Goal: Task Accomplishment & Management: Manage account settings

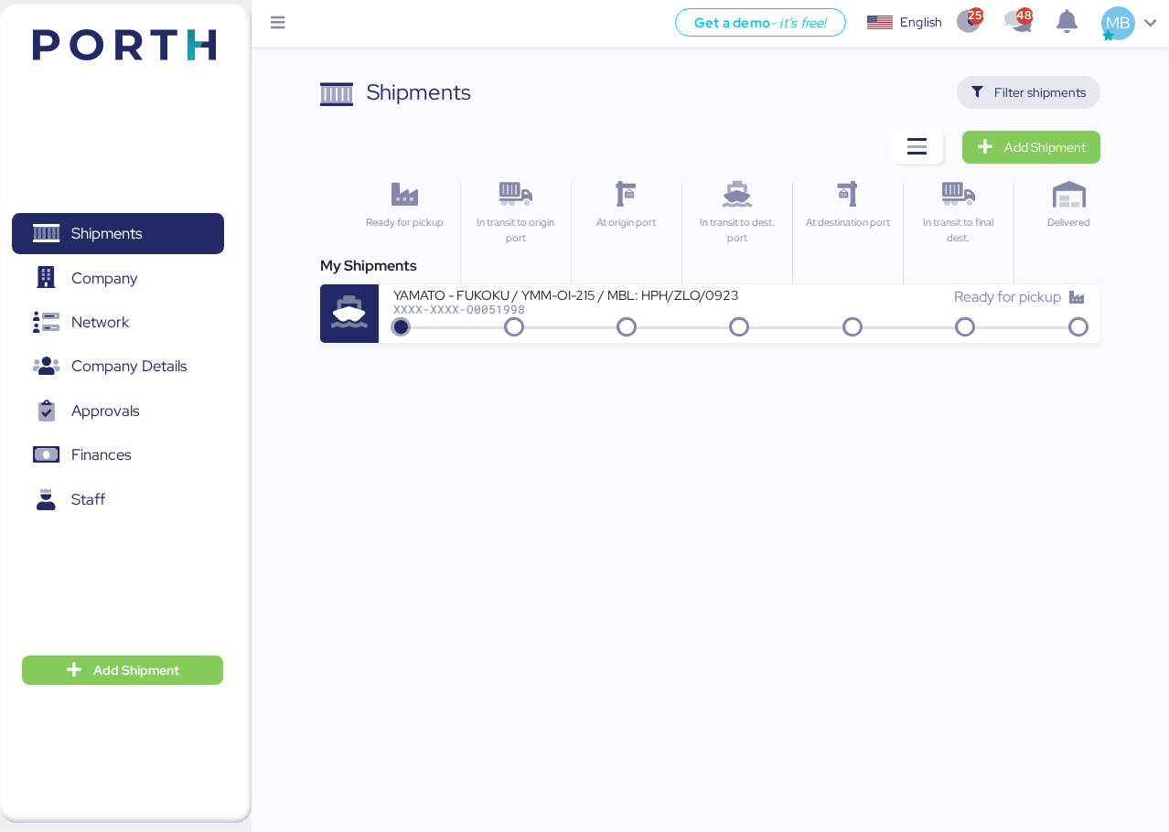
click at [1017, 82] on span "Filter shipments" at bounding box center [1039, 92] width 91 height 22
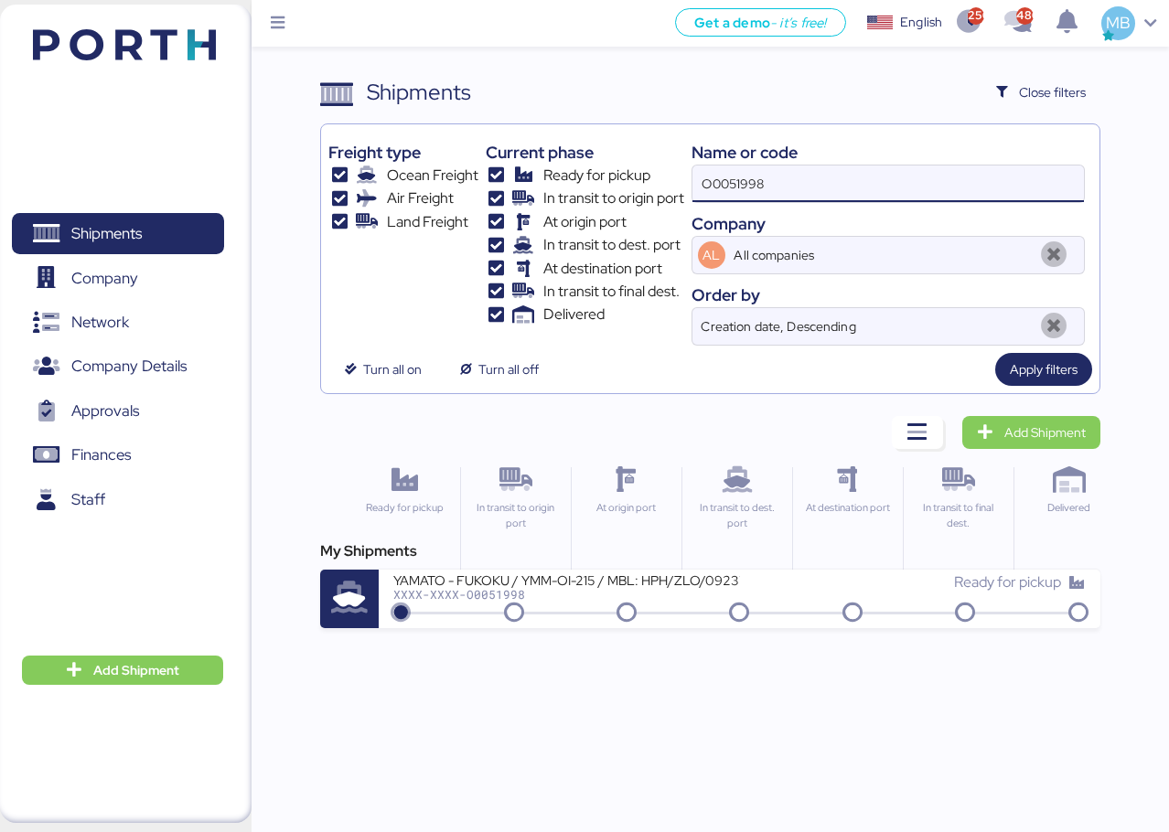
drag, startPoint x: 823, startPoint y: 177, endPoint x: 641, endPoint y: 167, distance: 182.3
click at [641, 167] on div "Freight type Ocean Freight Air Freight Land Freight Current phase Ready for pic…" at bounding box center [710, 239] width 764 height 214
type input "yamato"
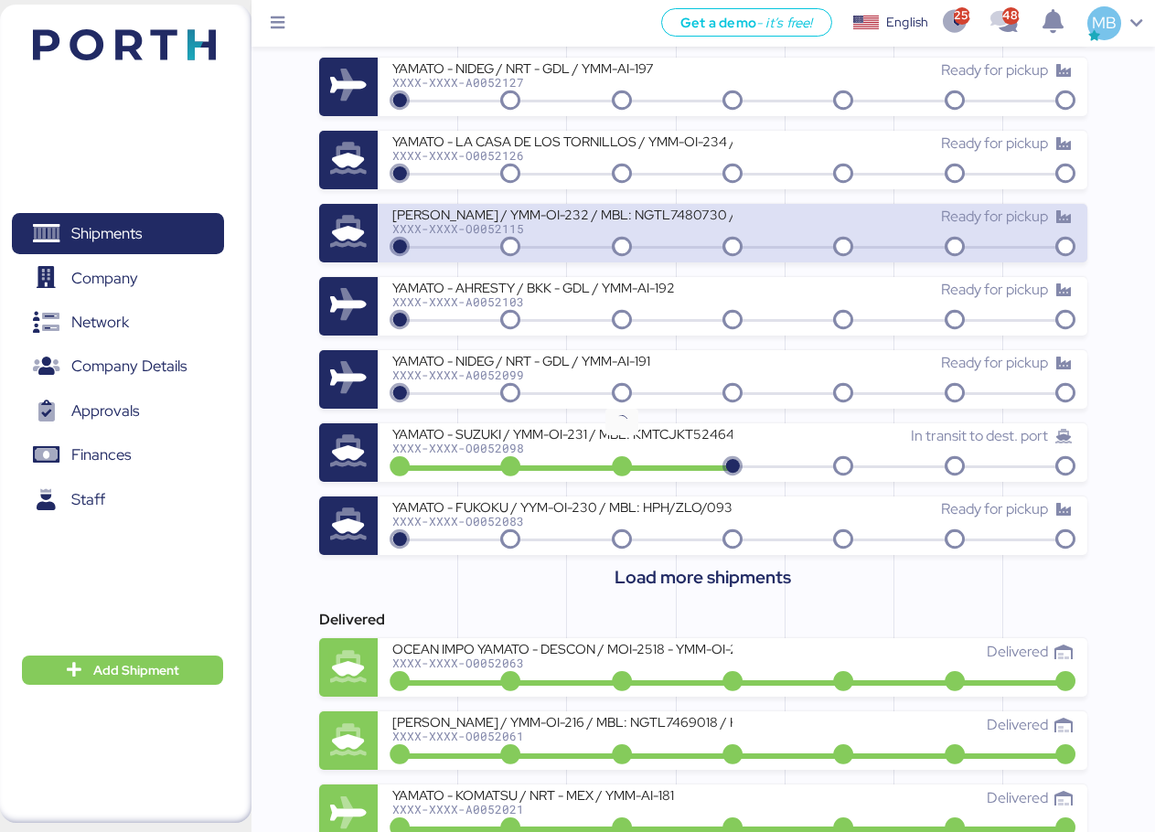
scroll to position [915, 0]
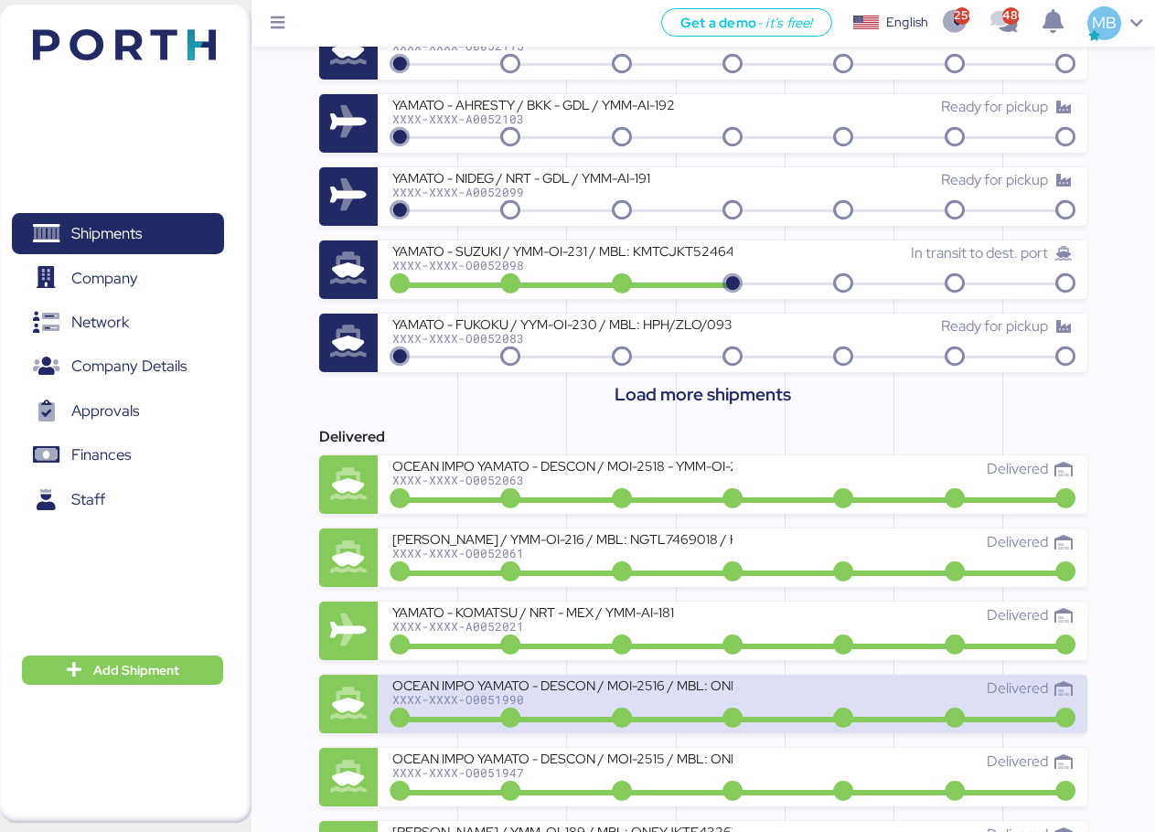
click at [595, 681] on div "OCEAN IMPO YAMATO - DESCON / MOI-2516 / MBL: ONEYTYOFC4895600 - HBL: VARIOS / F…" at bounding box center [562, 686] width 340 height 16
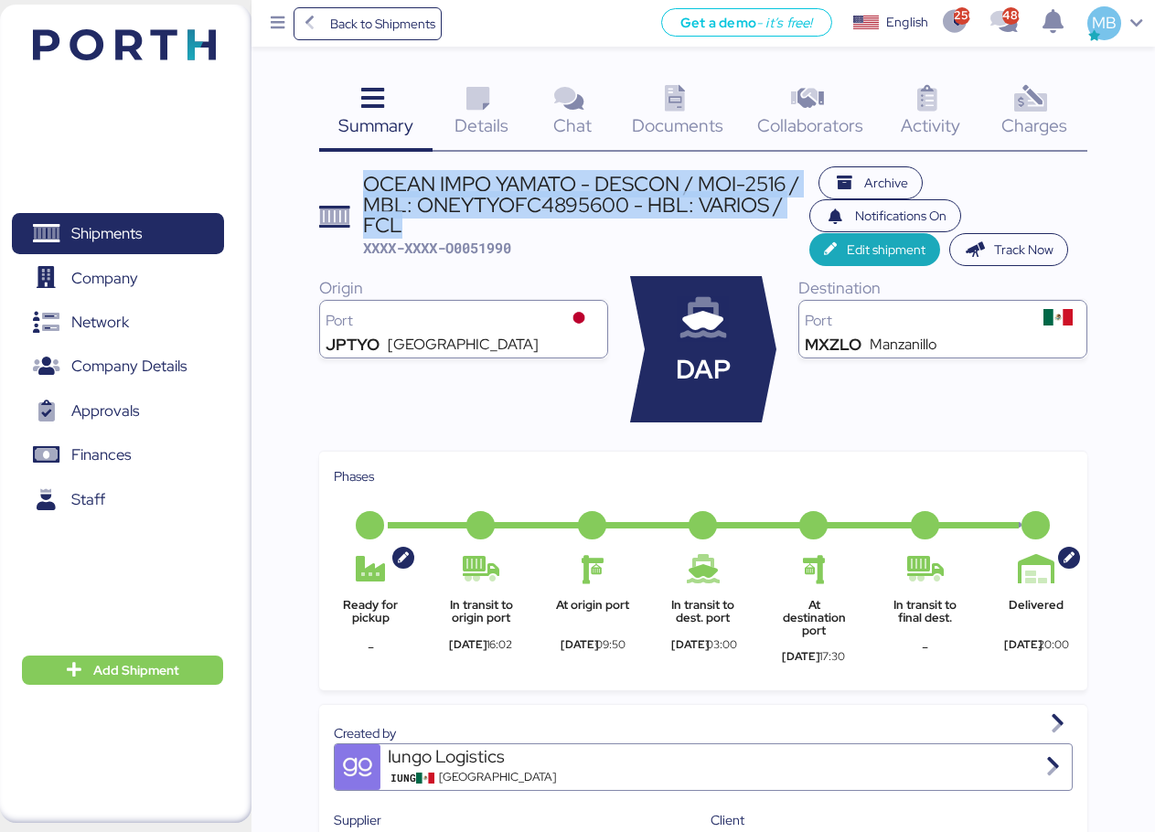
drag, startPoint x: 417, startPoint y: 226, endPoint x: 367, endPoint y: 191, distance: 61.1
click at [367, 191] on div "OCEAN IMPO YAMATO - DESCON / MOI-2516 / MBL: ONEYTYOFC4895600 - HBL: VARIOS / F…" at bounding box center [586, 204] width 447 height 61
copy div "OCEAN IMPO YAMATO - DESCON / MOI-2516 / MBL: ONEYTYOFC4895600 - HBL: VARIOS / F…"
click at [150, 225] on span "Shipments" at bounding box center [117, 233] width 197 height 27
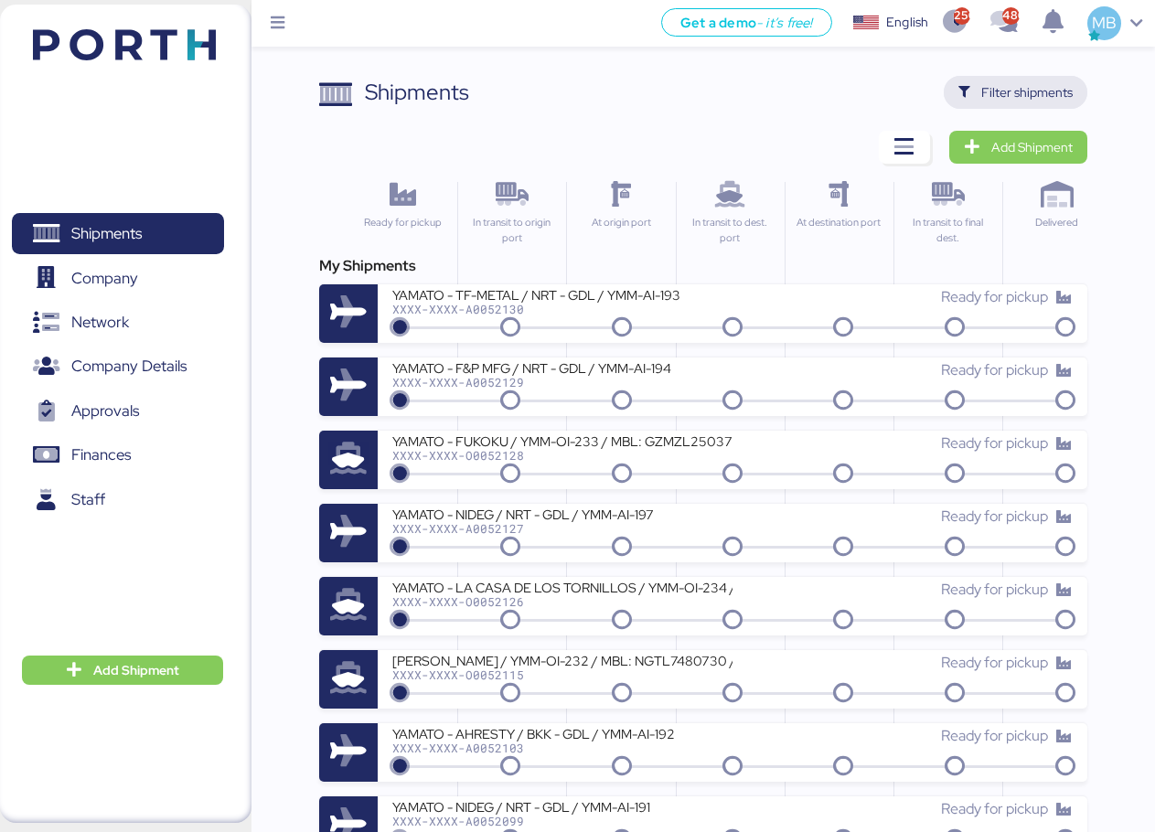
click at [1009, 85] on span "Filter shipments" at bounding box center [1026, 92] width 91 height 22
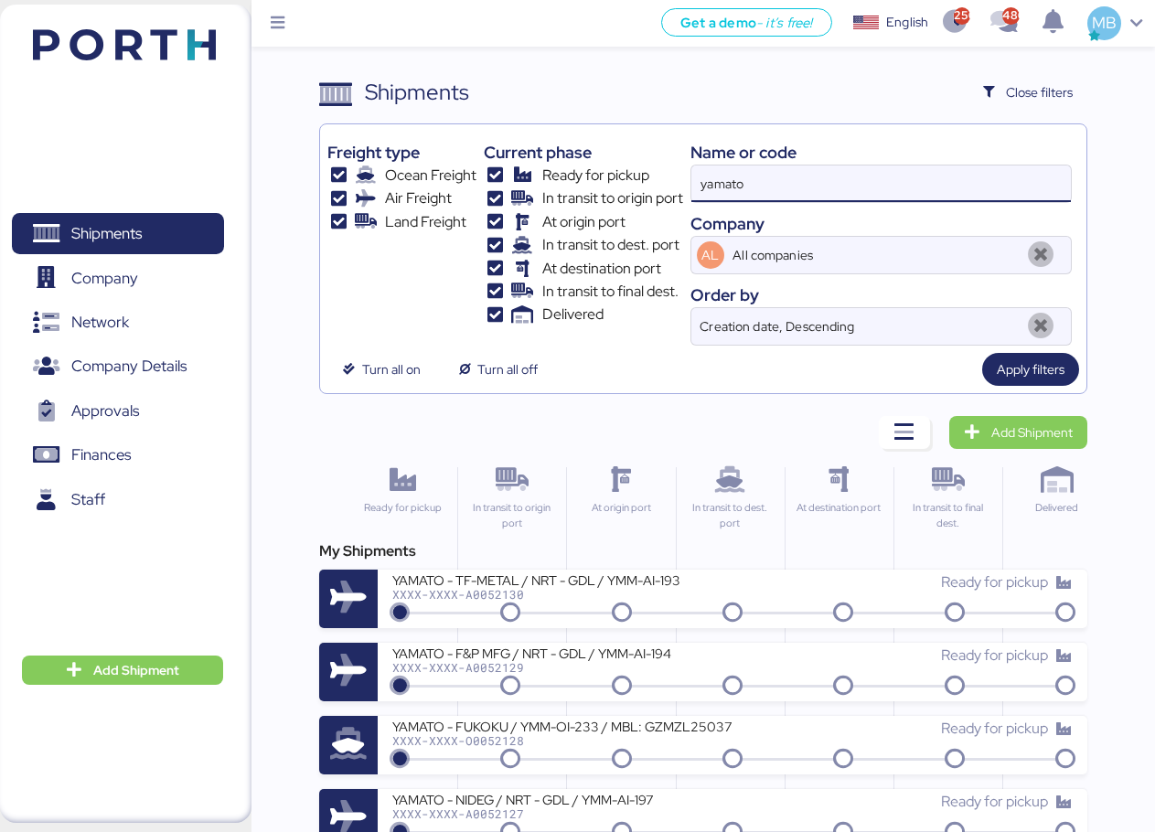
drag, startPoint x: 805, startPoint y: 182, endPoint x: 614, endPoint y: 177, distance: 191.2
click at [614, 177] on div "Freight type Ocean Freight Air Freight Land Freight Current phase Ready for pic…" at bounding box center [703, 239] width 752 height 214
paste input "OCEAN IMPO YAMATO - DESCON / MOI-2516 / MBL: ONEYTYOFC4895600 - HBL: VARIOS / F…"
type input "OCEAN IMPO YAMATO - DESCON / MOI-2516 / MBL: ONEYTYOFC4895600 - HBL: VARIOS / F…"
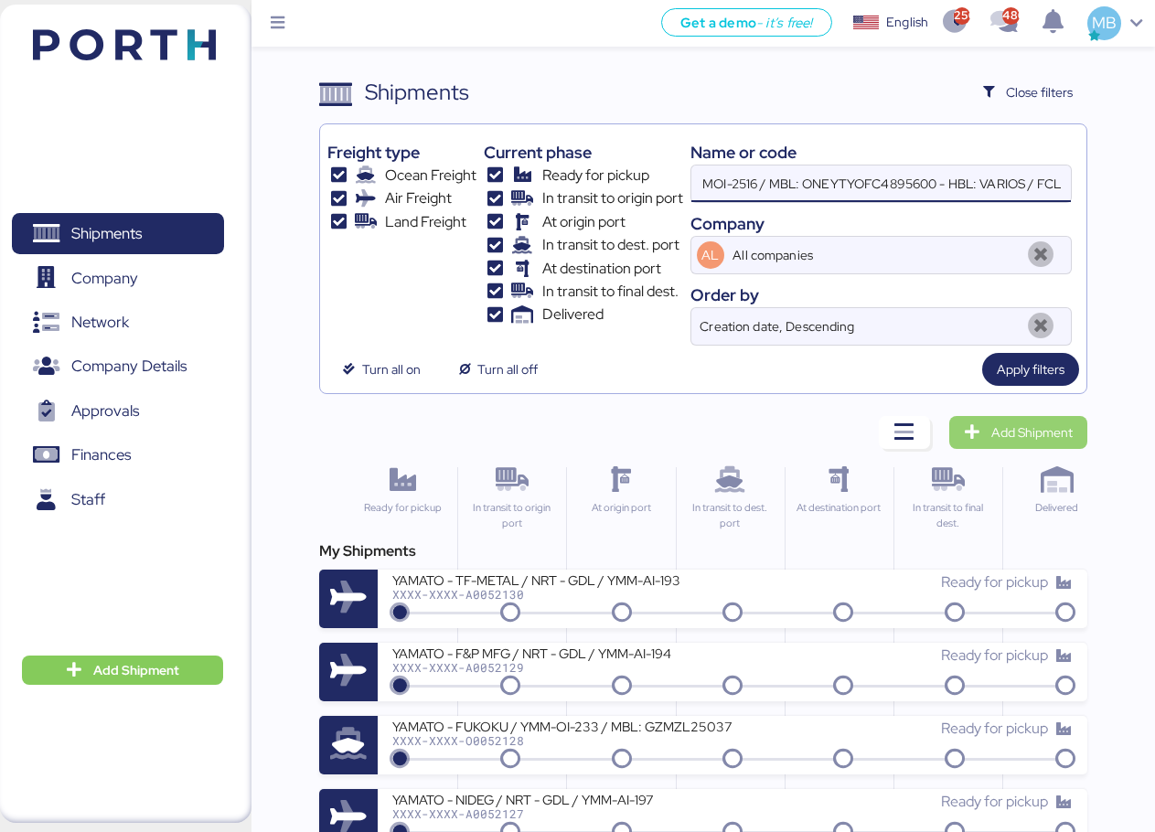
click at [1045, 425] on span "Add Shipment" at bounding box center [1031, 433] width 81 height 22
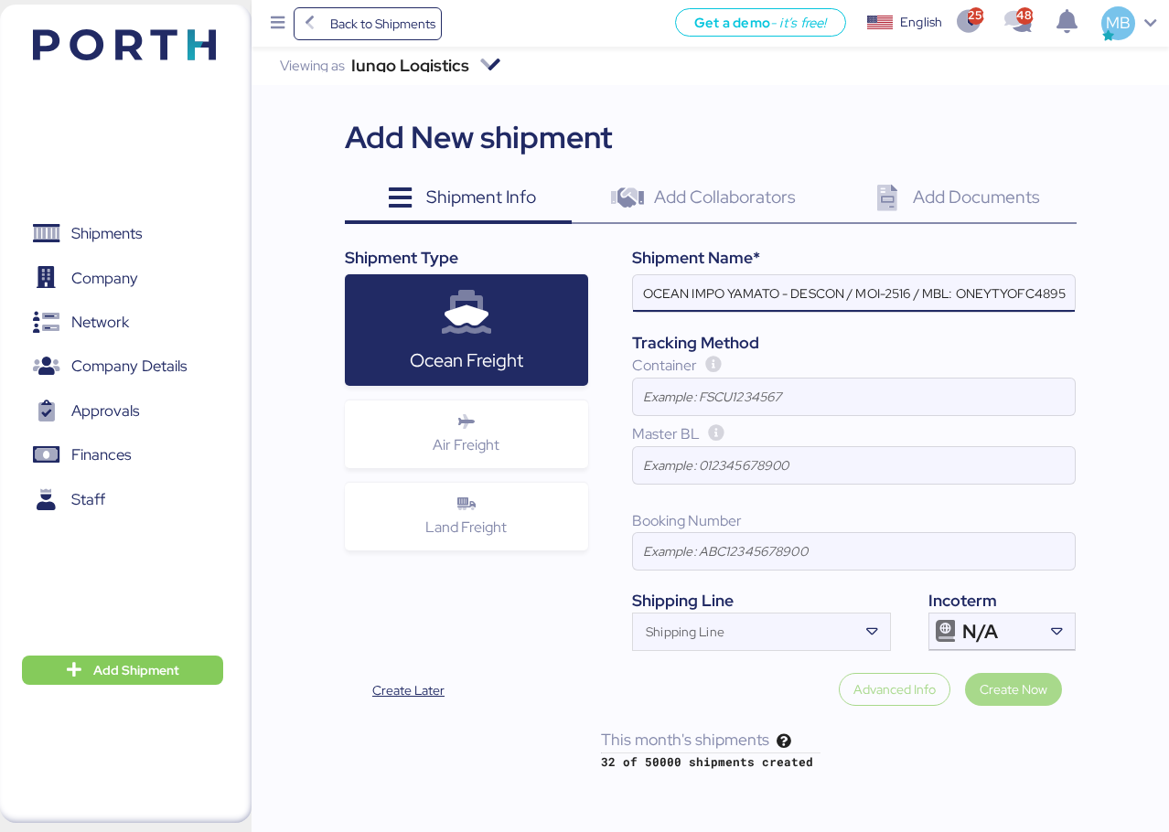
scroll to position [0, 154]
click at [1030, 632] on div "N/A" at bounding box center [1000, 632] width 76 height 37
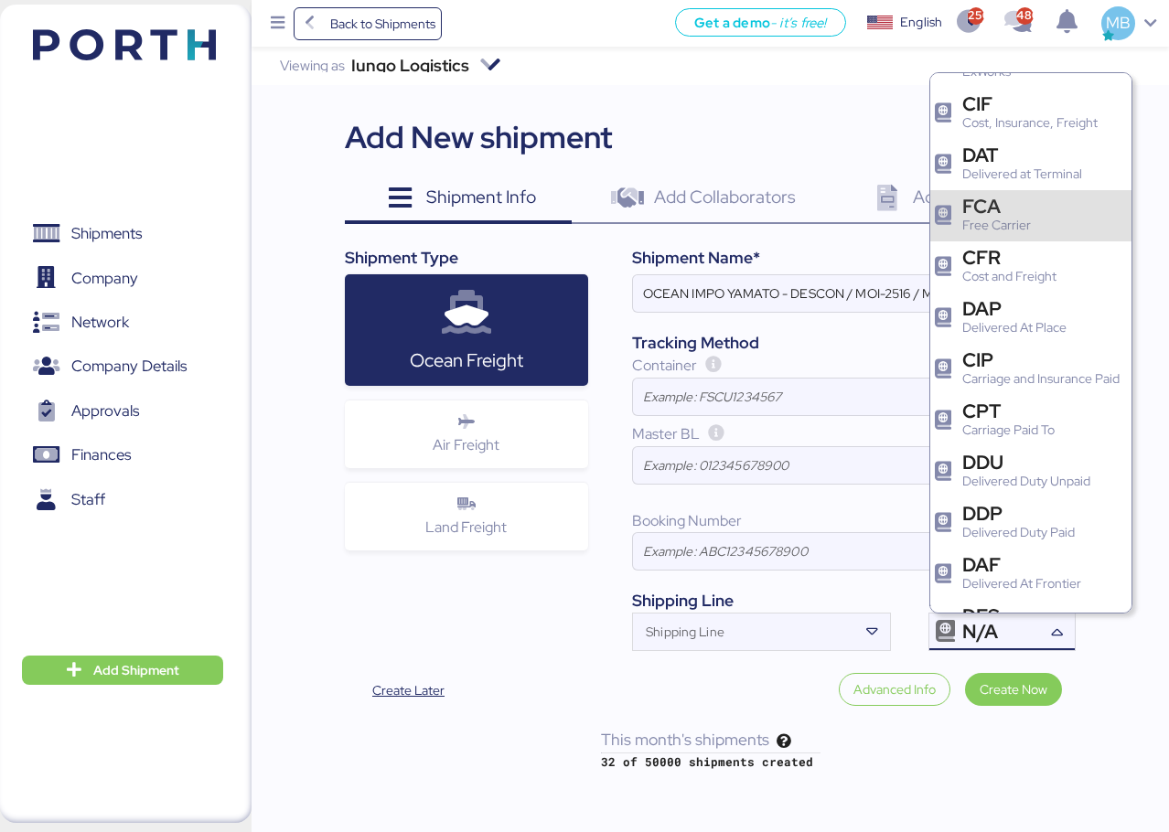
scroll to position [183, 0]
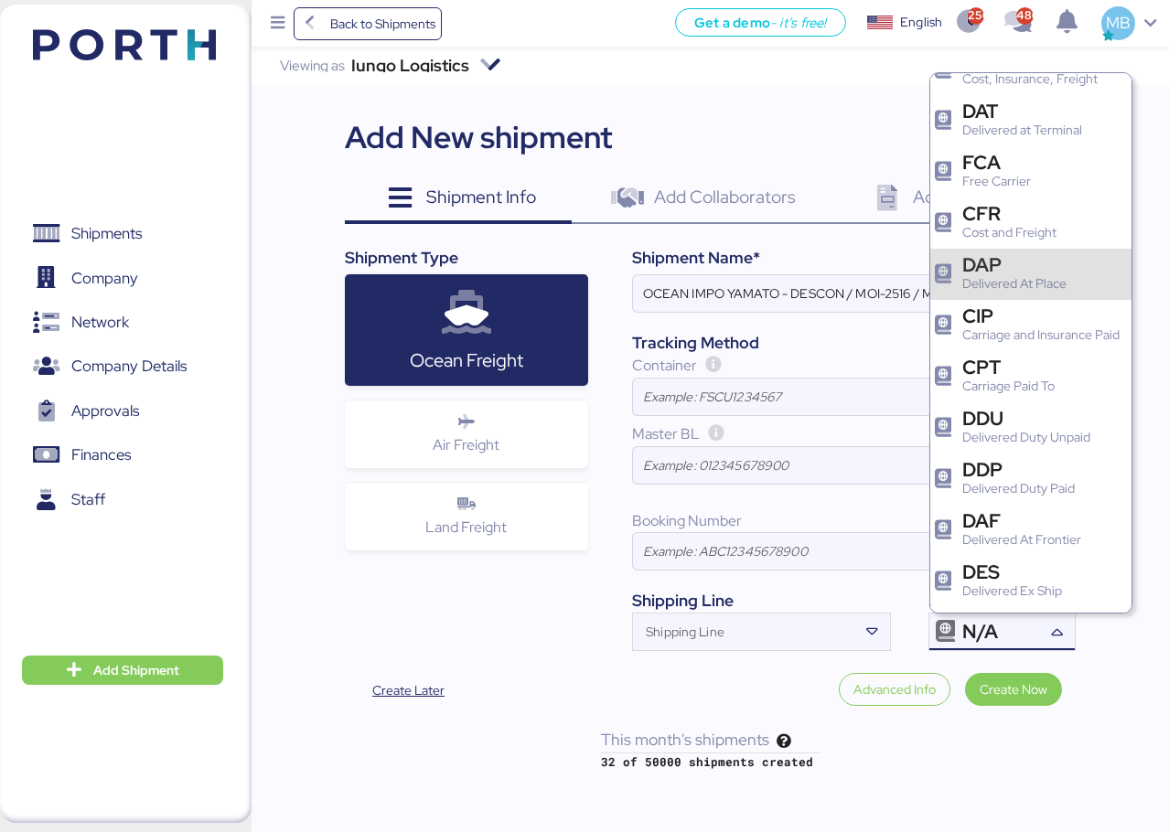
click at [1043, 267] on div "DAP" at bounding box center [1014, 264] width 104 height 19
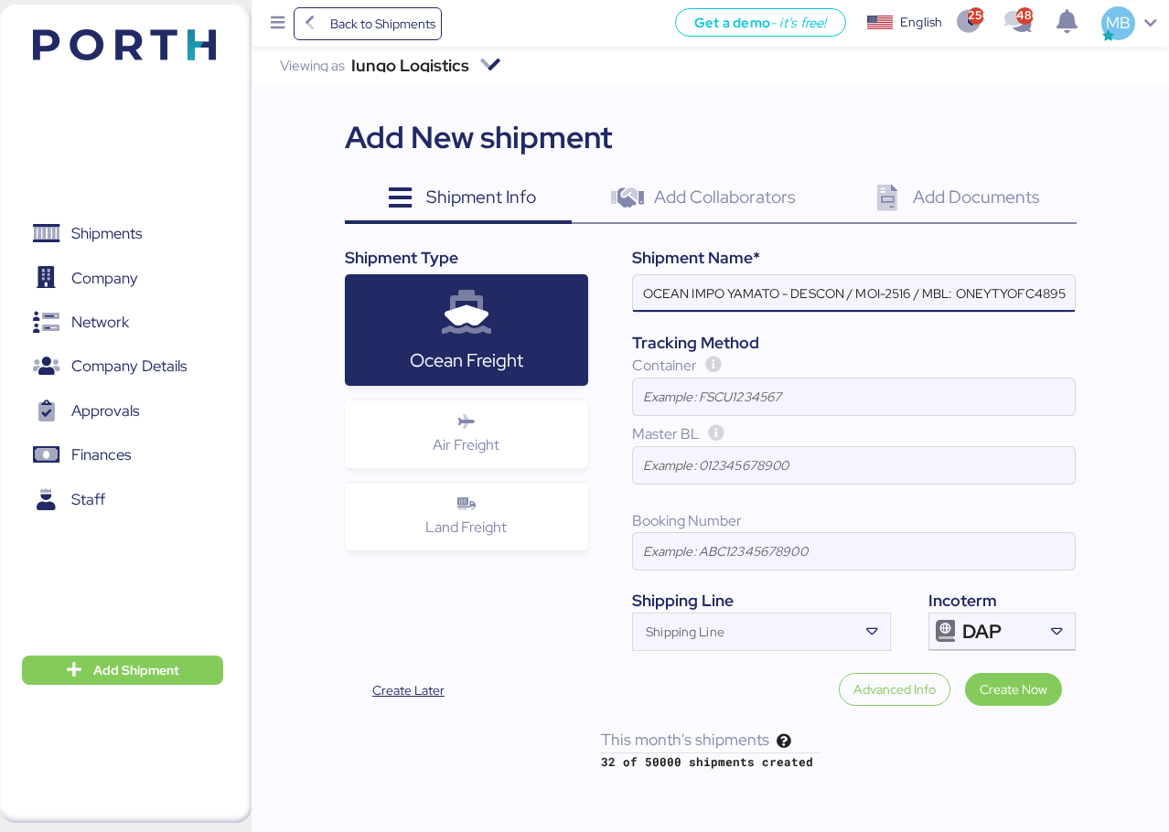
click at [914, 284] on input "OCEAN IMPO YAMATO - DESCON / MOI-2516 / MBL: ONEYTYOFC4895600 - HBL: VARIOS / F…" at bounding box center [854, 293] width 442 height 37
paste input "MOI-2520"
click at [1027, 299] on input "OCEAN IMPO YAMATO - DESCON / MOI-2520 / MBL: ONEYTYOFC4895600 - HBL: VARIOS / F…" at bounding box center [854, 293] width 442 height 37
paste input "ONEYTYOFD9230900"
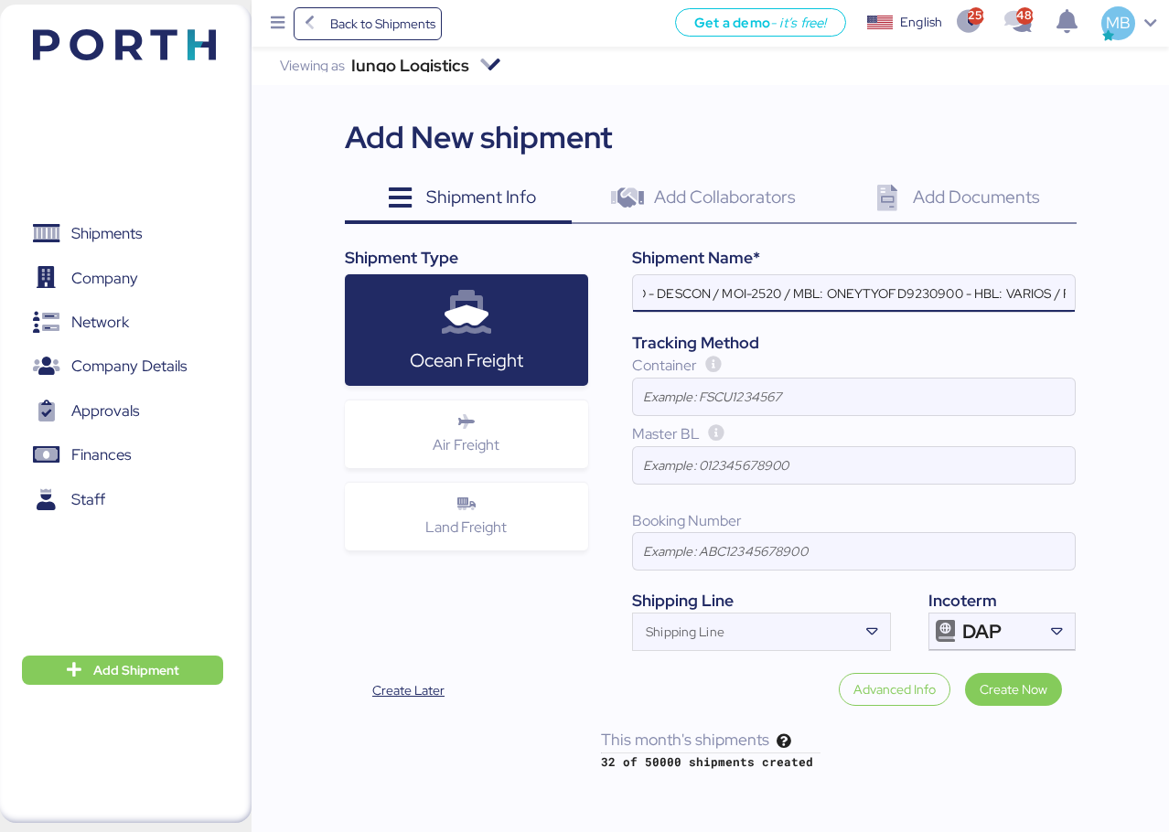
scroll to position [0, 160]
type input "OCEAN IMPO YAMATO - DESCON / MOI-2520 / MBL: ONEYTYOFD9230900 - HBL: VARIOS / F…"
click at [731, 622] on div "Shipping Line" at bounding box center [745, 632] width 224 height 37
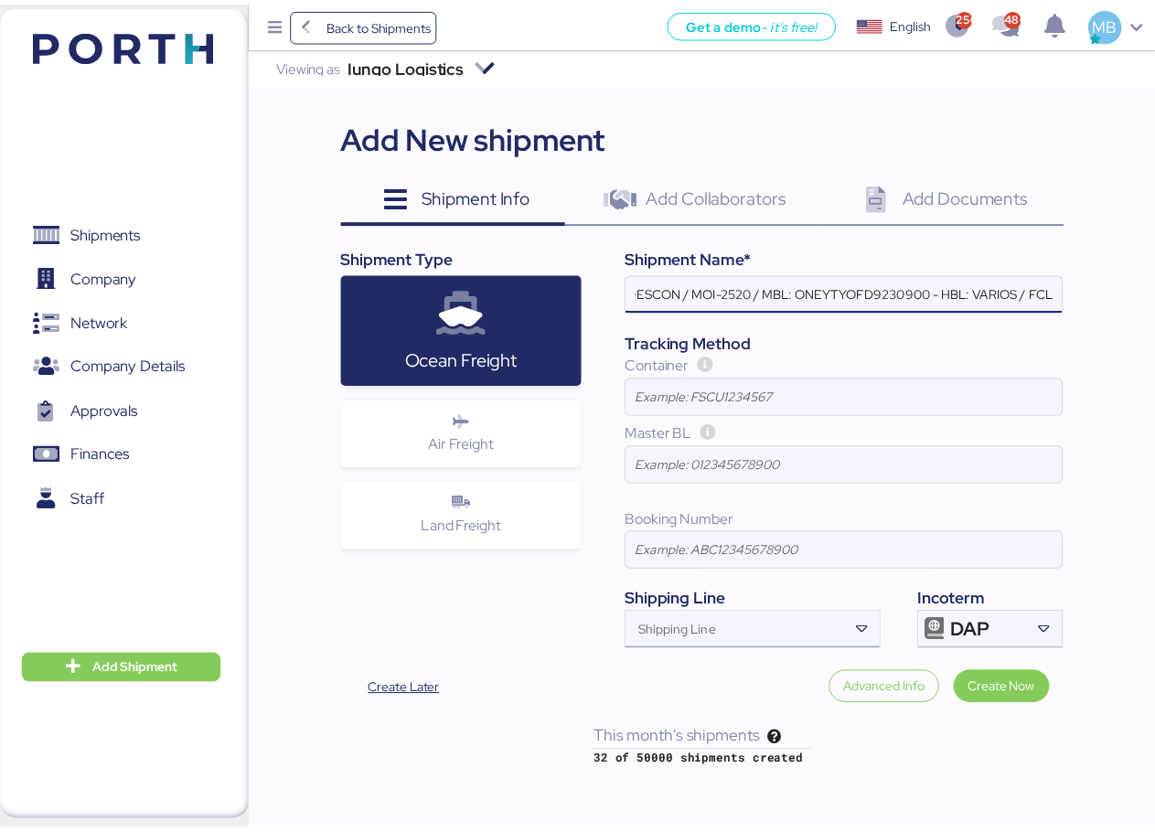
scroll to position [0, 0]
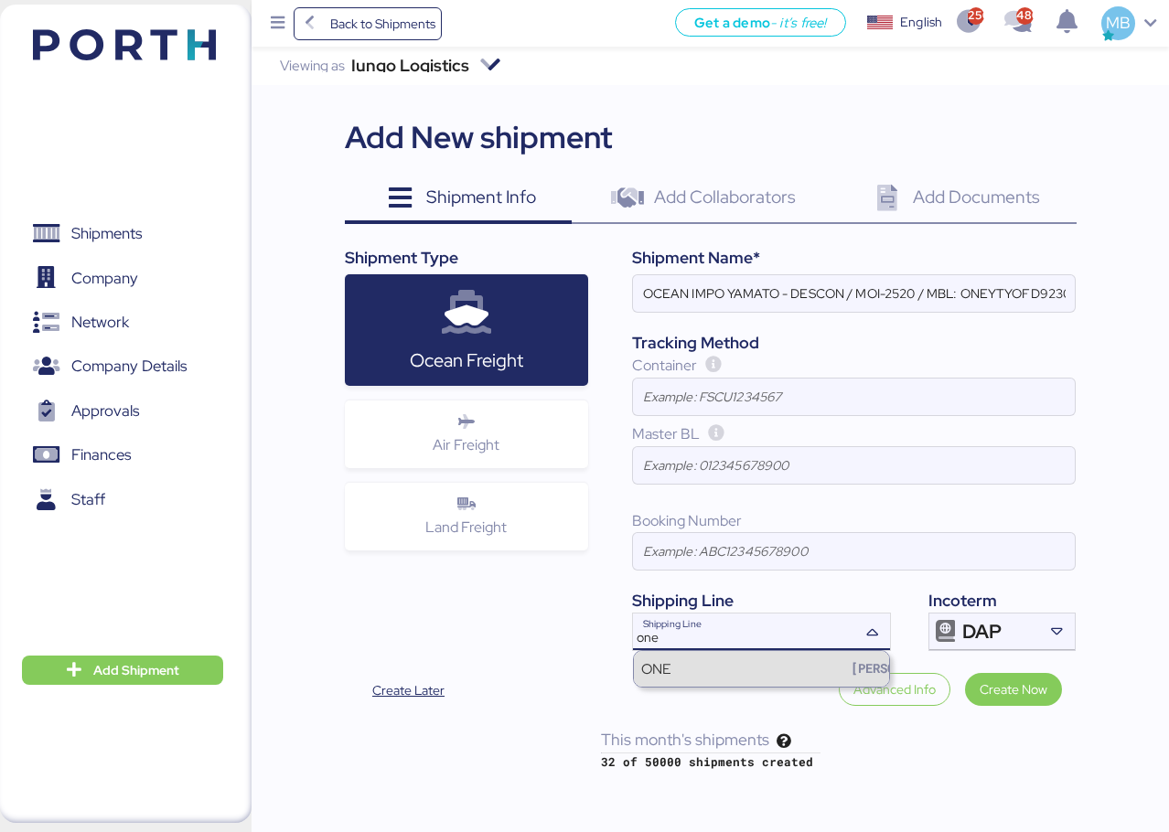
type input "one"
click at [692, 667] on div "ONE [PERSON_NAME]" at bounding box center [761, 668] width 255 height 35
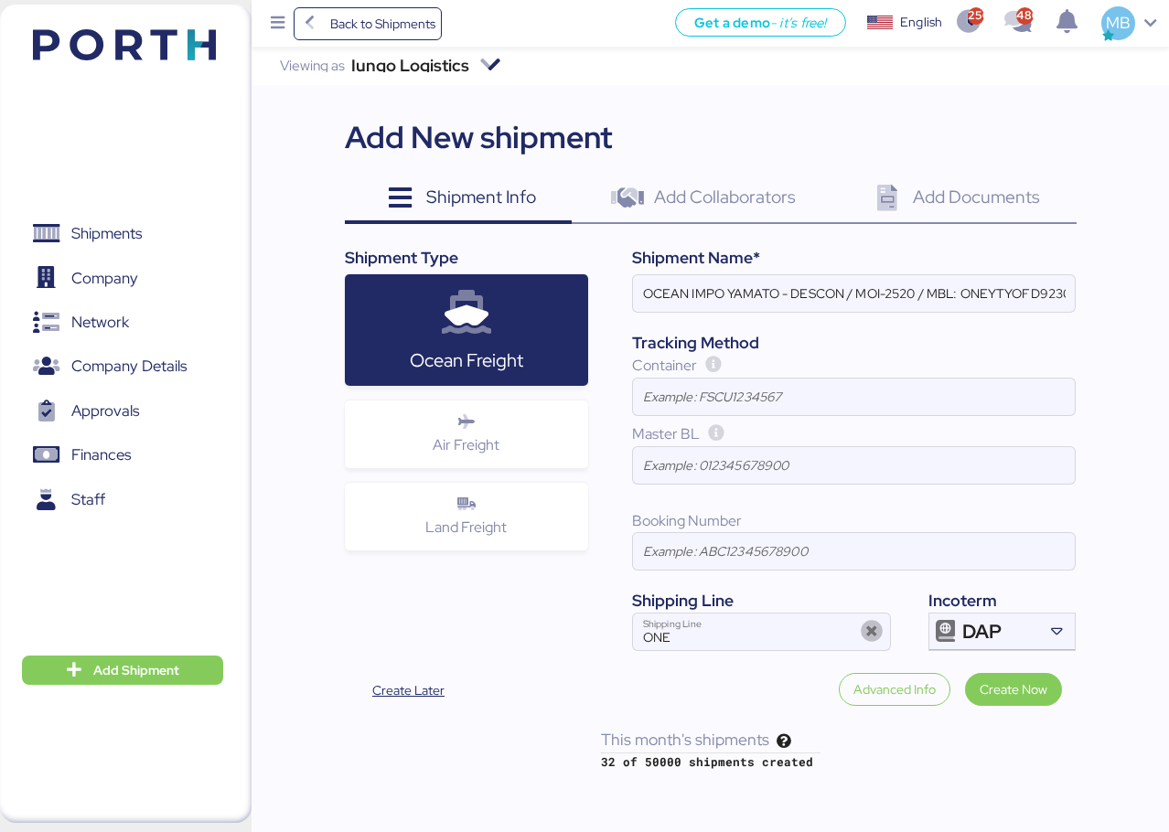
click at [739, 375] on div "Container" at bounding box center [854, 366] width 444 height 23
click at [741, 389] on input at bounding box center [854, 397] width 442 height 37
paste input "FSCU5943881"
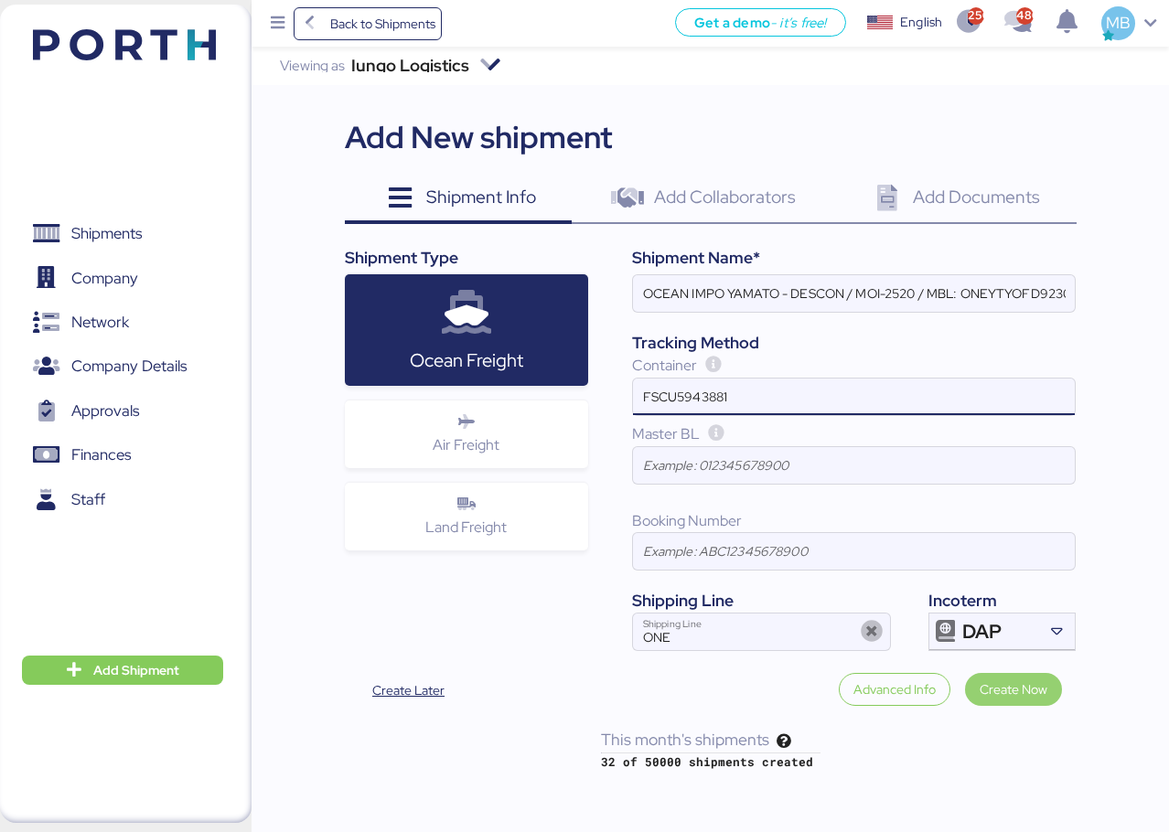
type input "FSCU5943881"
click at [1031, 682] on span "Create Now" at bounding box center [1014, 690] width 68 height 22
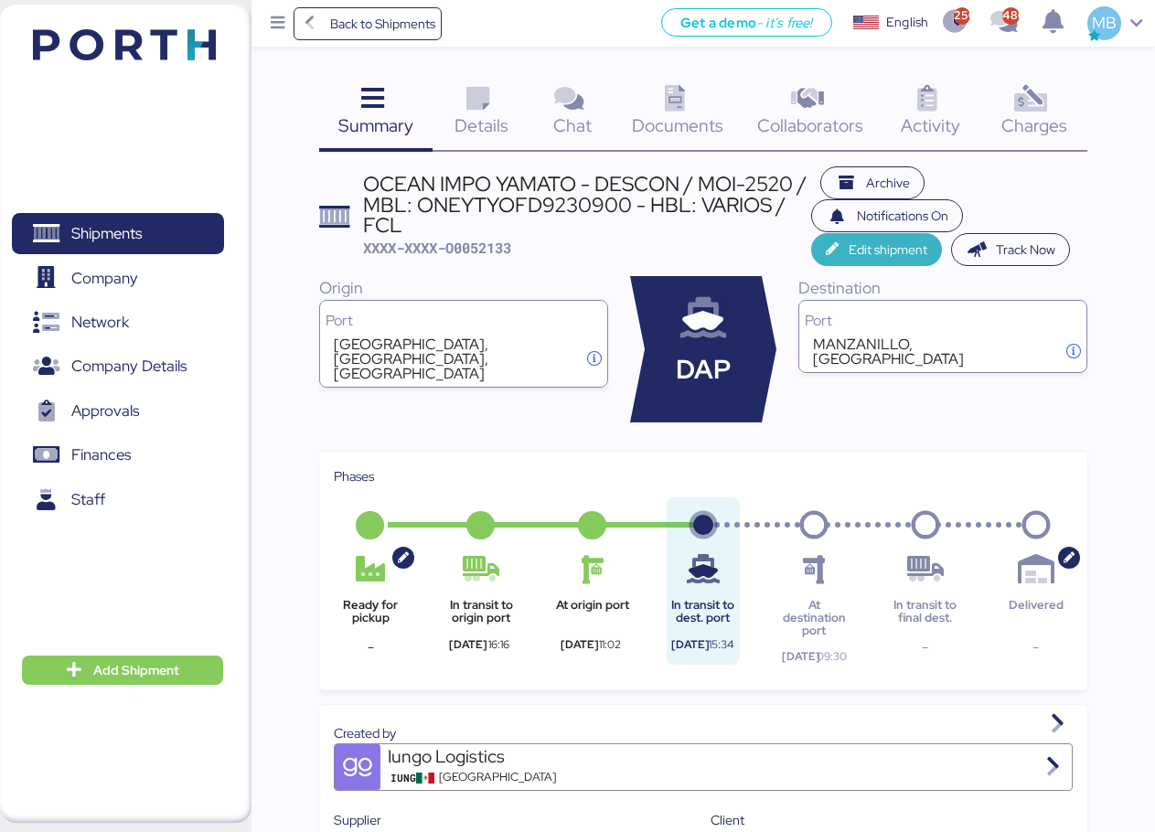
click at [860, 241] on span "Edit shipment" at bounding box center [888, 250] width 79 height 22
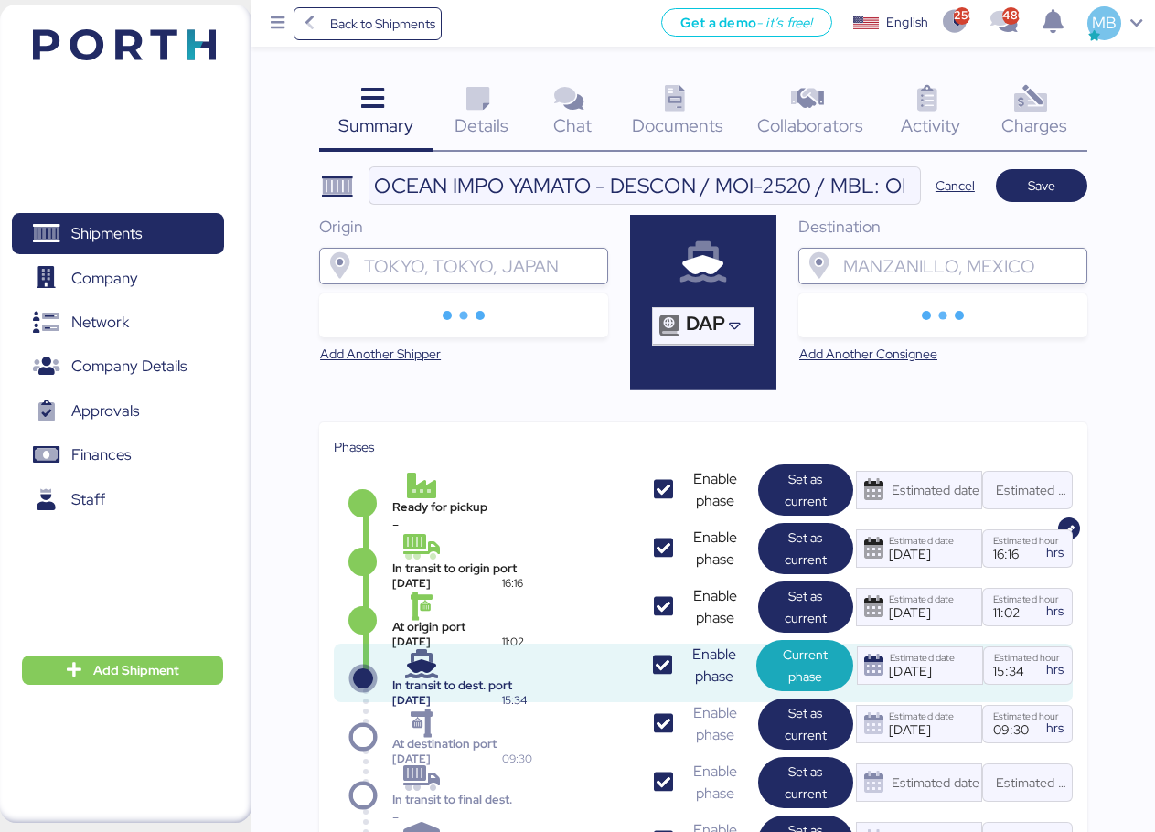
click at [443, 280] on div at bounding box center [480, 266] width 240 height 37
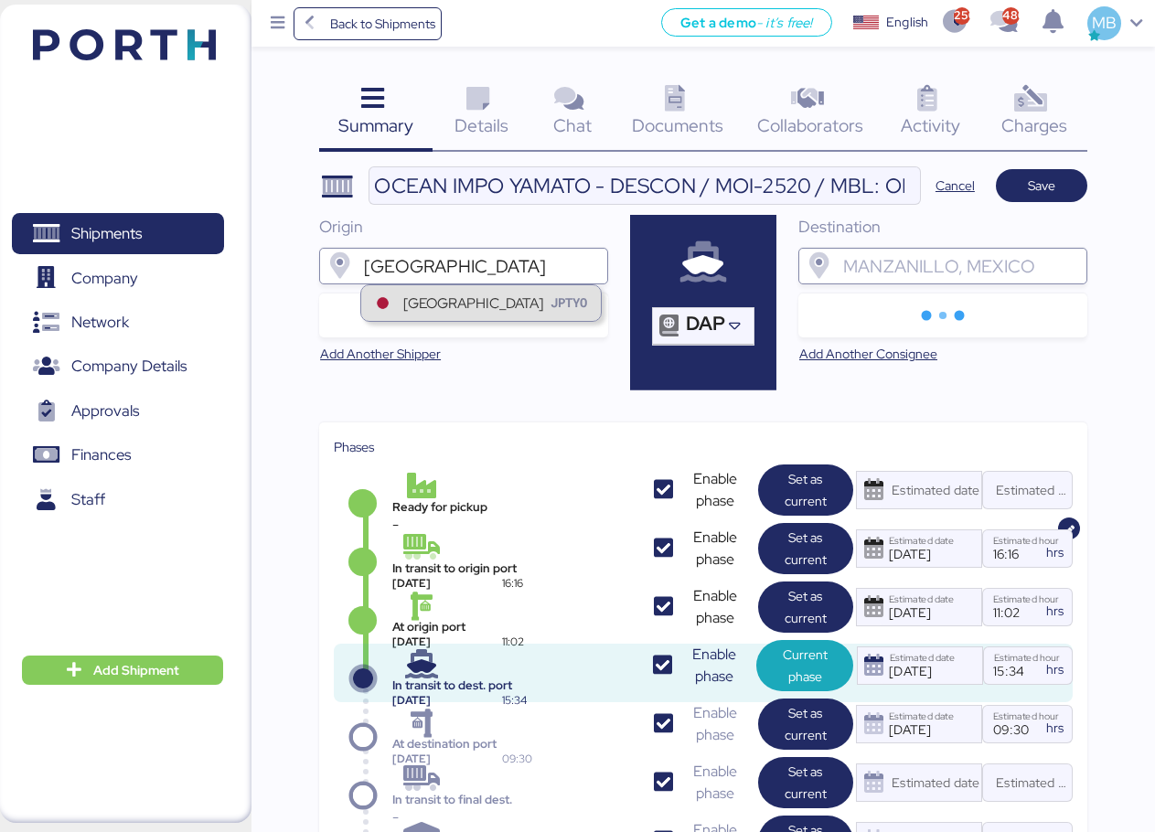
type input "[GEOGRAPHIC_DATA]"
click at [472, 310] on div "Tokyo JPTYO" at bounding box center [481, 302] width 240 height 35
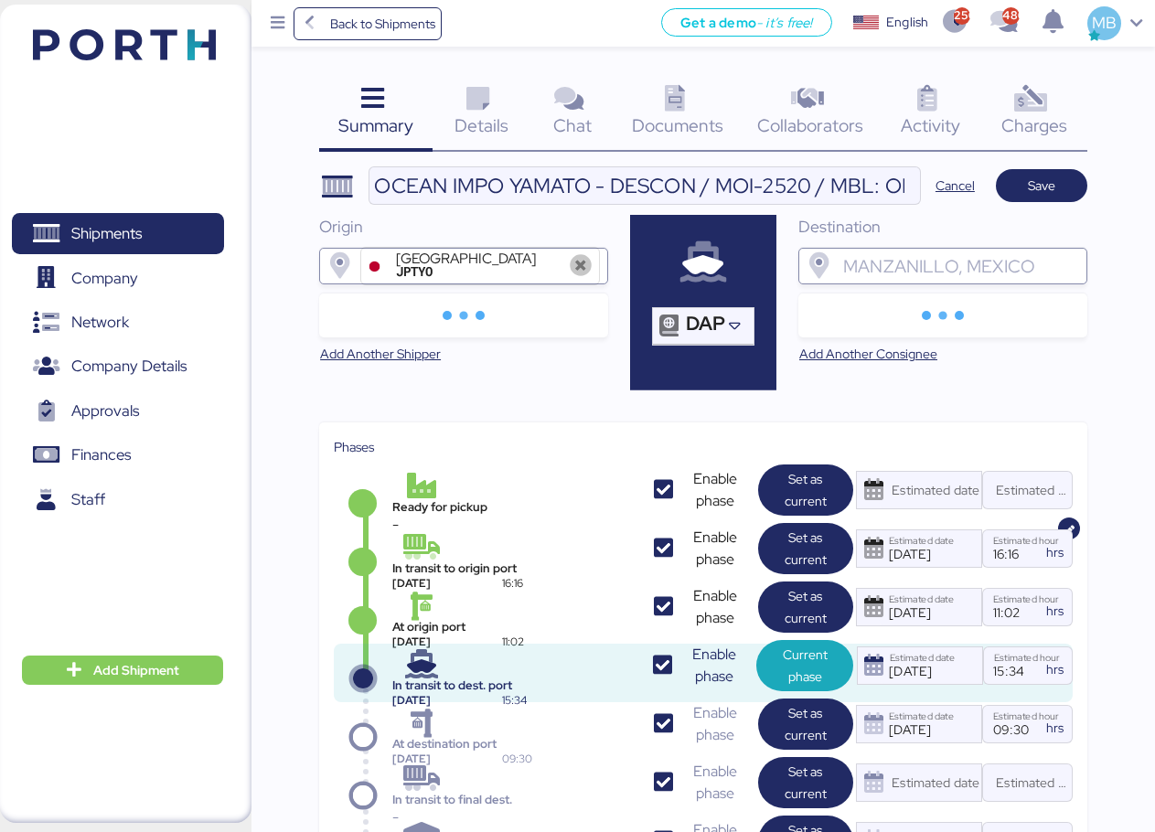
click at [917, 273] on input "search" at bounding box center [960, 266] width 240 height 22
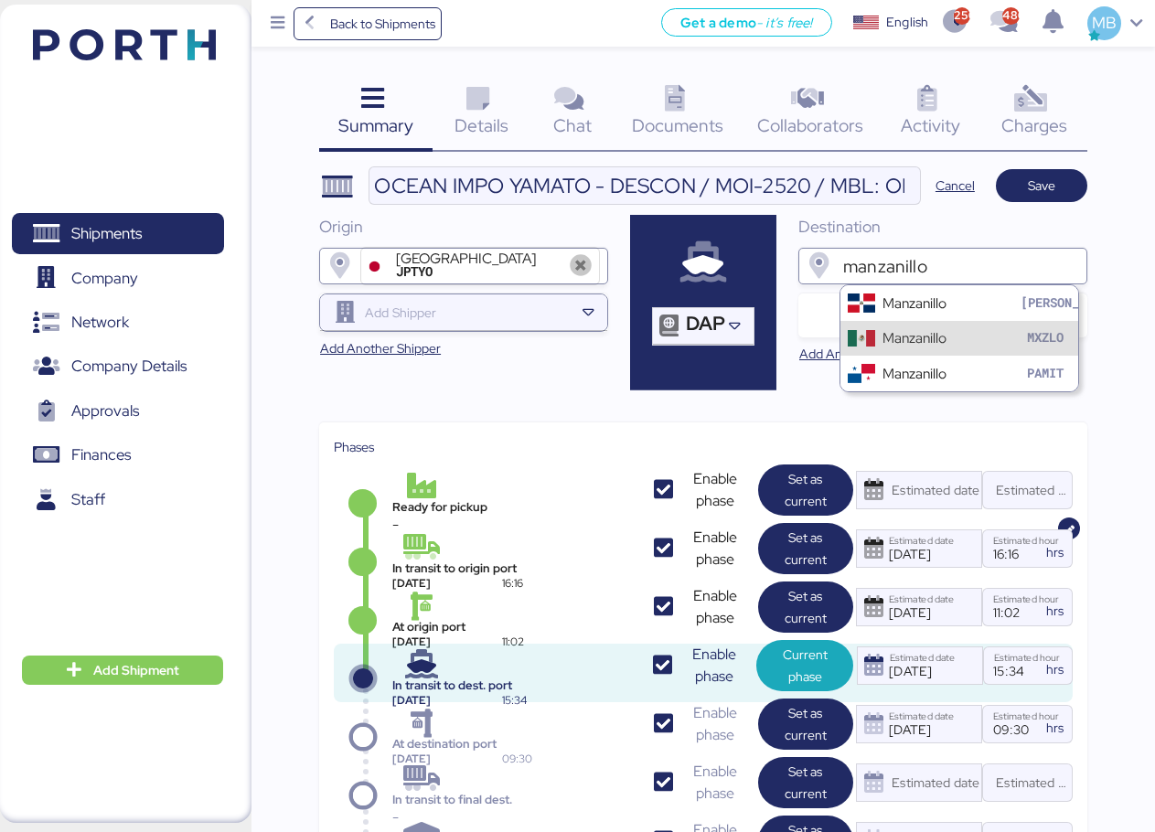
type input "manzanillo"
click at [913, 327] on div "Manzanillo MXZLO" at bounding box center [960, 338] width 238 height 35
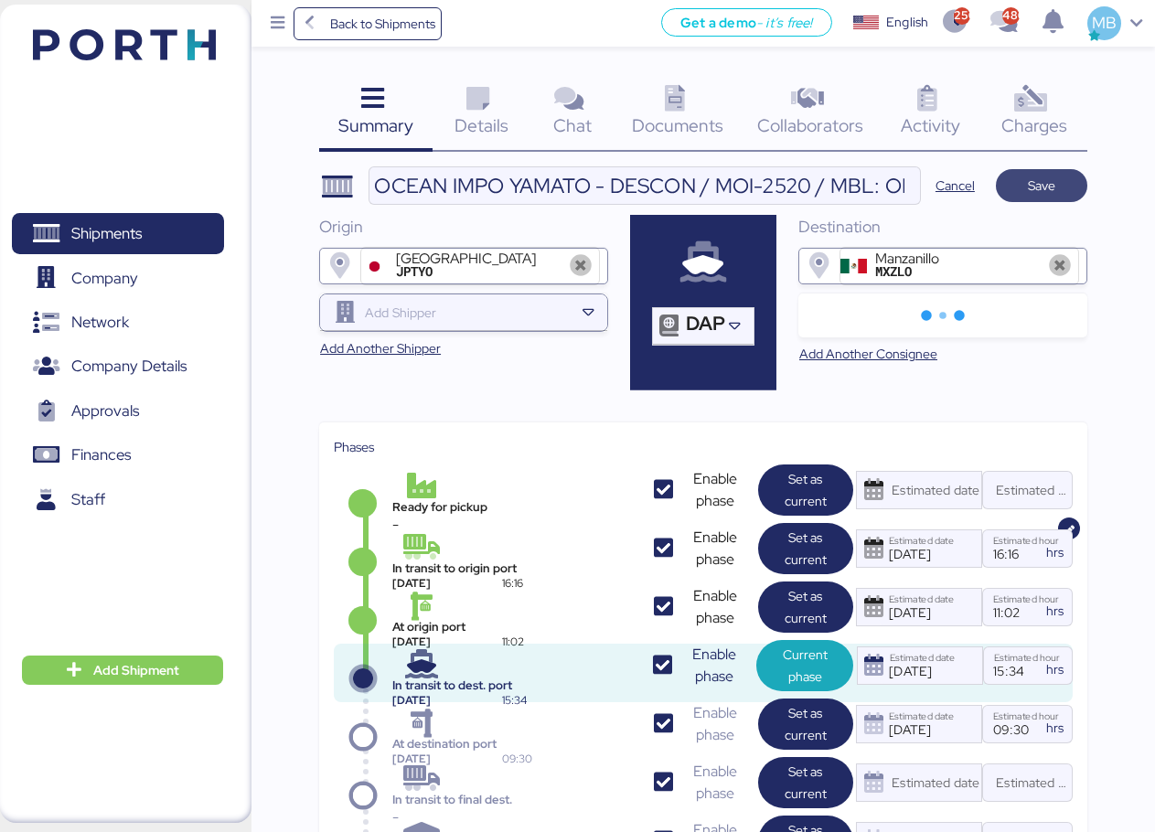
click at [1050, 187] on span "Save" at bounding box center [1041, 186] width 27 height 22
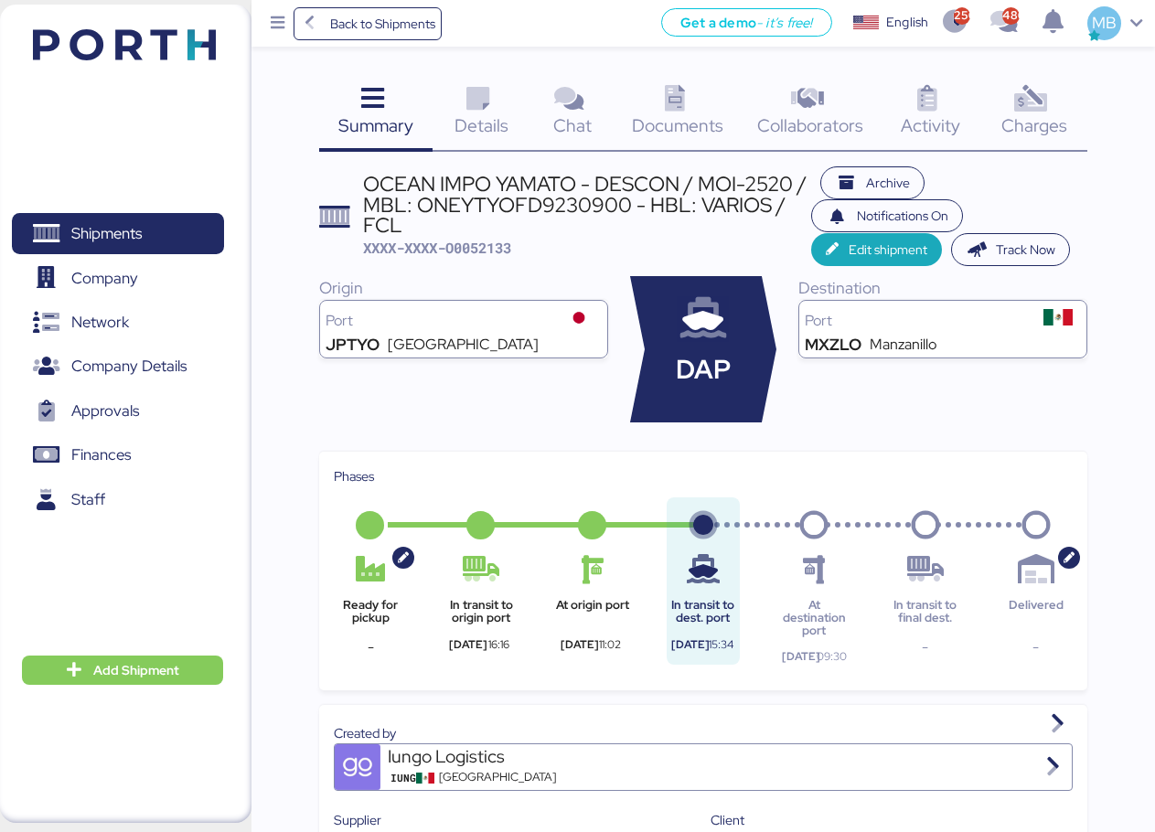
click at [483, 123] on span "Details" at bounding box center [482, 125] width 54 height 24
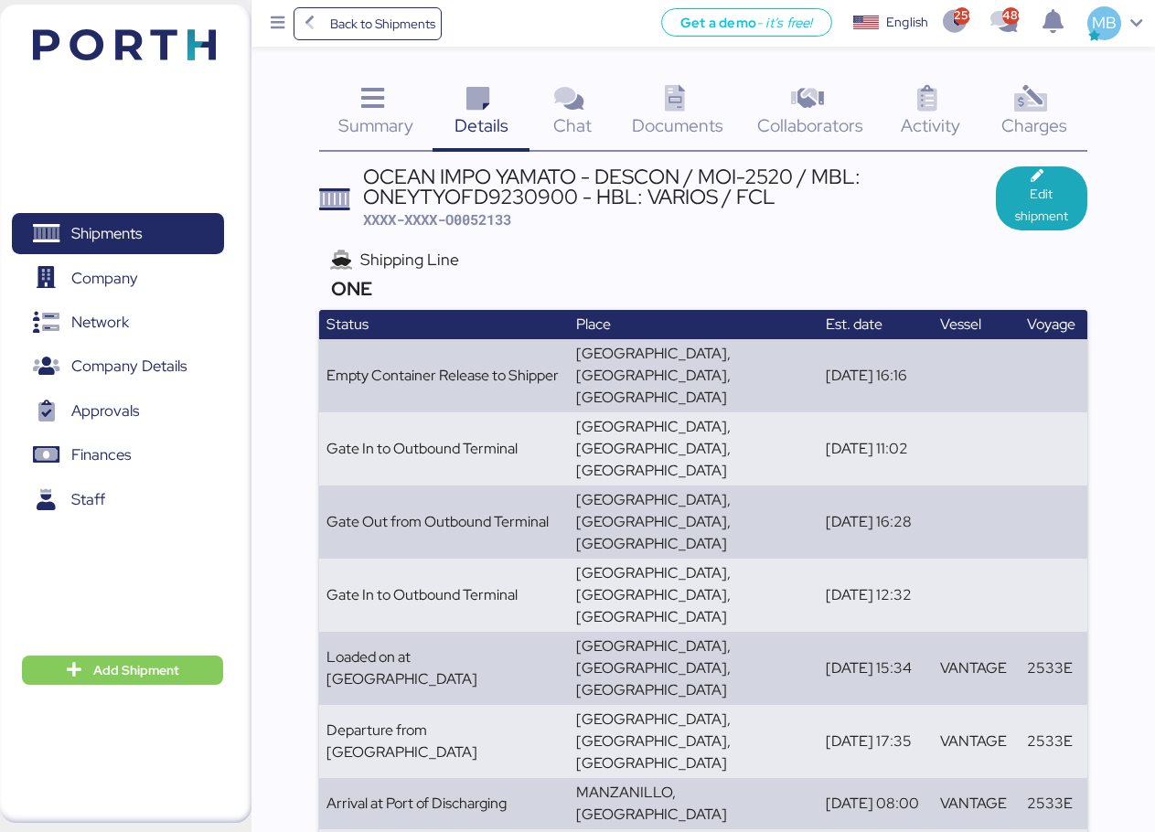
click at [370, 126] on span "Summary" at bounding box center [375, 125] width 75 height 24
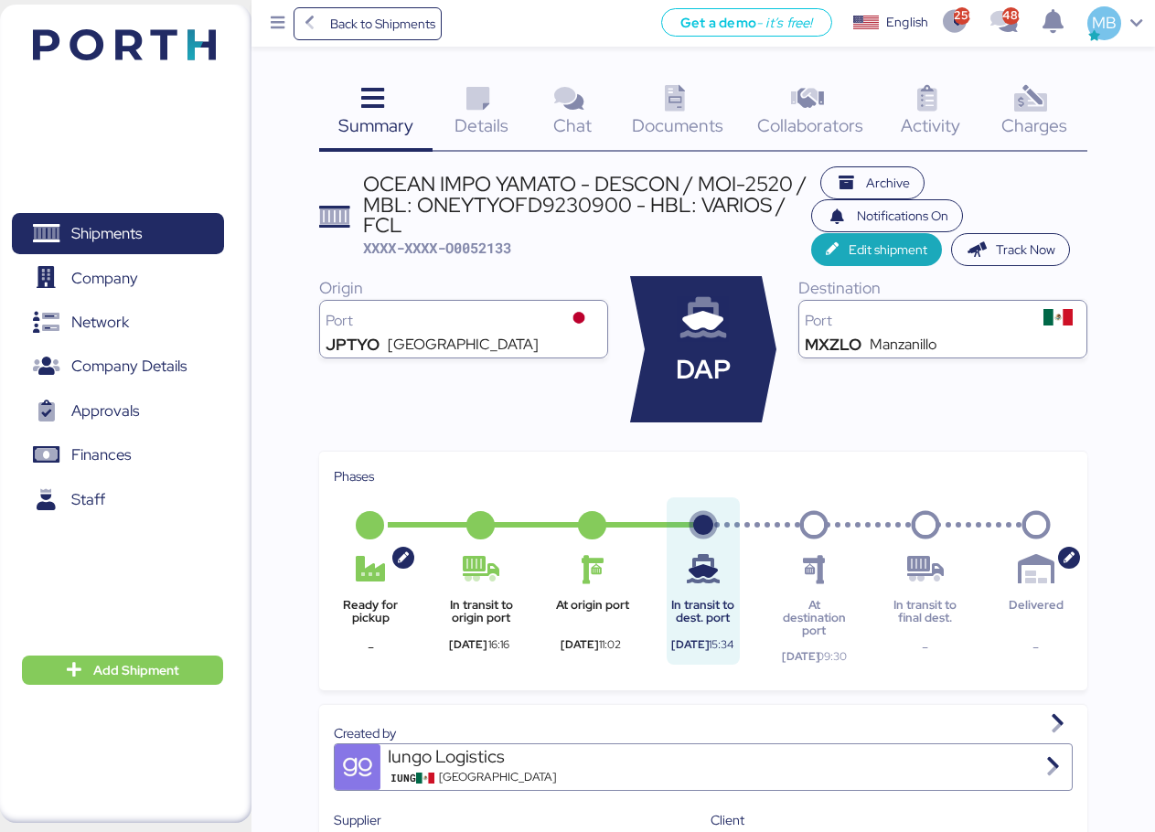
click at [484, 122] on span "Details" at bounding box center [482, 125] width 54 height 24
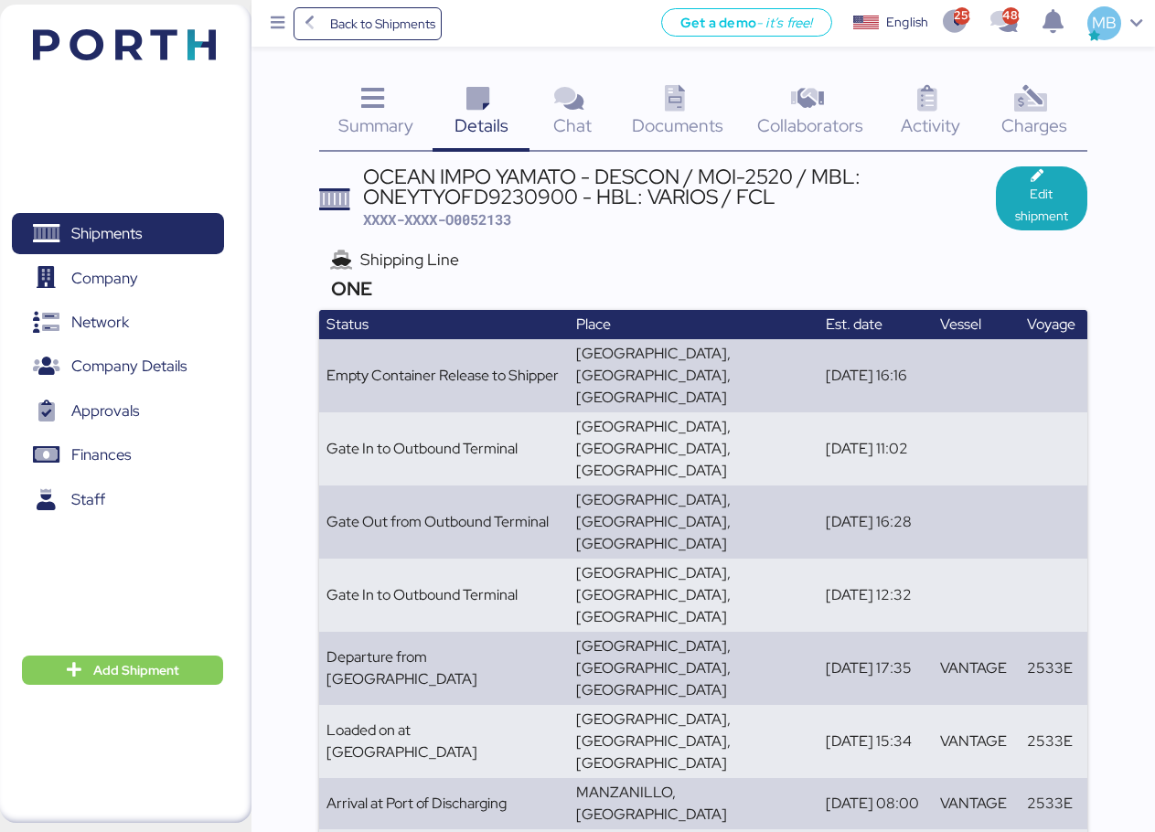
click at [518, 187] on div "OCEAN IMPO YAMATO - DESCON / MOI-2520 / MBL: ONEYTYOFD9230900 - HBL: VARIOS / F…" at bounding box center [679, 186] width 633 height 41
click at [523, 207] on div "OCEAN IMPO YAMATO - DESCON / MOI-2520 / MBL: ONEYTYOFD9230900 - HBL: VARIOS / F…" at bounding box center [679, 186] width 633 height 41
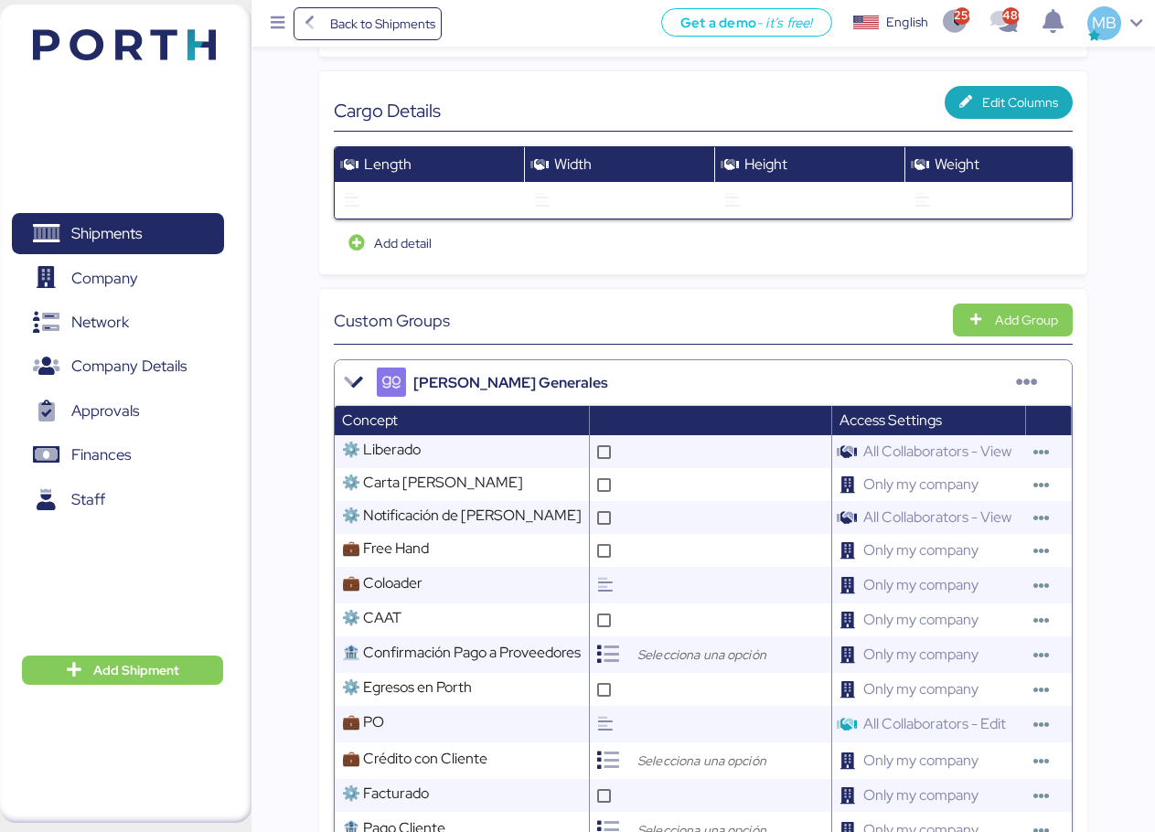
scroll to position [1280, 0]
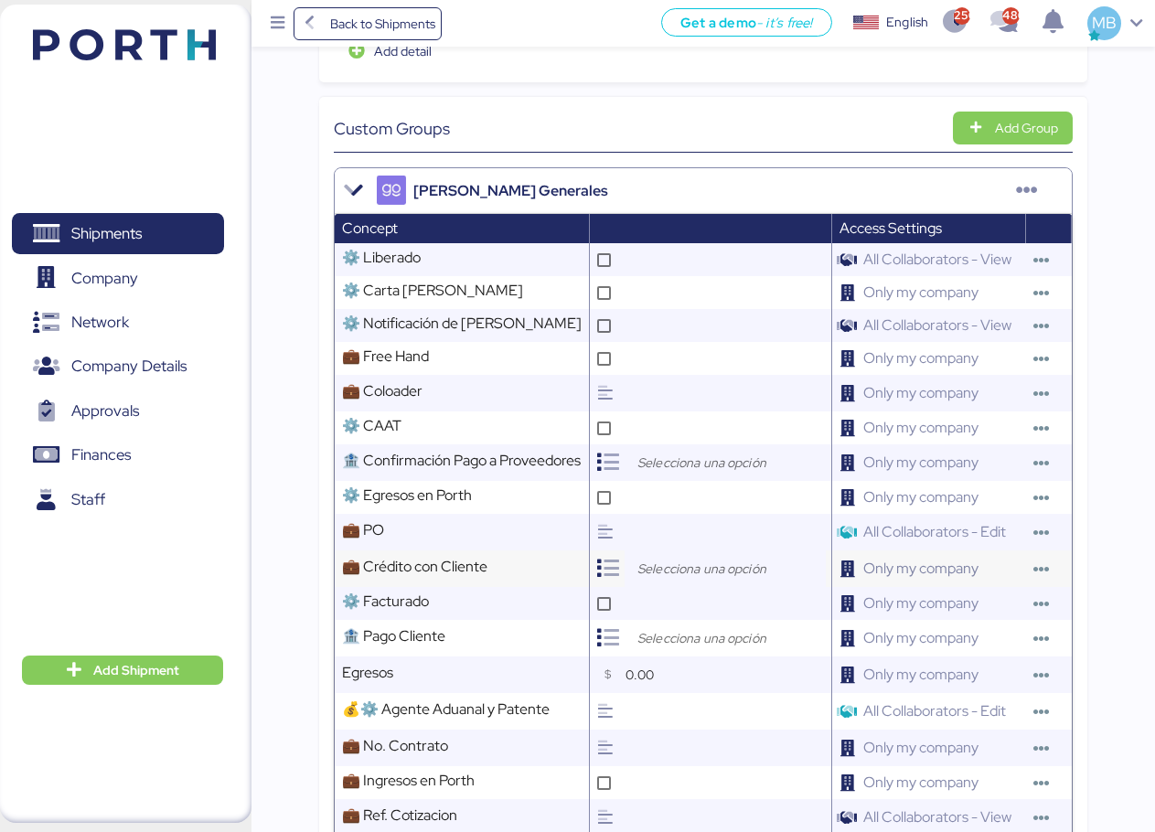
click at [689, 558] on input "search" at bounding box center [730, 569] width 192 height 22
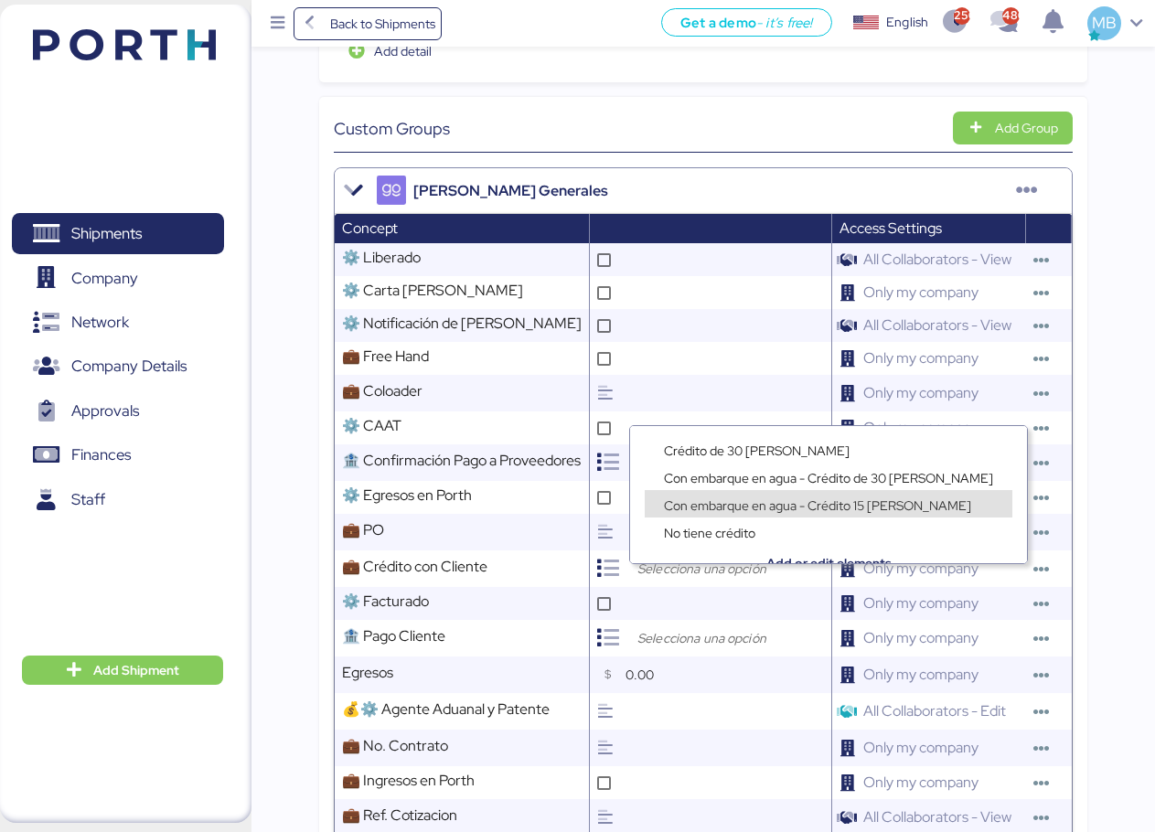
click at [755, 496] on div "Con embarque en agua - Crédito 15 [PERSON_NAME]" at bounding box center [817, 505] width 316 height 18
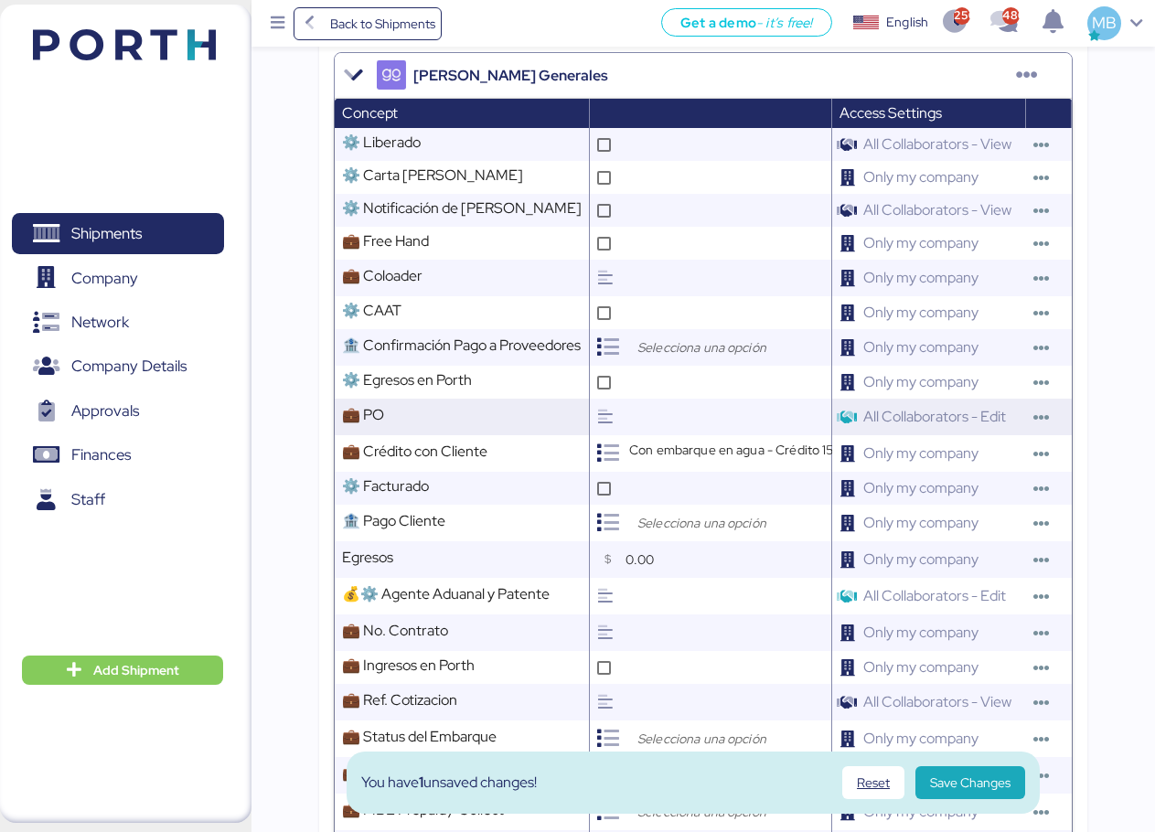
scroll to position [1463, 0]
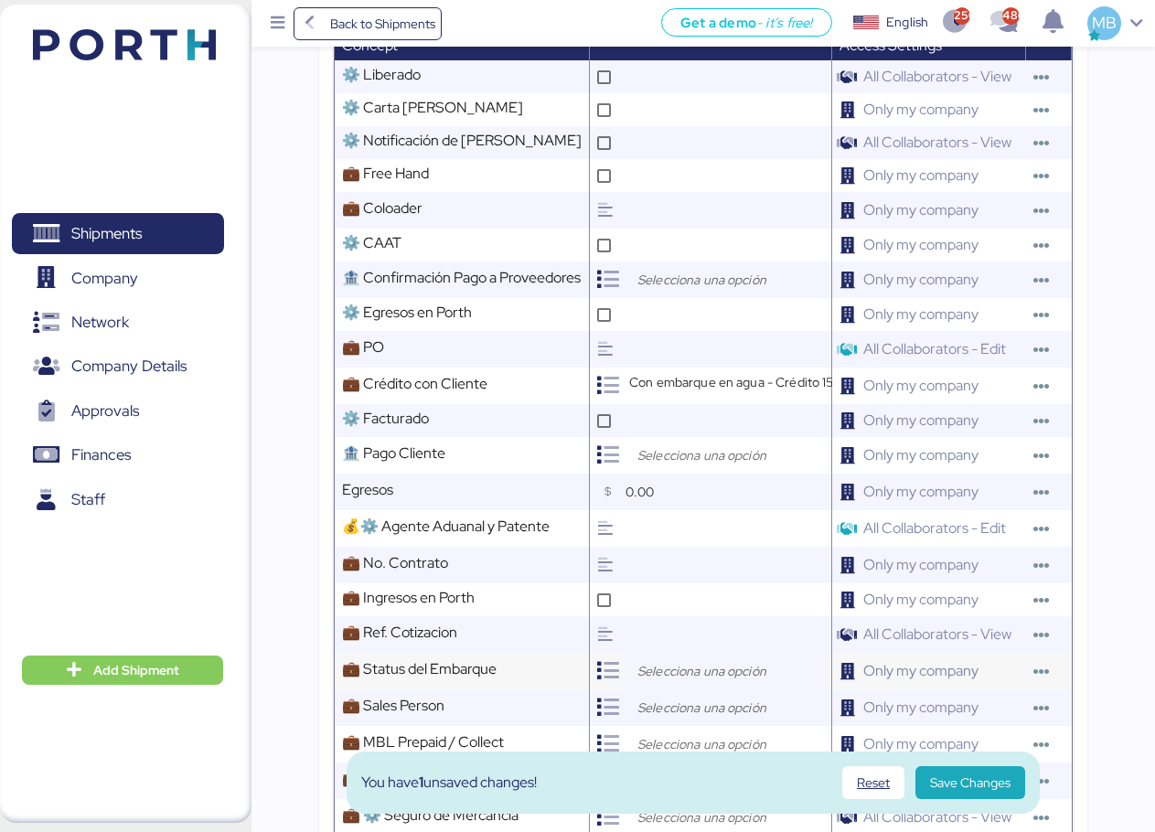
click at [677, 660] on input "search" at bounding box center [730, 671] width 192 height 22
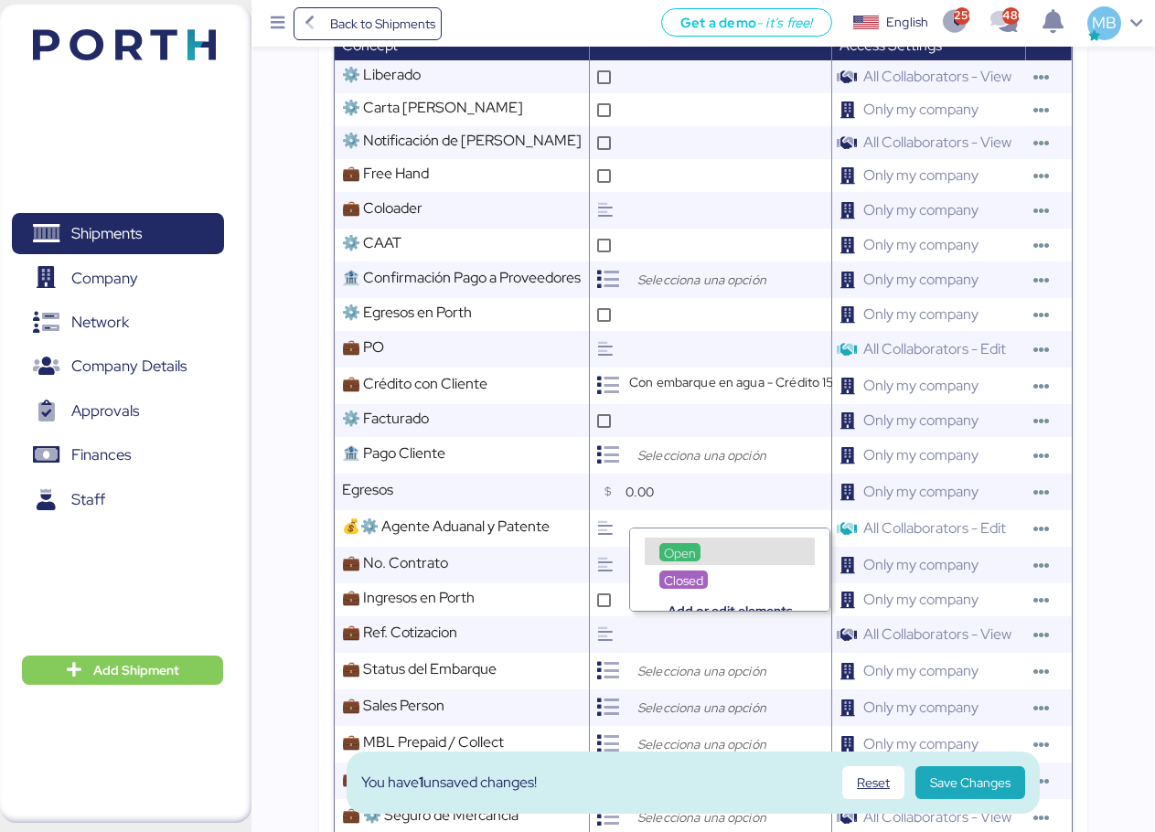
click at [689, 545] on span "Open" at bounding box center [680, 553] width 32 height 16
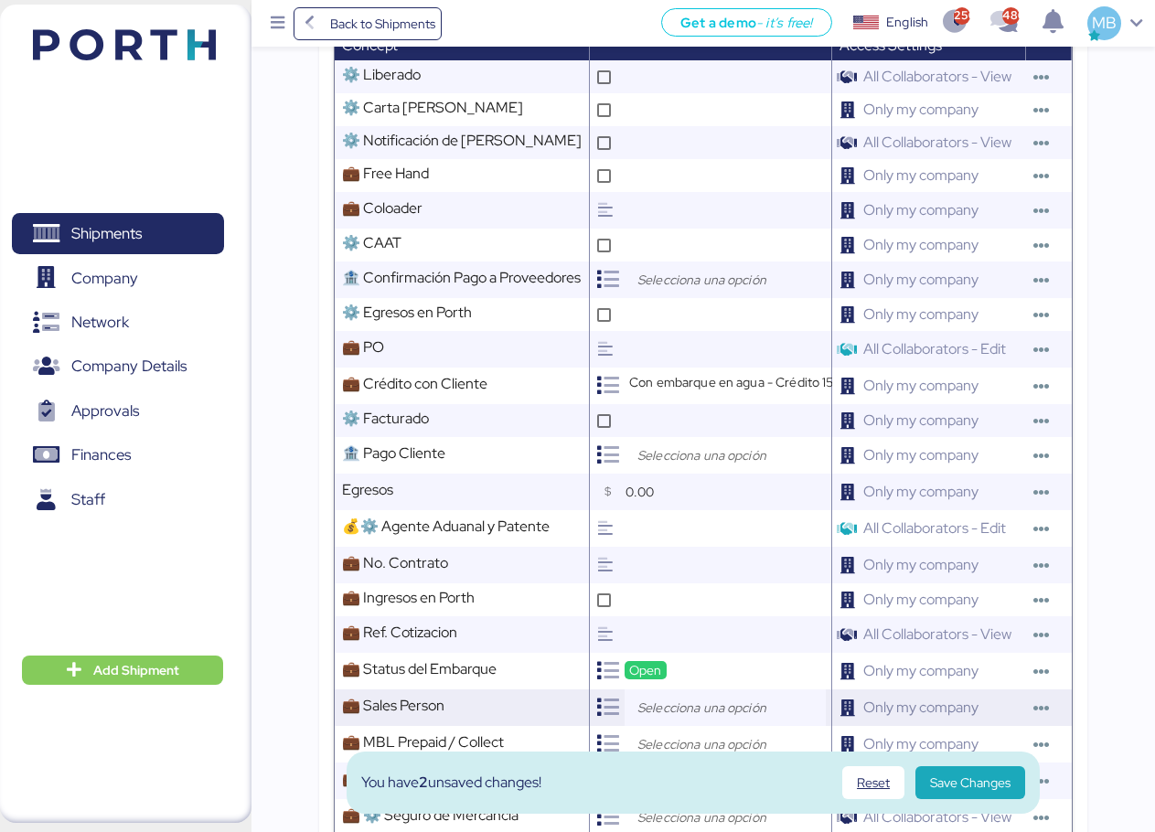
click at [698, 697] on input "search" at bounding box center [730, 708] width 192 height 22
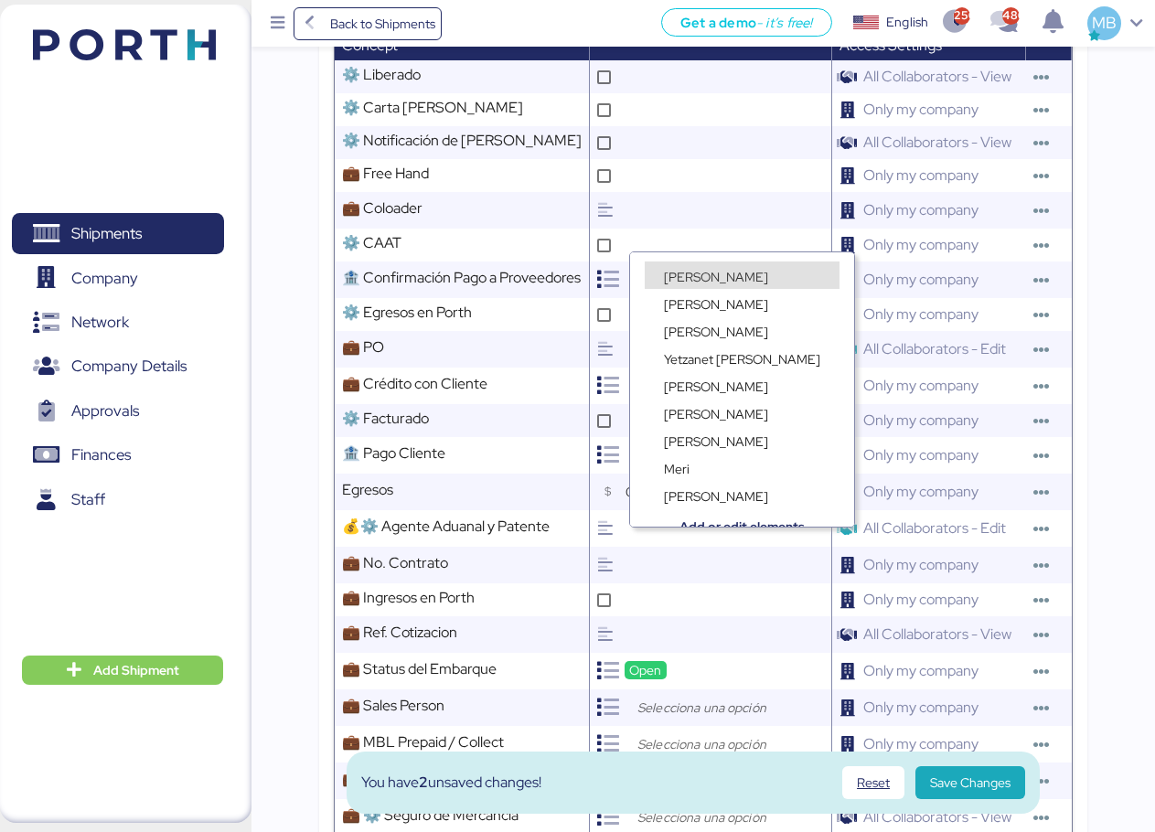
click at [727, 276] on span "[PERSON_NAME]" at bounding box center [716, 277] width 104 height 16
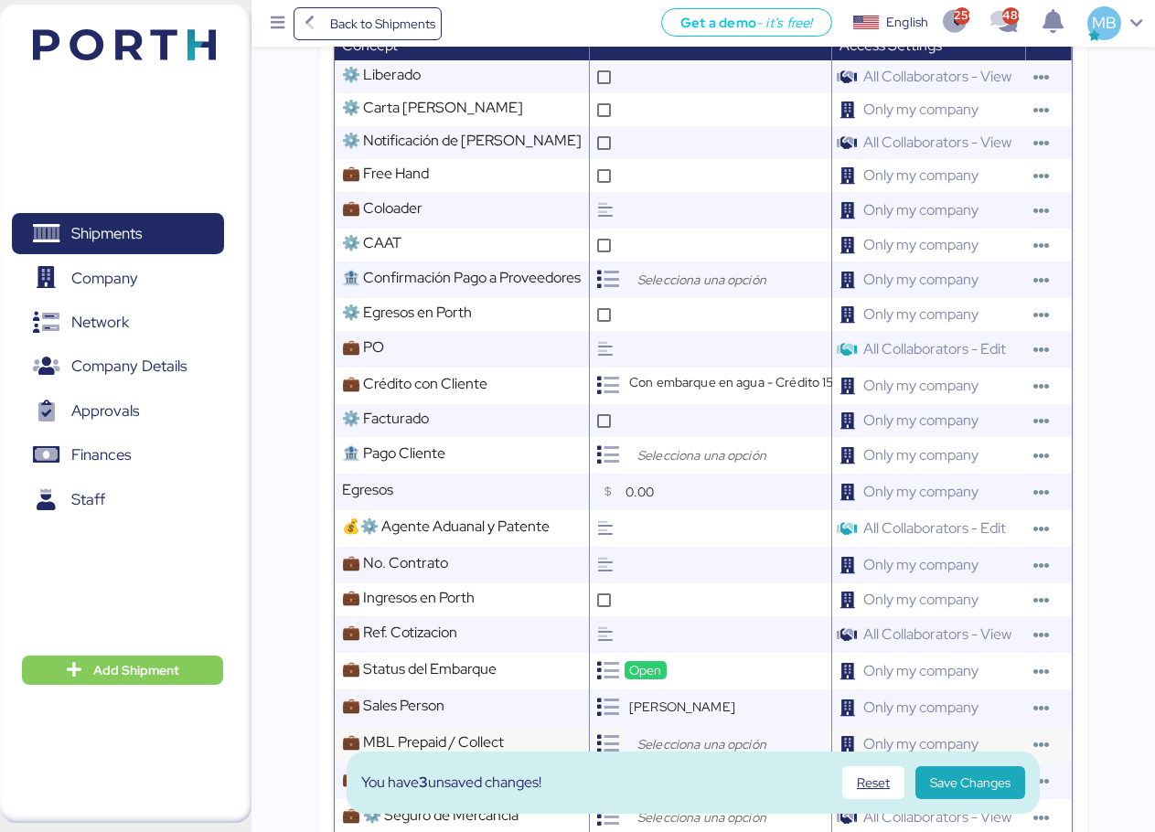
click at [684, 734] on input "search" at bounding box center [730, 745] width 192 height 22
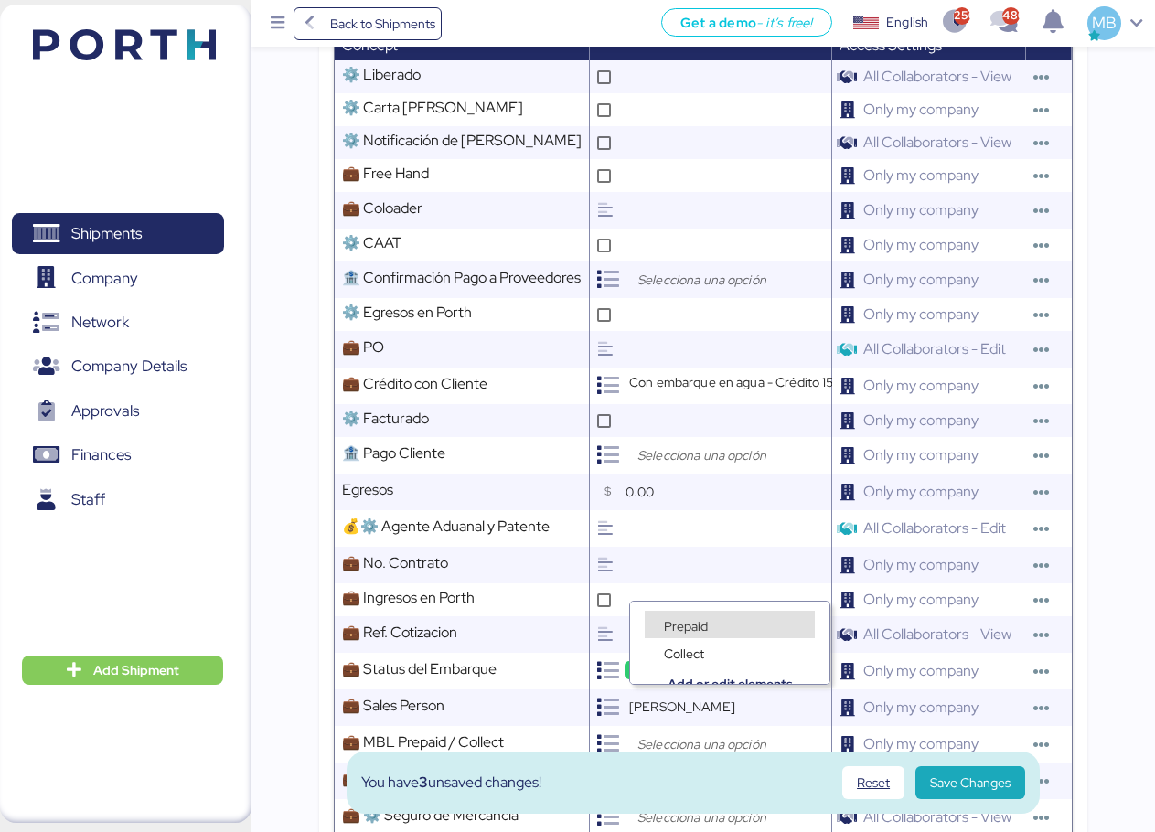
click at [688, 621] on span "Prepaid" at bounding box center [686, 626] width 44 height 16
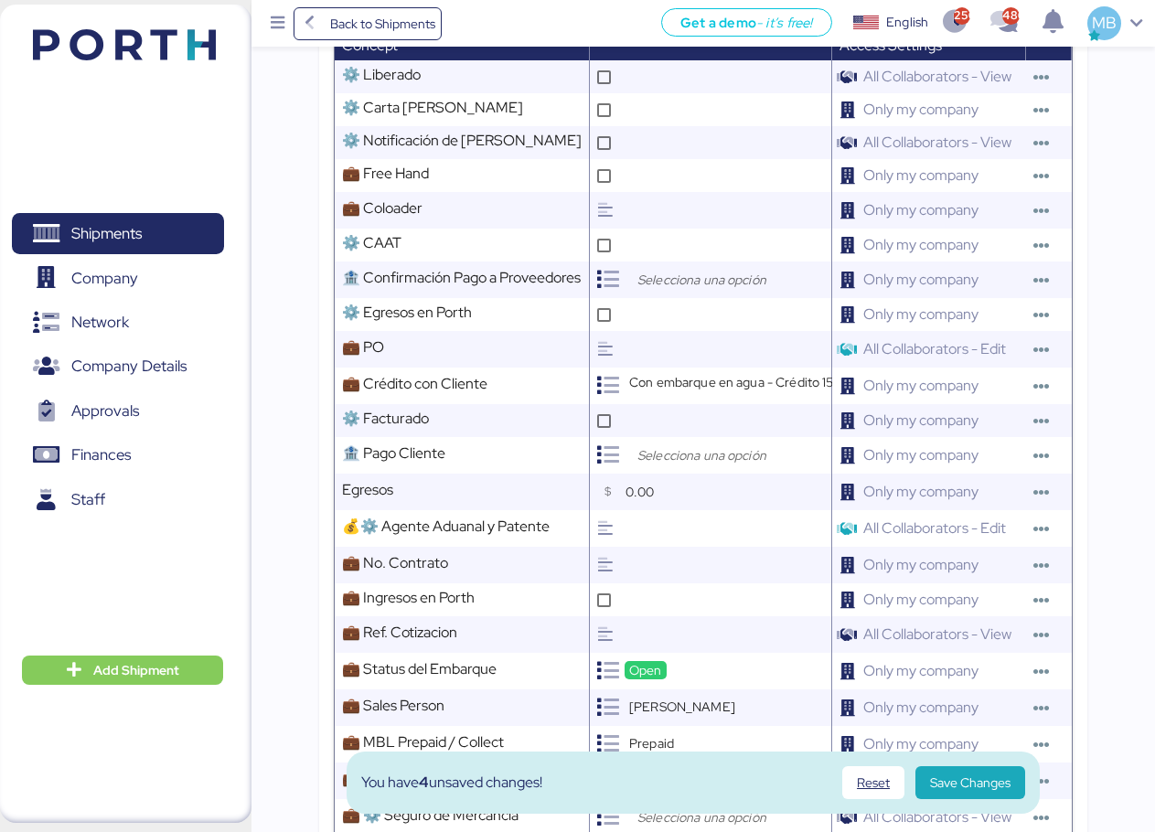
click at [692, 770] on input "search" at bounding box center [730, 781] width 192 height 22
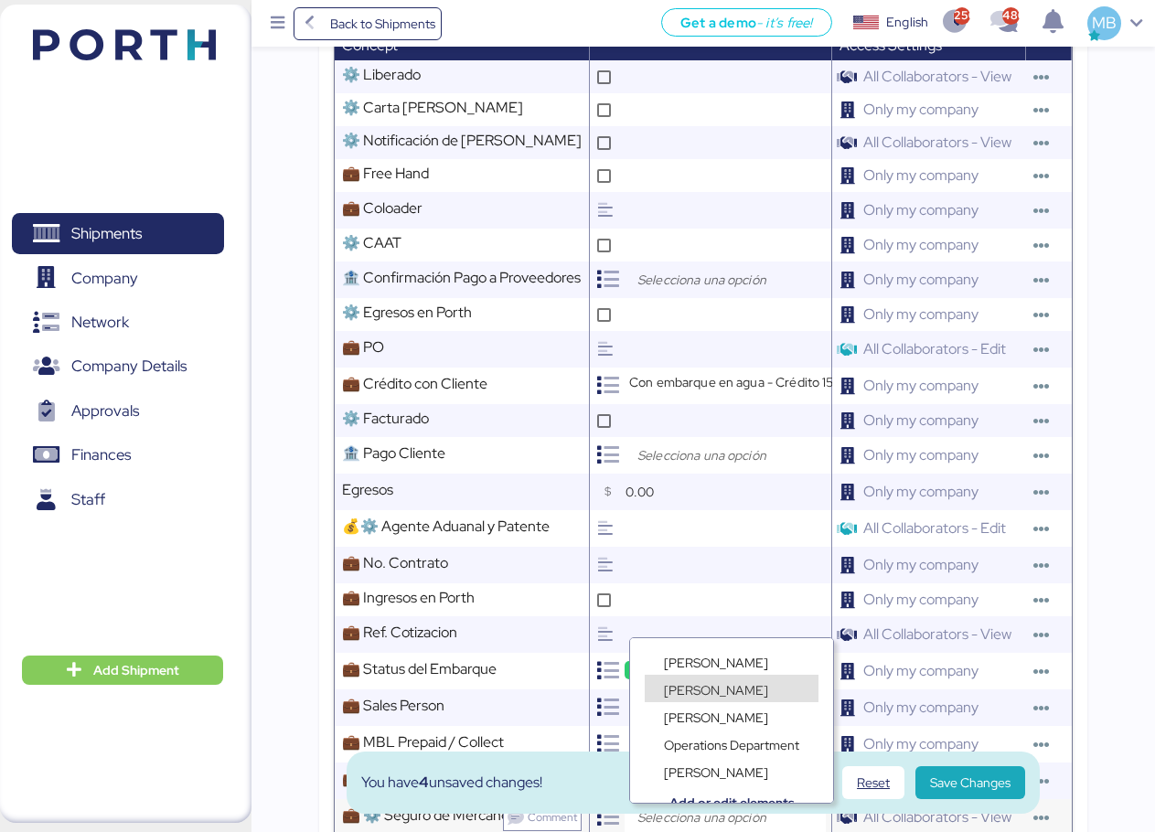
click at [547, 810] on span "Comment" at bounding box center [552, 817] width 49 height 15
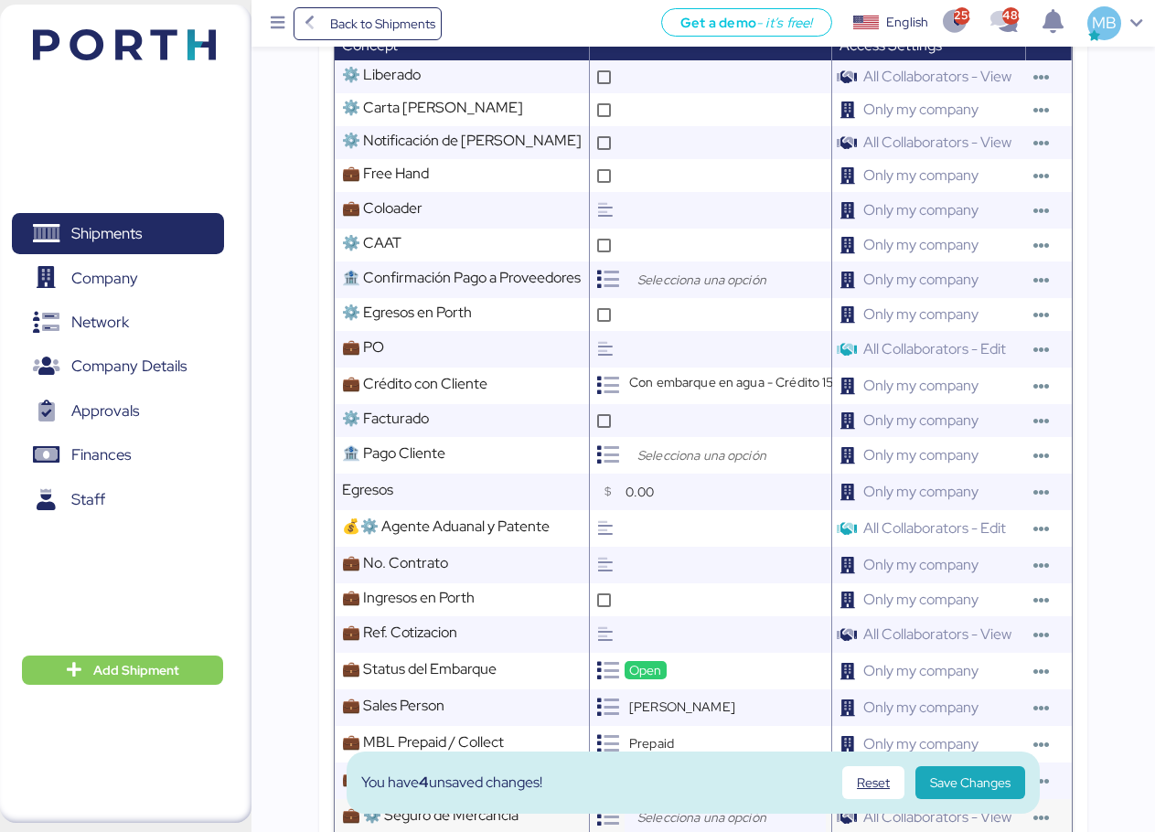
click at [658, 807] on input "search" at bounding box center [730, 818] width 192 height 22
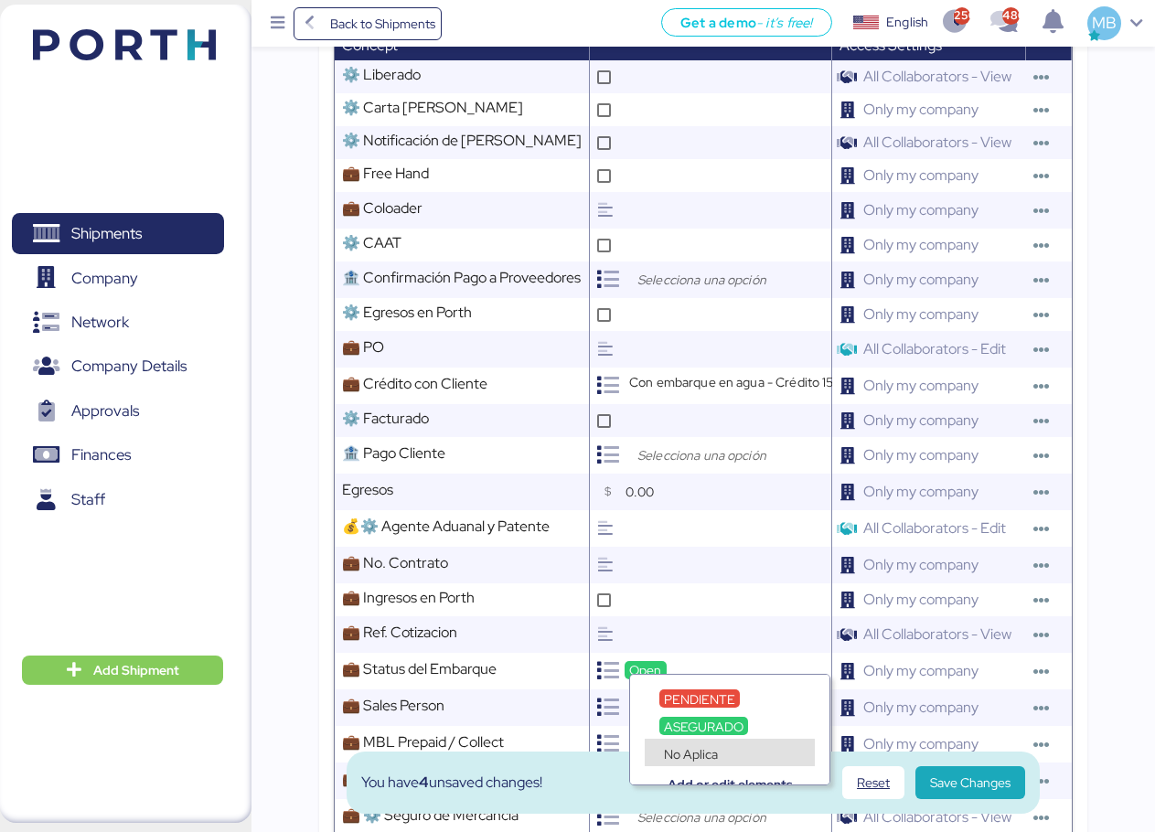
click at [699, 746] on span "No Aplica" at bounding box center [691, 754] width 54 height 16
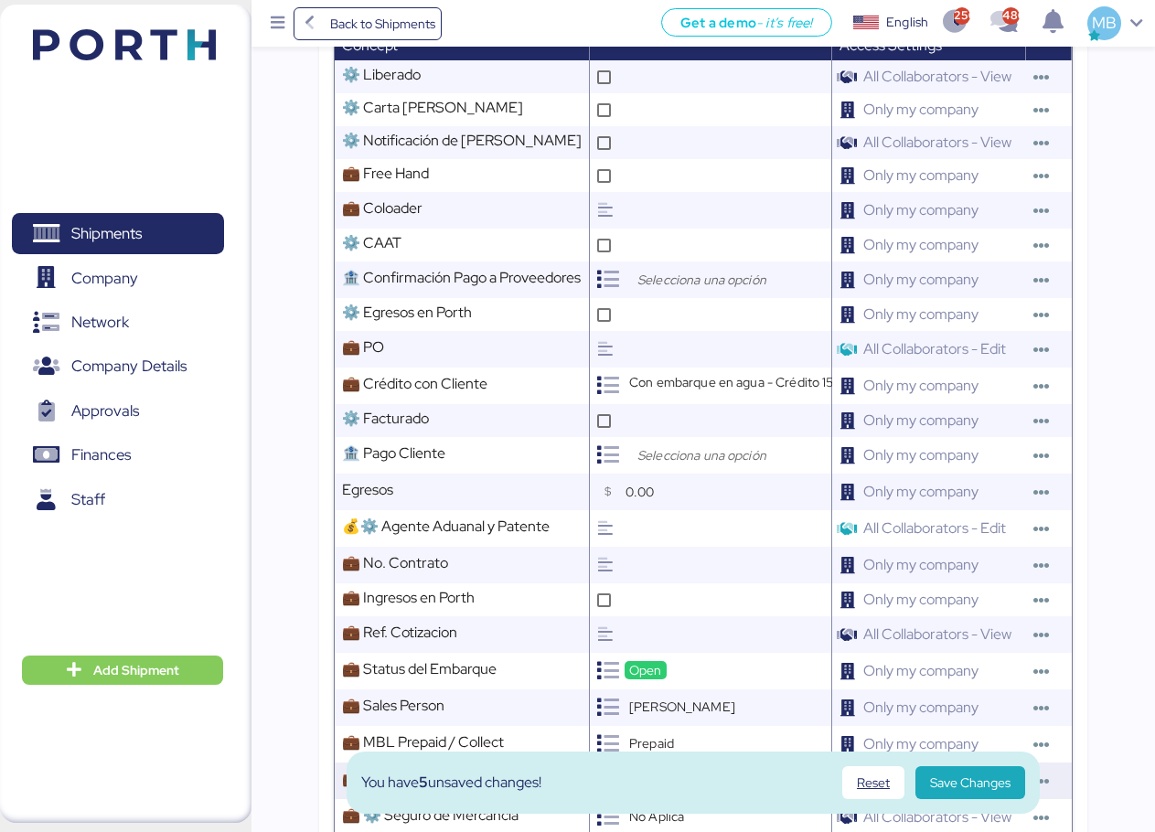
click at [679, 770] on input "search" at bounding box center [730, 781] width 192 height 22
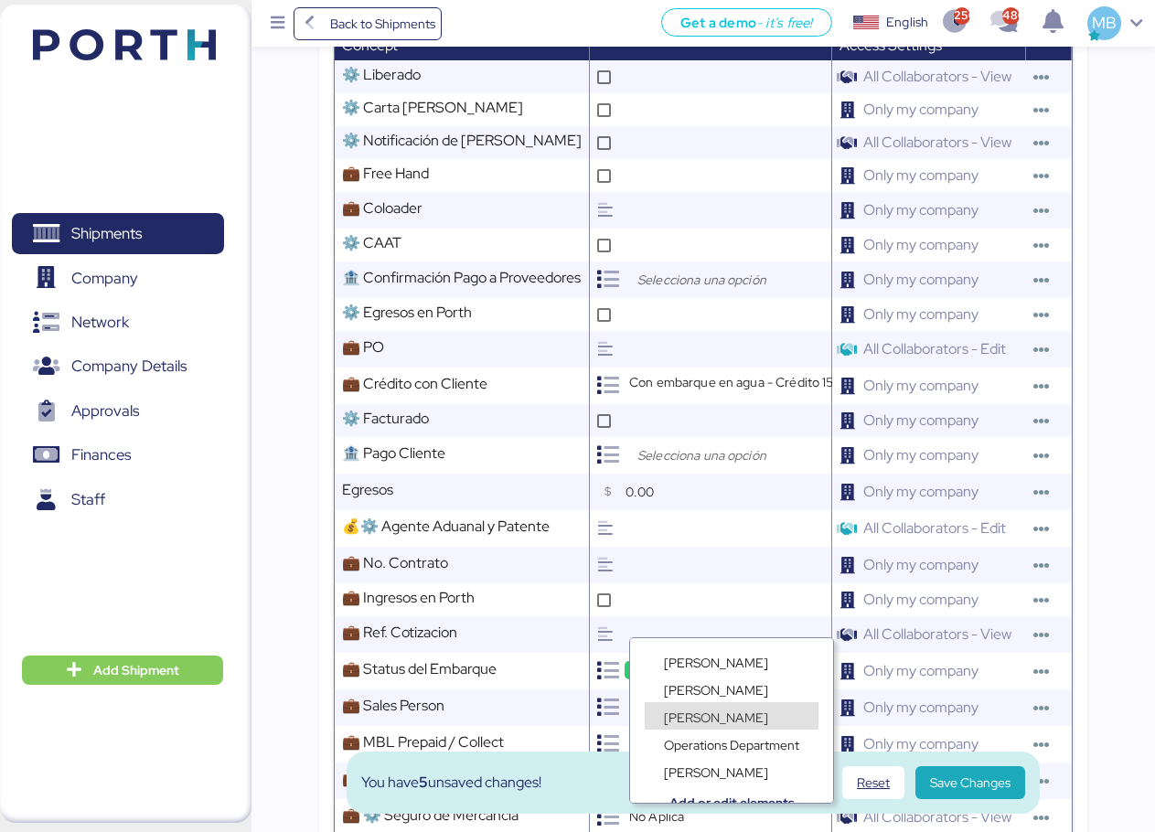
click at [730, 712] on div "[PERSON_NAME]" at bounding box center [732, 715] width 174 height 27
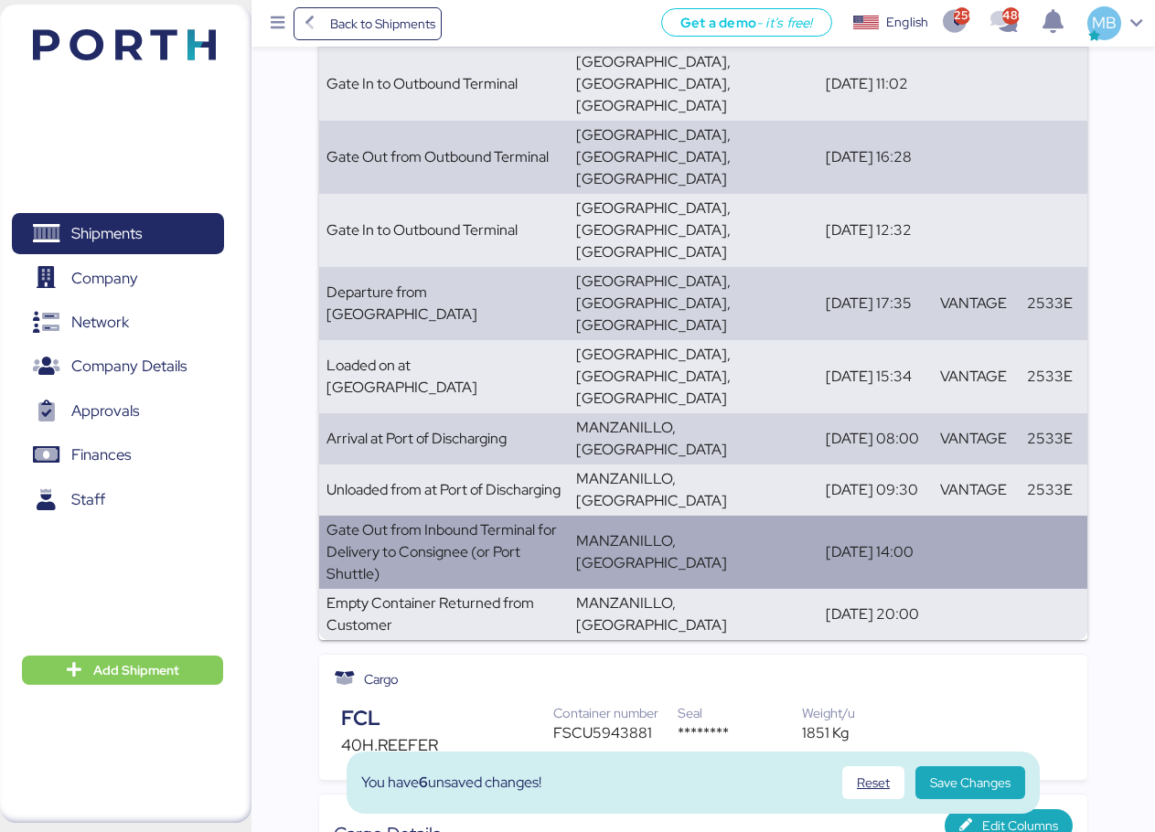
scroll to position [0, 0]
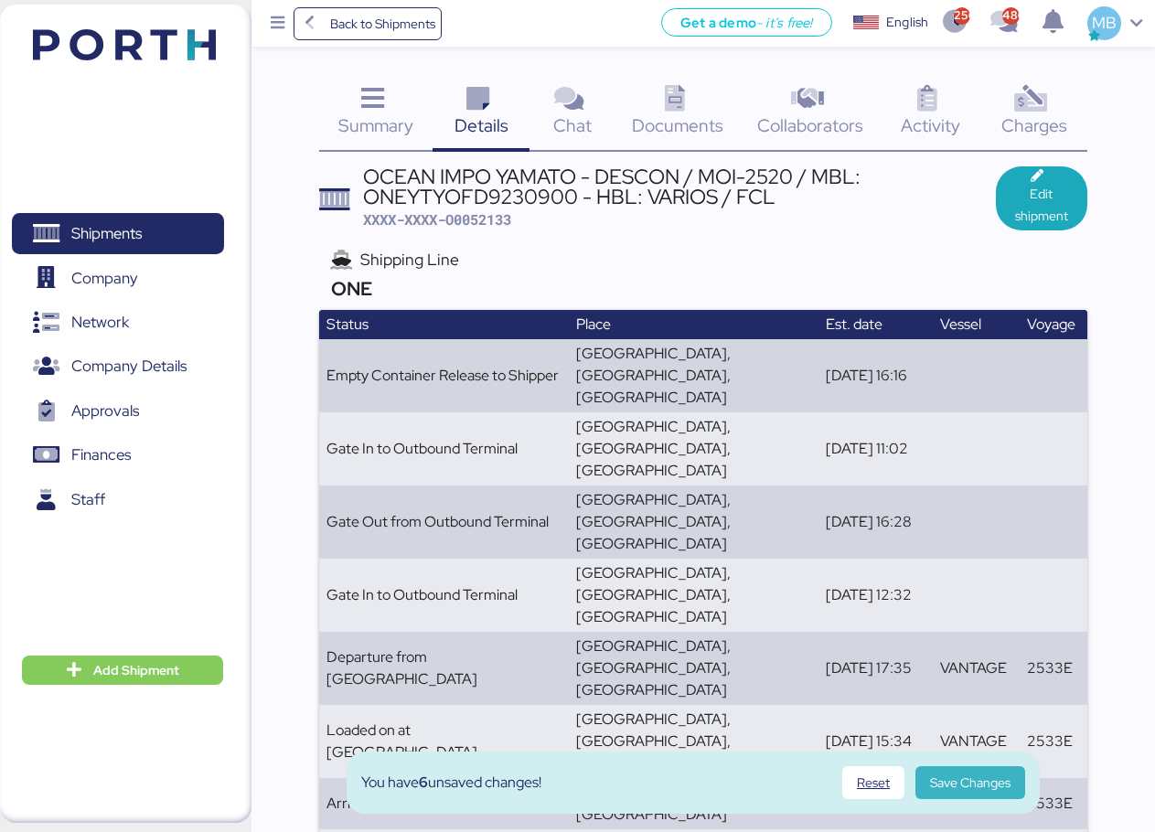
click at [980, 779] on span "Save Changes" at bounding box center [970, 783] width 80 height 22
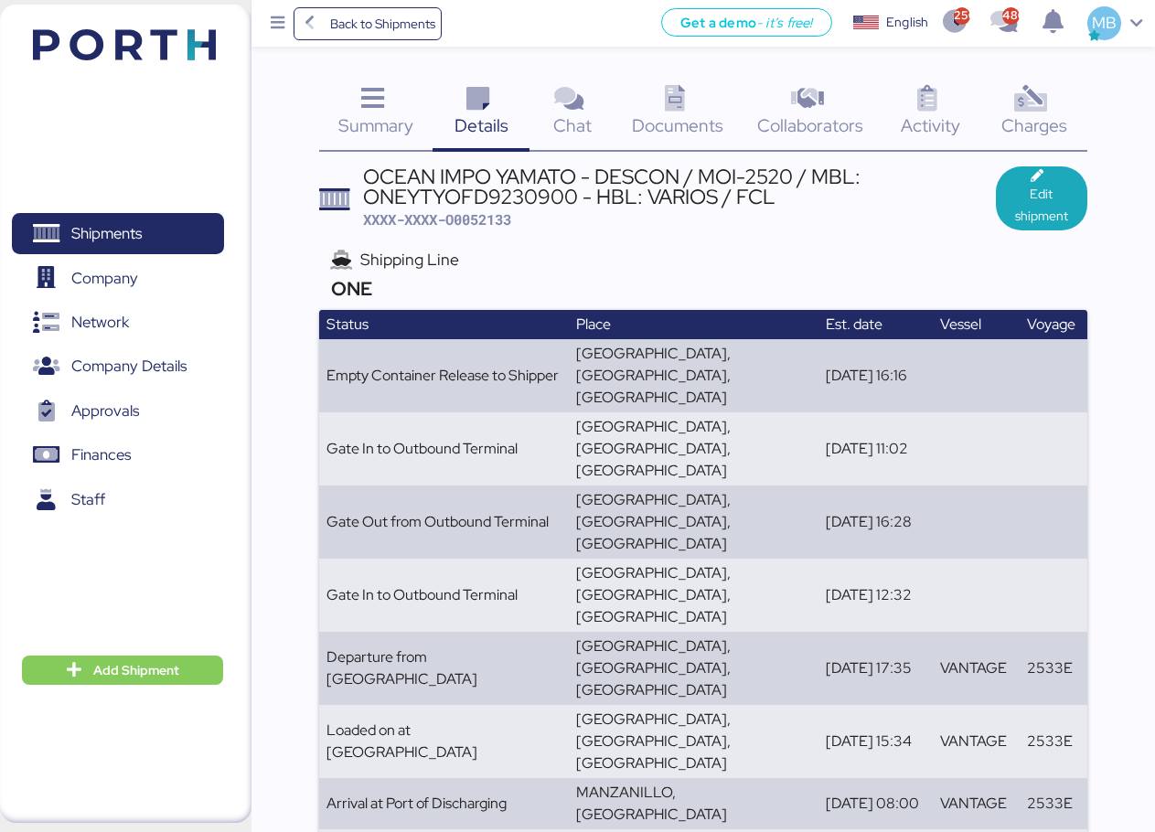
click at [665, 100] on icon at bounding box center [674, 99] width 39 height 27
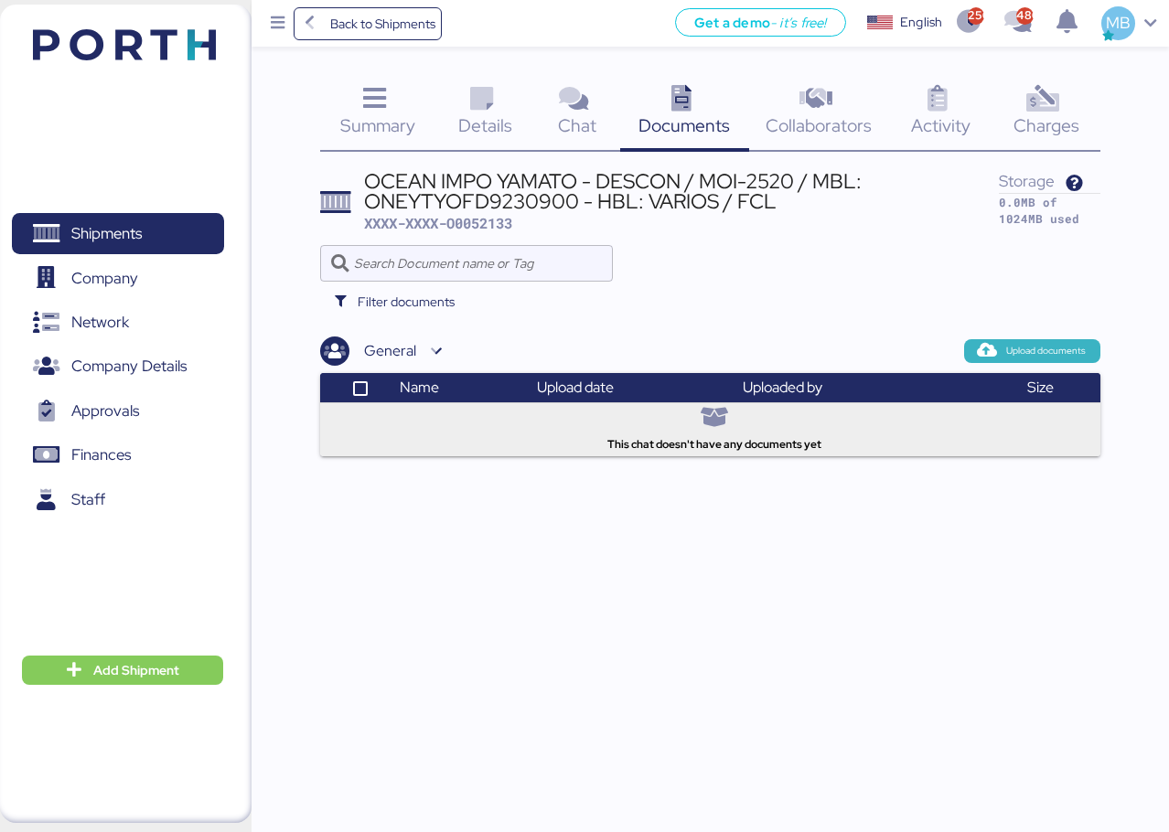
click at [1031, 359] on span "Upload documents" at bounding box center [1046, 351] width 80 height 16
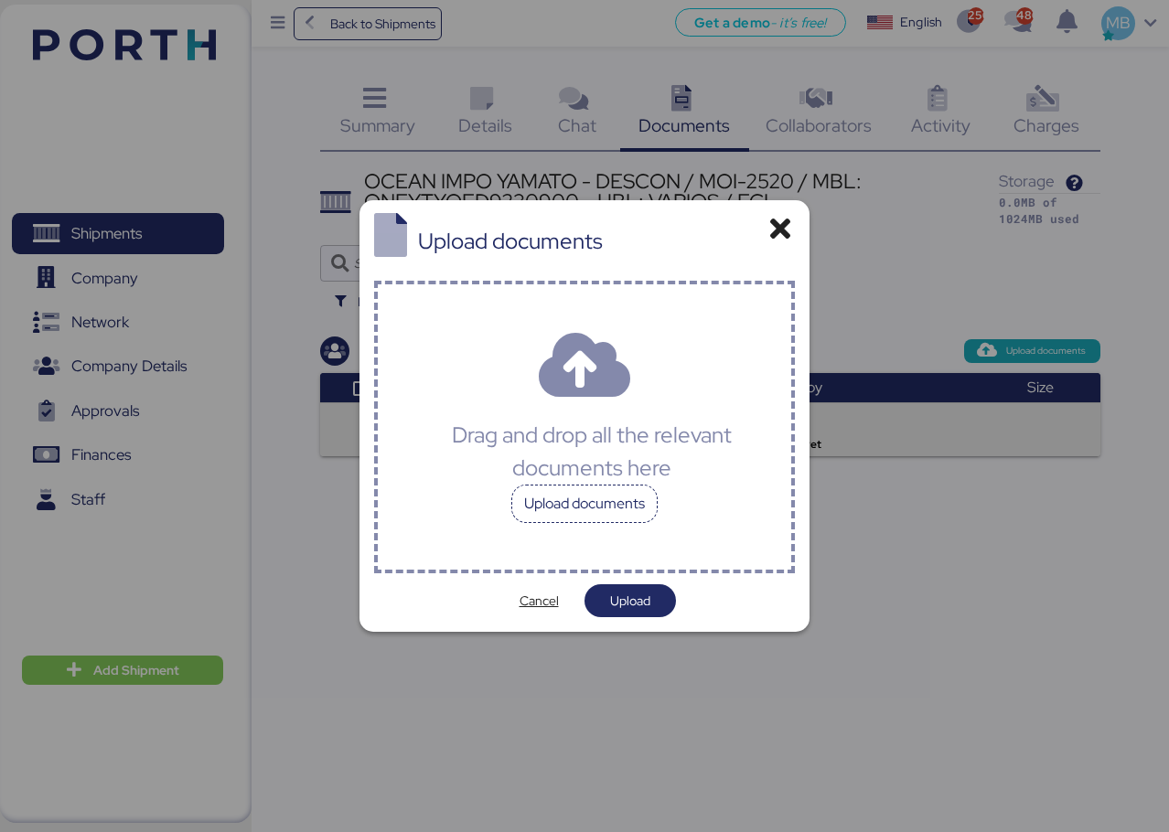
click at [633, 509] on div "Upload documents" at bounding box center [584, 504] width 146 height 38
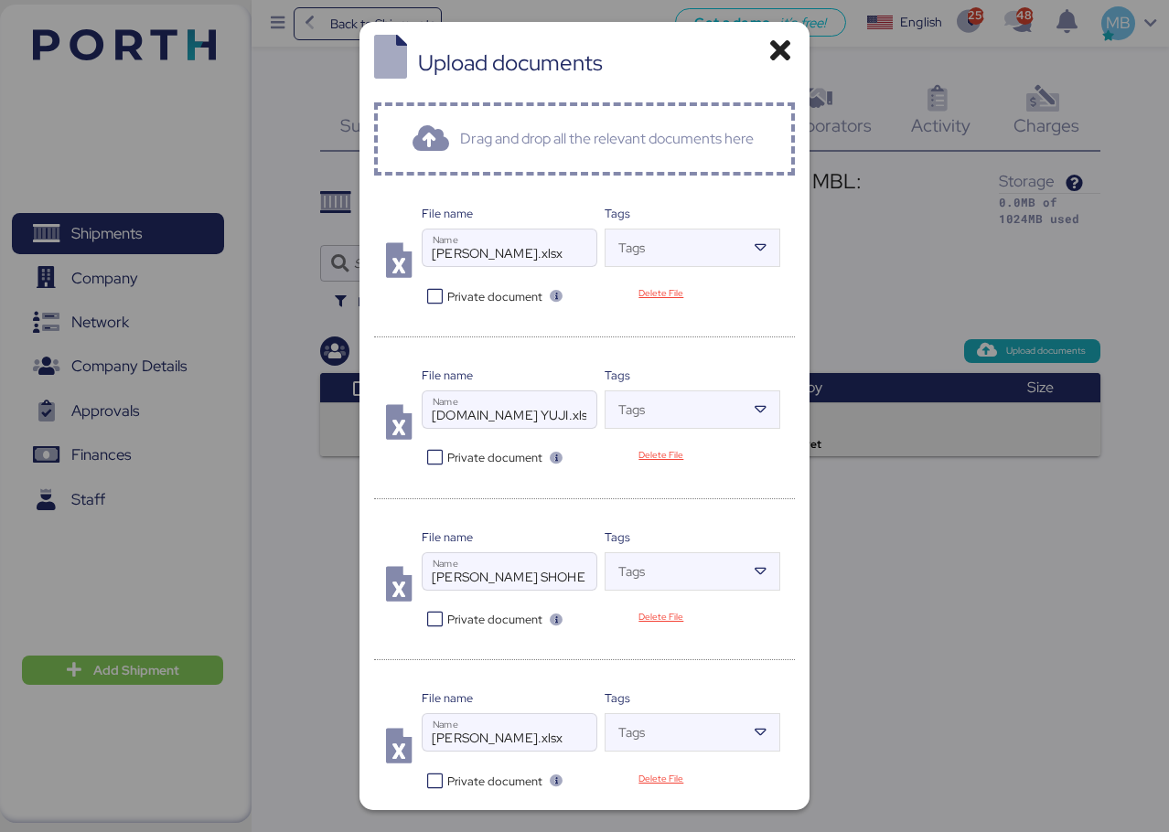
scroll to position [543, 0]
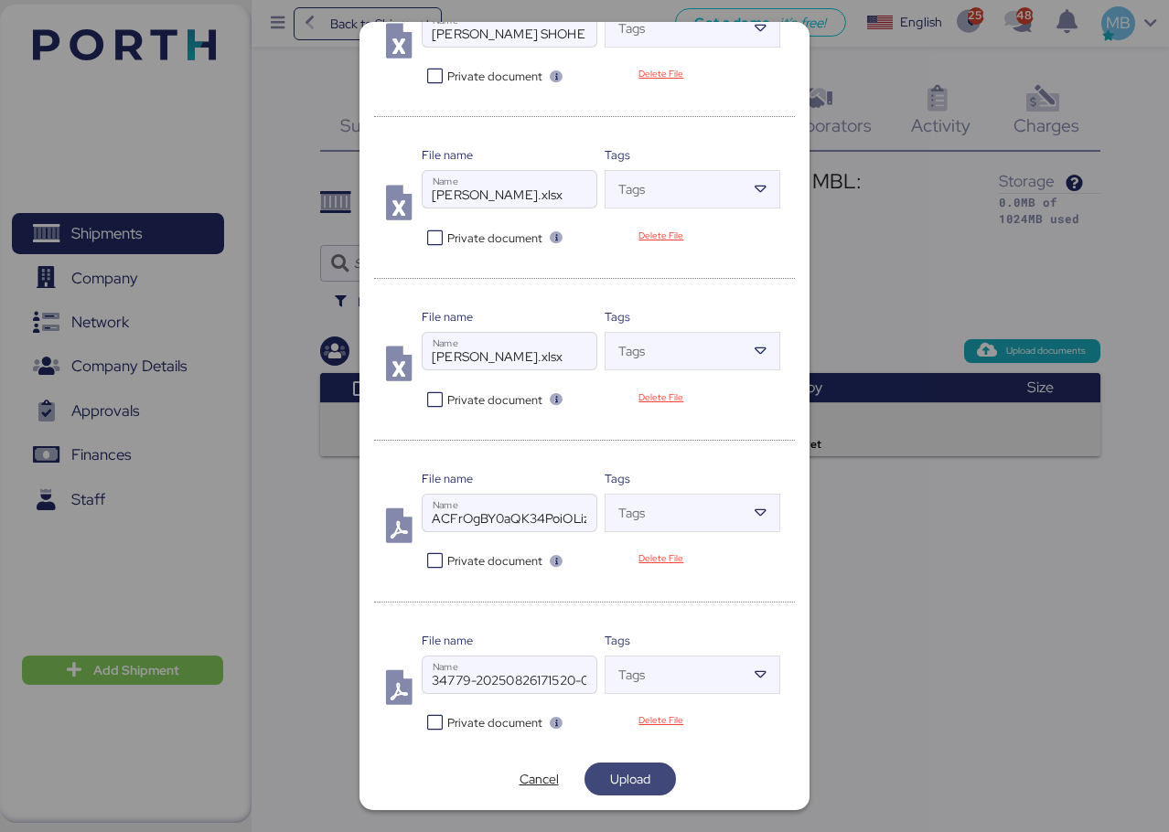
click at [664, 781] on span "Upload" at bounding box center [629, 779] width 91 height 33
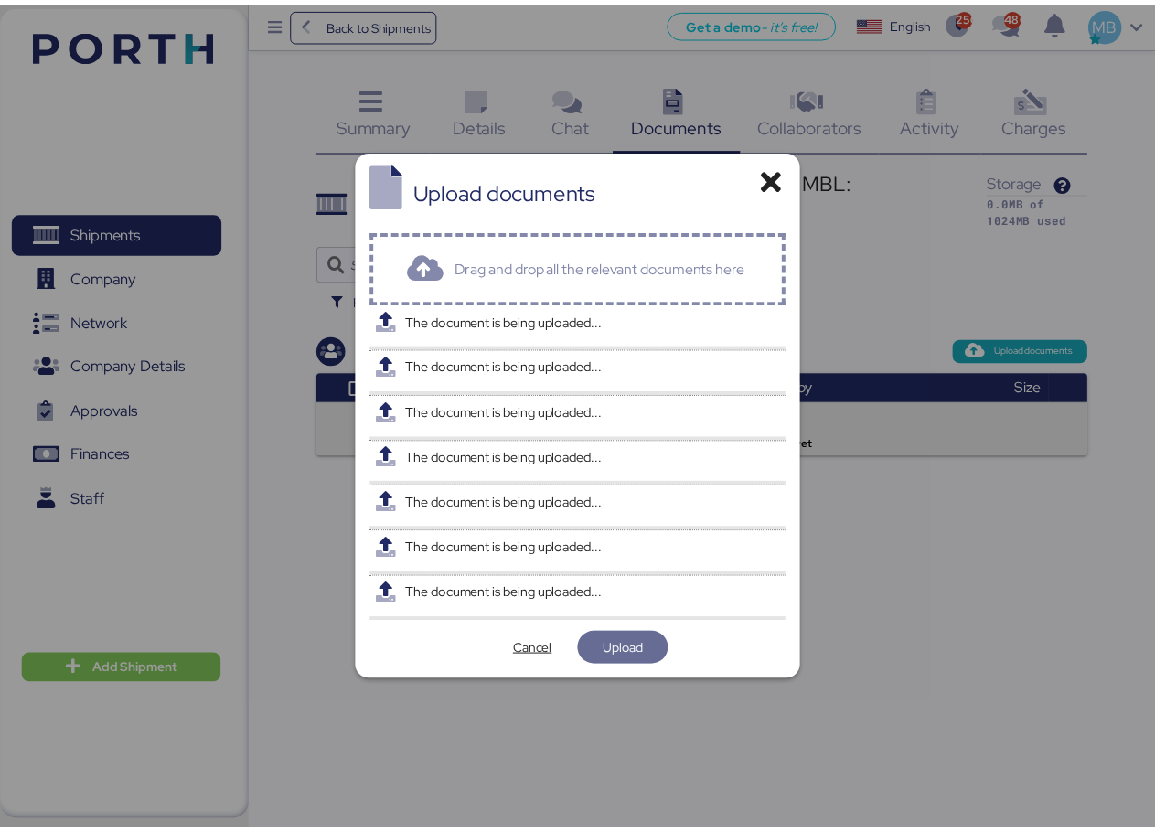
scroll to position [0, 0]
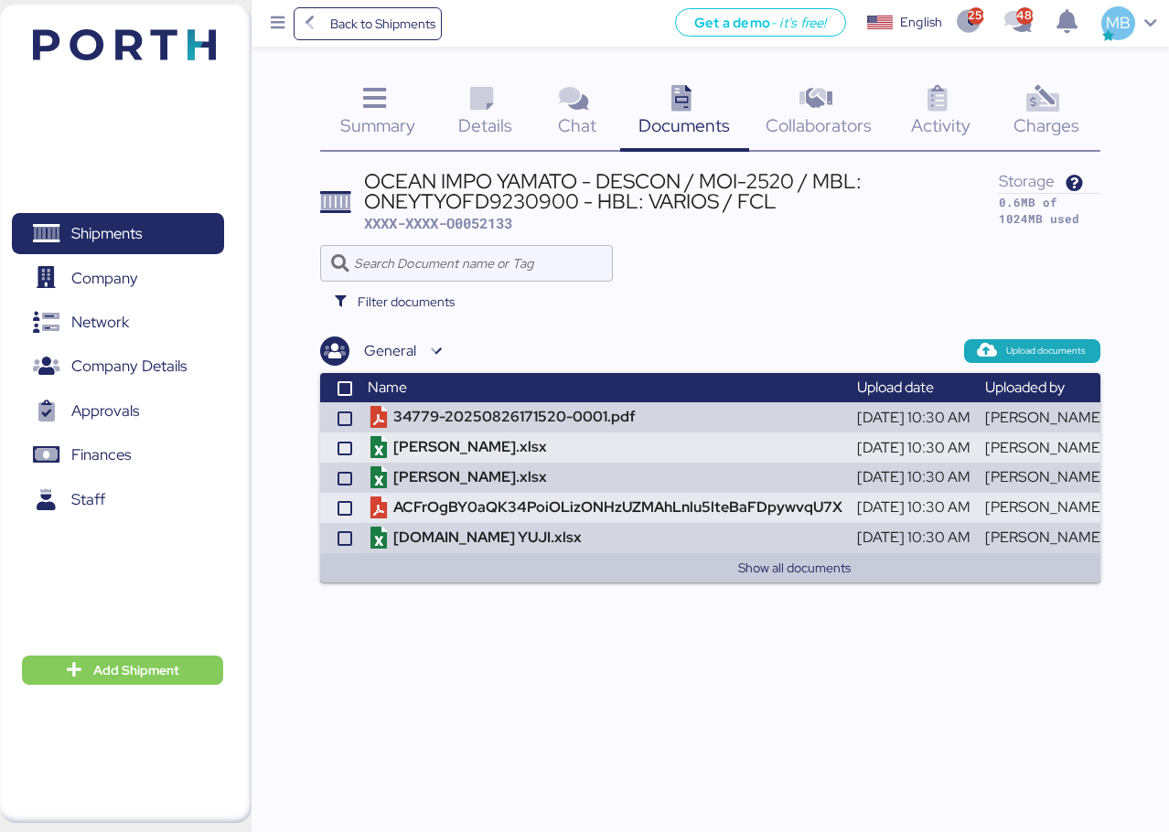
click at [488, 114] on span "Details" at bounding box center [485, 125] width 54 height 24
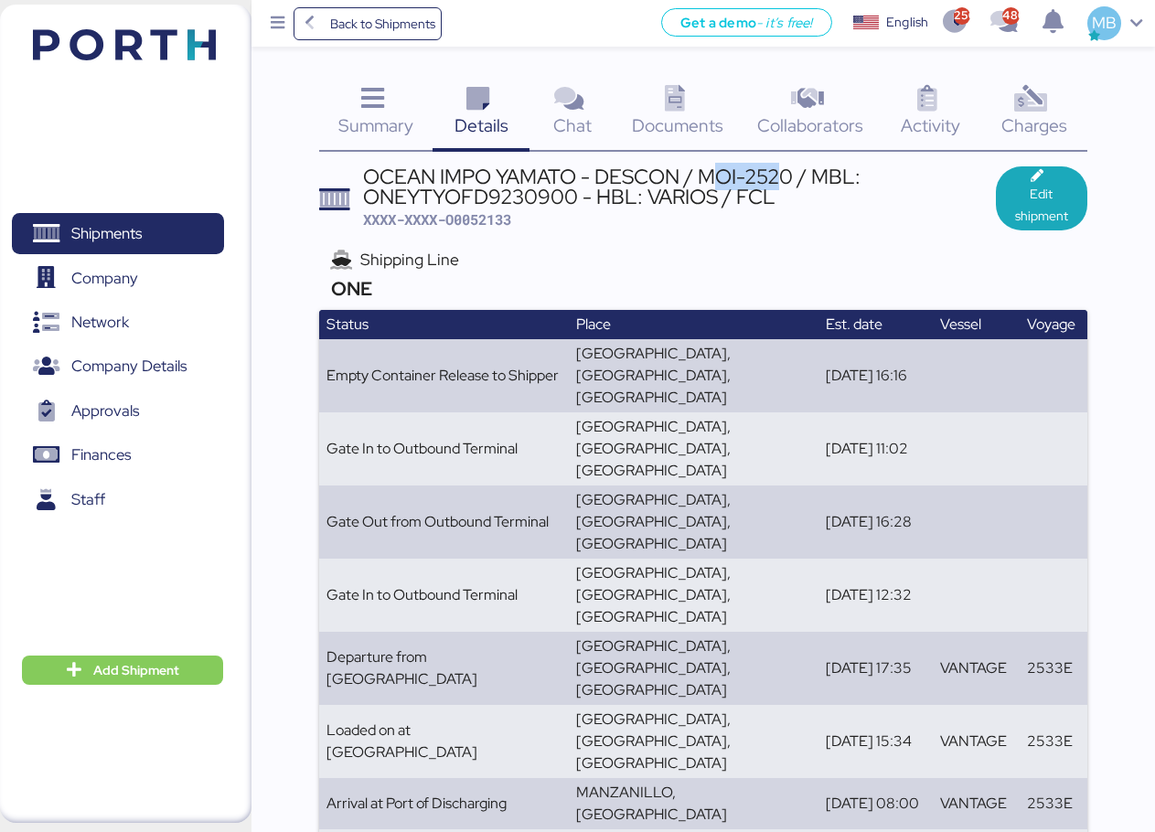
drag, startPoint x: 786, startPoint y: 187, endPoint x: 656, endPoint y: 177, distance: 130.2
click at [634, 179] on div "OCEAN IMPO YAMATO - DESCON / MOI-2520 / MBL: ONEYTYOFD9230900 - HBL: VARIOS / F…" at bounding box center [679, 186] width 633 height 41
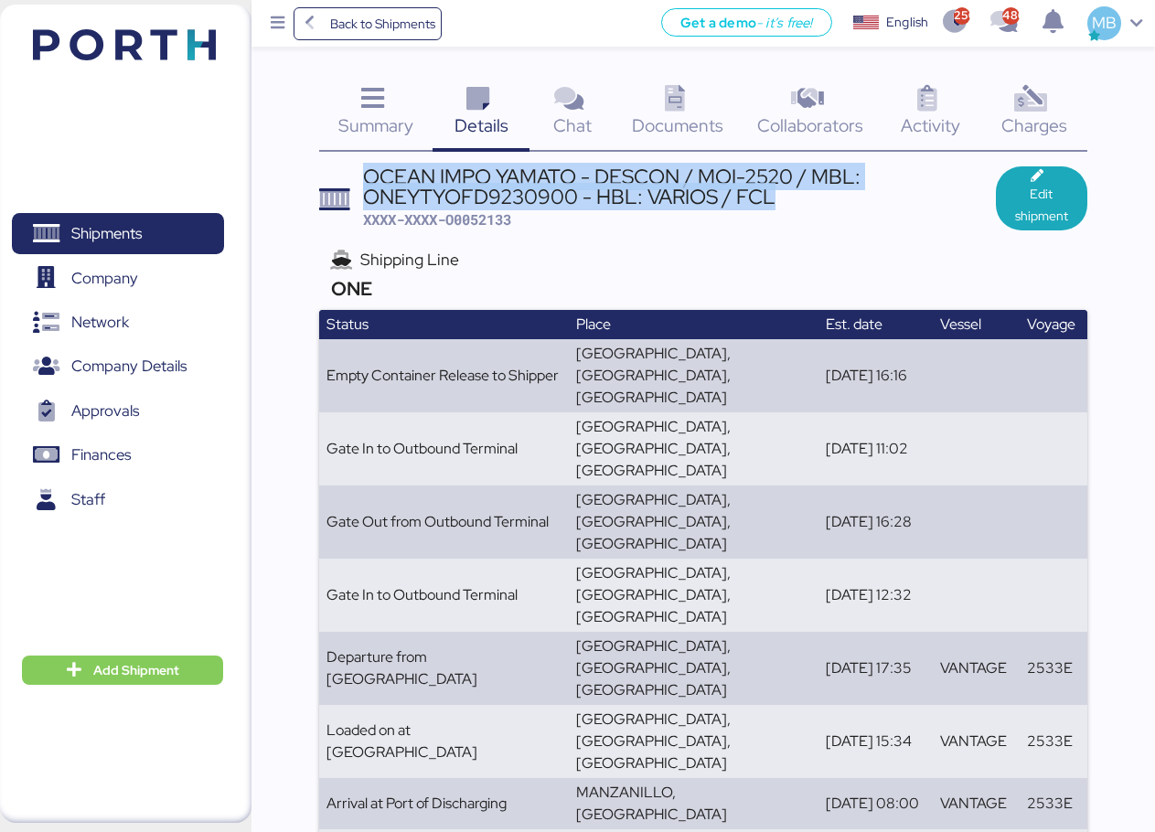
drag, startPoint x: 702, startPoint y: 196, endPoint x: 361, endPoint y: 168, distance: 341.3
click at [361, 168] on header "OCEAN IMPO YAMATO - DESCON / MOI-2520 / MBL: ONEYTYOFD9230900 - HBL: VARIOS / F…" at bounding box center [703, 198] width 768 height 64
copy div "OCEAN IMPO YAMATO - DESCON / MOI-2520 / MBL: ONEYTYOFD9230900 - HBL: VARIOS / F…"
click at [668, 118] on span "Documents" at bounding box center [677, 125] width 91 height 24
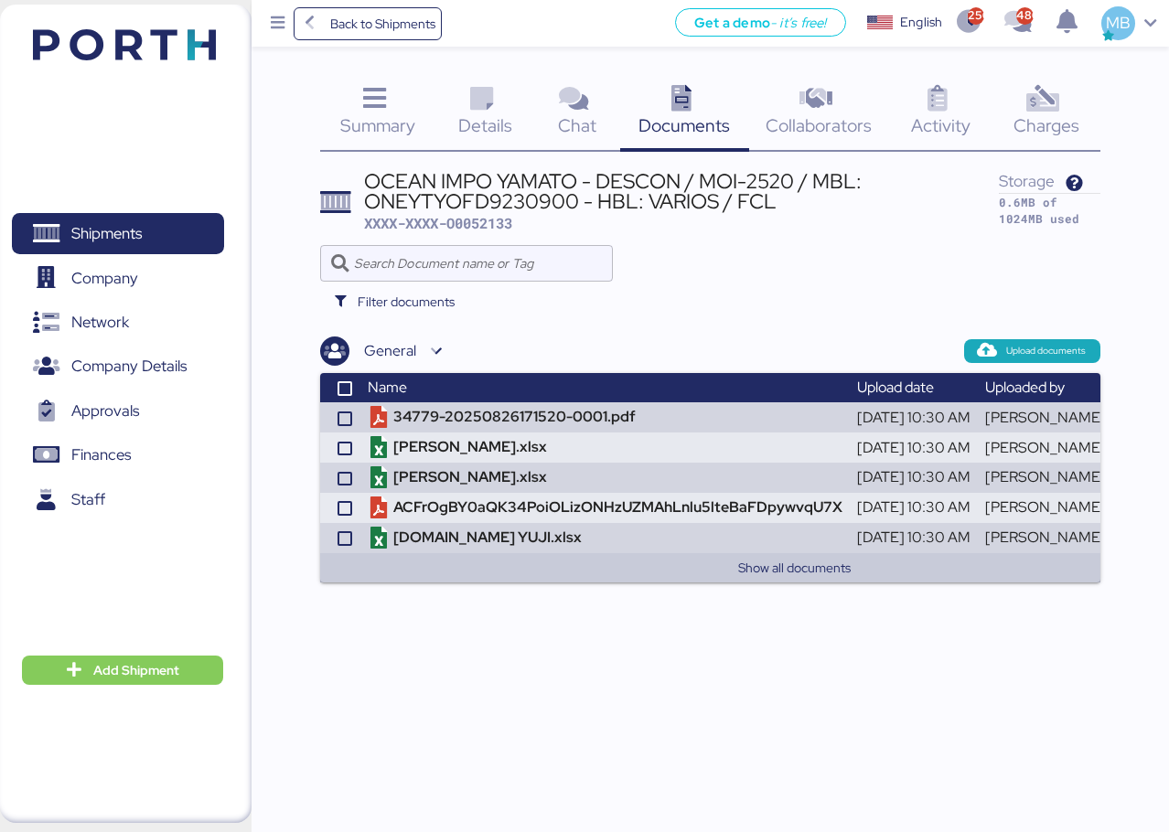
click at [1024, 117] on span "Charges" at bounding box center [1046, 125] width 66 height 24
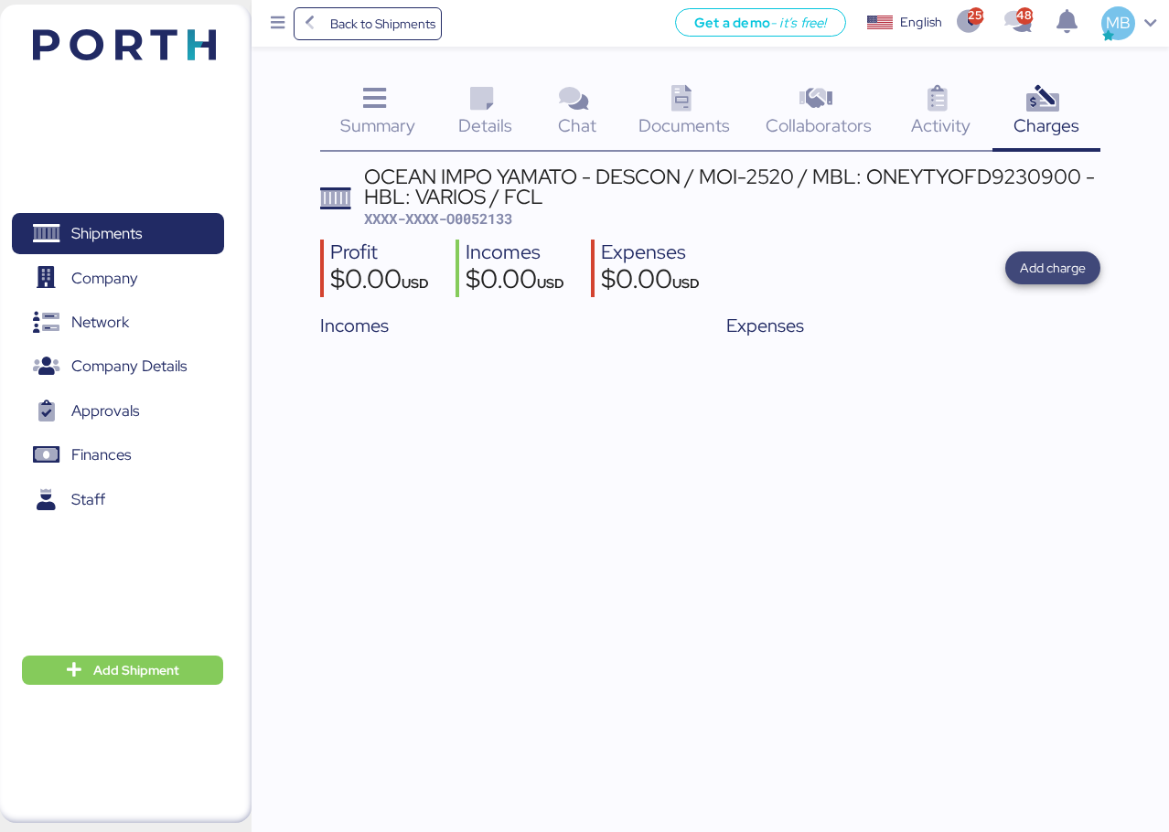
click at [1036, 271] on span "Add charge" at bounding box center [1053, 268] width 66 height 22
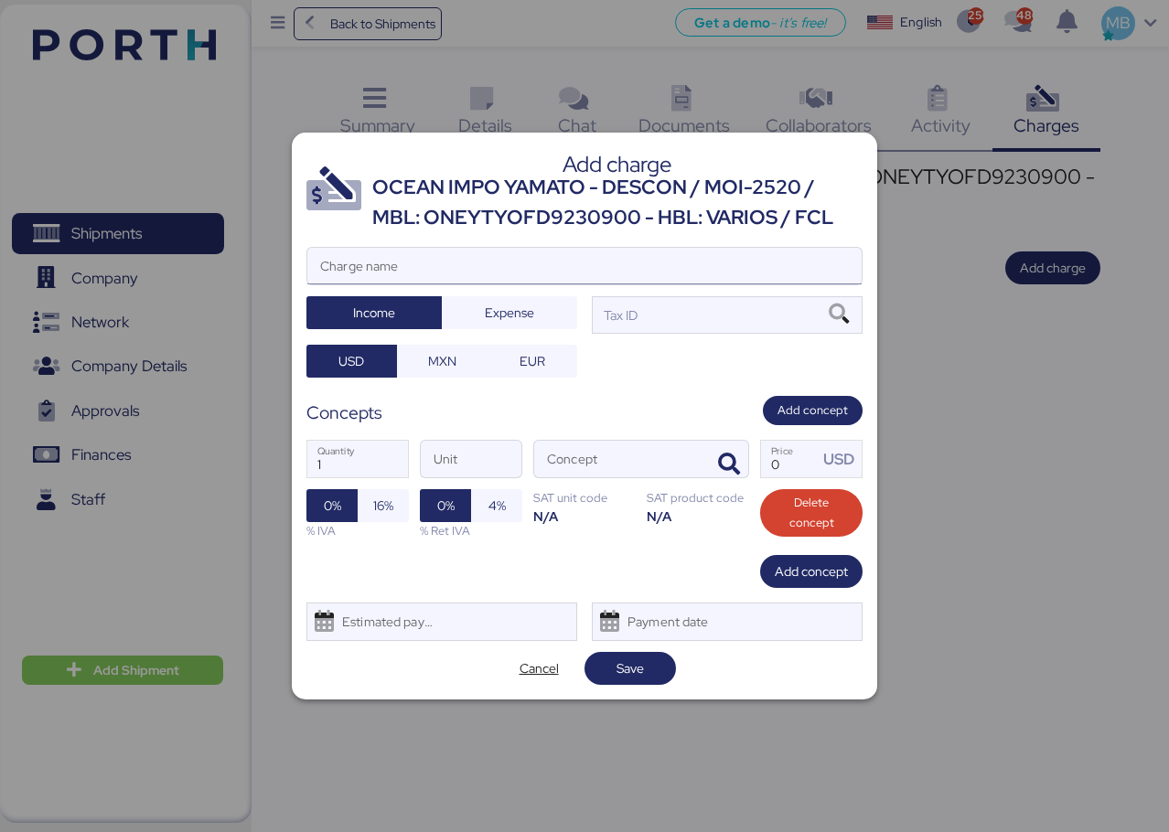
click at [732, 266] on input "Charge name" at bounding box center [584, 266] width 554 height 37
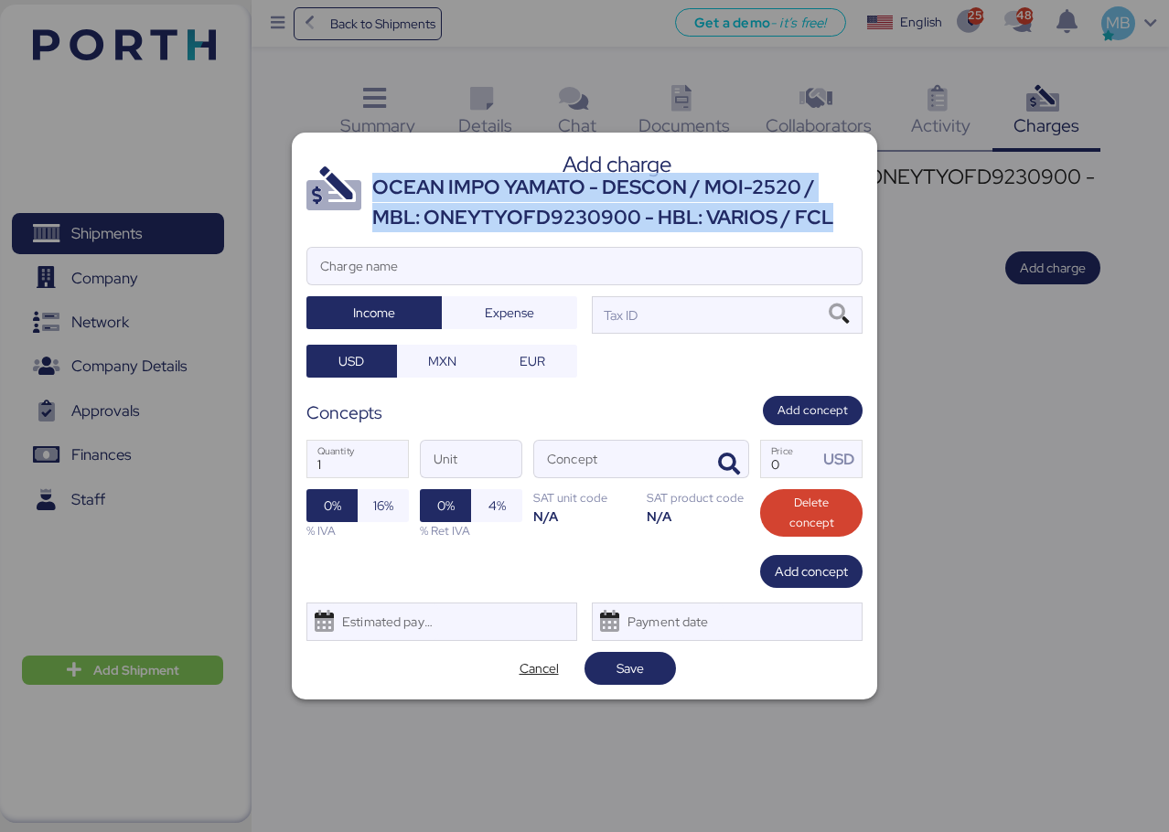
drag, startPoint x: 837, startPoint y: 217, endPoint x: 373, endPoint y: 187, distance: 464.7
click at [373, 187] on div "OCEAN IMPO YAMATO - DESCON / MOI-2520 / MBL: ONEYTYOFD9230900 - HBL: VARIOS / F…" at bounding box center [617, 202] width 490 height 59
copy div "OCEAN IMPO YAMATO - DESCON / MOI-2520 / MBL: ONEYTYOFD9230900 - HBL: VARIOS / F…"
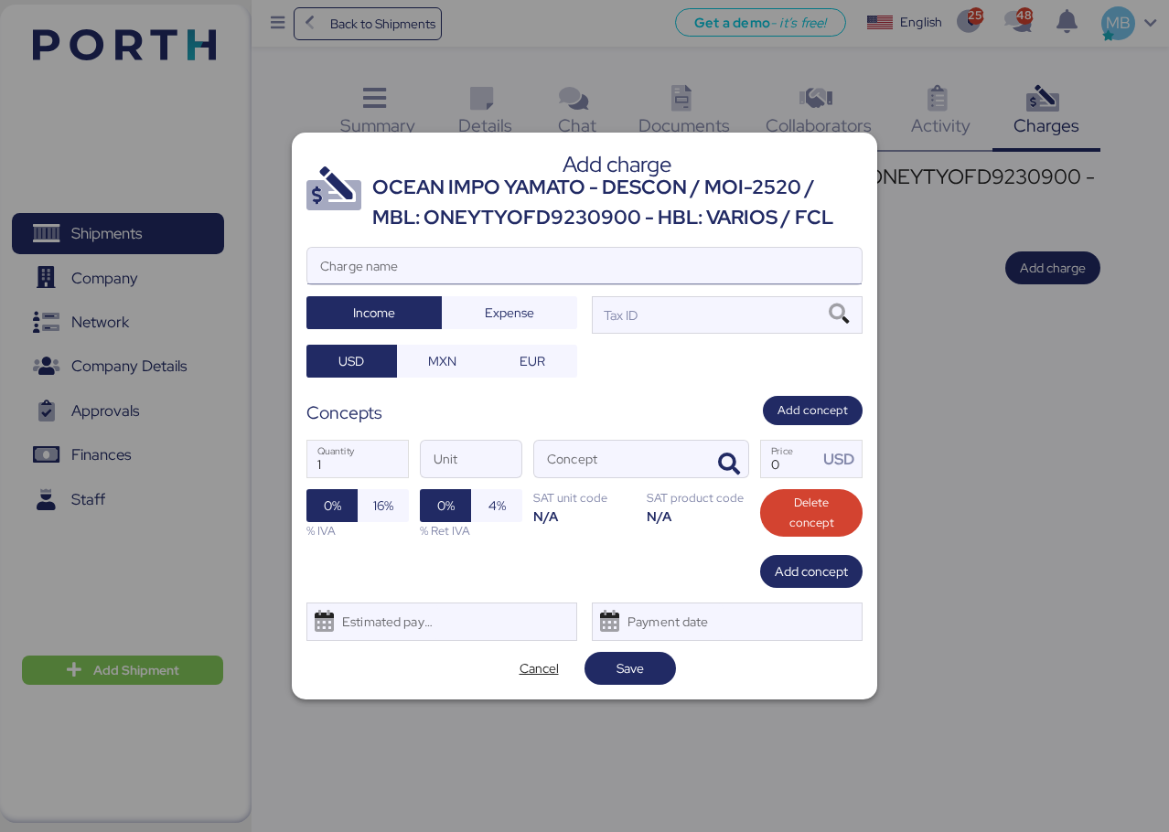
click at [471, 265] on input "Charge name" at bounding box center [584, 266] width 554 height 37
paste input "OCEAN IMPO YAMATO - DESCON / MOI-2520 / MBL: ONEYTYOFD9230900 - HBL: VARIOS / F…"
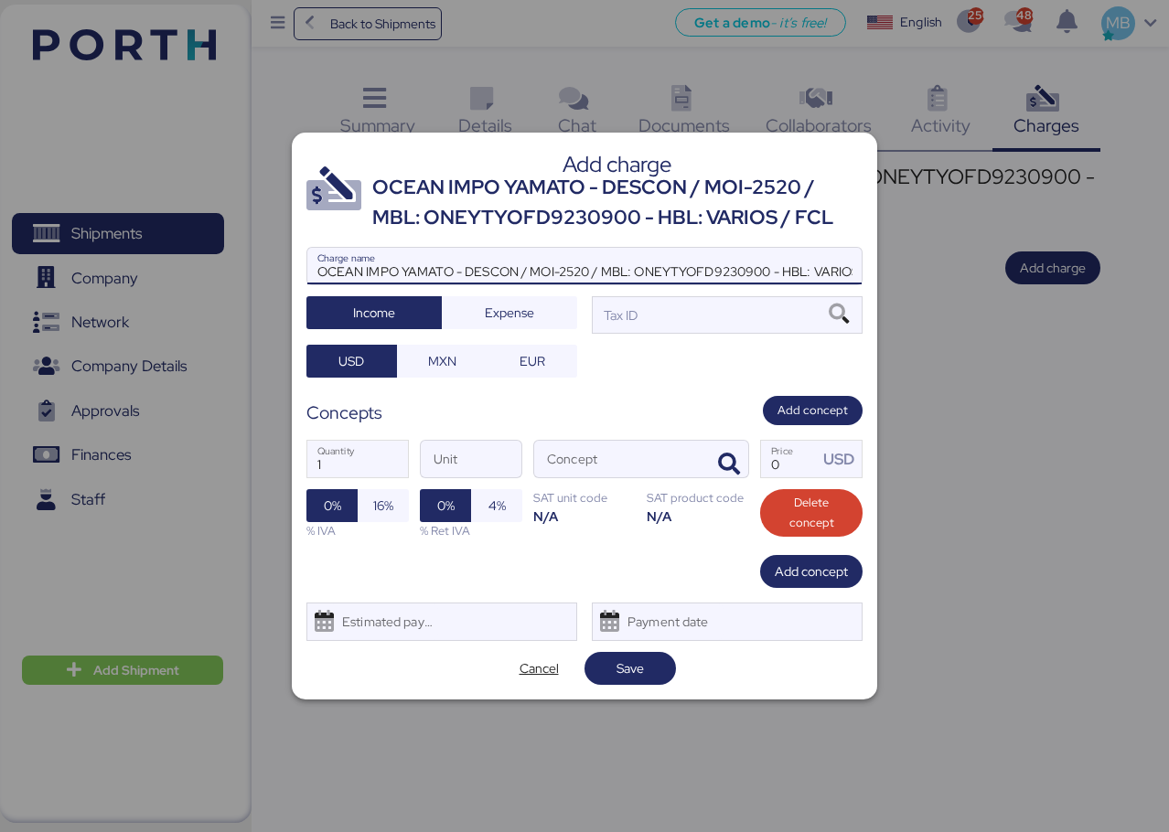
scroll to position [0, 48]
type input "OCEAN IMPO YAMATO - DESCON / MOI-2520 / MBL: ONEYTYOFD9230900 - HBL: VARIOS / F…"
click at [670, 312] on div "Tax ID" at bounding box center [727, 314] width 271 height 37
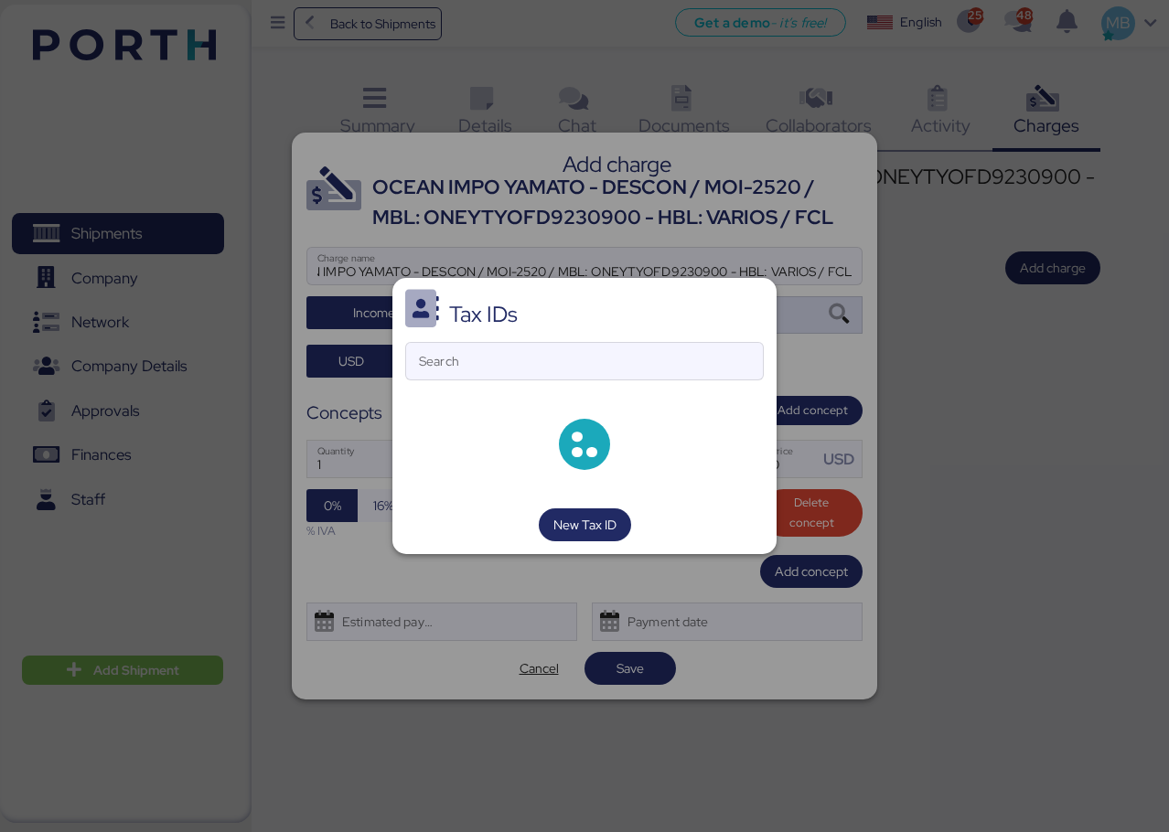
scroll to position [0, 0]
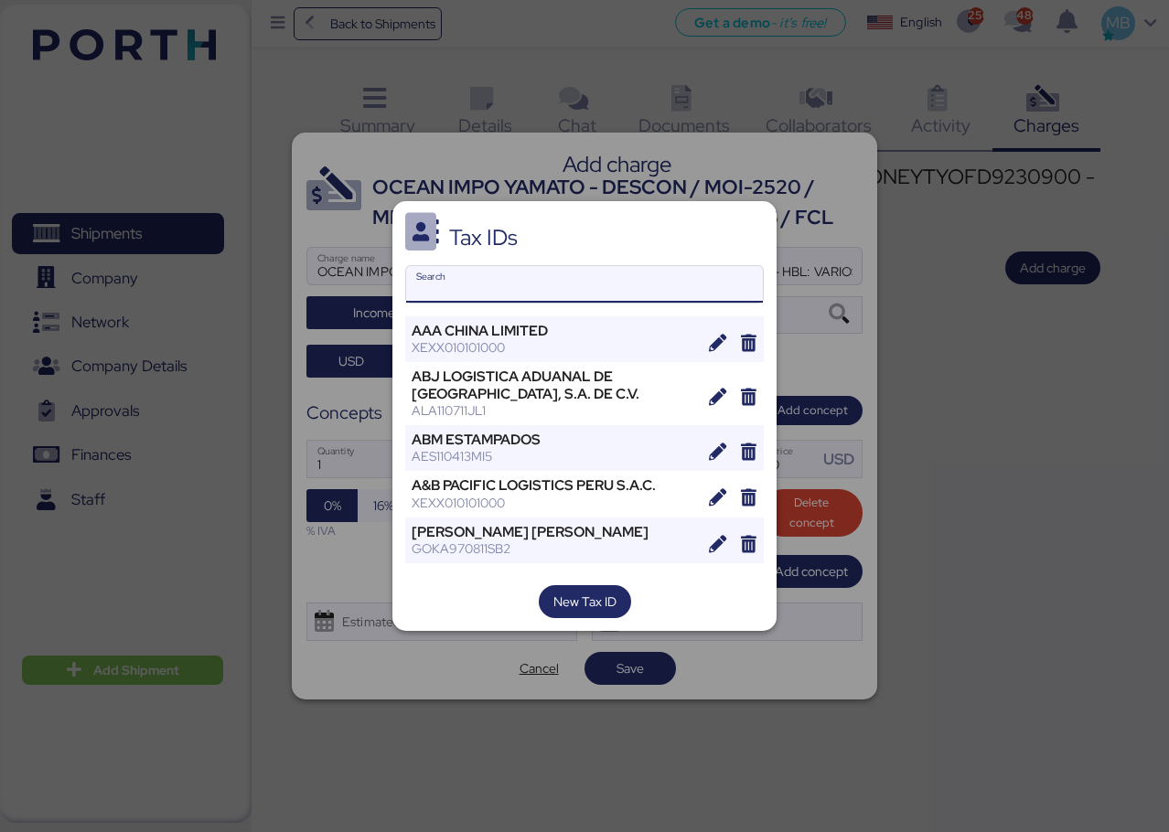
click at [581, 297] on input "Search" at bounding box center [584, 284] width 357 height 37
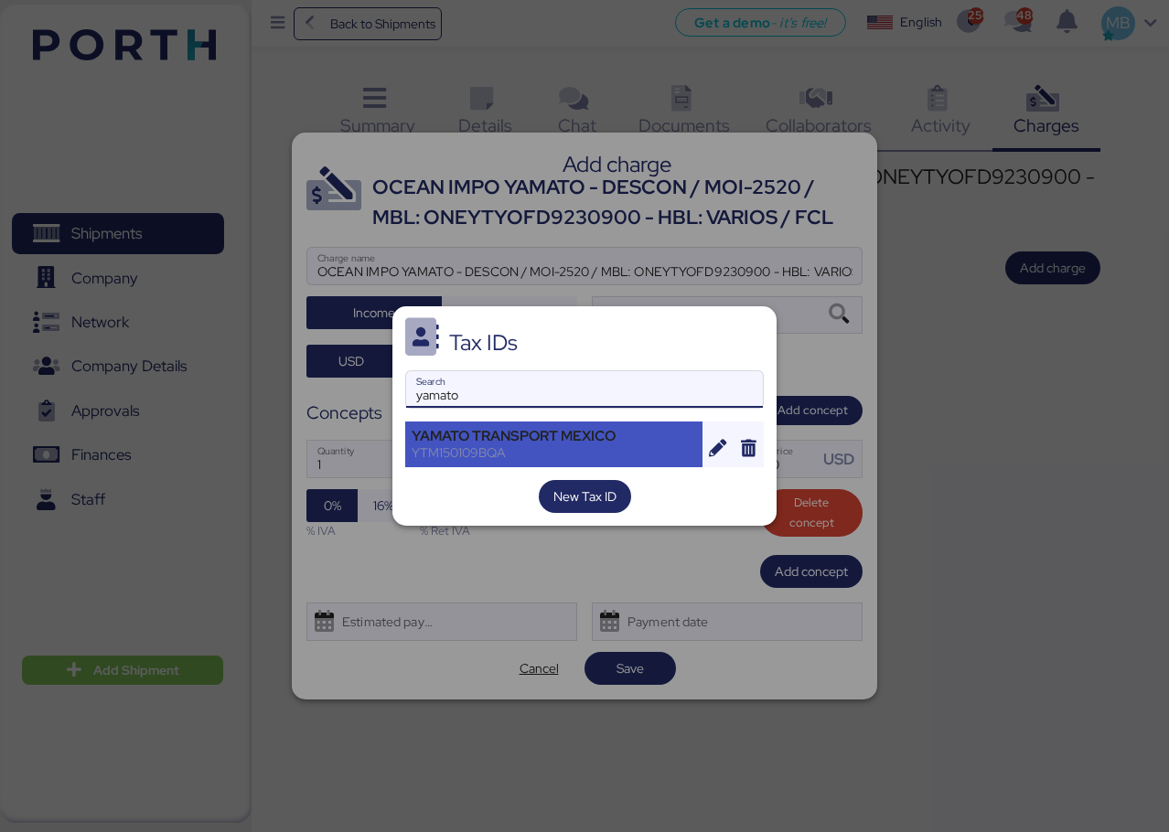
type input "yamato"
click at [576, 437] on div "YAMATO TRANSPORT MEXICO" at bounding box center [554, 436] width 284 height 16
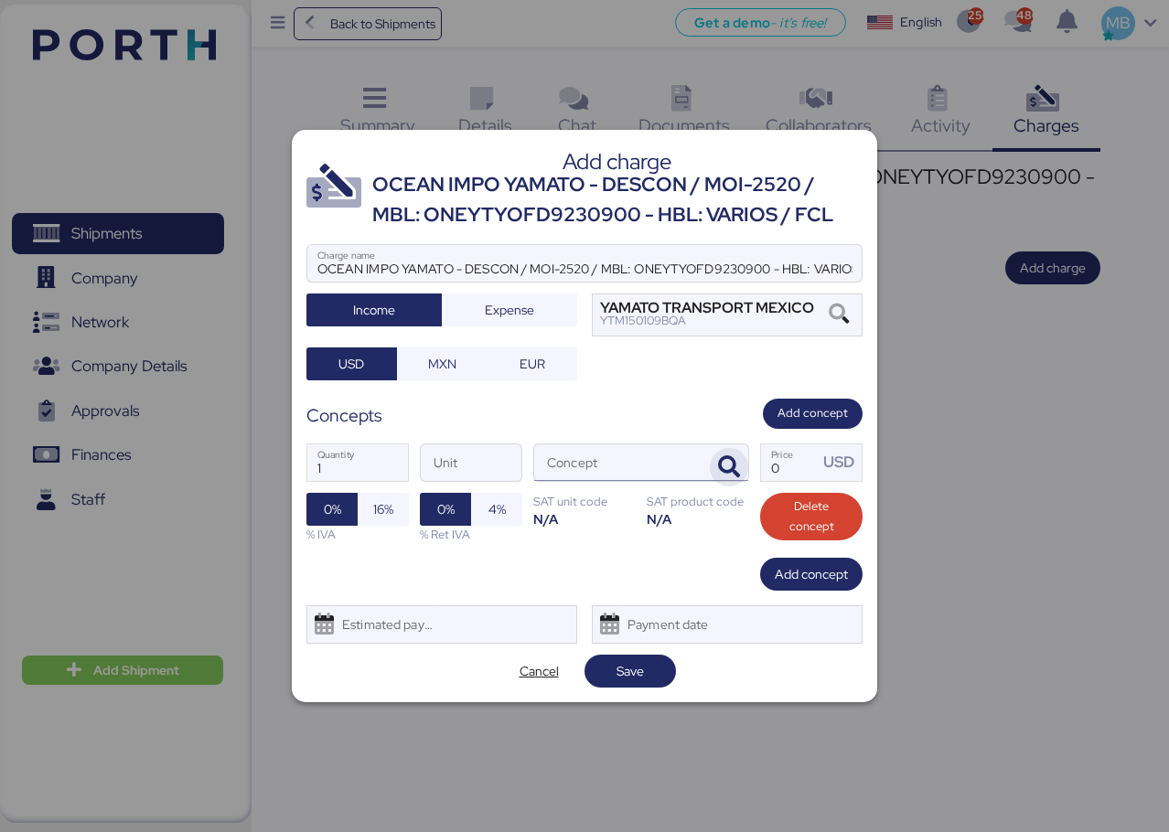
click at [734, 459] on icon "button" at bounding box center [729, 467] width 22 height 22
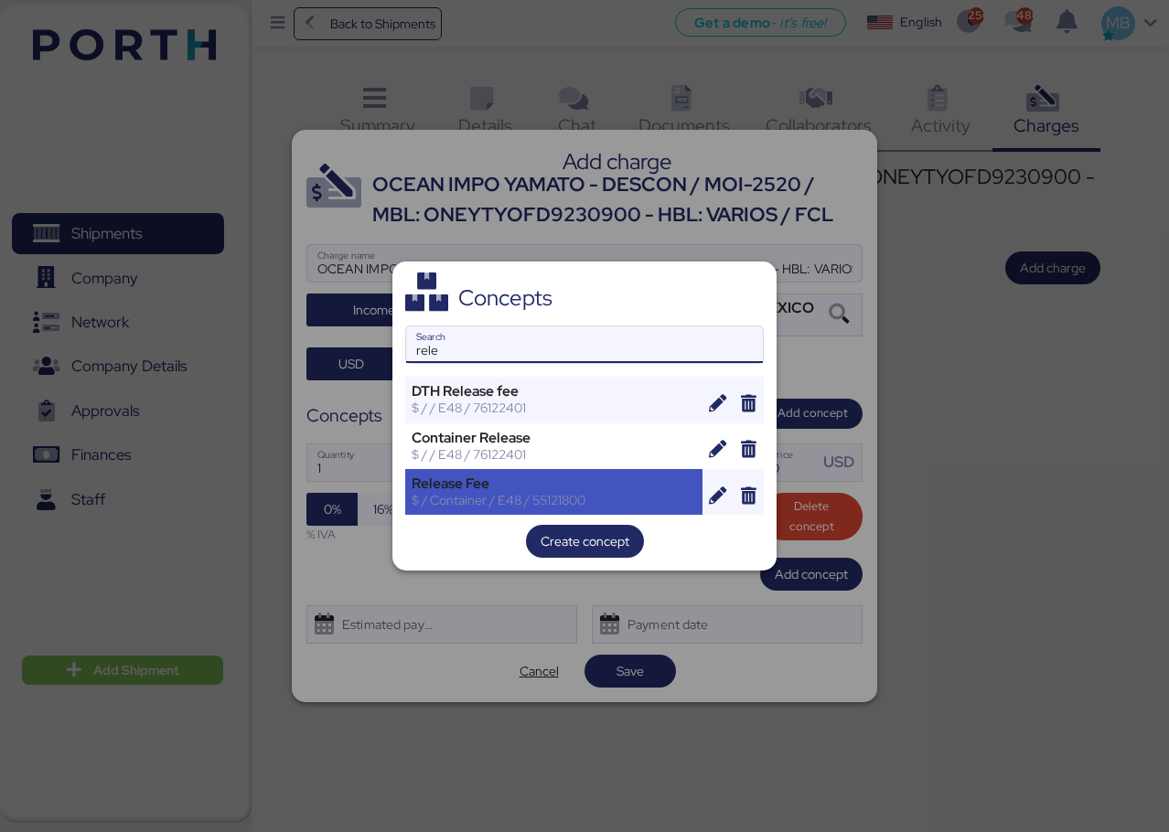
type input "rele"
click at [530, 502] on div "$ / Container / E48 / 55121800" at bounding box center [554, 500] width 284 height 16
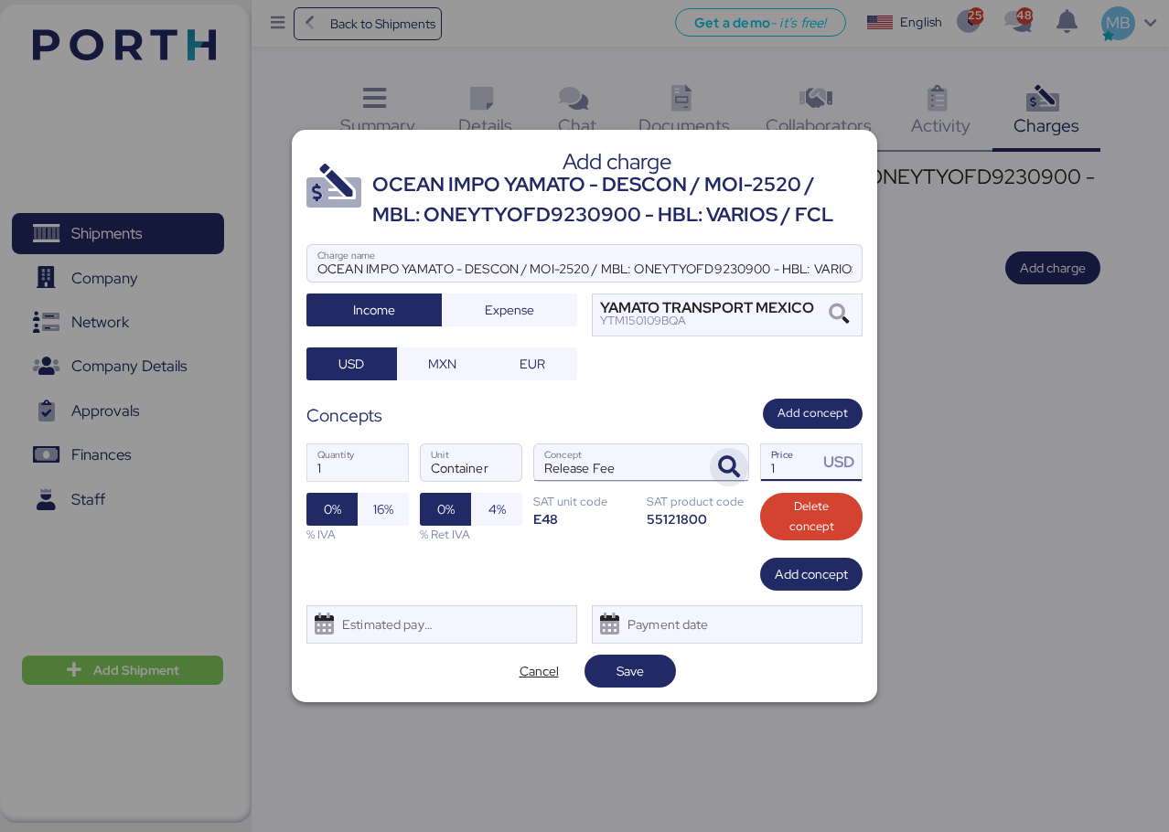
drag, startPoint x: 788, startPoint y: 472, endPoint x: 743, endPoint y: 466, distance: 46.1
click at [743, 466] on div "1 Quantity Container Unit Release Fee Concept 1 Price USD 0% 16% % IVA 0% 4% % …" at bounding box center [584, 493] width 556 height 129
type input "70"
click at [816, 573] on span "Add concept" at bounding box center [811, 574] width 73 height 22
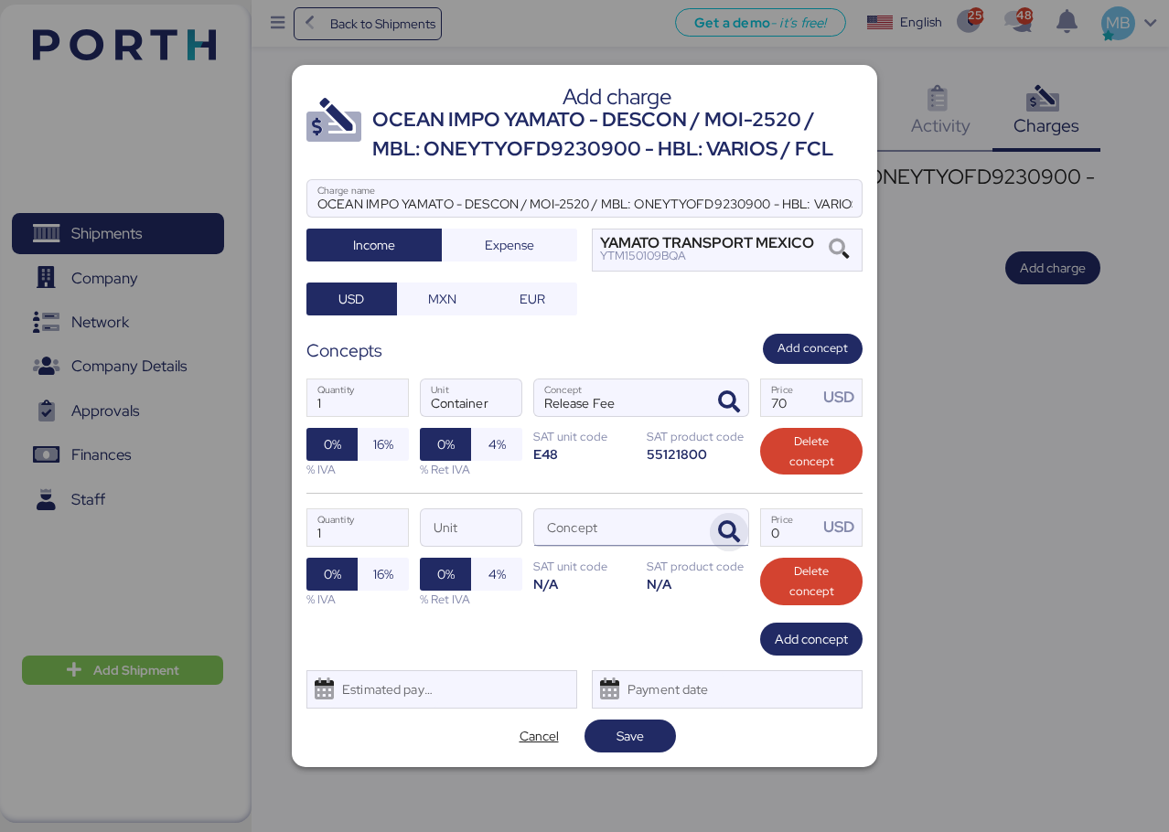
click at [732, 535] on icon "button" at bounding box center [729, 532] width 22 height 22
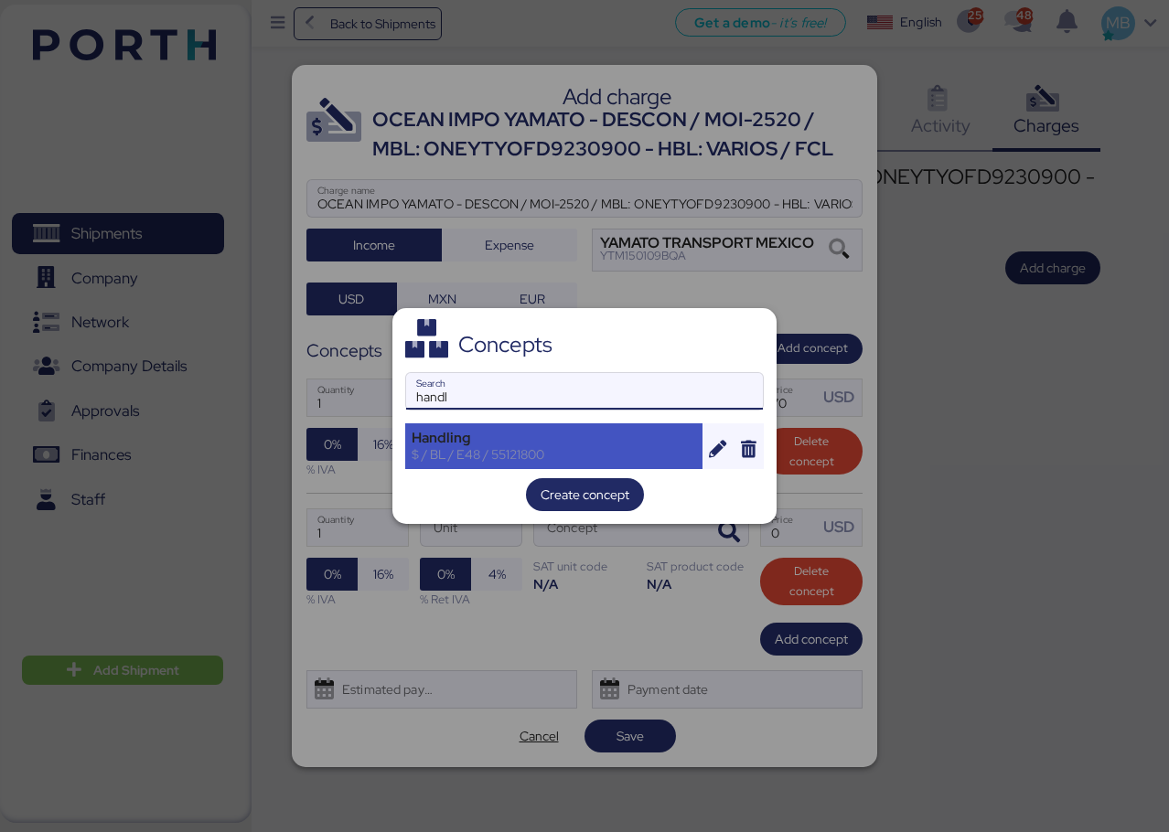
type input "handl"
click at [628, 437] on div "Handling" at bounding box center [554, 438] width 284 height 16
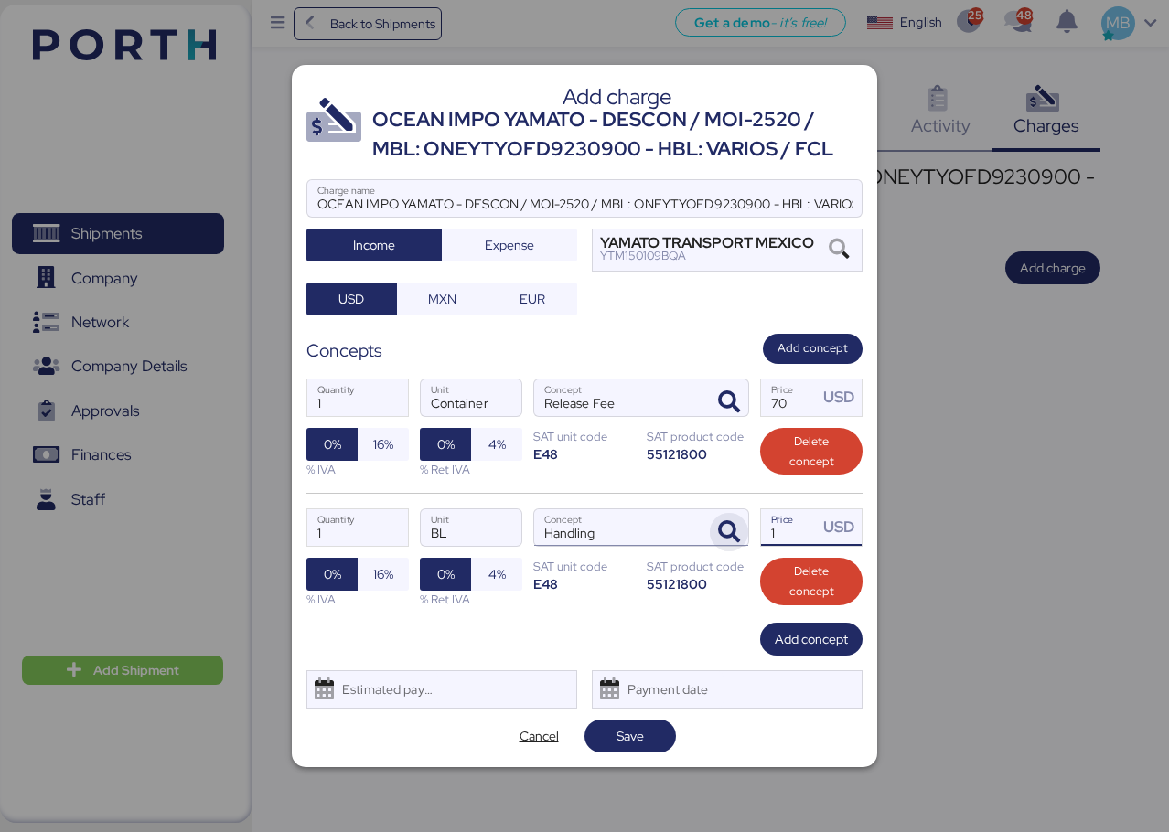
drag, startPoint x: 789, startPoint y: 533, endPoint x: 719, endPoint y: 520, distance: 71.6
click at [719, 520] on div "1 Quantity BL Unit Handling Concept 1 Price USD 0% 16% % IVA 0% 4% % Ret IVA SA…" at bounding box center [584, 558] width 556 height 130
type input "36"
click at [797, 637] on span "Add concept" at bounding box center [811, 639] width 73 height 22
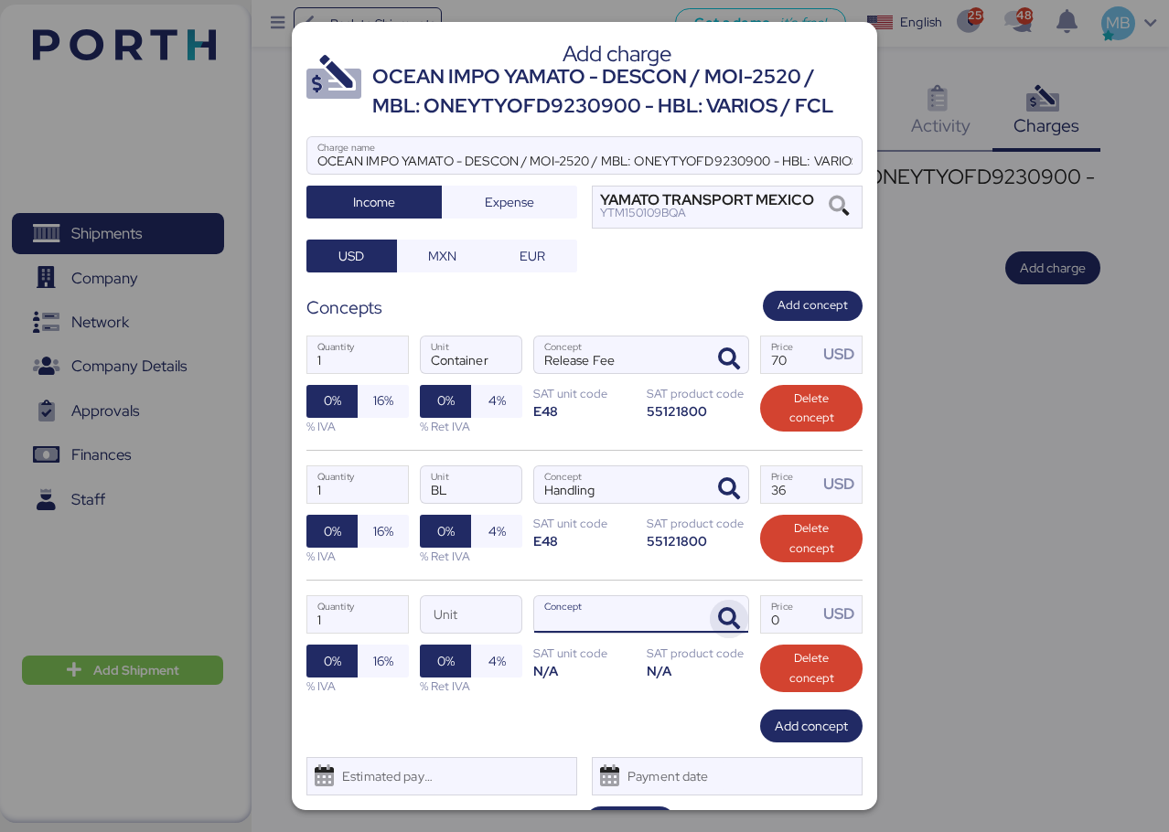
click at [718, 616] on icon "button" at bounding box center [729, 619] width 22 height 22
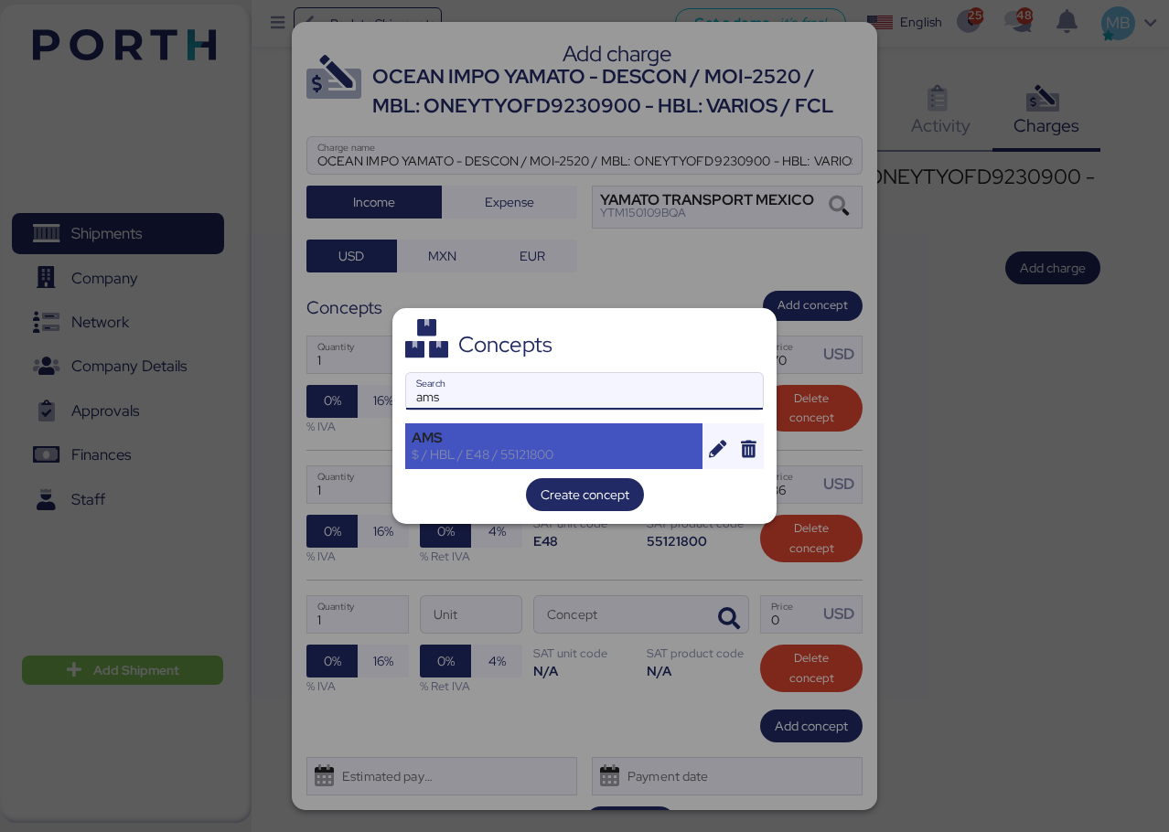
type input "ams"
click at [527, 451] on div "$ / HBL / E48 / 55121800" at bounding box center [554, 454] width 284 height 16
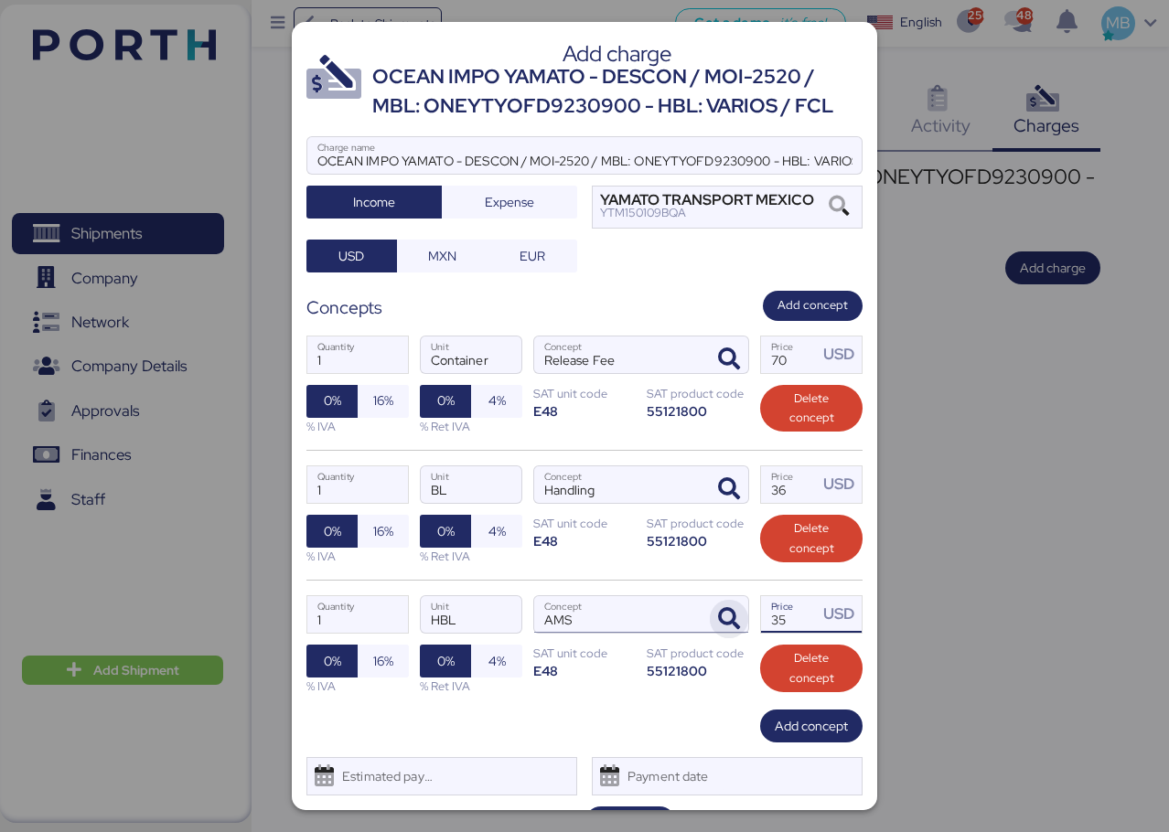
drag, startPoint x: 789, startPoint y: 619, endPoint x: 735, endPoint y: 619, distance: 54.0
click at [735, 619] on div "1 Quantity HBL Unit AMS Concept 35 Price USD 0% 16% % IVA 0% 4% % Ret IVA SAT u…" at bounding box center [584, 645] width 556 height 130
type input "18"
click at [376, 663] on span "16%" at bounding box center [383, 661] width 20 height 22
click at [375, 527] on span "16%" at bounding box center [383, 531] width 20 height 22
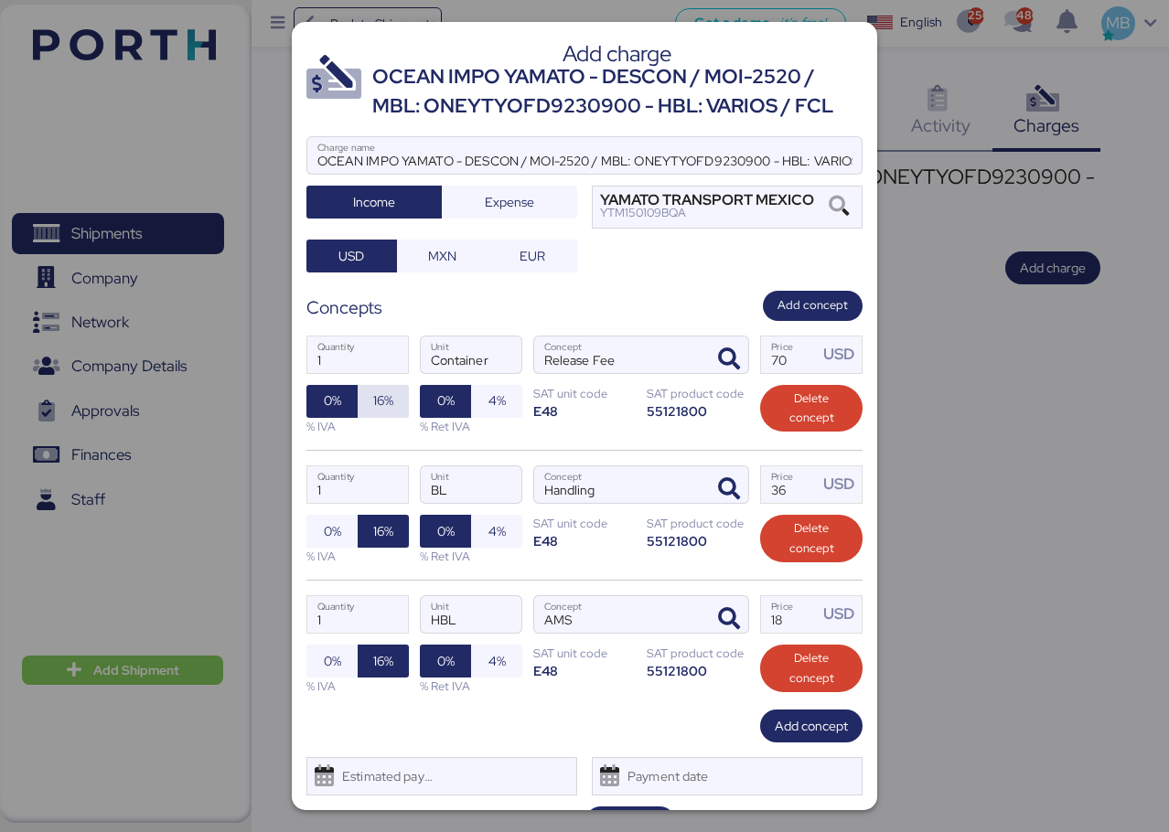
click at [378, 406] on span "16%" at bounding box center [383, 401] width 20 height 22
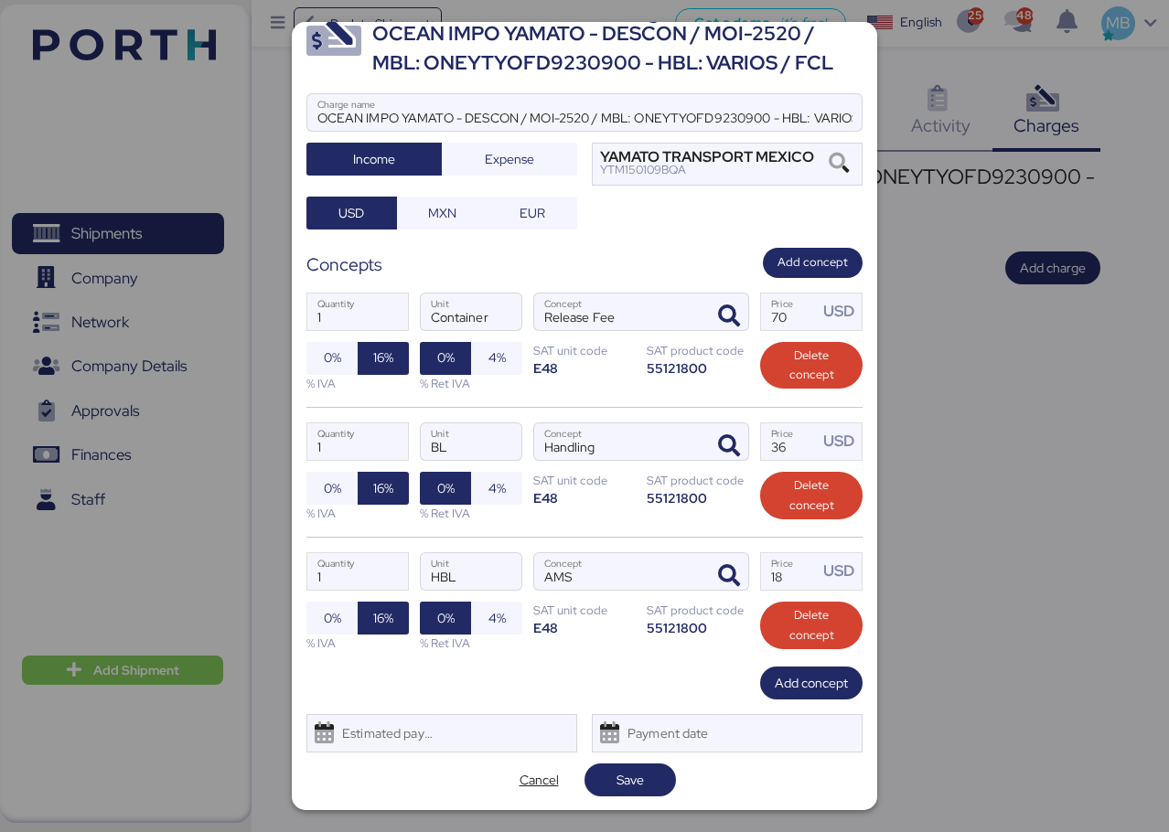
scroll to position [44, 0]
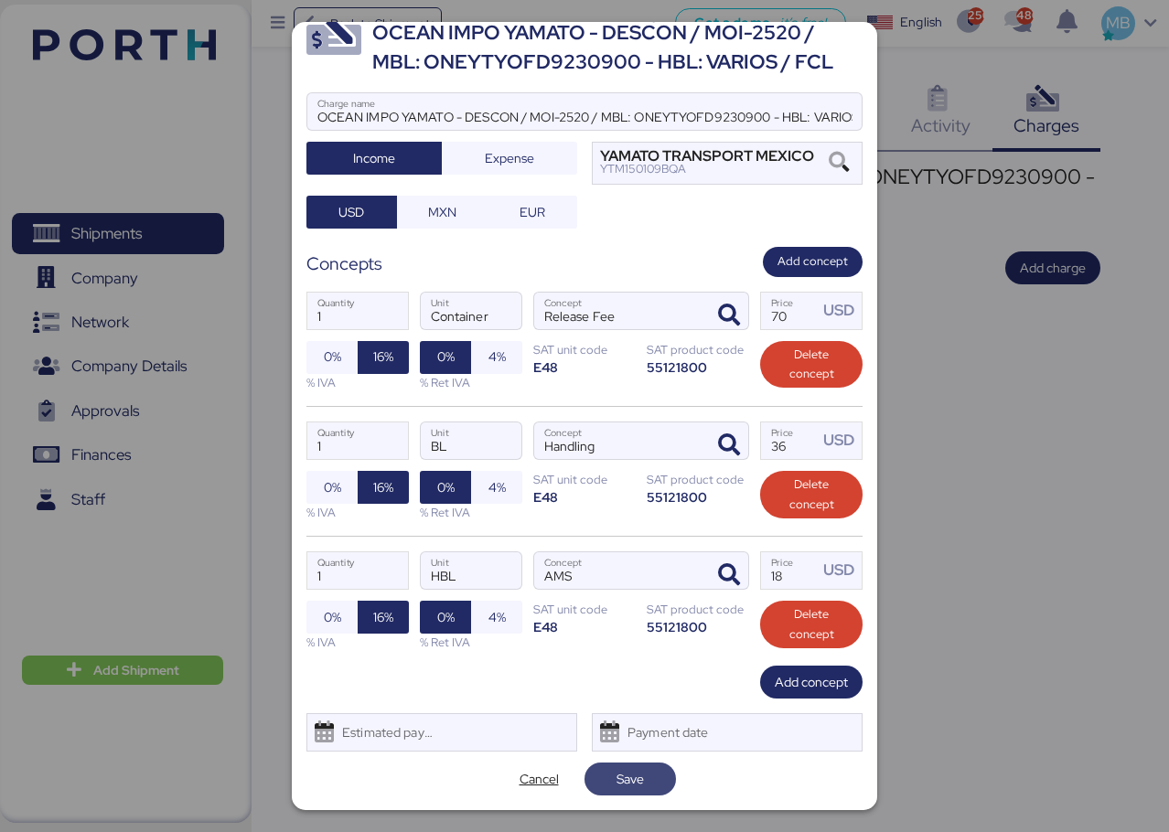
click at [640, 776] on span "Save" at bounding box center [630, 779] width 62 height 26
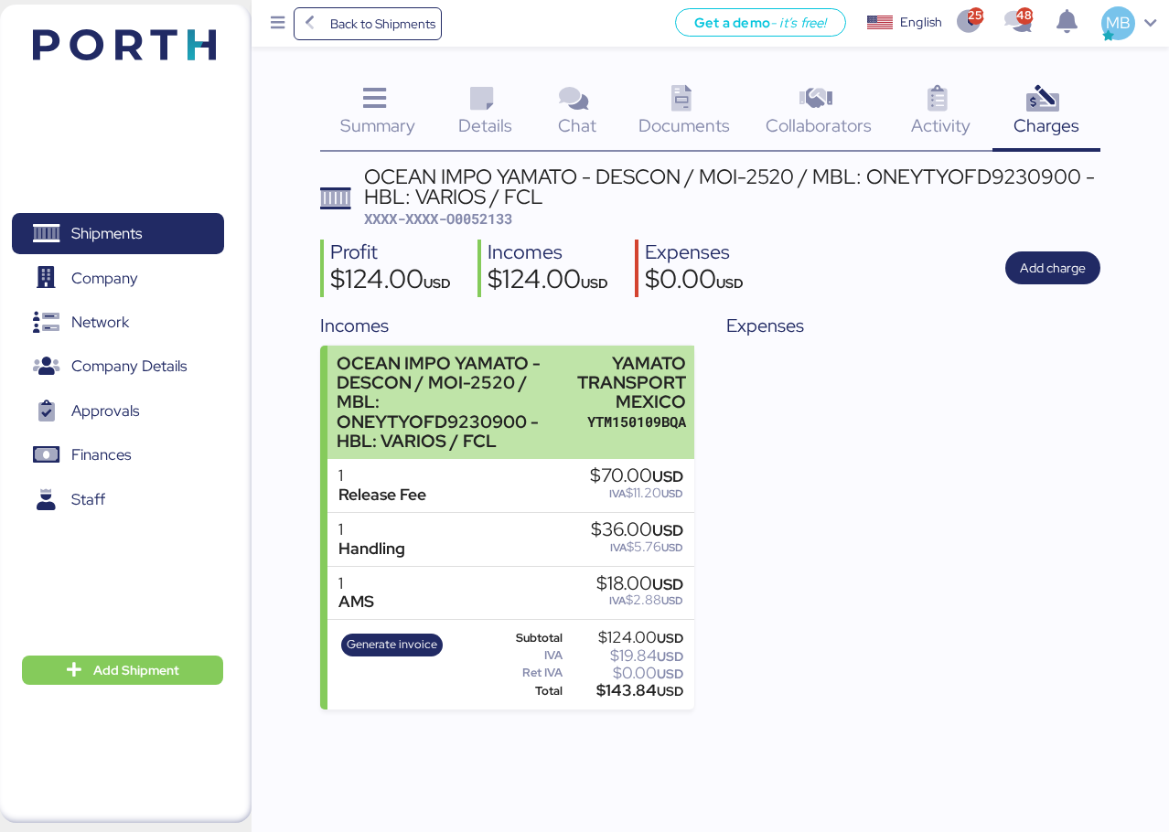
click at [553, 401] on div "OCEAN IMPO YAMATO - DESCON / MOI-2520 / MBL: ONEYTYOFD9230900 - HBL: VARIOS / F…" at bounding box center [452, 402] width 231 height 97
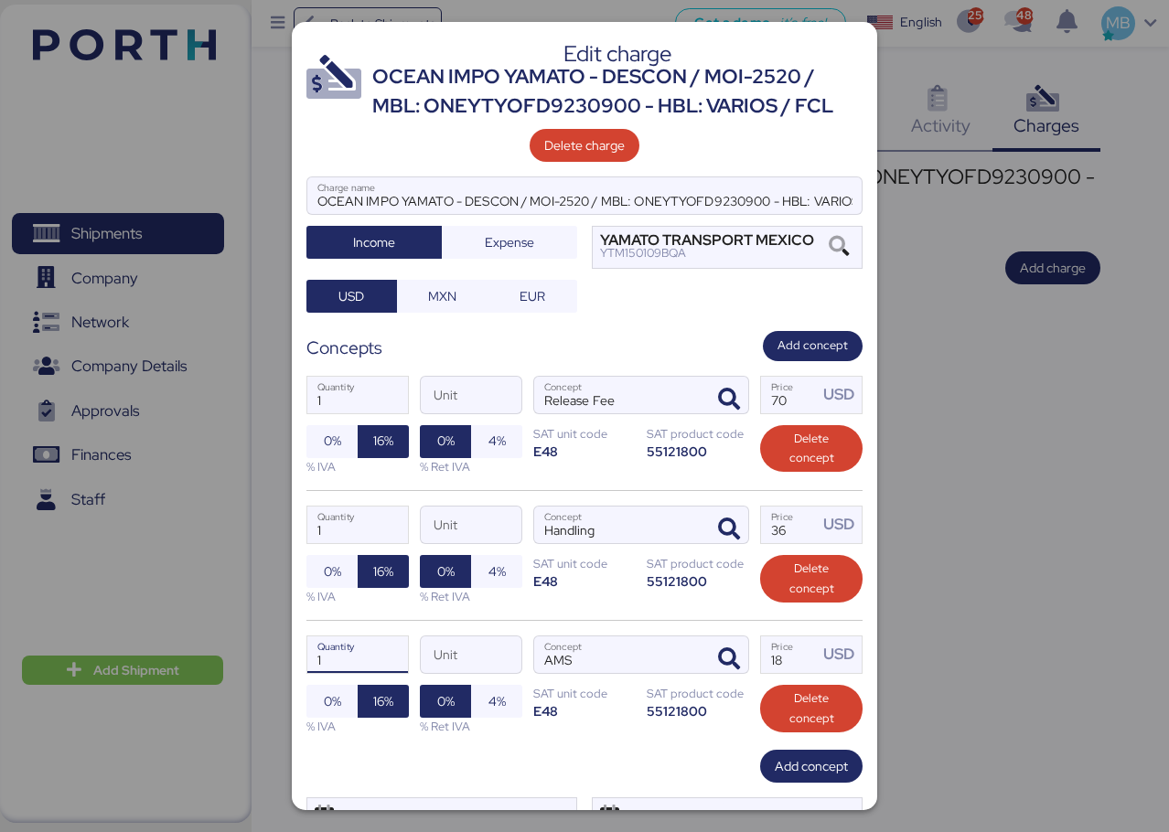
drag, startPoint x: 335, startPoint y: 651, endPoint x: 290, endPoint y: 650, distance: 44.8
click at [290, 650] on div "Edit charge OCEAN IMPO YAMATO - DESCON / MOI-2520 / MBL: ONEYTYOFD9230900 - HBL…" at bounding box center [584, 416] width 1169 height 832
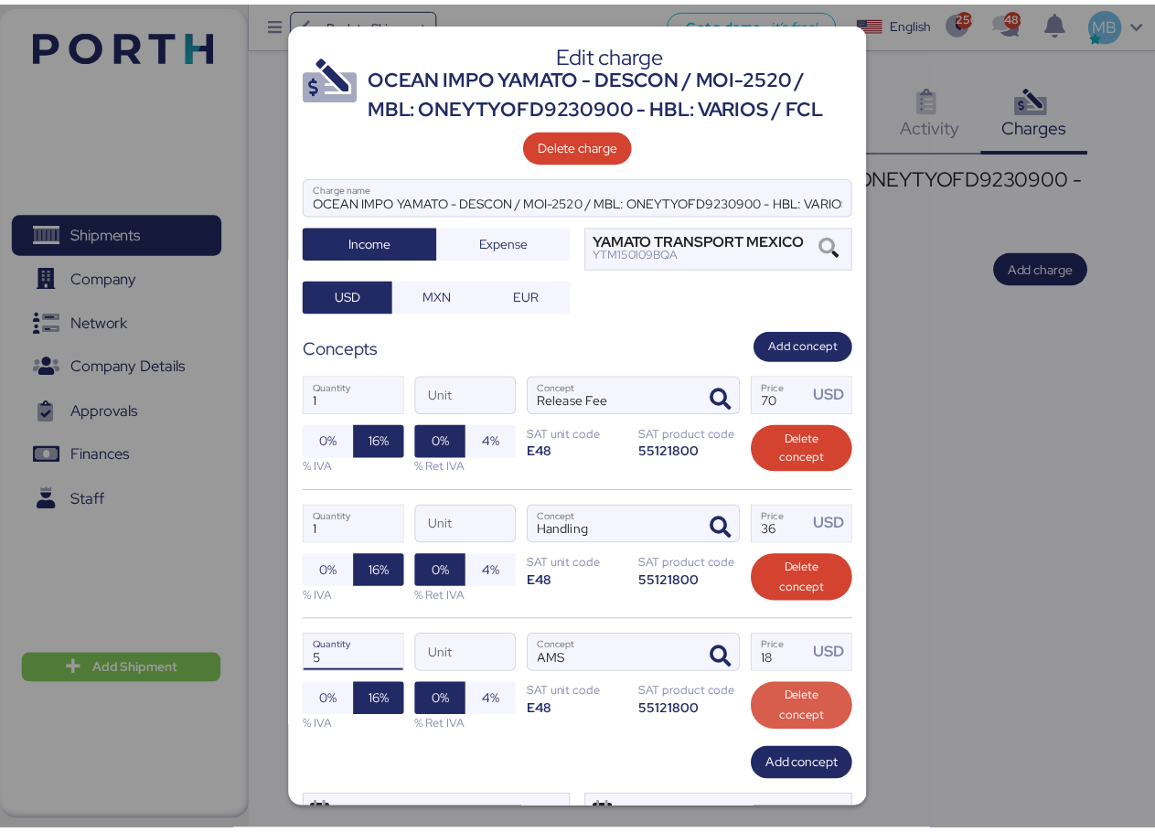
scroll to position [84, 0]
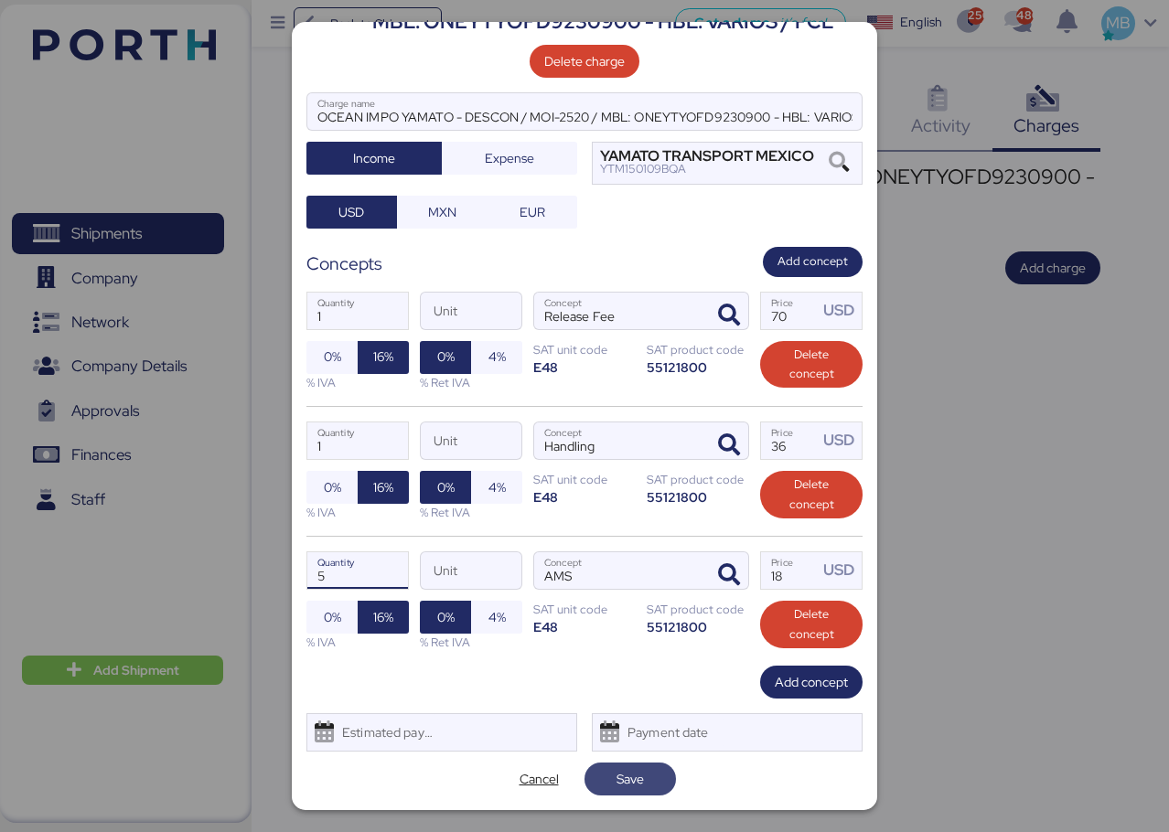
type input "5"
click at [642, 782] on span "Save" at bounding box center [630, 779] width 62 height 26
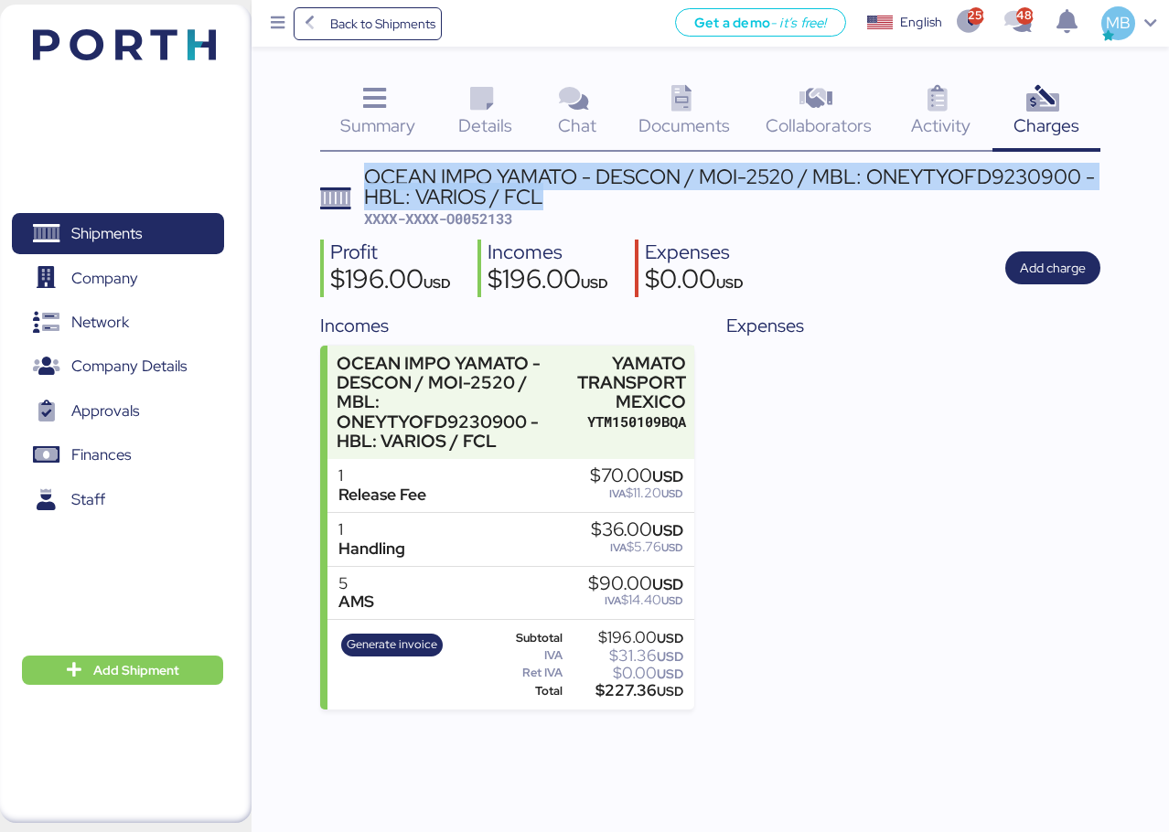
drag, startPoint x: 557, startPoint y: 200, endPoint x: 359, endPoint y: 176, distance: 200.0
click at [359, 176] on header "OCEAN IMPO YAMATO - DESCON / MOI-2520 / MBL: ONEYTYOFD9230900 - HBL: VARIOS / F…" at bounding box center [710, 197] width 780 height 63
copy div "OCEAN IMPO YAMATO - DESCON / MOI-2520 / MBL: ONEYTYOFD9230900 - HBL: VARIOS / F…"
click at [487, 111] on icon at bounding box center [481, 99] width 39 height 27
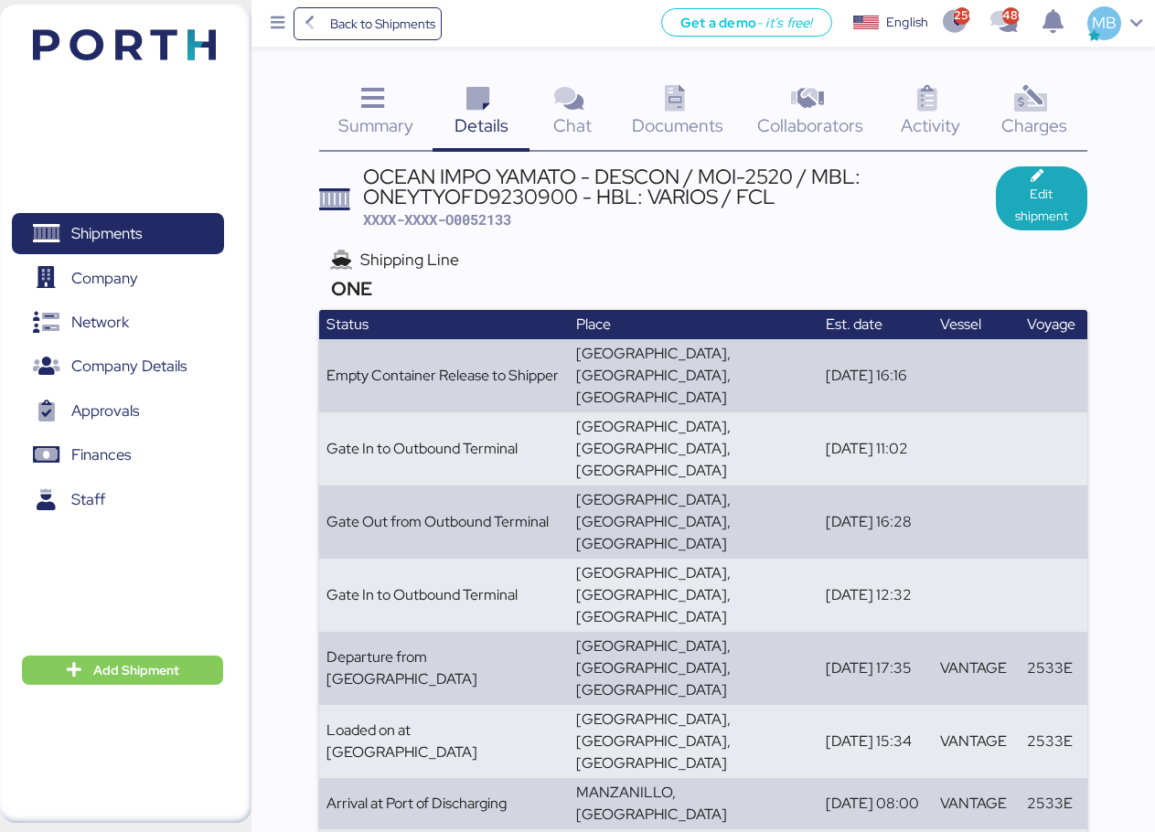
scroll to position [327, 0]
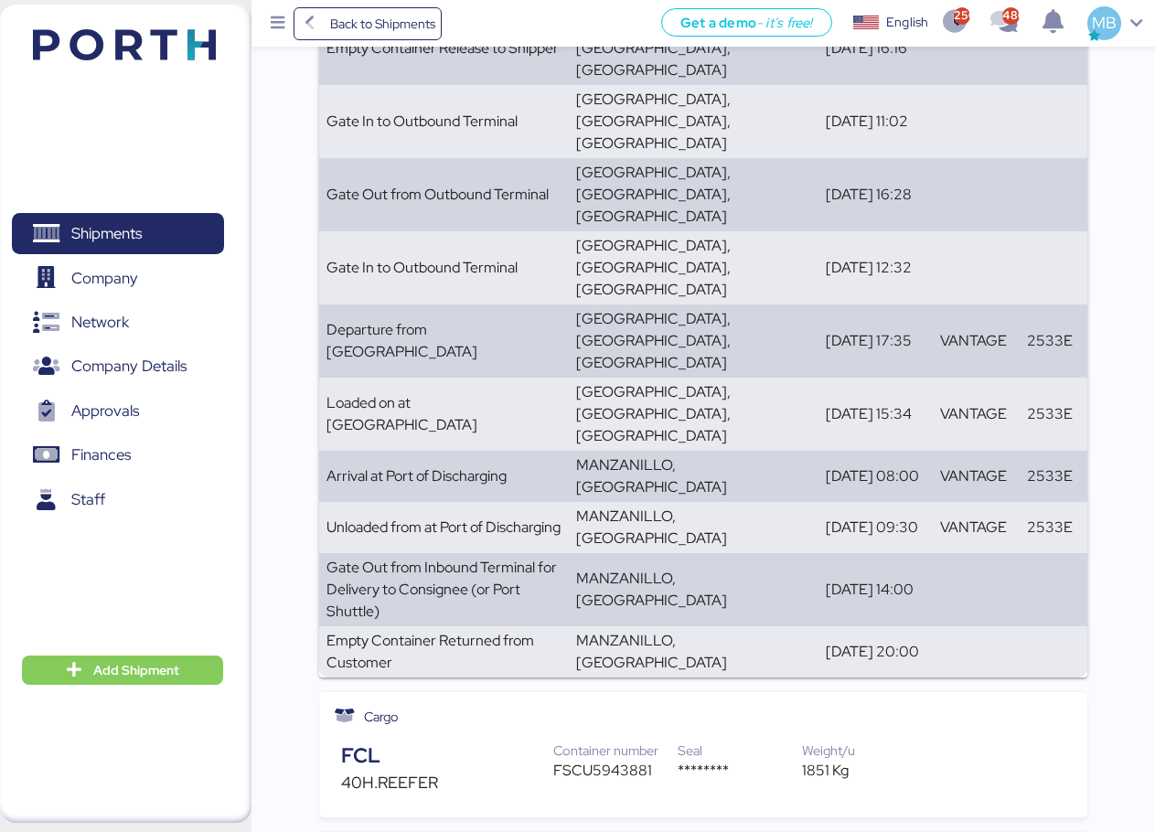
click at [605, 760] on div "FSCU5943881" at bounding box center [615, 771] width 124 height 22
copy div "FSCU5943881"
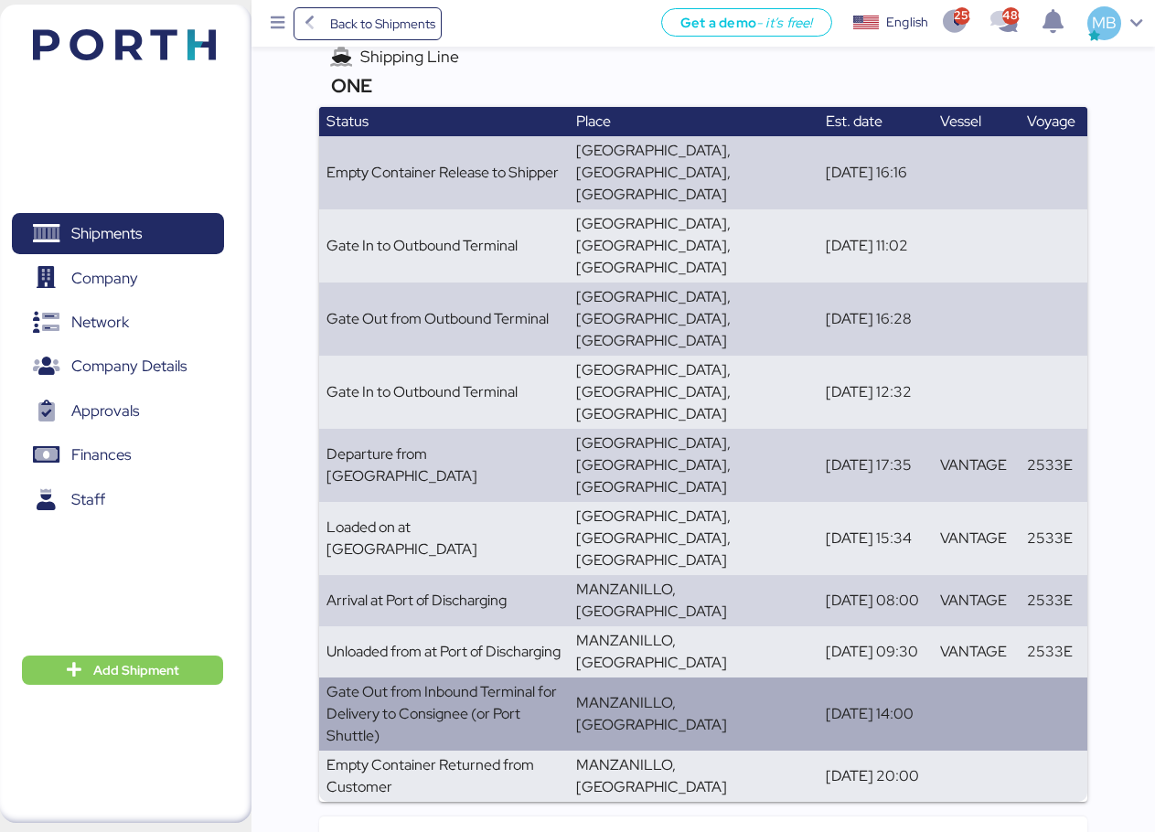
scroll to position [0, 0]
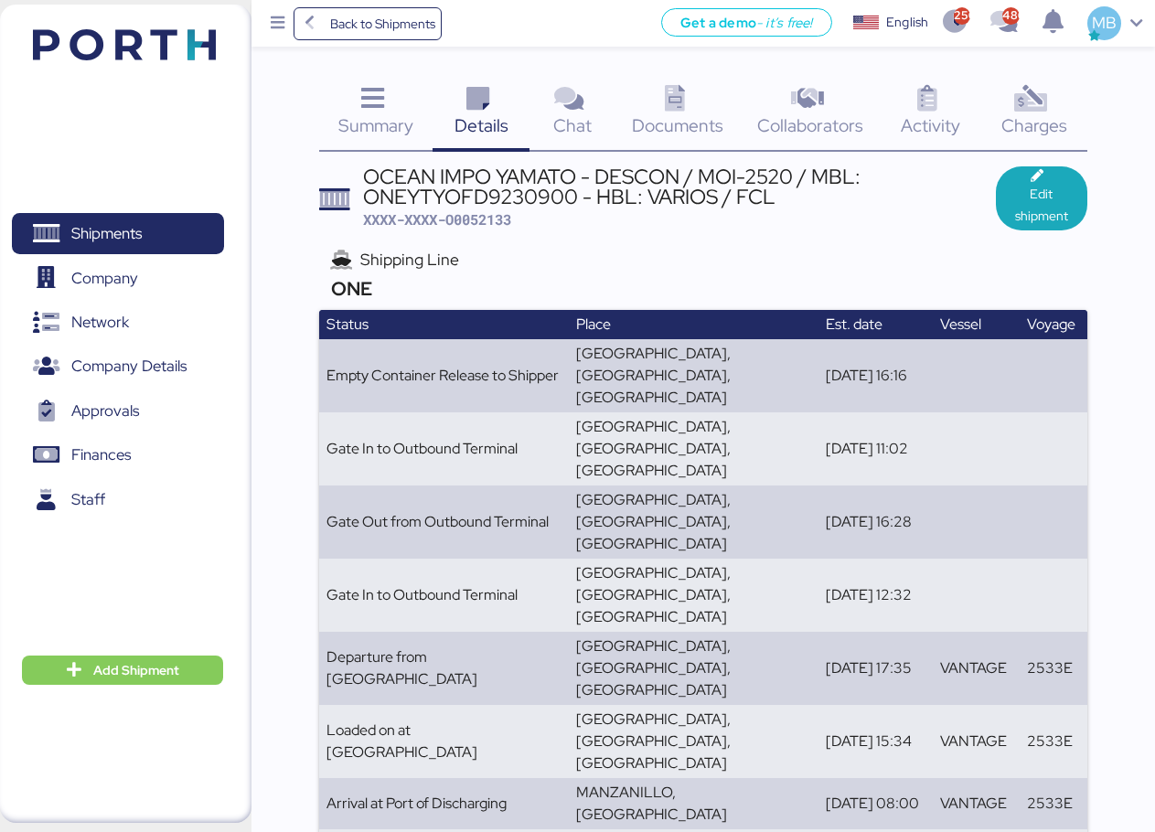
click at [498, 230] on div "OCEAN IMPO YAMATO - DESCON / MOI-2520 / MBL: ONEYTYOFD9230900 - HBL: VARIOS / F…" at bounding box center [679, 197] width 633 height 63
click at [494, 219] on span "XXXX-XXXX-O0052133" at bounding box center [437, 219] width 148 height 18
copy span "O0052133"
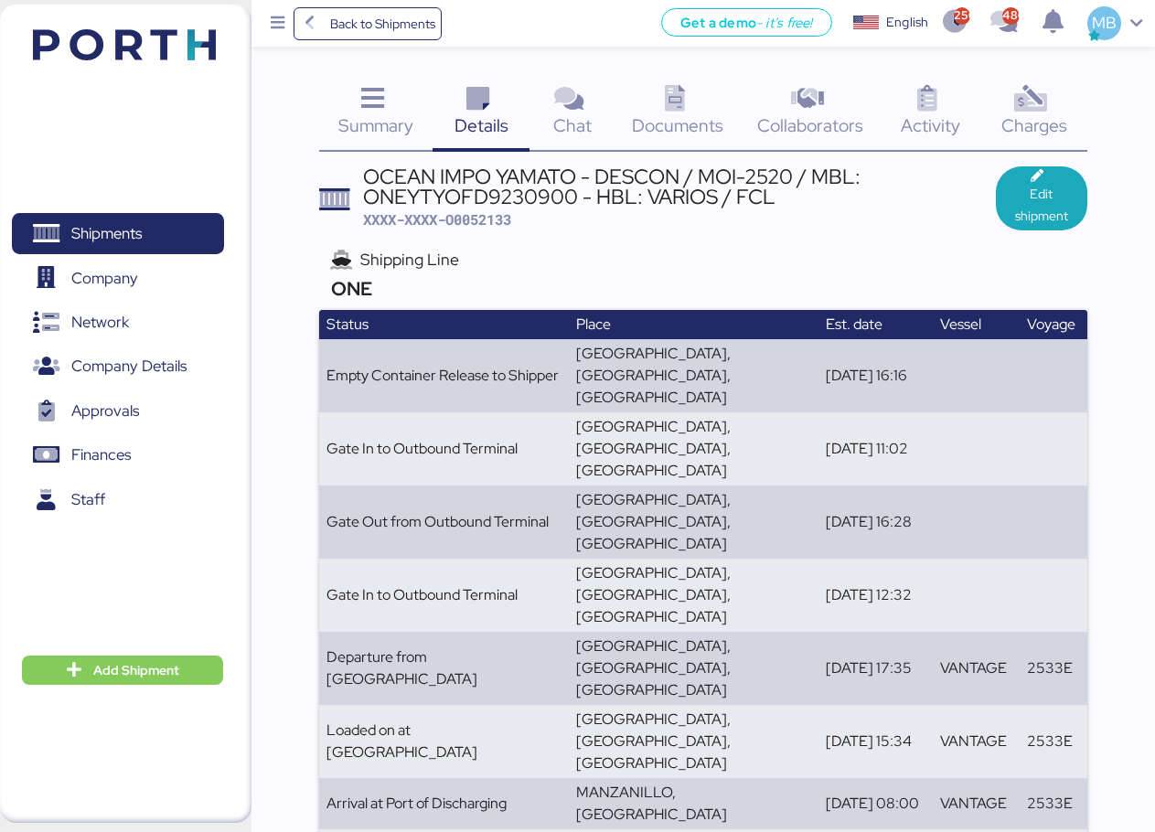
click at [494, 218] on span "XXXX-XXXX-O0052133" at bounding box center [437, 219] width 148 height 18
copy span "O0052133"
click at [134, 233] on span "Shipments" at bounding box center [106, 233] width 70 height 27
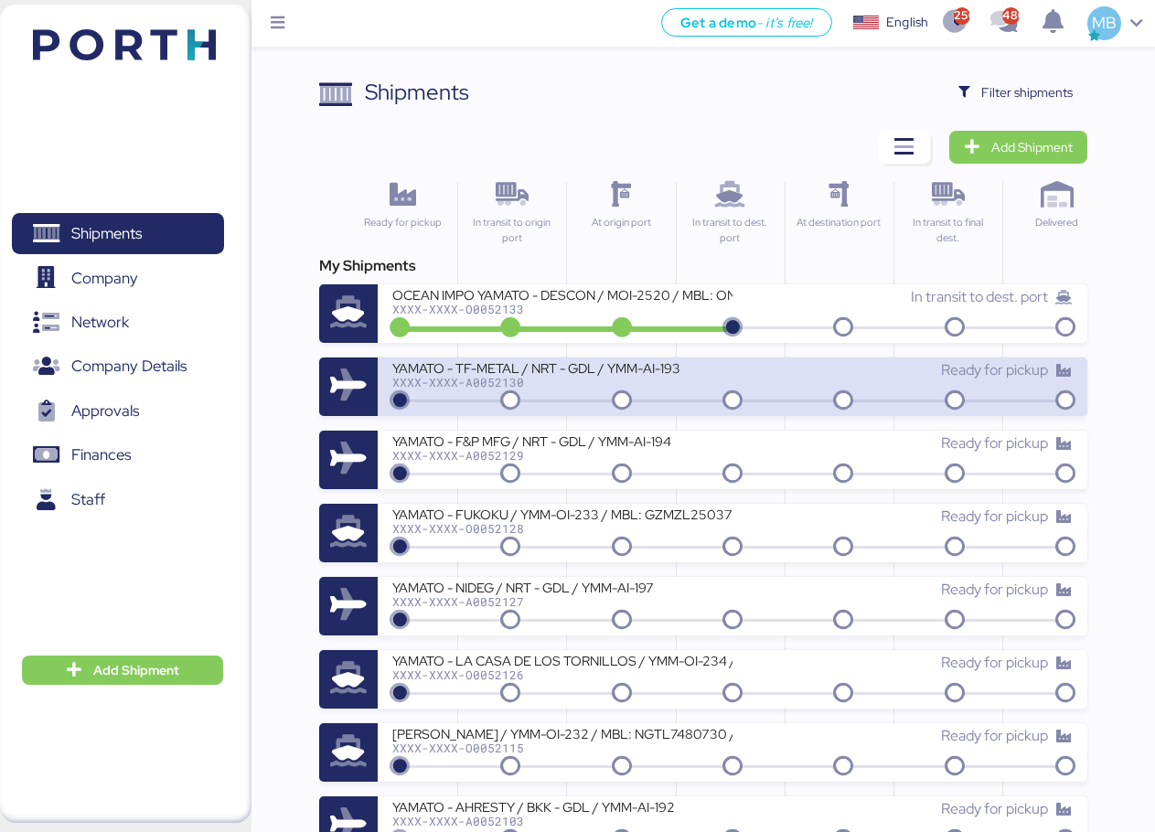
click at [607, 381] on div "XXXX-XXXX-A0052130" at bounding box center [562, 382] width 340 height 13
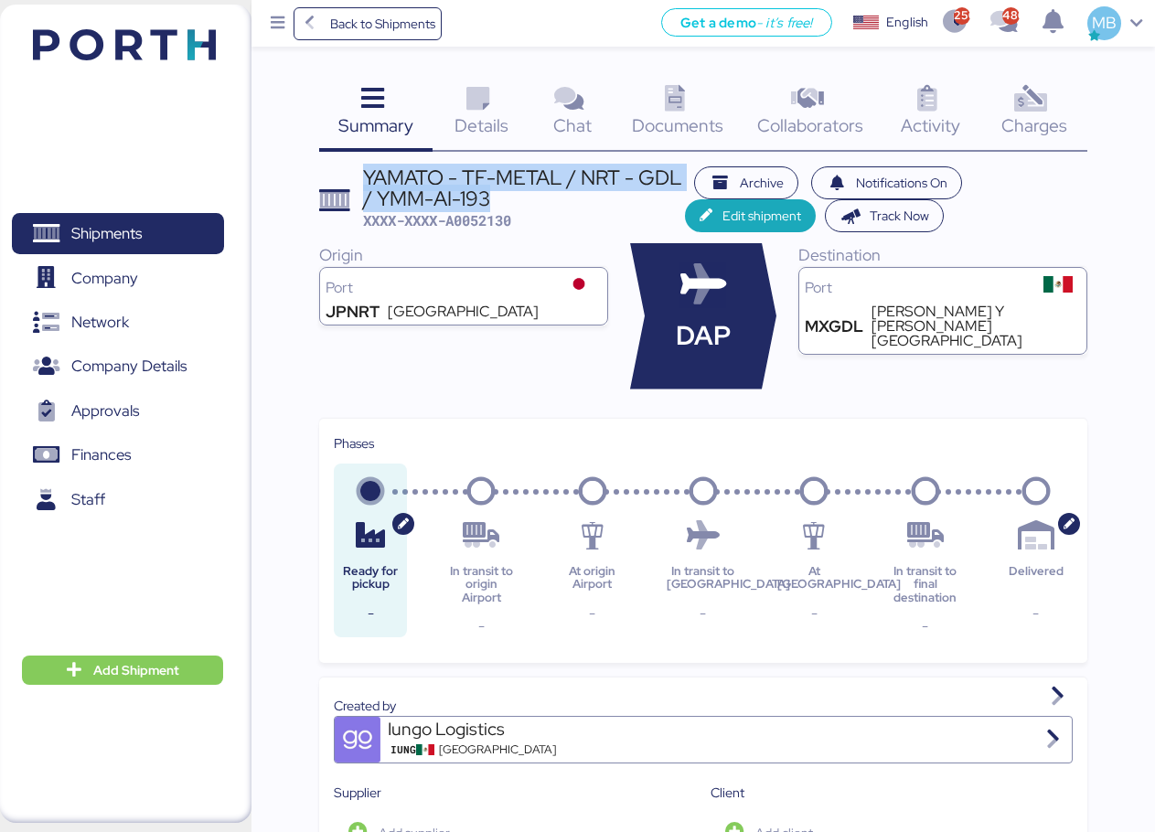
drag, startPoint x: 498, startPoint y: 196, endPoint x: 364, endPoint y: 153, distance: 140.3
copy div "YAMATO - TF-METAL / NRT - GDL / YMM-AI-193"
click at [147, 227] on span "Shipments" at bounding box center [117, 233] width 197 height 27
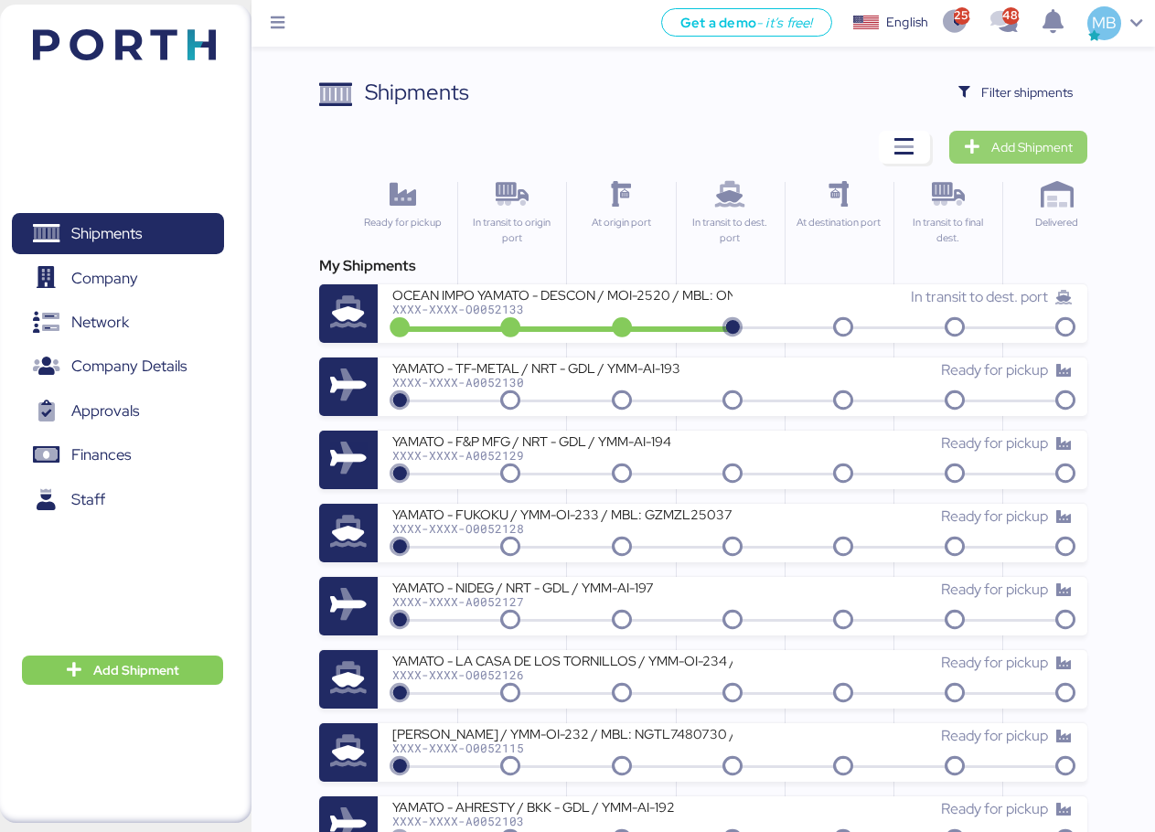
click at [1049, 152] on span "Add Shipment" at bounding box center [1031, 147] width 81 height 22
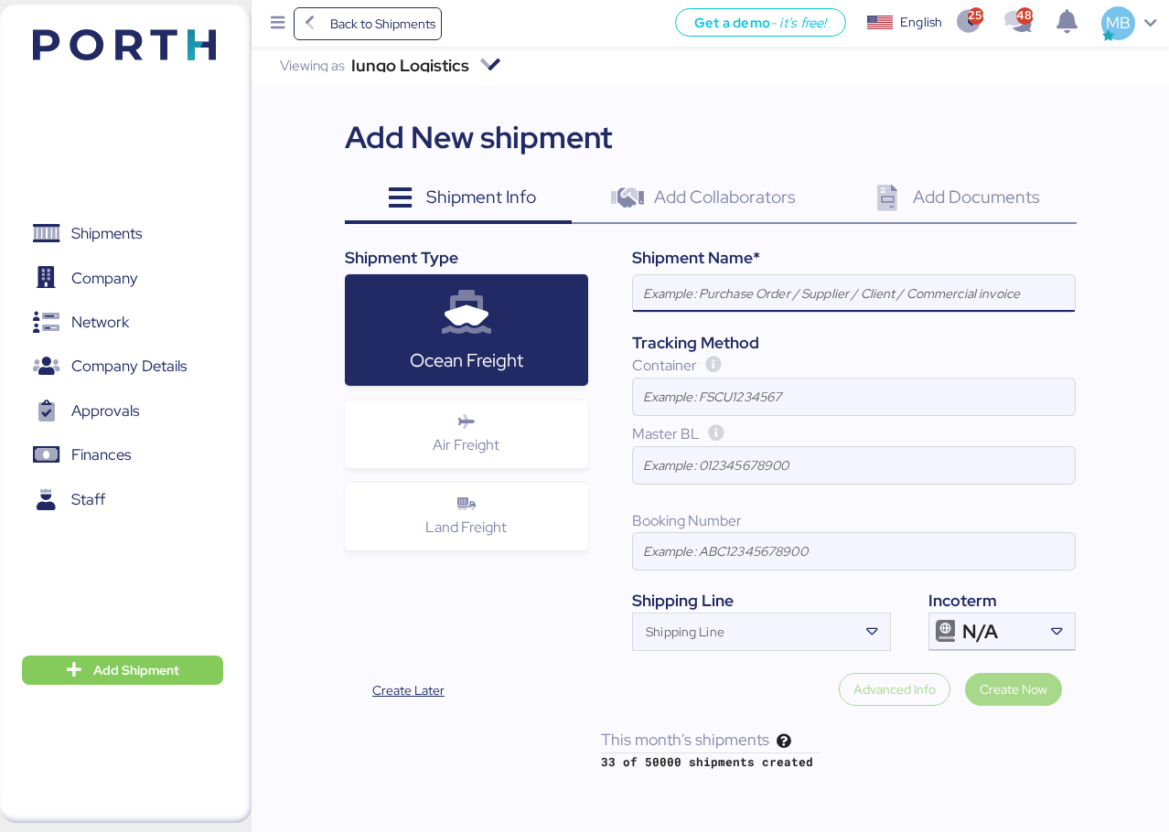
click at [494, 423] on div "Air Freight" at bounding box center [467, 435] width 244 height 68
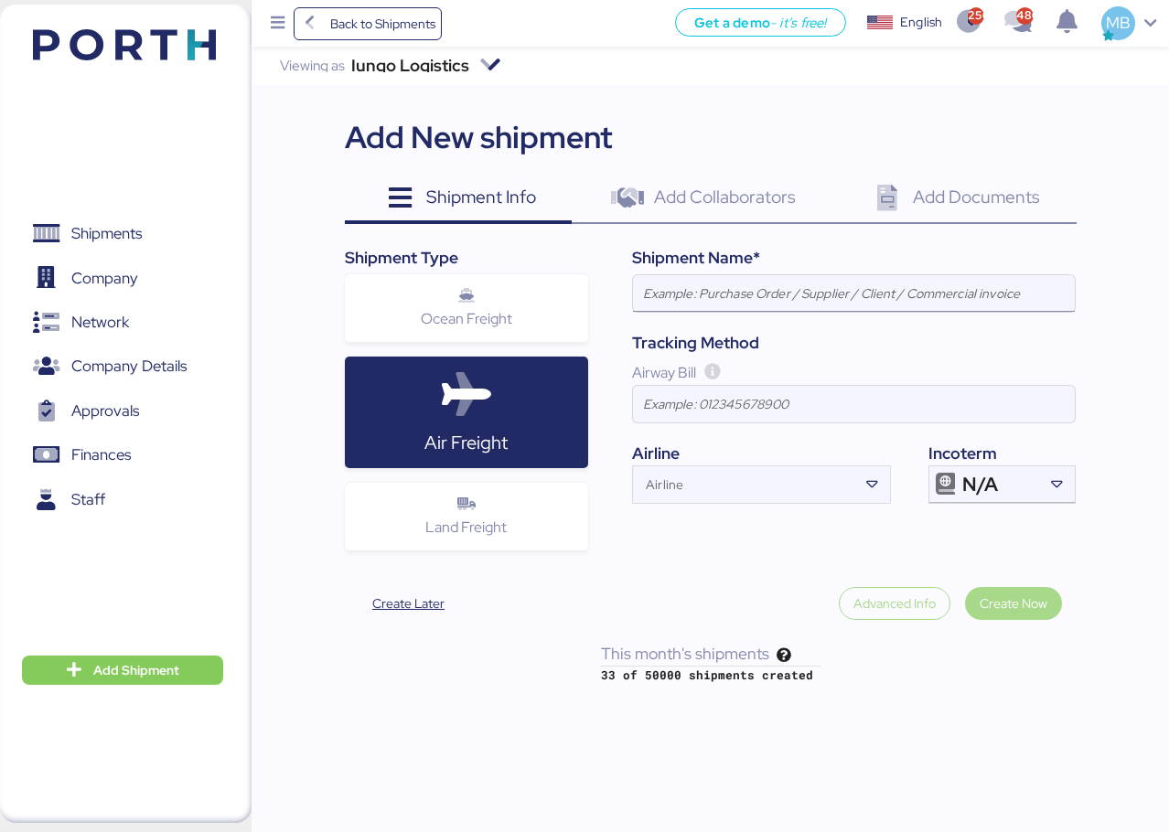
click at [839, 299] on input at bounding box center [854, 293] width 442 height 37
paste input "YAMATO - TF-METAL / NRT - GDL / YMM-AI-193"
type input "YAMATO - TF-METAL / NRT - GDL / YMM-AI-193"
click at [1052, 482] on icon at bounding box center [1056, 485] width 18 height 18
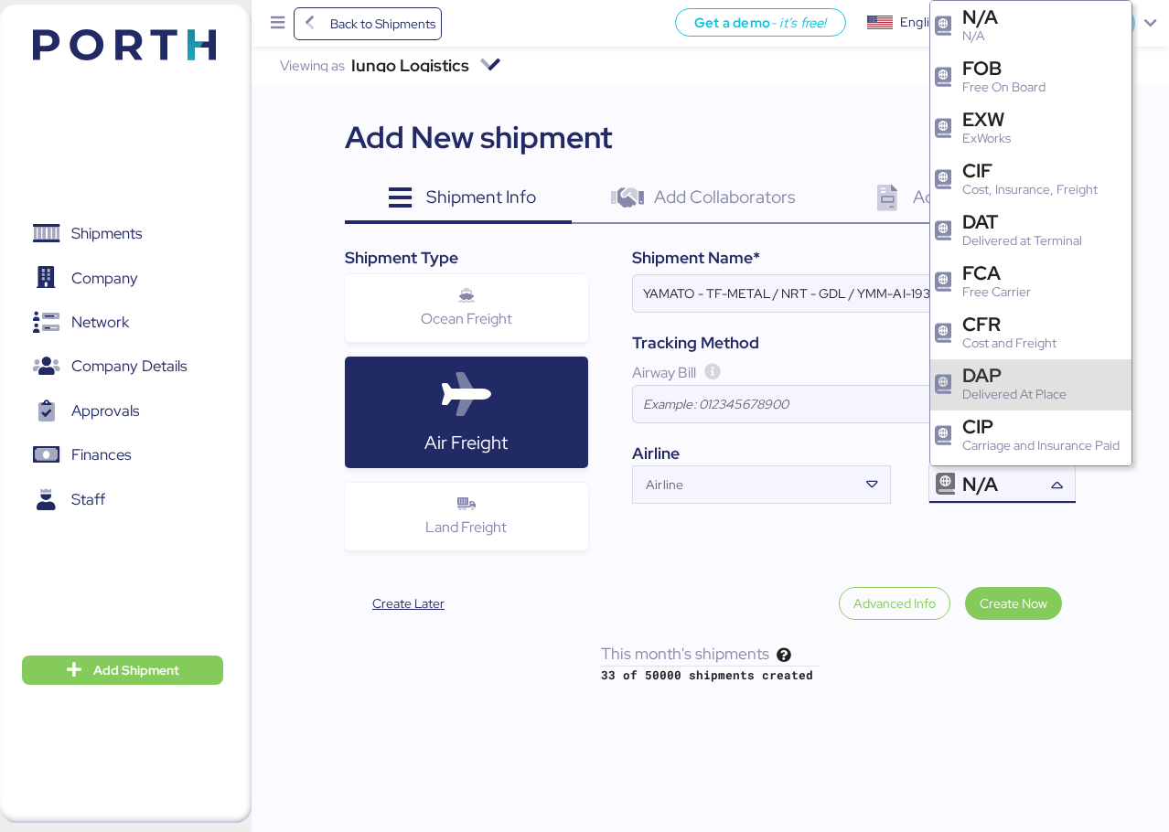
click at [1026, 379] on div "DAP" at bounding box center [1014, 375] width 104 height 19
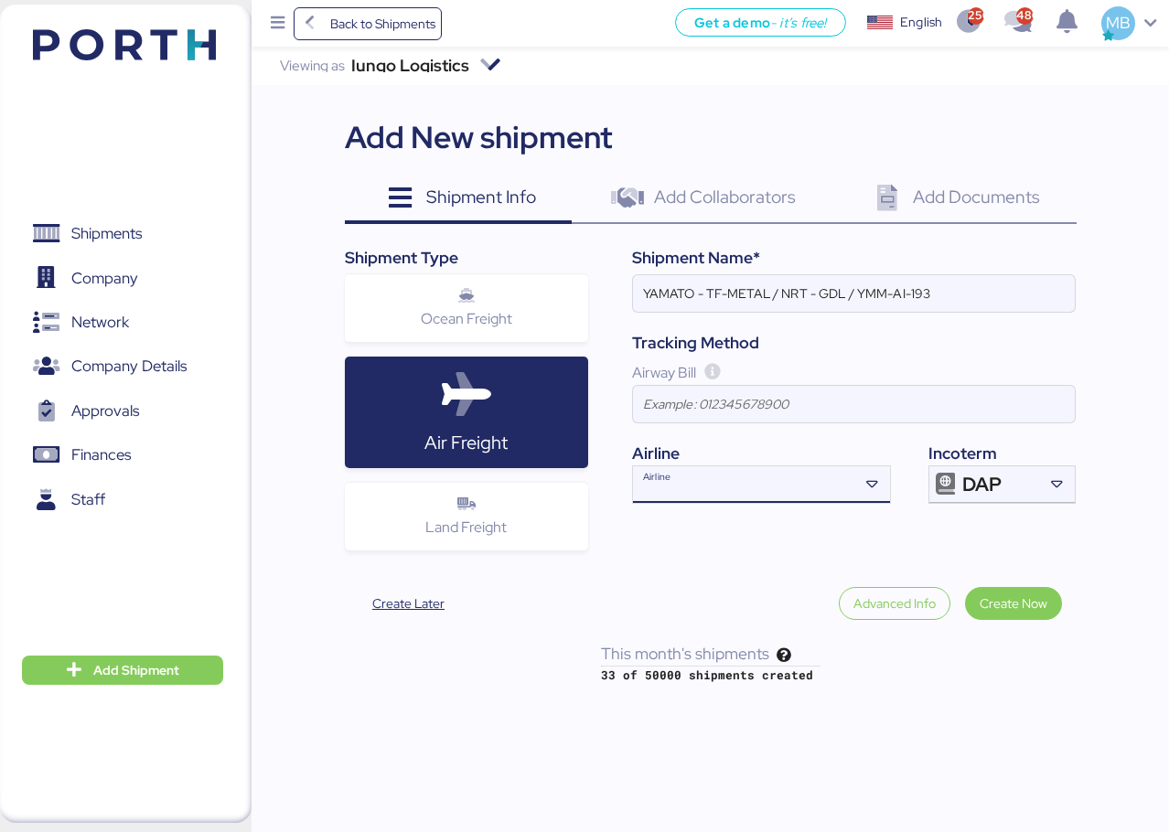
click at [706, 484] on input "Airline" at bounding box center [745, 490] width 224 height 22
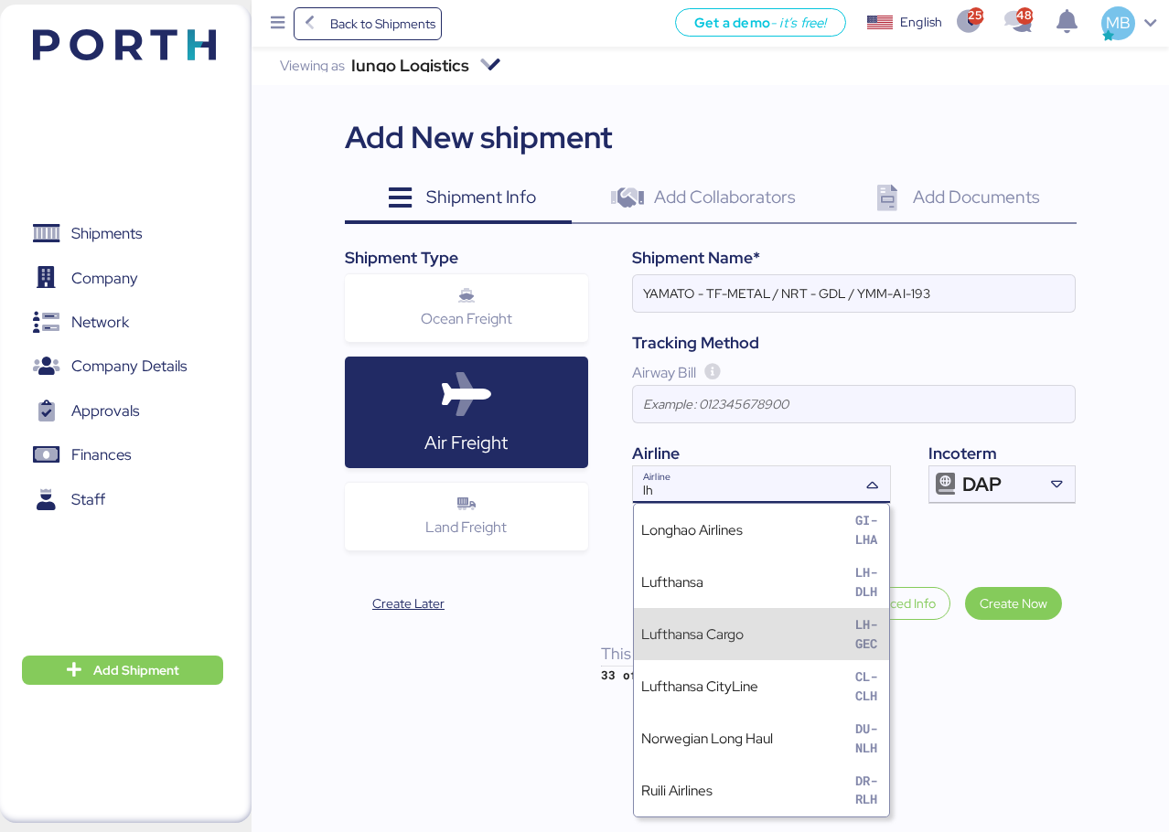
type input "lh"
click at [771, 624] on div "Lufthansa Cargo LH-GEC" at bounding box center [761, 634] width 255 height 52
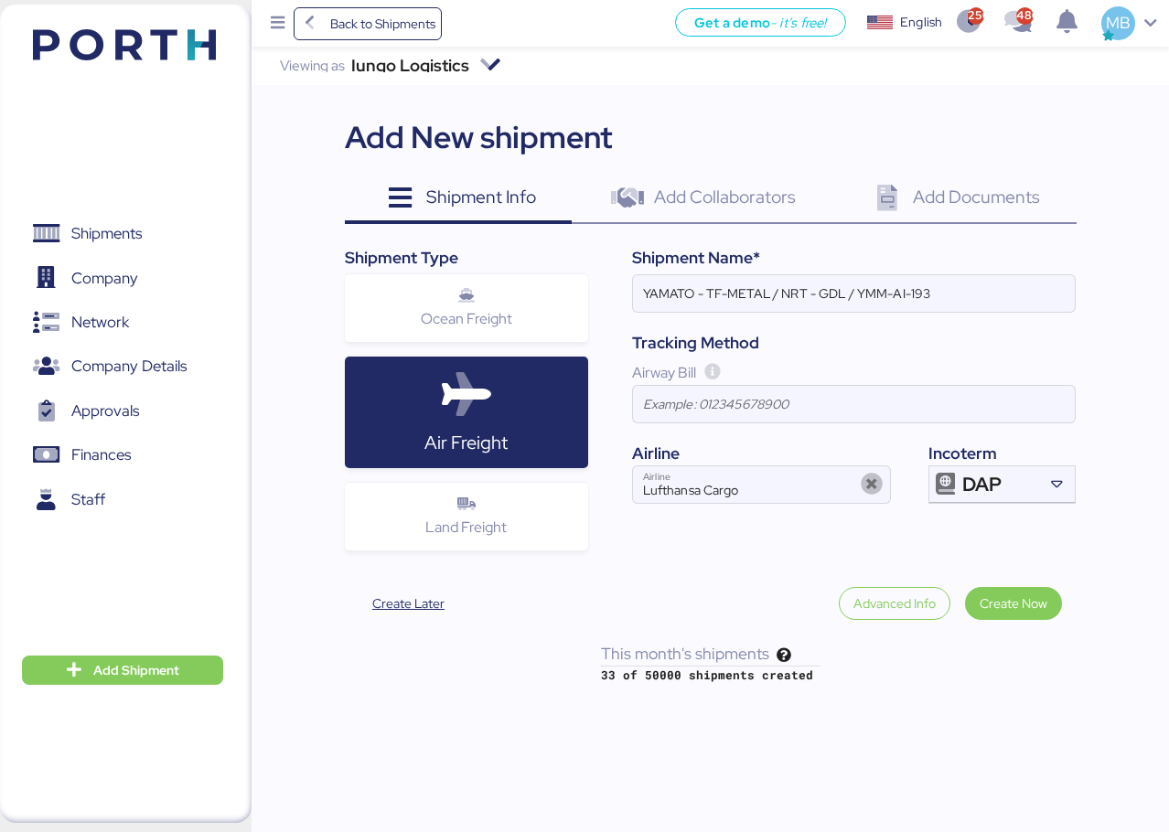
click at [772, 262] on div "Shipment Name*" at bounding box center [854, 258] width 444 height 24
click at [766, 287] on input "YAMATO - TF-METAL / NRT - GDL / YMM-AI-193" at bounding box center [854, 293] width 442 height 37
paste input "PTS PRECISION"
click at [971, 290] on input "YAMATO - PTS PRECISION / NRT - GDL / YMM-AI-193" at bounding box center [854, 293] width 442 height 37
paste input "YMM-AI-195"
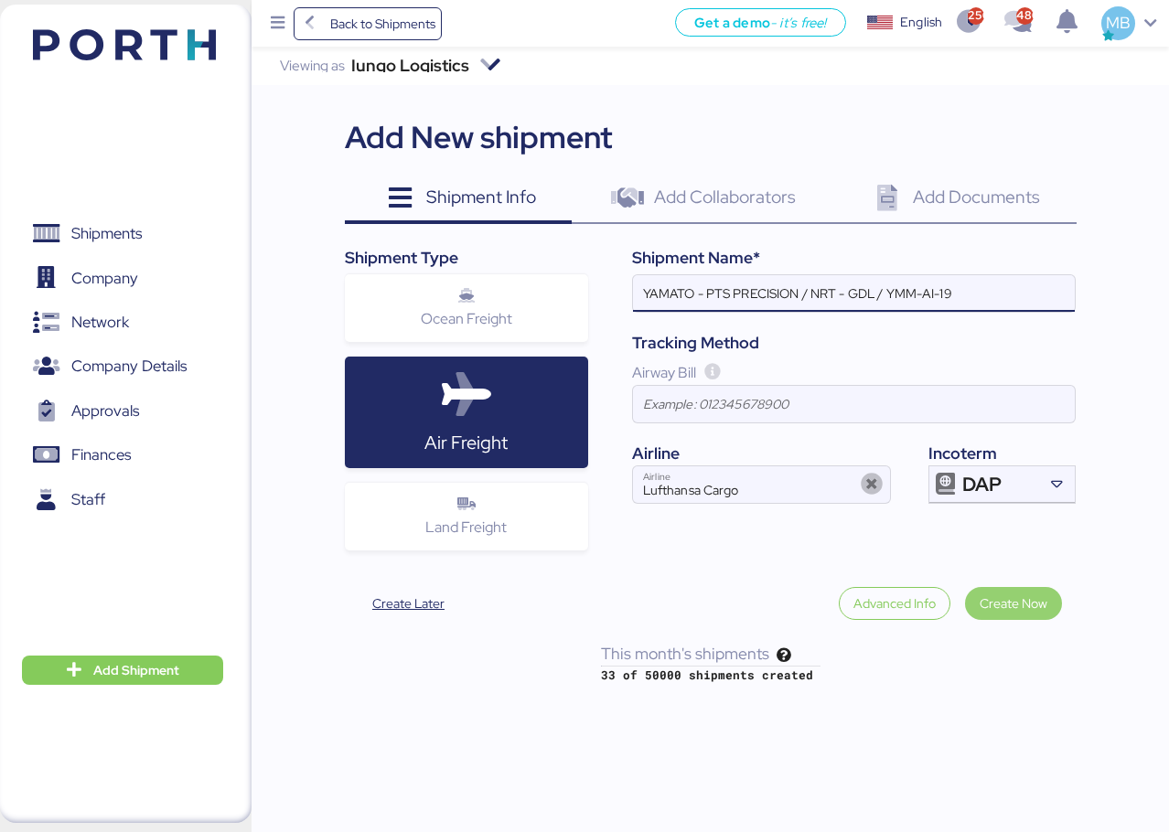
type input "YAMATO - PTS PRECISION / NRT - GDL / YMM-AI-19"
click at [1036, 602] on span "Create Now" at bounding box center [1014, 604] width 68 height 22
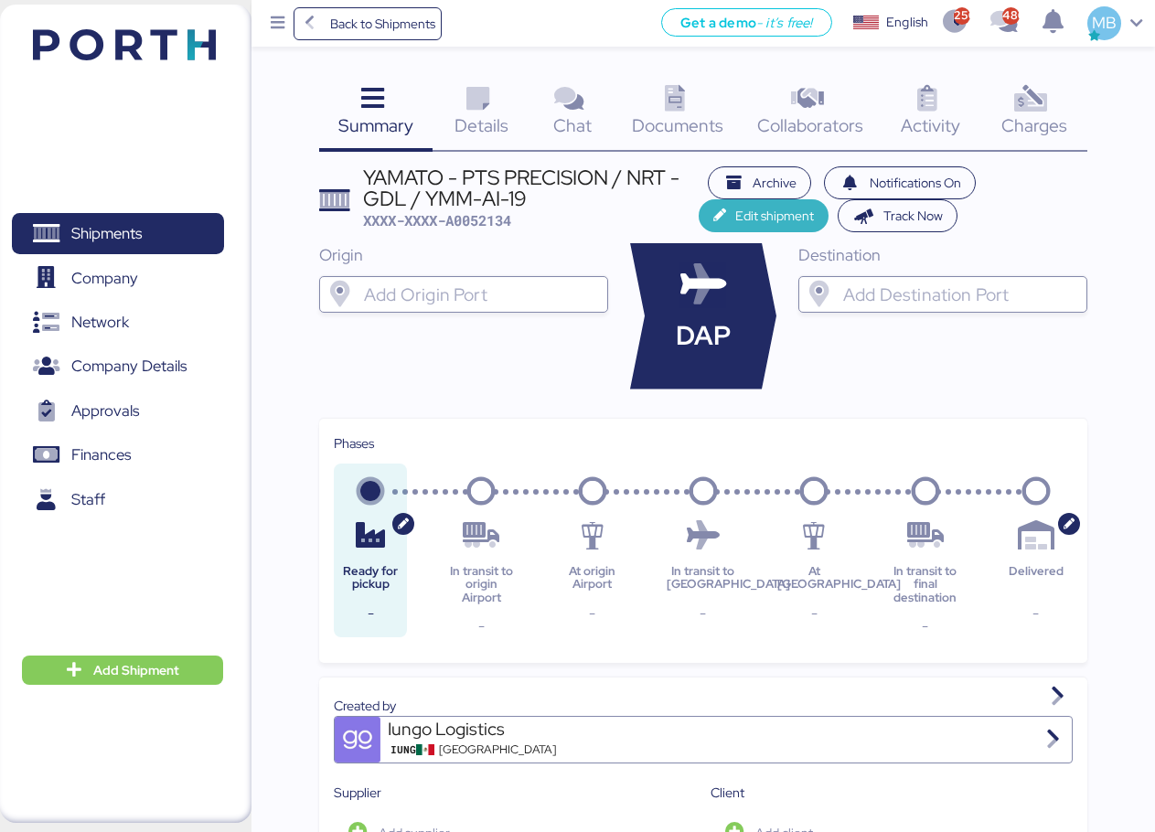
click at [777, 208] on span "Edit shipment" at bounding box center [774, 216] width 79 height 22
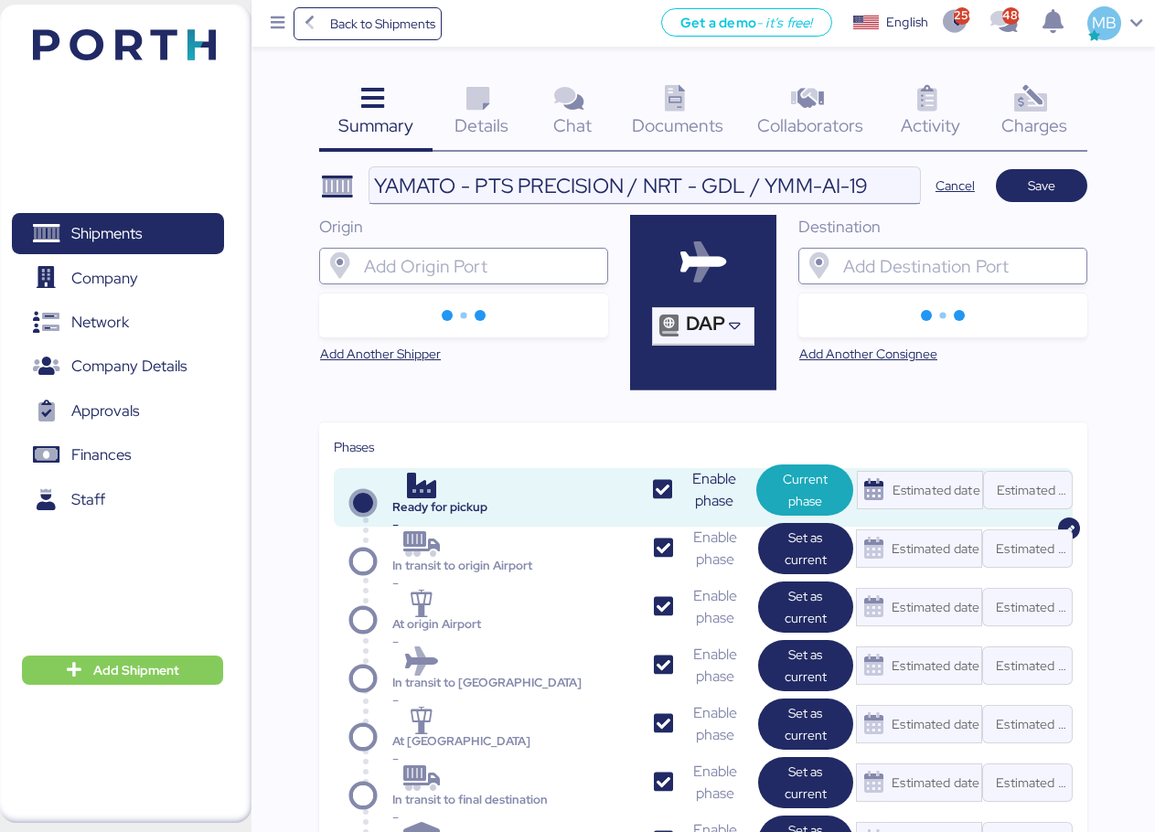
click at [876, 187] on input "YAMATO - PTS PRECISION / NRT - GDL / YMM-AI-19" at bounding box center [645, 185] width 551 height 37
type input "YAMATO - PTS PRECISION / NRT - GDL / YMM-AI-195"
click at [495, 279] on div at bounding box center [480, 266] width 240 height 37
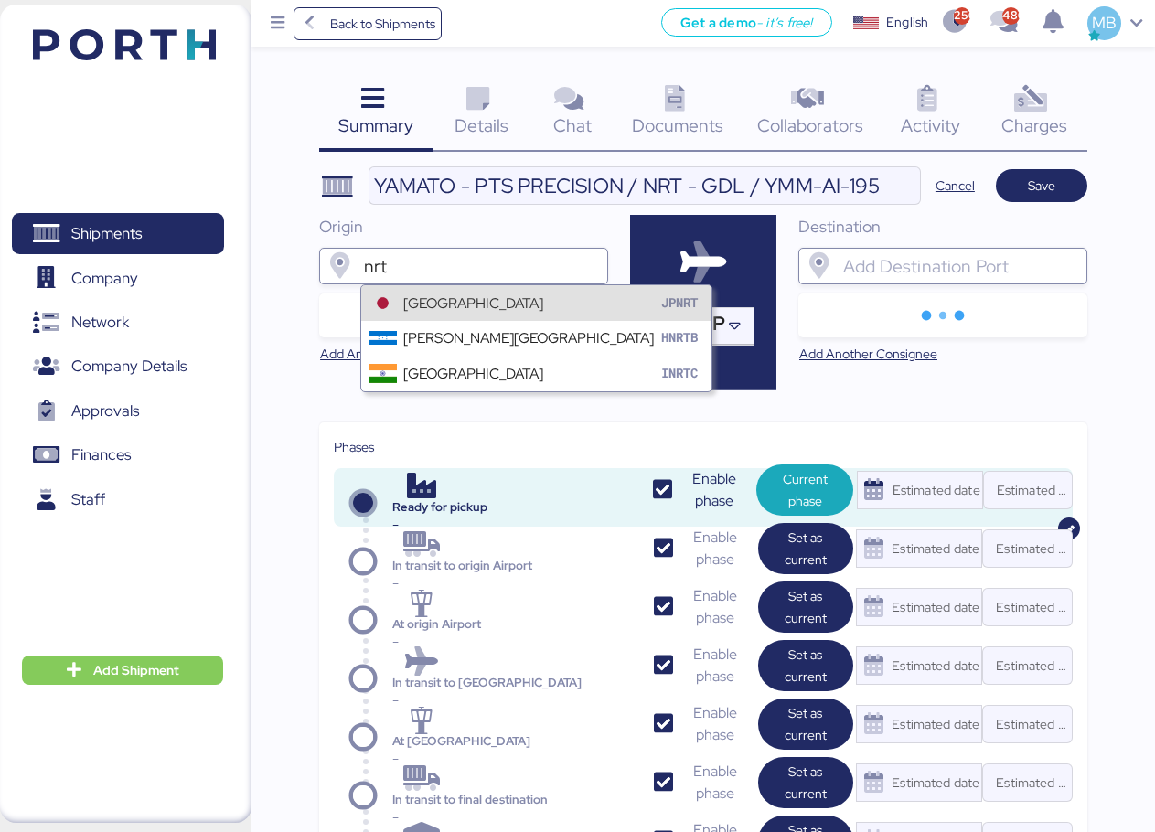
type input "nrt"
click at [529, 299] on div "[GEOGRAPHIC_DATA]" at bounding box center [473, 303] width 140 height 21
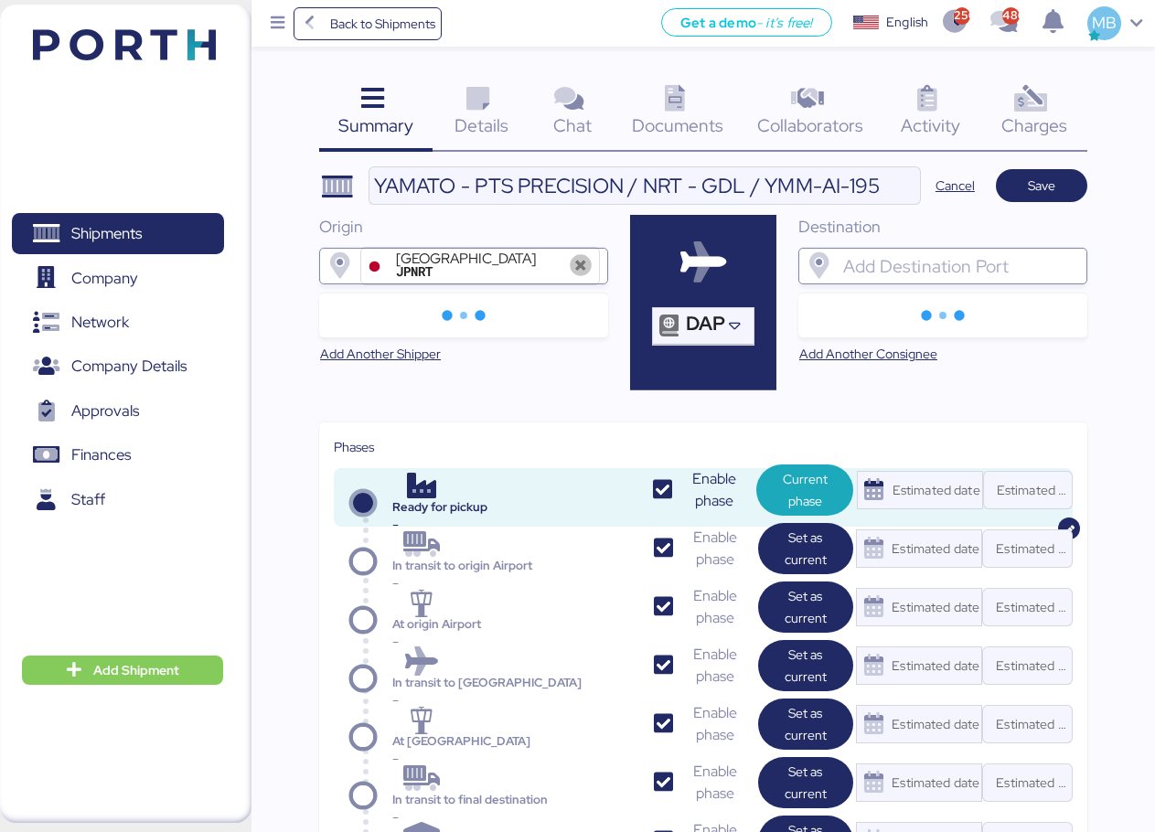
click at [911, 262] on input "search" at bounding box center [960, 266] width 240 height 22
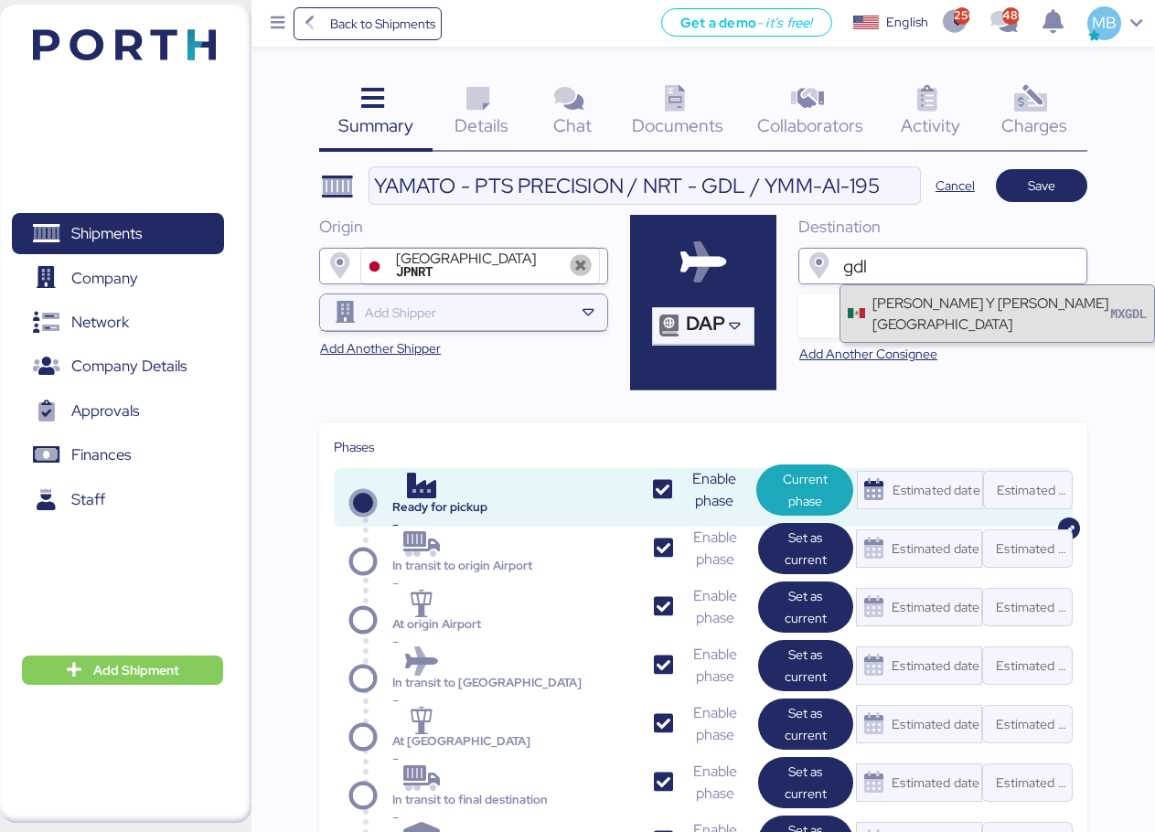
type input "gdl"
click at [942, 308] on div "[PERSON_NAME] Y [PERSON_NAME][GEOGRAPHIC_DATA]" at bounding box center [992, 314] width 238 height 42
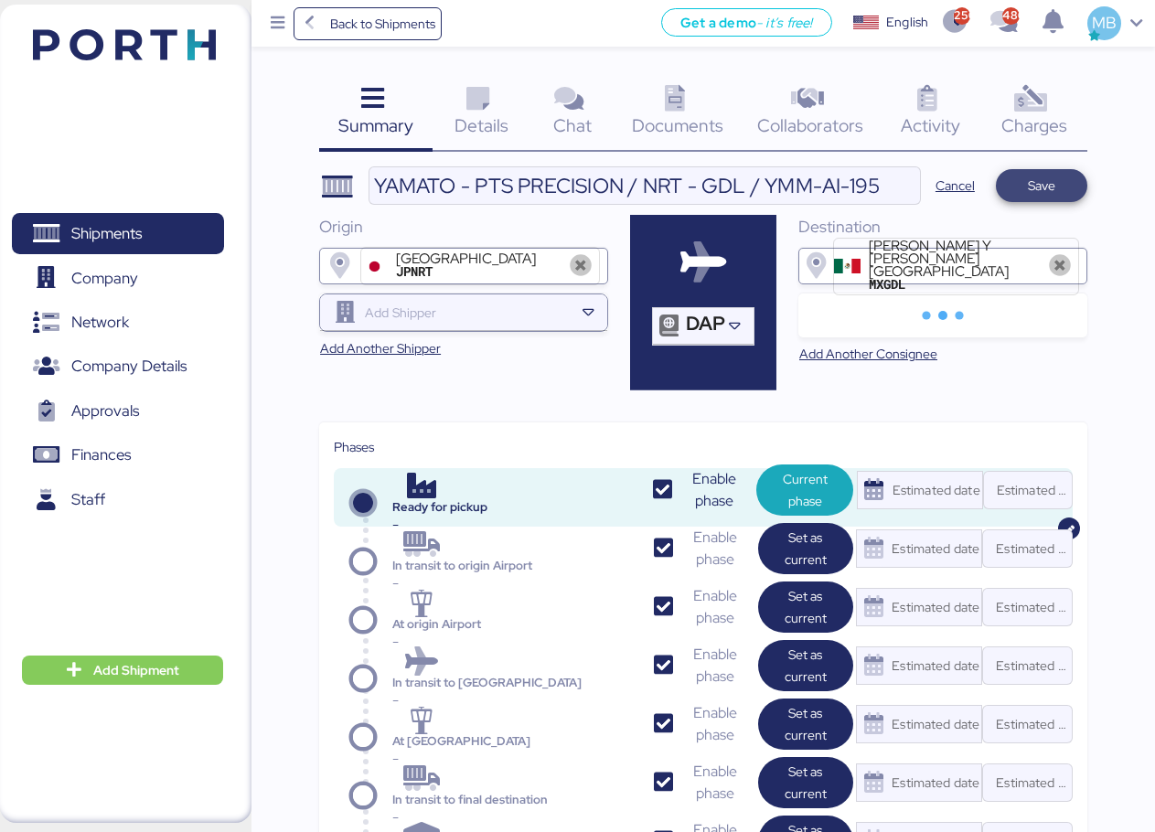
click at [1046, 189] on span "Save" at bounding box center [1041, 186] width 27 height 22
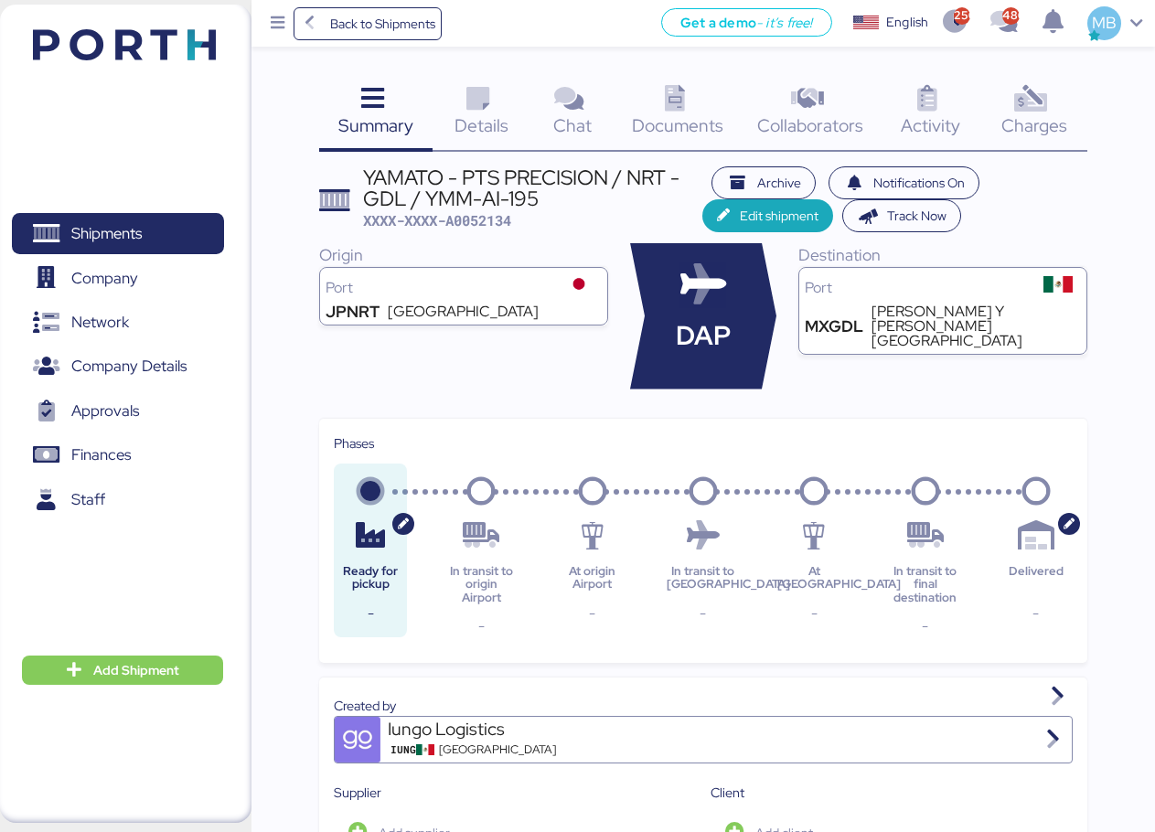
click at [458, 120] on span "Details" at bounding box center [482, 125] width 54 height 24
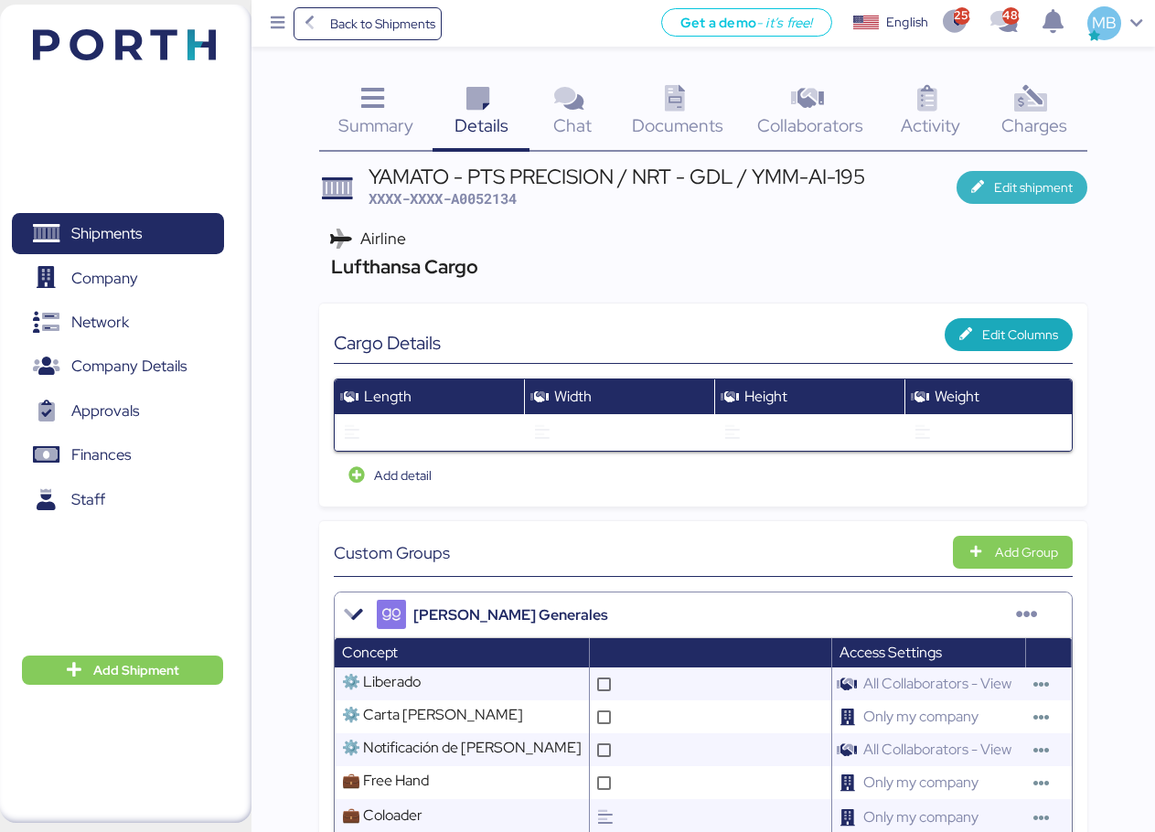
click at [1027, 184] on span "Edit shipment" at bounding box center [1033, 188] width 79 height 22
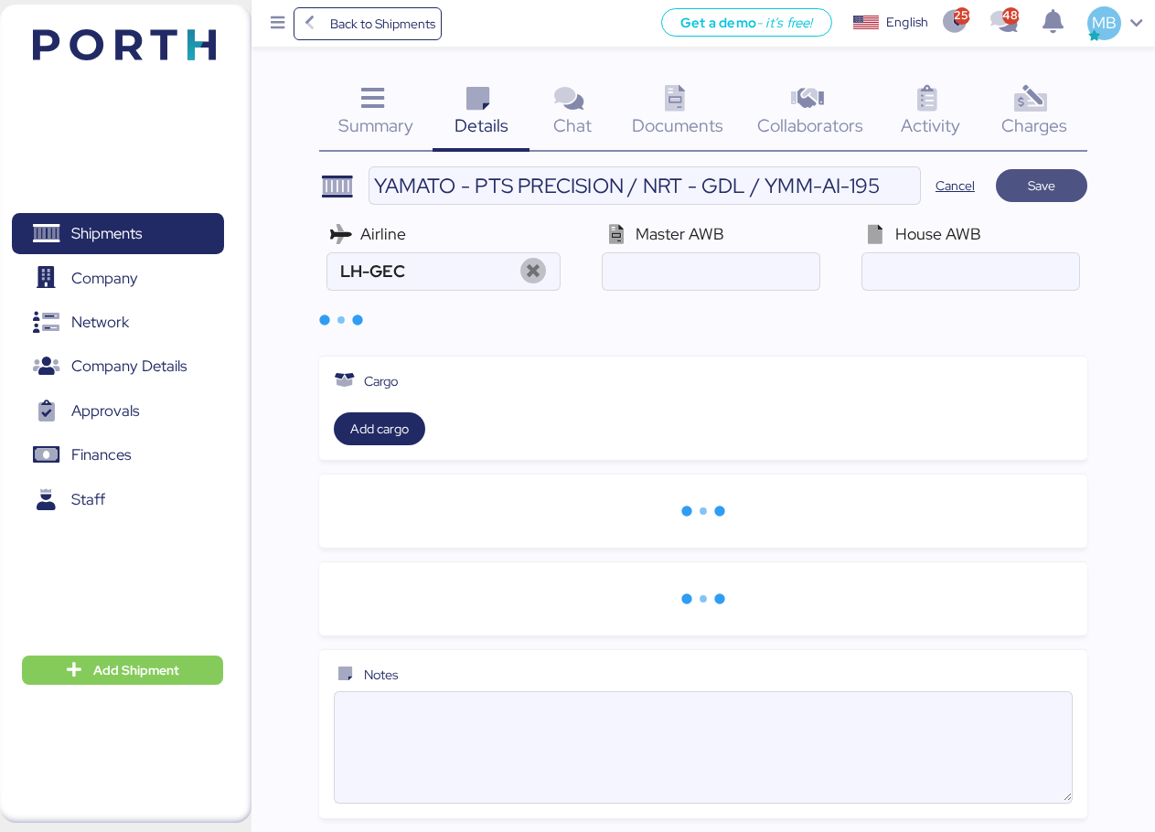
type input "Lufthansa Cargo"
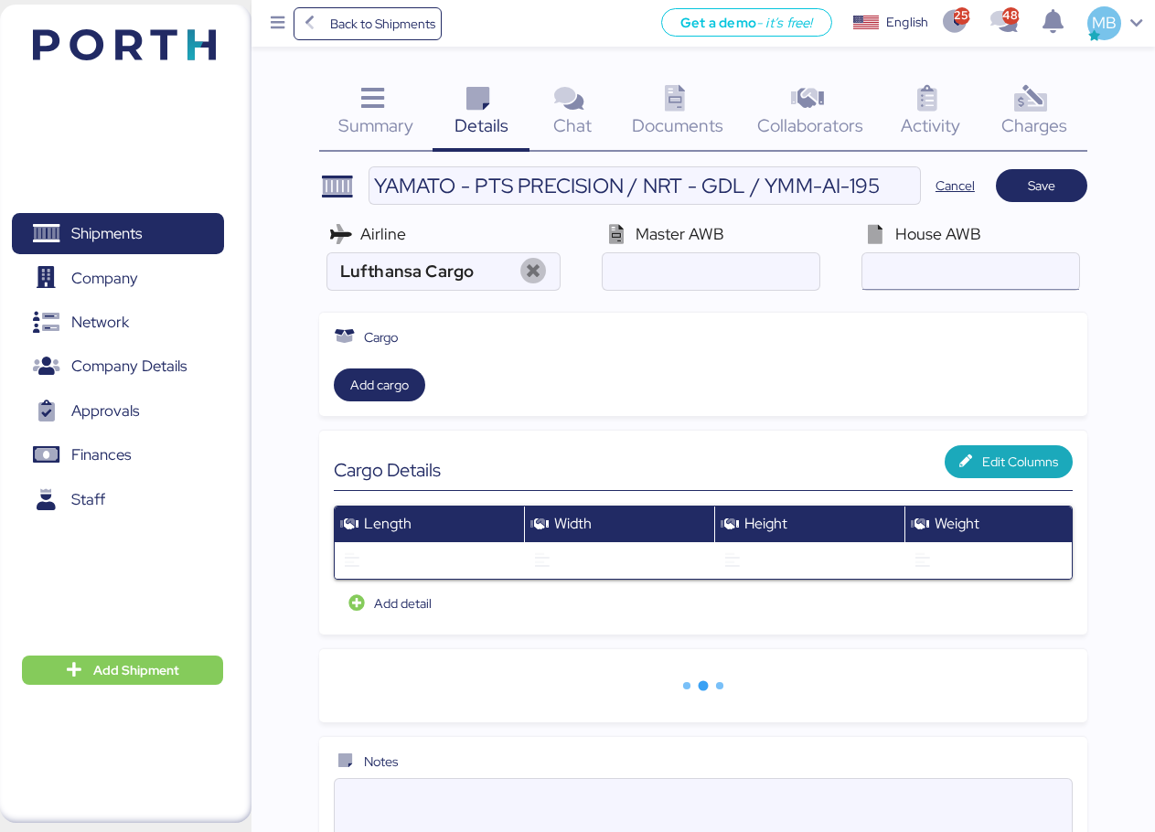
click at [941, 271] on input "air" at bounding box center [970, 271] width 217 height 37
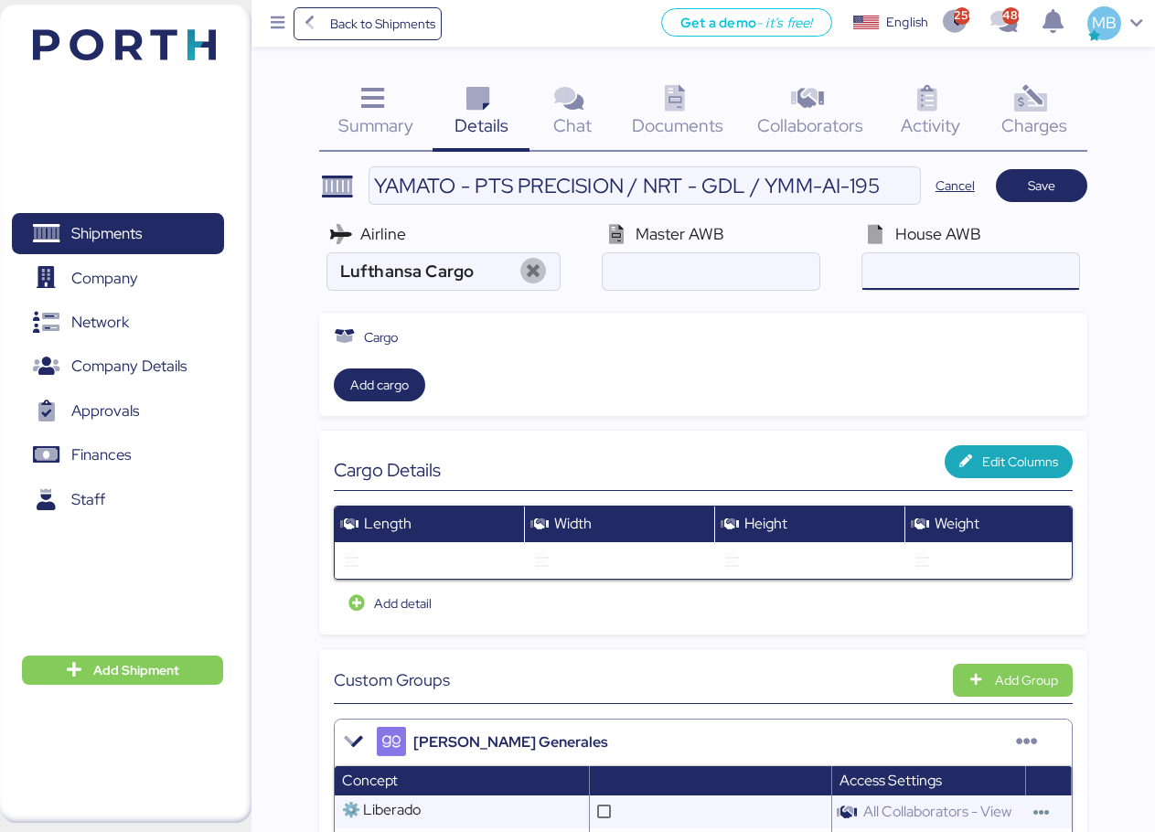
paste input "YTJ51008536"
type input "YTJ51008536"
click at [669, 272] on input "air" at bounding box center [711, 271] width 217 height 37
paste input "020-33765141"
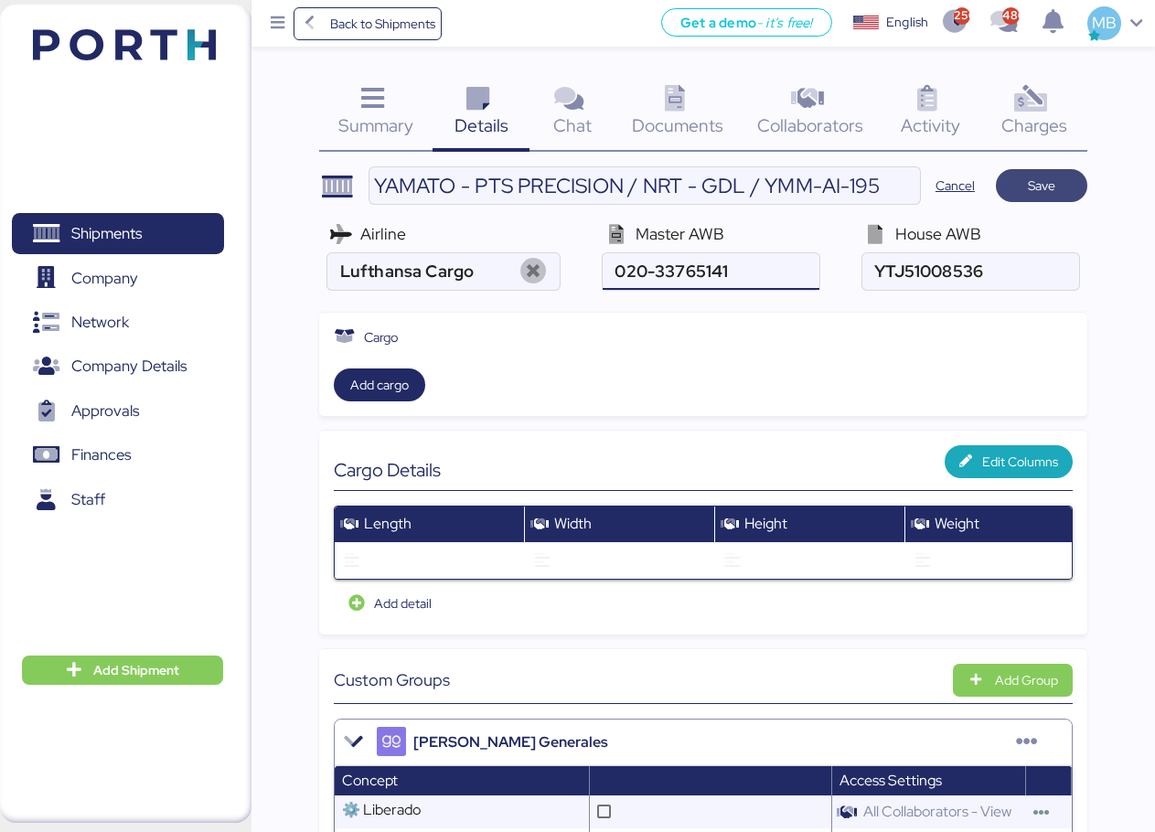
type input "020-33765141"
click at [1055, 178] on span "Save" at bounding box center [1041, 186] width 27 height 22
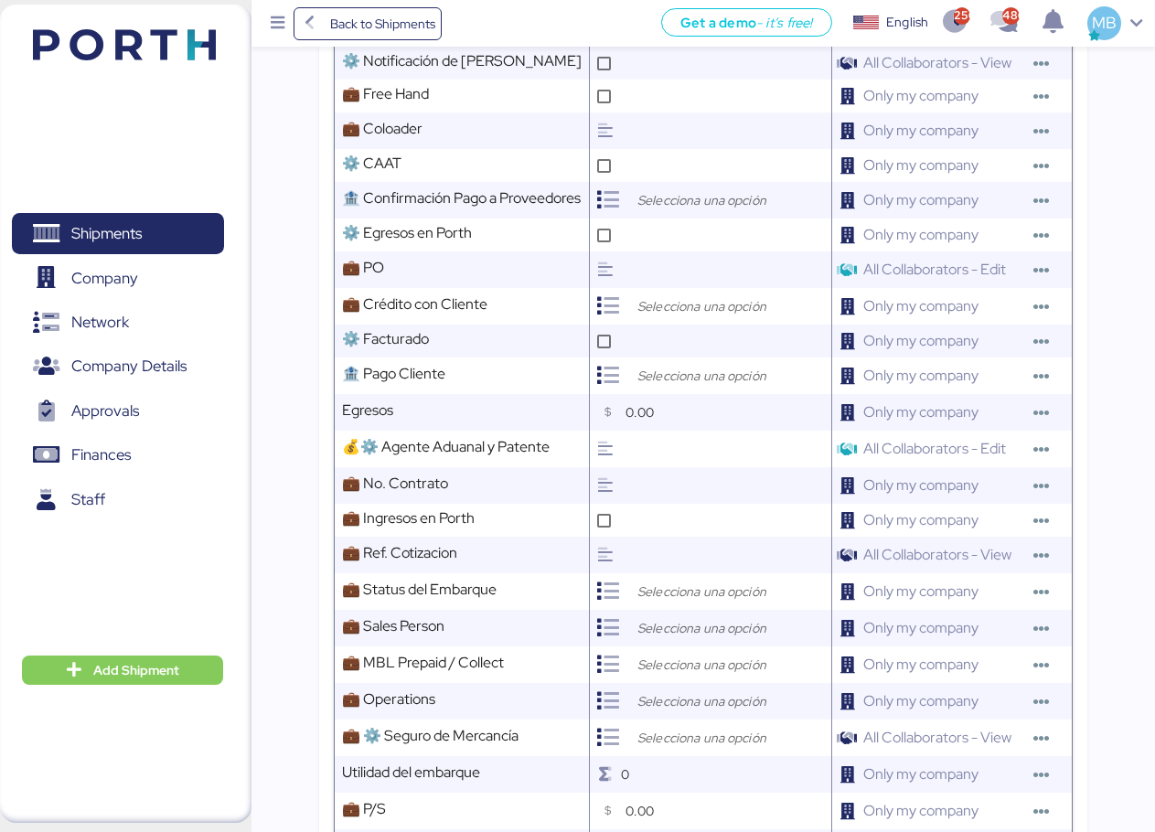
scroll to position [732, 0]
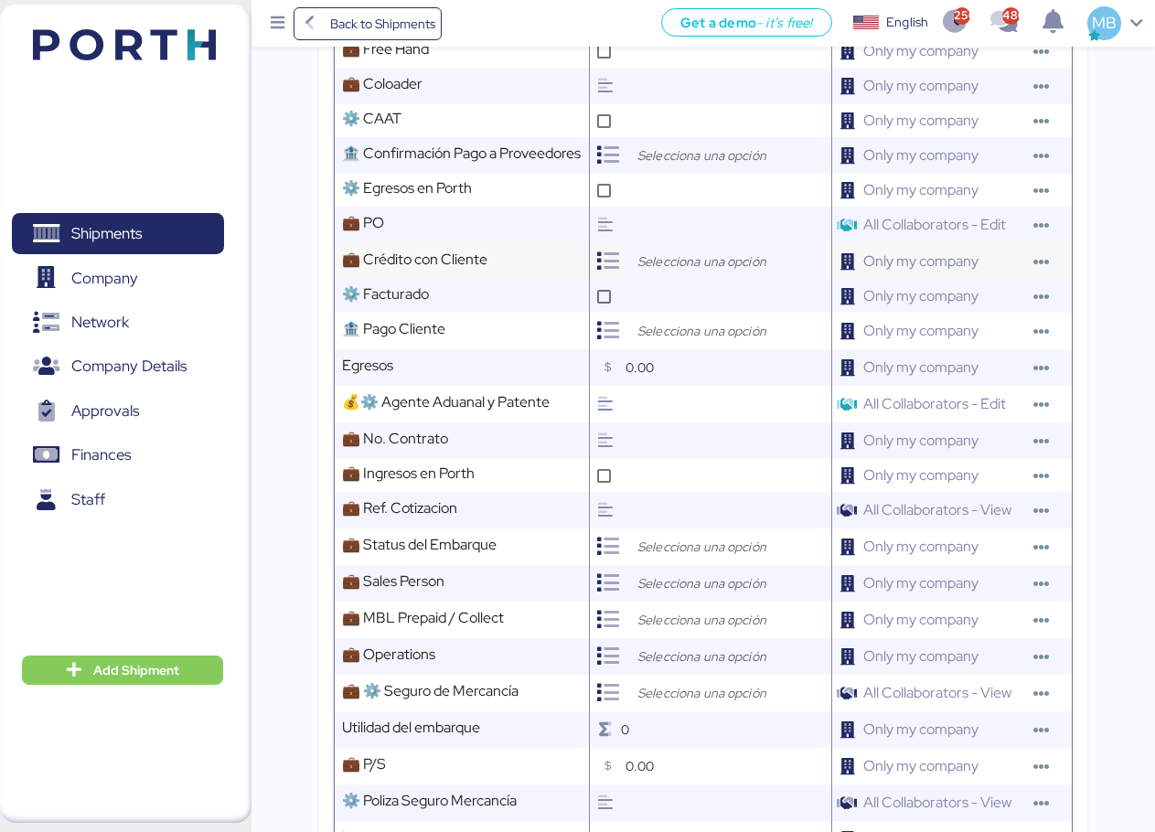
click at [666, 273] on input "search" at bounding box center [730, 262] width 192 height 22
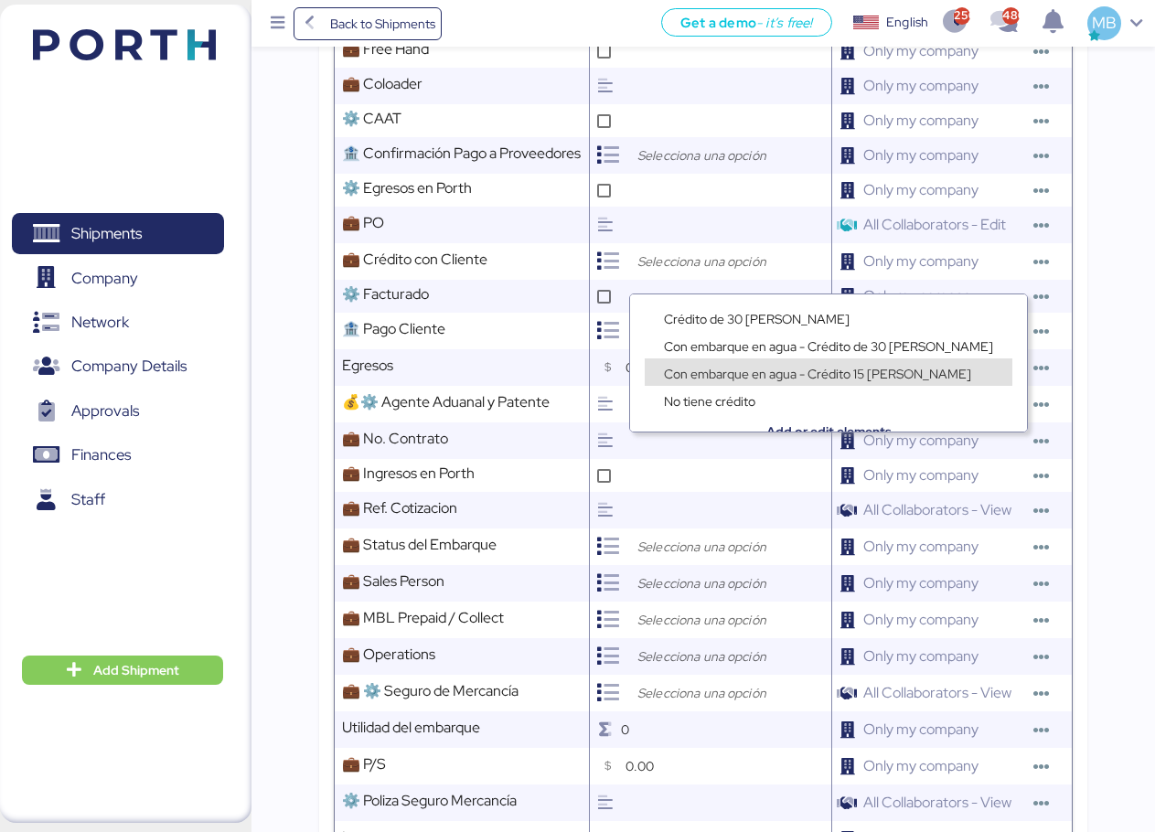
click at [777, 371] on span "Con embarque en agua - Crédito 15 [PERSON_NAME]" at bounding box center [817, 374] width 307 height 16
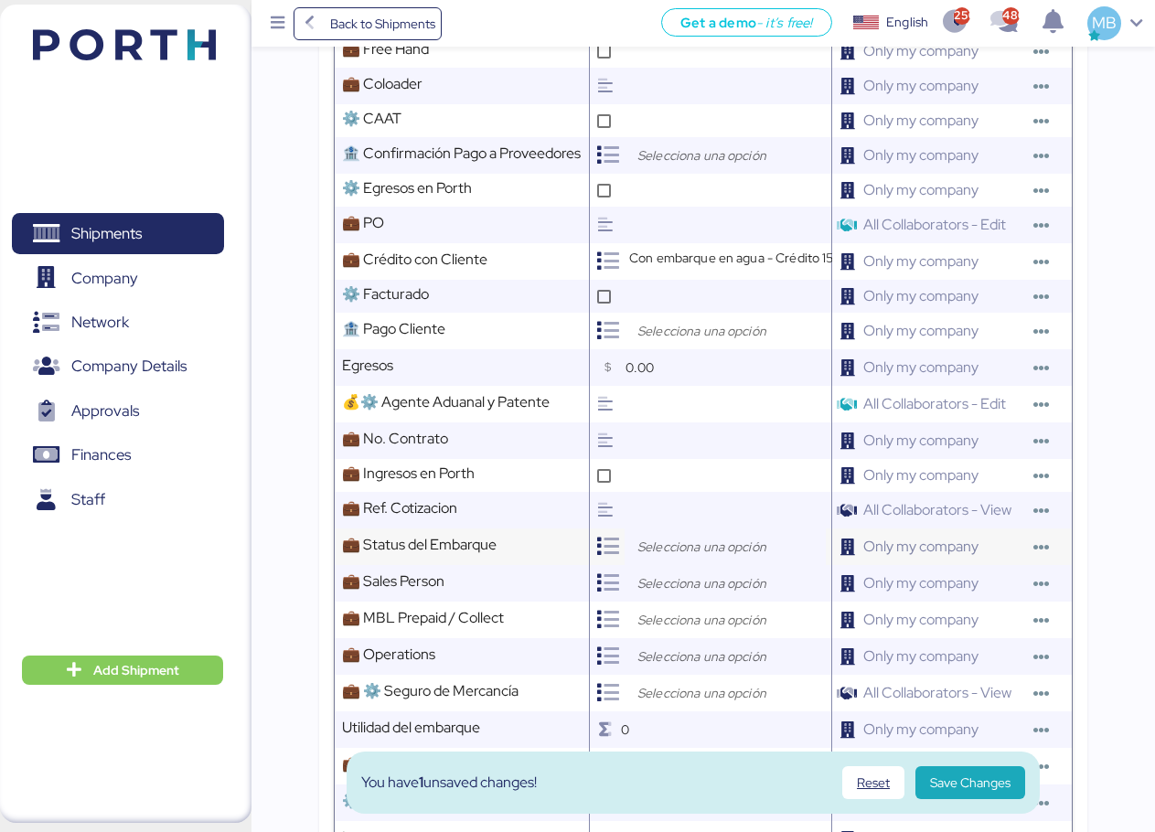
click at [669, 556] on input "search" at bounding box center [730, 547] width 192 height 22
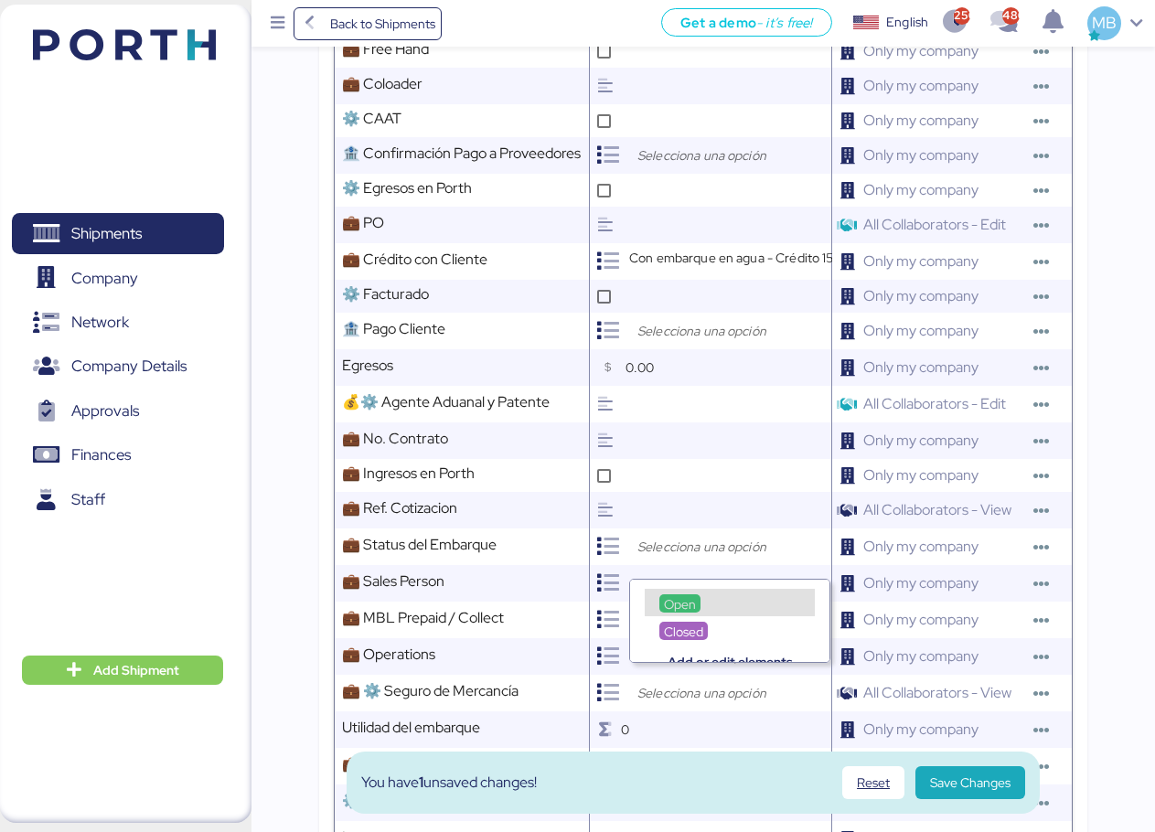
click at [675, 596] on span "Open" at bounding box center [680, 604] width 32 height 16
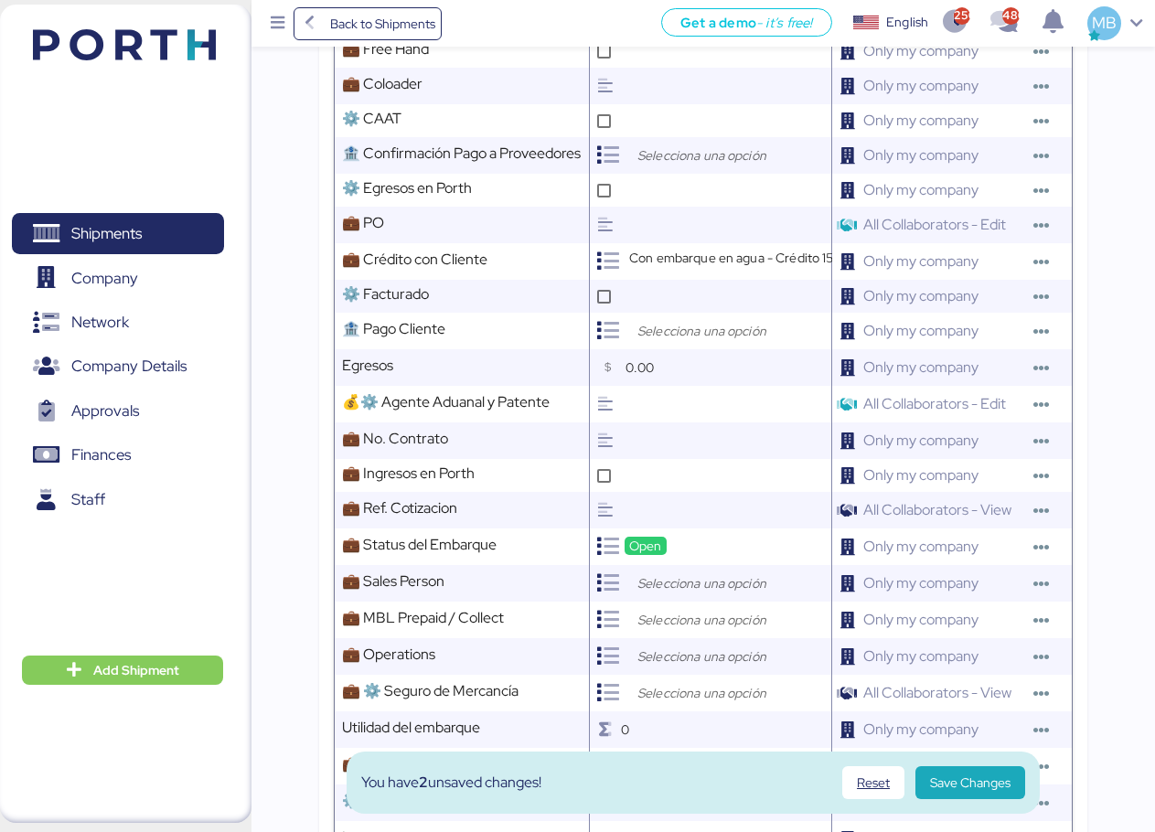
click at [703, 595] on input "search" at bounding box center [730, 584] width 192 height 22
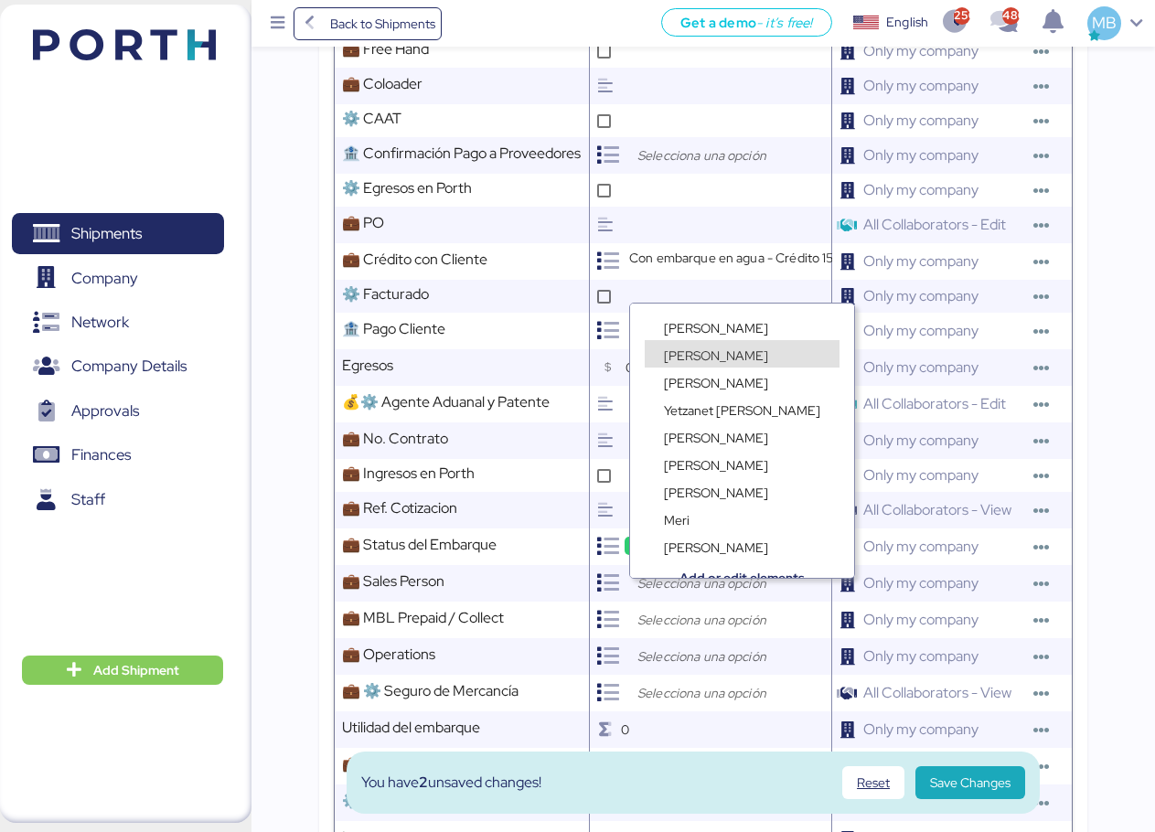
click at [729, 334] on div "[PERSON_NAME]" at bounding box center [742, 344] width 224 height 27
click at [711, 327] on span "[PERSON_NAME]" at bounding box center [716, 328] width 104 height 16
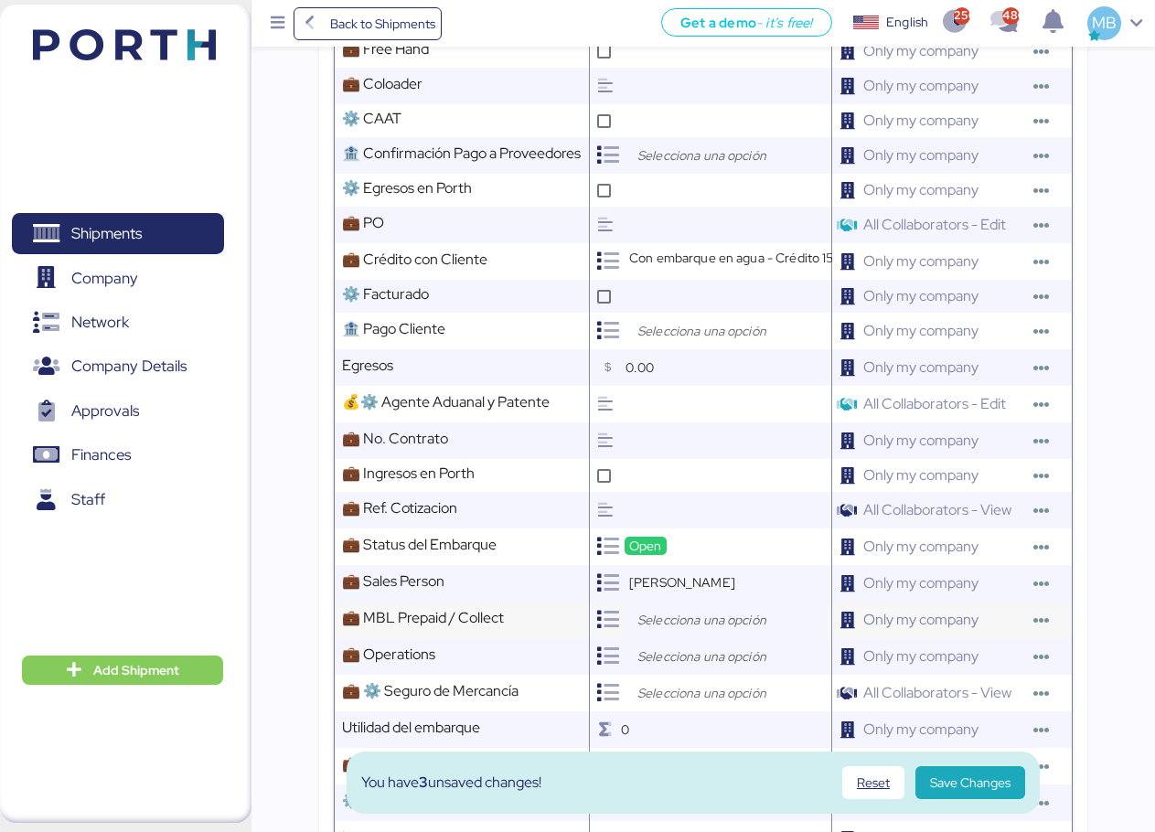
click at [682, 631] on input "search" at bounding box center [730, 620] width 192 height 22
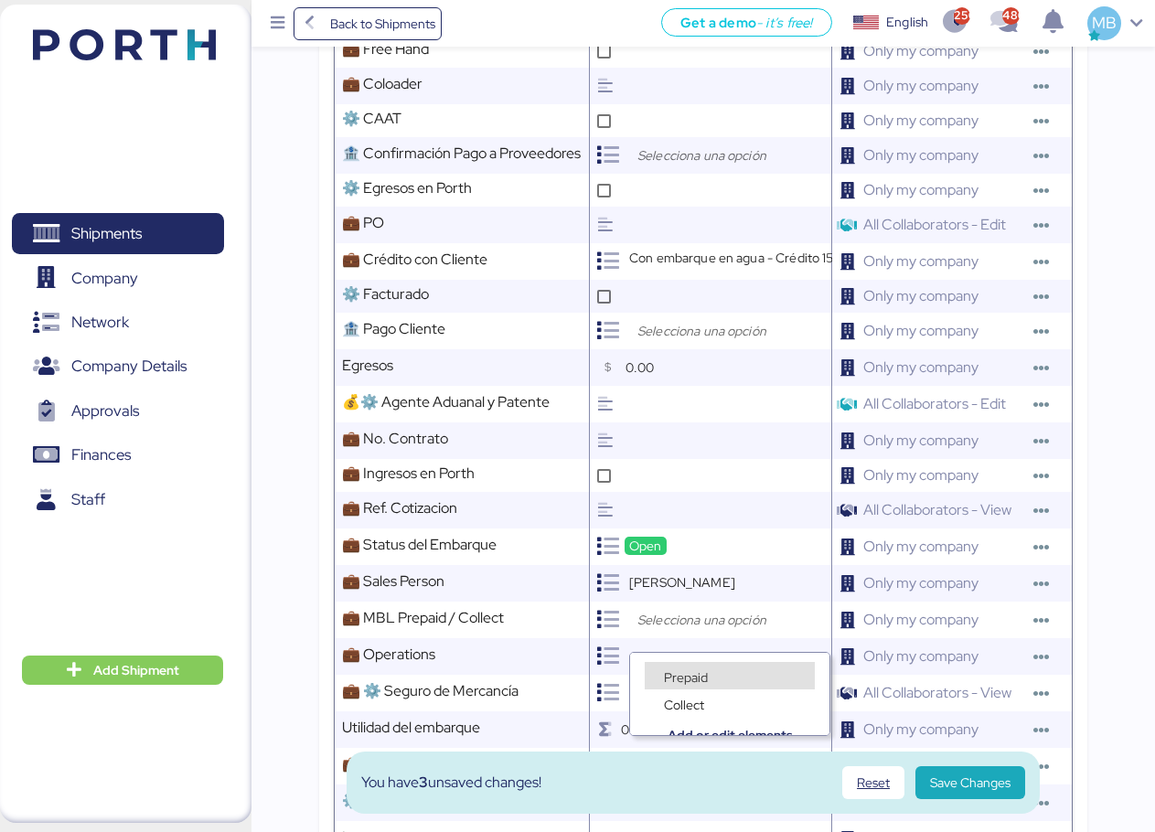
click at [670, 671] on span "Prepaid" at bounding box center [686, 678] width 44 height 16
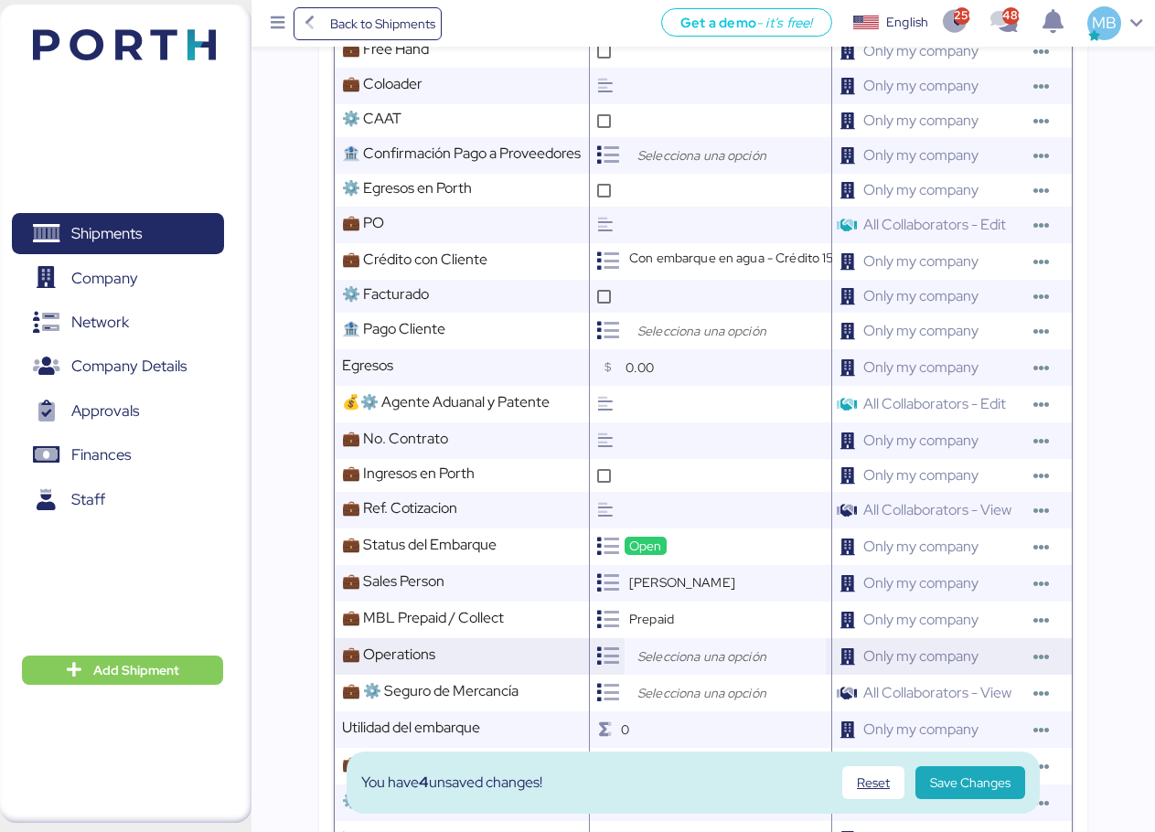
click at [687, 668] on input "search" at bounding box center [730, 657] width 192 height 22
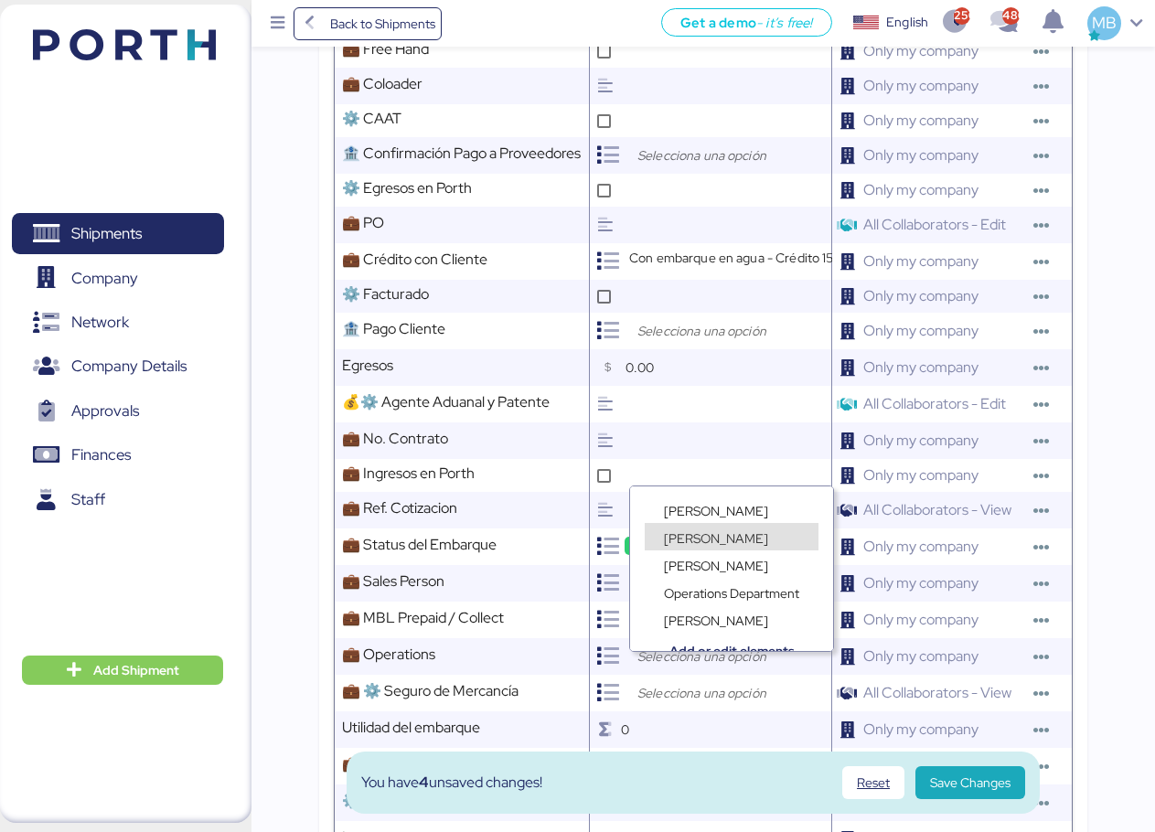
click at [710, 535] on span "[PERSON_NAME]" at bounding box center [716, 538] width 104 height 16
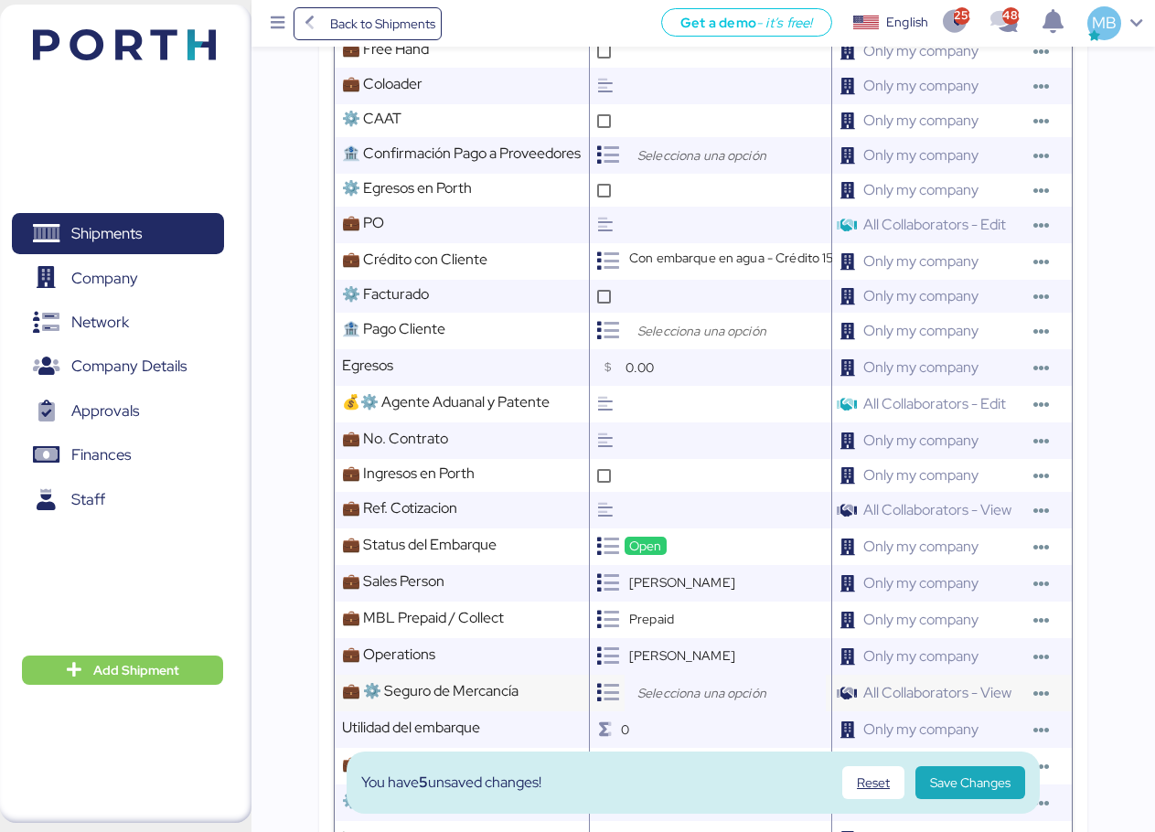
click at [691, 701] on input "search" at bounding box center [730, 693] width 192 height 22
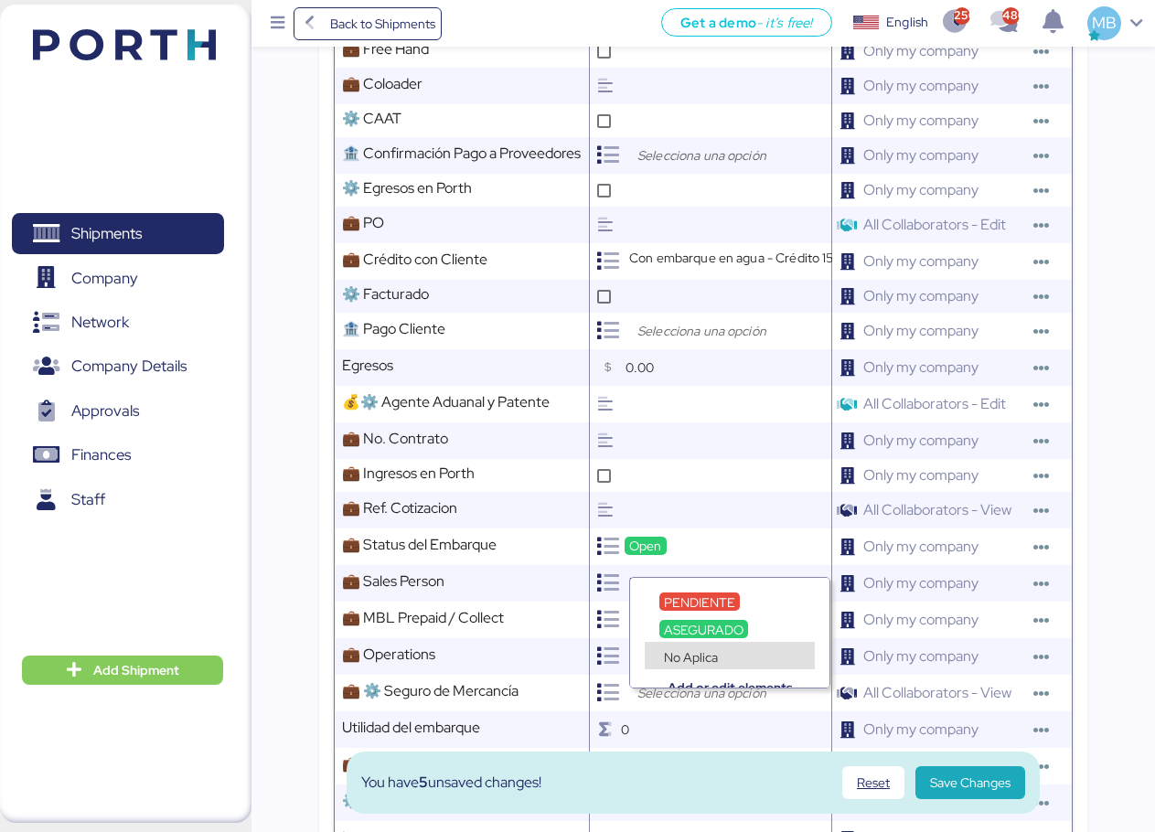
click at [699, 651] on span "No Aplica" at bounding box center [691, 657] width 54 height 16
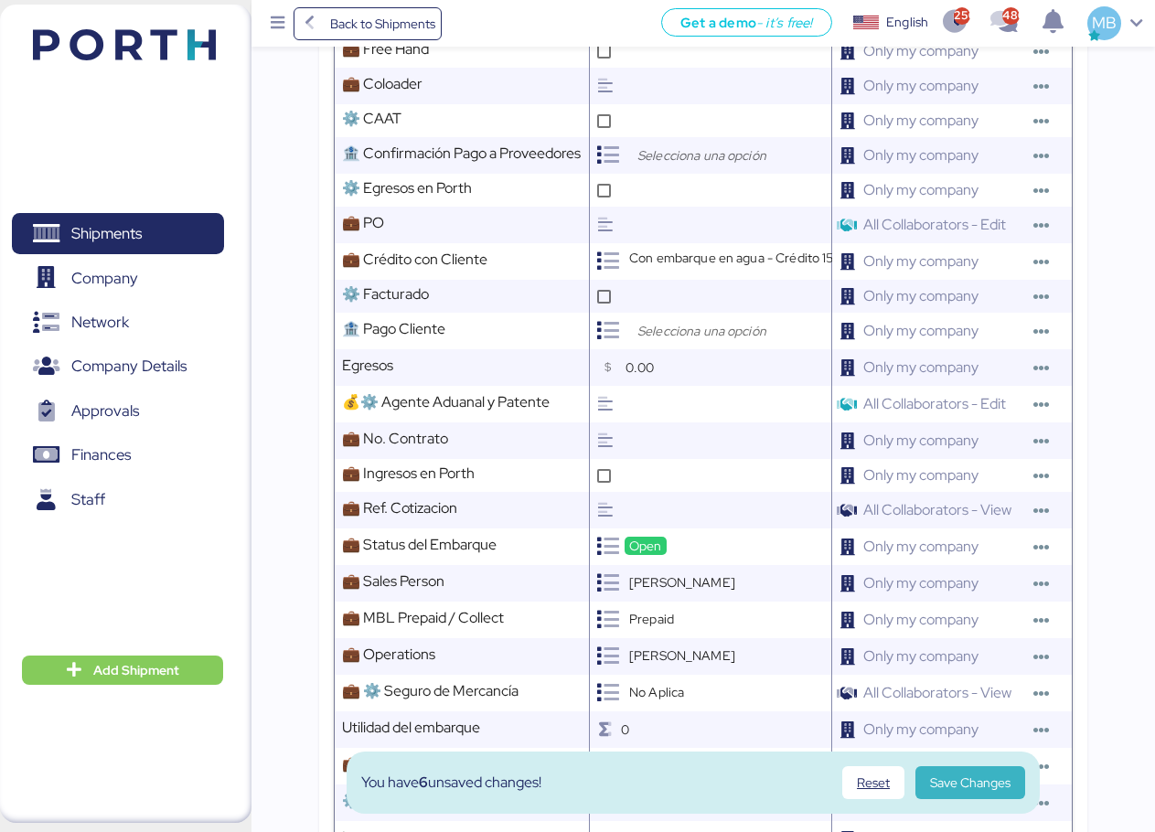
click at [988, 785] on span "Save Changes" at bounding box center [970, 783] width 80 height 22
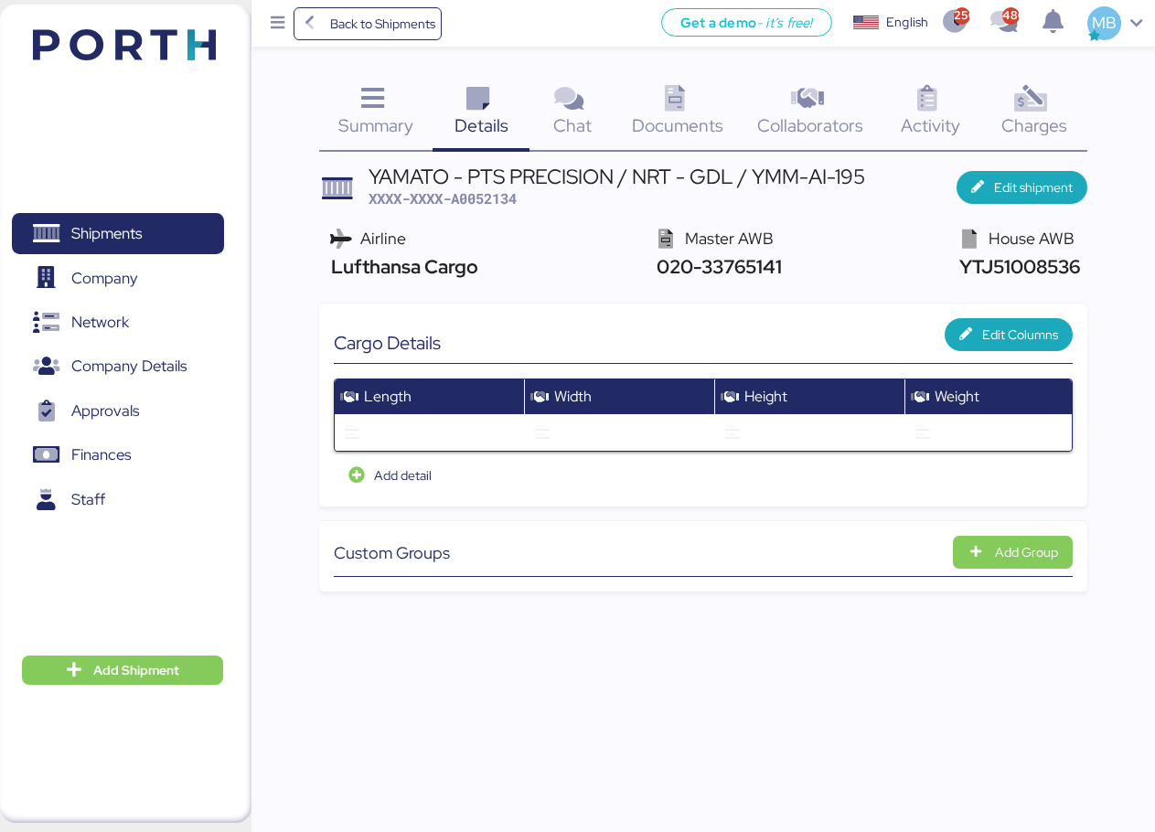
scroll to position [0, 0]
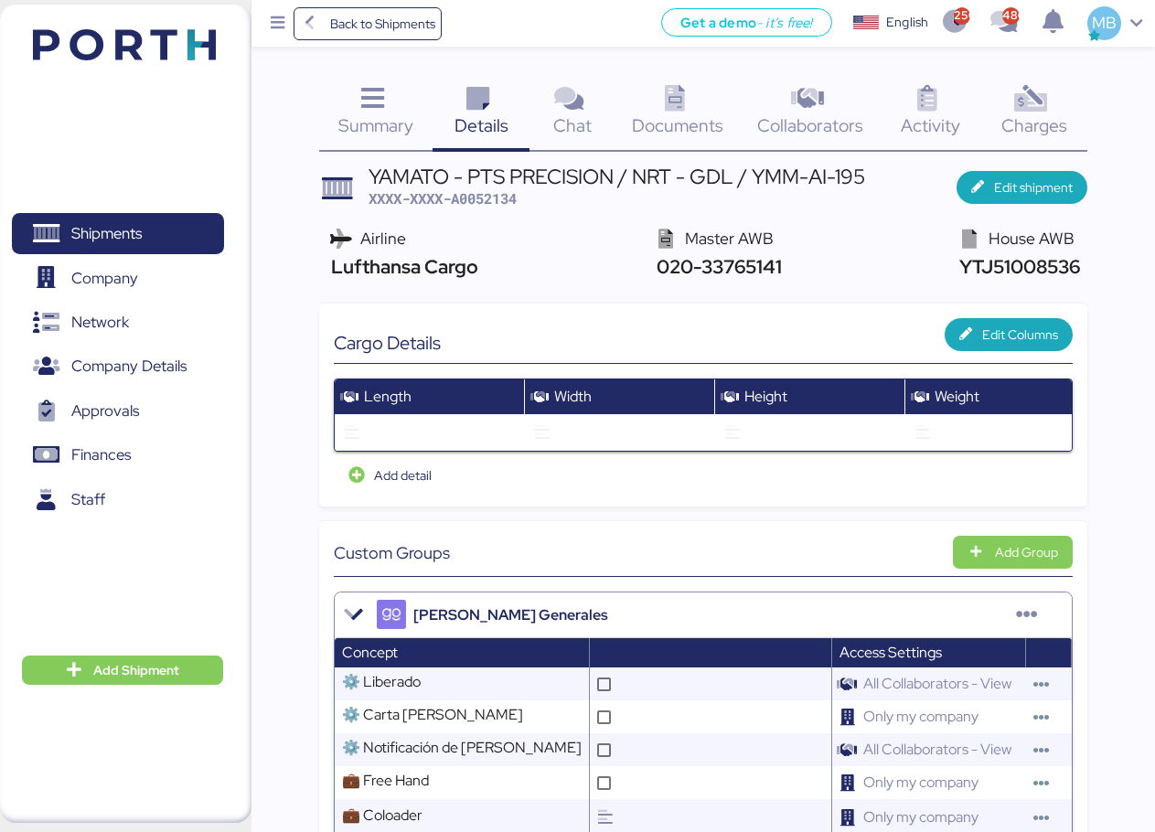
click at [693, 121] on span "Documents" at bounding box center [677, 125] width 91 height 24
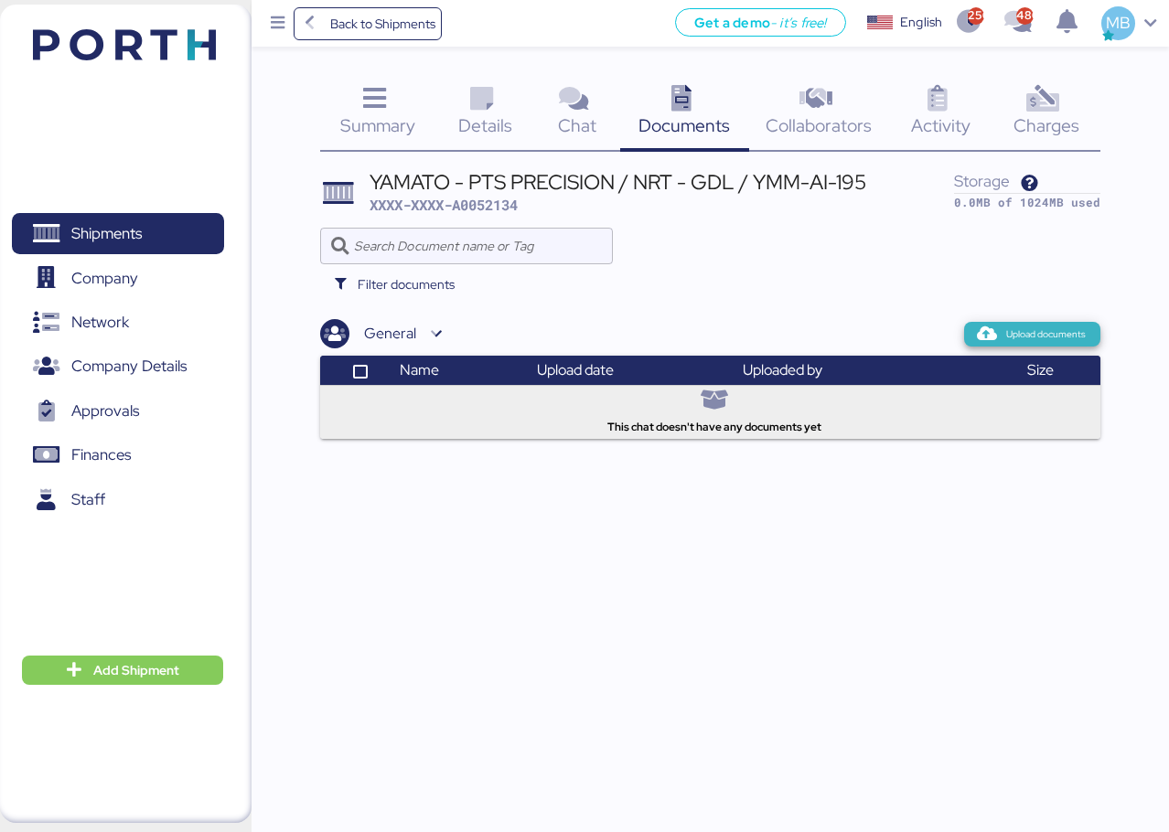
click at [1053, 329] on span "Upload documents" at bounding box center [1046, 335] width 80 height 16
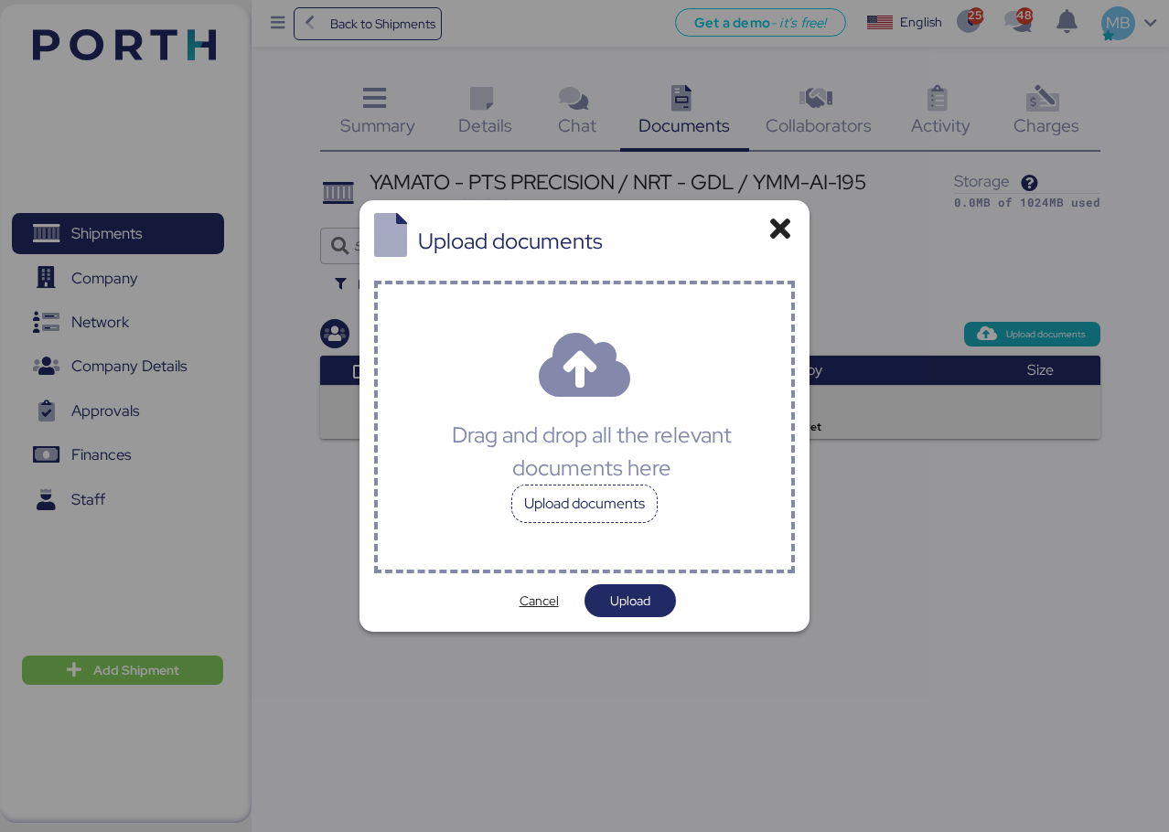
click at [602, 509] on div "Upload documents" at bounding box center [584, 504] width 146 height 38
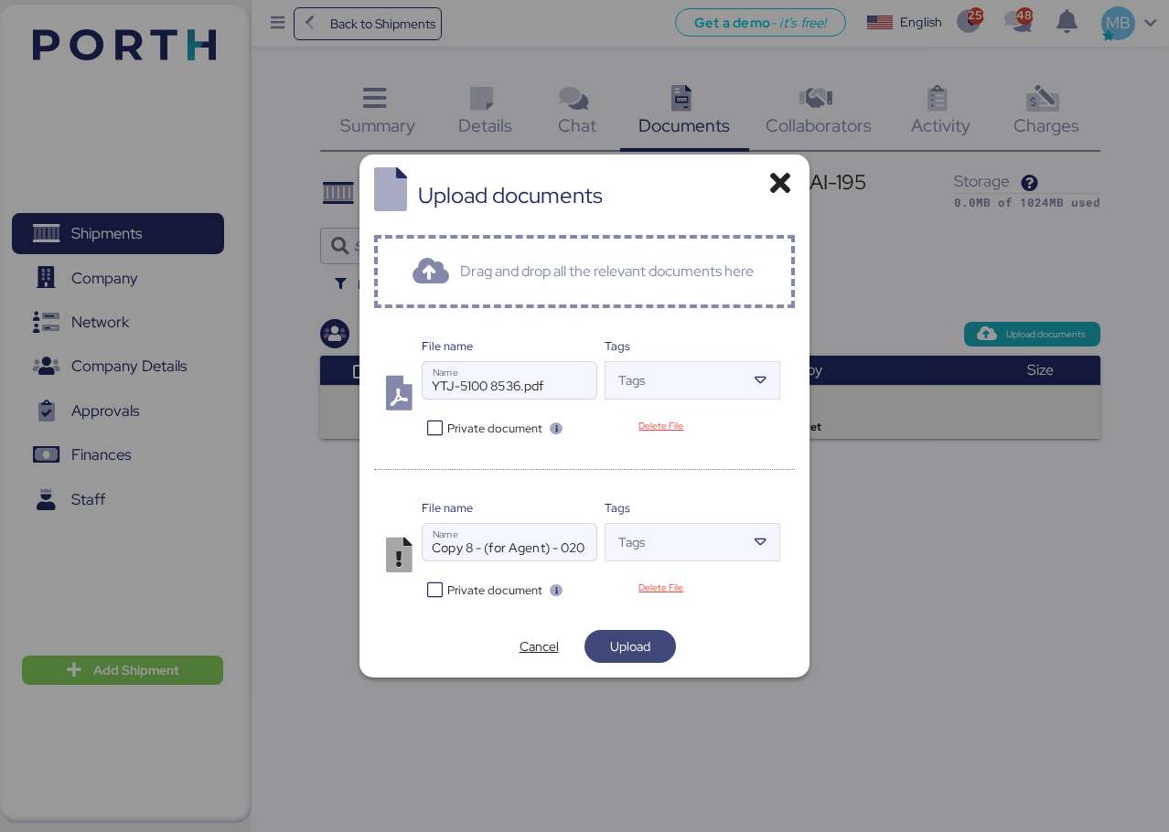
click at [651, 647] on span "Upload" at bounding box center [630, 647] width 62 height 26
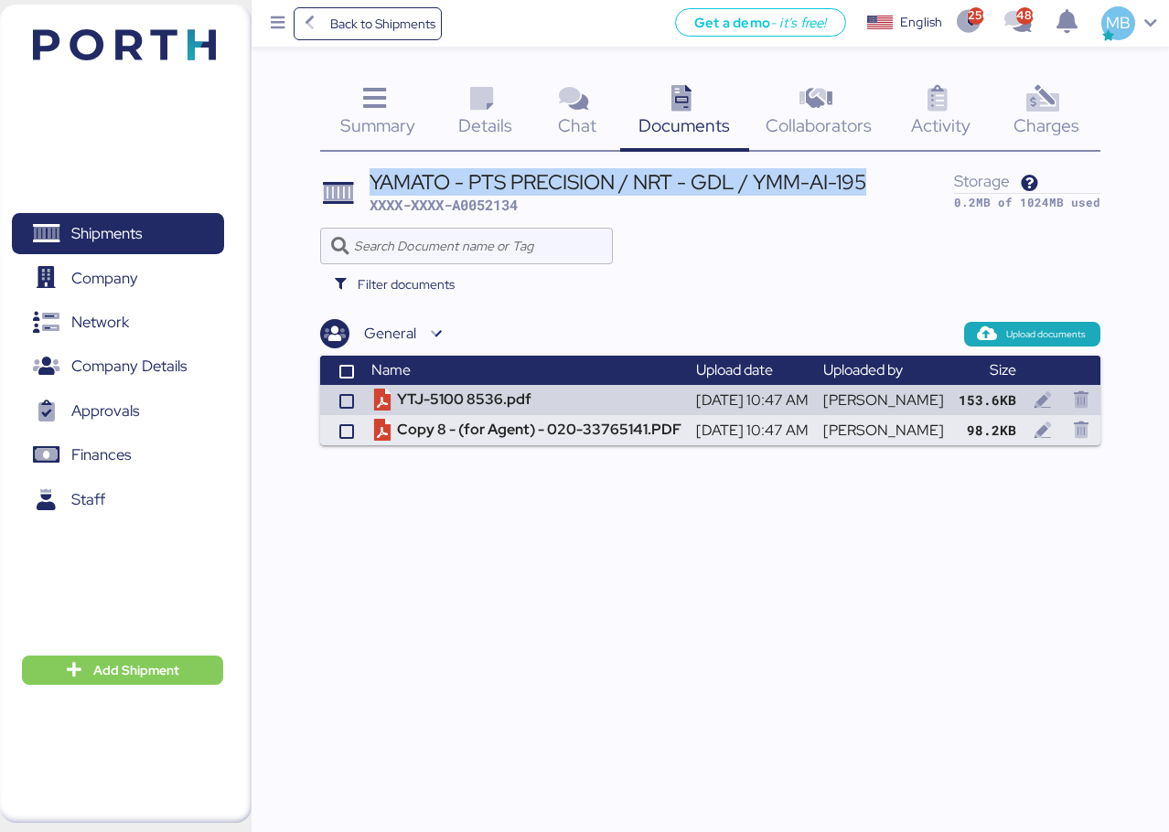
drag, startPoint x: 878, startPoint y: 183, endPoint x: 362, endPoint y: 185, distance: 515.9
click at [362, 185] on header "YAMATO - PTS PRECISION / NRT - GDL / YMM-AI-195 XXXX-XXXX-A0052134 Storage 0.2M…" at bounding box center [710, 192] width 780 height 52
copy div "YAMATO - PTS PRECISION / NRT - GDL / YMM-AI-195"
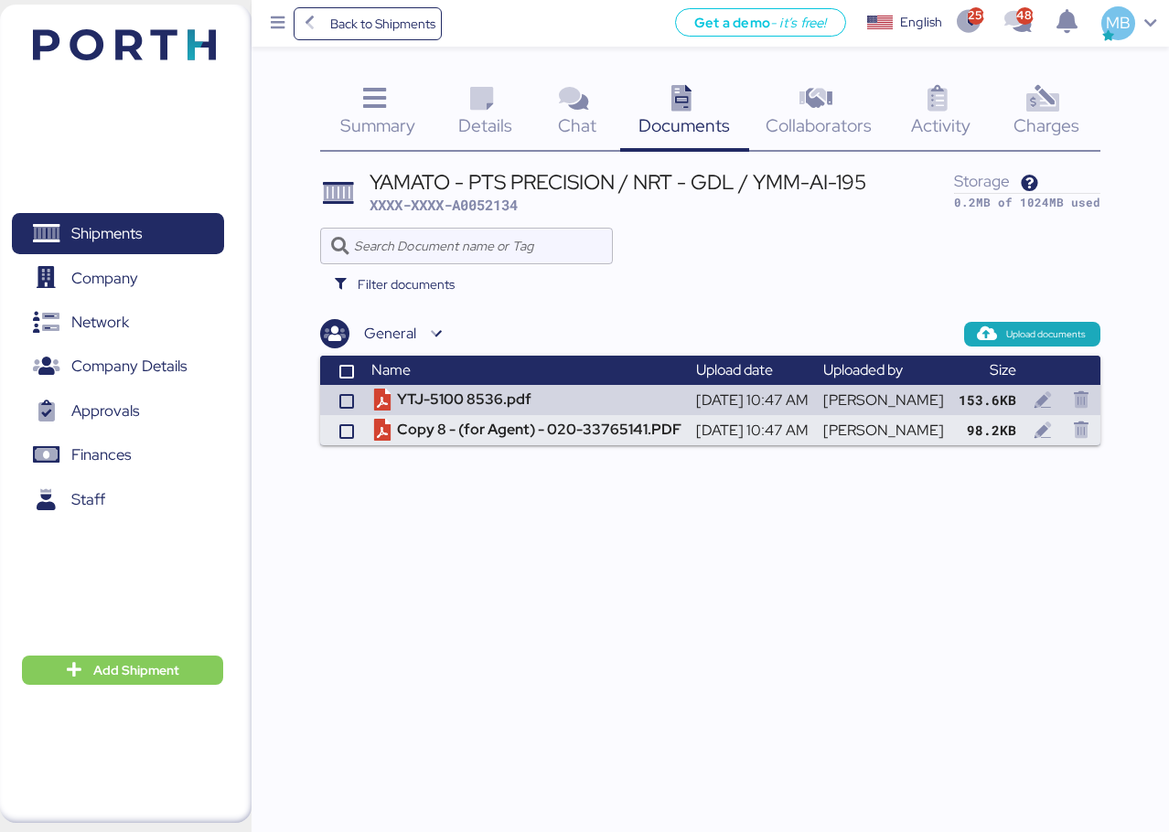
click at [375, 115] on span "Summary" at bounding box center [377, 125] width 75 height 24
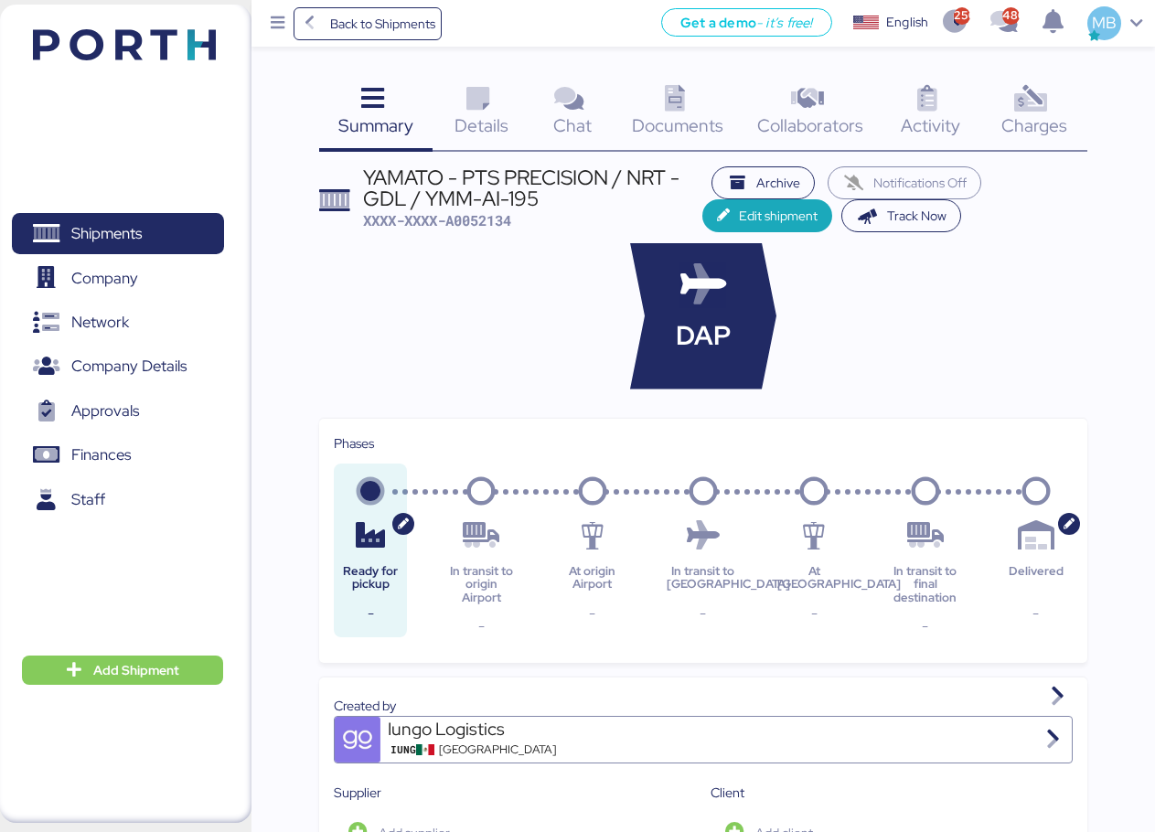
click at [677, 91] on icon at bounding box center [674, 99] width 39 height 27
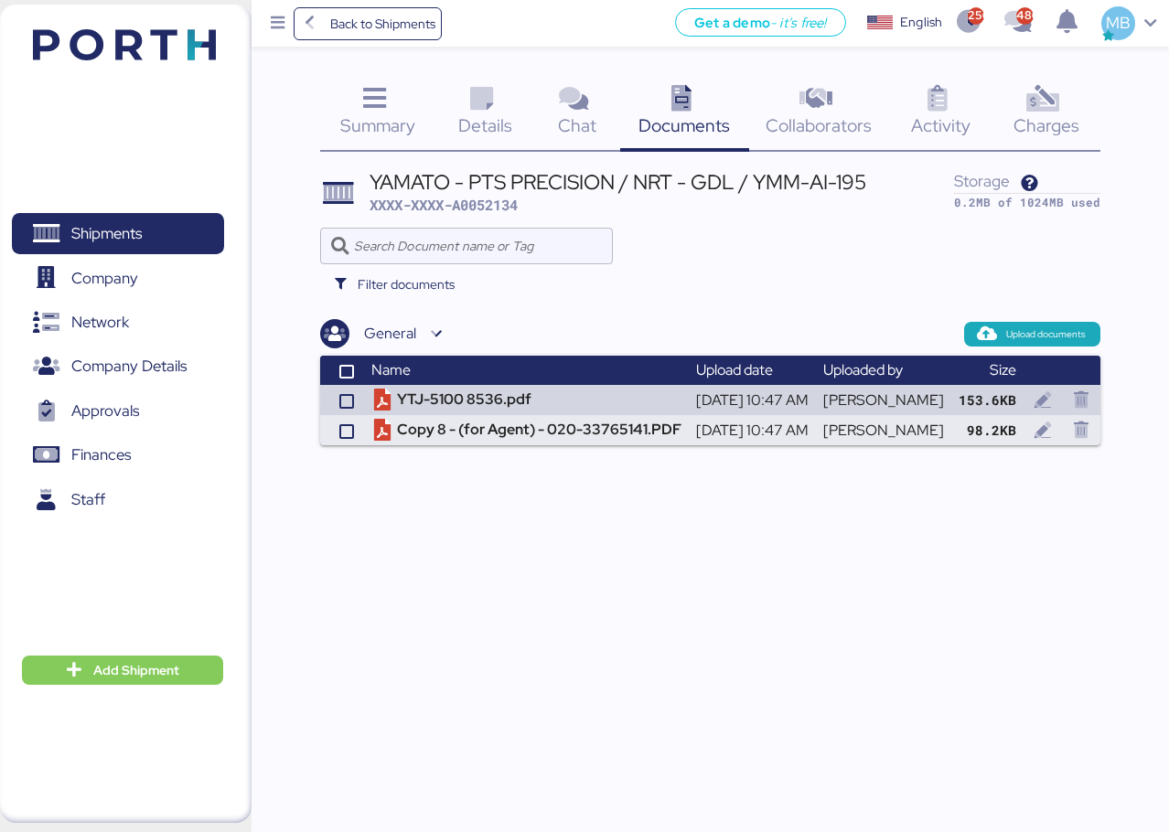
click at [387, 117] on span "Summary" at bounding box center [377, 125] width 75 height 24
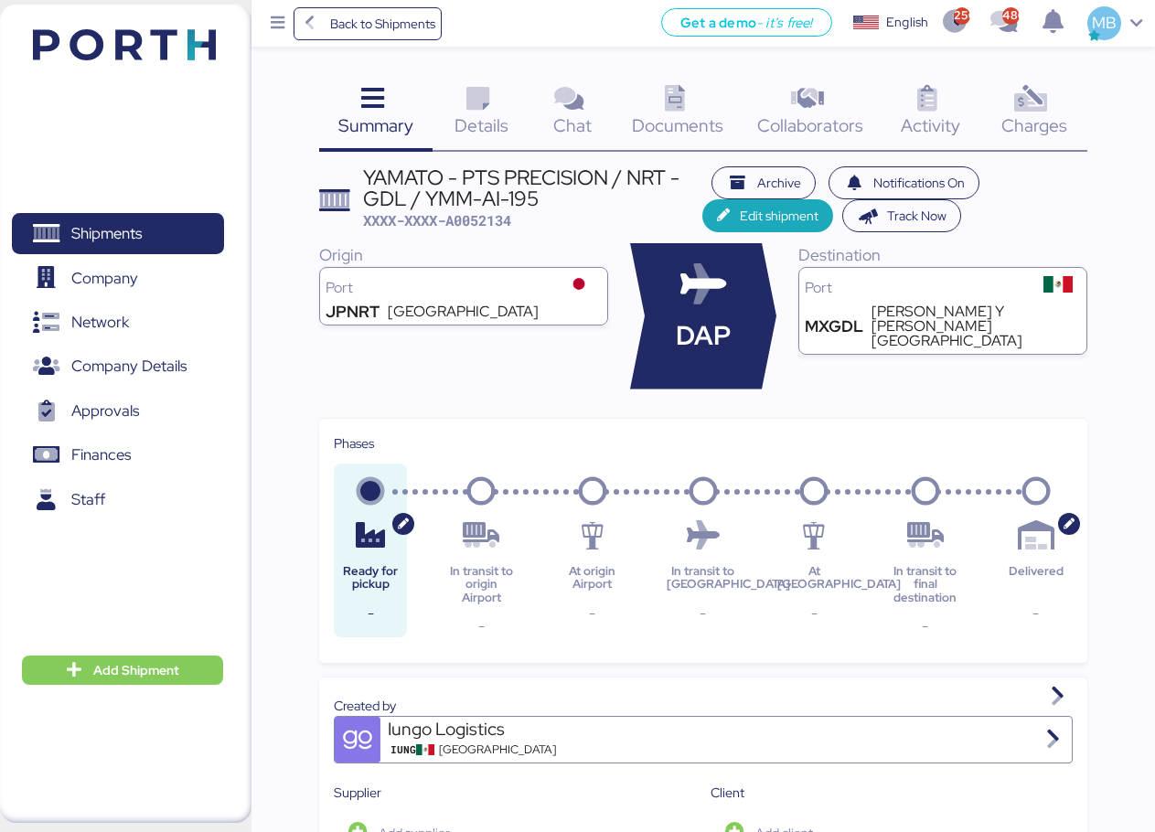
click at [504, 92] on div "Details 0" at bounding box center [481, 114] width 97 height 76
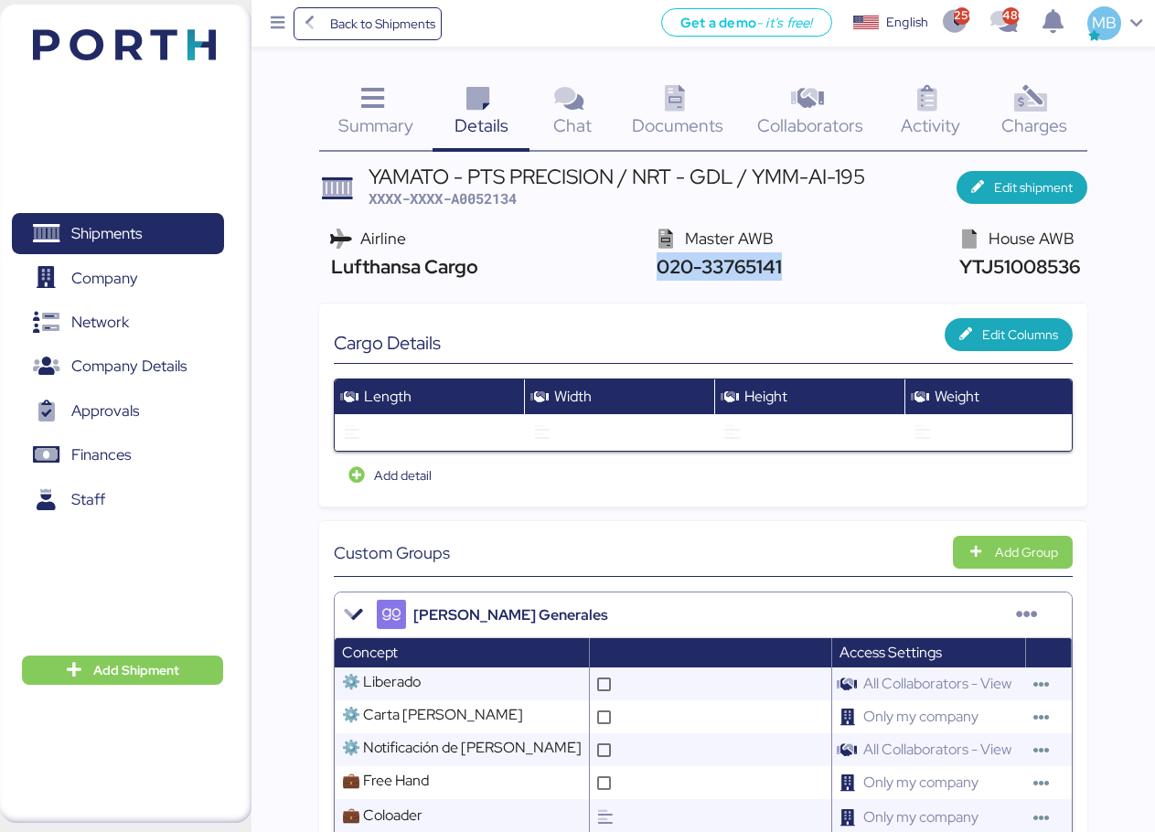
drag, startPoint x: 801, startPoint y: 264, endPoint x: 654, endPoint y: 262, distance: 147.3
click at [654, 262] on div "Airline Lufthansa Cargo Master AWB 020-33765141 House AWB YTJ51008536" at bounding box center [703, 255] width 768 height 70
click at [1000, 273] on span "YTJ51008536" at bounding box center [1017, 266] width 125 height 25
click at [500, 198] on span "XXXX-XXXX-A0052134" at bounding box center [443, 198] width 148 height 18
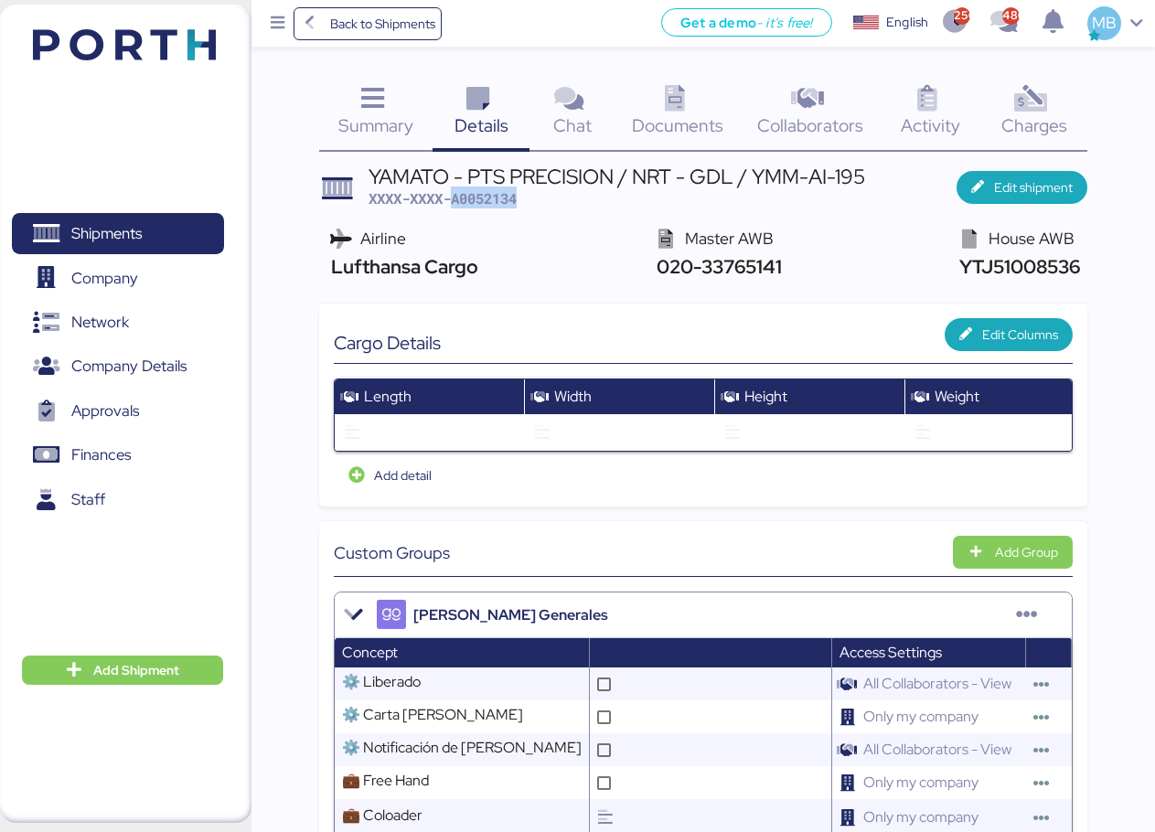
click at [500, 198] on span "XXXX-XXXX-A0052134" at bounding box center [443, 198] width 148 height 18
click at [485, 205] on span "XXXX-XXXX-A0052134" at bounding box center [443, 198] width 148 height 18
click at [112, 226] on span "Shipments" at bounding box center [106, 233] width 70 height 27
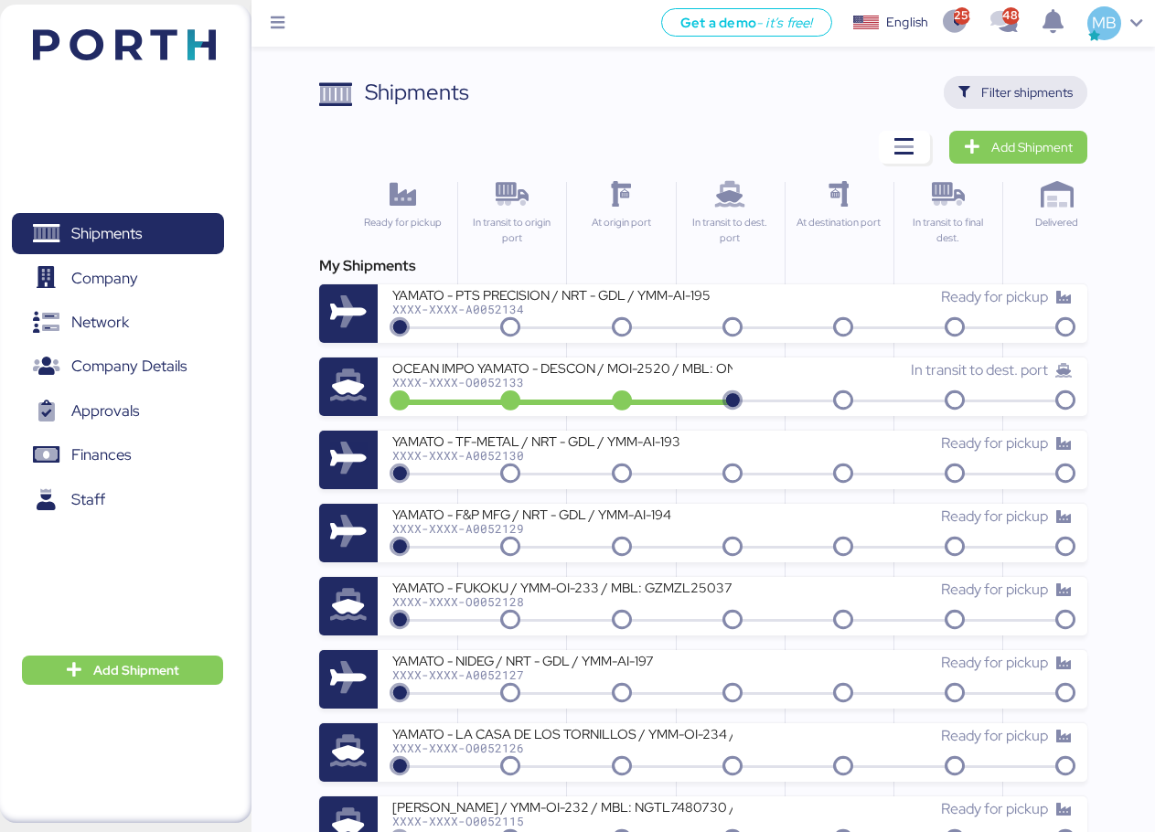
click at [1045, 91] on span "Filter shipments" at bounding box center [1026, 92] width 91 height 22
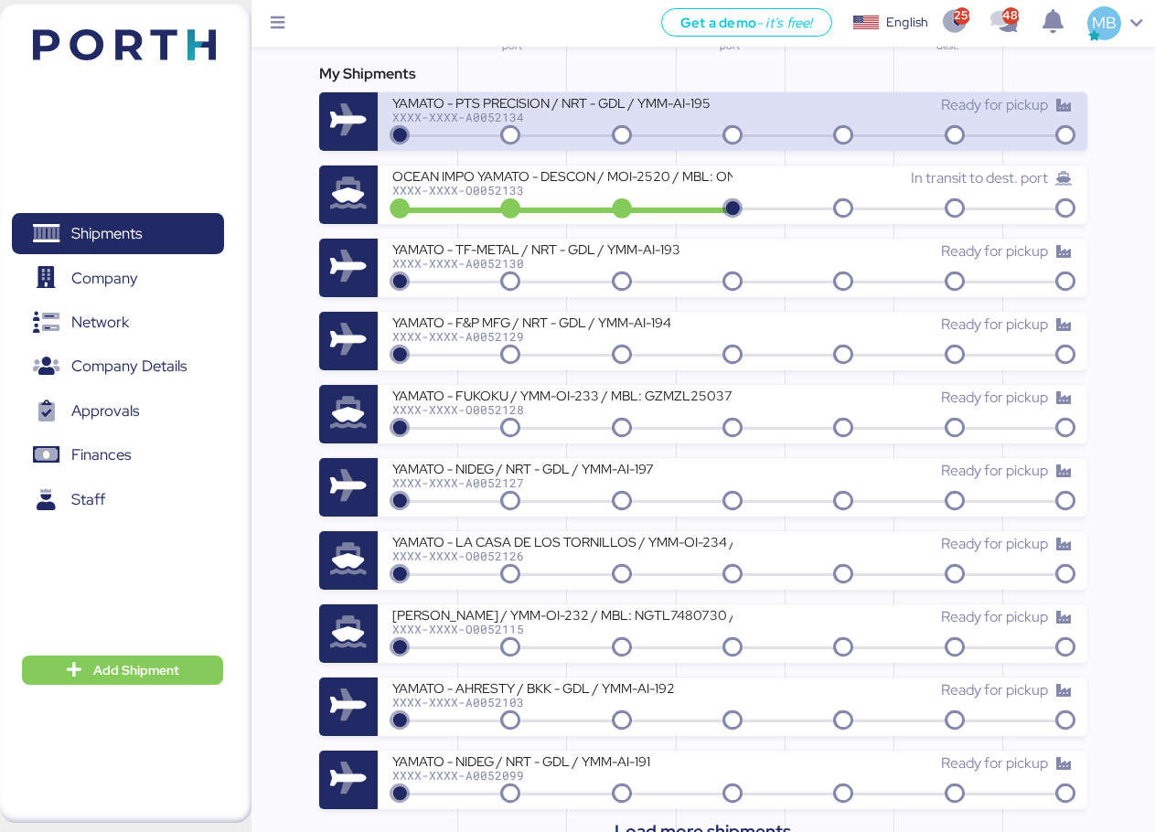
scroll to position [549, 0]
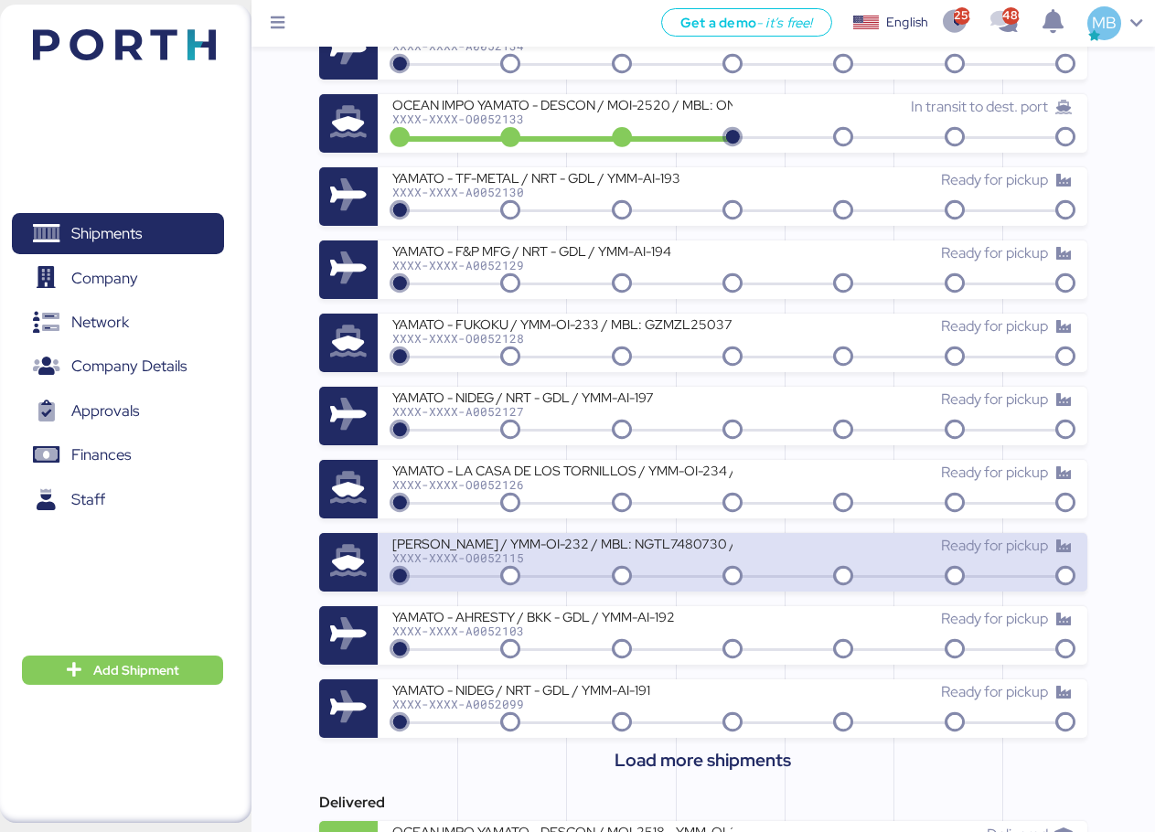
click at [589, 552] on div "XXXX-XXXX-O0052115" at bounding box center [562, 558] width 340 height 13
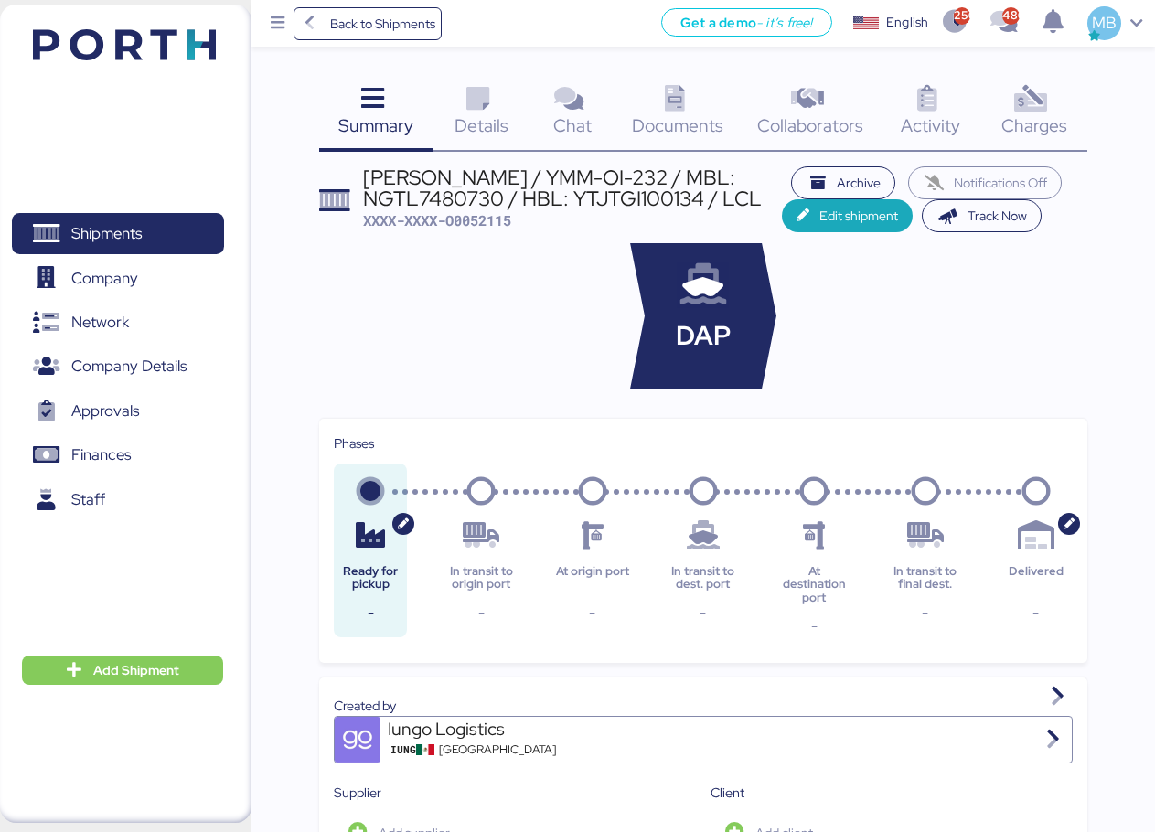
drag, startPoint x: 763, startPoint y: 204, endPoint x: 364, endPoint y: 180, distance: 399.5
click at [364, 180] on div "[PERSON_NAME] / YMM-OI-232 / MBL: NGTL7480730 / HBL: YTJTGI100134 / LCL" at bounding box center [573, 187] width 420 height 41
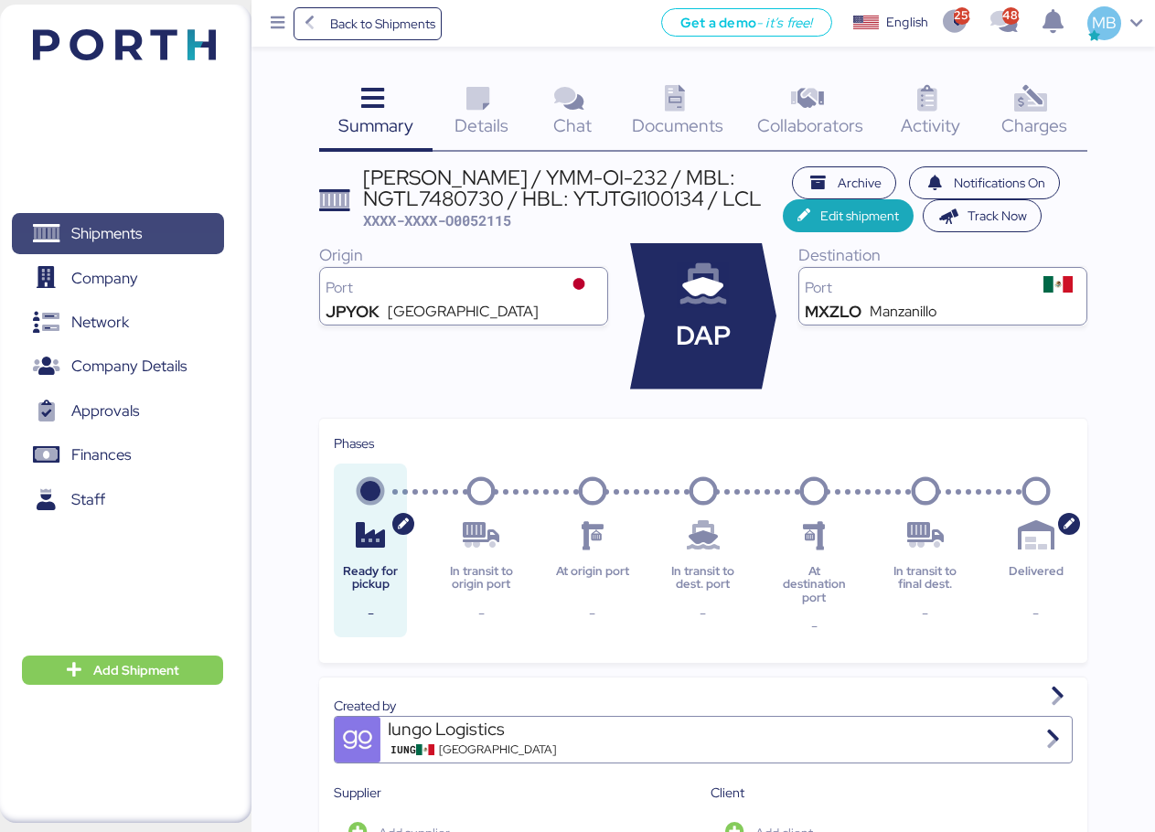
click at [123, 225] on span "Shipments" at bounding box center [106, 233] width 70 height 27
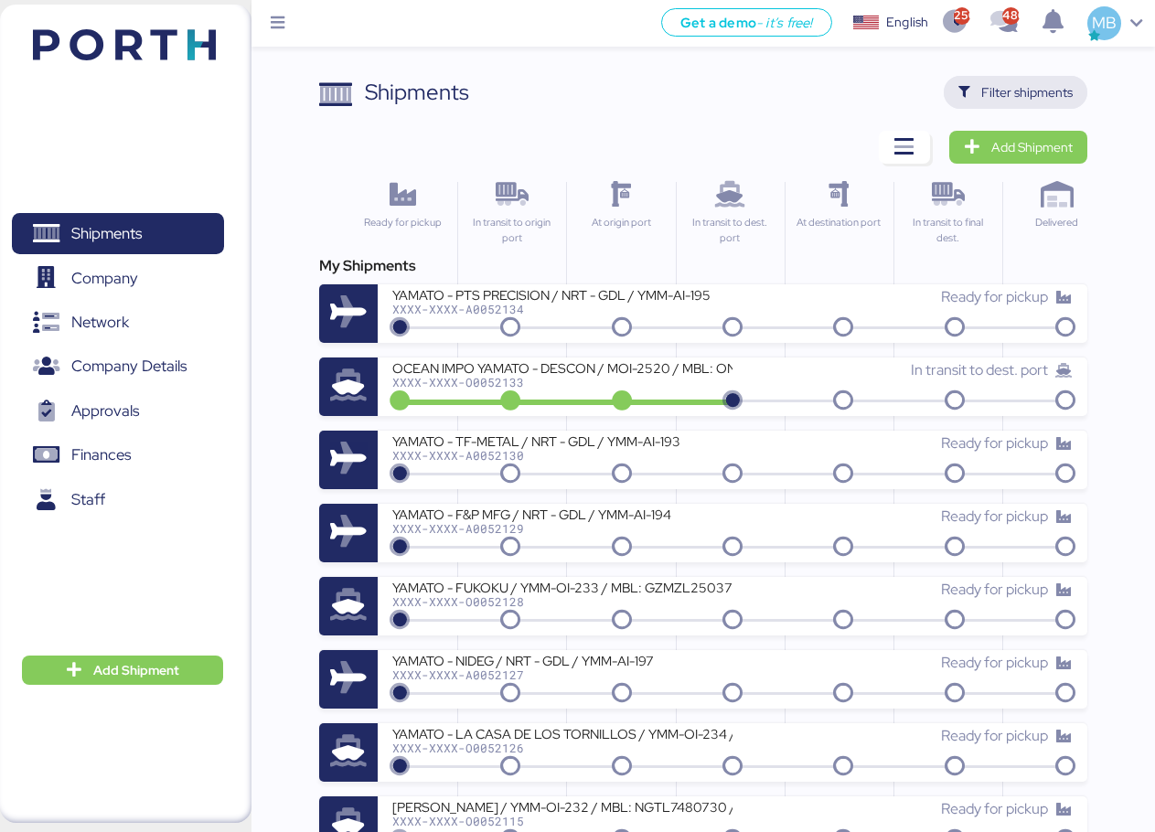
click at [1019, 94] on span "Filter shipments" at bounding box center [1026, 92] width 91 height 22
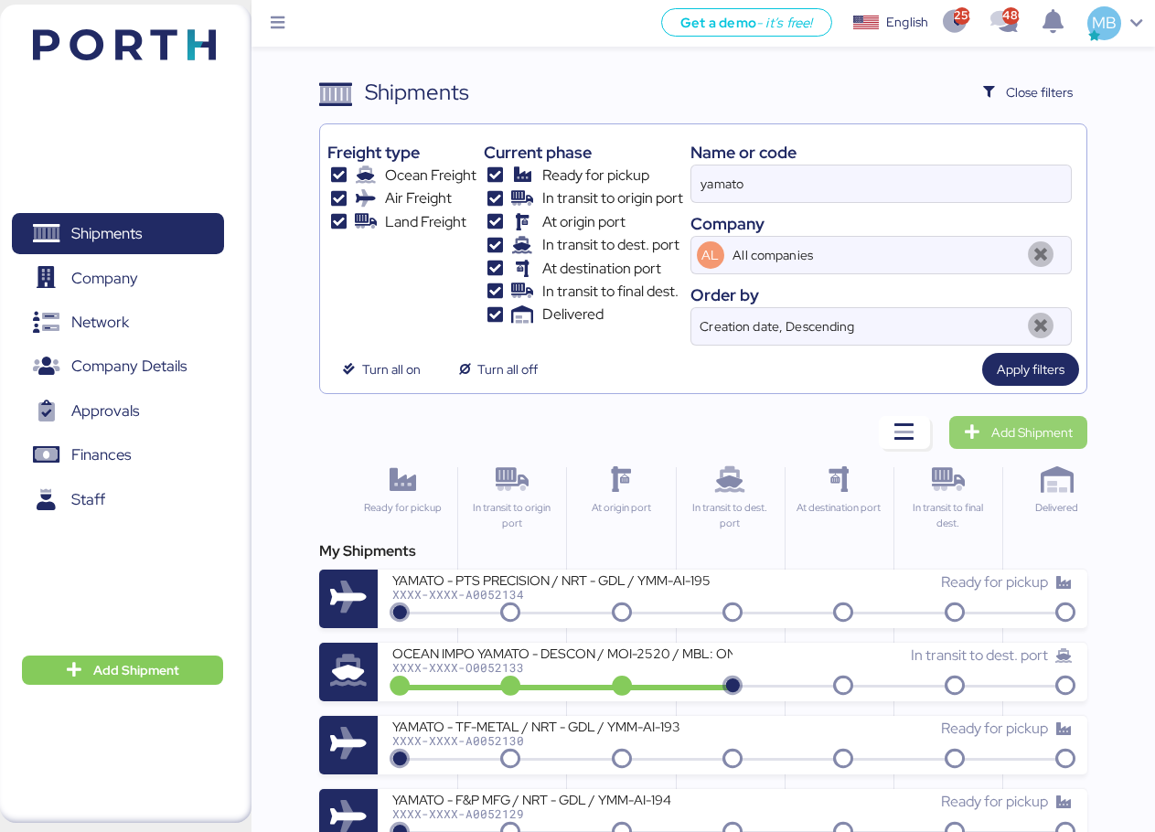
click at [1026, 423] on span "Add Shipment" at bounding box center [1031, 433] width 81 height 22
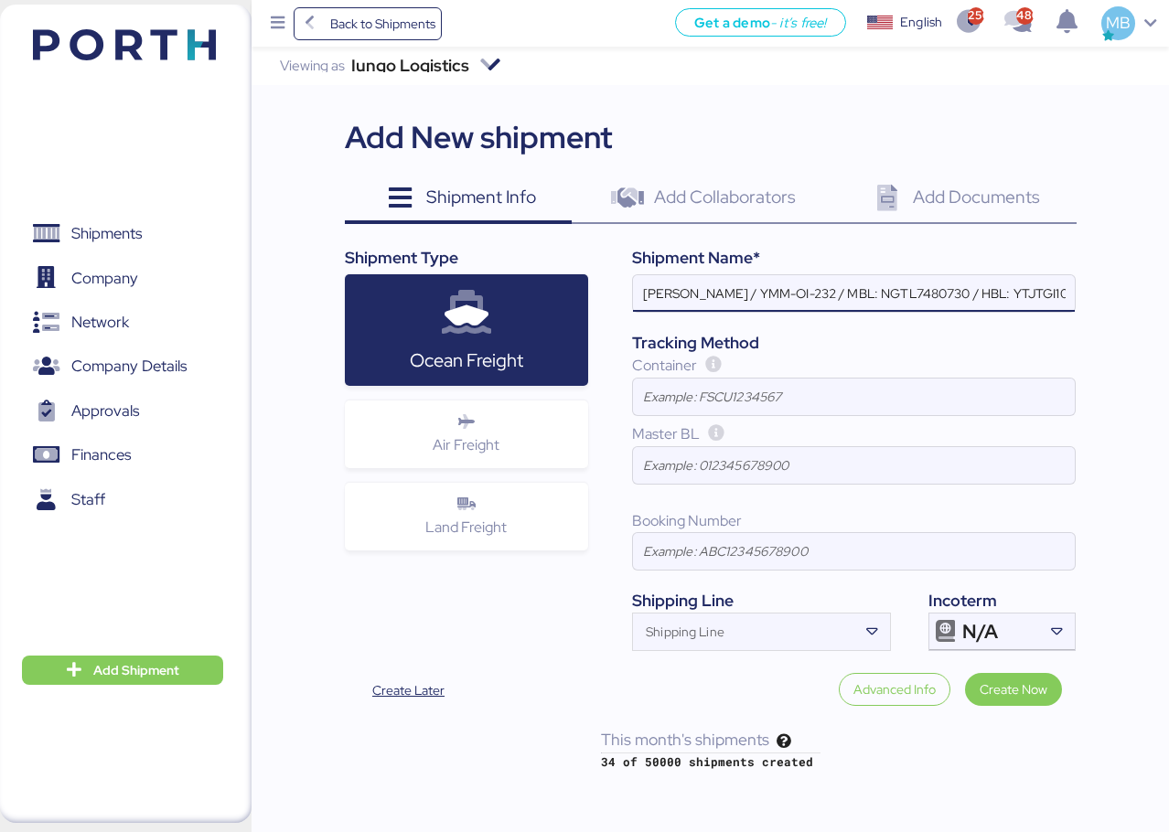
scroll to position [0, 79]
type input "[PERSON_NAME] / YMM-OI-232 / MBL: NGTL7480730 / HBL: YTJTGI100134 / LCL"
click at [1031, 627] on div "N/A" at bounding box center [1000, 632] width 76 height 37
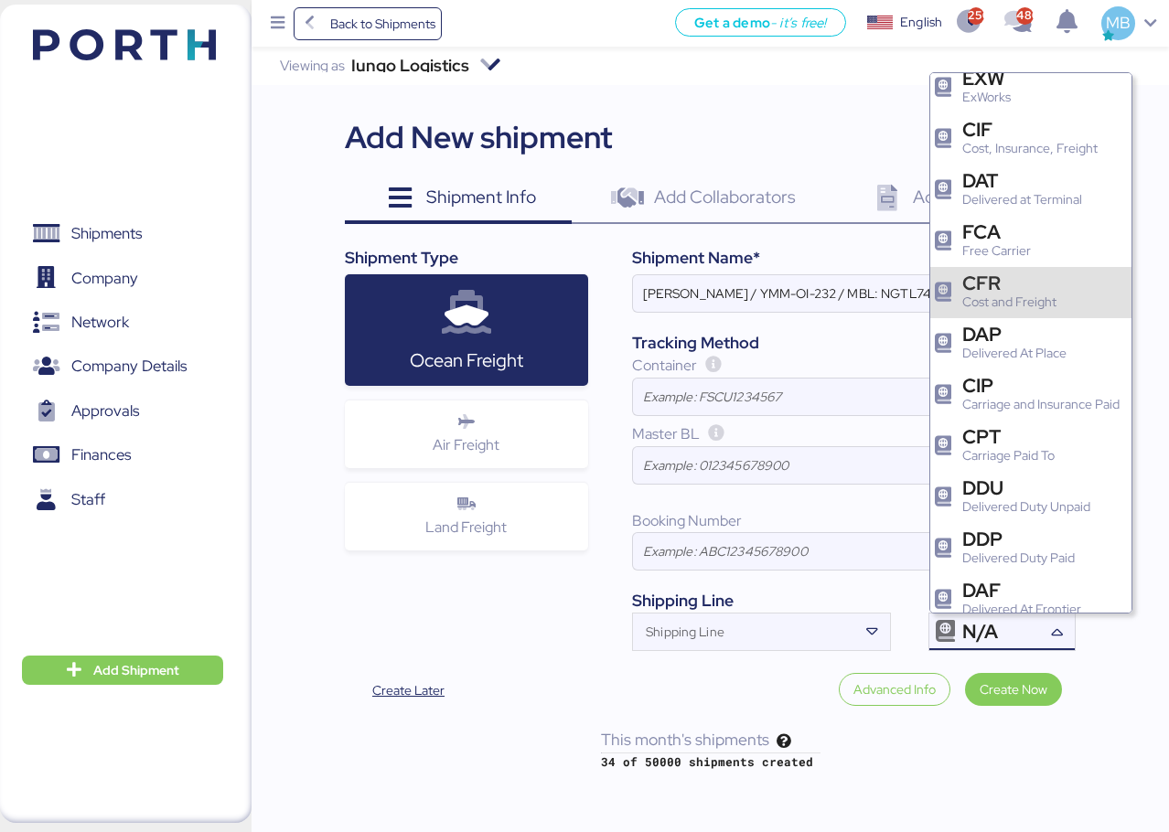
scroll to position [183, 0]
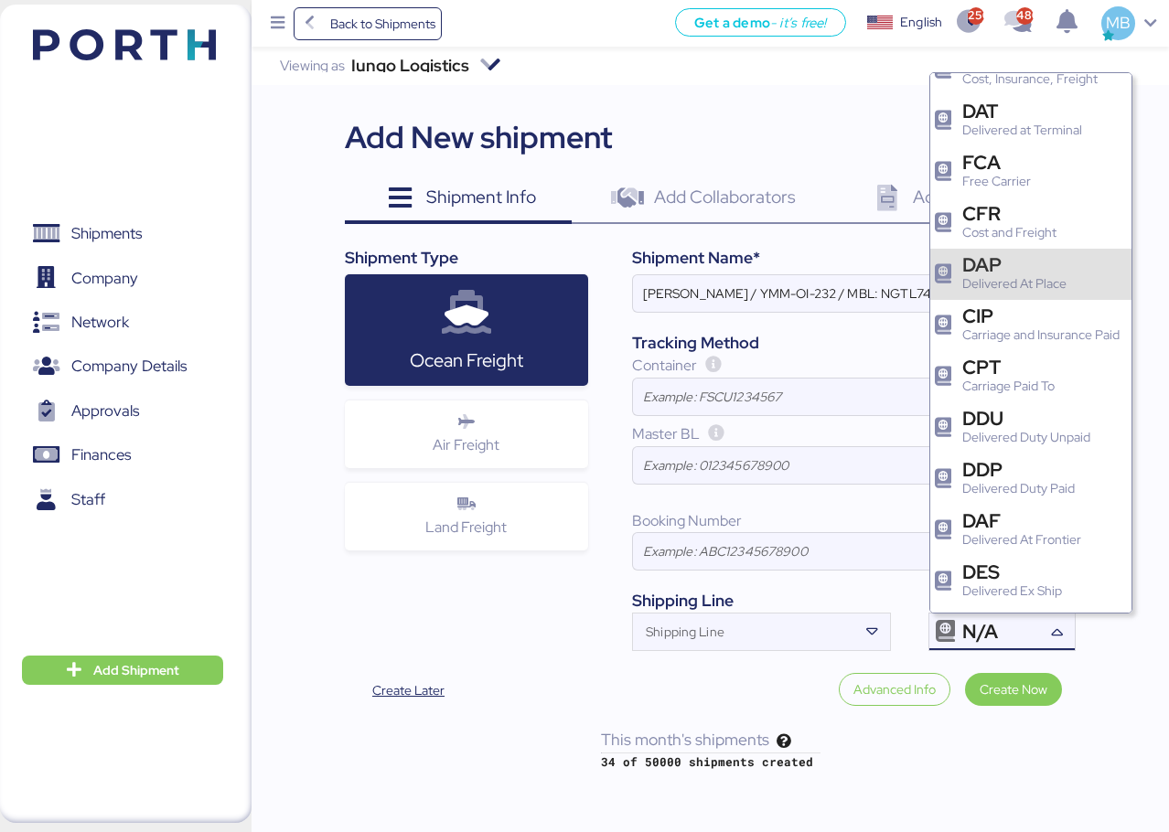
click at [1045, 278] on div "Delivered At Place" at bounding box center [1014, 283] width 104 height 19
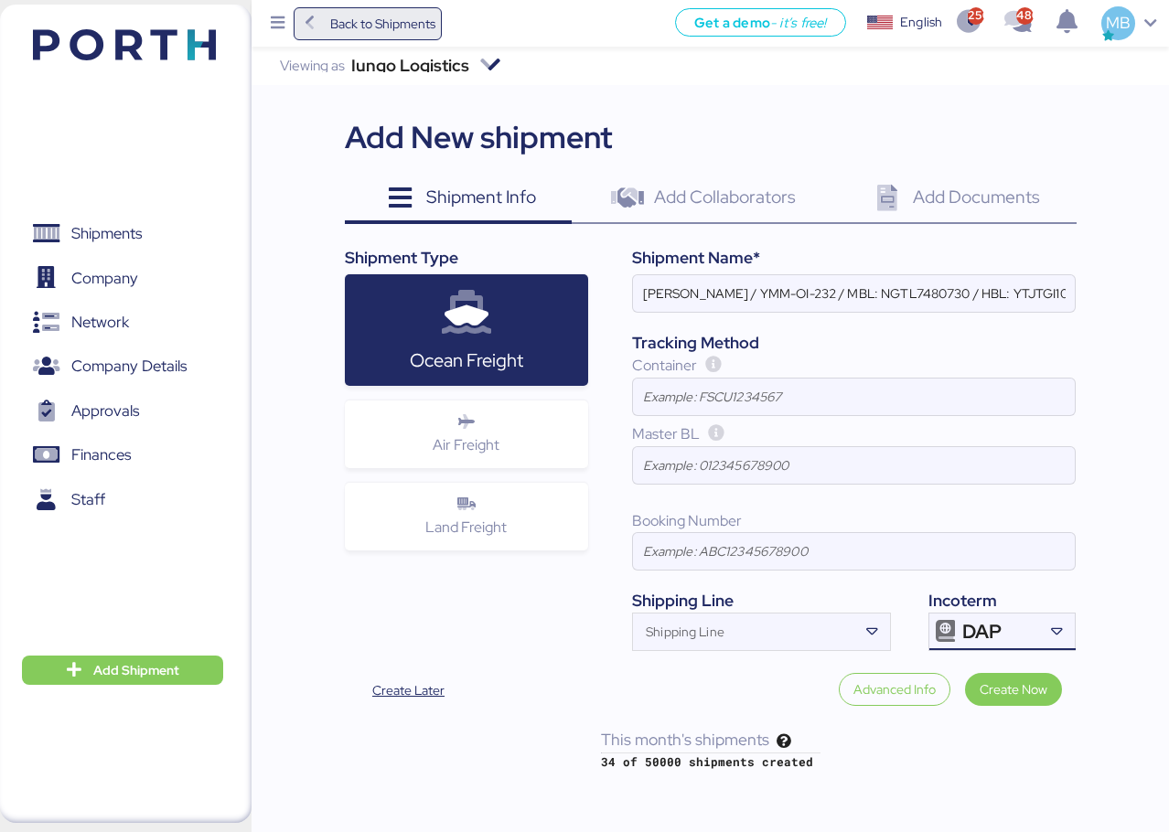
click at [347, 30] on span "Back to Shipments" at bounding box center [382, 24] width 105 height 22
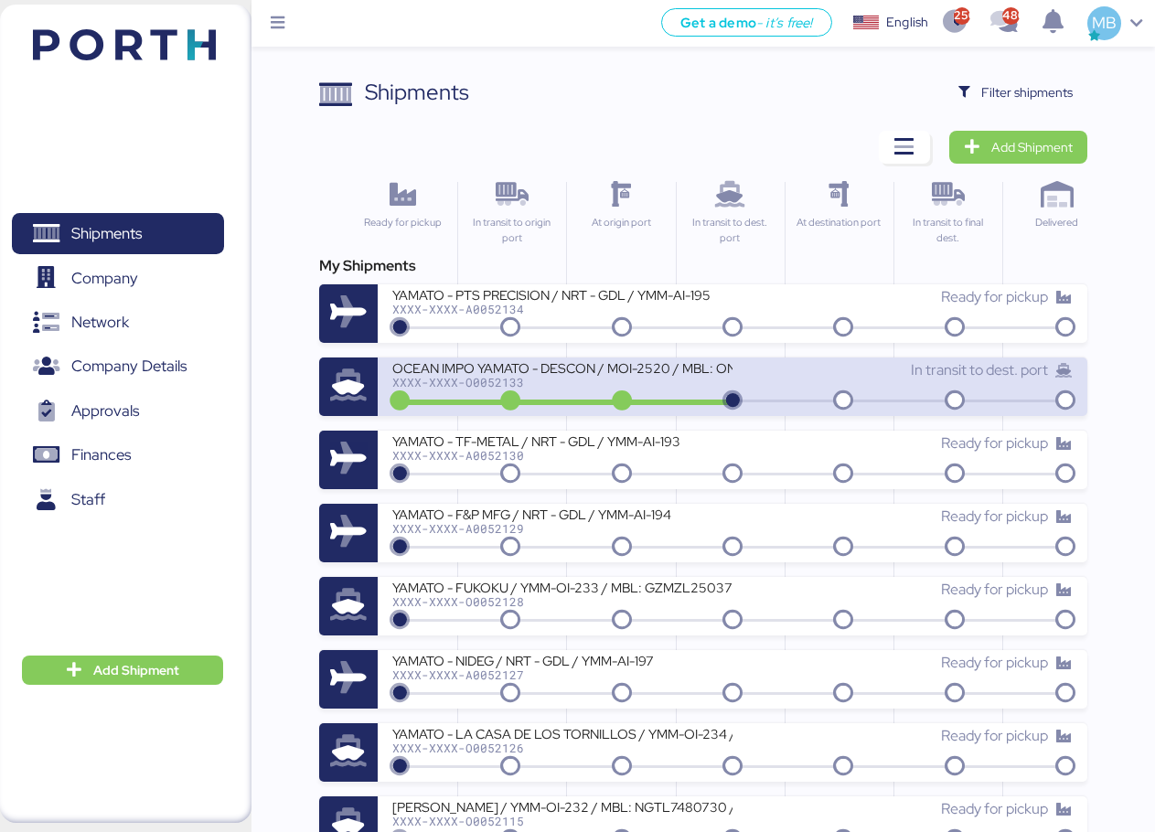
click at [600, 375] on div "OCEAN IMPO YAMATO - DESCON / MOI-2520 / MBL: ONEYTYOFD9230900 - HBL: VARIOS / F…" at bounding box center [562, 367] width 340 height 16
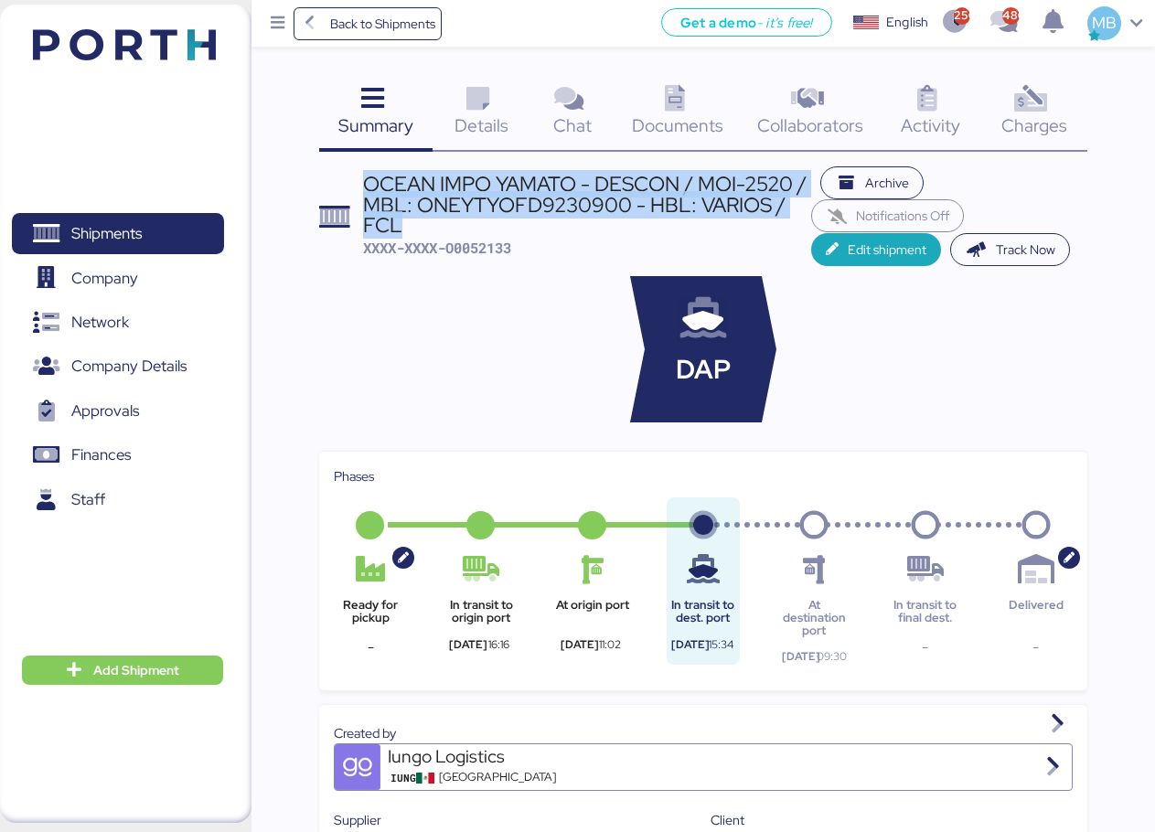
drag, startPoint x: 409, startPoint y: 222, endPoint x: 364, endPoint y: 187, distance: 56.7
click at [364, 187] on div "OCEAN IMPO YAMATO - DESCON / MOI-2520 / MBL: ONEYTYOFD9230900 - HBL: VARIOS / F…" at bounding box center [587, 204] width 448 height 61
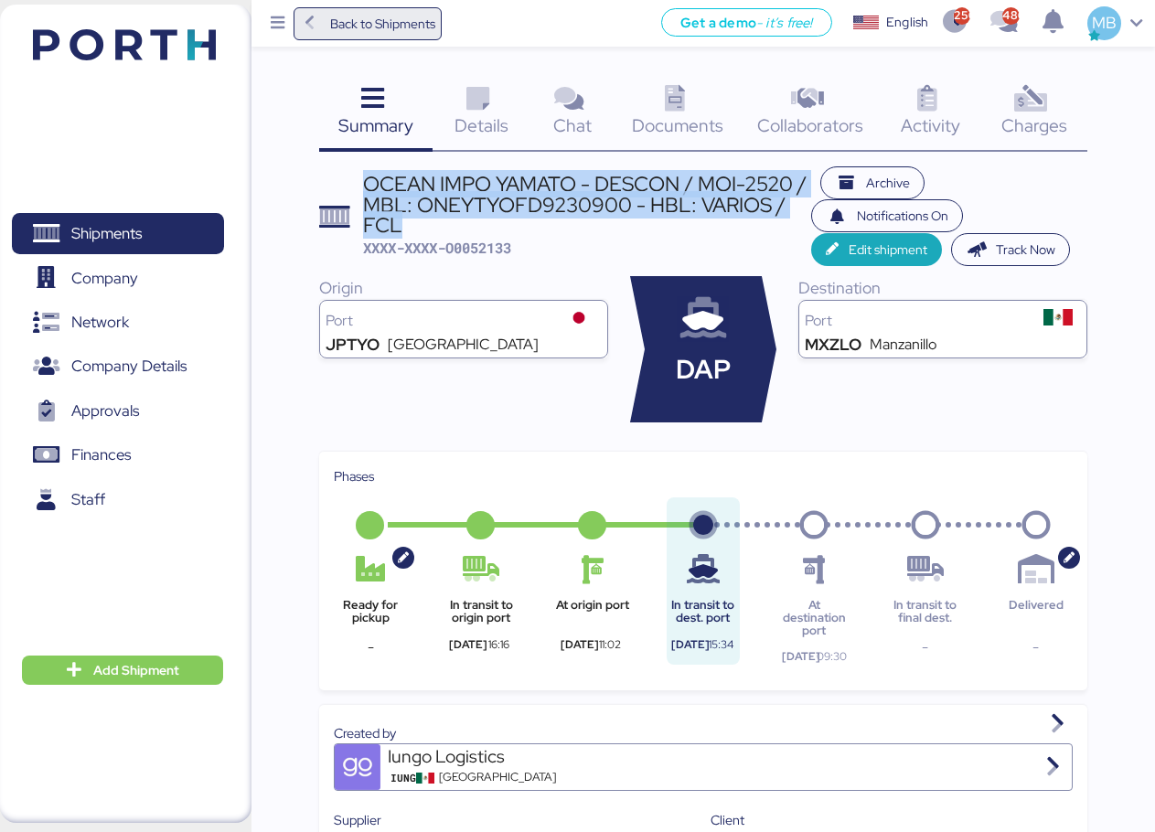
click at [349, 27] on span "Back to Shipments" at bounding box center [382, 24] width 105 height 22
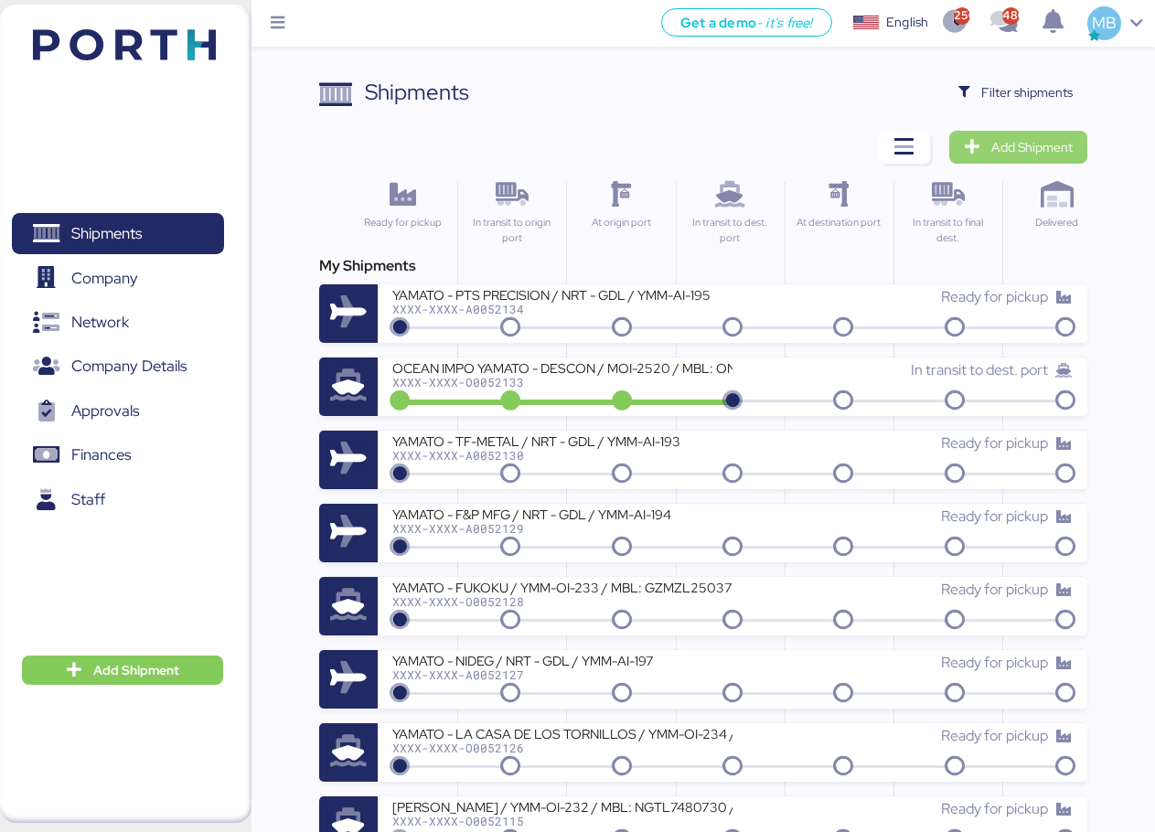
click at [1053, 149] on span "Add Shipment" at bounding box center [1031, 147] width 81 height 22
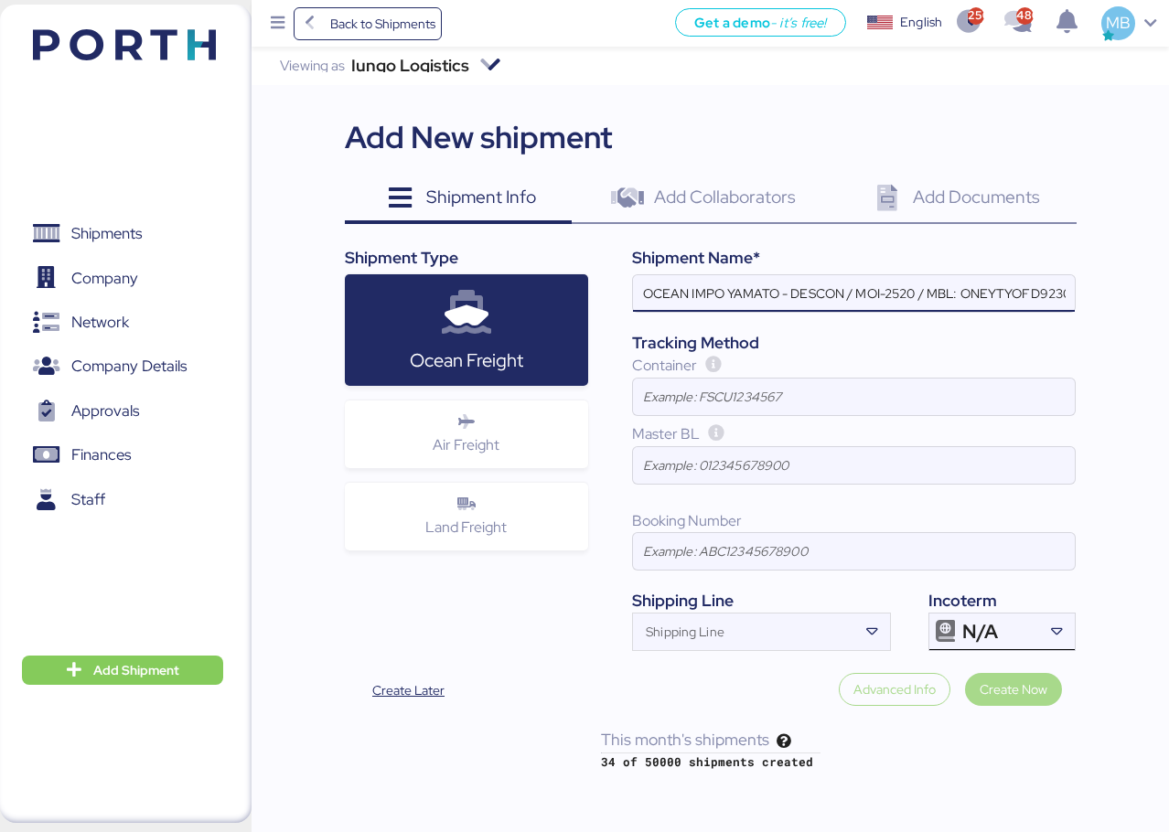
scroll to position [0, 160]
click at [1034, 629] on div "N/A" at bounding box center [1000, 632] width 76 height 37
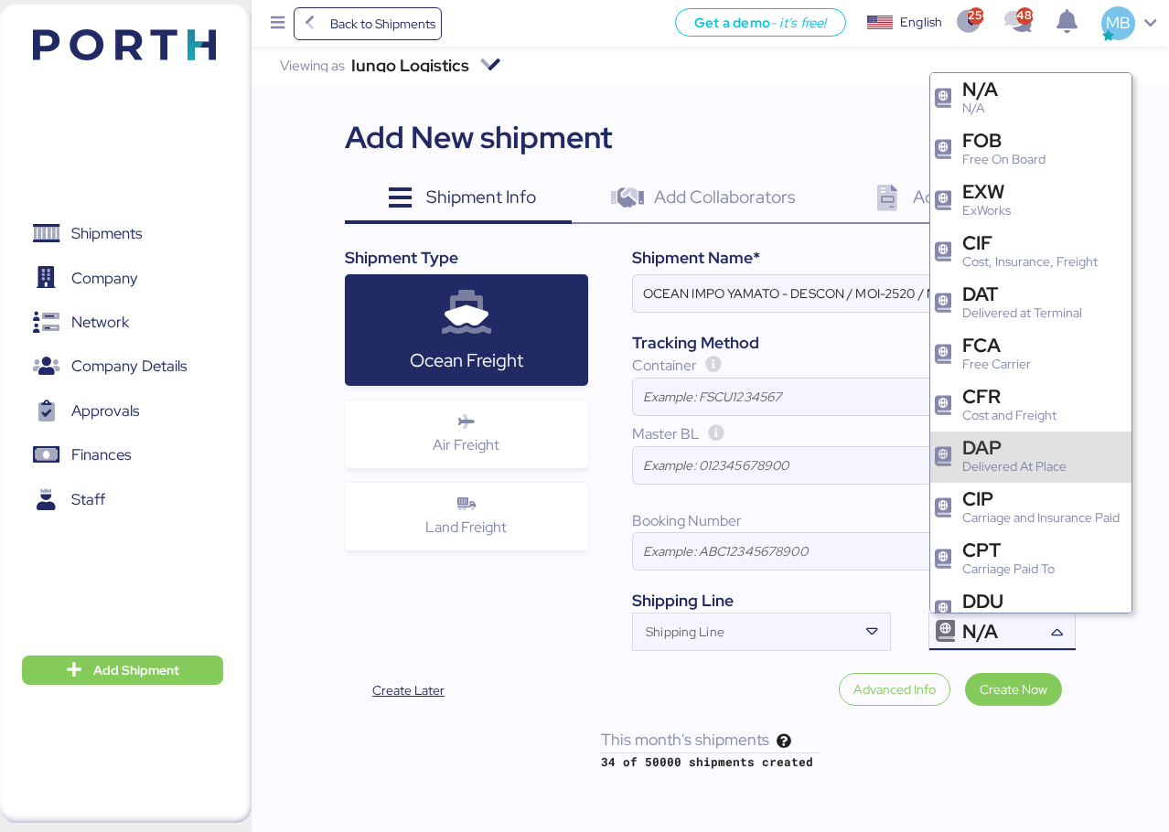
scroll to position [183, 0]
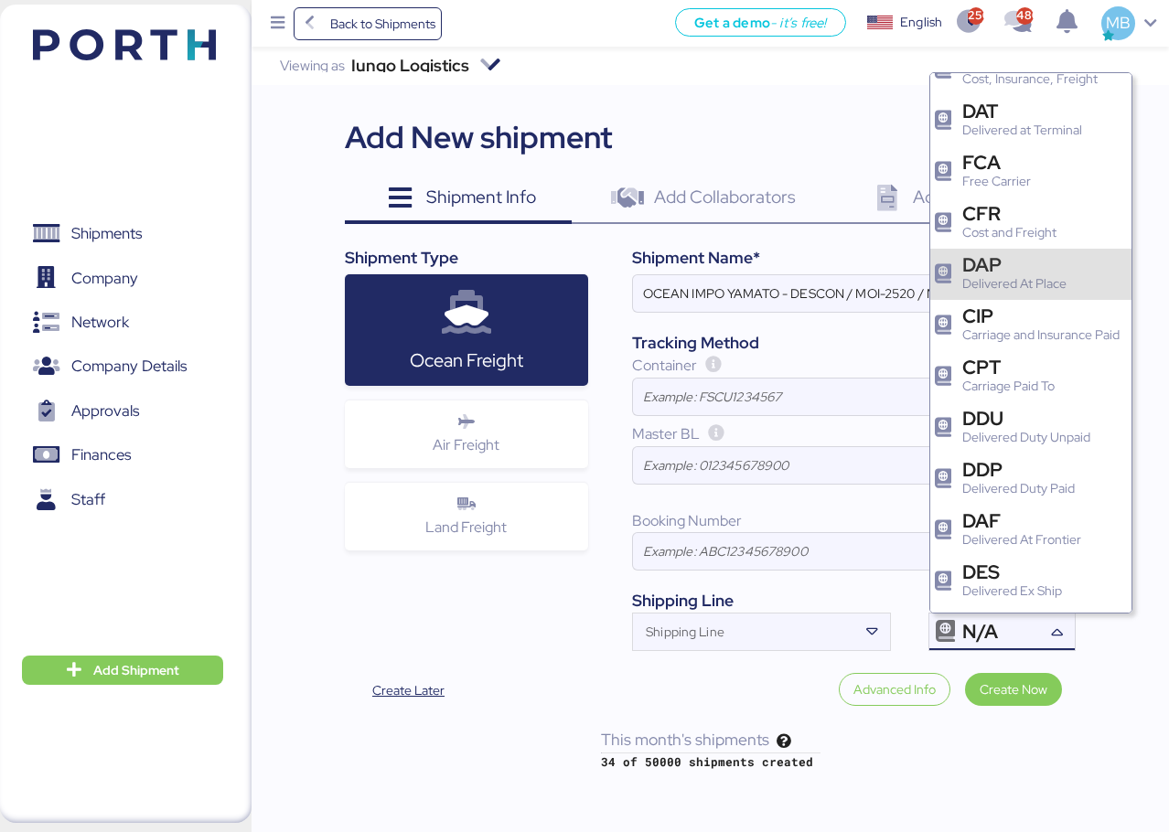
click at [1027, 259] on div "DAP" at bounding box center [1014, 264] width 104 height 19
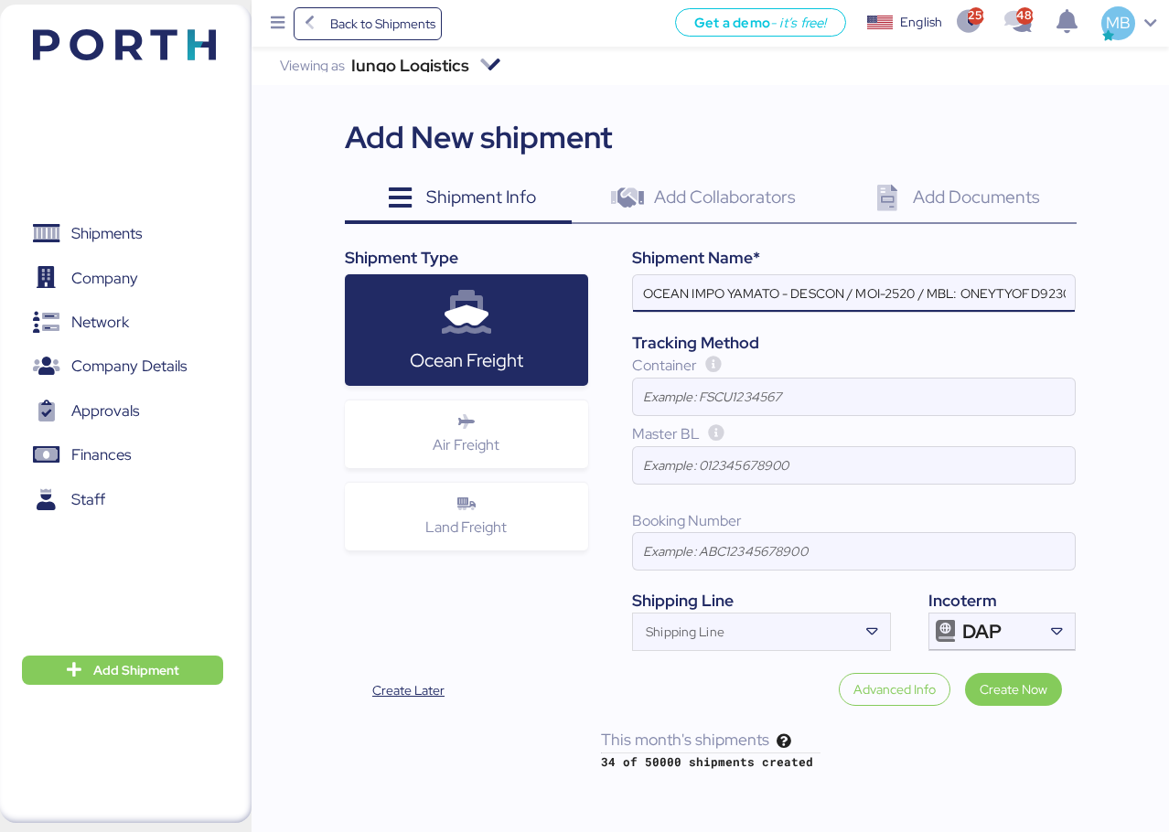
click at [913, 295] on input "OCEAN IMPO YAMATO - DESCON / MOI-2520 / MBL: ONEYTYOFD9230900 - HBL: VARIOS / F…" at bounding box center [854, 293] width 442 height 37
paste input "MOI-2519"
click at [994, 301] on input "OCEAN IMPO YAMATO - DESCON / MOI-2519 / MBL: ONEYTYOFD9230900 - HBL: VARIOS / F…" at bounding box center [854, 293] width 442 height 37
click at [994, 300] on input "OCEAN IMPO YAMATO - DESCON / MOI-2519 / MBL: ONEYTYOFD9230900 - HBL: VARIOS / F…" at bounding box center [854, 293] width 442 height 37
paste input "SYZLO25H0507"
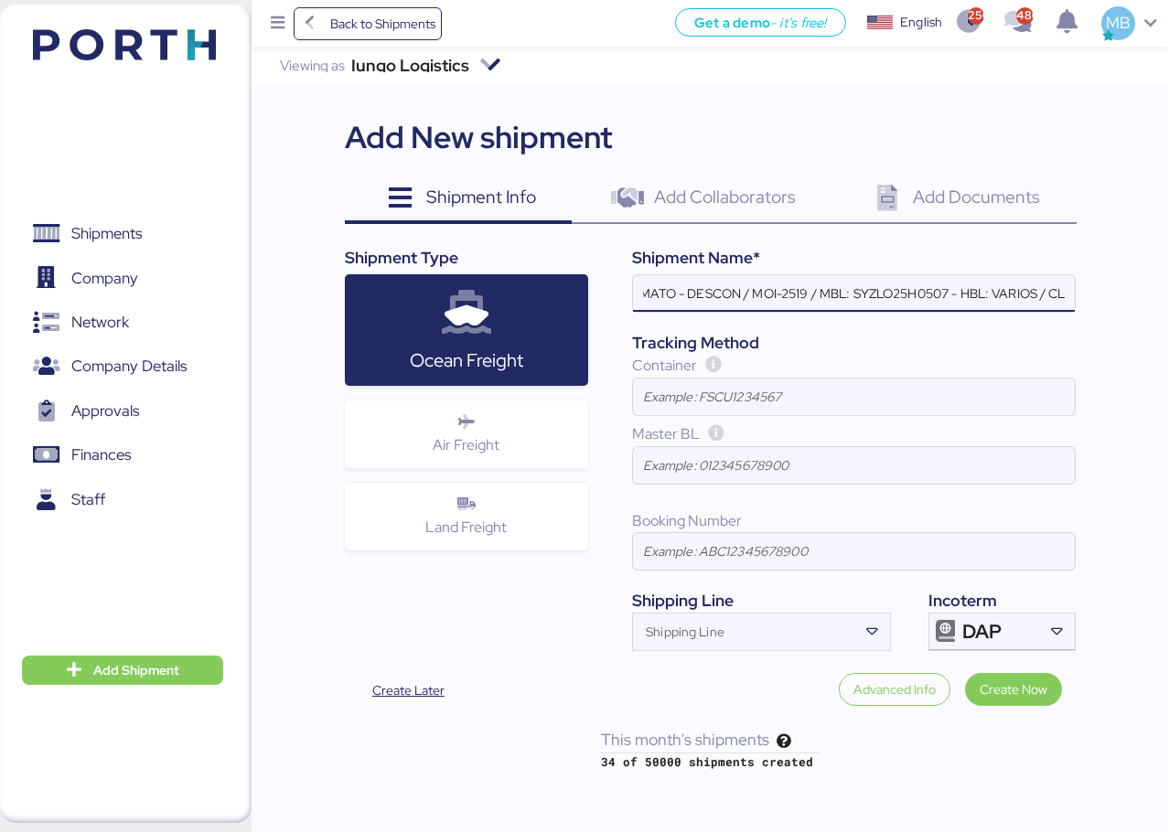
scroll to position [0, 111]
type input "OCEAN IMPO YAMATO - DESCON / MOI-2519 / MBL: SYZLO25H0507 - HBL: VARIOS / LCL"
click at [1117, 347] on div "Iungo Logistics Viewing as Iungo Logistics Add New shipment Shipment Info 0 Add…" at bounding box center [710, 409] width 917 height 724
click at [891, 298] on input "OCEAN IMPO YAMATO - DESCON / MOI-2519 / MBL: SYZLO25H0507 - HBL: VARIOS / LCL" at bounding box center [854, 293] width 442 height 37
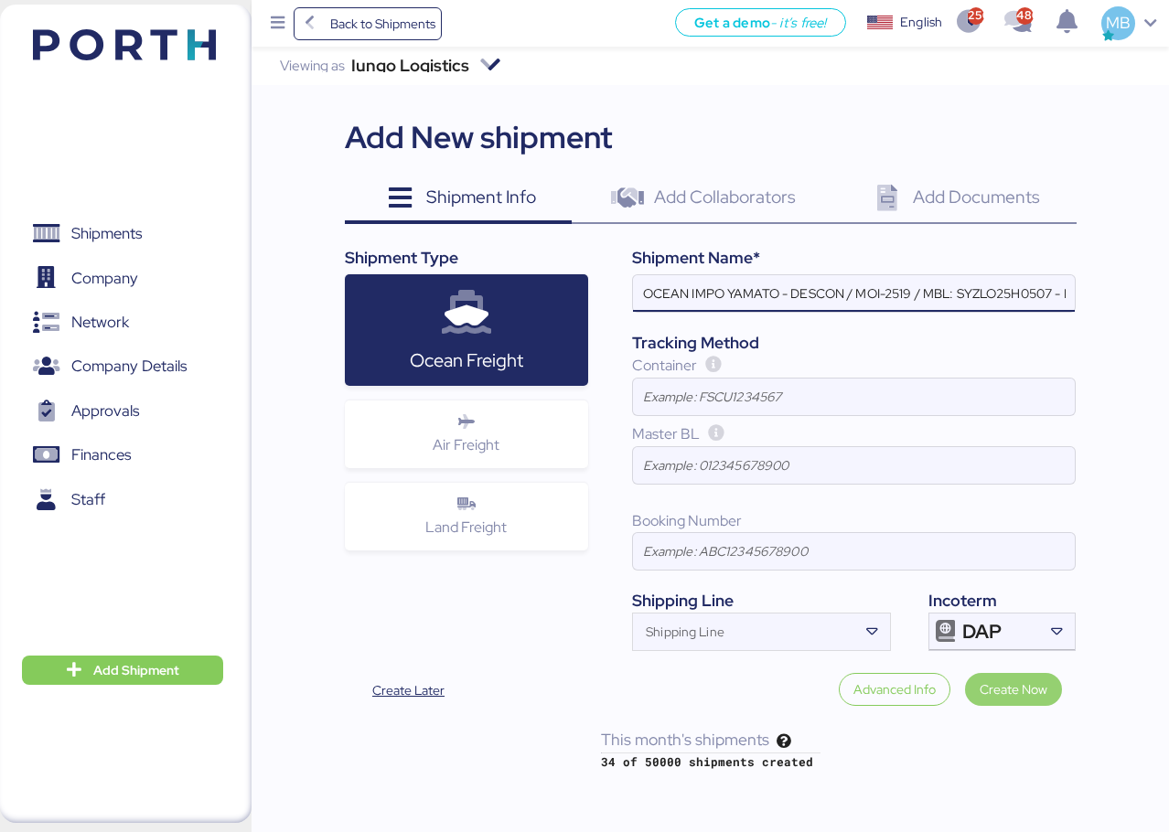
click at [1023, 683] on span "Create Now" at bounding box center [1014, 690] width 68 height 22
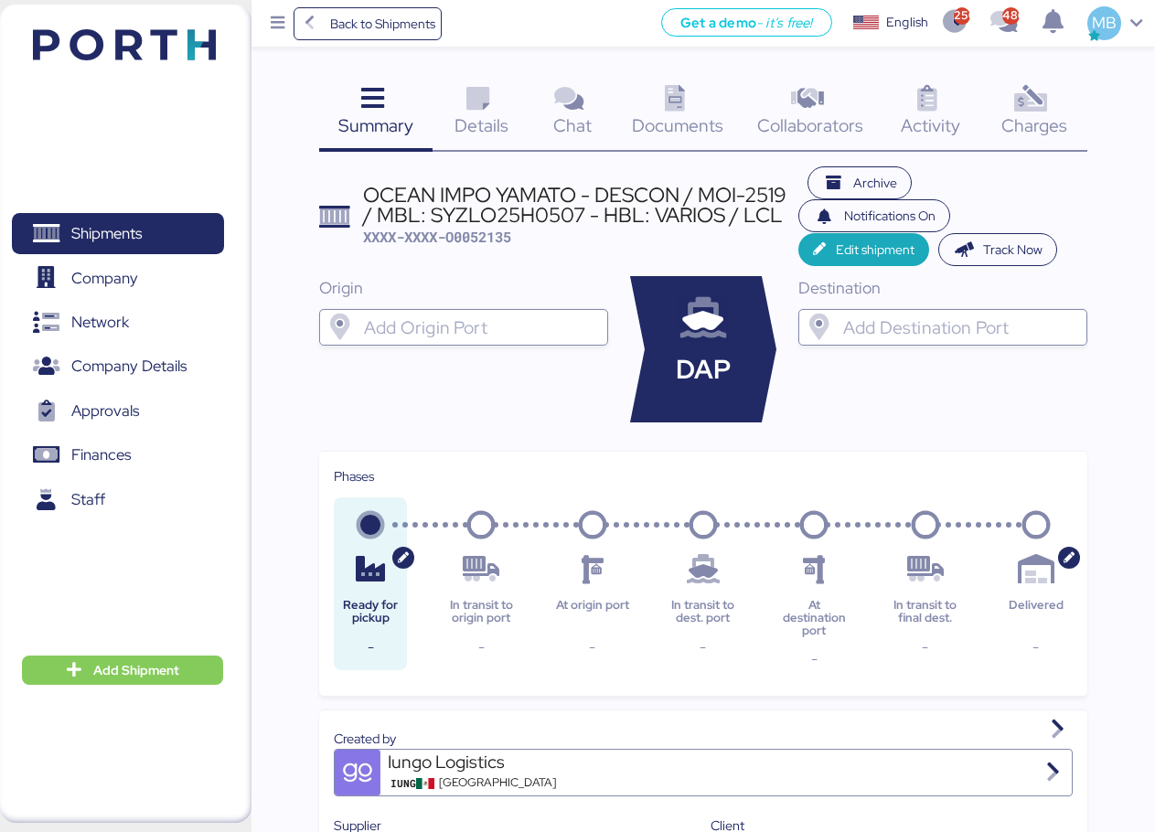
click at [423, 331] on input "search" at bounding box center [480, 327] width 240 height 22
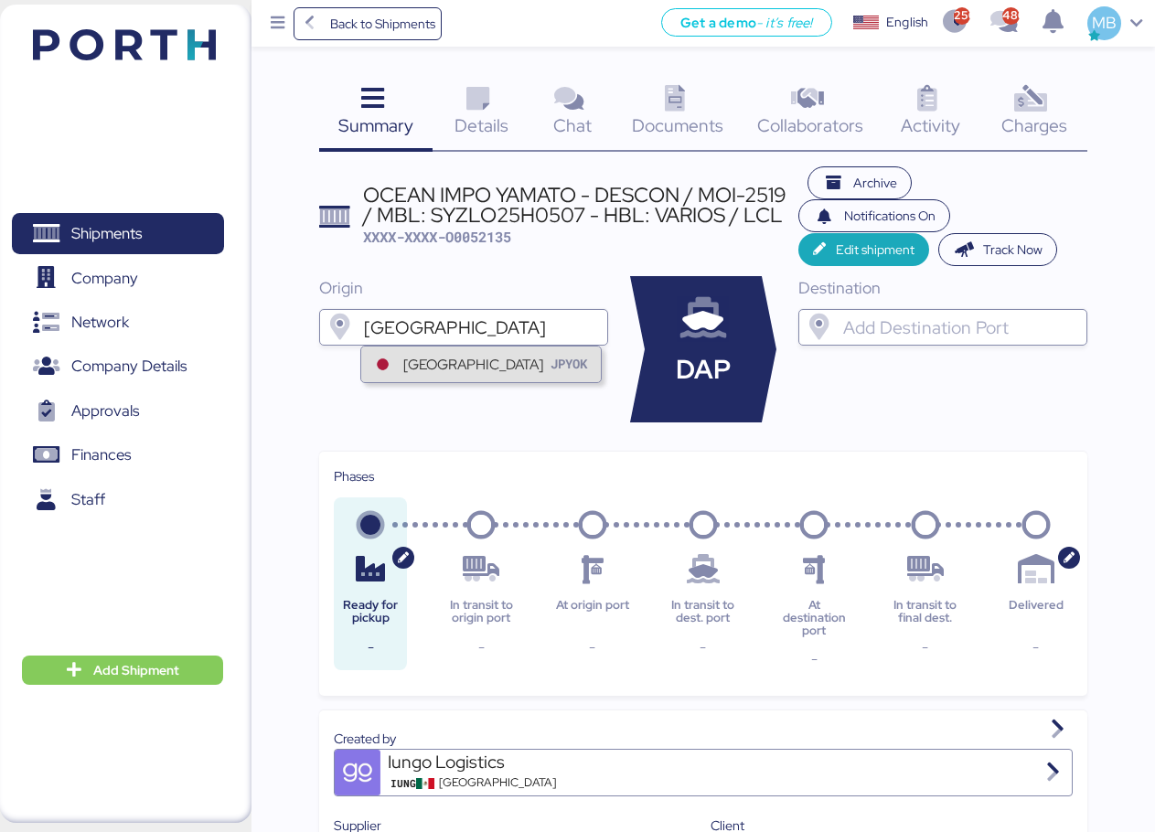
type input "[GEOGRAPHIC_DATA]"
click at [414, 374] on div "[GEOGRAPHIC_DATA]" at bounding box center [473, 364] width 140 height 21
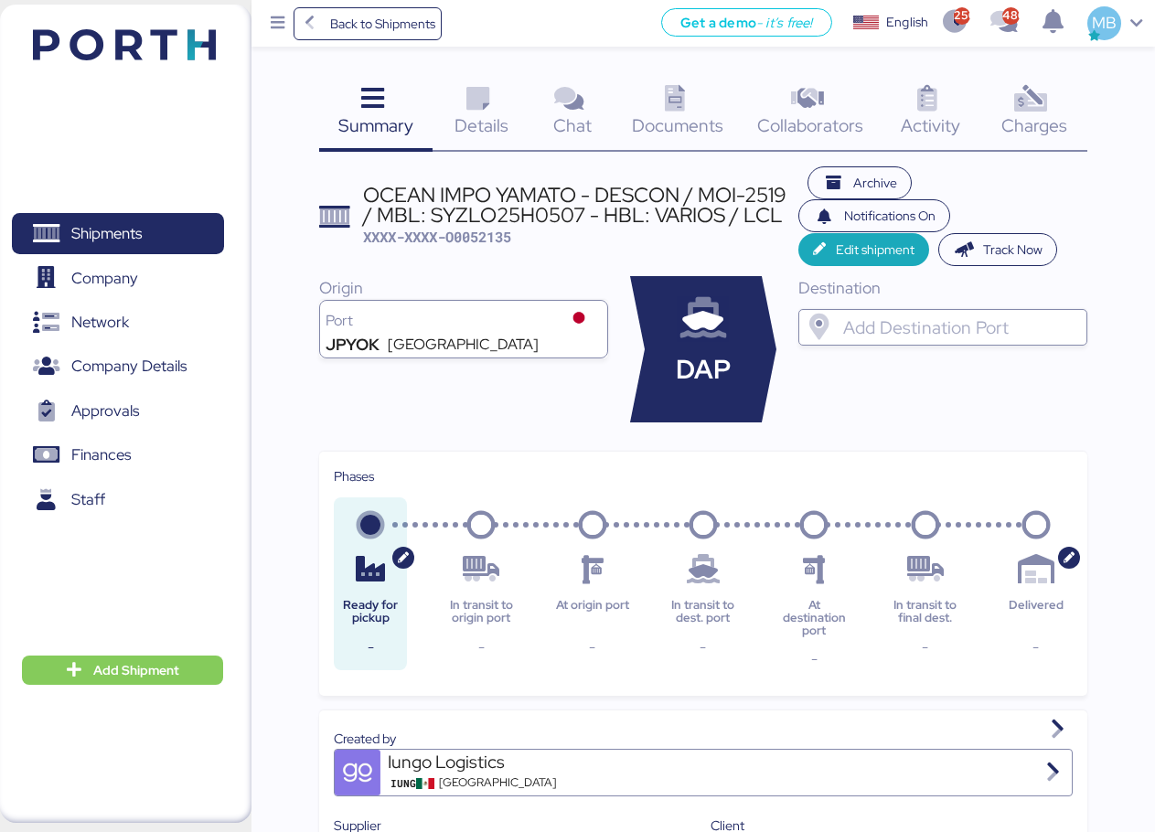
click at [921, 308] on div "Destination" at bounding box center [942, 349] width 289 height 146
click at [923, 320] on input "search" at bounding box center [960, 327] width 240 height 22
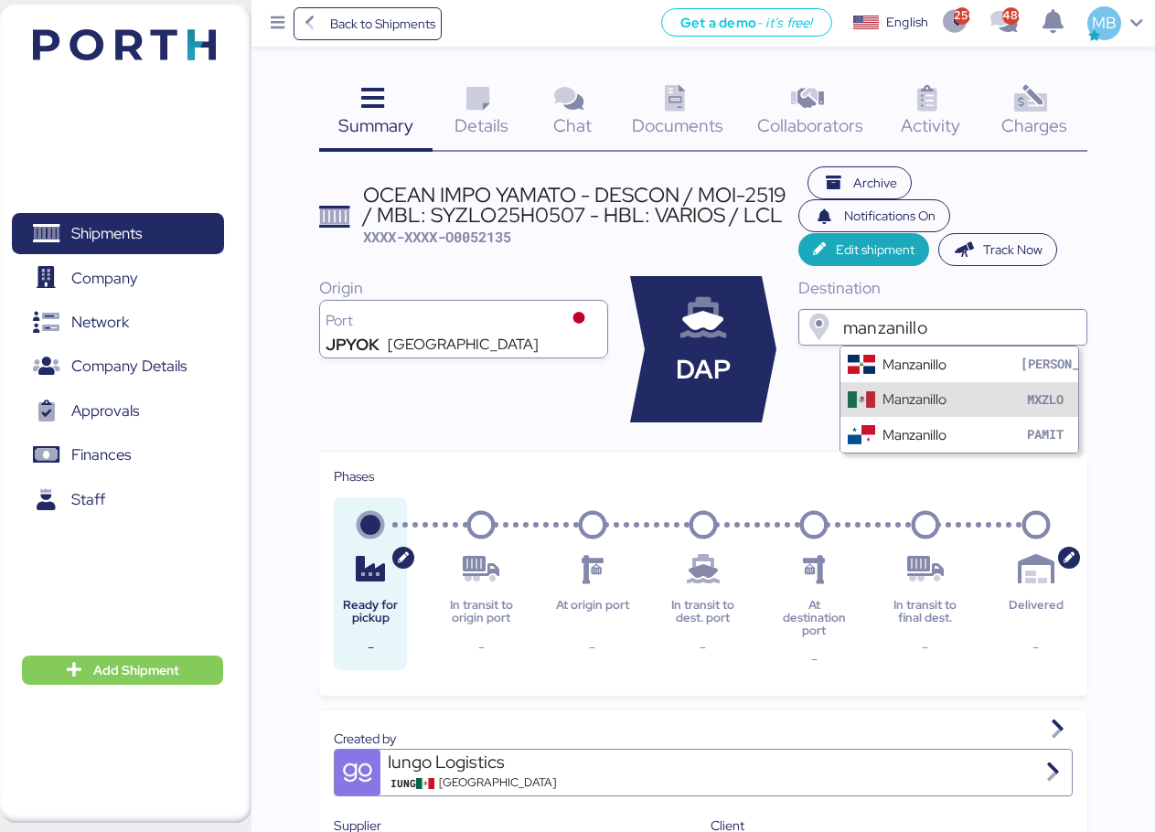
type input "manzanillo"
click at [943, 392] on div "Manzanillo" at bounding box center [915, 399] width 64 height 21
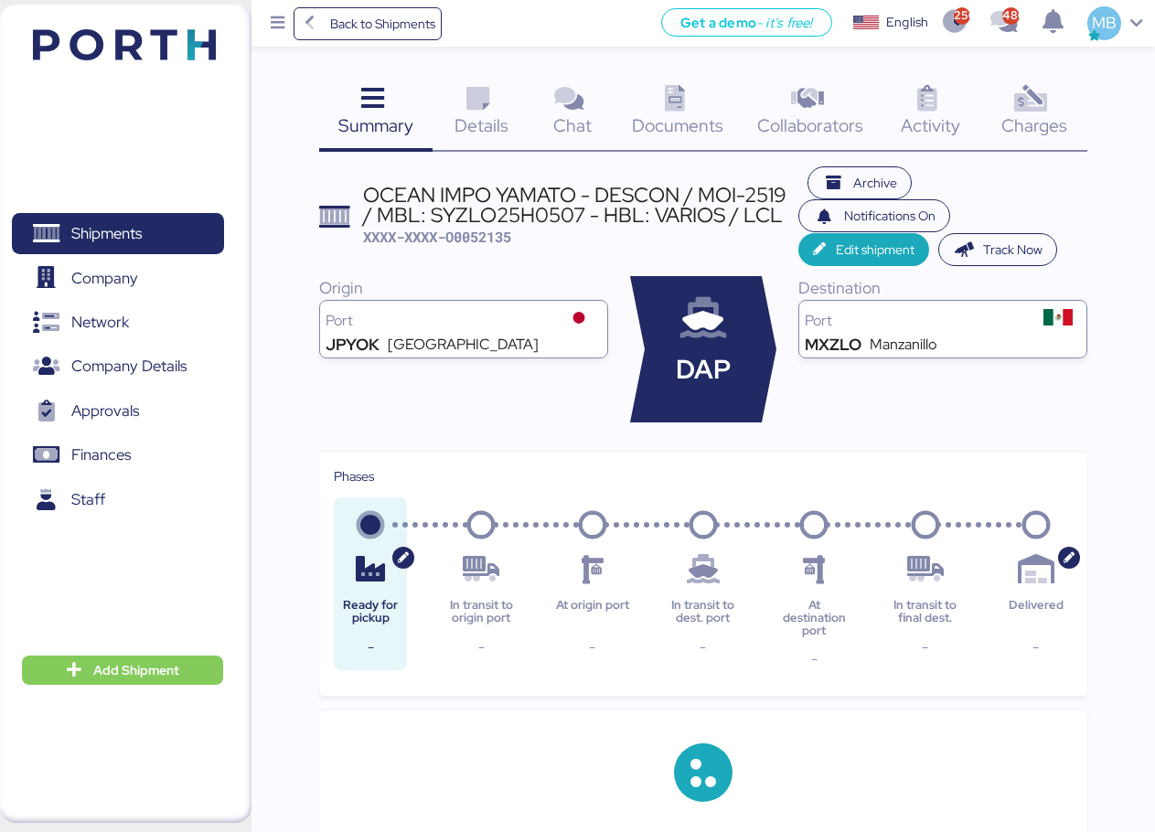
click at [485, 116] on span "Details" at bounding box center [482, 125] width 54 height 24
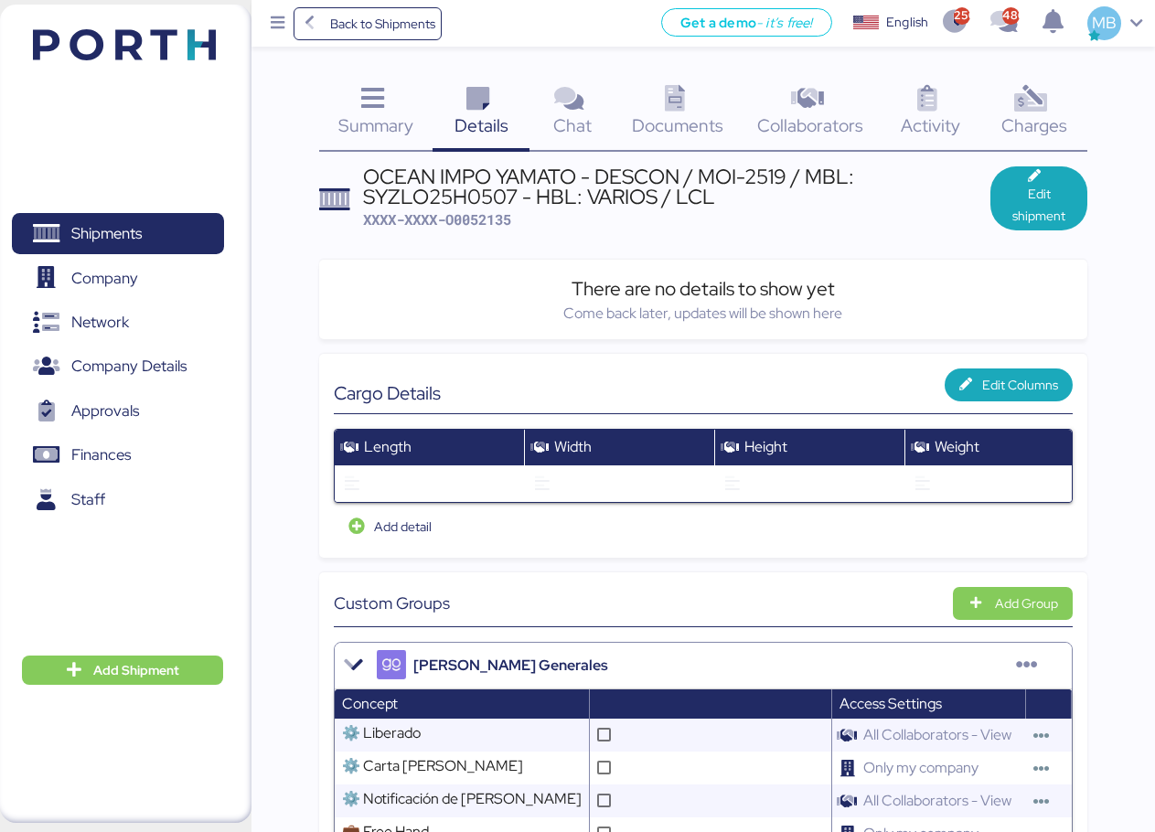
click at [455, 199] on div "OCEAN IMPO YAMATO - DESCON / MOI-2519 / MBL: SYZLO25H0507 - HBL: VARIOS / LCL" at bounding box center [677, 186] width 628 height 41
click at [455, 198] on div "OCEAN IMPO YAMATO - DESCON / MOI-2519 / MBL: SYZLO25H0507 - HBL: VARIOS / LCL" at bounding box center [677, 186] width 628 height 41
click at [1063, 200] on span "Edit shipment" at bounding box center [1039, 205] width 68 height 44
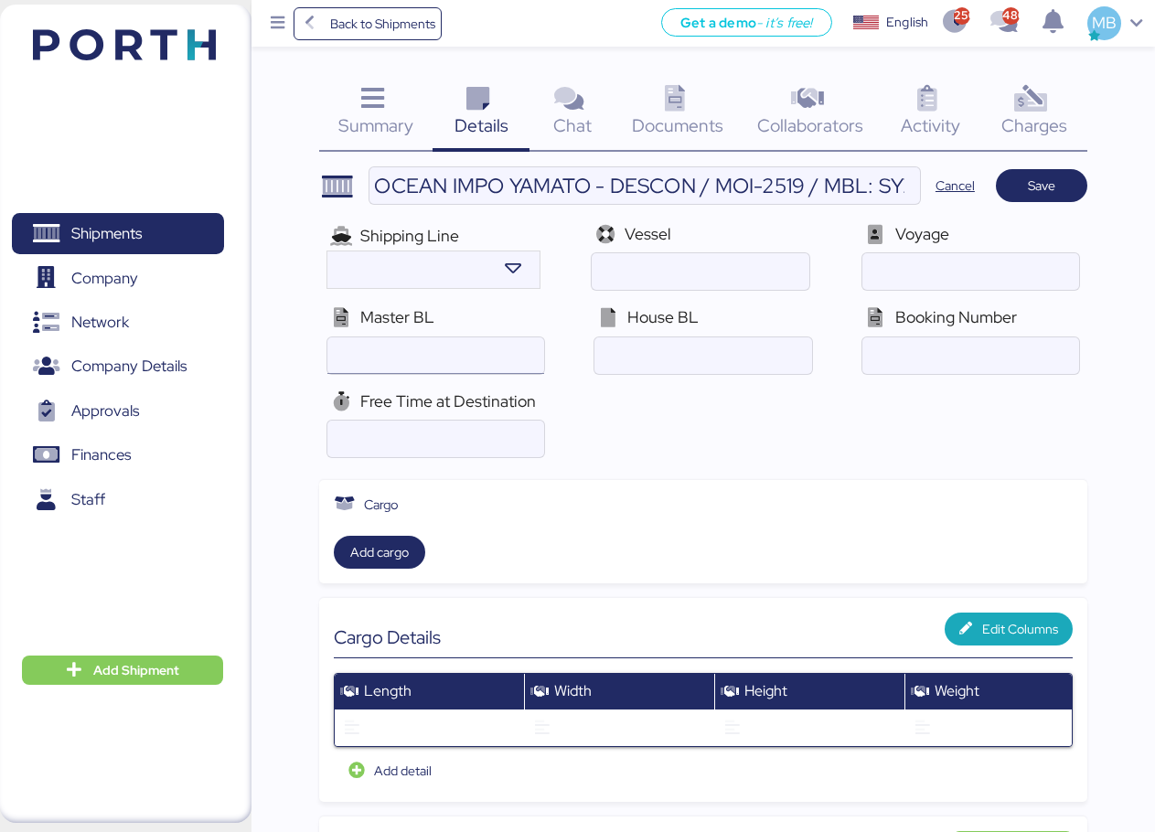
click at [456, 353] on input "ocean" at bounding box center [435, 355] width 217 height 37
paste input "SYZLO25H0507"
type input "SYZLO25H0507"
click at [1049, 191] on span "Save" at bounding box center [1041, 186] width 27 height 22
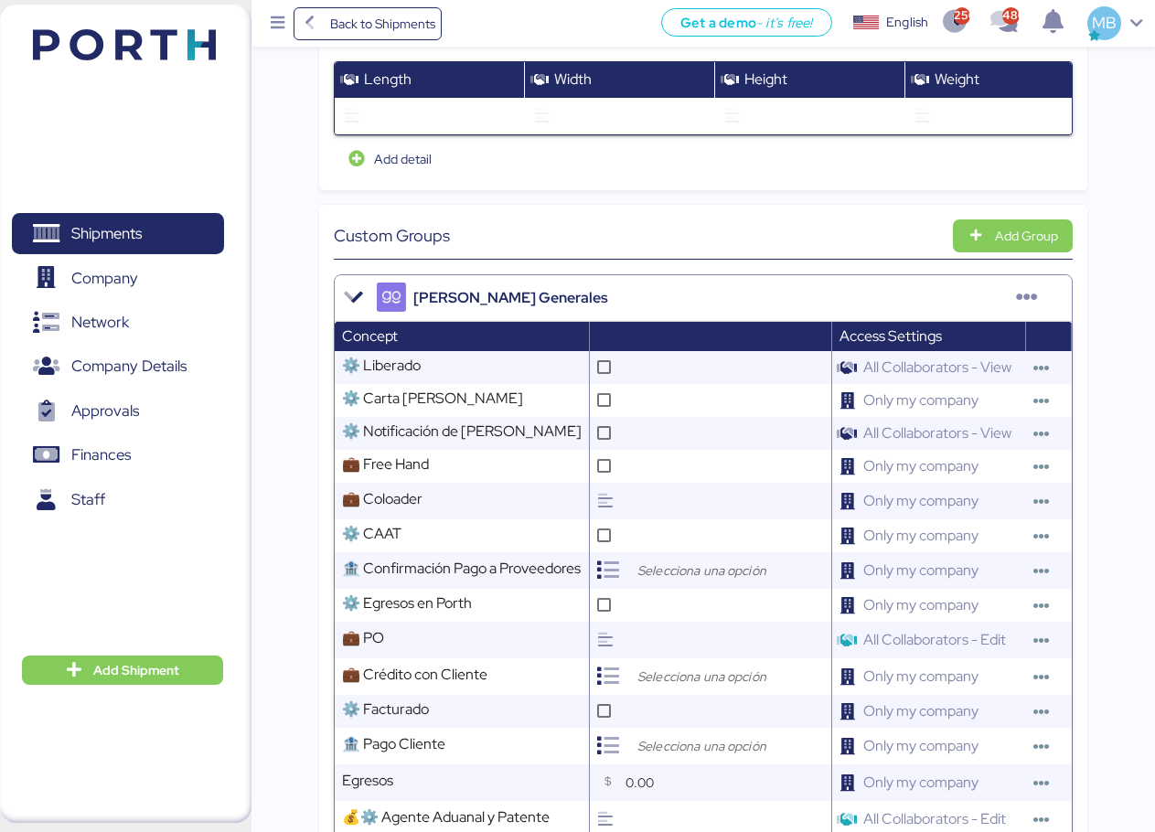
scroll to position [366, 0]
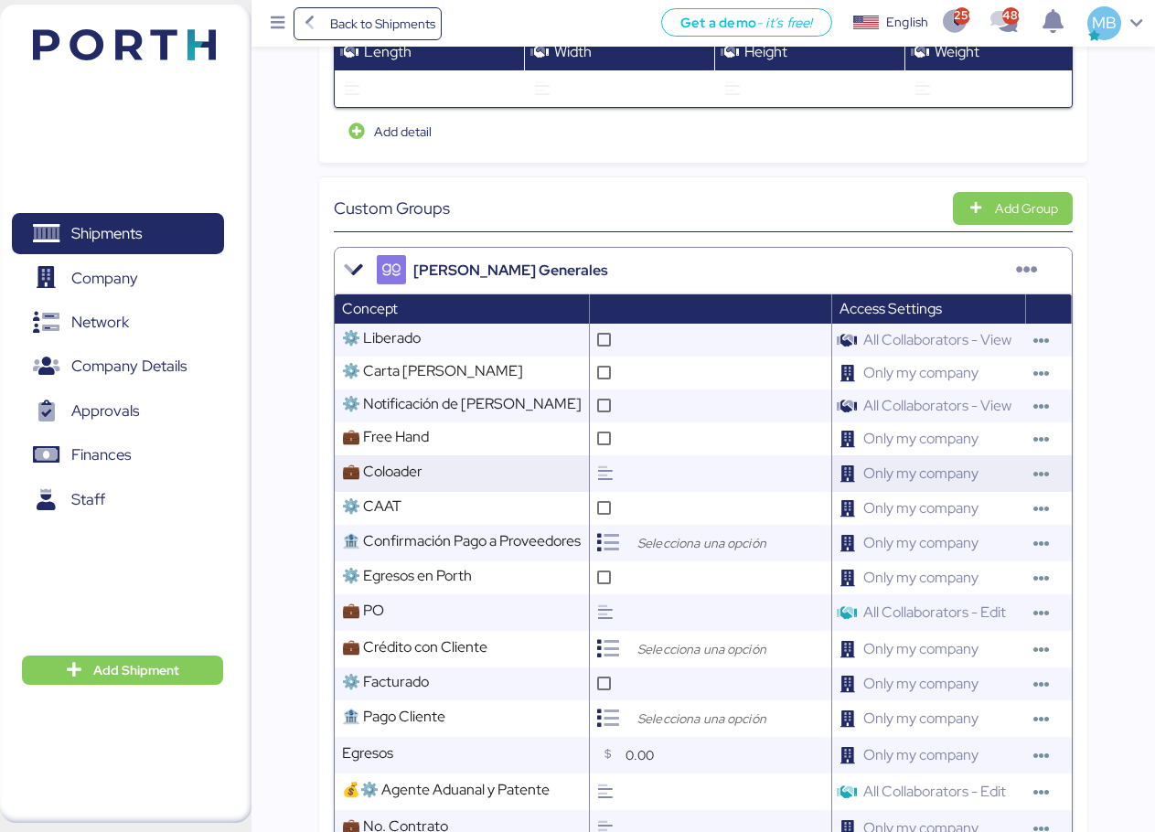
click at [646, 477] on input "text" at bounding box center [726, 473] width 210 height 37
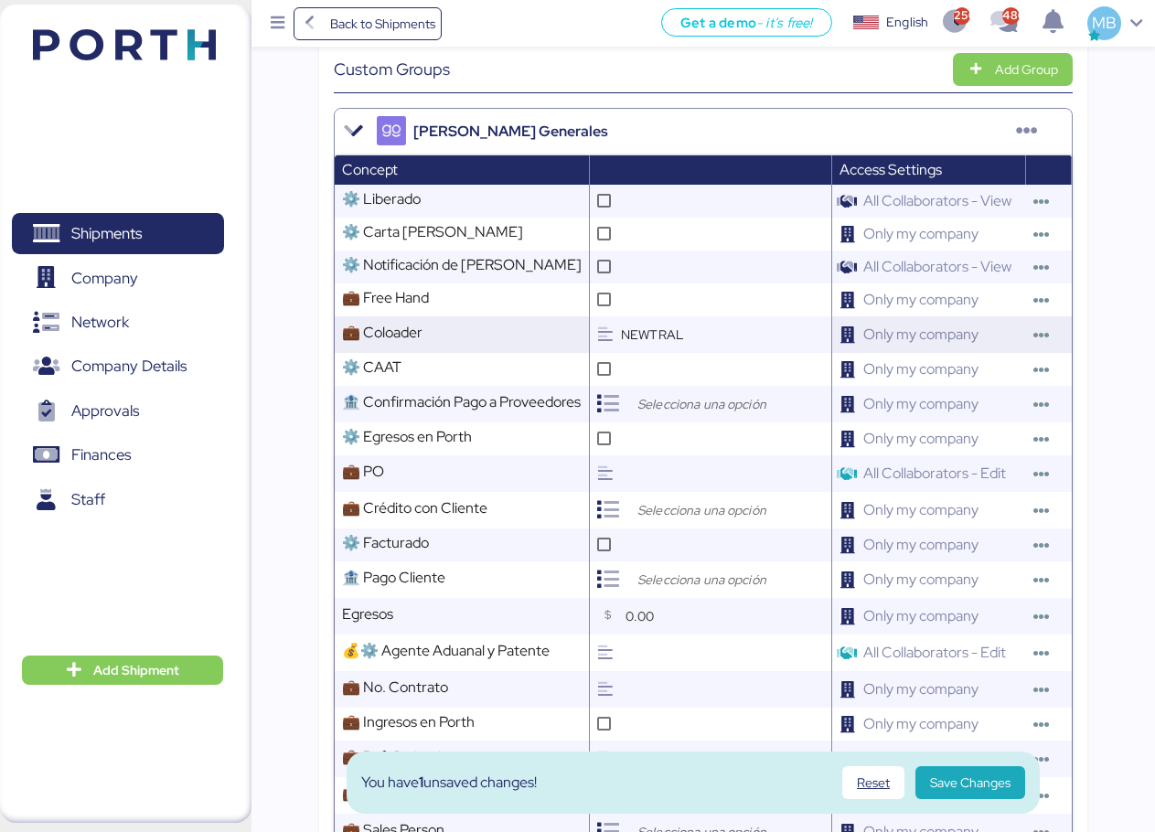
scroll to position [549, 0]
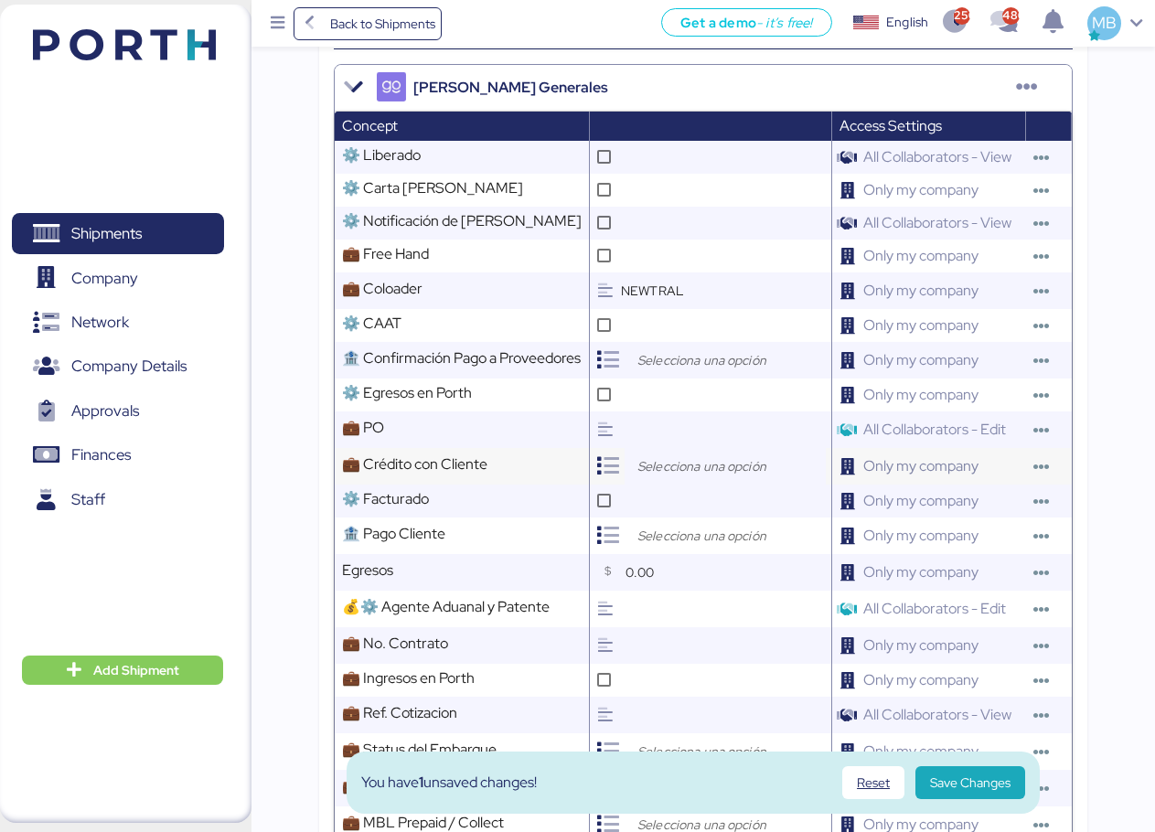
type input "NEWTRAL"
click at [688, 477] on input "search" at bounding box center [730, 466] width 192 height 22
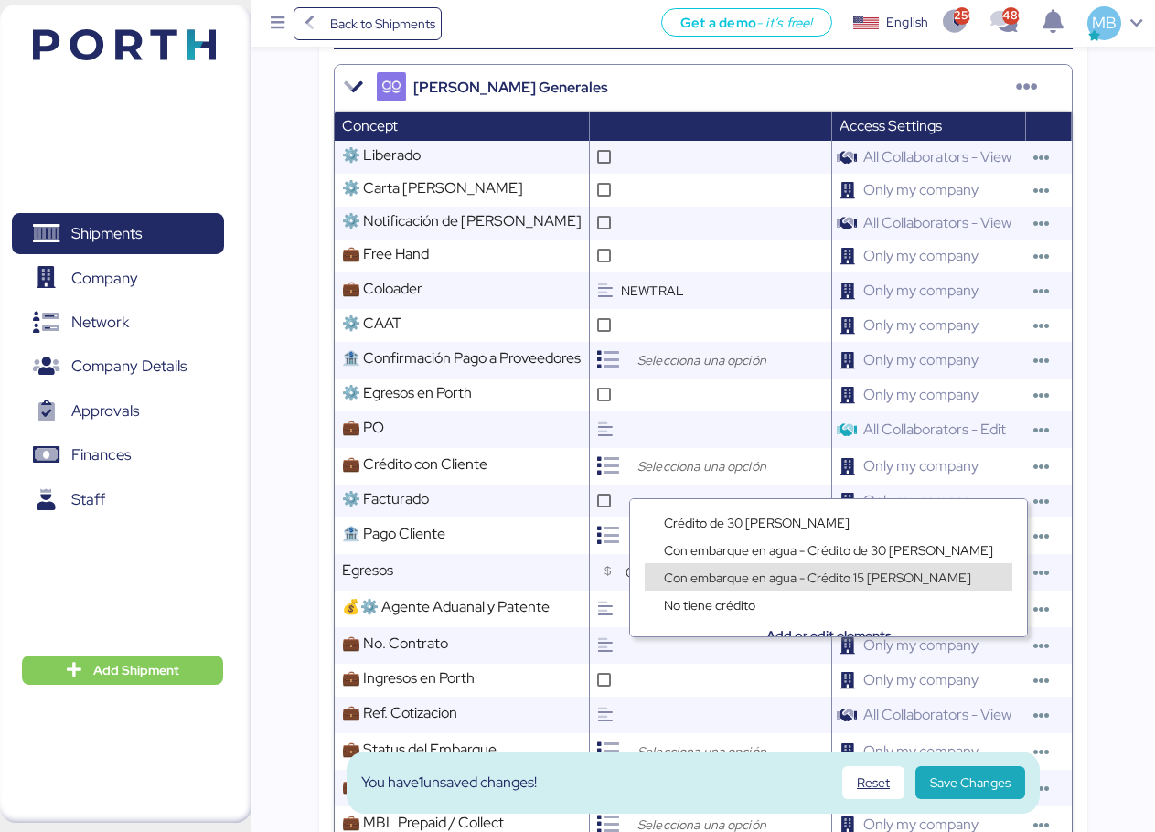
click at [820, 582] on div "No tiene crédito" at bounding box center [828, 595] width 397 height 27
click at [803, 572] on span "Con embarque en agua - Crédito 15 [PERSON_NAME]" at bounding box center [817, 578] width 307 height 16
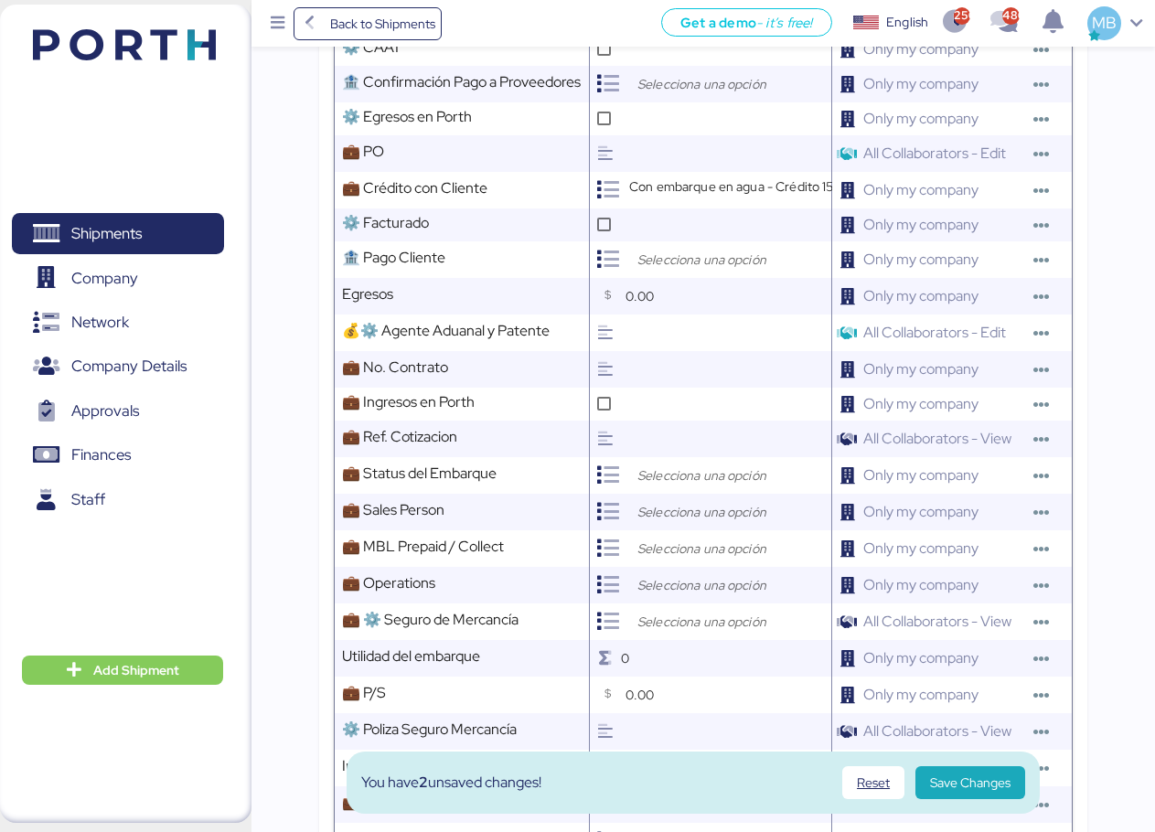
scroll to position [915, 0]
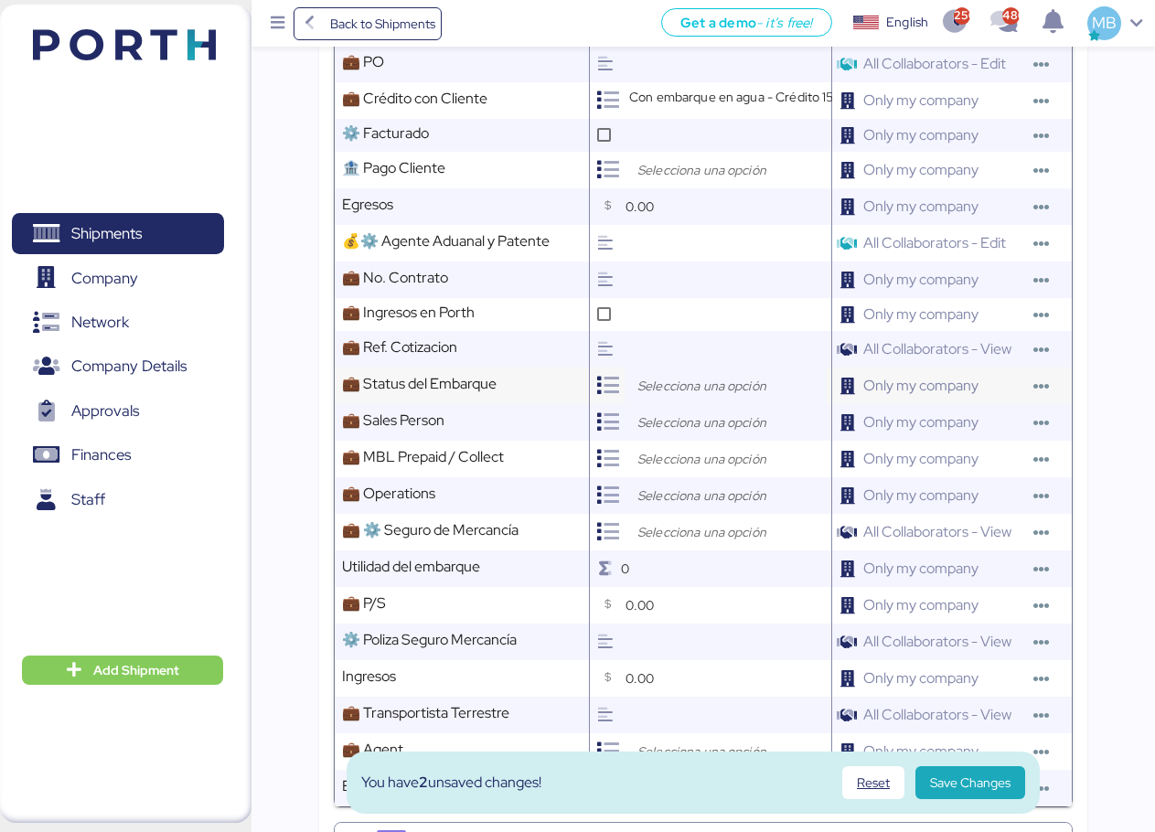
click at [665, 397] on input "search" at bounding box center [730, 386] width 192 height 22
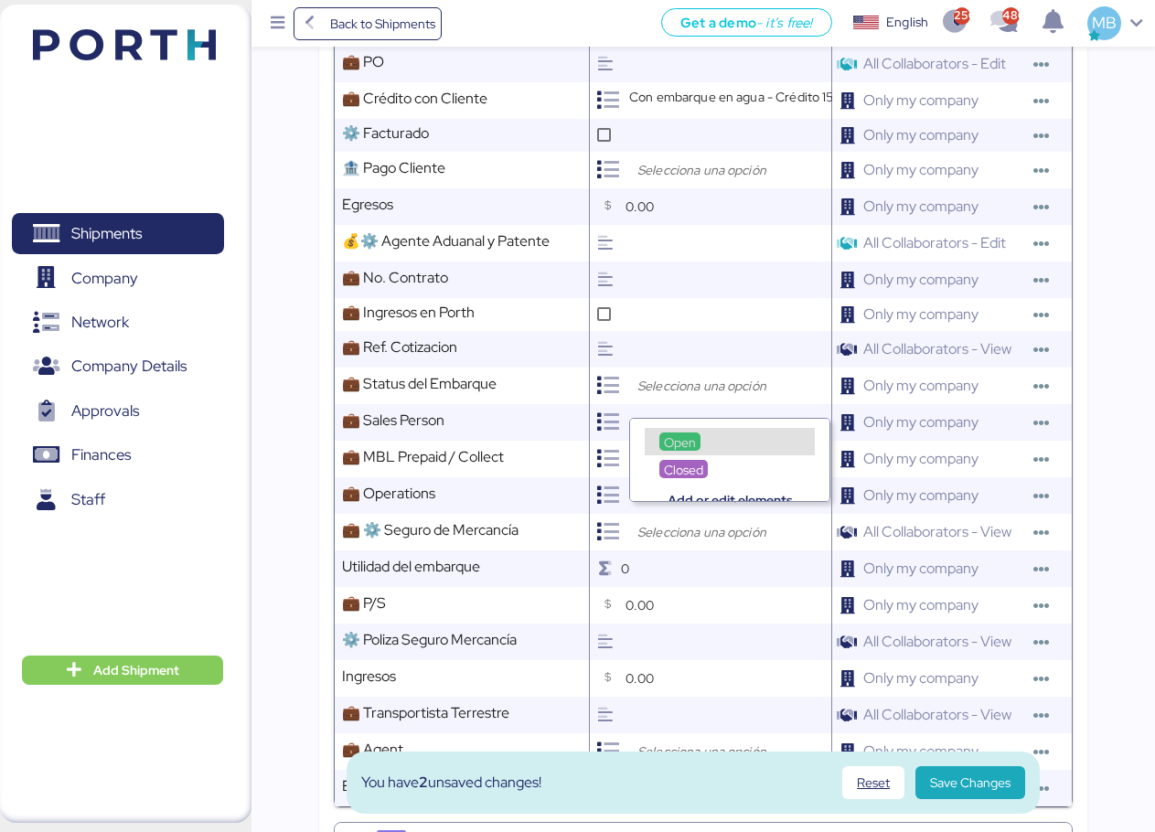
click at [680, 434] on span "Open" at bounding box center [680, 442] width 32 height 16
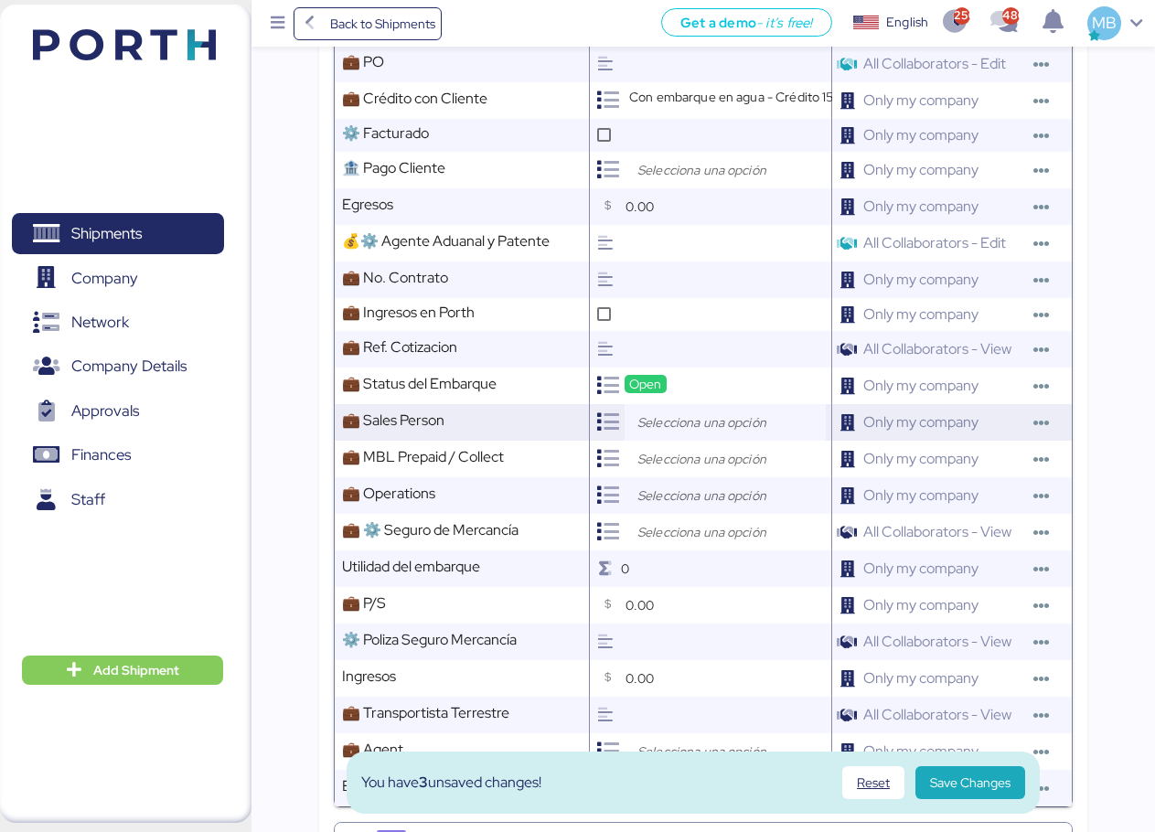
click at [714, 434] on input "search" at bounding box center [730, 423] width 192 height 22
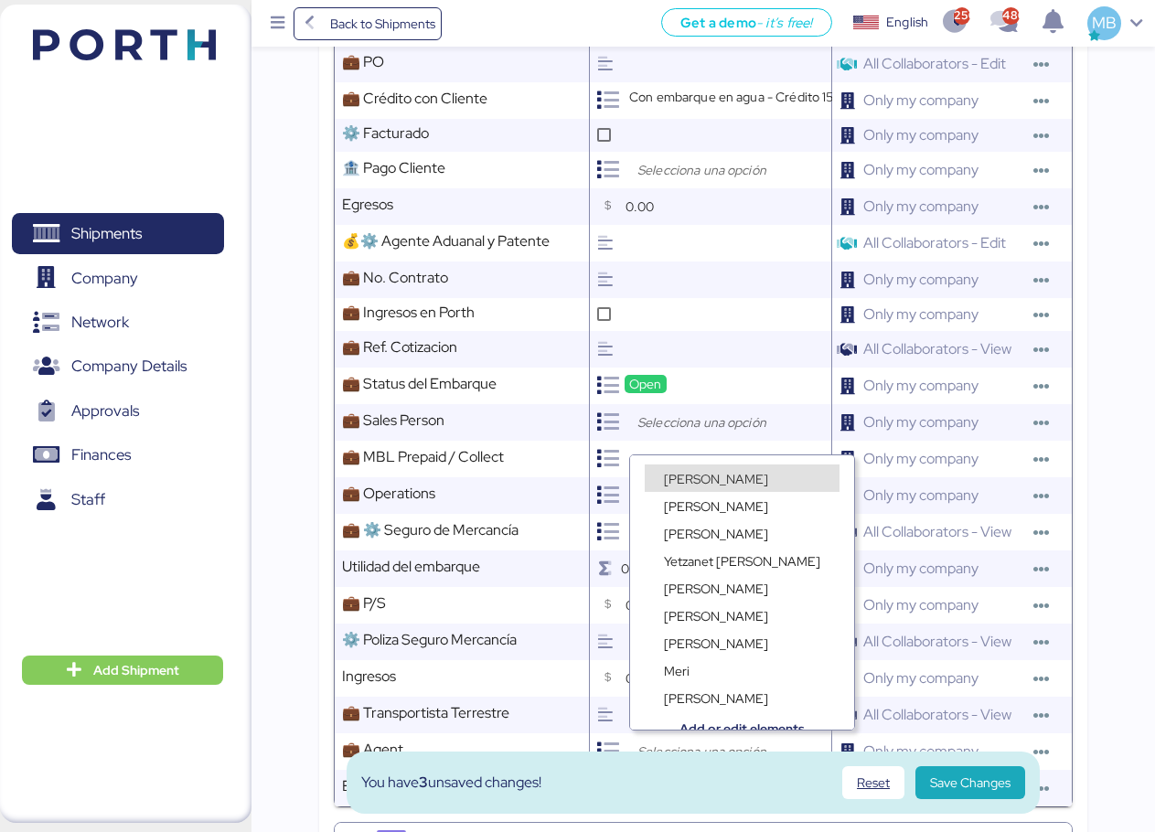
click at [717, 477] on span "[PERSON_NAME]" at bounding box center [716, 479] width 104 height 16
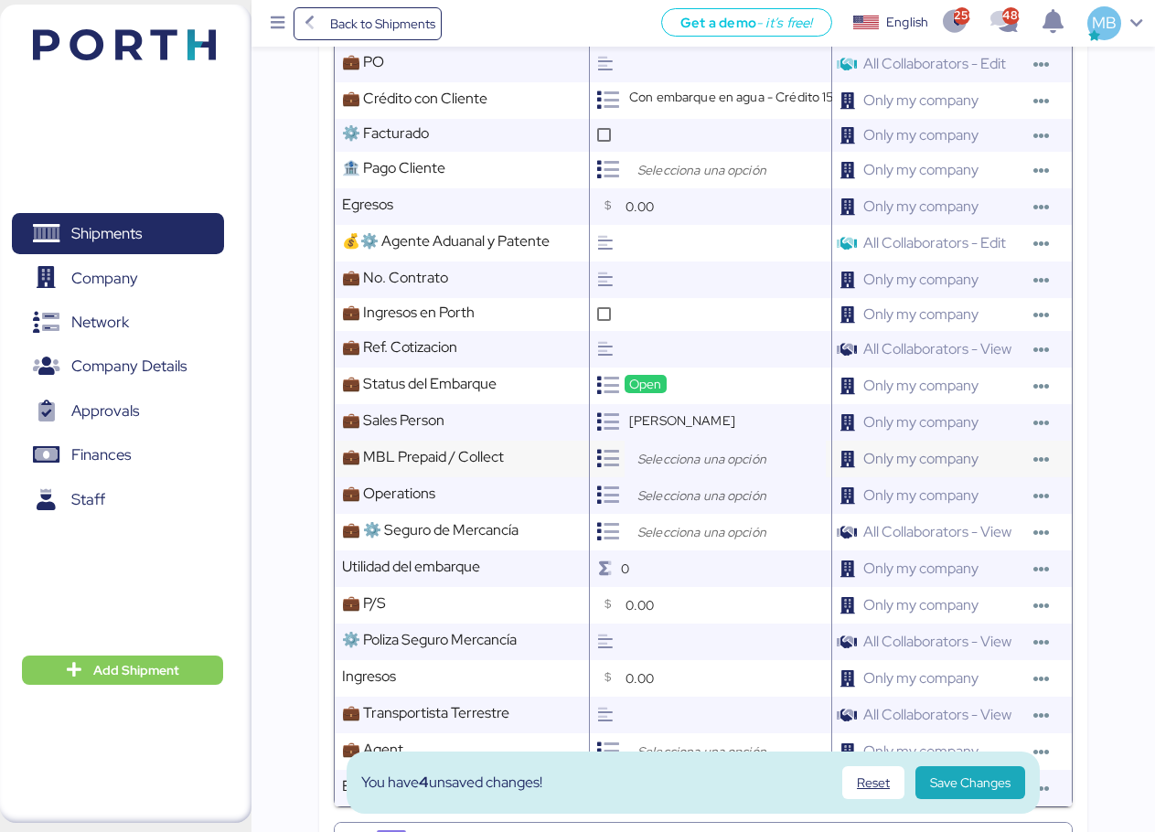
click at [699, 470] on input "search" at bounding box center [730, 459] width 192 height 22
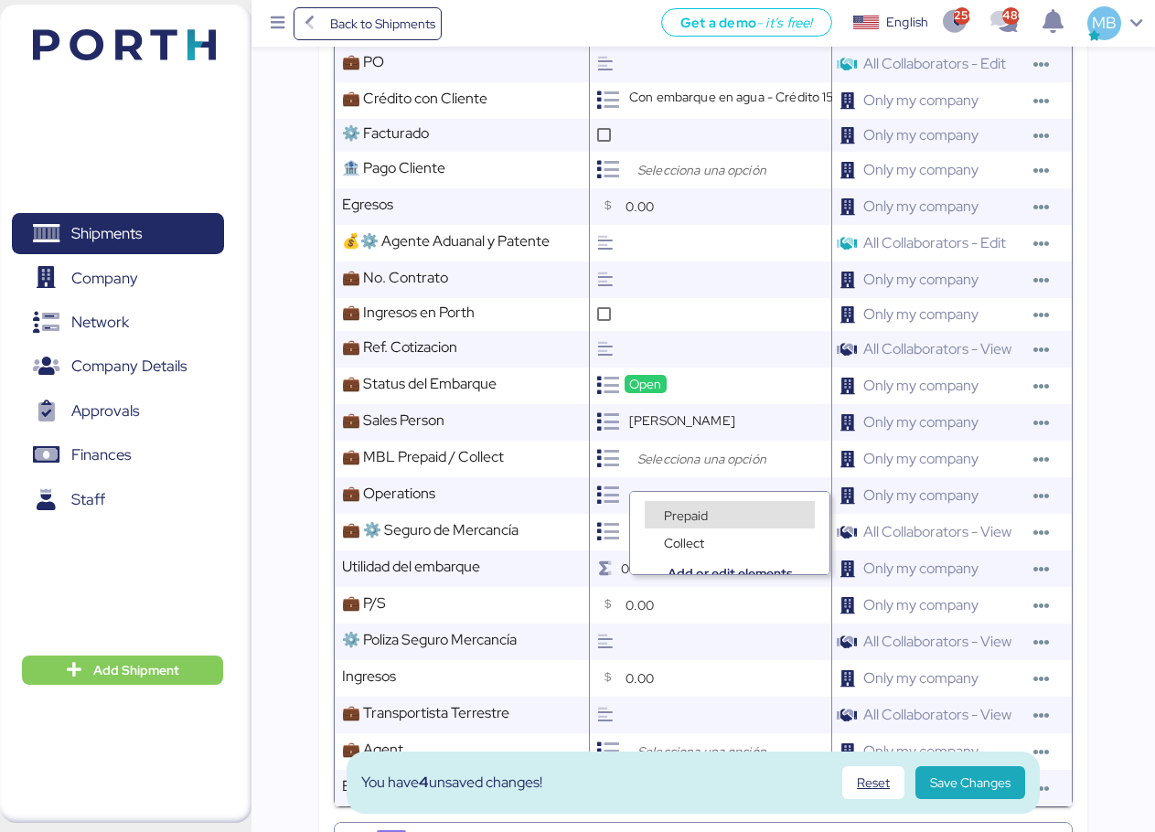
click at [702, 511] on span "Prepaid" at bounding box center [686, 516] width 44 height 16
click at [691, 507] on input "search" at bounding box center [730, 496] width 192 height 22
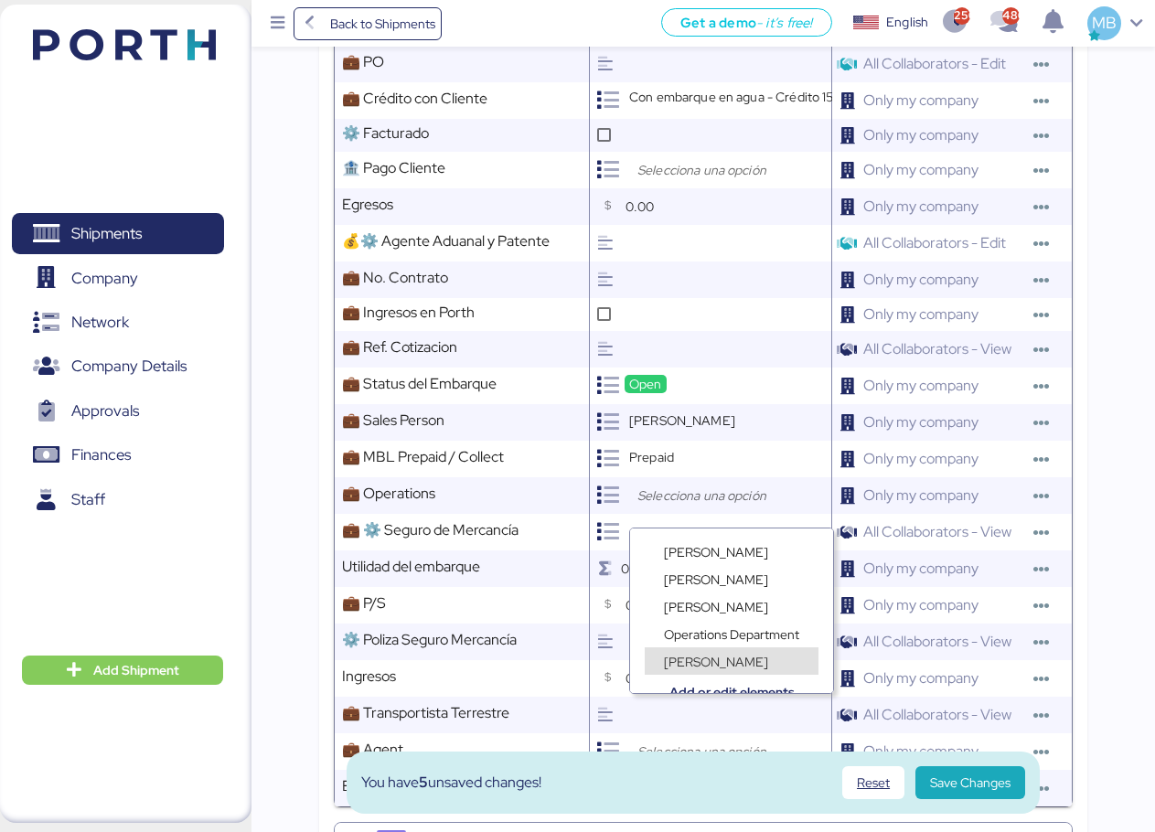
click at [719, 659] on span "[PERSON_NAME]" at bounding box center [716, 662] width 104 height 16
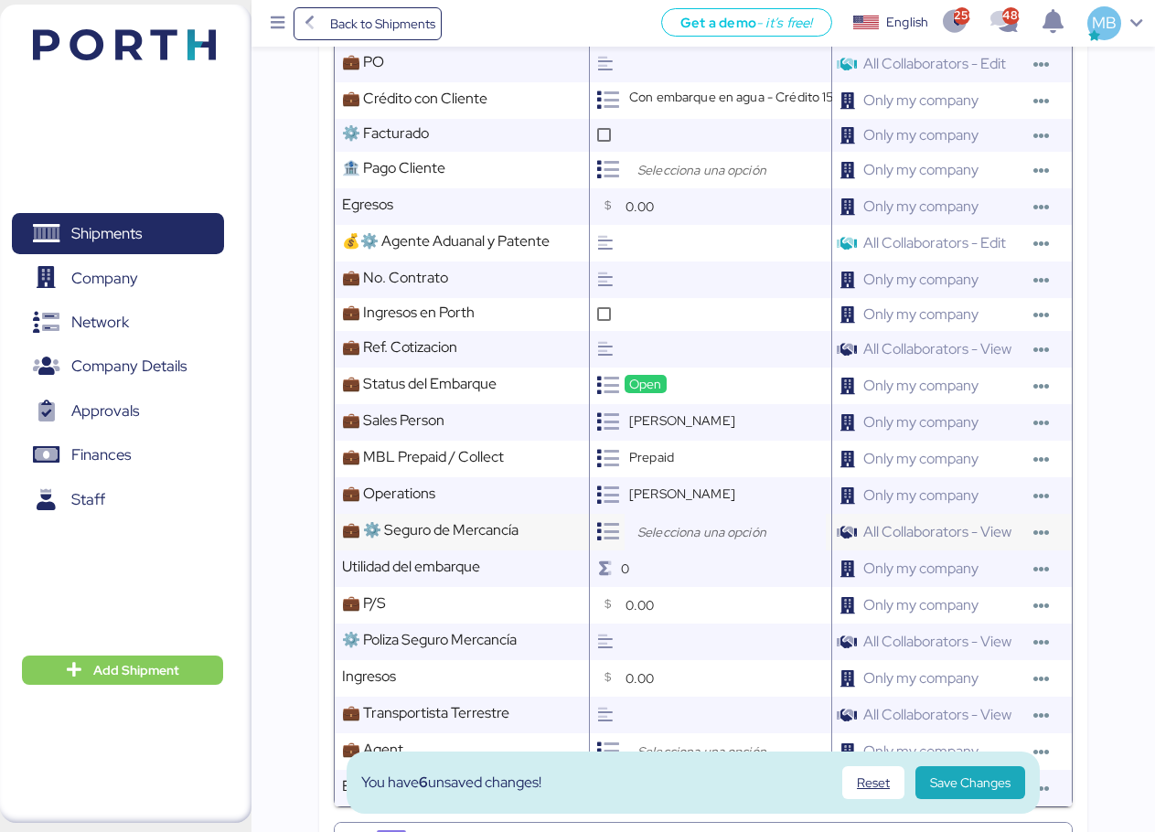
click at [705, 543] on input "search" at bounding box center [730, 532] width 192 height 22
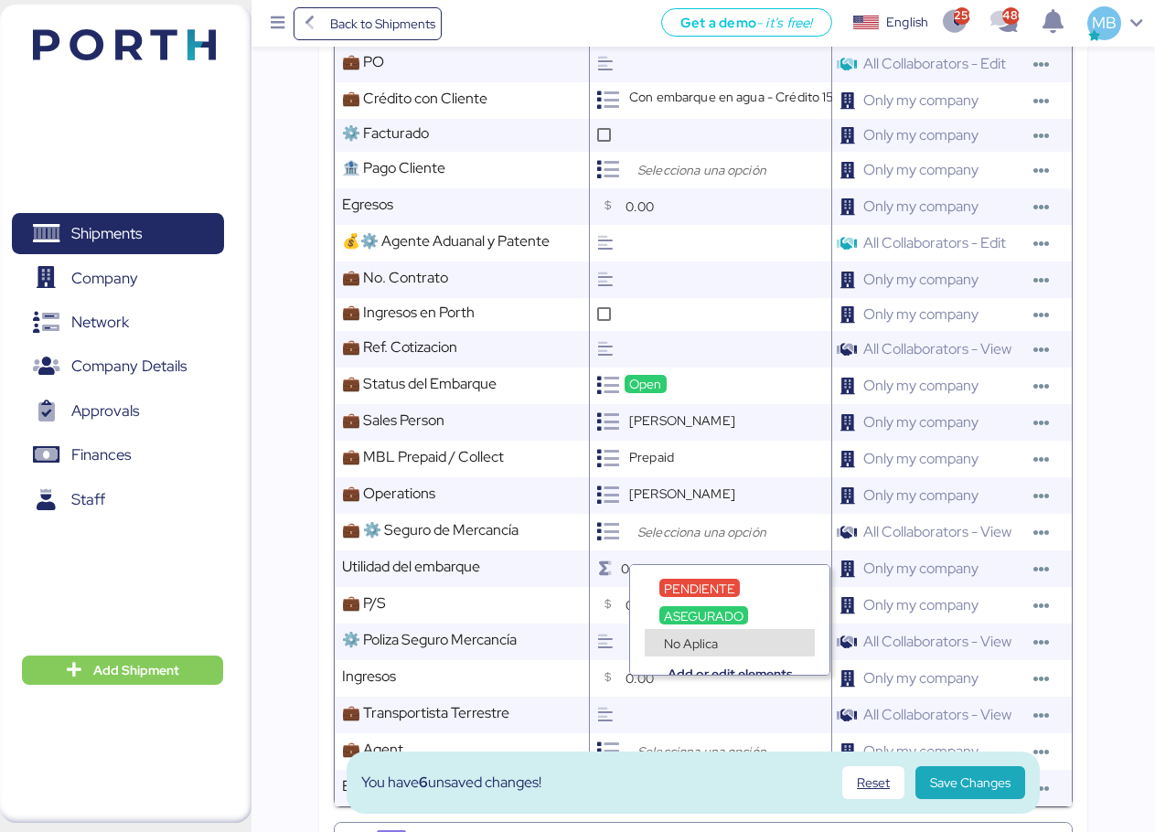
click at [727, 648] on div "Add or edit elements" at bounding box center [729, 661] width 199 height 27
click at [719, 642] on div "No Aplica" at bounding box center [690, 643] width 63 height 18
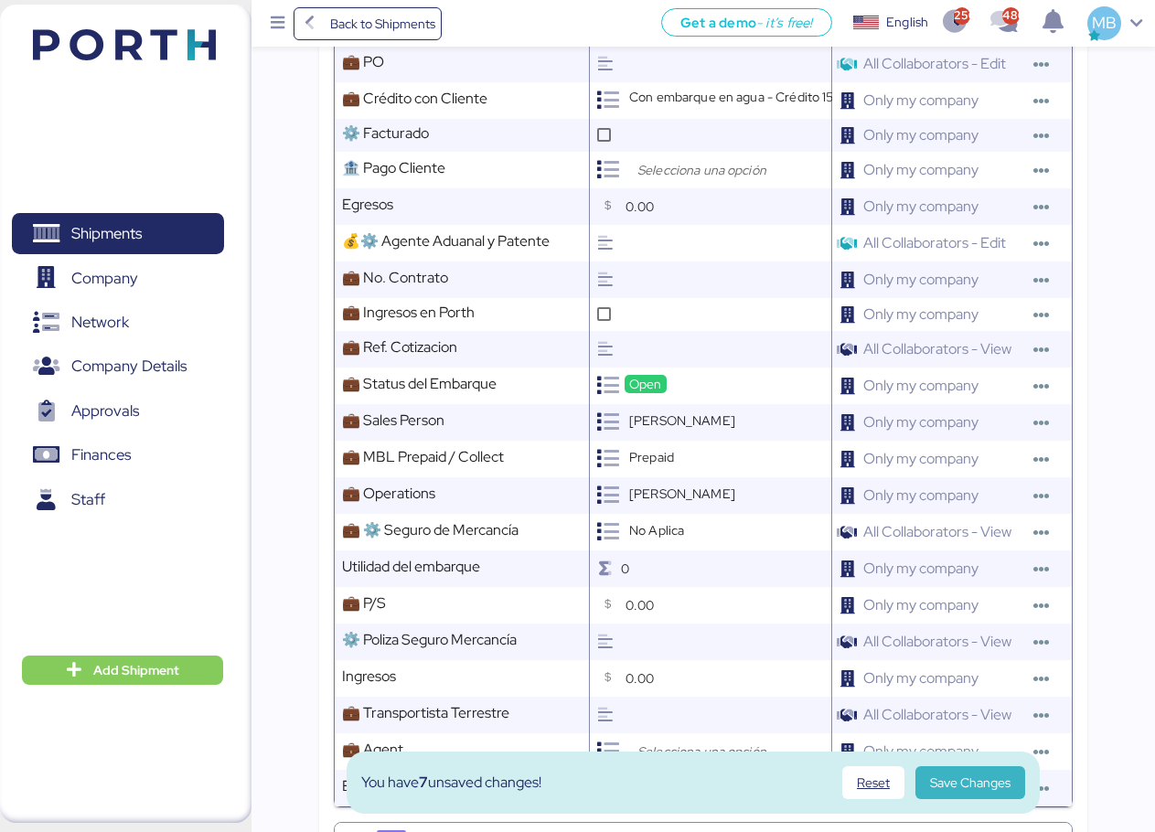
click at [956, 787] on span "Save Changes" at bounding box center [970, 783] width 80 height 22
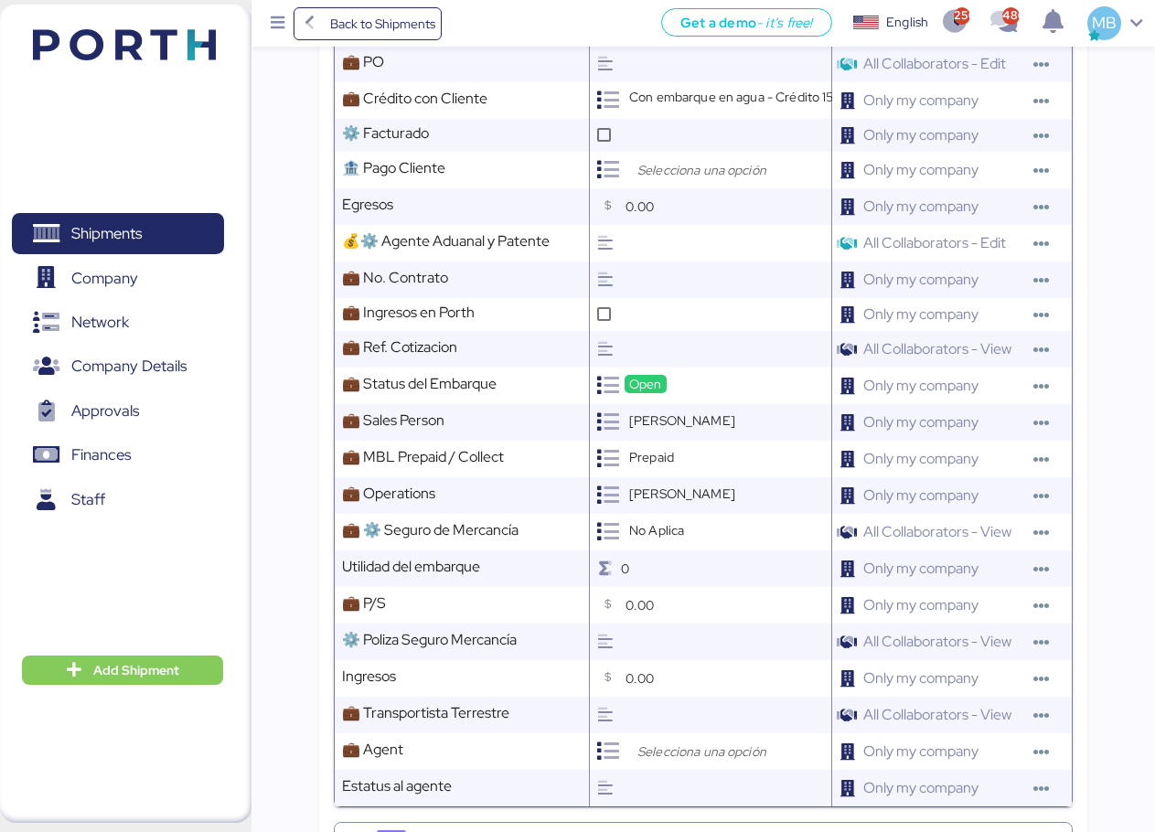
scroll to position [0, 0]
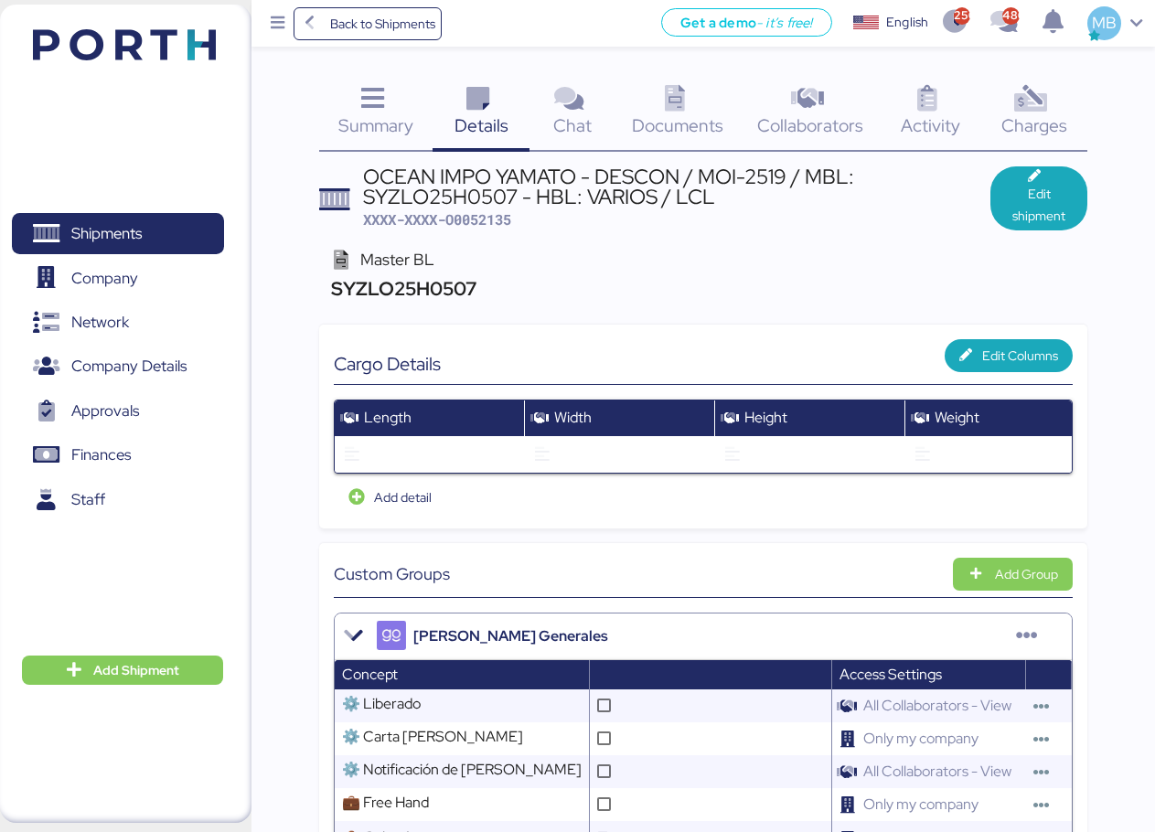
click at [678, 102] on icon at bounding box center [674, 99] width 39 height 27
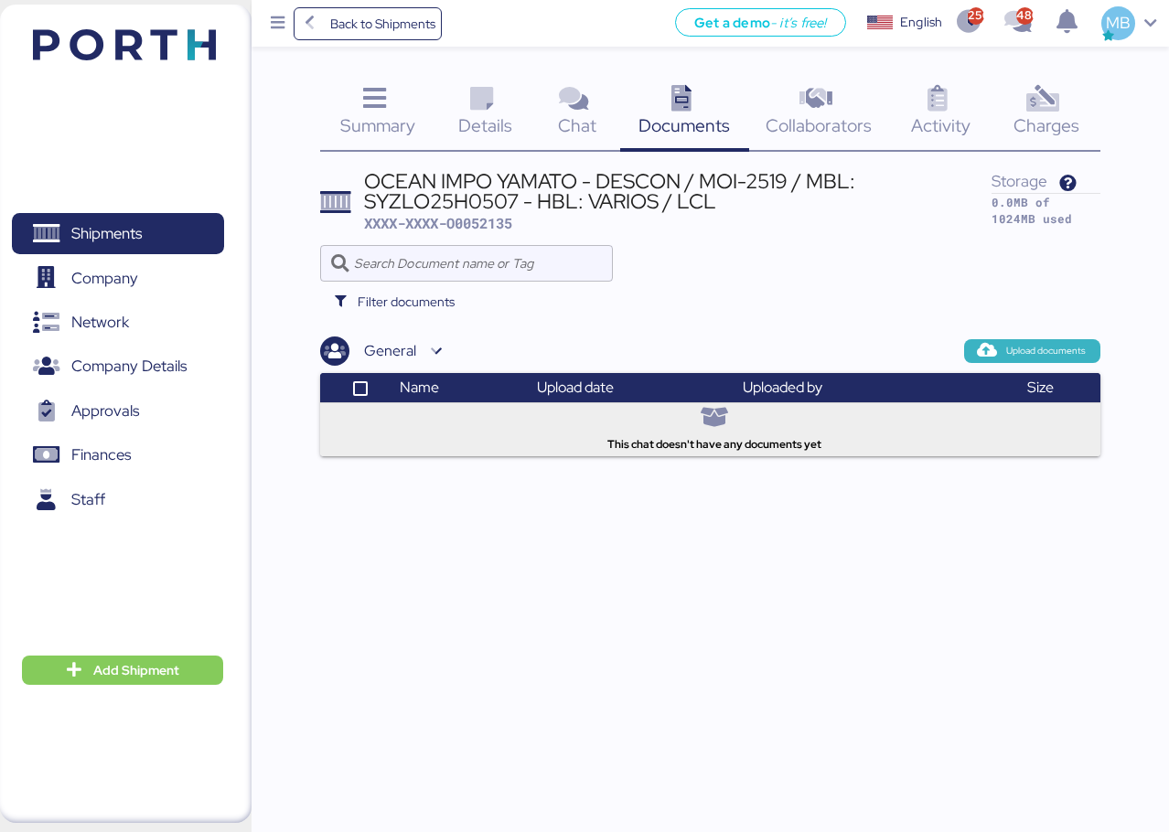
click at [1071, 349] on span "Upload documents" at bounding box center [1046, 351] width 80 height 16
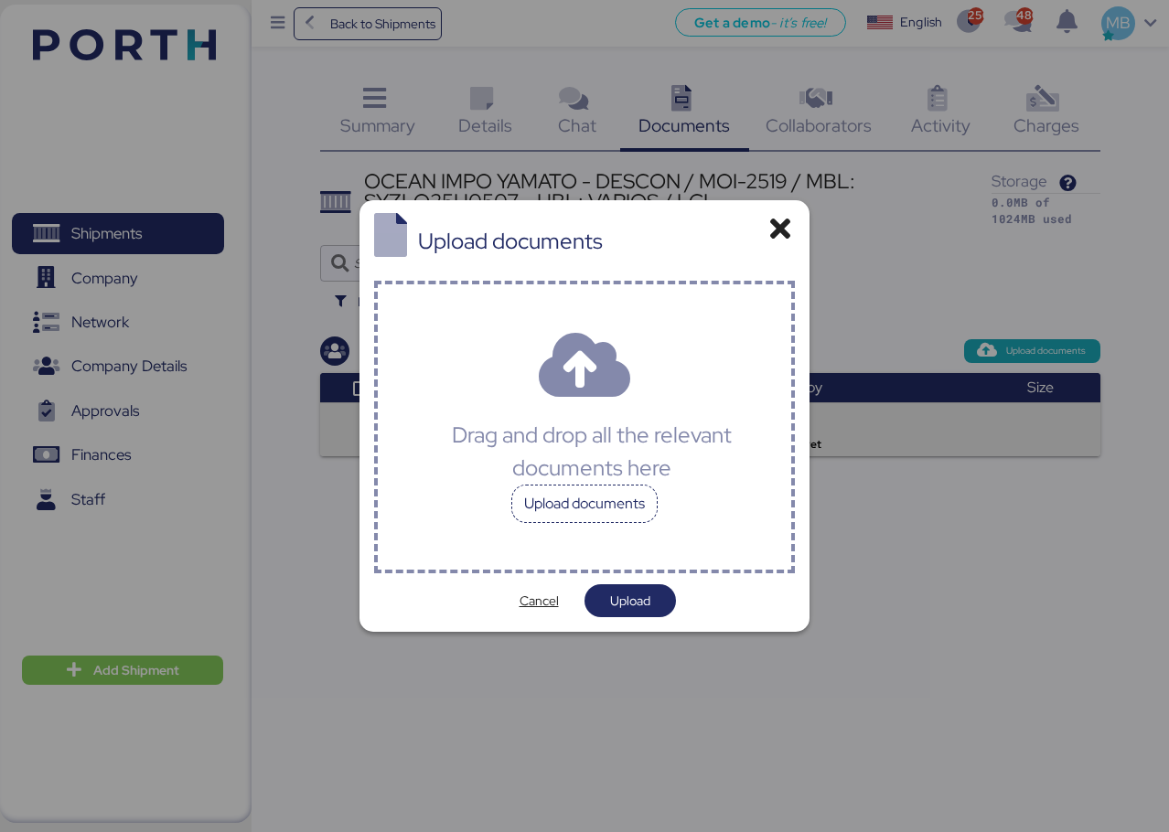
click at [611, 503] on div "Upload documents" at bounding box center [584, 504] width 146 height 38
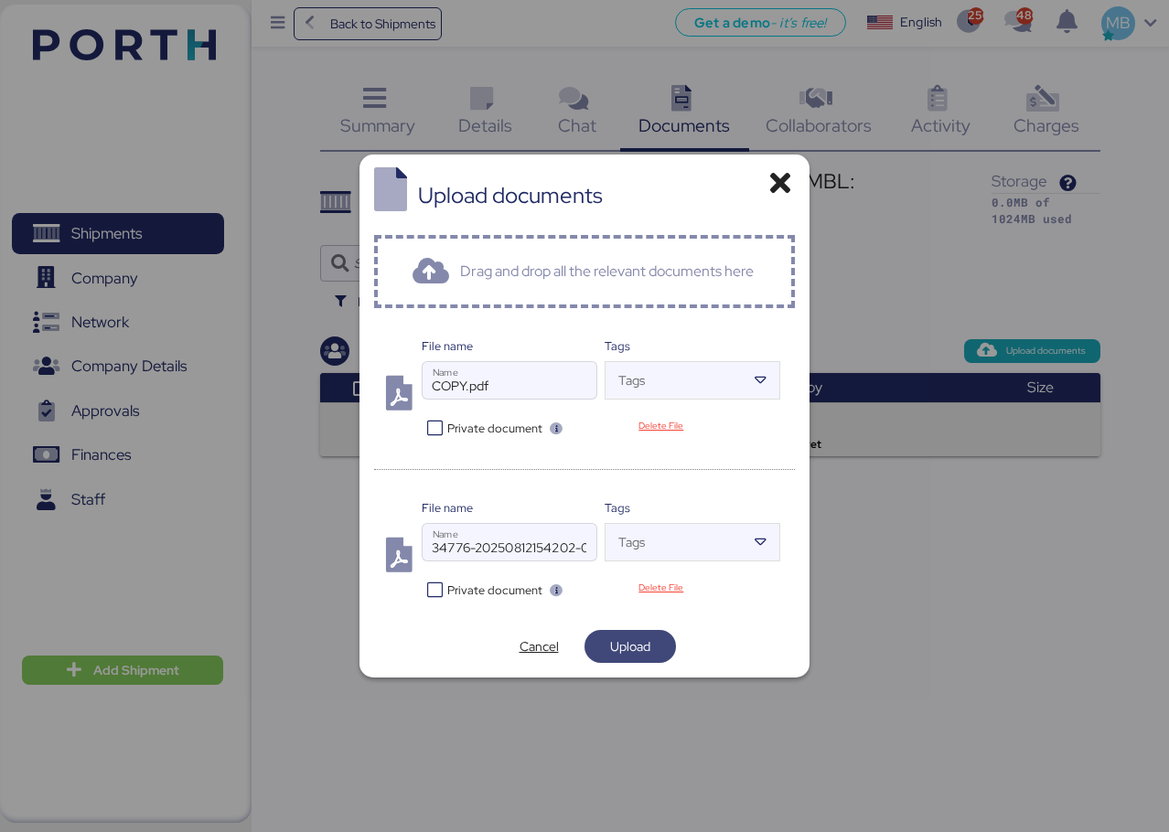
click at [648, 641] on span "Upload" at bounding box center [630, 647] width 40 height 22
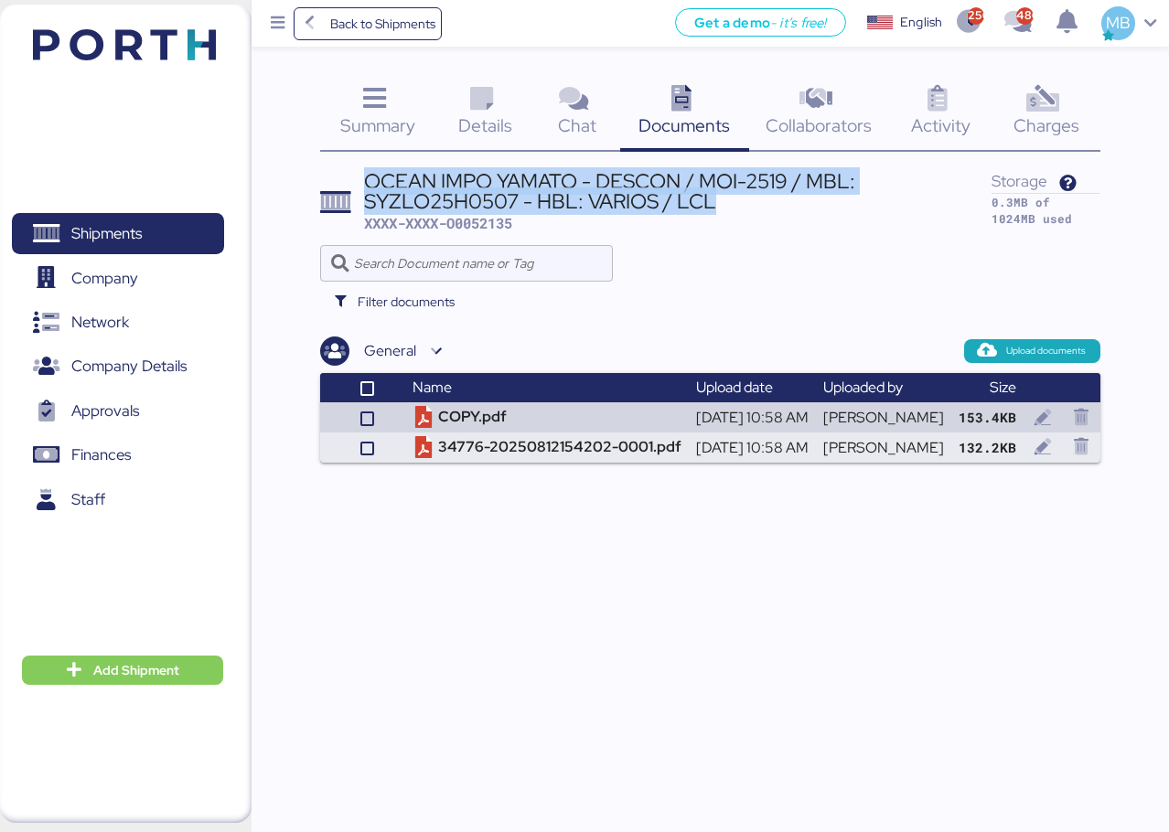
drag, startPoint x: 732, startPoint y: 209, endPoint x: 367, endPoint y: 188, distance: 365.5
click at [367, 188] on div "OCEAN IMPO YAMATO - DESCON / MOI-2519 / MBL: SYZLO25H0507 - HBL: VARIOS / LCL" at bounding box center [678, 191] width 628 height 41
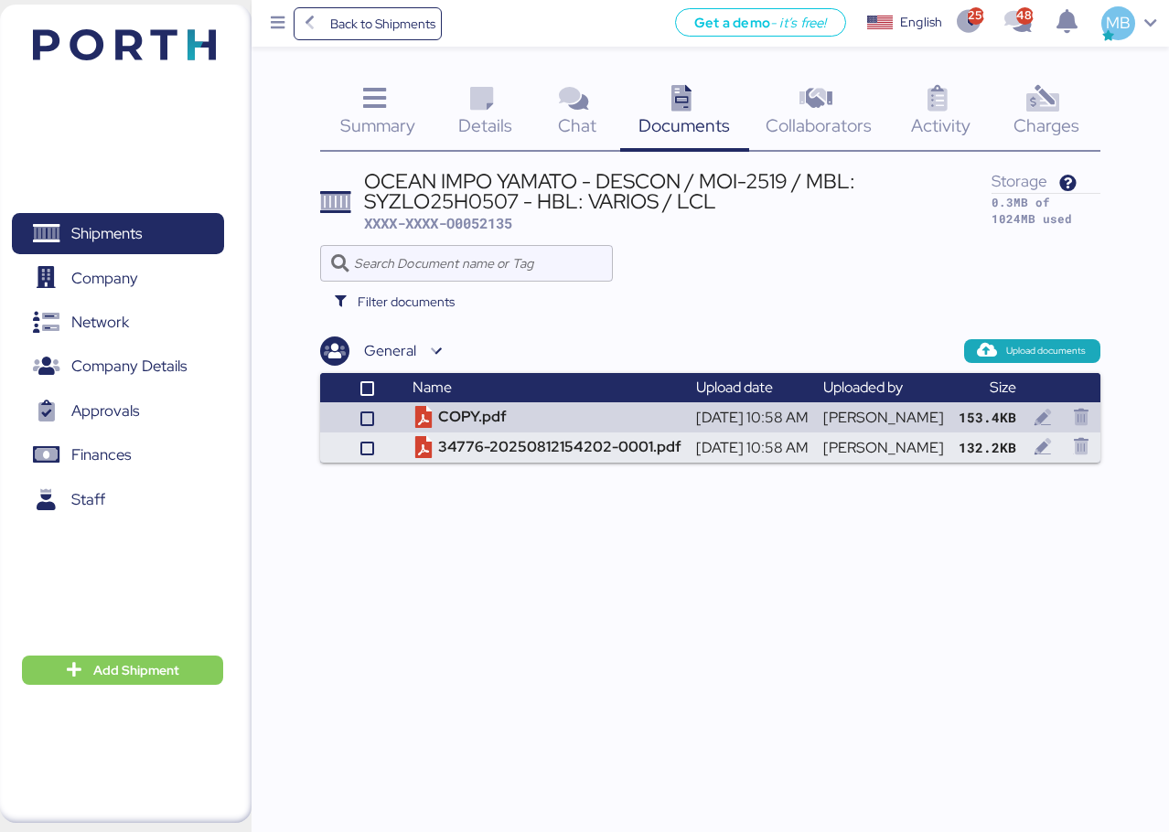
click at [889, 334] on div "OCEAN IMPO YAMATO - DESCON / MOI-2519 / MBL: SYZLO25H0507 - HBL: VARIOS / LCL X…" at bounding box center [710, 314] width 780 height 296
click at [481, 126] on span "Details" at bounding box center [485, 125] width 54 height 24
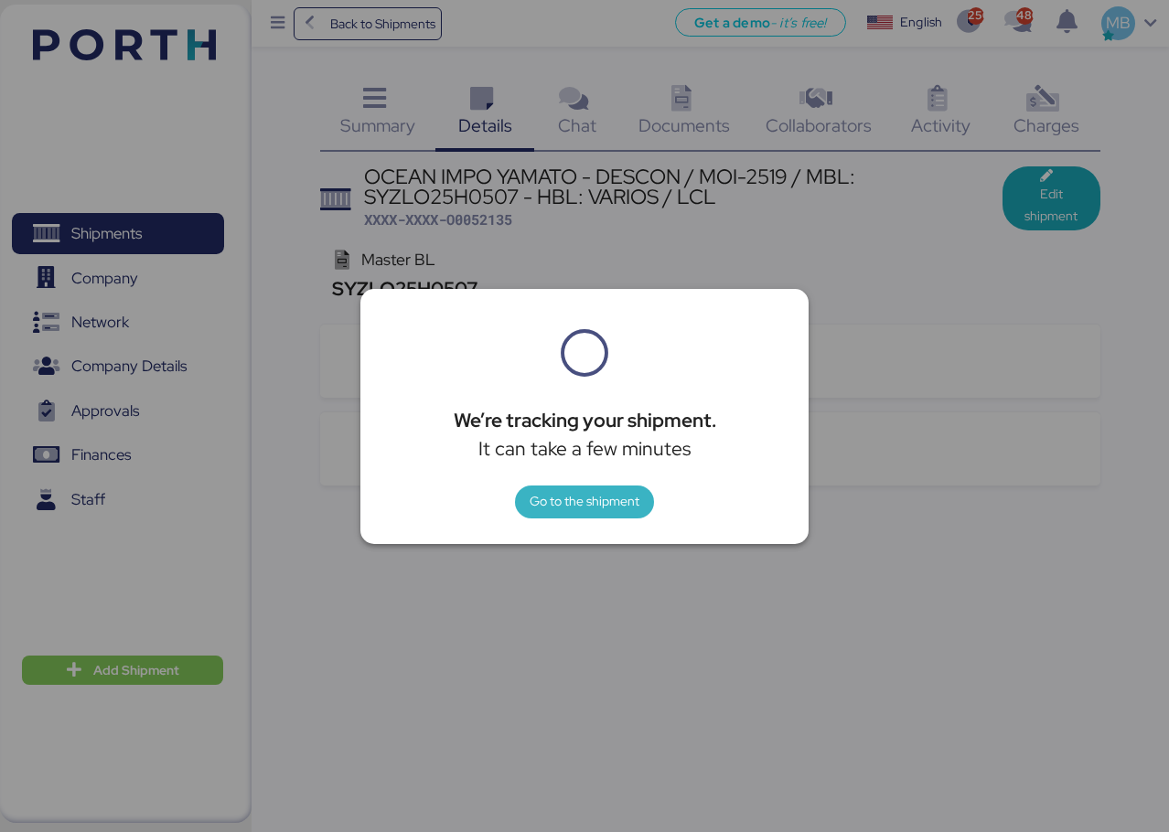
click at [639, 498] on span "Go to the shipment" at bounding box center [584, 502] width 139 height 33
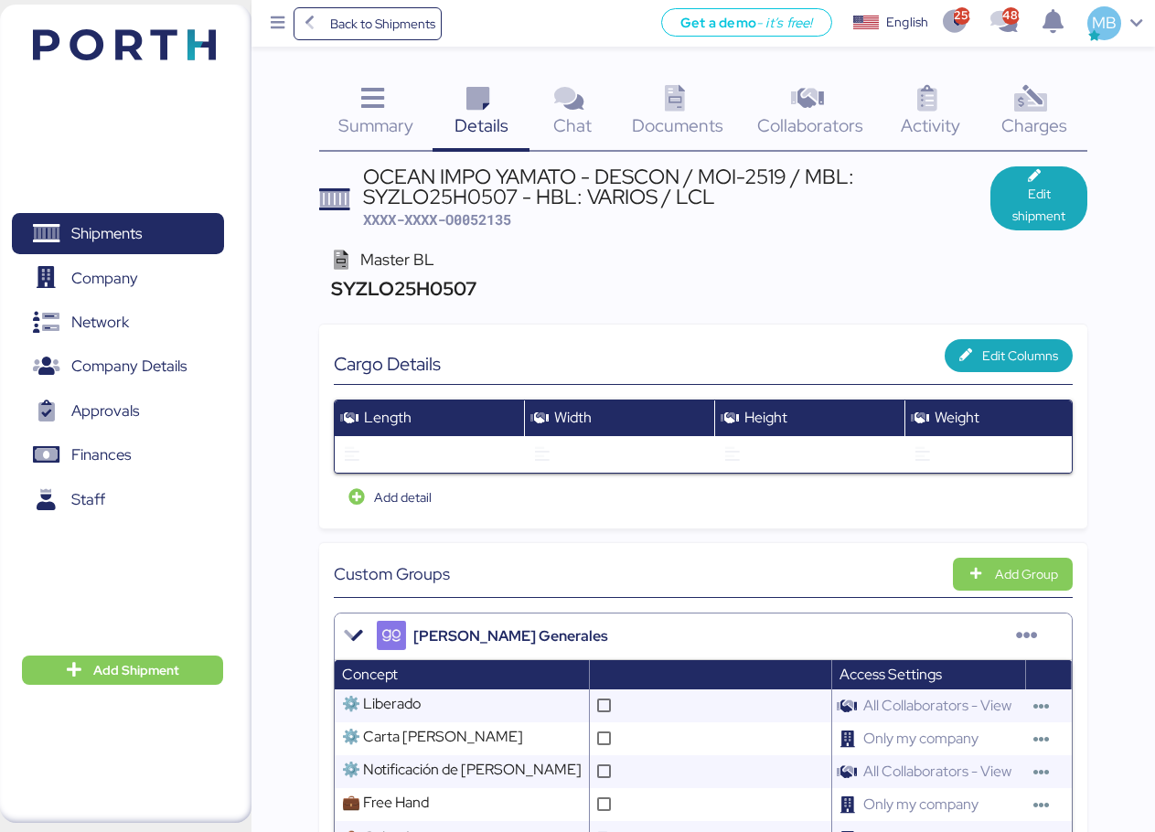
click at [497, 217] on span "XXXX-XXXX-O0052135" at bounding box center [437, 219] width 148 height 18
click at [501, 214] on span "XXXX-XXXX-O0052135" at bounding box center [437, 219] width 148 height 18
click at [122, 240] on span "Shipments" at bounding box center [106, 233] width 70 height 27
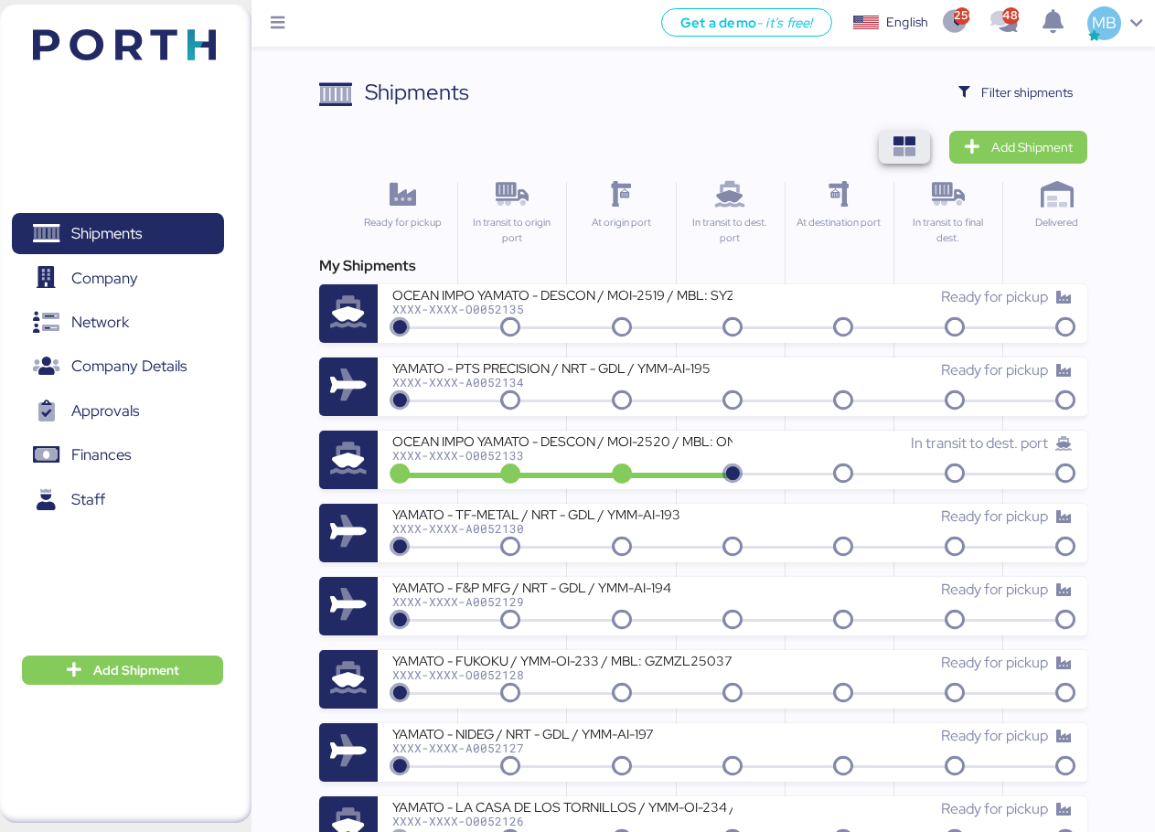
click at [913, 139] on icon "button" at bounding box center [905, 147] width 22 height 22
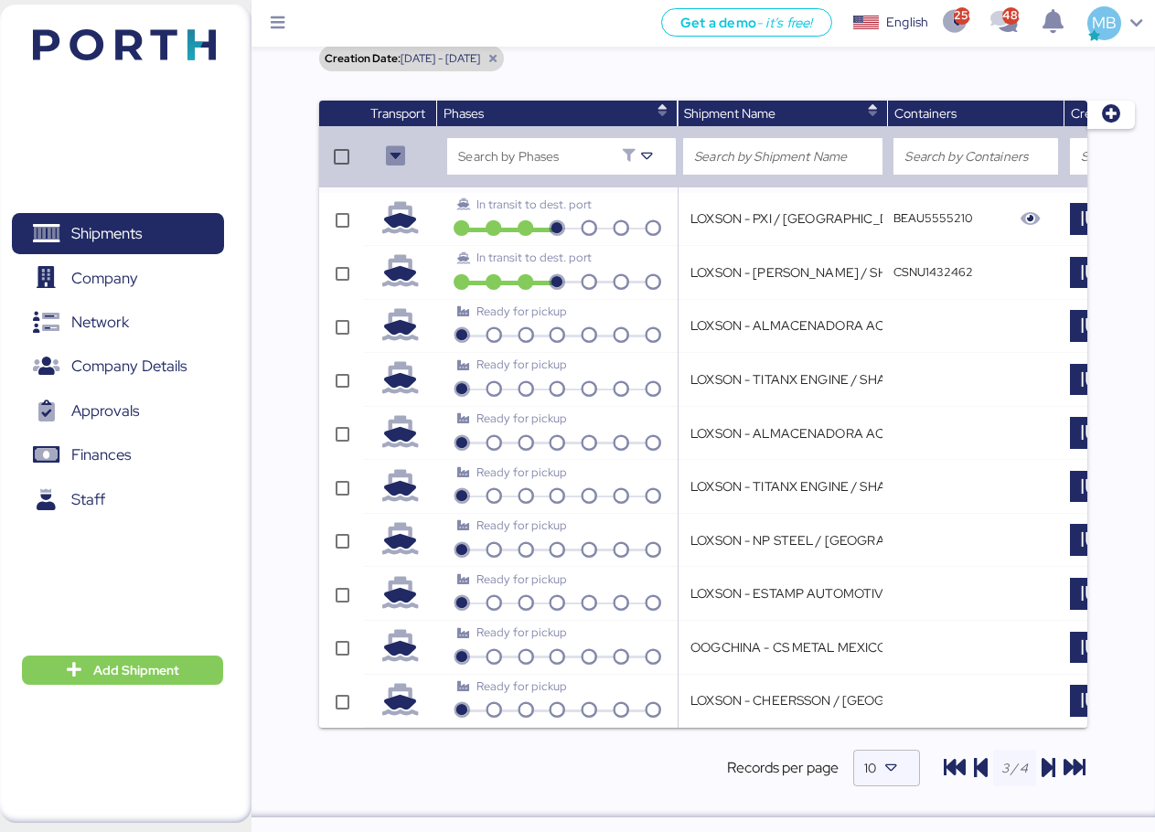
scroll to position [223, 0]
click at [1070, 766] on icon "button" at bounding box center [1075, 768] width 22 height 22
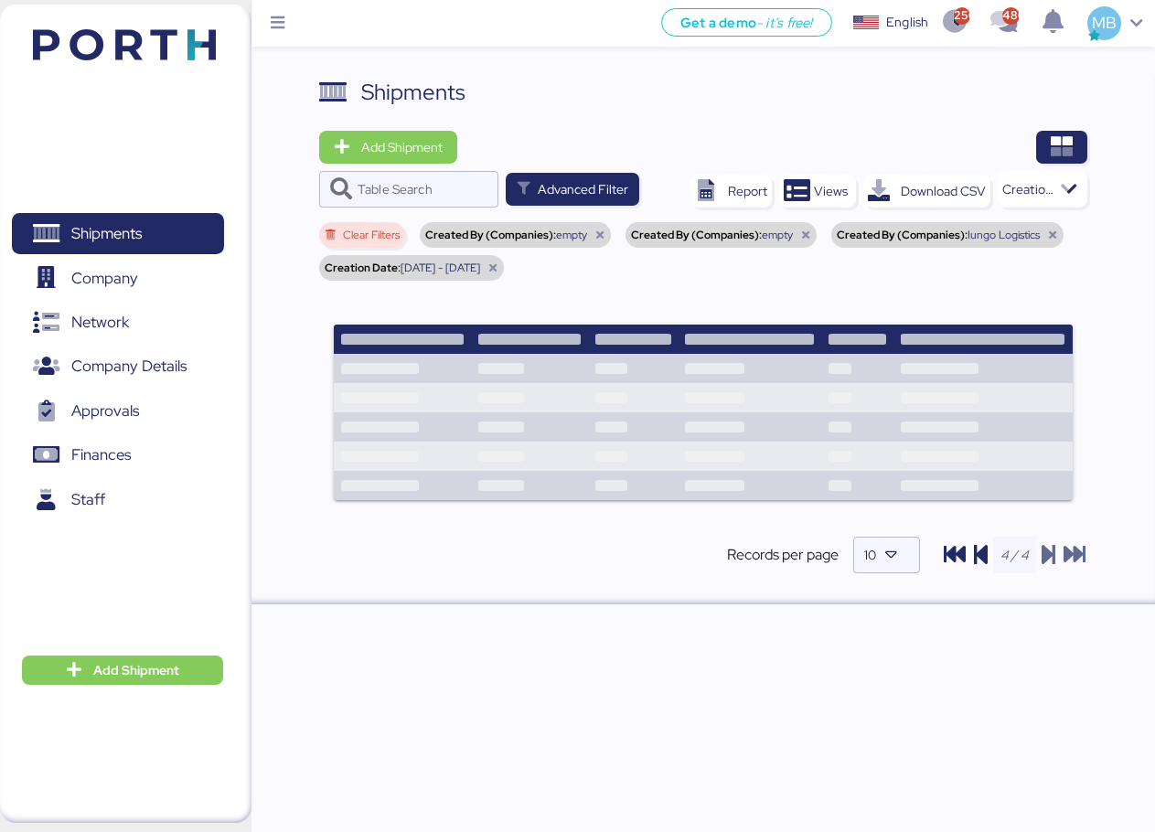
scroll to position [0, 0]
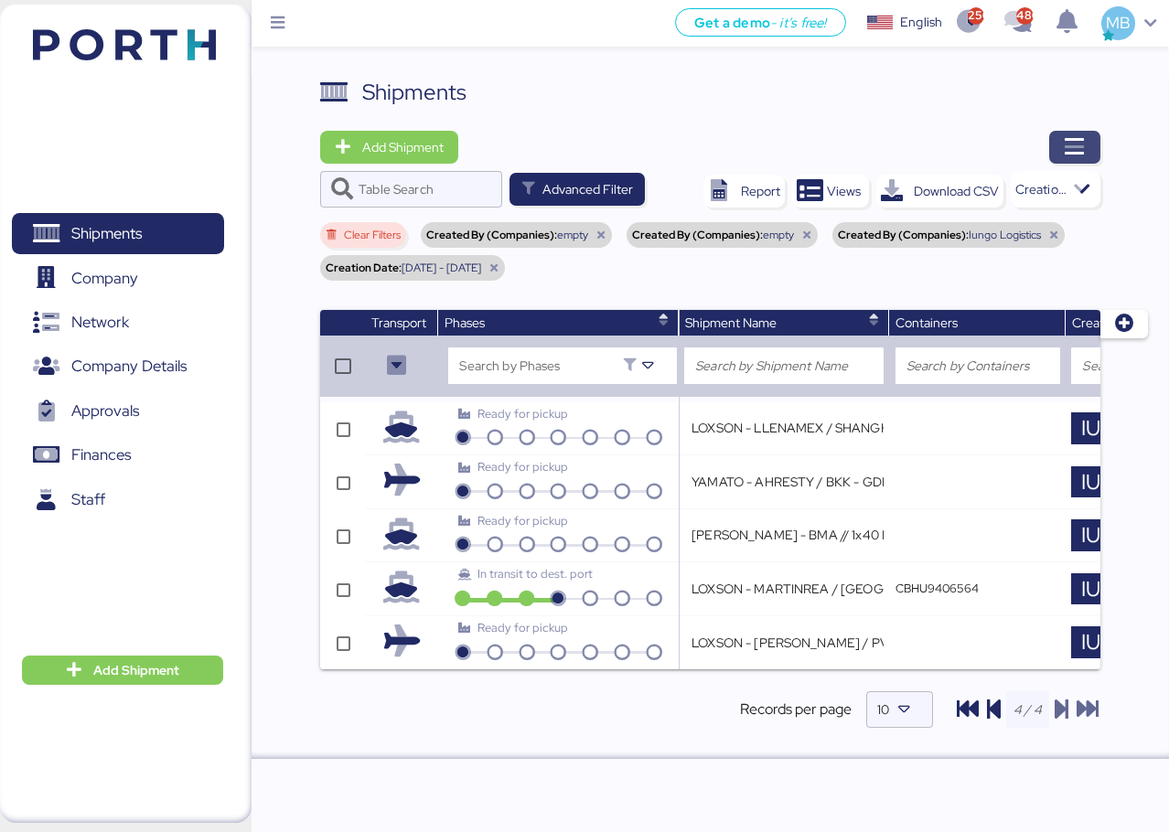
click at [1091, 139] on span "button" at bounding box center [1074, 147] width 51 height 33
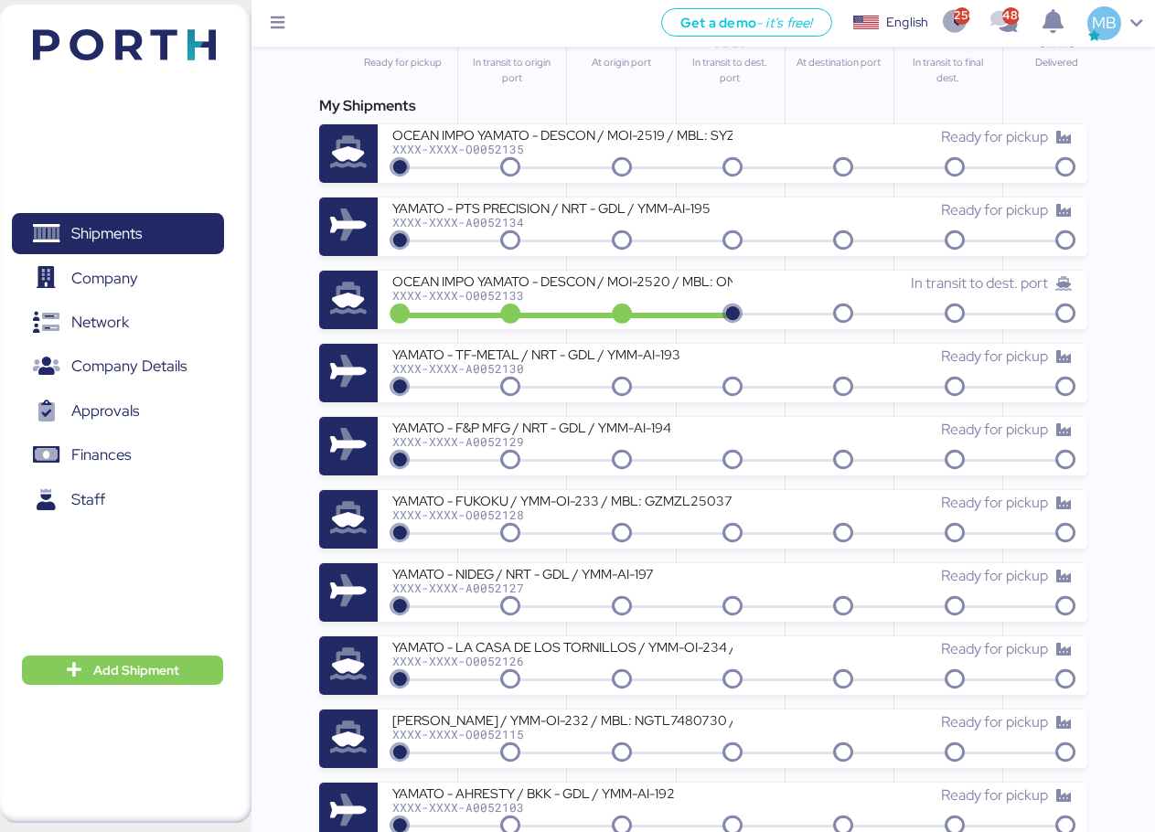
scroll to position [183, 0]
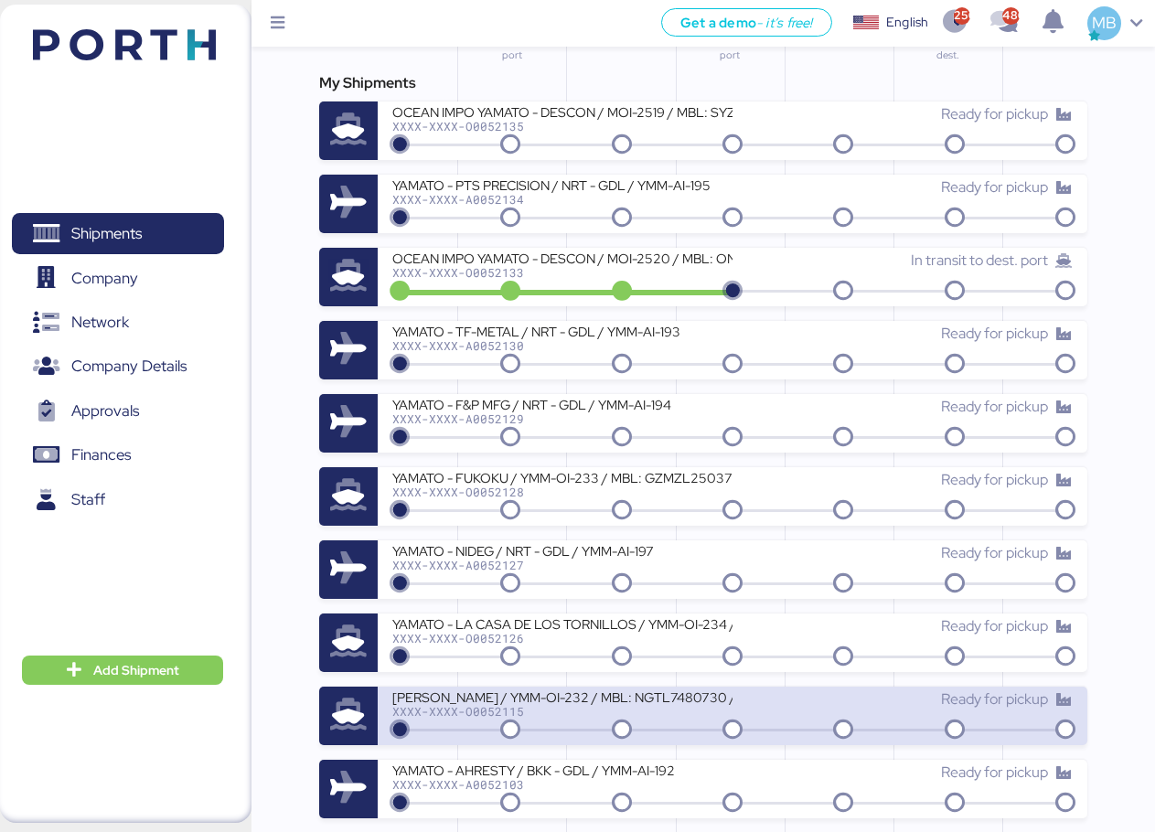
click at [604, 702] on div "[PERSON_NAME] / YMM-OI-232 / MBL: NGTL7480730 / HBL: YTJTGI100134 / LCL" at bounding box center [562, 697] width 340 height 16
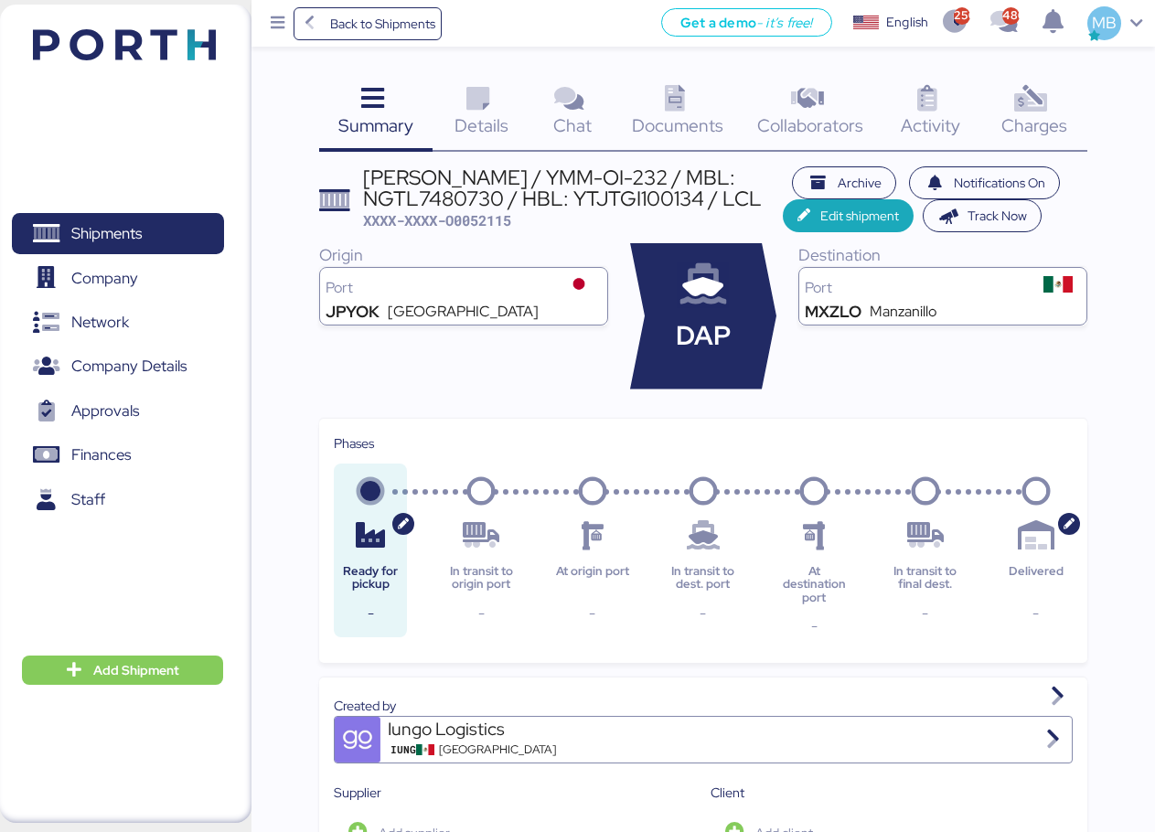
drag, startPoint x: 754, startPoint y: 198, endPoint x: 364, endPoint y: 165, distance: 391.0
click at [364, 167] on div "[PERSON_NAME] / YMM-OI-232 / MBL: NGTL7480730 / HBL: YTJTGI100134 / LCL" at bounding box center [573, 187] width 421 height 41
click at [142, 225] on span "Shipments" at bounding box center [106, 233] width 70 height 27
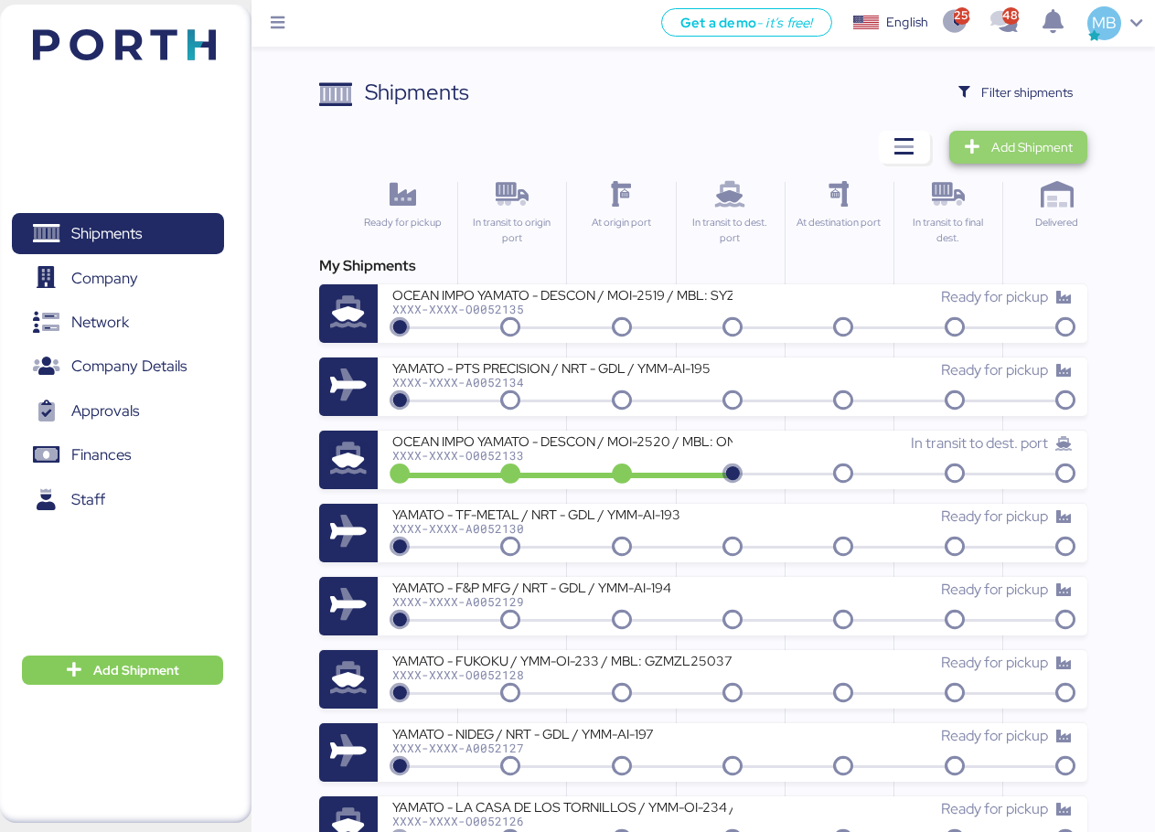
click at [1032, 141] on span "Add Shipment" at bounding box center [1031, 147] width 81 height 22
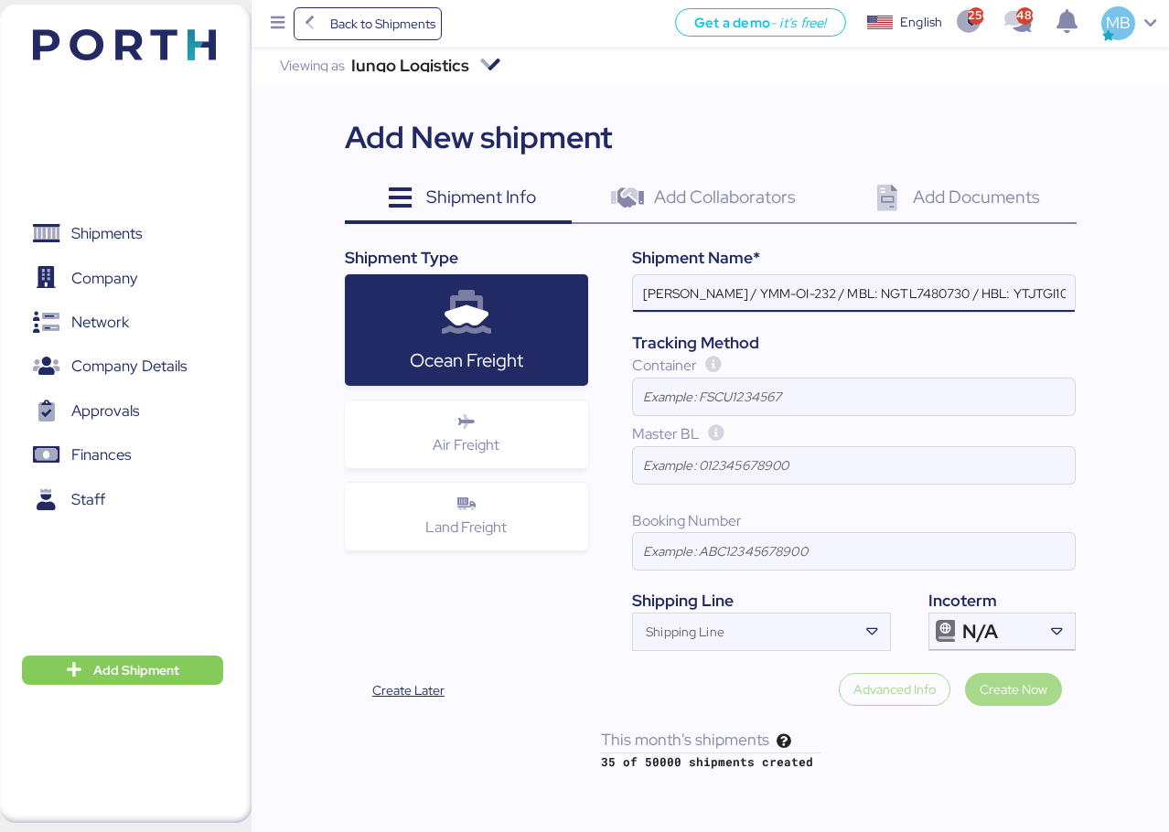
scroll to position [0, 79]
click at [986, 295] on input "[PERSON_NAME] / YMM-OI-232 / MBL: NGTL7480730 / HBL: YTJTGI100134 / LCL" at bounding box center [854, 293] width 442 height 37
click at [1044, 293] on input "[PERSON_NAME] / YMM-OI-232 / MBL: NGTL7480730 / HBL: YTJTGI100134 / LCL" at bounding box center [854, 293] width 442 height 37
type input "[PERSON_NAME] / YMM-OI-232 / MBL: NGTL7480730 / HBL: YTJTGI100134 / FCL"
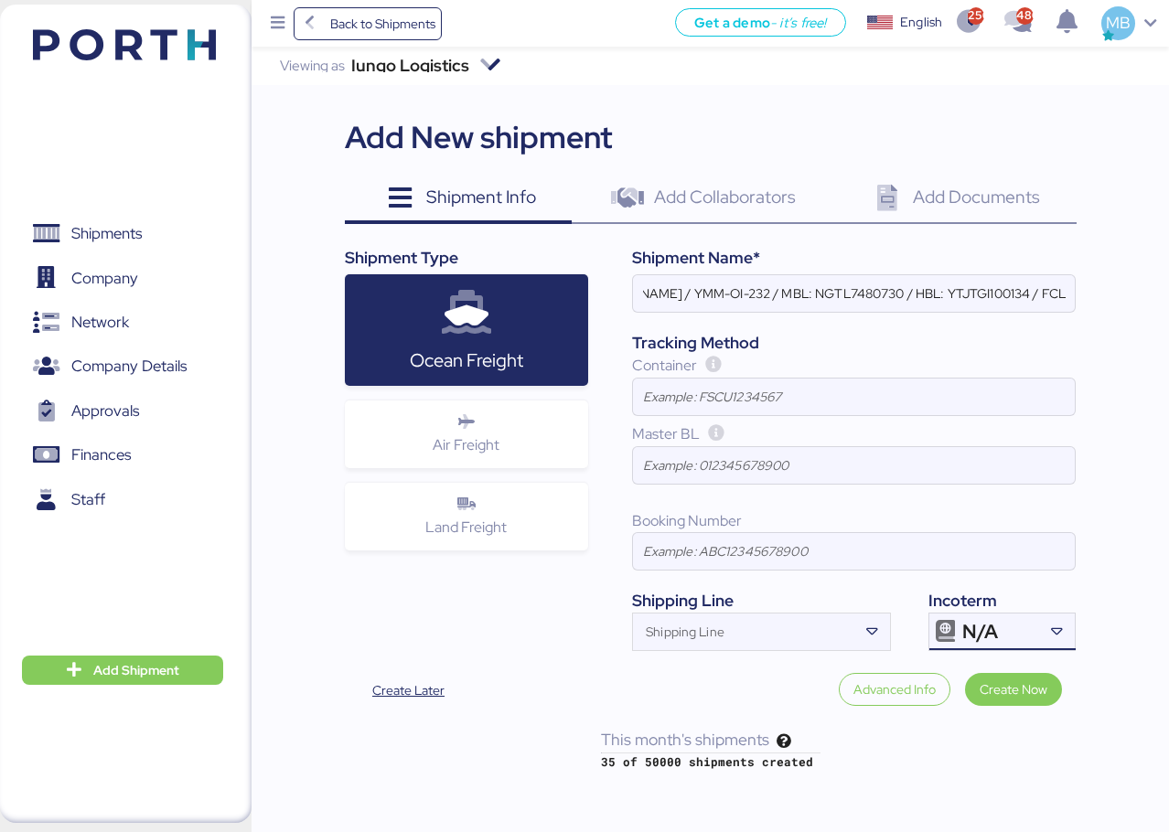
click at [1035, 631] on div "N/A" at bounding box center [1000, 632] width 76 height 37
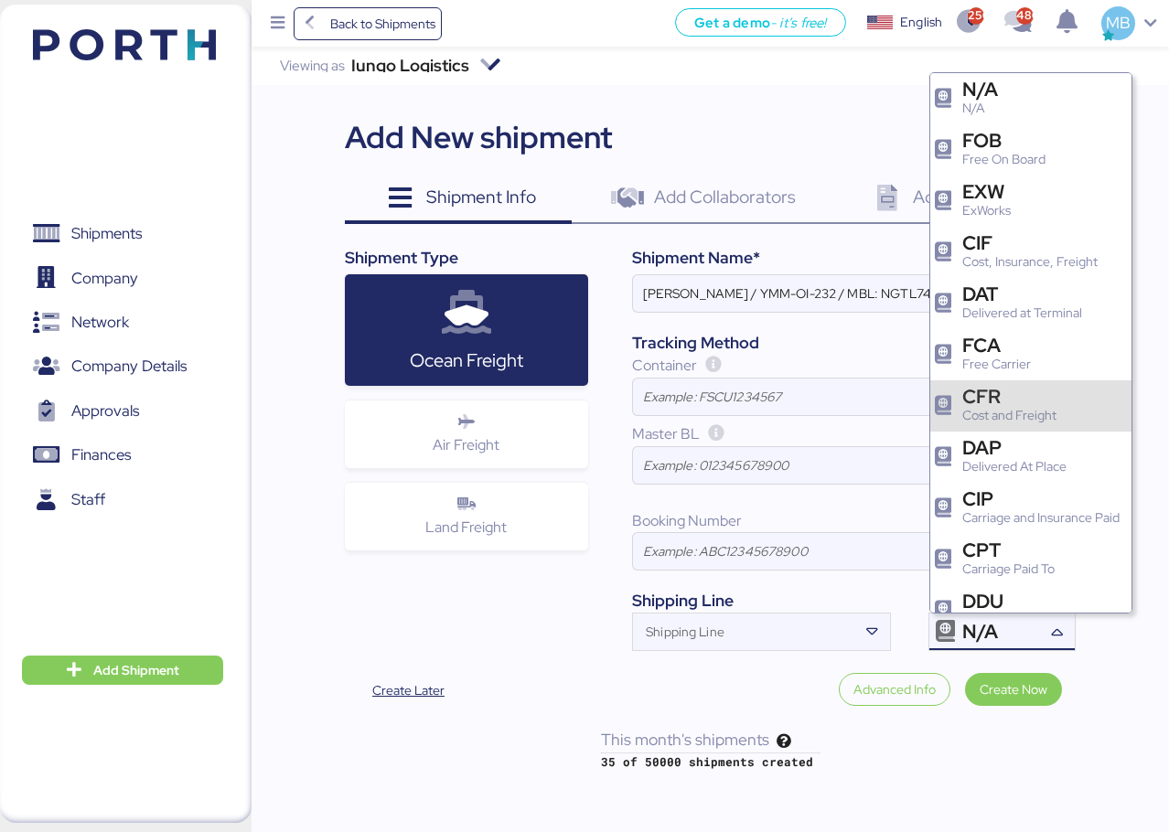
scroll to position [183, 0]
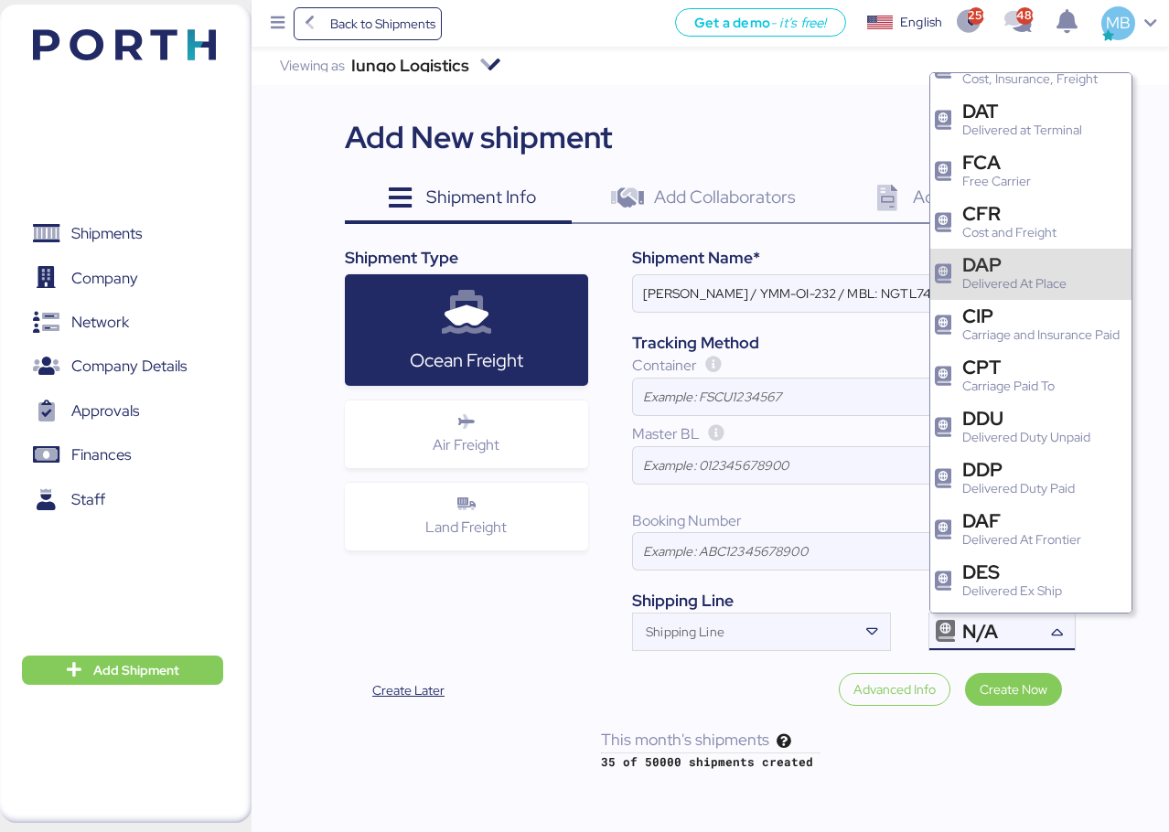
click at [1038, 271] on div "DAP" at bounding box center [1014, 264] width 104 height 19
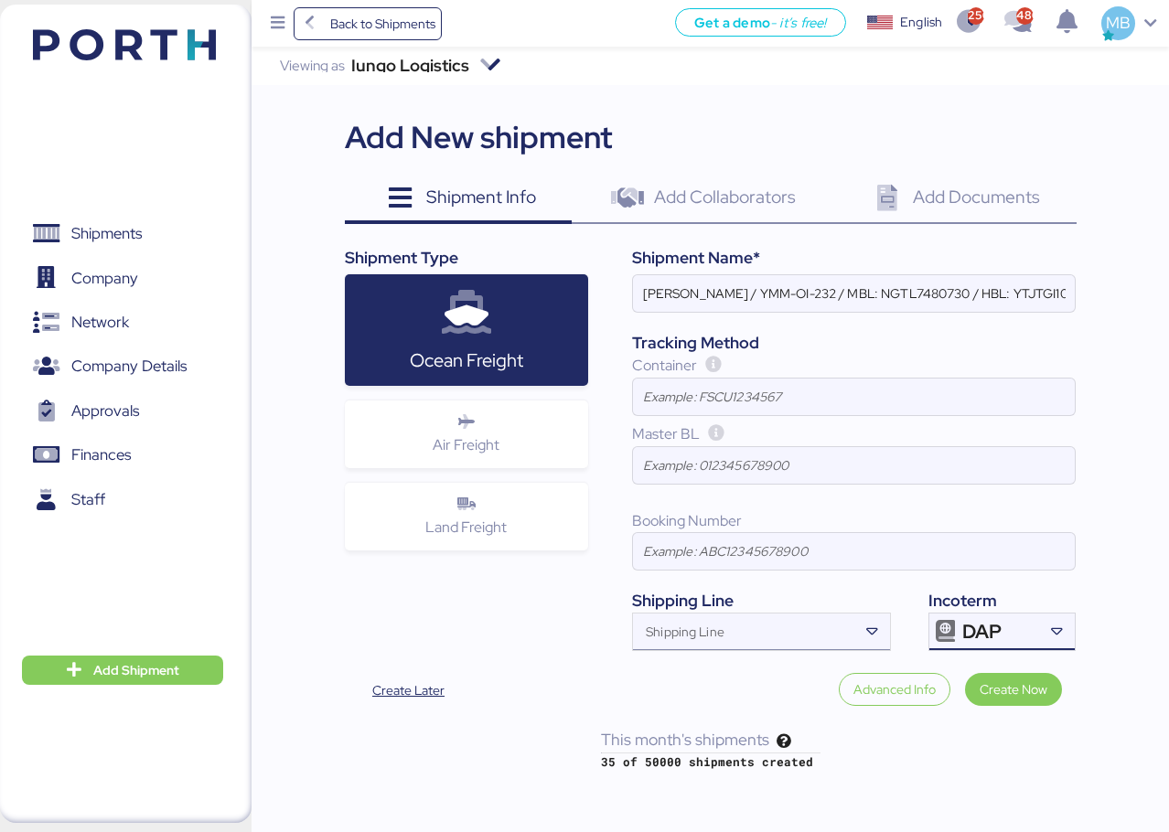
click at [715, 625] on div "Shipping Line" at bounding box center [745, 632] width 224 height 37
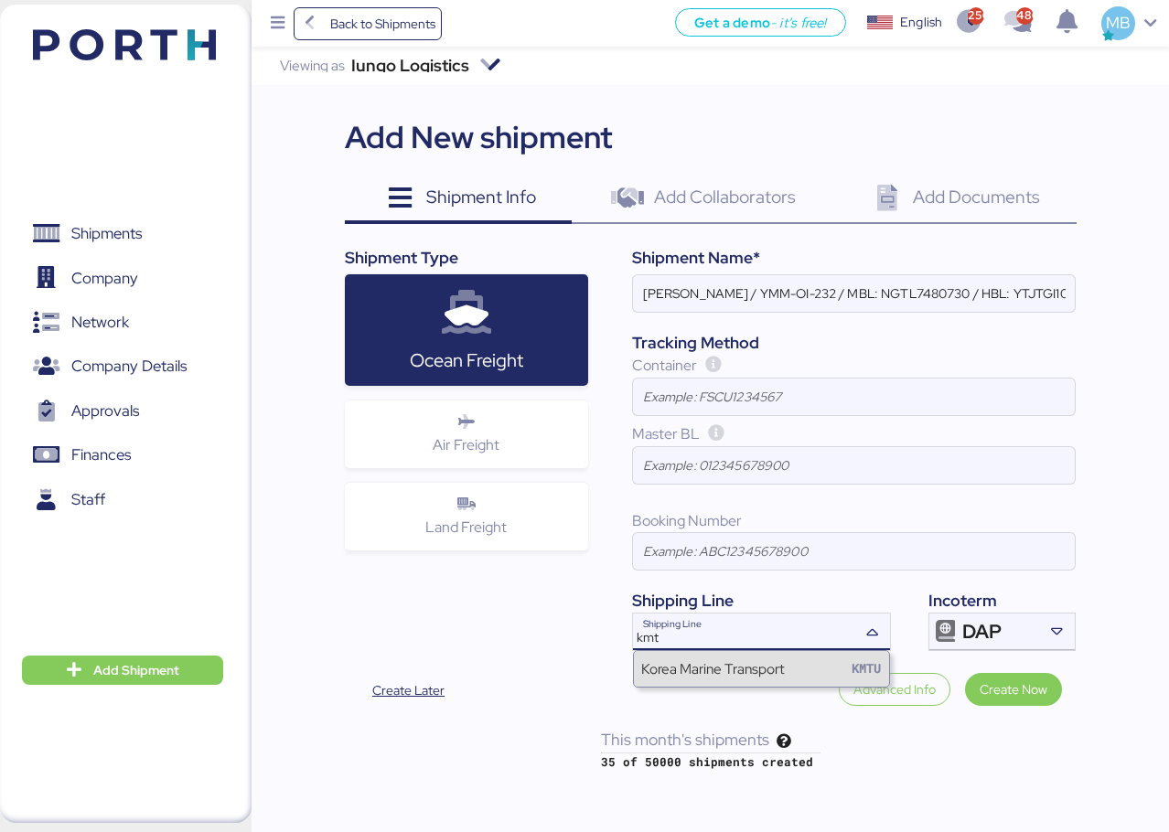
type input "kmt"
click at [750, 680] on div "Korea Marine Transport KMTU" at bounding box center [761, 668] width 255 height 35
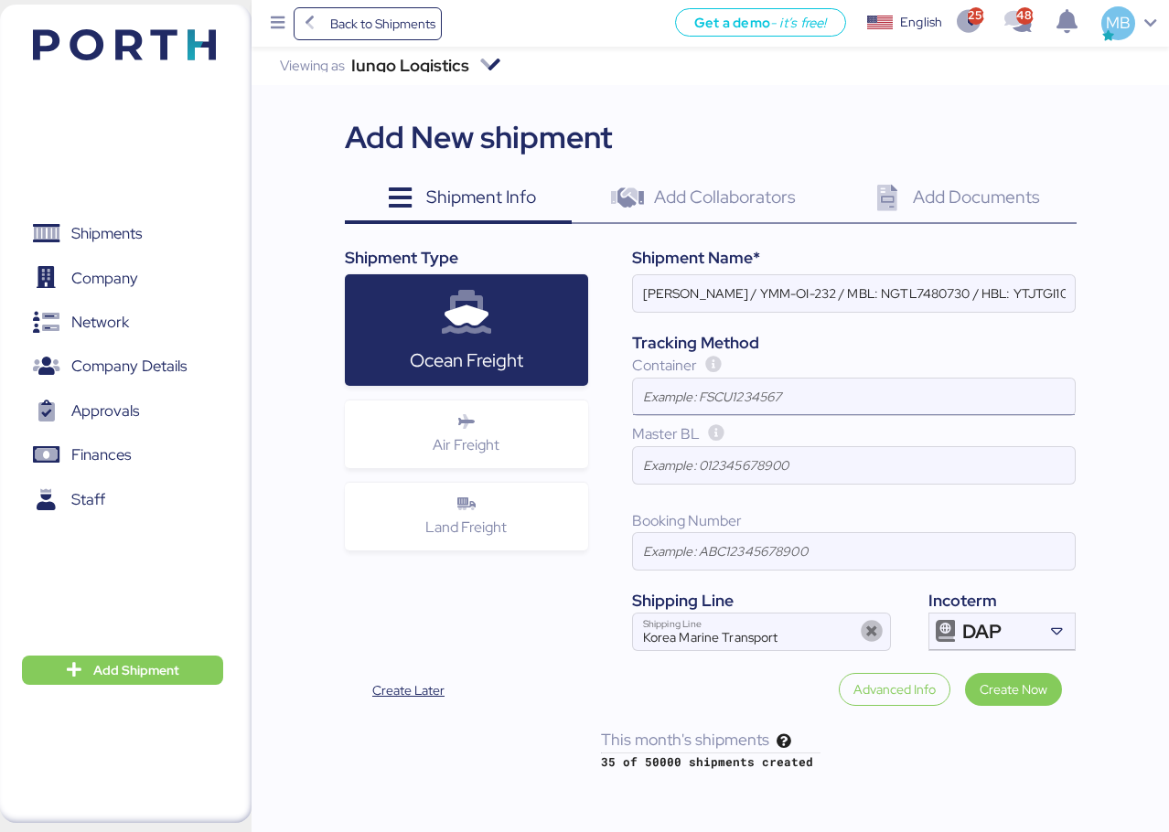
click at [750, 387] on input at bounding box center [854, 397] width 442 height 37
paste input "DFSU7695393"
type input "DFSU7695393"
click at [729, 290] on input "[PERSON_NAME] / YMM-OI-232 / MBL: NGTL7480730 / HBL: YTJTGI100134 / FCL" at bounding box center [854, 293] width 442 height 37
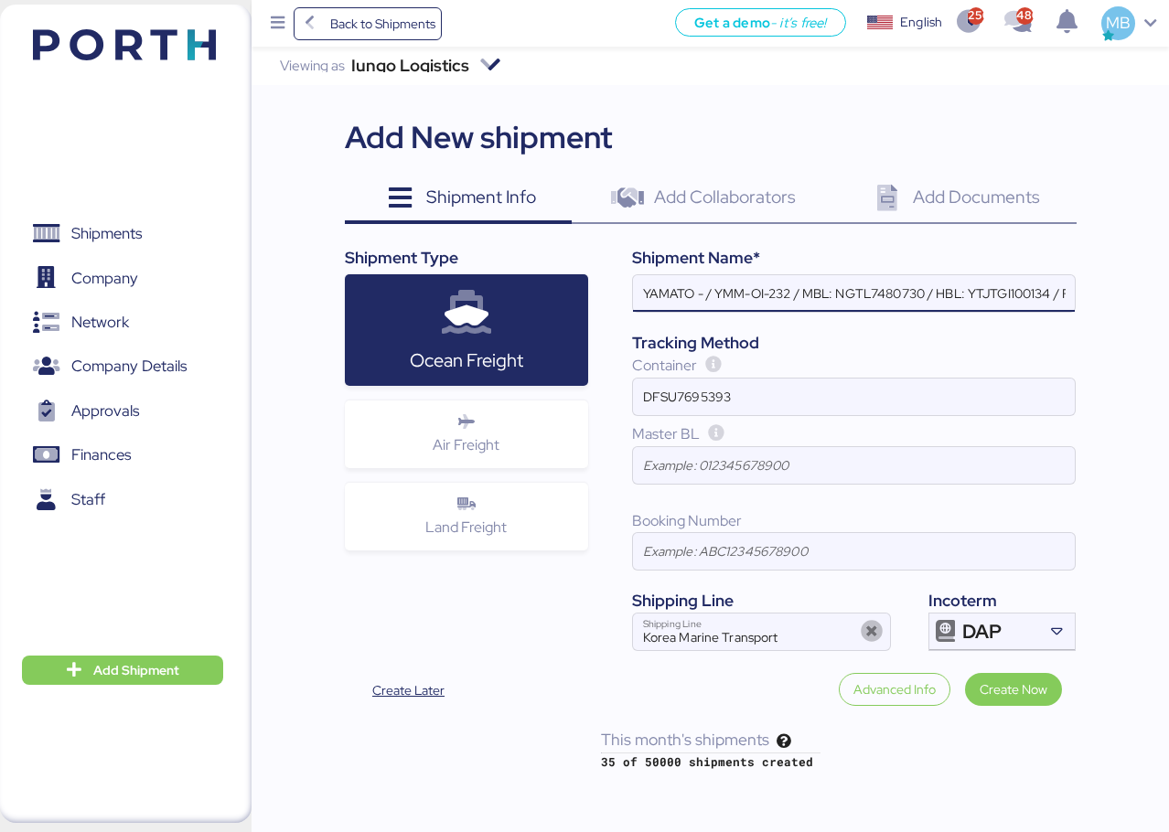
paste input "SUZUKI"
click at [842, 283] on input "YAMATO - SUZUKI / YMM-OI-232 / MBL: NGTL7480730 / HBL: YTJTGI100134 / FCL" at bounding box center [854, 293] width 442 height 37
paste input "YMM-OI-235"
click at [923, 295] on input "YAMATO - SUZUKI / YMM-OI-235 / MBL: NGTL7480730 / HBL: YTJTGI100134 / FCL" at bounding box center [854, 293] width 442 height 37
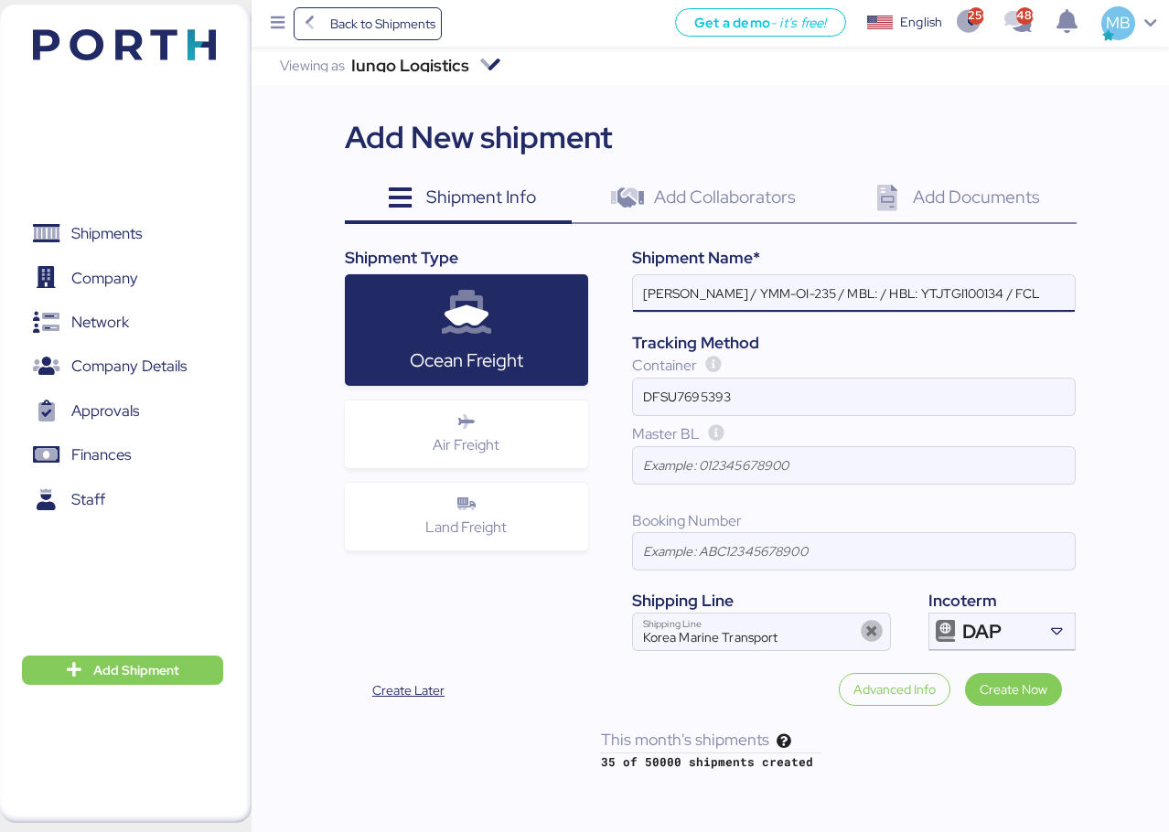
paste input "KMTCJKT5255572"
click at [1057, 292] on input "YAMATO - SUZUKI / YMM-OI-235 / MBL: KMTCJKT5255572 / HBL: YTJTGI100134 / FCL" at bounding box center [854, 293] width 442 height 37
paste input "YIFFW0166695"
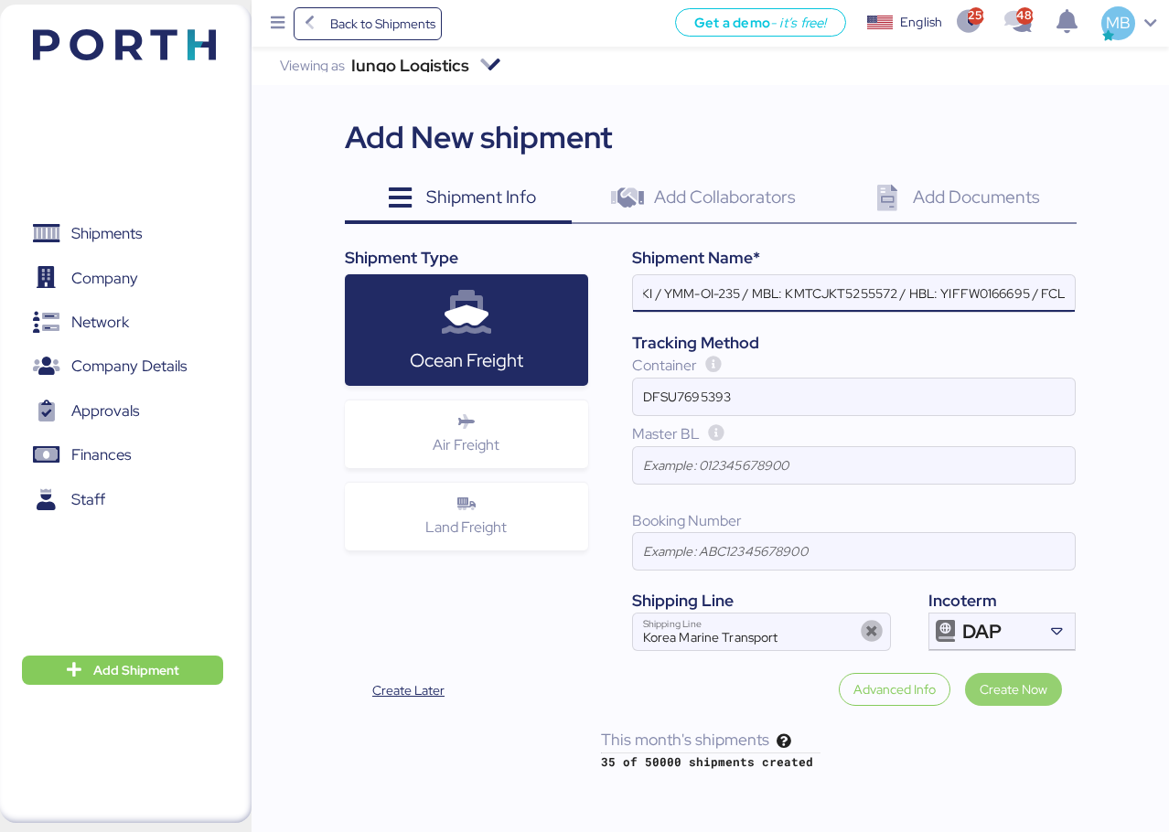
type input "YAMATO - SUZUKI / YMM-OI-235 / MBL: KMTCJKT5255572 / HBL: YIFFW0166695 / FCL"
click at [1033, 696] on span "Create Now" at bounding box center [1014, 690] width 68 height 22
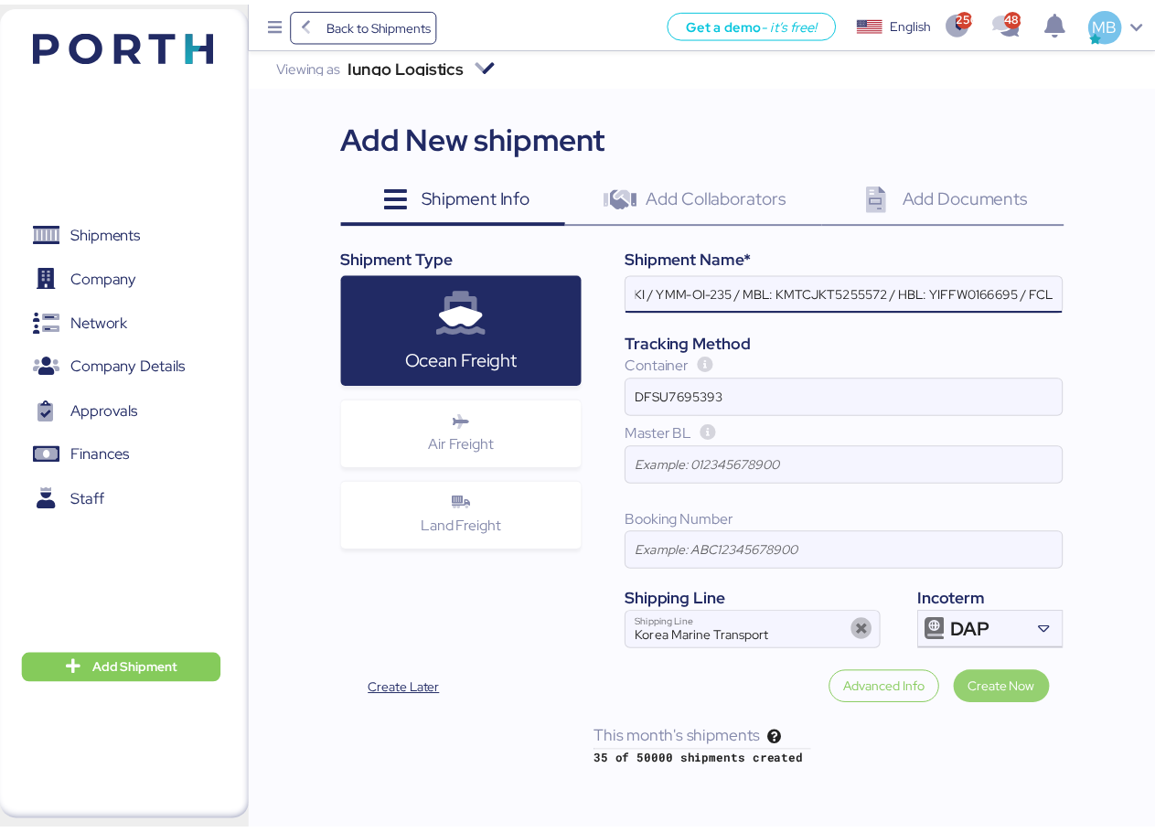
scroll to position [0, 0]
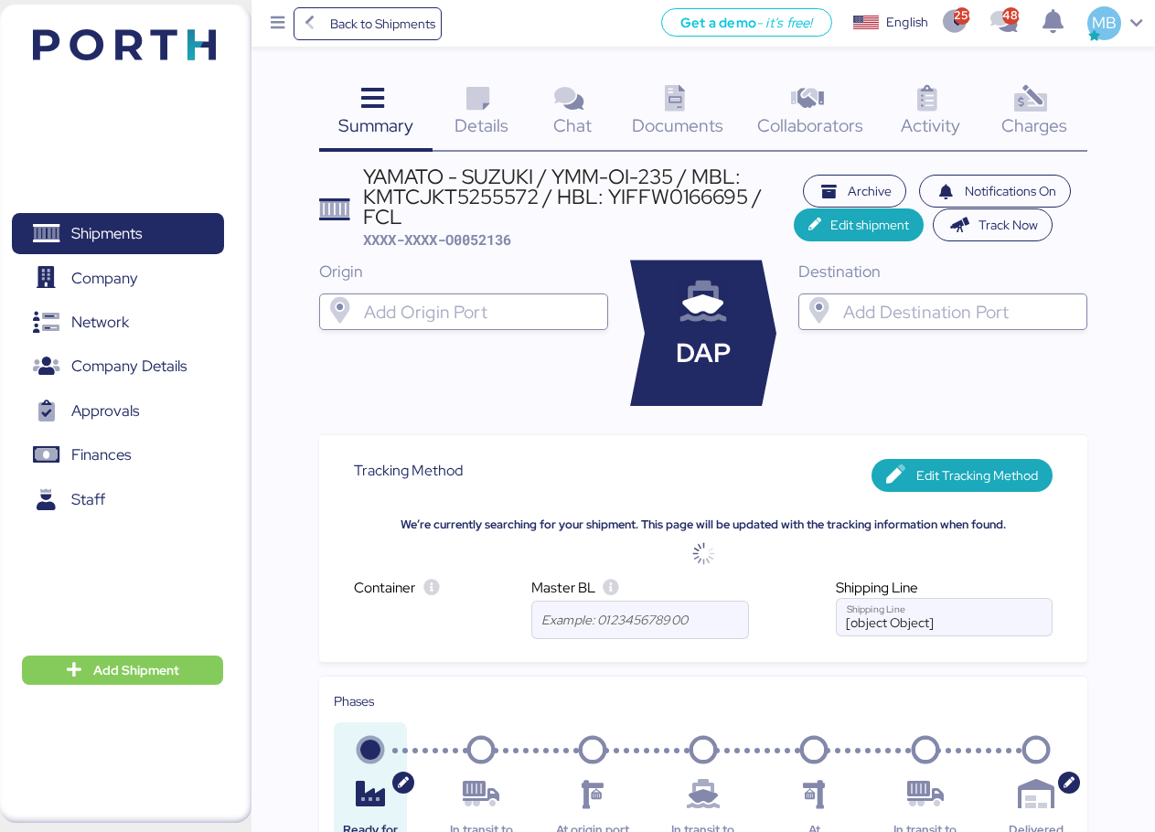
click at [849, 308] on input "search" at bounding box center [960, 312] width 240 height 22
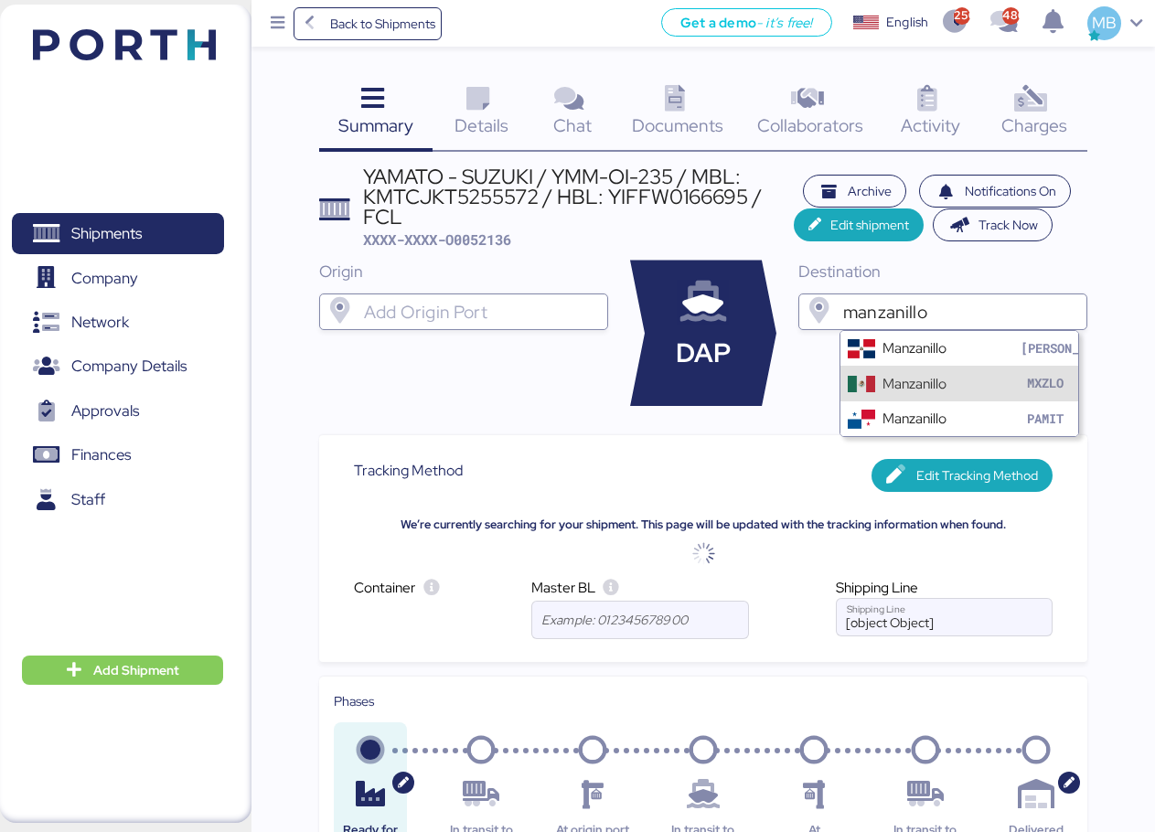
type input "manzanillo"
click at [947, 379] on div "Manzanillo" at bounding box center [915, 383] width 64 height 21
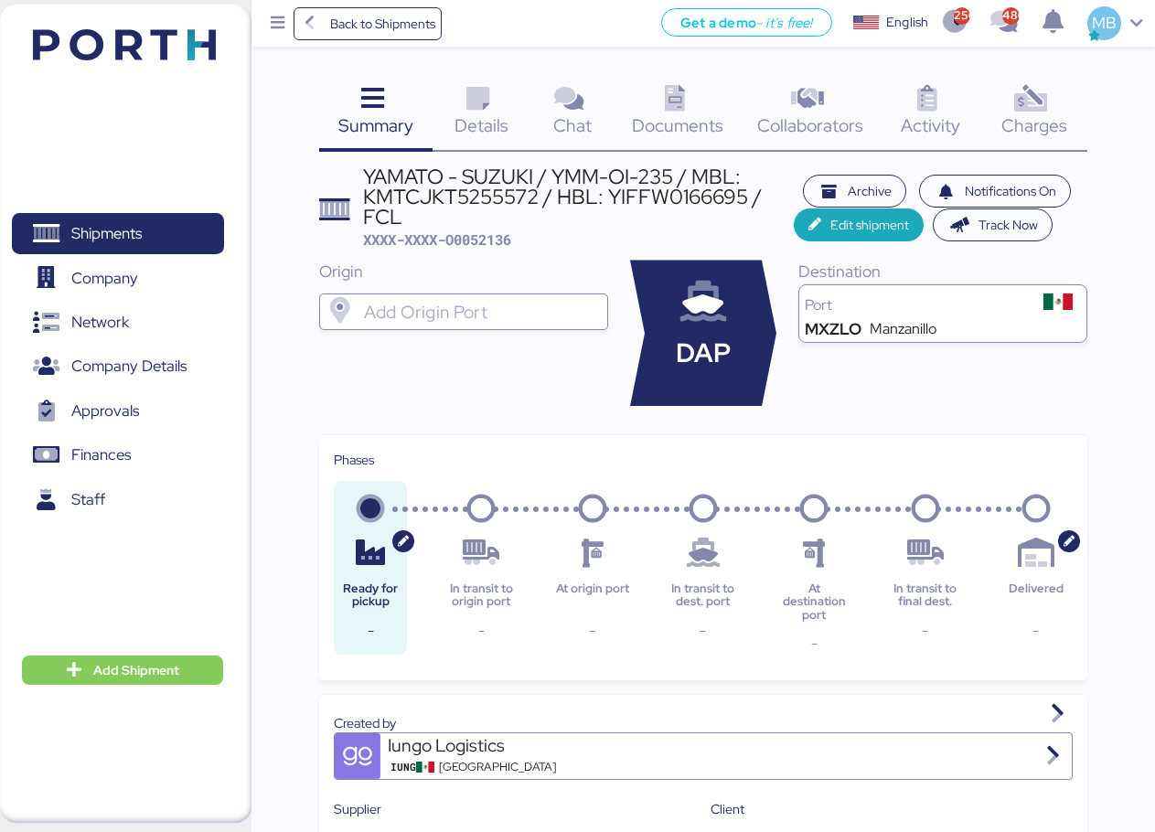
click at [508, 123] on span "Details" at bounding box center [482, 125] width 54 height 24
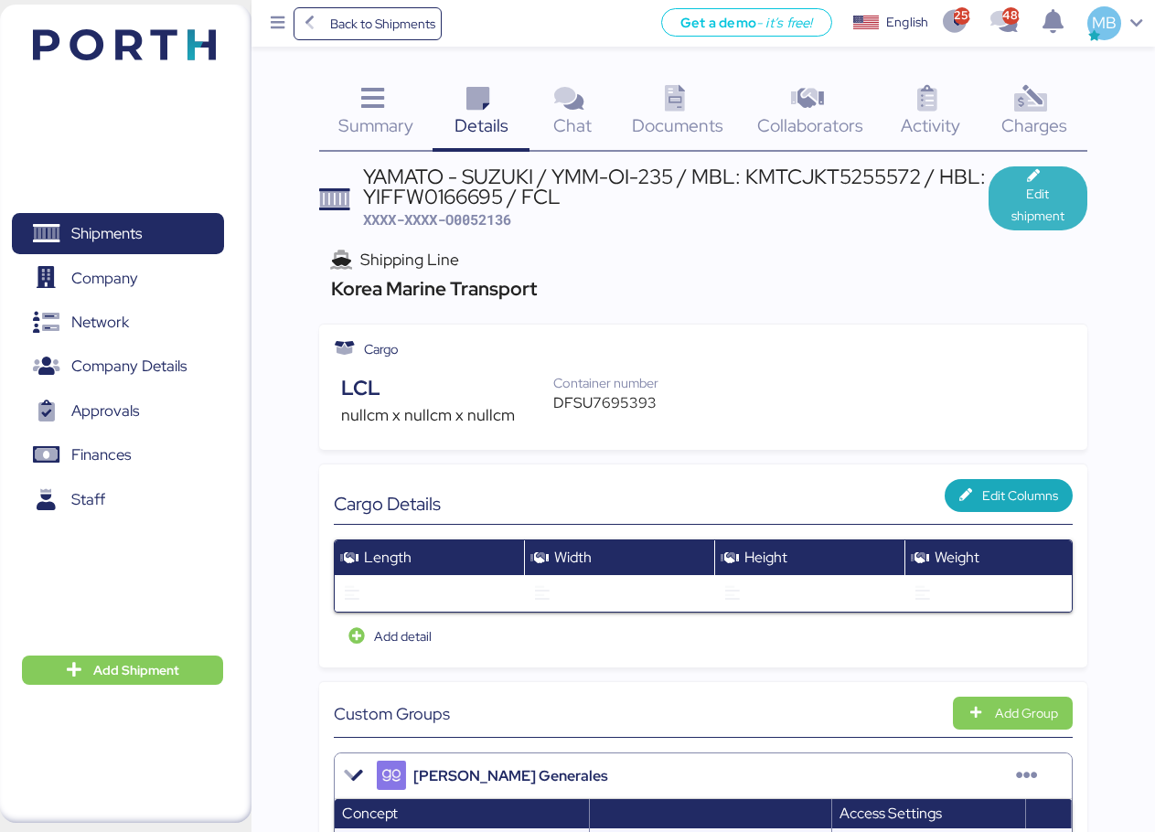
click at [1016, 203] on span "Edit shipment" at bounding box center [1038, 205] width 70 height 44
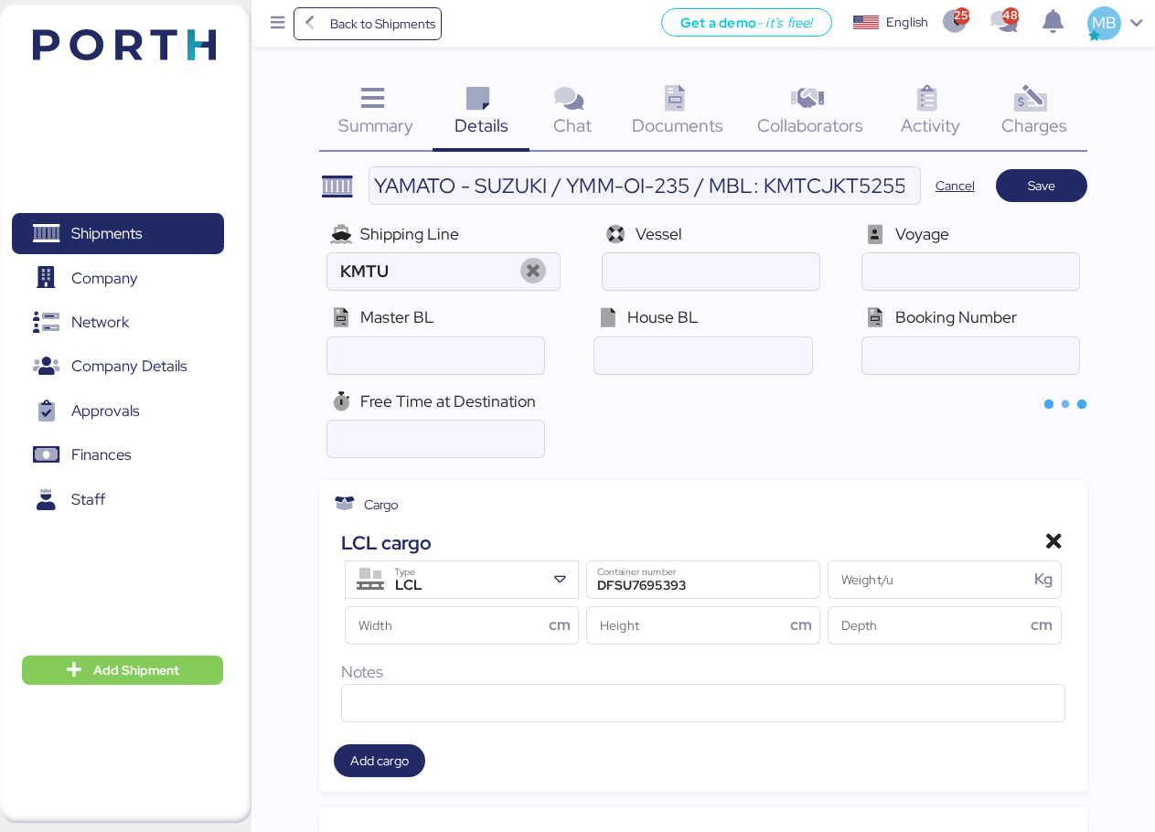
type input "Korea Marine Transport"
click at [539, 582] on div "LCL" at bounding box center [464, 586] width 161 height 24
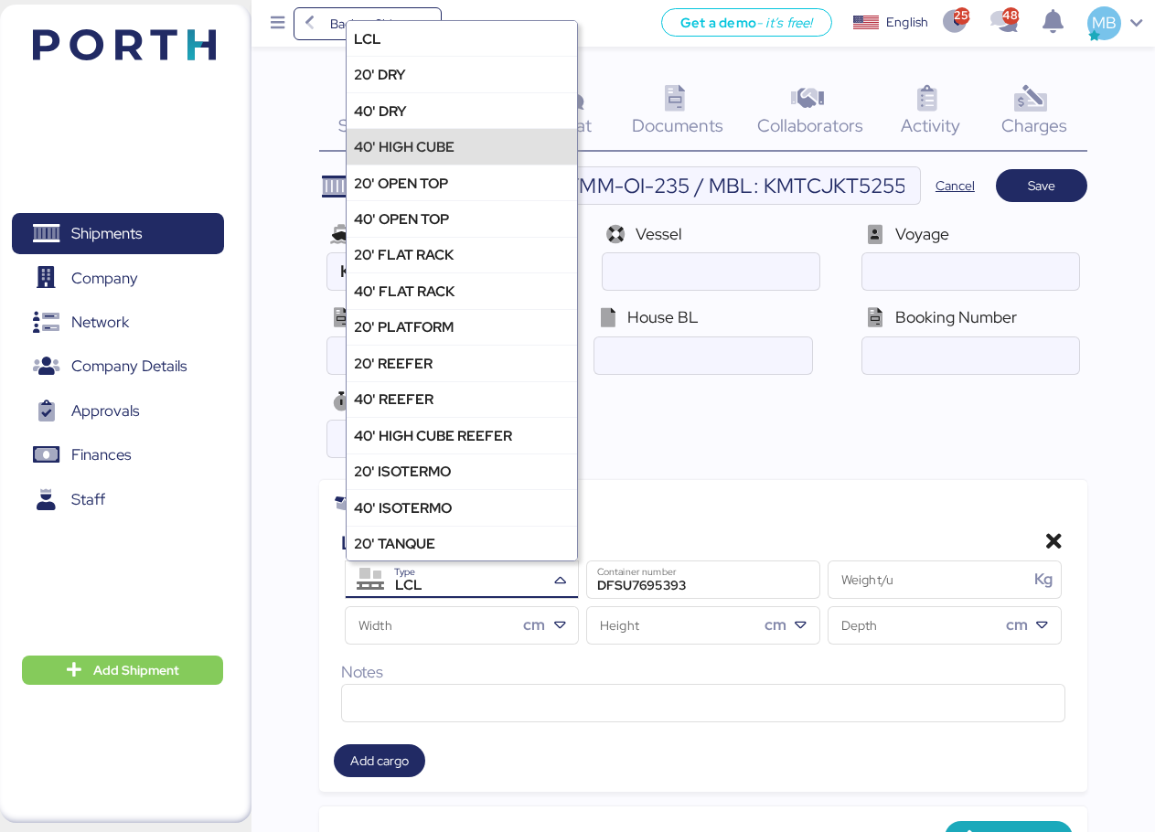
click at [501, 146] on div "40' HIGH CUBE" at bounding box center [462, 146] width 230 height 36
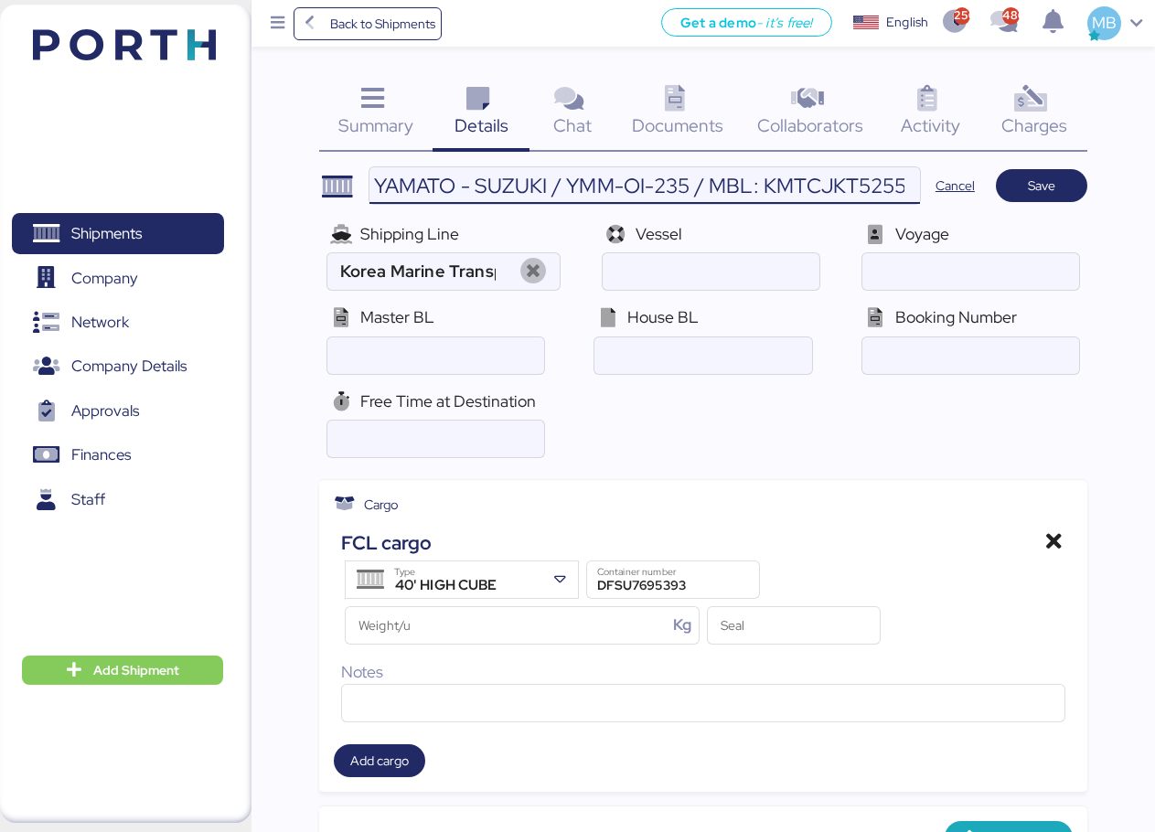
click at [781, 189] on input "YAMATO - SUZUKI / YMM-OI-235 / MBL: KMTCJKT5255572 / HBL: YIFFW0166695 / FCL" at bounding box center [645, 185] width 551 height 37
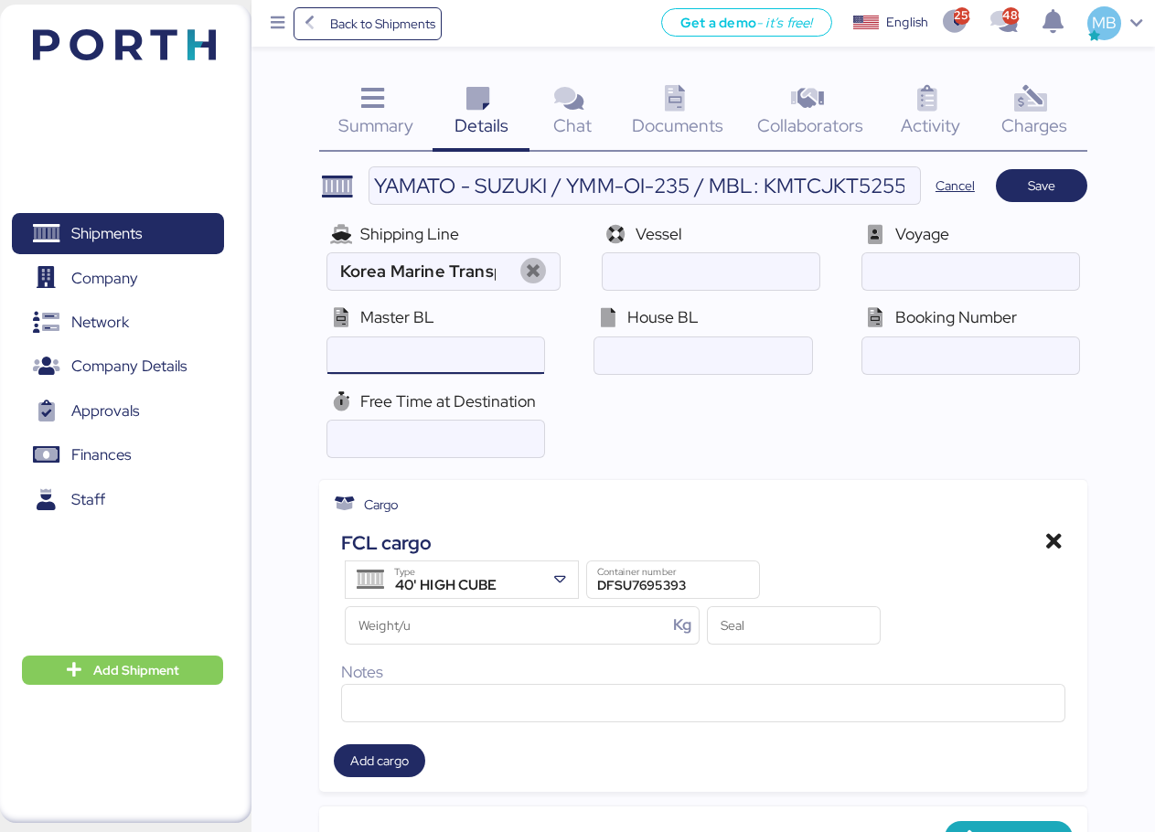
click at [440, 361] on input "ocean" at bounding box center [435, 355] width 217 height 37
paste input "KMTCJKT5255572"
type input "KMTCJKT5255572"
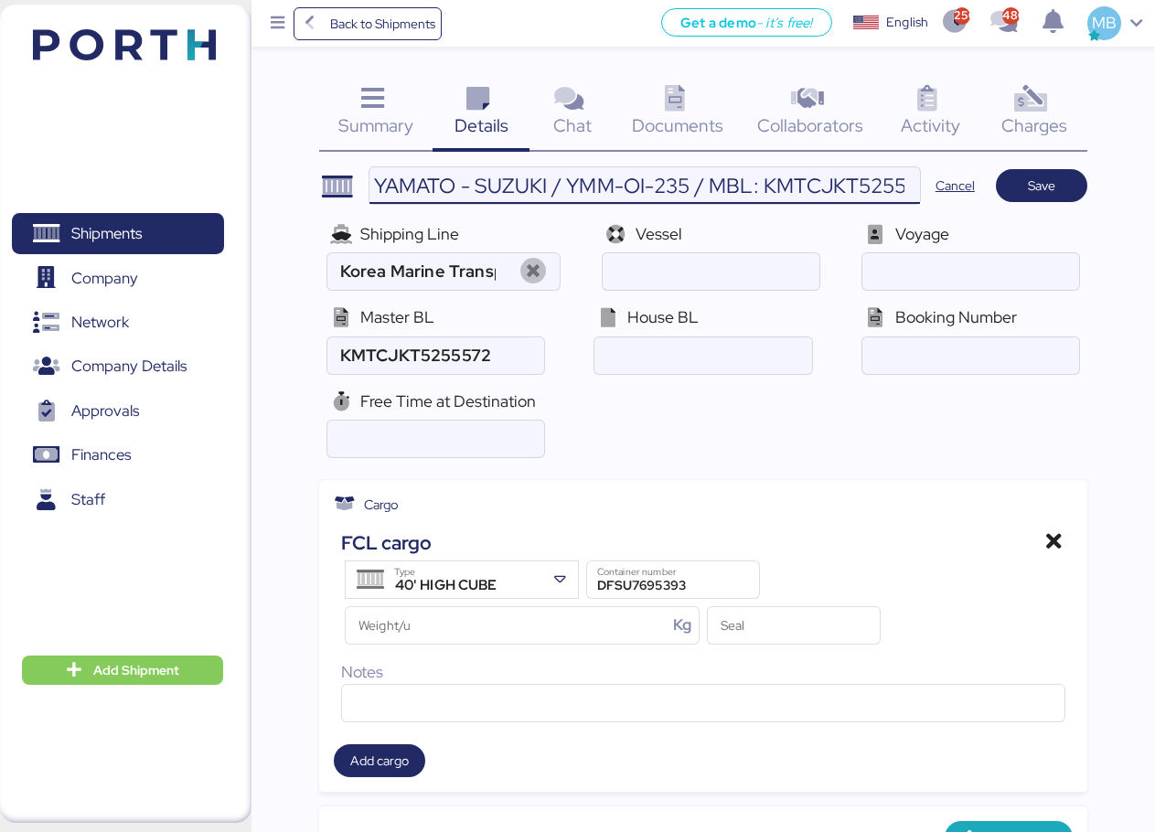
click at [777, 171] on input "YAMATO - SUZUKI / YMM-OI-235 / MBL: KMTCJKT5255572 / HBL: YIFFW0166695 / FCL" at bounding box center [645, 185] width 551 height 37
click at [823, 191] on input "YAMATO - SUZUKI / YMM-OI-235 / MBL: KMTCJKT5255572 / HBL: YIFFW0166695 / FCL" at bounding box center [645, 185] width 551 height 37
click at [702, 359] on input "ocean" at bounding box center [703, 355] width 217 height 37
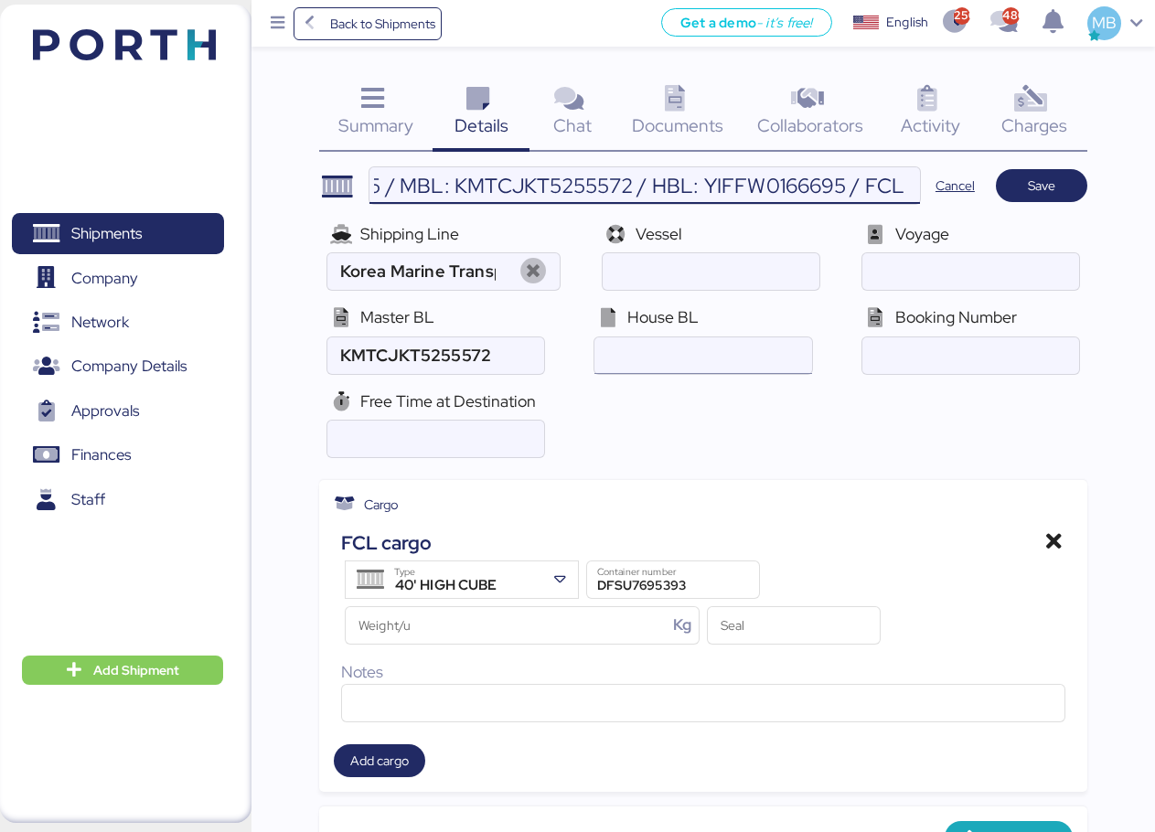
scroll to position [0, 0]
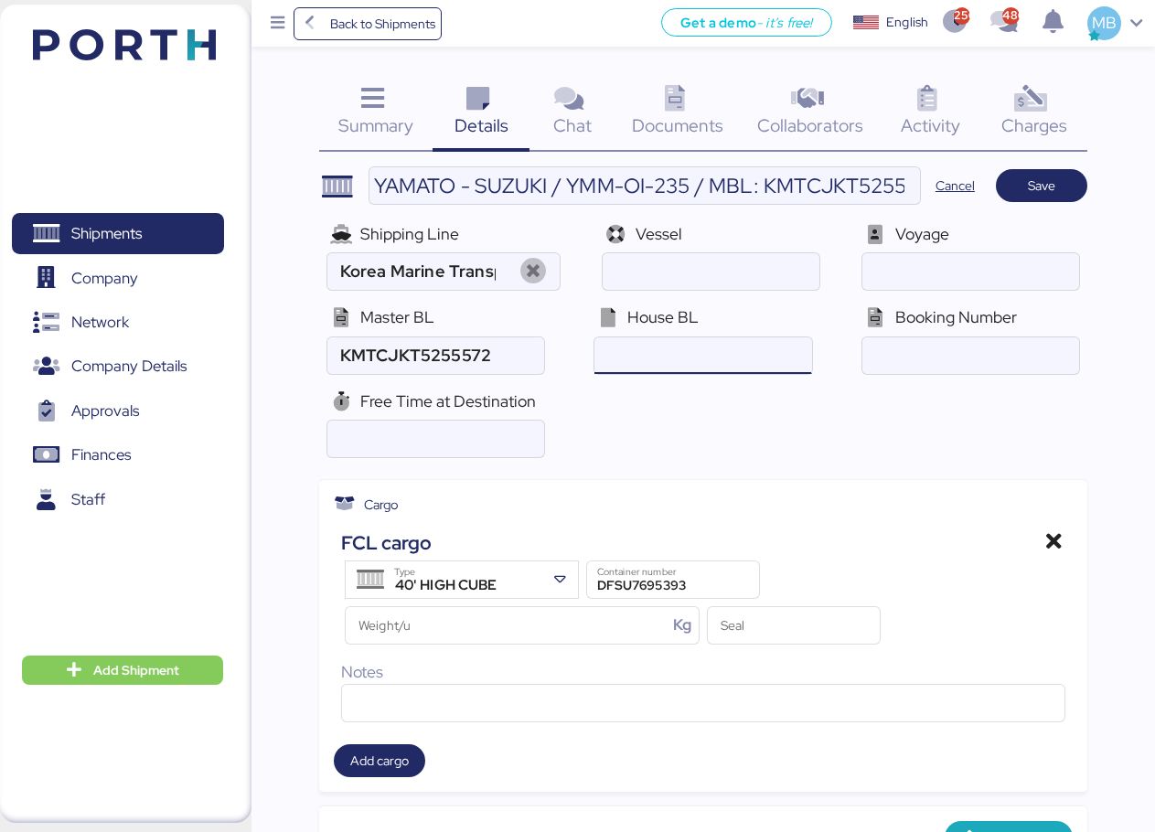
paste input "YIFFW0166695"
type input "YIFFW0166695"
click at [959, 363] on input "ocean" at bounding box center [970, 355] width 217 height 37
paste input "ID00990937"
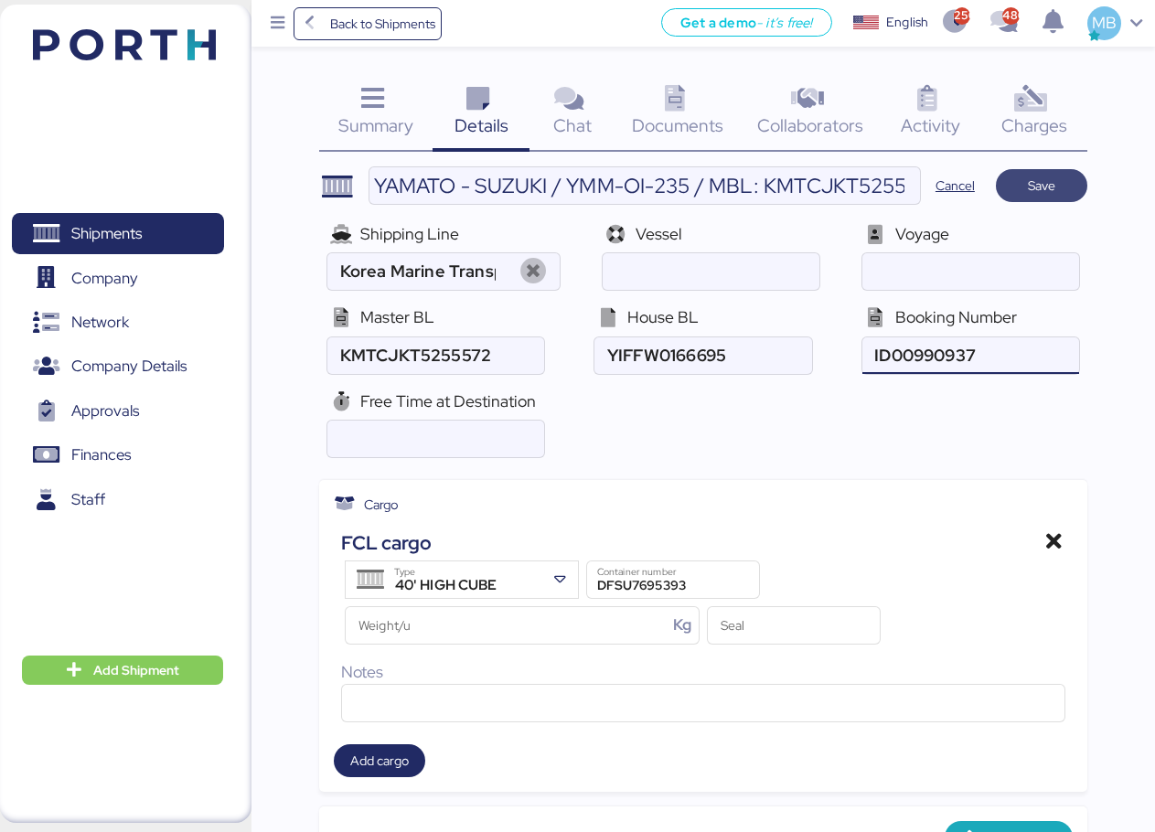
type input "ID00990937"
click at [1050, 181] on span "Save" at bounding box center [1041, 186] width 27 height 22
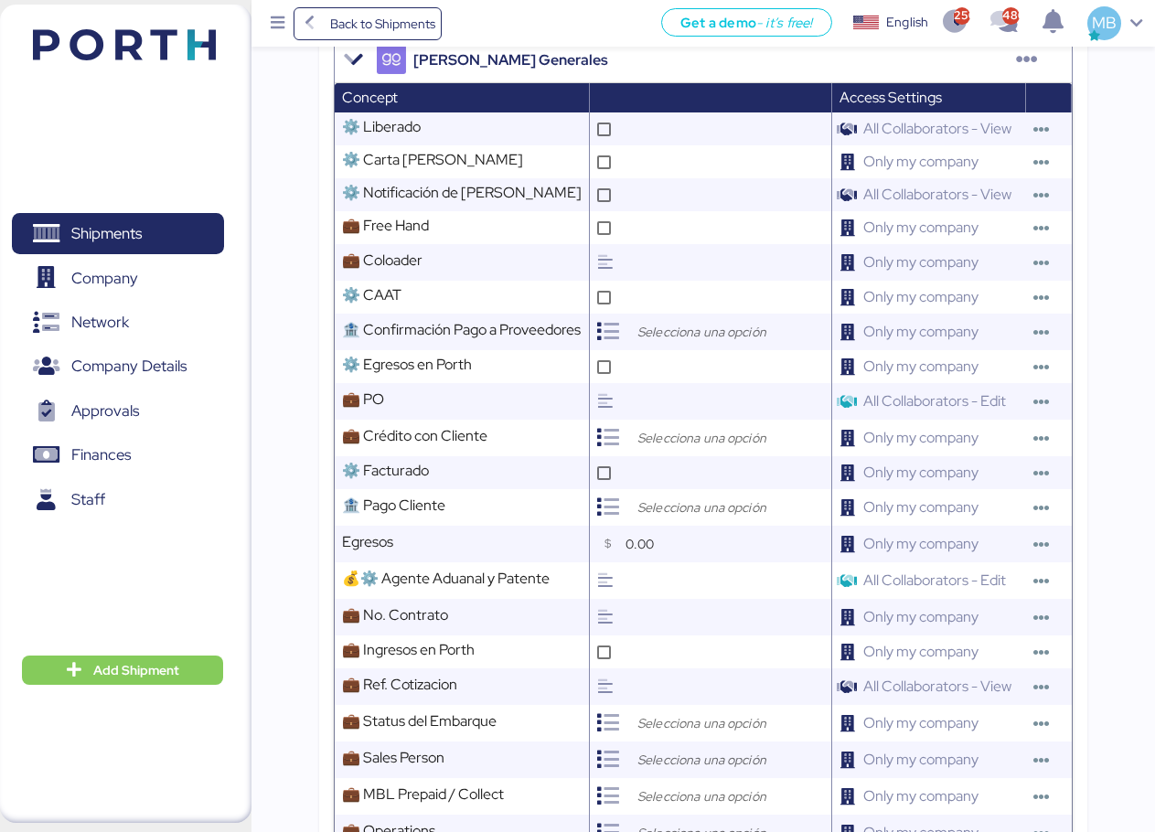
scroll to position [732, 0]
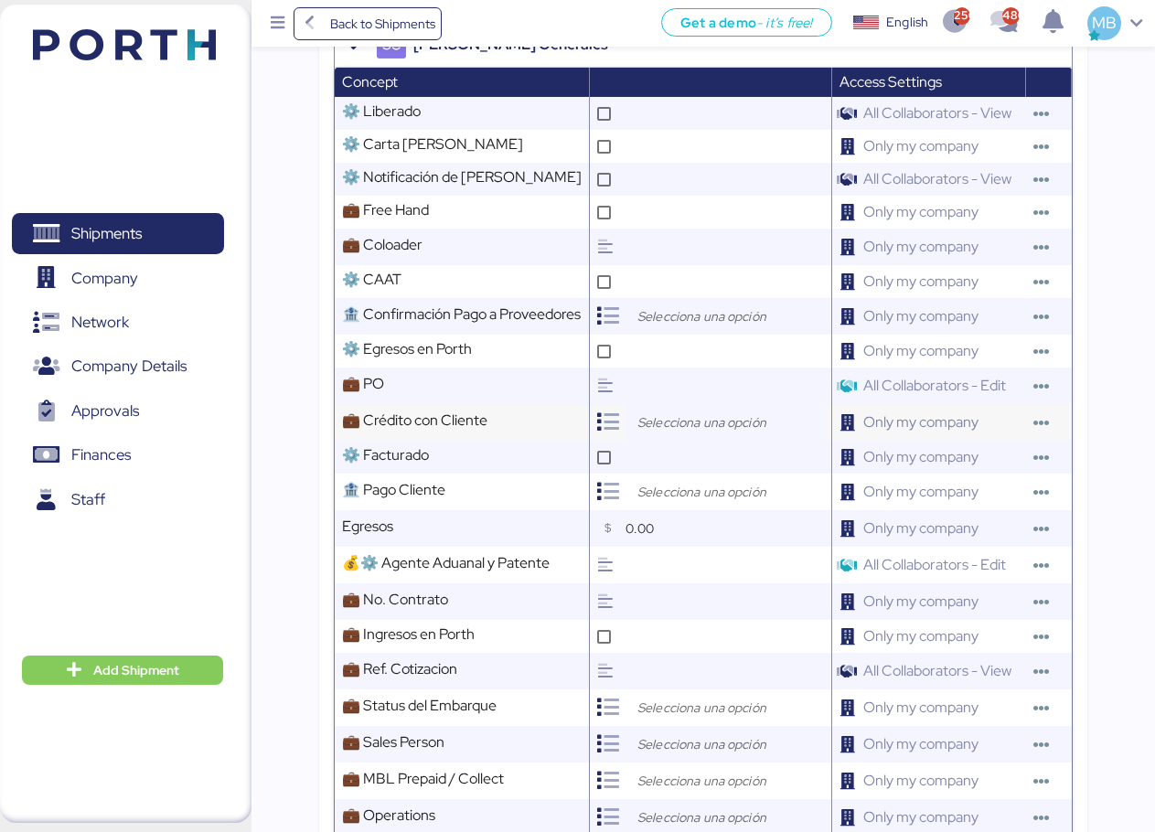
click at [651, 430] on input "search" at bounding box center [730, 423] width 192 height 22
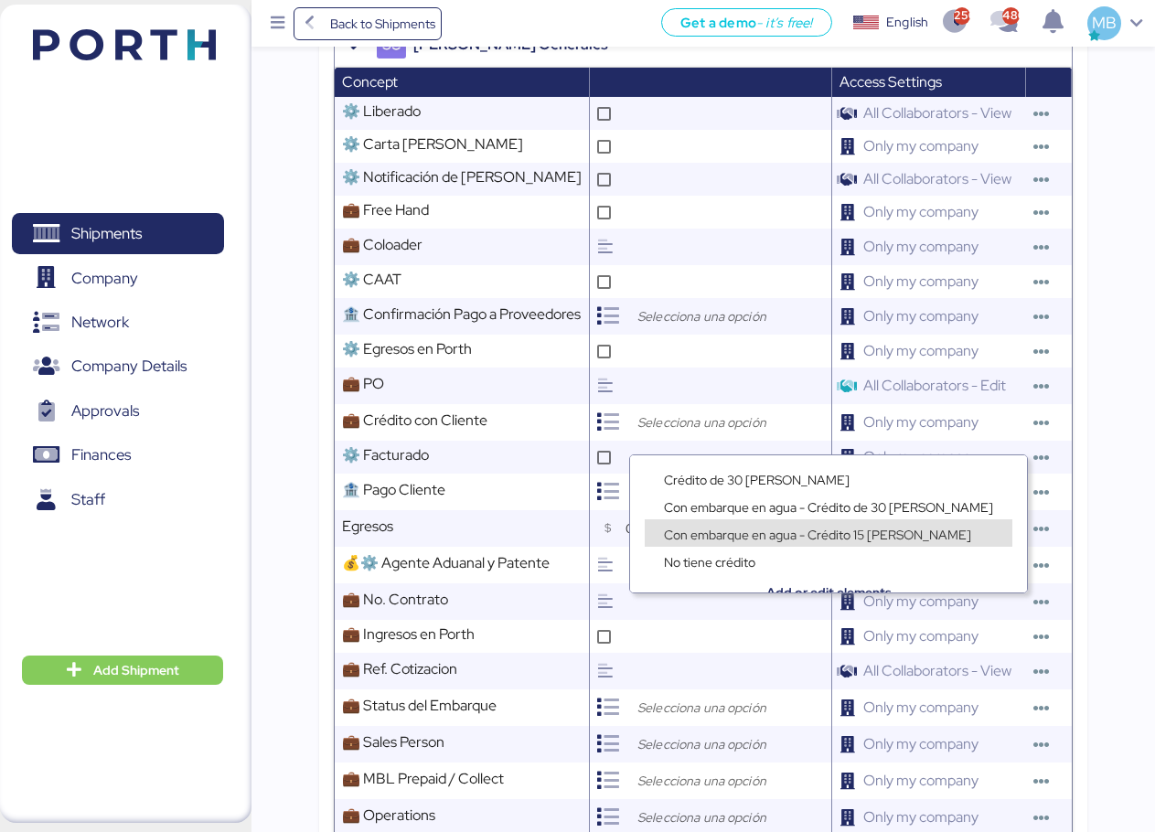
click at [813, 536] on span "Con embarque en agua - Crédito 15 [PERSON_NAME]" at bounding box center [817, 535] width 307 height 16
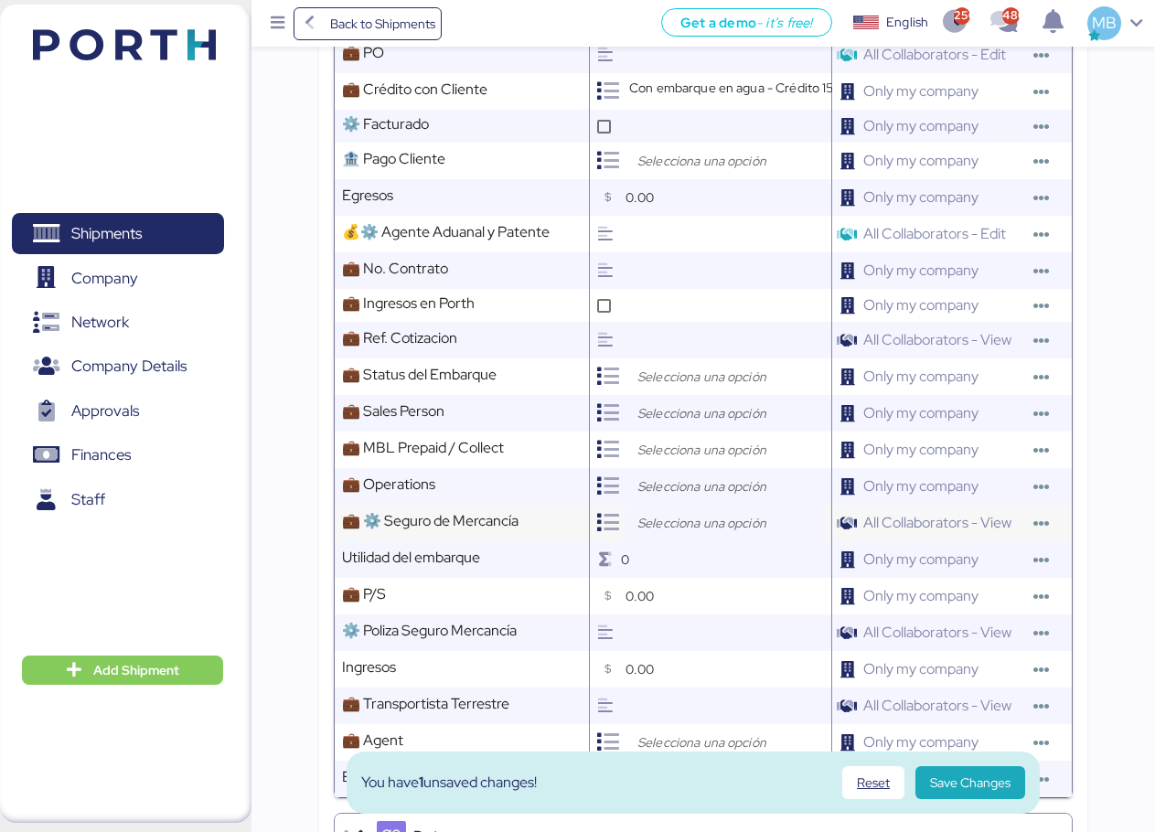
scroll to position [1098, 0]
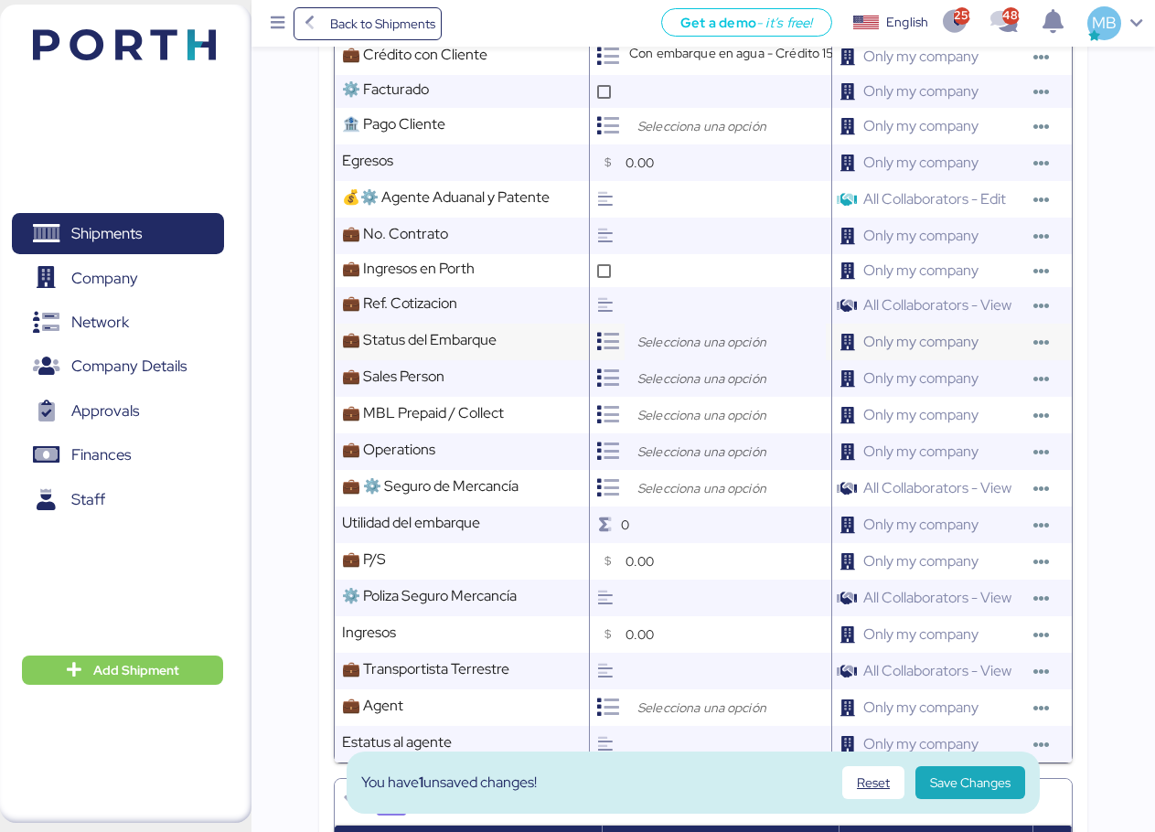
click at [680, 360] on div at bounding box center [725, 342] width 201 height 37
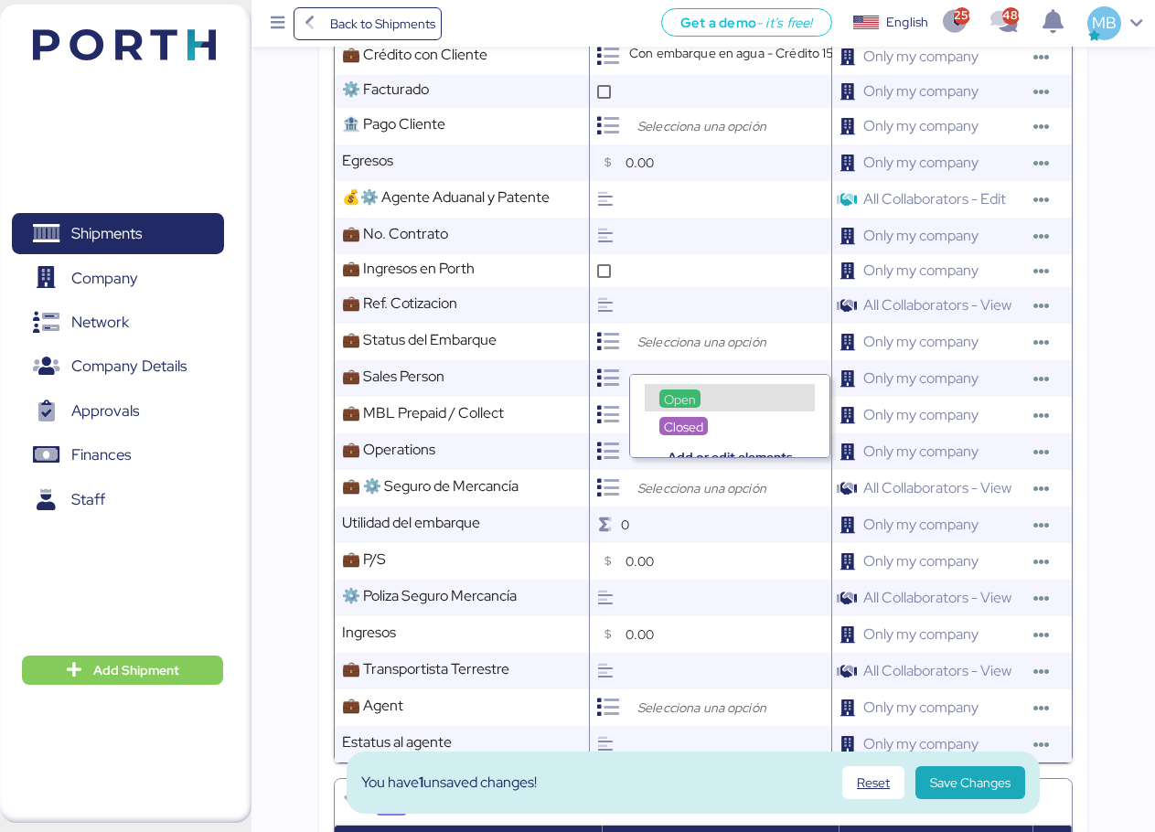
click at [691, 392] on span "Open" at bounding box center [680, 399] width 32 height 16
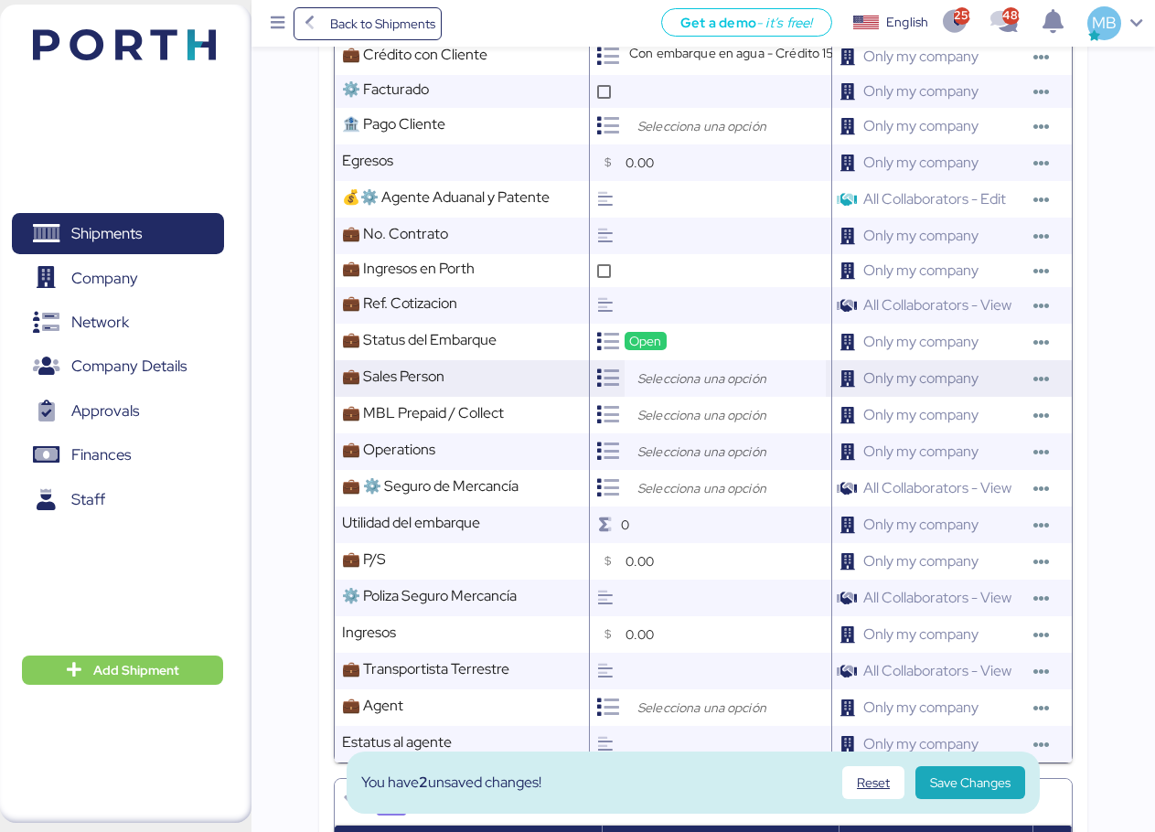
click at [683, 387] on input "search" at bounding box center [730, 379] width 192 height 22
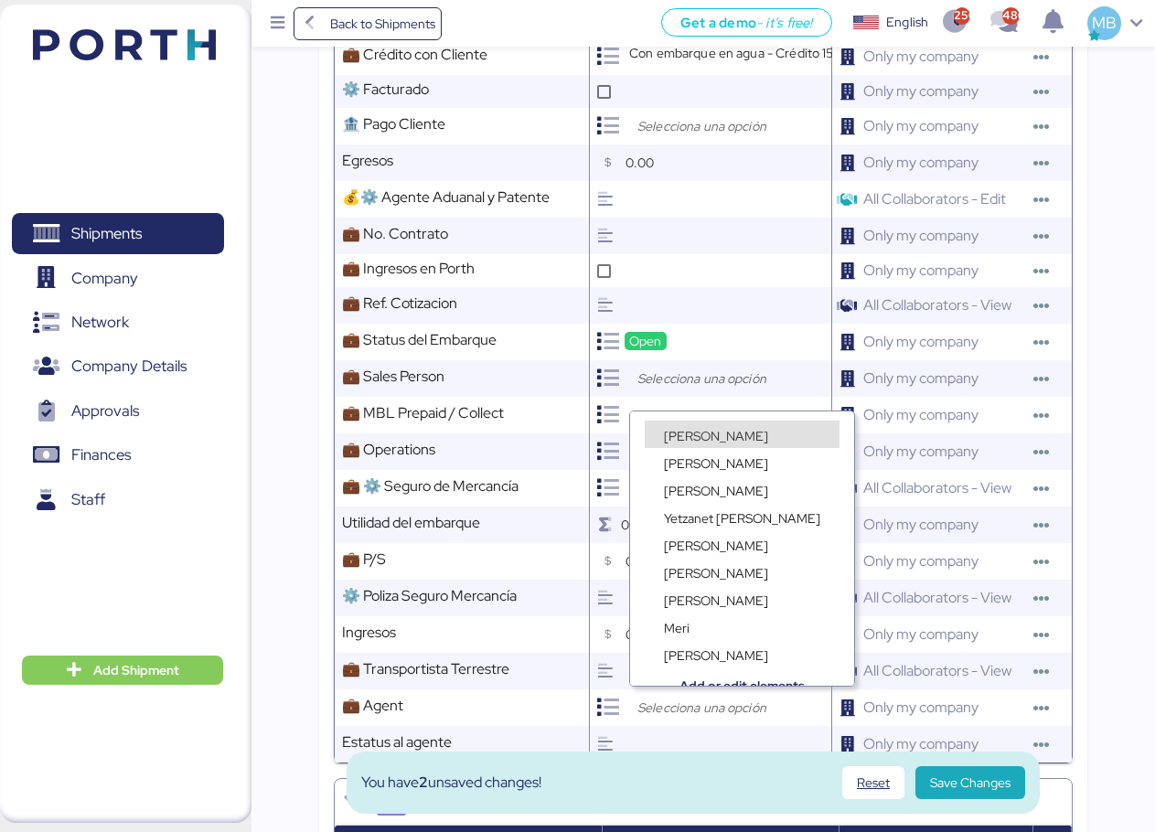
click at [710, 430] on span "[PERSON_NAME]" at bounding box center [716, 436] width 104 height 16
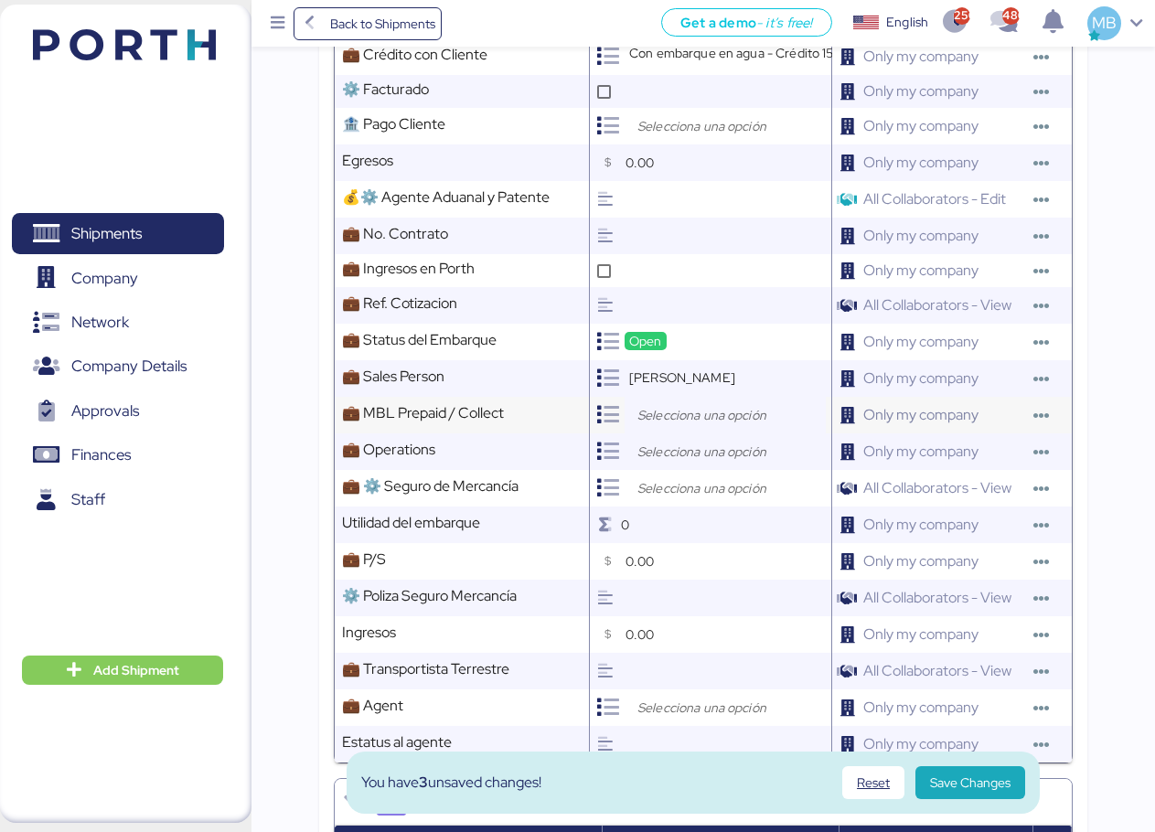
click at [697, 423] on input "search" at bounding box center [730, 415] width 192 height 22
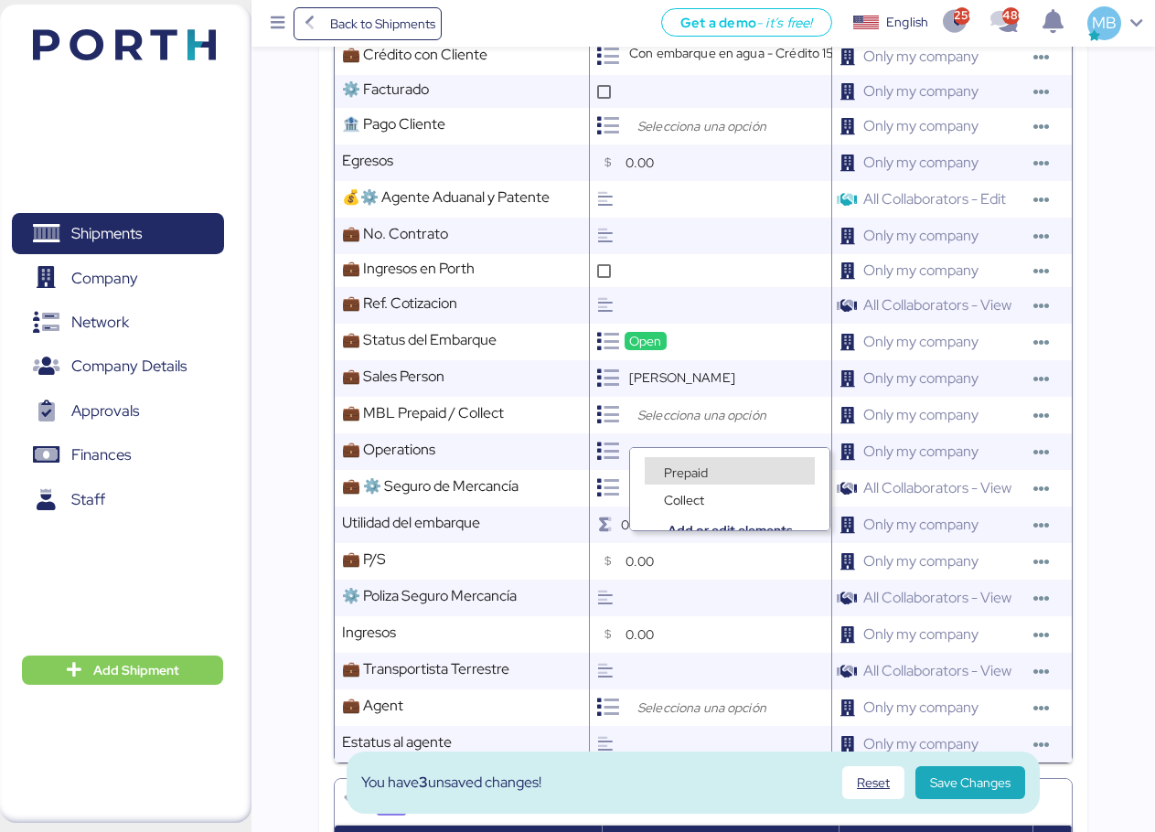
click at [696, 466] on span "Prepaid" at bounding box center [686, 473] width 44 height 16
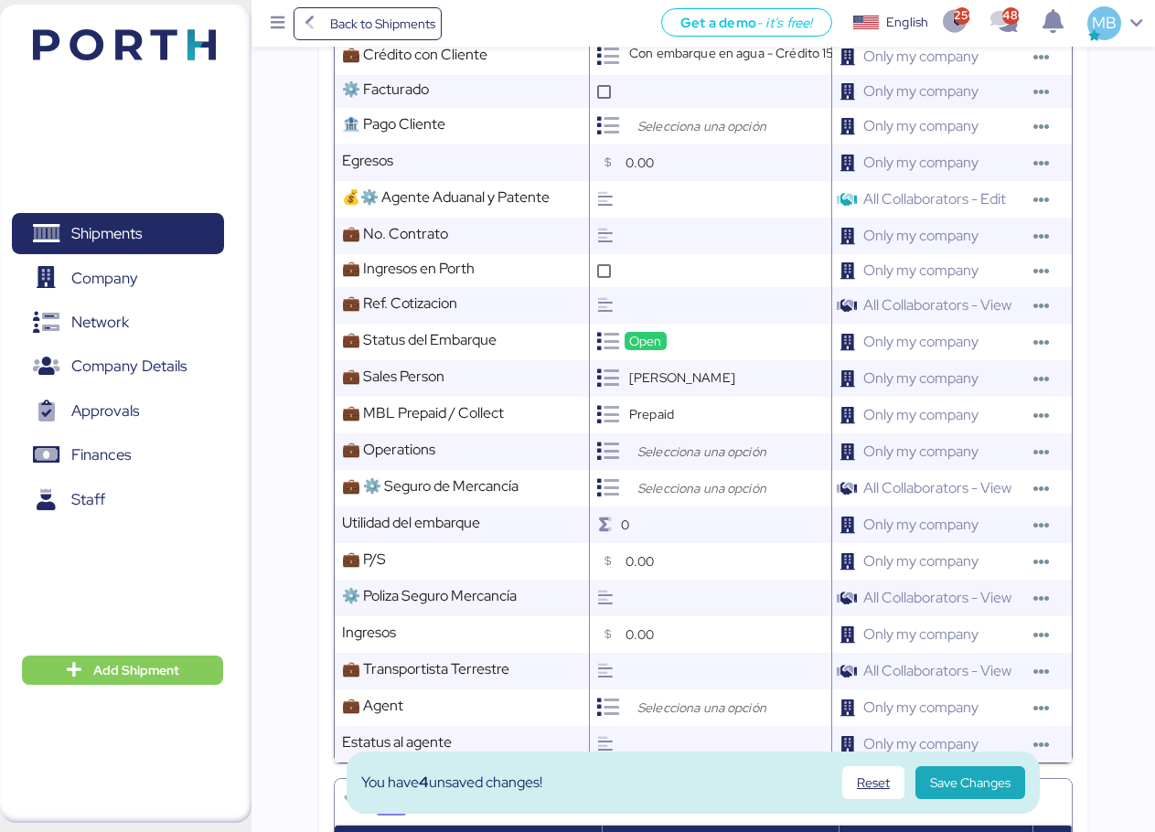
click at [663, 455] on input "search" at bounding box center [730, 452] width 192 height 22
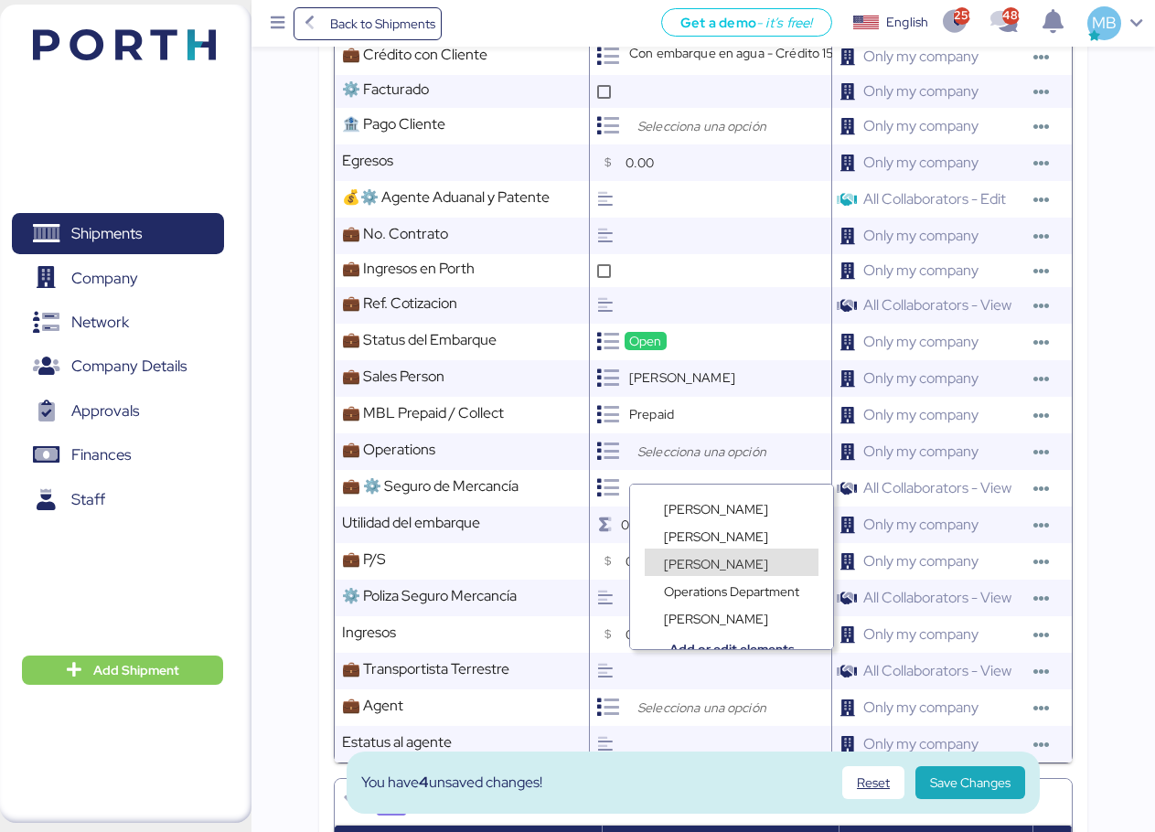
click at [705, 557] on span "[PERSON_NAME]" at bounding box center [716, 564] width 104 height 16
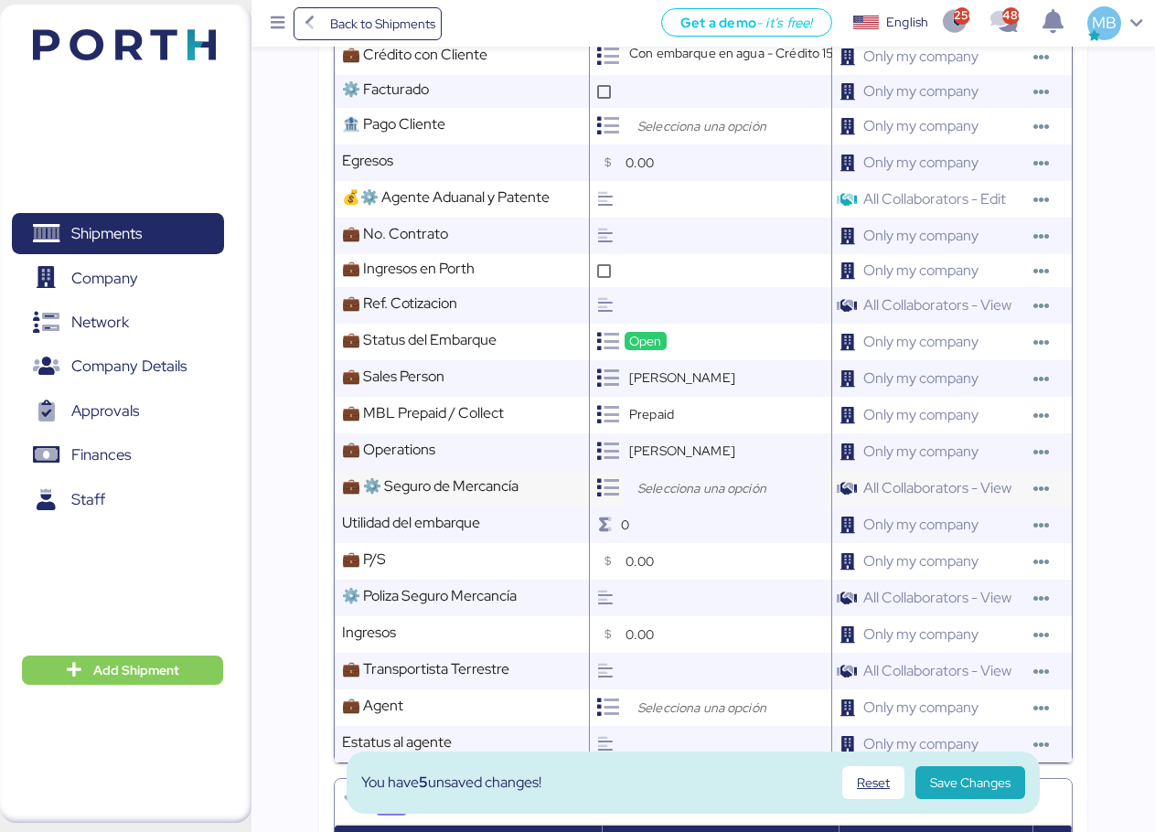
click at [697, 507] on div at bounding box center [725, 488] width 201 height 37
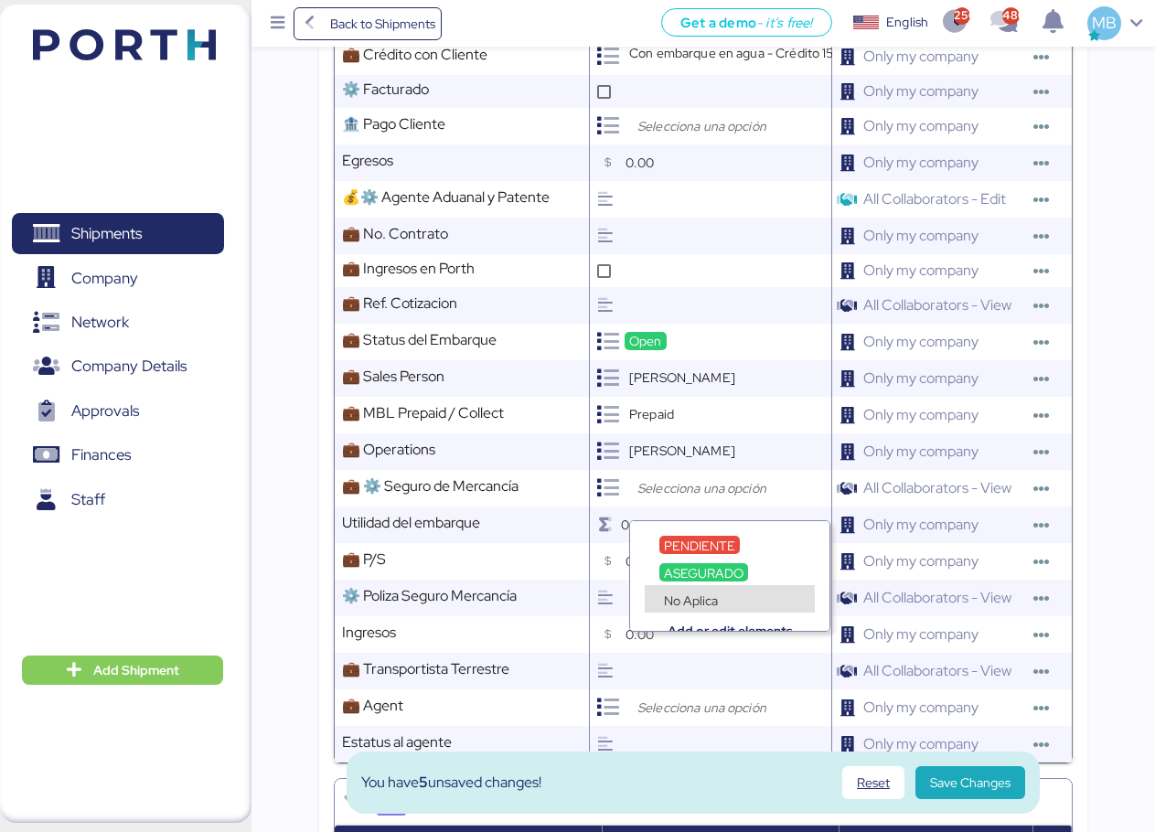
click at [701, 598] on span "No Aplica" at bounding box center [691, 601] width 54 height 16
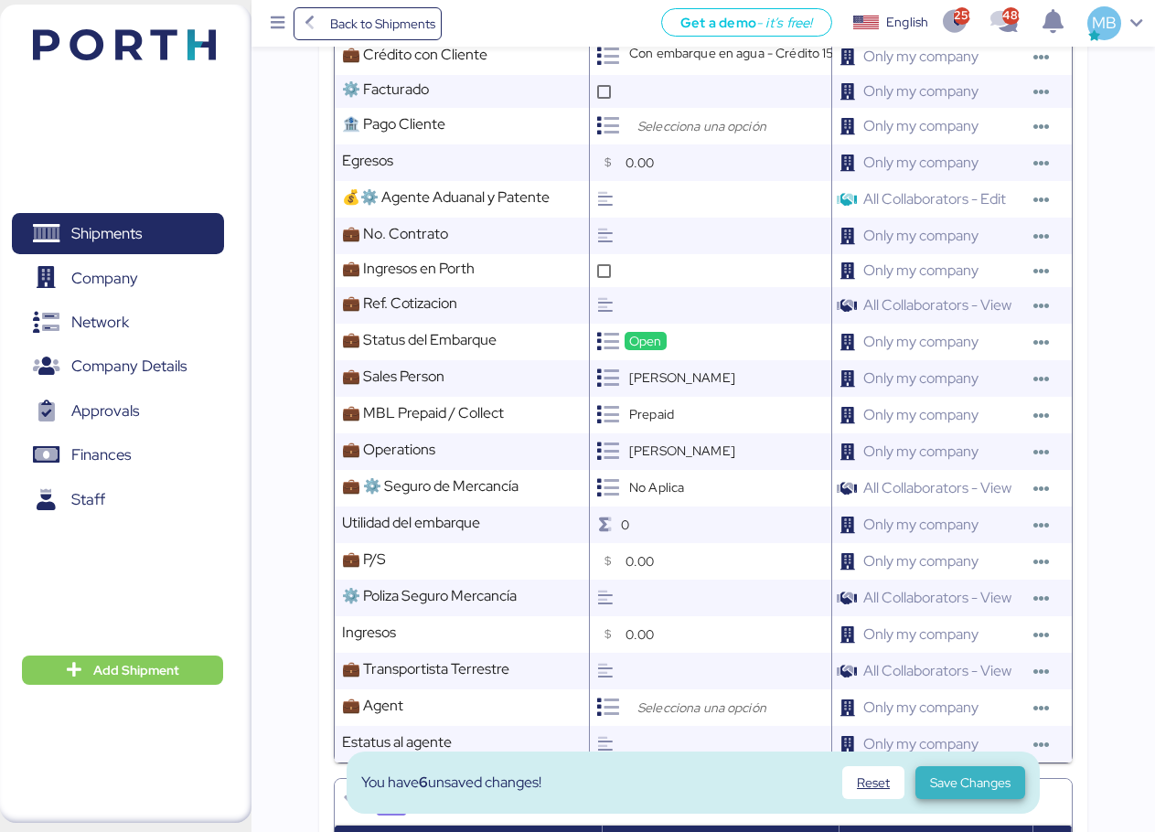
click at [939, 786] on span "Save Changes" at bounding box center [970, 783] width 80 height 22
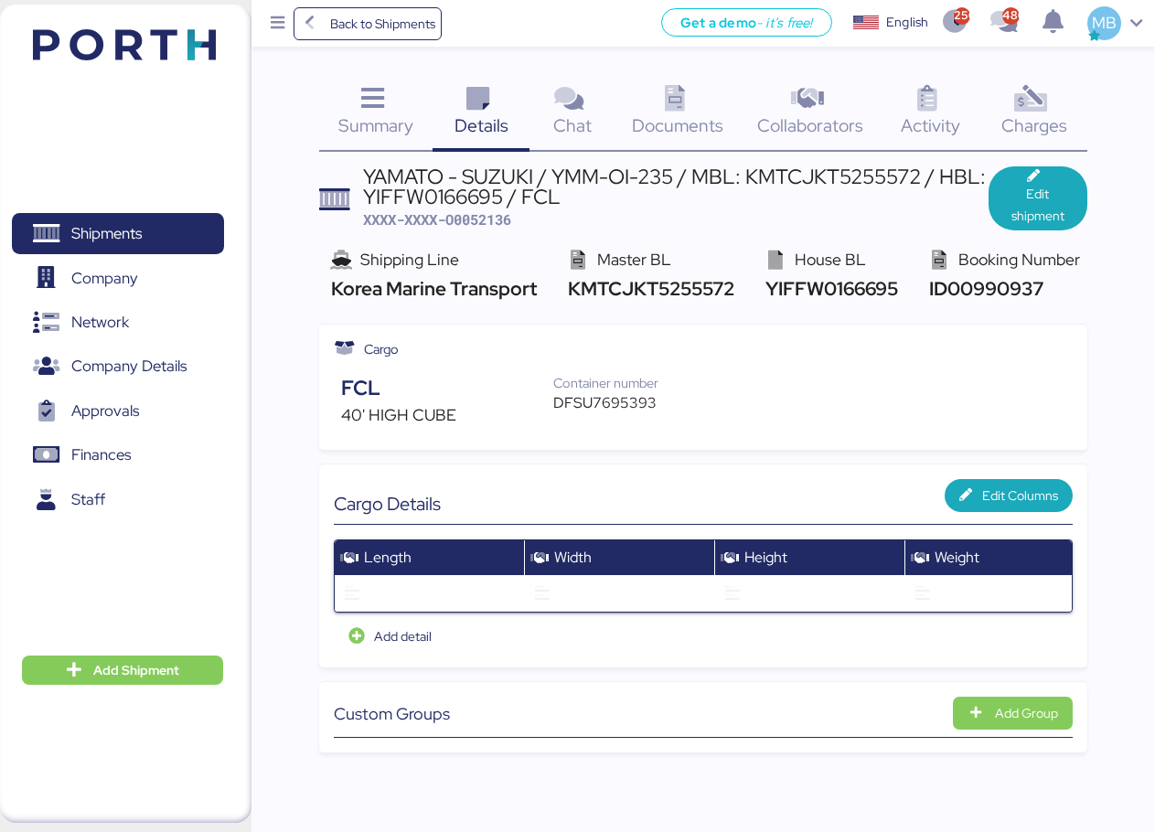
scroll to position [0, 0]
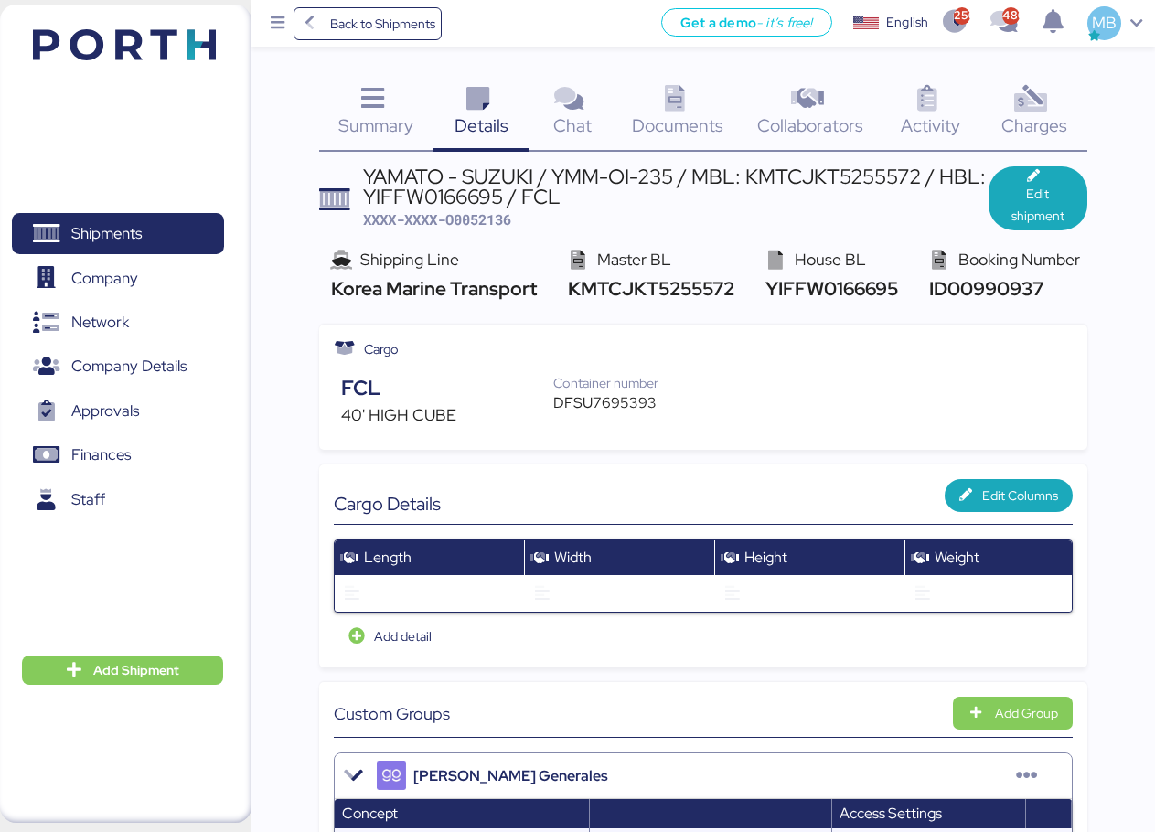
click at [701, 98] on div "Documents 0" at bounding box center [678, 114] width 127 height 76
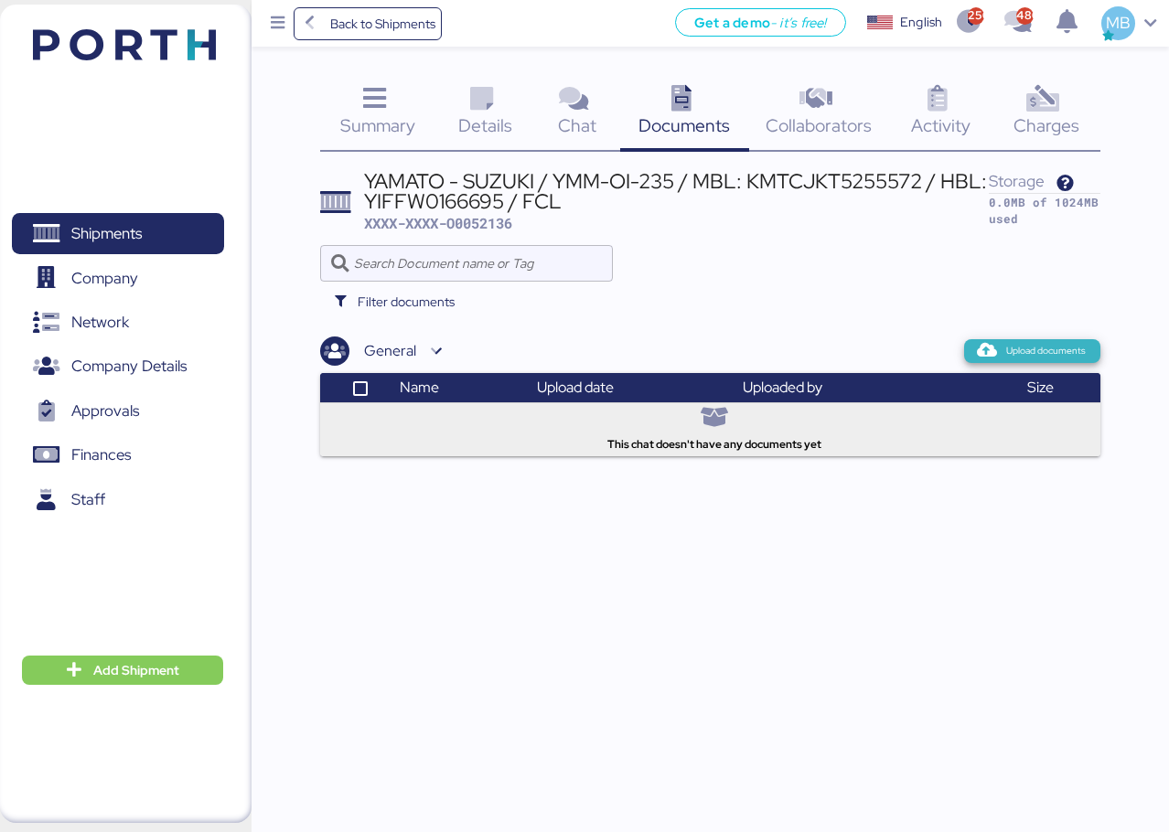
click at [1013, 348] on span "Upload documents" at bounding box center [1046, 351] width 80 height 16
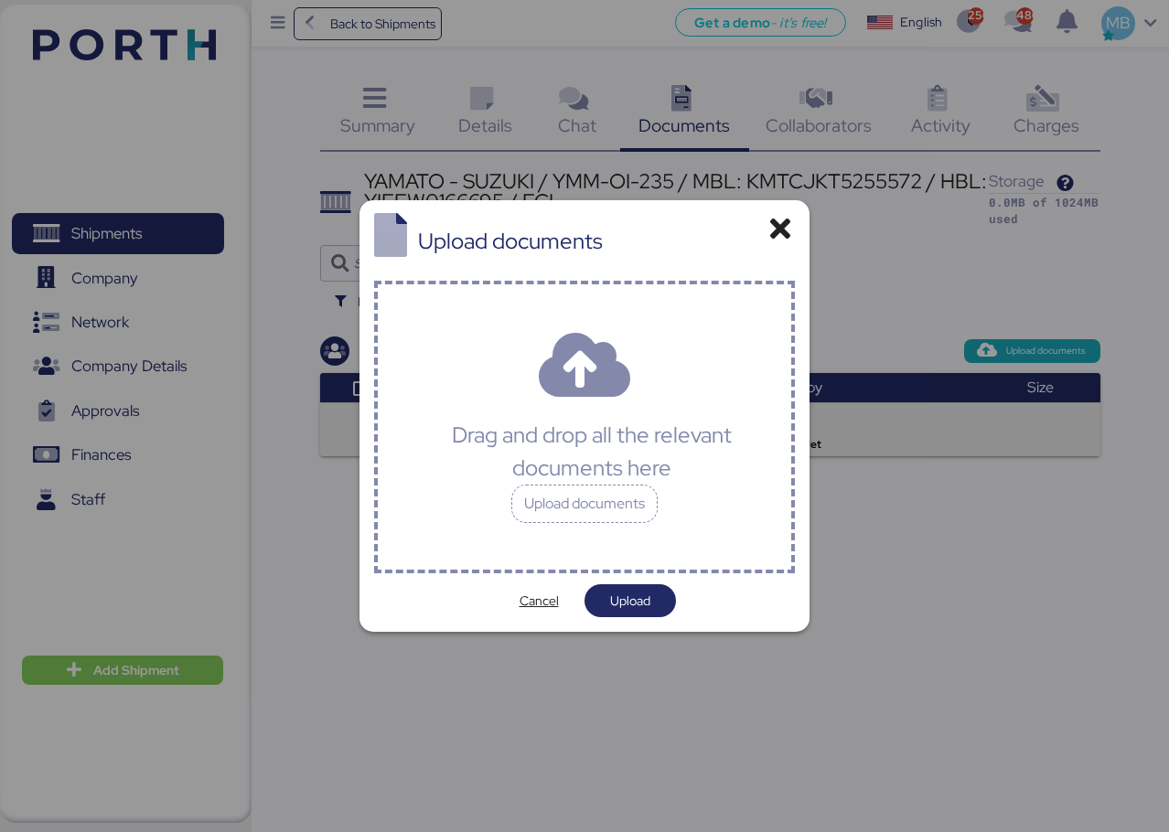
click at [564, 484] on div "Drag and drop all the relevant documents here" at bounding box center [592, 452] width 372 height 66
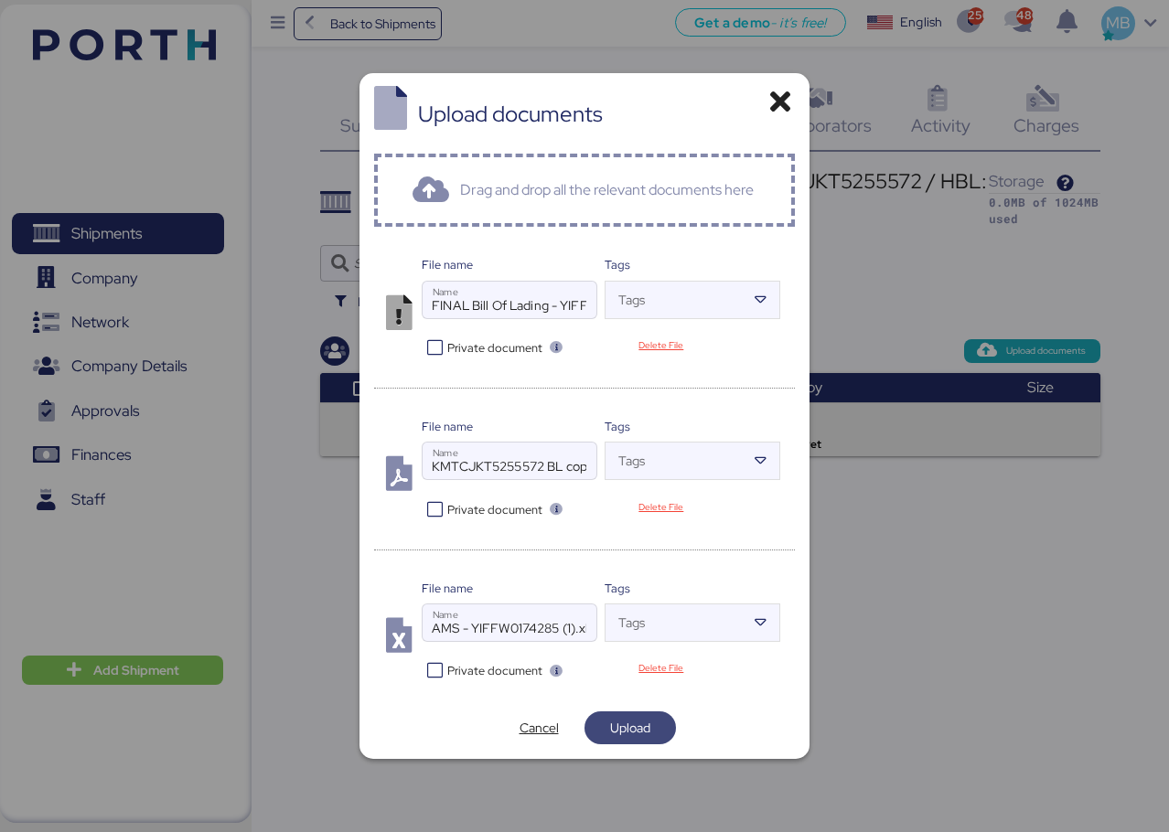
click at [659, 727] on span "Upload" at bounding box center [630, 728] width 62 height 26
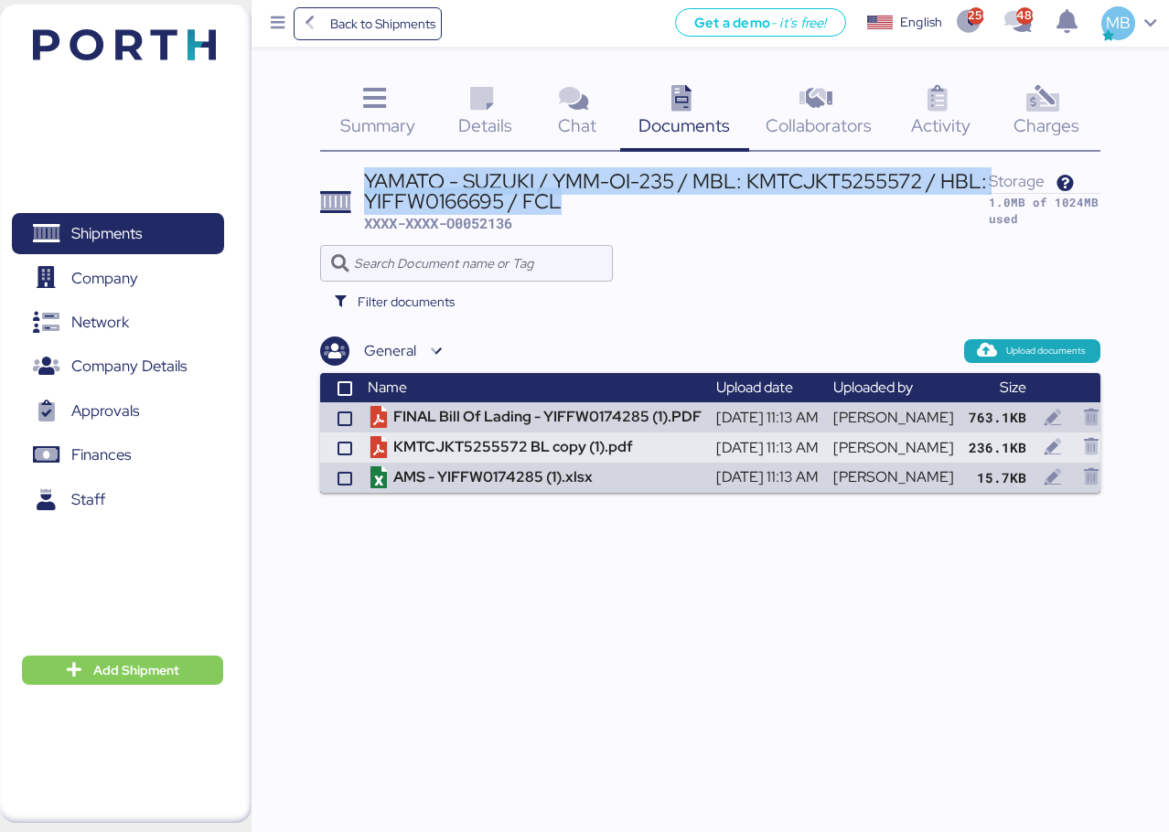
drag, startPoint x: 557, startPoint y: 203, endPoint x: 367, endPoint y: 175, distance: 192.3
click at [367, 175] on div "YAMATO - SUZUKI / YMM-OI-235 / MBL: KMTCJKT5255572 / HBL: YIFFW0166695 / FCL" at bounding box center [677, 191] width 626 height 41
click at [479, 103] on icon at bounding box center [481, 99] width 39 height 27
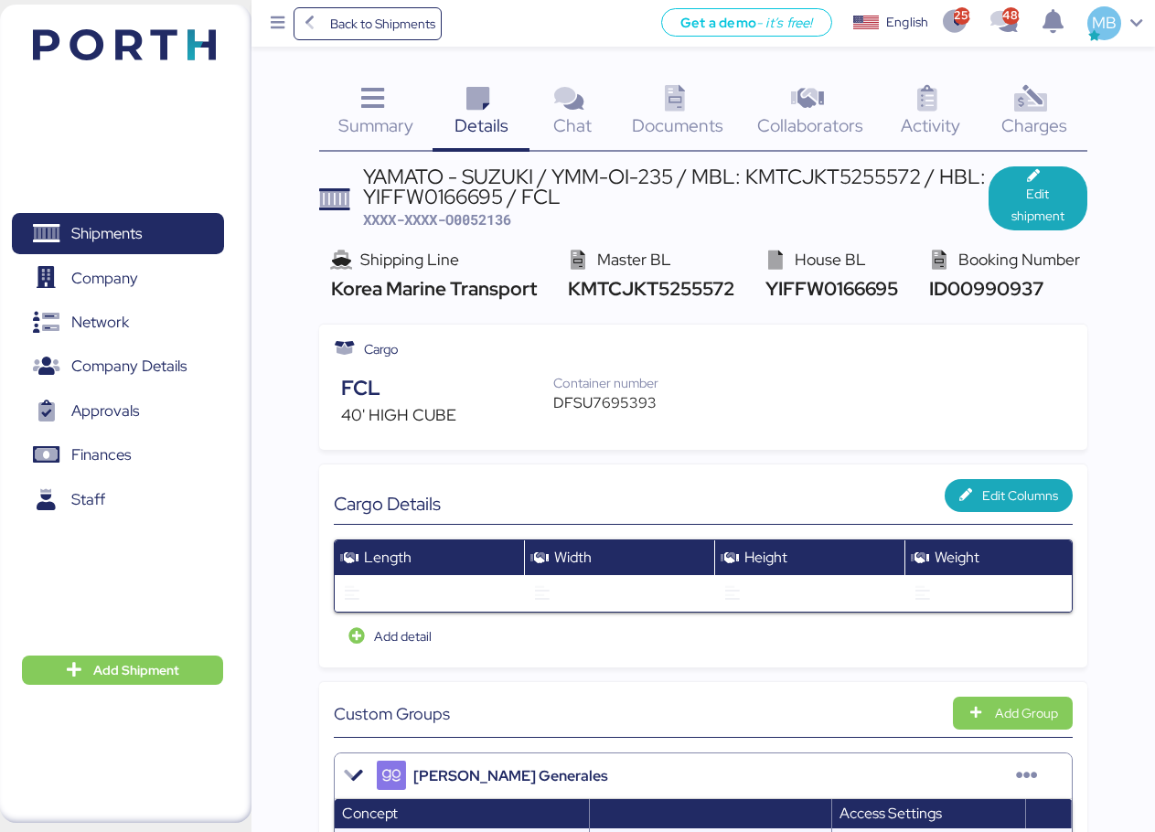
click at [616, 400] on div "DFSU7695393" at bounding box center [615, 403] width 124 height 22
click at [493, 220] on span "XXXX-XXXX-O0052136" at bounding box center [437, 219] width 148 height 18
click at [508, 215] on span "XXXX-XXXX-O0052136" at bounding box center [437, 219] width 148 height 18
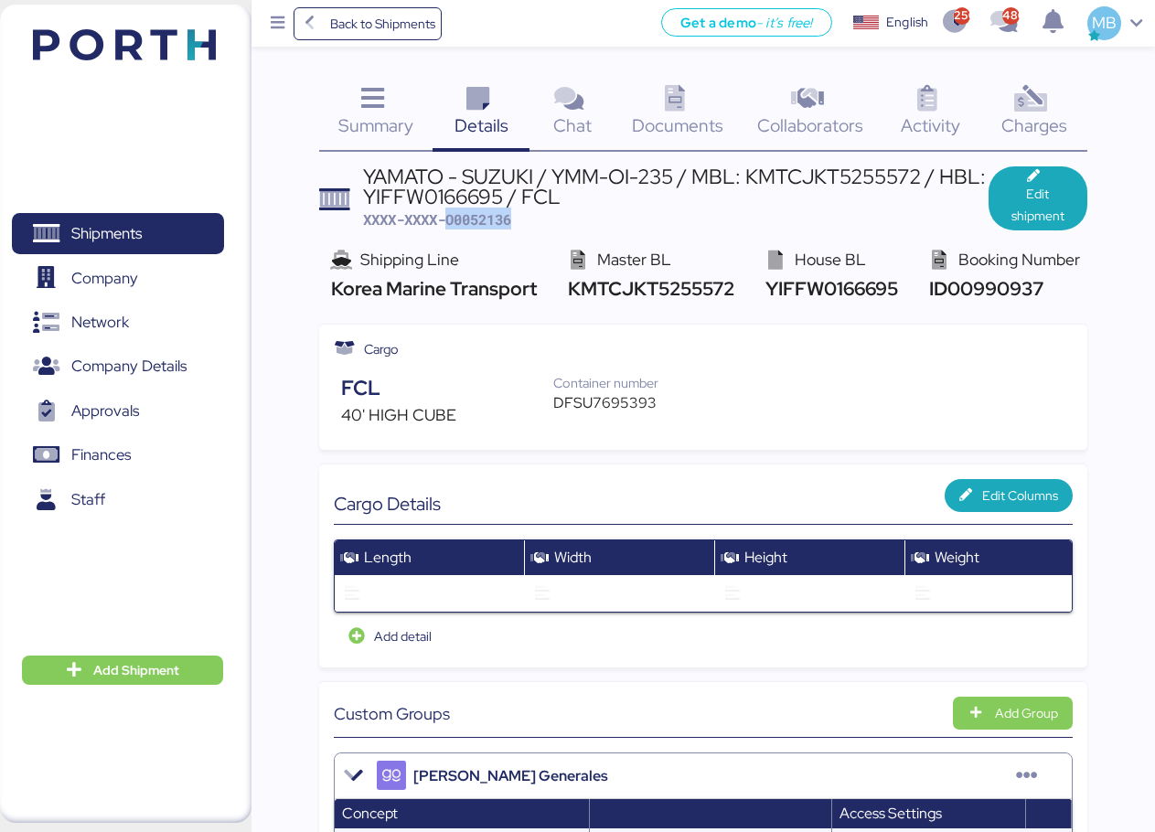
click at [508, 215] on span "XXXX-XXXX-O0052136" at bounding box center [437, 219] width 148 height 18
click at [705, 127] on span "Documents" at bounding box center [677, 125] width 91 height 24
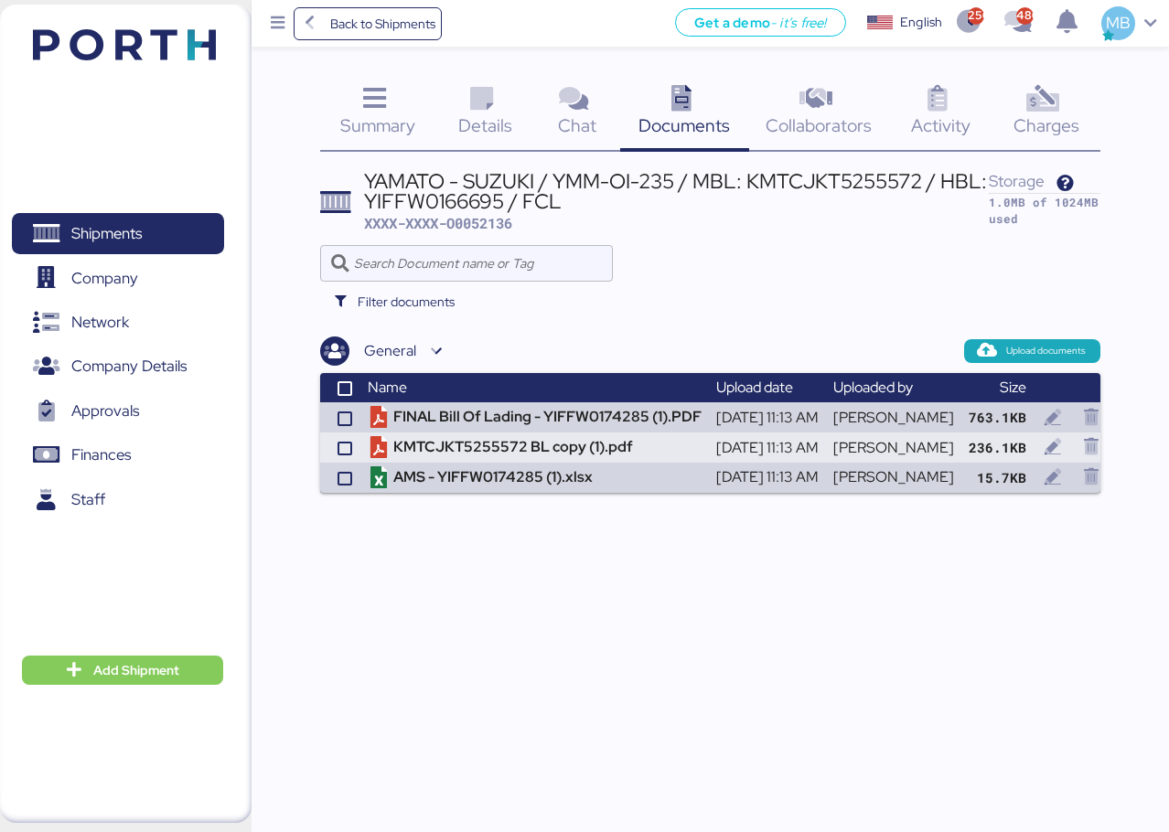
click at [478, 218] on span "XXXX-XXXX-O0052136" at bounding box center [438, 223] width 148 height 18
click at [478, 219] on span "XXXX-XXXX-O0052136" at bounding box center [438, 223] width 148 height 18
click at [149, 223] on span "Shipments" at bounding box center [117, 233] width 197 height 27
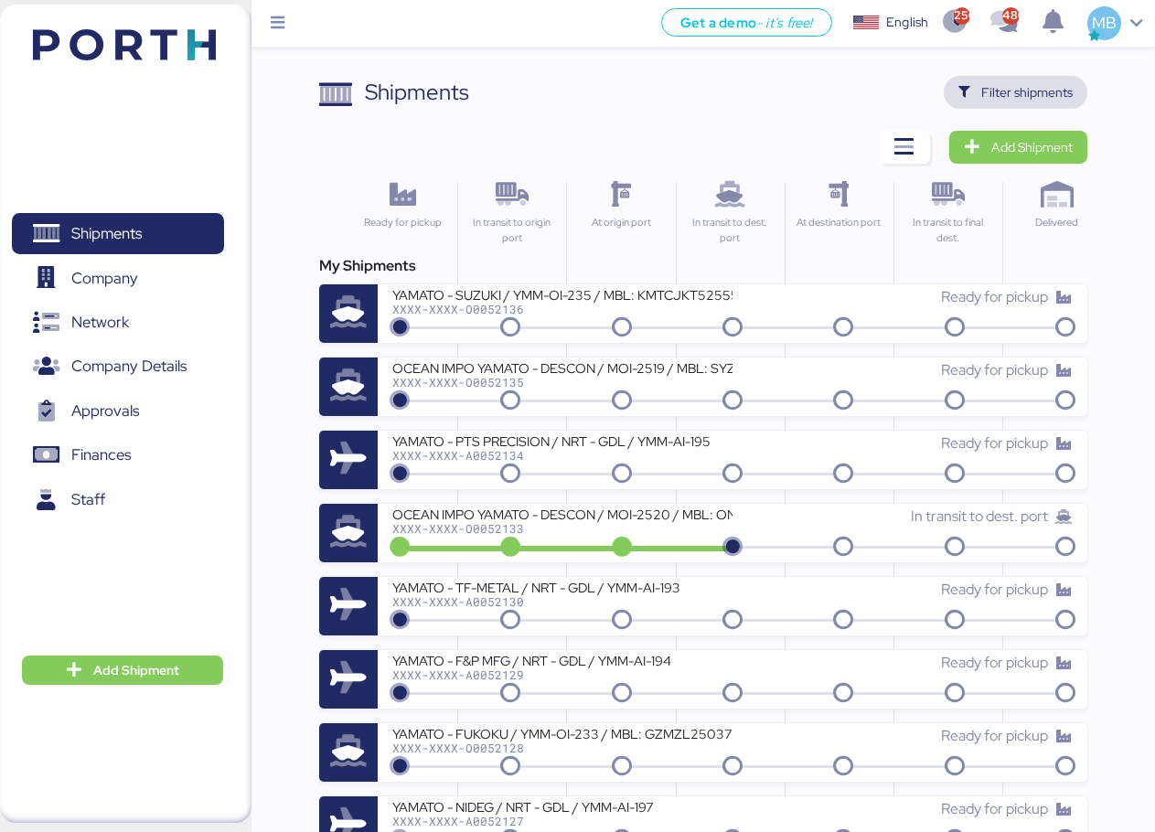
click at [1062, 90] on span "Filter shipments" at bounding box center [1026, 92] width 91 height 22
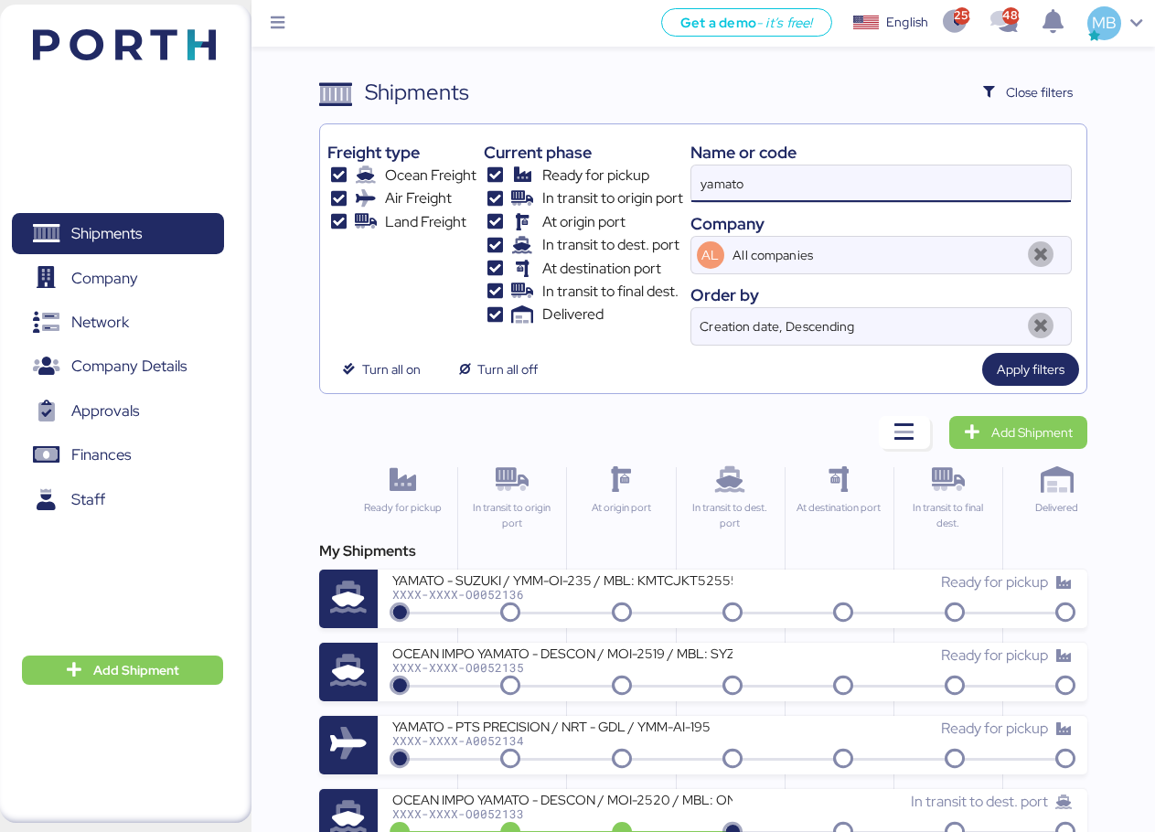
drag, startPoint x: 901, startPoint y: 170, endPoint x: 664, endPoint y: 170, distance: 236.9
click at [664, 170] on div "Freight type Ocean Freight Air Freight Land Freight Current phase Ready for pic…" at bounding box center [703, 239] width 752 height 214
paste input "A0052131"
type input "A0052131"
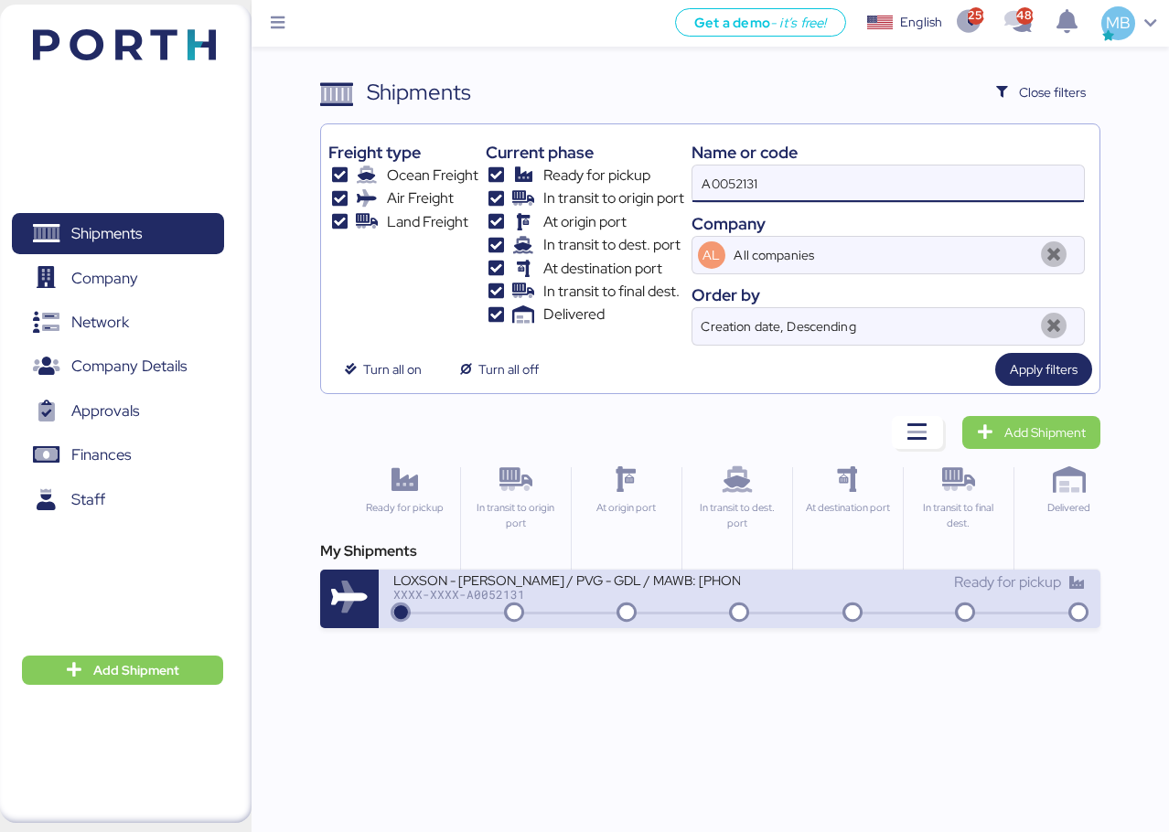
click at [755, 584] on div "Ready for pickup" at bounding box center [913, 583] width 346 height 22
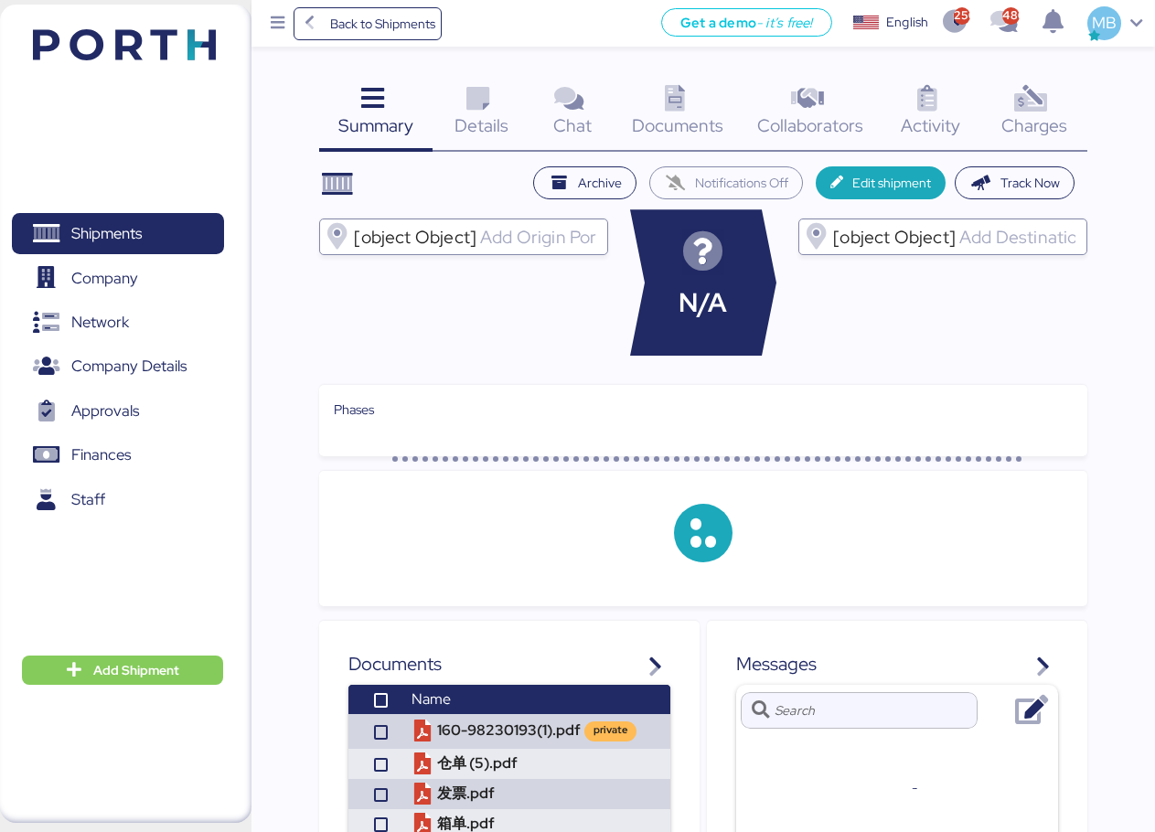
click at [1041, 95] on icon at bounding box center [1031, 99] width 39 height 27
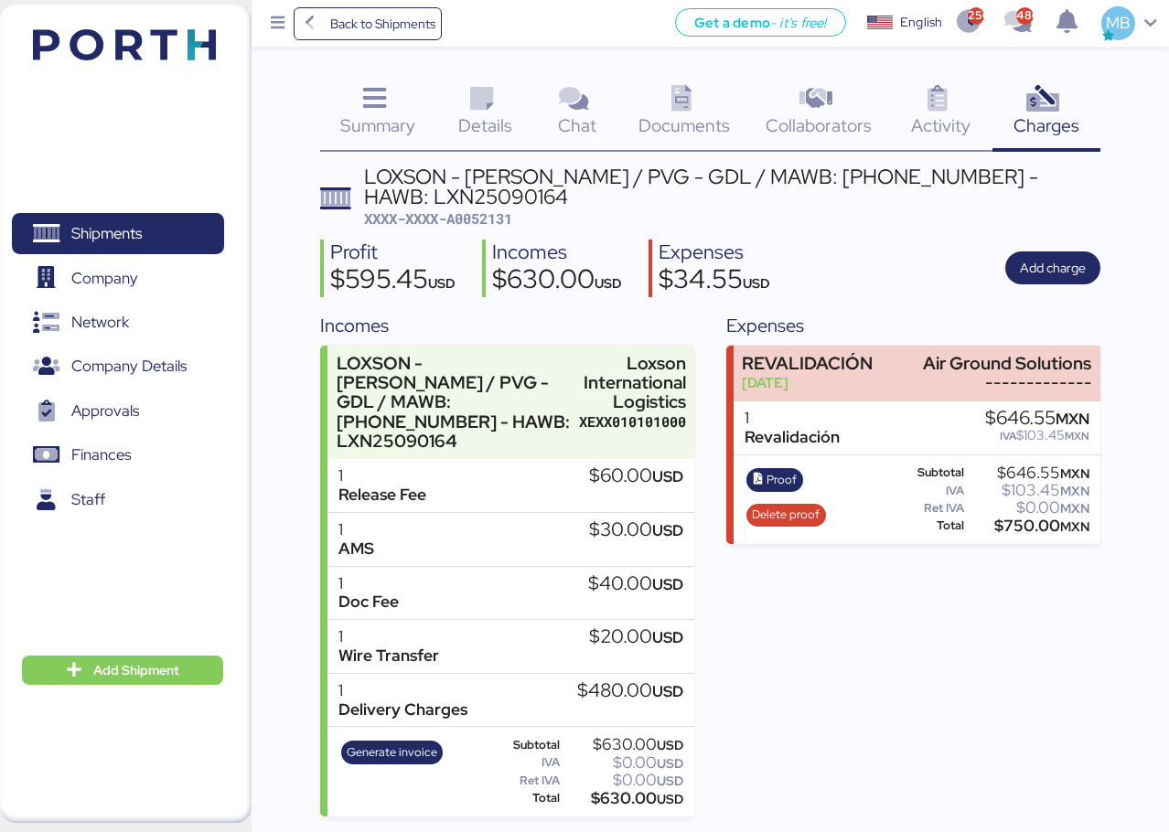
click at [483, 222] on span "XXXX-XXXX-A0052131" at bounding box center [438, 218] width 148 height 18
click at [140, 225] on span "Shipments" at bounding box center [106, 233] width 70 height 27
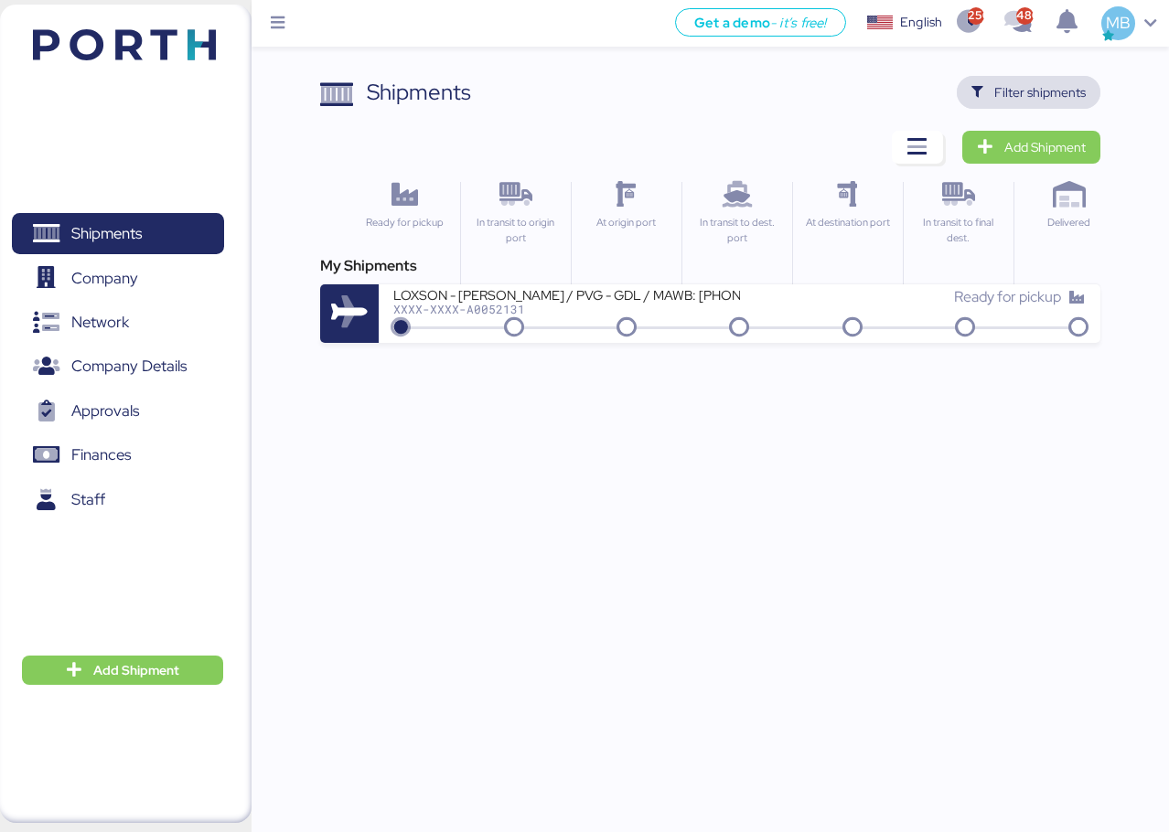
click at [1055, 94] on span "Filter shipments" at bounding box center [1039, 92] width 91 height 22
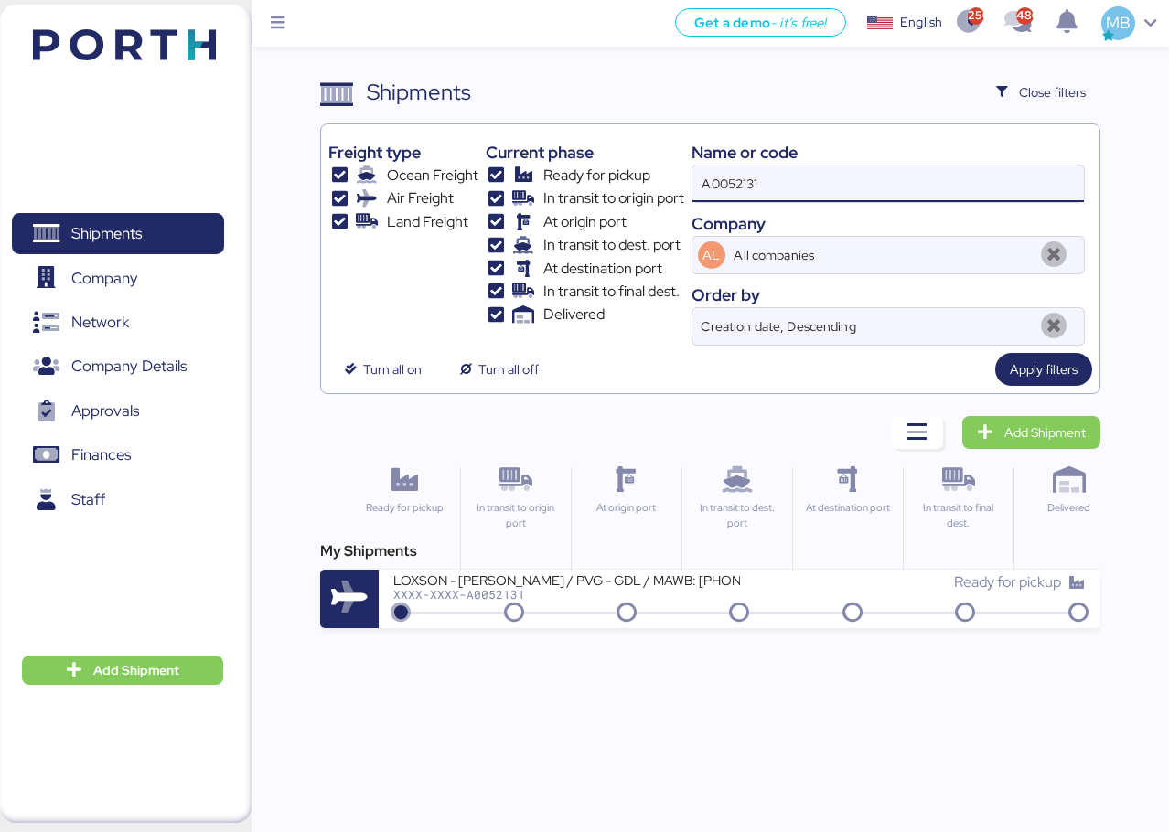
drag, startPoint x: 740, startPoint y: 165, endPoint x: 641, endPoint y: 165, distance: 98.8
click at [641, 165] on div "Freight type Ocean Freight Air Freight Land Freight Current phase Ready for pic…" at bounding box center [710, 239] width 764 height 214
paste input "O0051912"
type input "O0051912"
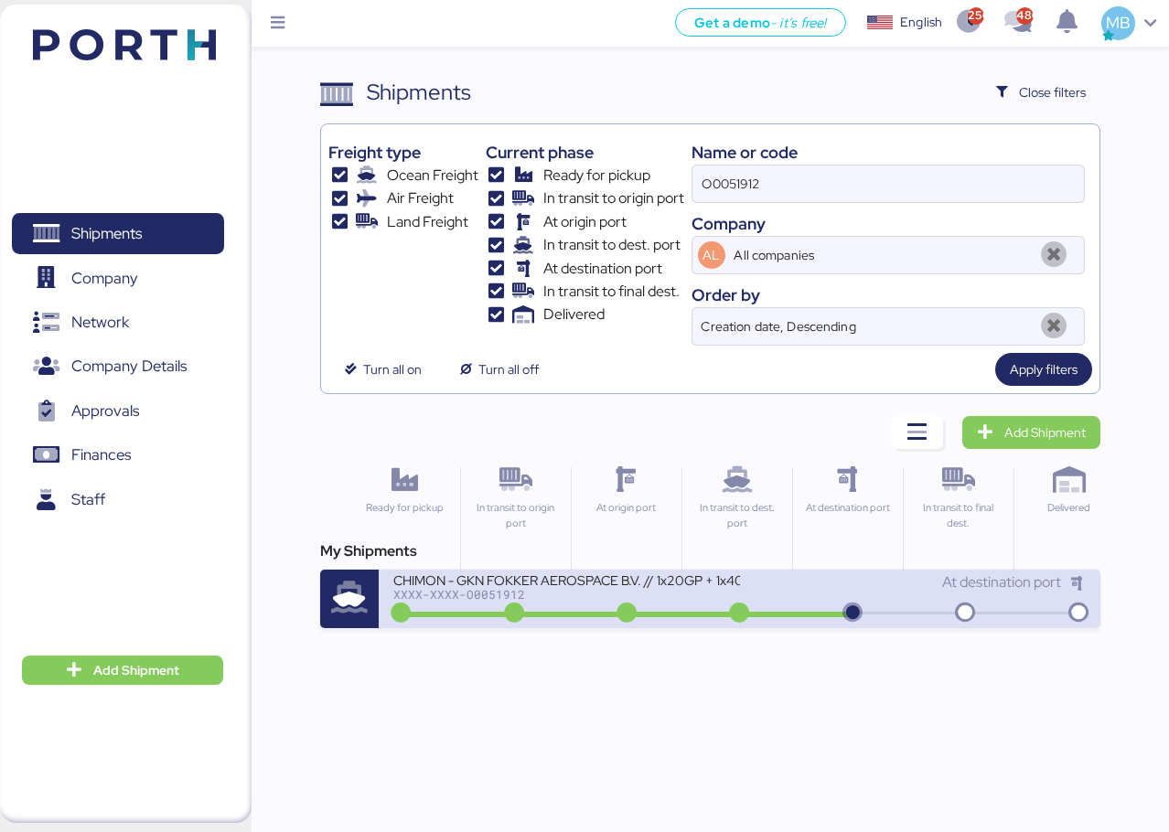
click at [785, 607] on div "At destination port" at bounding box center [913, 591] width 346 height 39
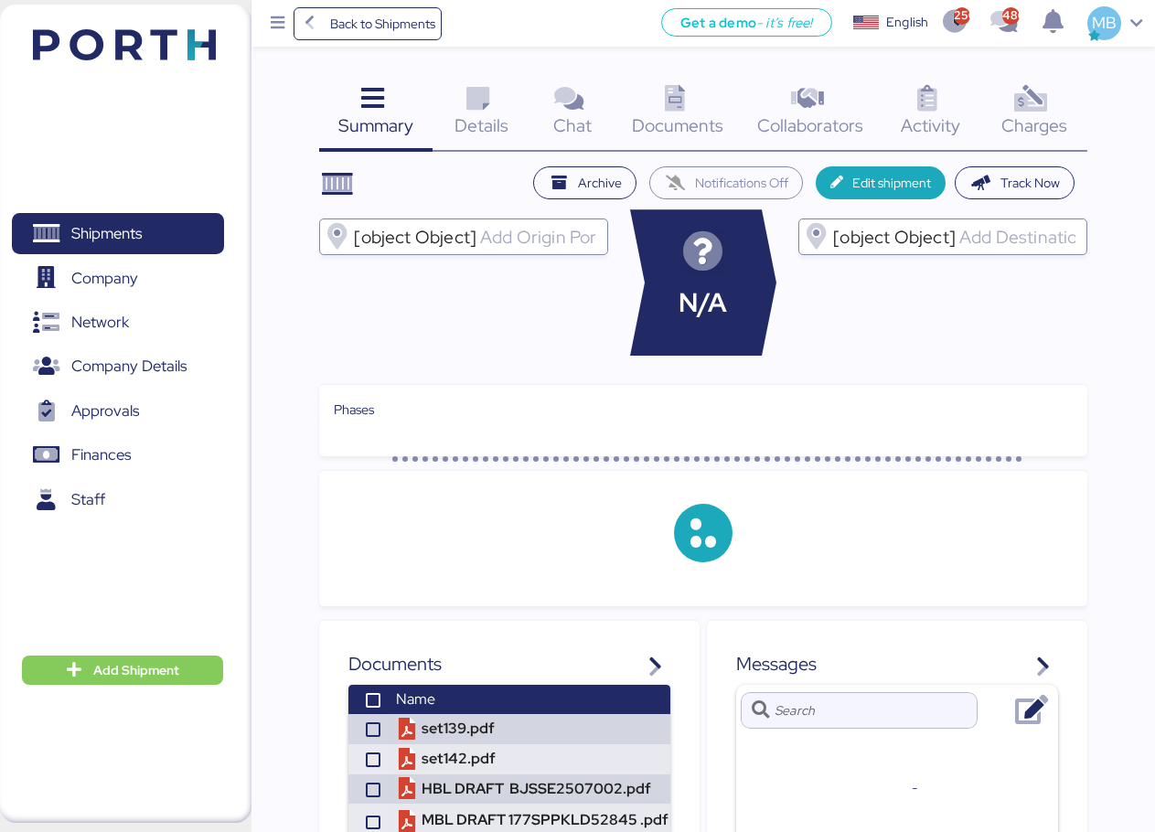
click at [1076, 108] on div "Charges 0" at bounding box center [1034, 114] width 106 height 76
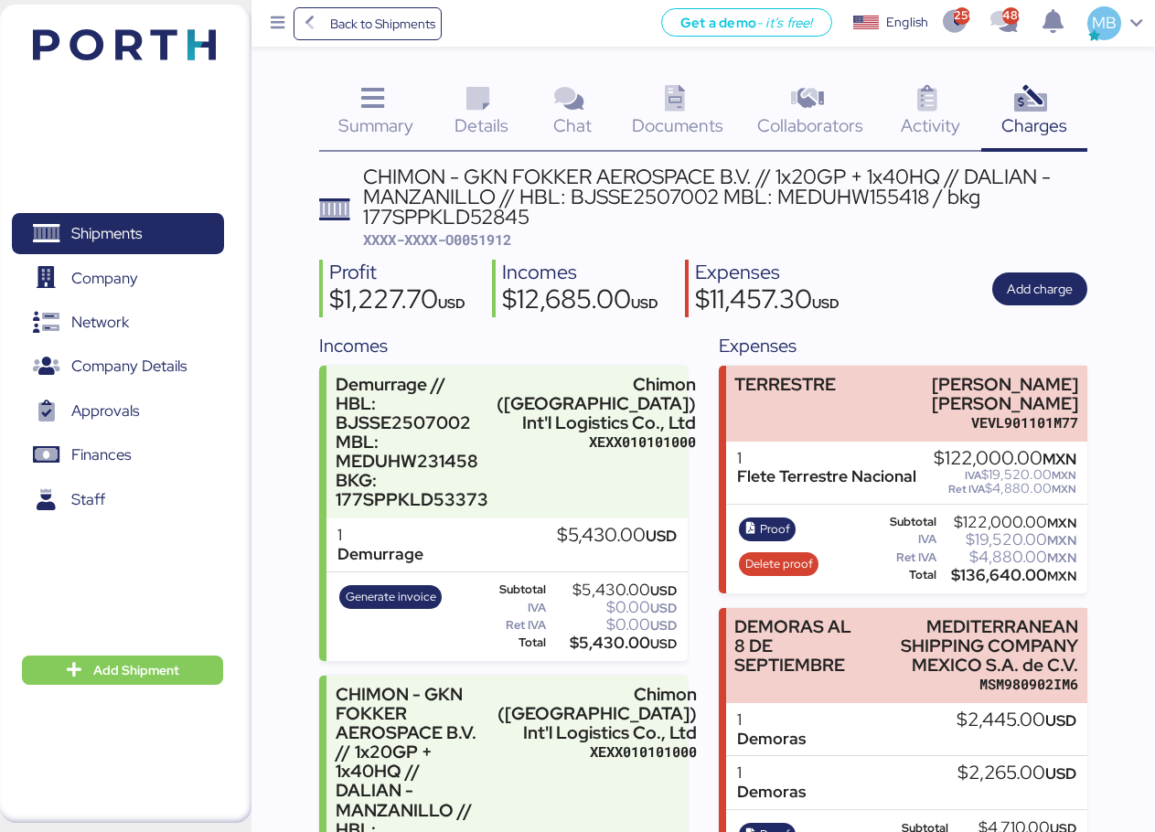
click at [483, 244] on span "XXXX-XXXX-O0051912" at bounding box center [437, 239] width 148 height 18
click at [948, 265] on div "Profit $1,227.70 USD Incomes $12,685.00 USD Expenses $11,457.30 USD Add charge" at bounding box center [703, 289] width 768 height 58
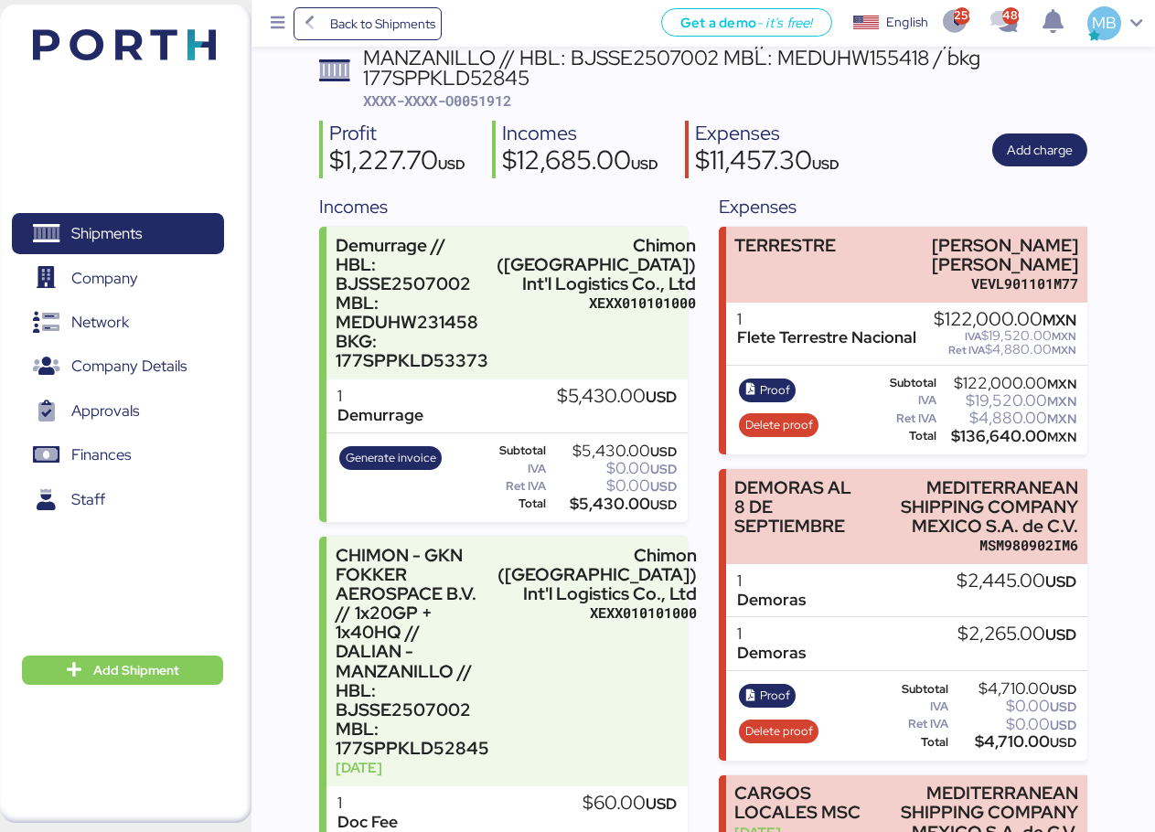
scroll to position [183, 0]
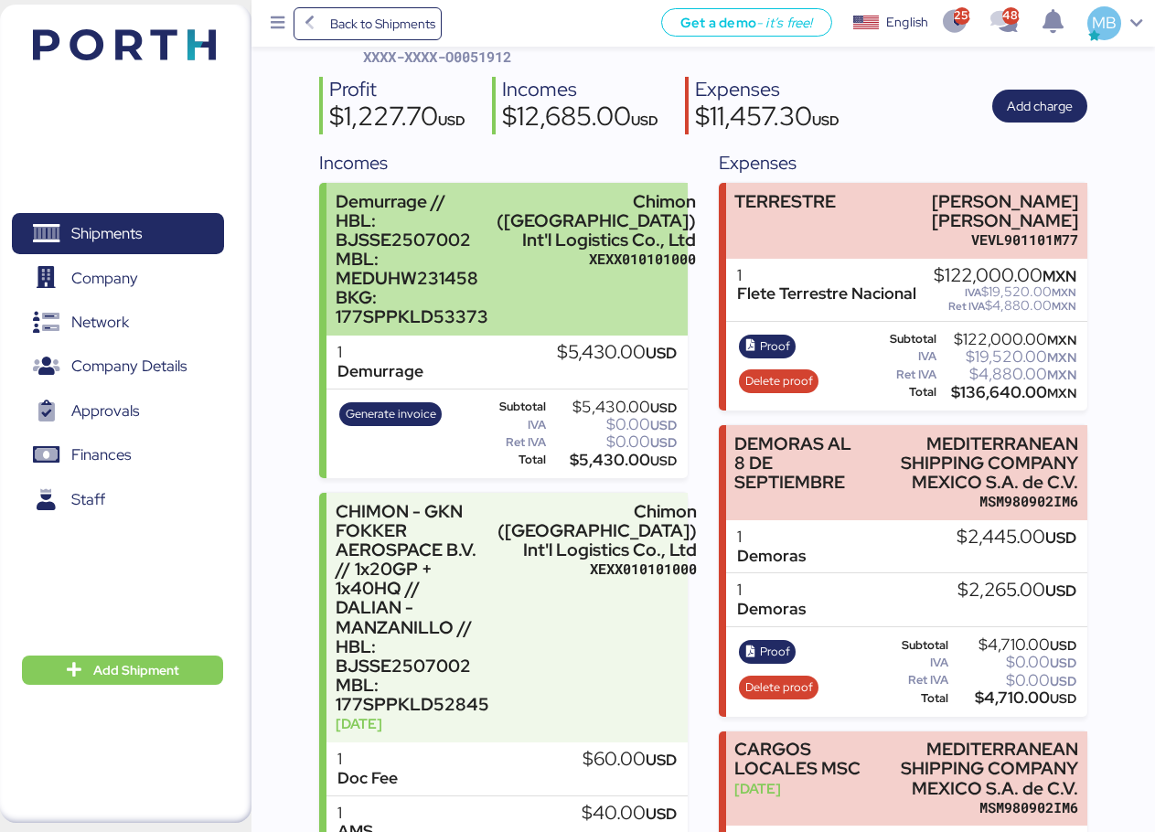
click at [488, 244] on div "Demurrage // HBL: BJSSE2507002 MBL: MEDUHW231458 BKG: 177SPPKLD53373" at bounding box center [412, 259] width 153 height 135
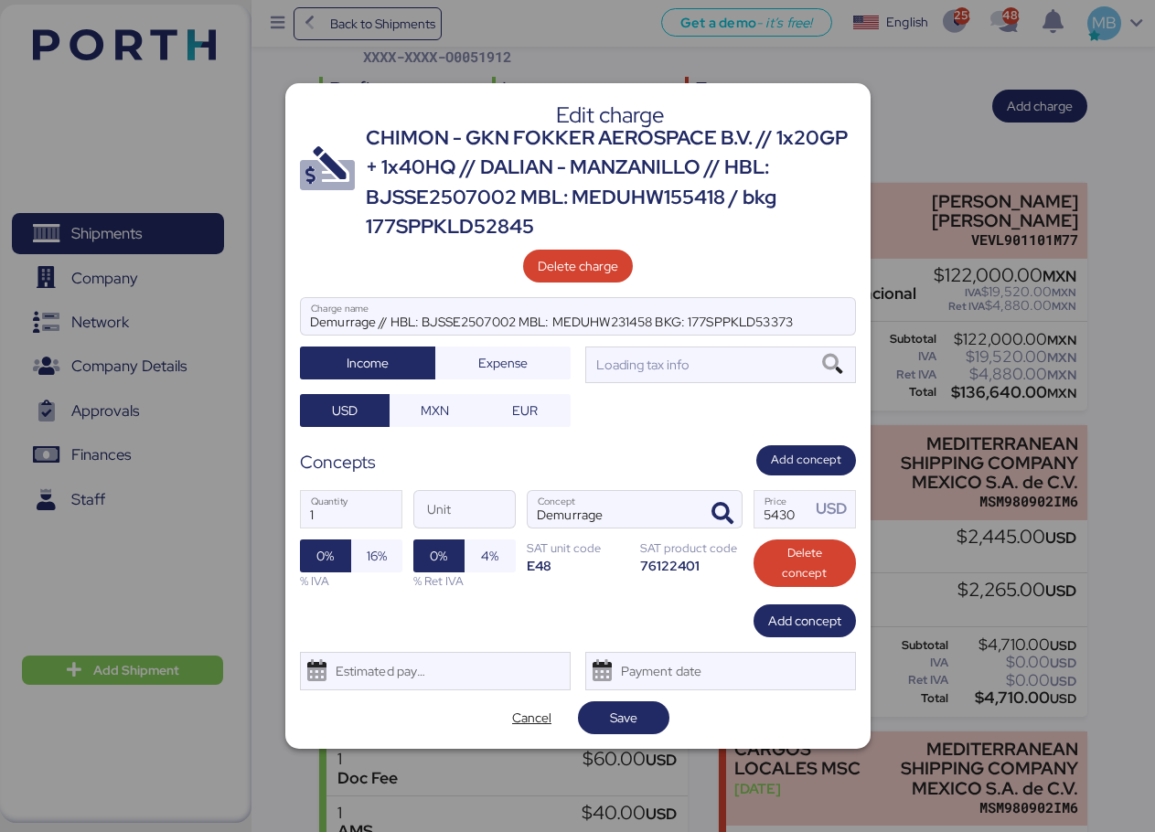
scroll to position [0, 0]
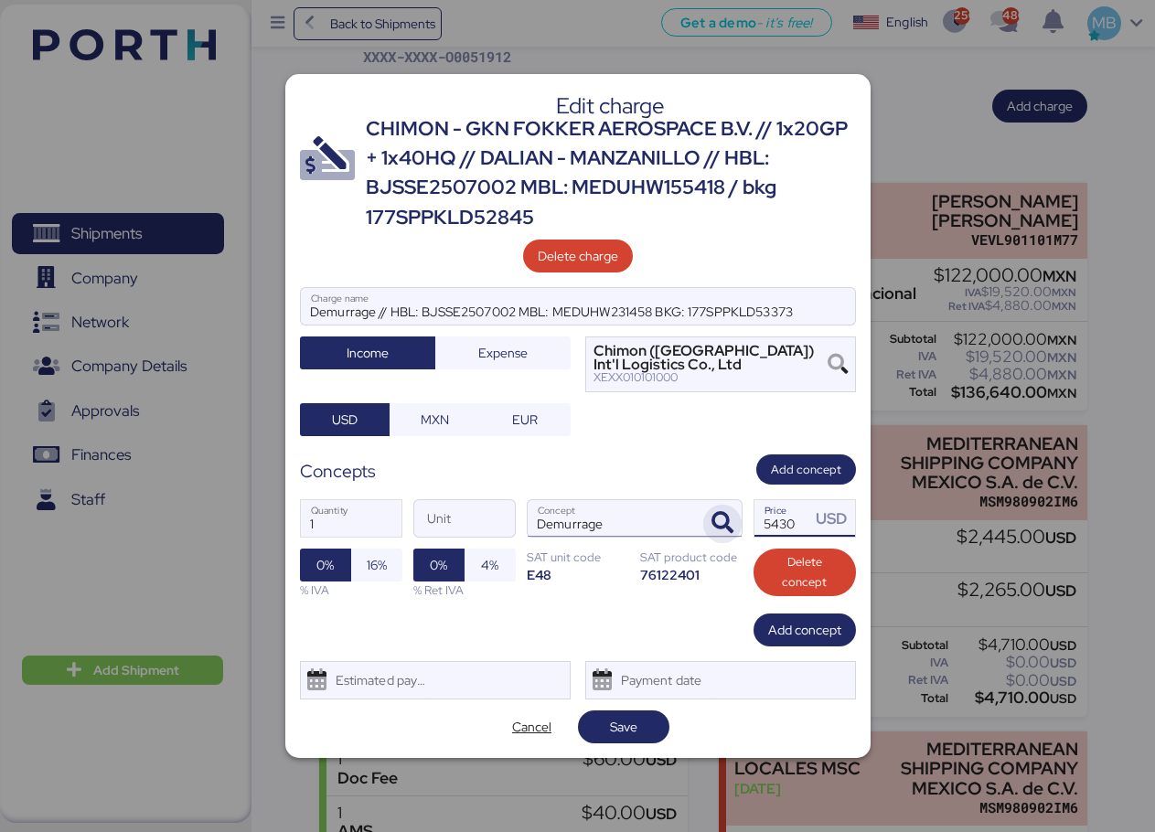
drag, startPoint x: 795, startPoint y: 521, endPoint x: 733, endPoint y: 518, distance: 62.3
click at [733, 518] on div "1 Quantity Unit Demurrage Concept 5430 Price USD 0% 16% % IVA 0% 4% % Ret IVA S…" at bounding box center [578, 549] width 556 height 129
type input "4710"
click at [627, 729] on span "Save" at bounding box center [623, 727] width 27 height 22
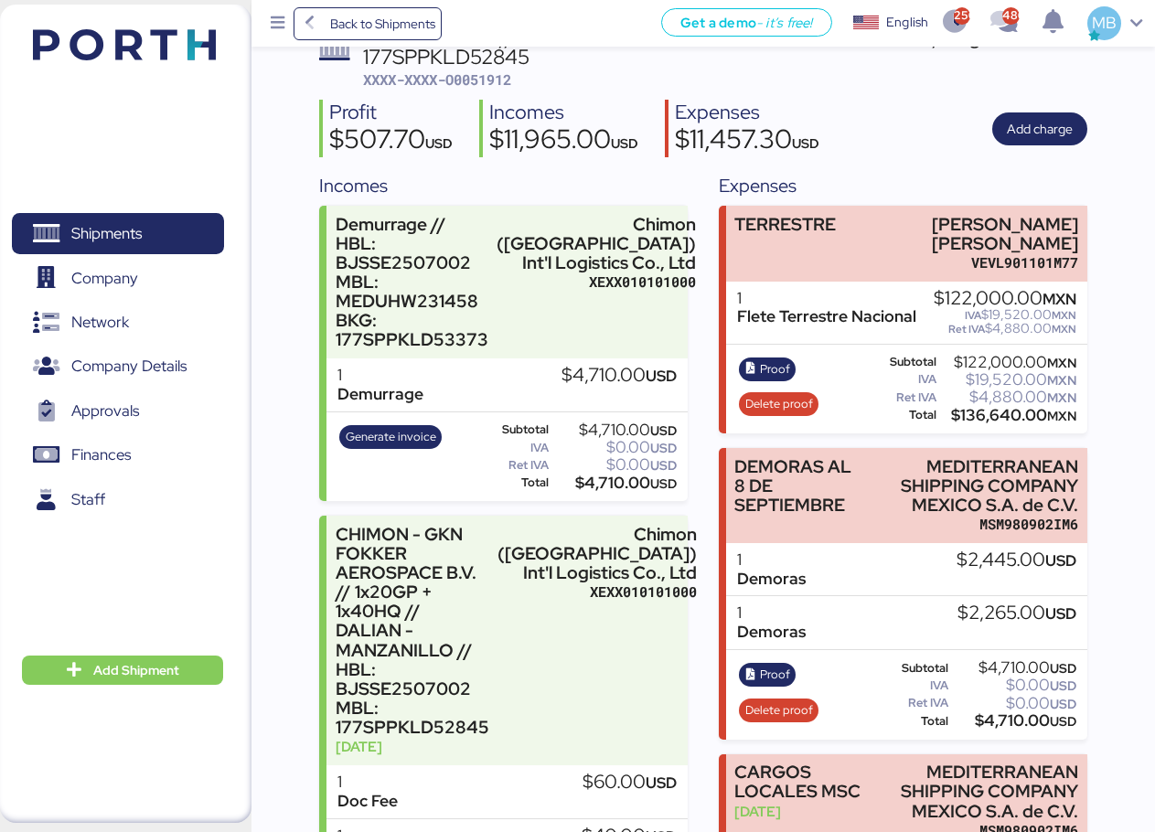
scroll to position [183, 0]
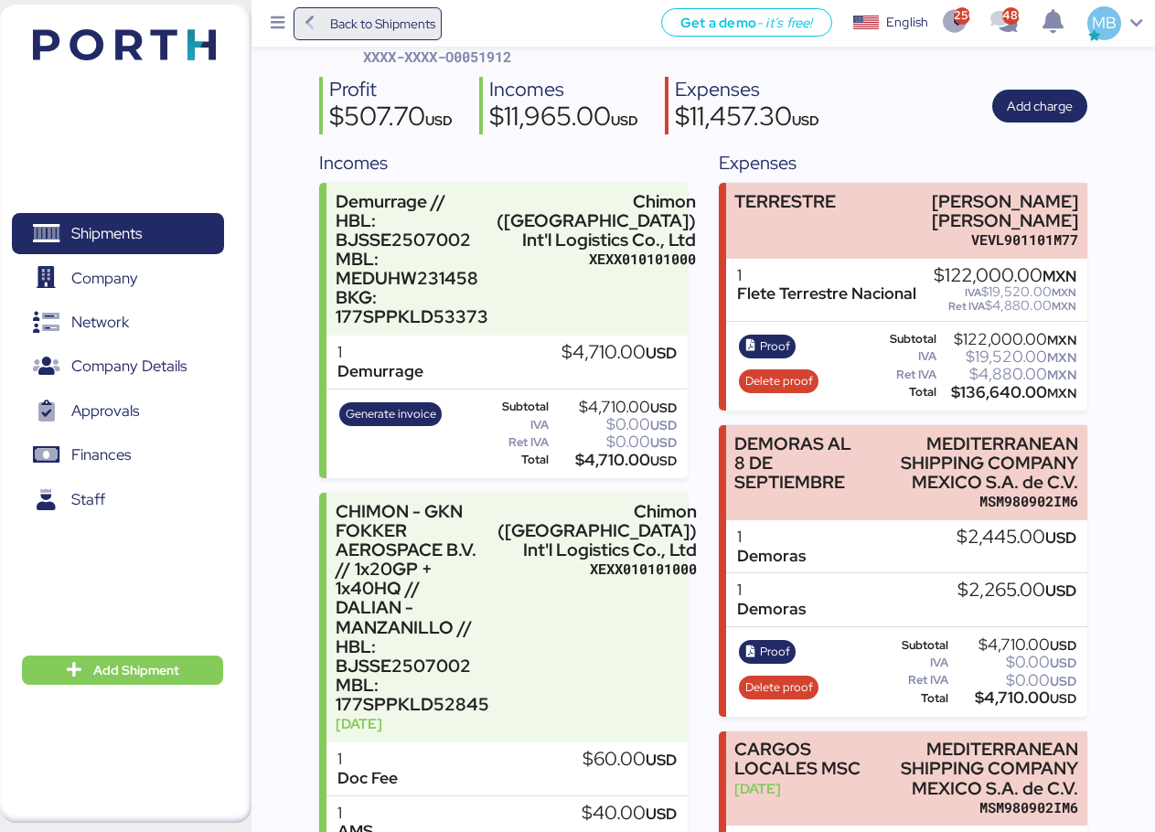
click at [360, 23] on span "Back to Shipments" at bounding box center [382, 24] width 105 height 22
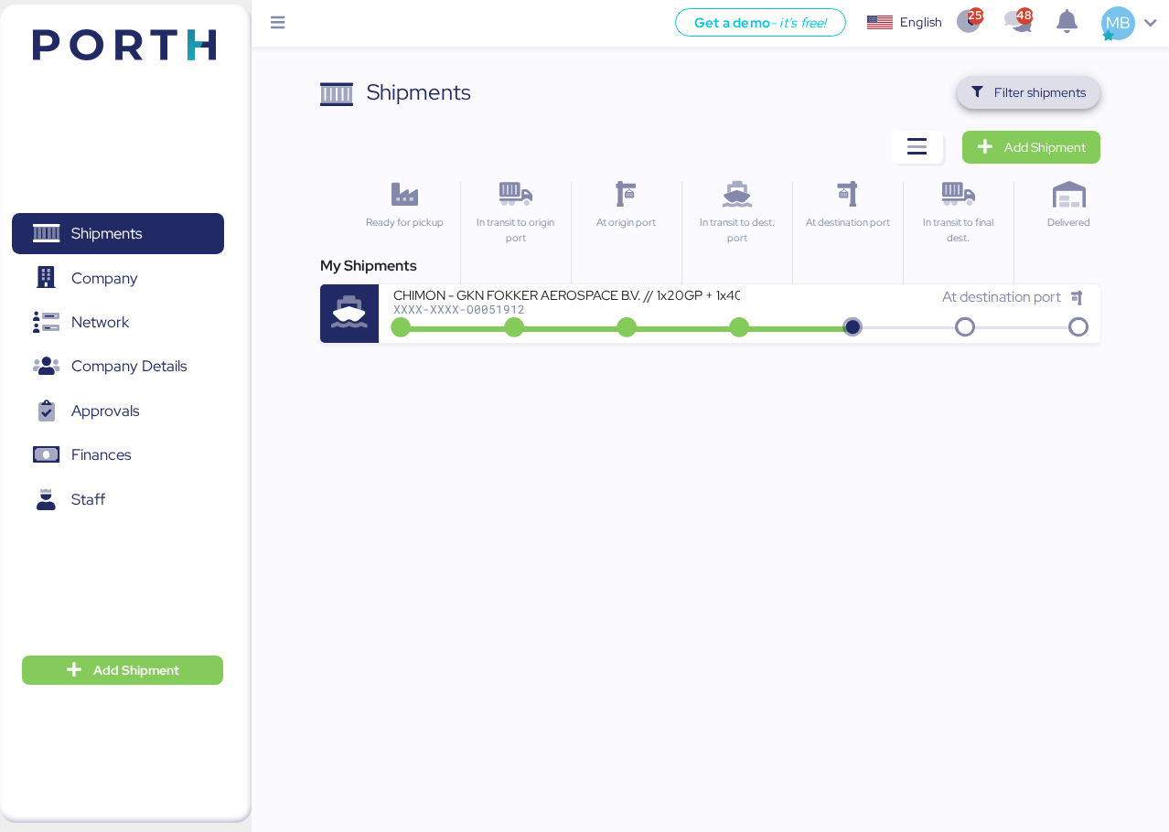
click at [1042, 93] on span "Filter shipments" at bounding box center [1039, 92] width 91 height 22
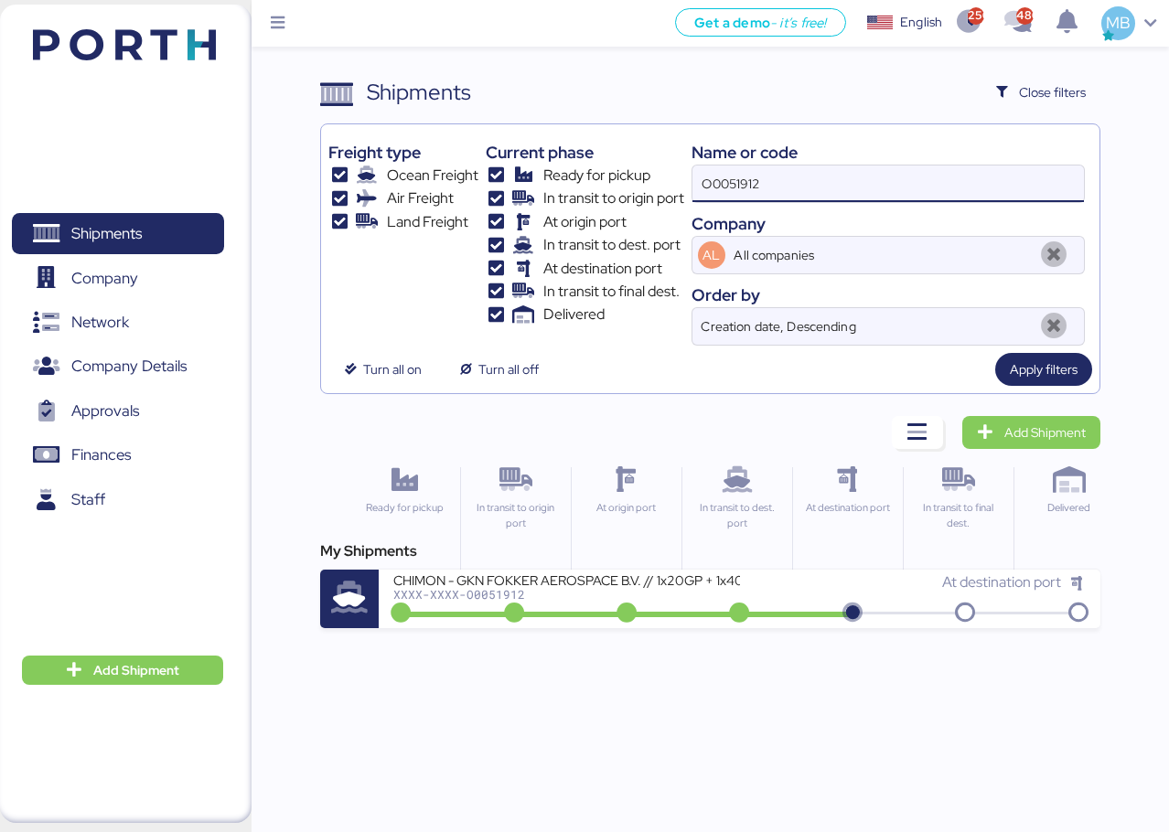
drag, startPoint x: 884, startPoint y: 187, endPoint x: 558, endPoint y: 187, distance: 326.5
click at [560, 187] on div "Freight type Ocean Freight Air Freight Land Freight Current phase Ready for pic…" at bounding box center [710, 239] width 764 height 214
paste input "A0052129"
type input "A0052129"
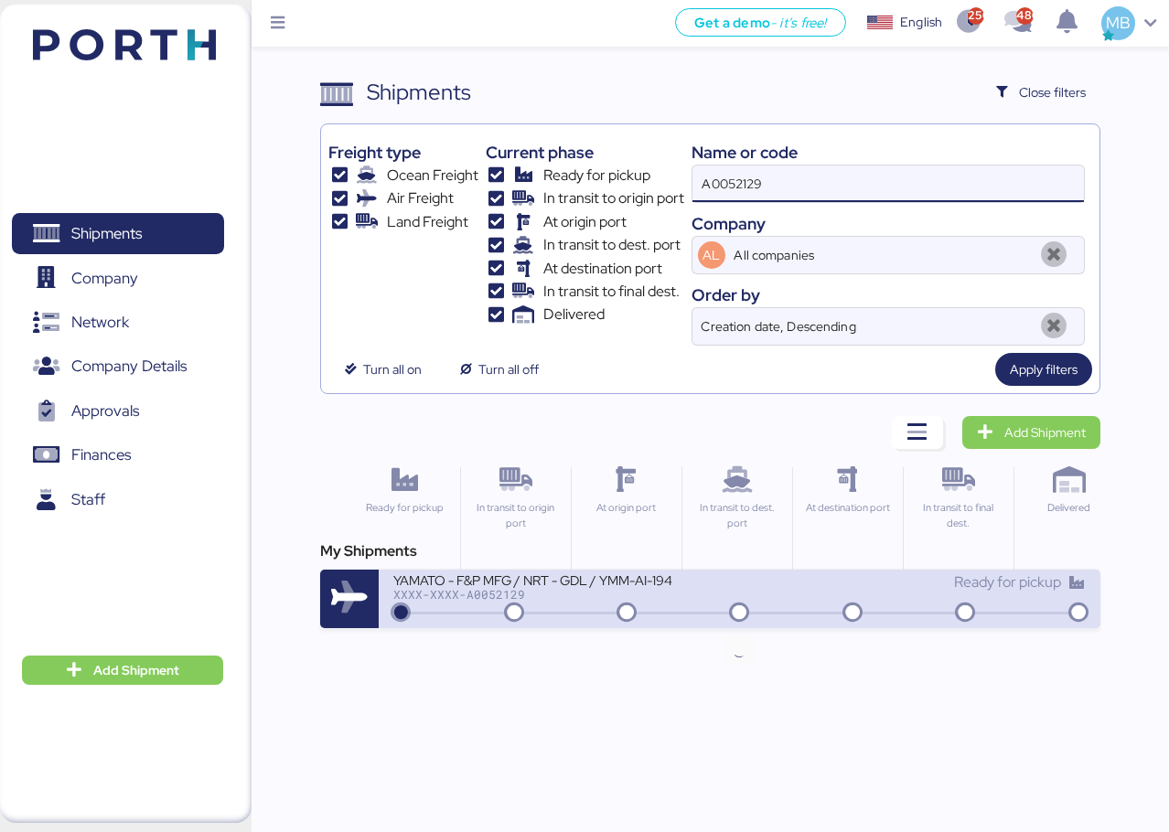
click at [738, 604] on icon at bounding box center [739, 614] width 88 height 20
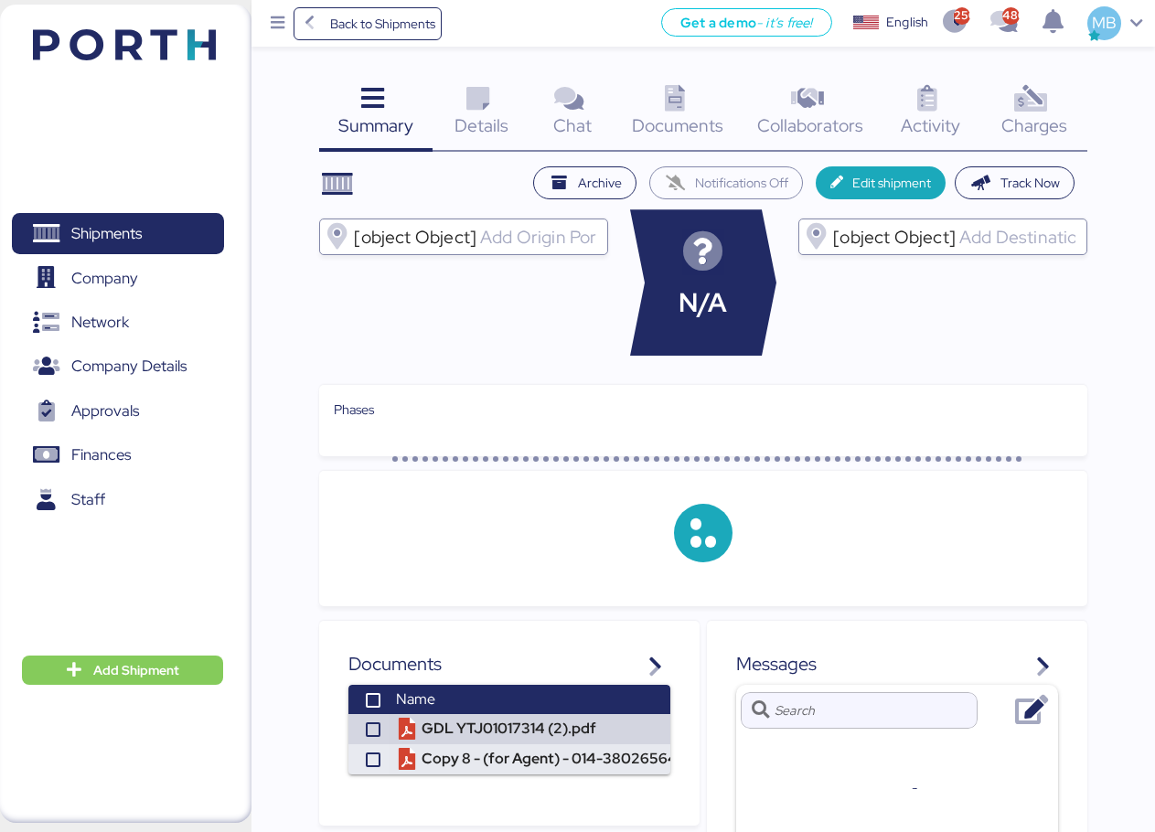
click at [1028, 109] on icon at bounding box center [1031, 99] width 39 height 27
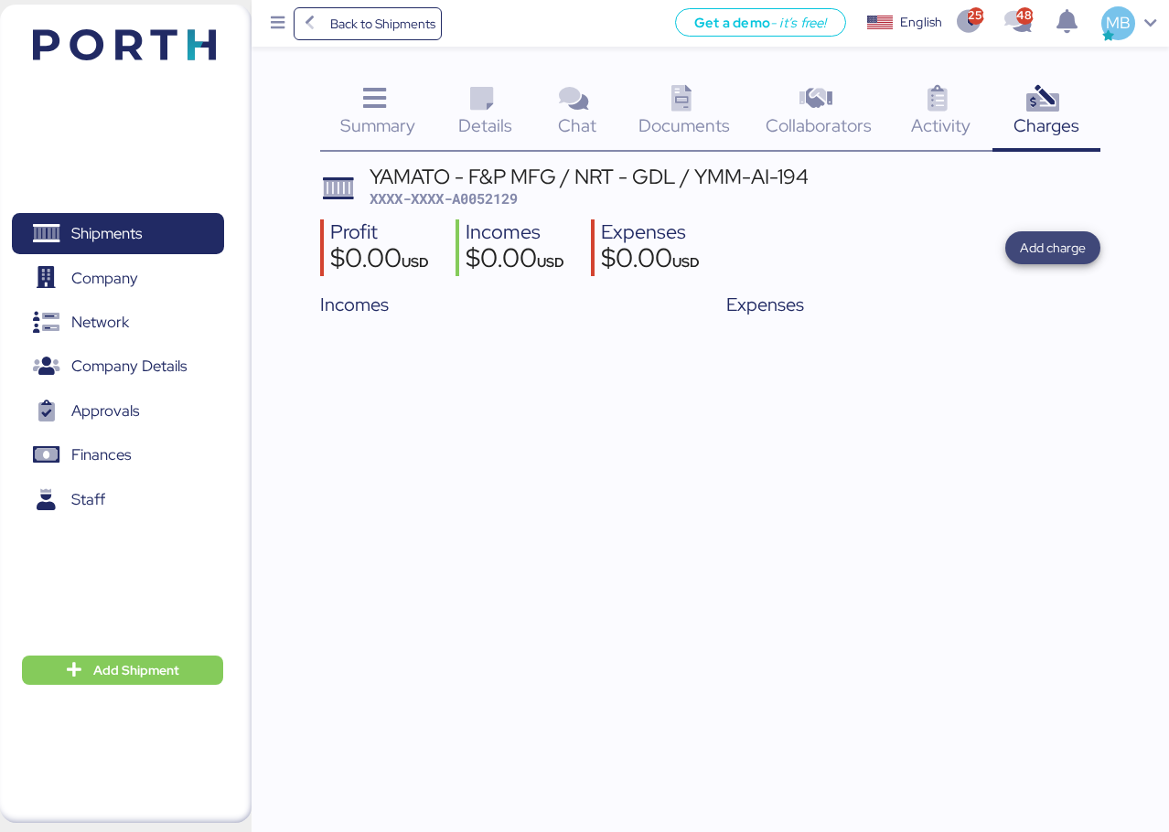
click at [1045, 244] on span "Add charge" at bounding box center [1053, 248] width 66 height 22
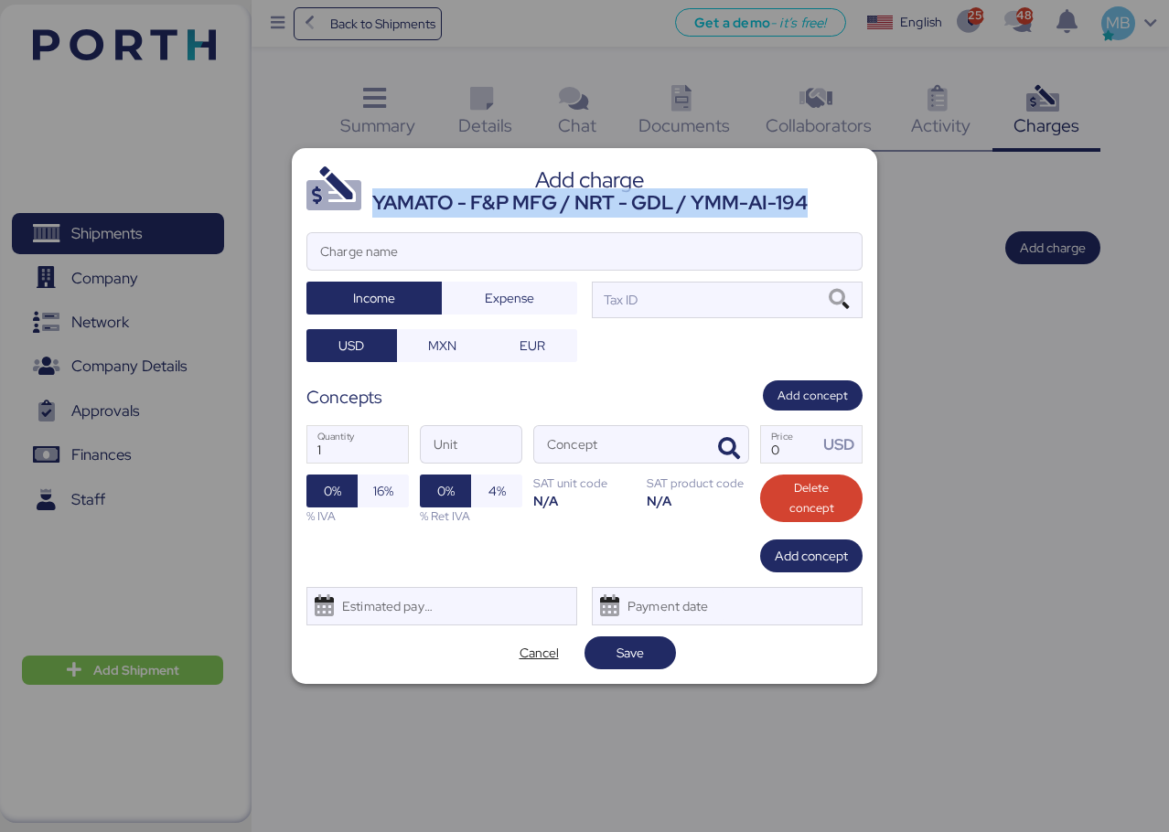
drag, startPoint x: 812, startPoint y: 202, endPoint x: 372, endPoint y: 203, distance: 439.9
click at [372, 202] on header "Add charge YAMATO - F&P MFG / NRT - GDL / YMM-AI-194" at bounding box center [584, 190] width 556 height 55
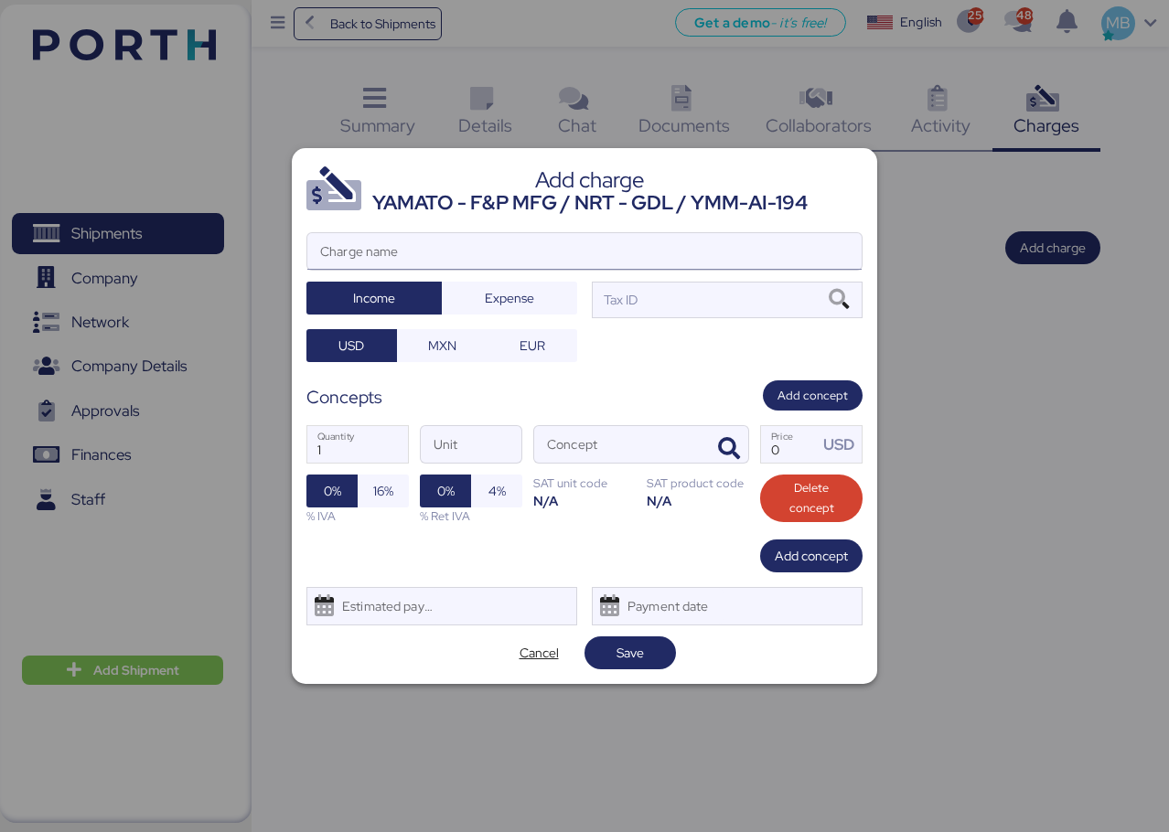
click at [560, 258] on input "Charge name" at bounding box center [584, 251] width 554 height 37
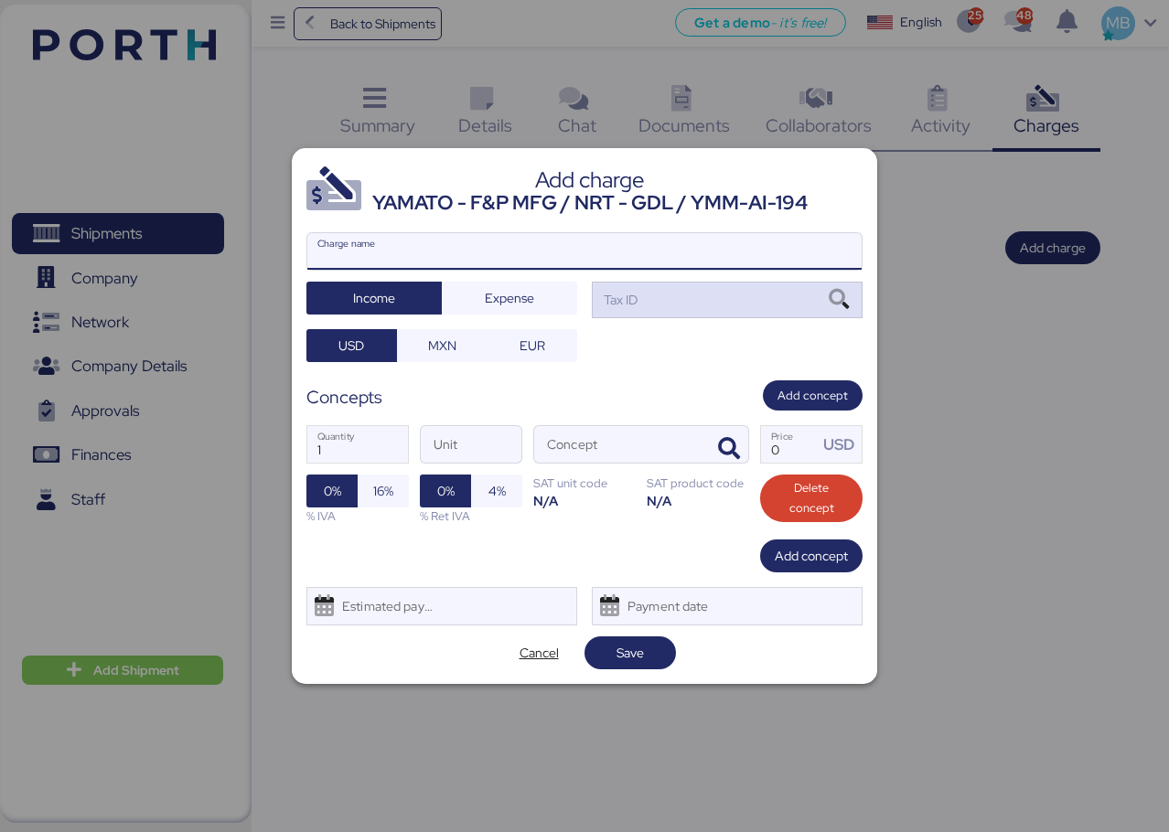
paste input "YAMATO - F&P MFG / NRT - GDL / YMM-AI-194"
type input "YAMATO - F&P MFG / NRT - GDL / YMM-AI-194"
click at [682, 306] on div "Tax ID" at bounding box center [727, 300] width 271 height 37
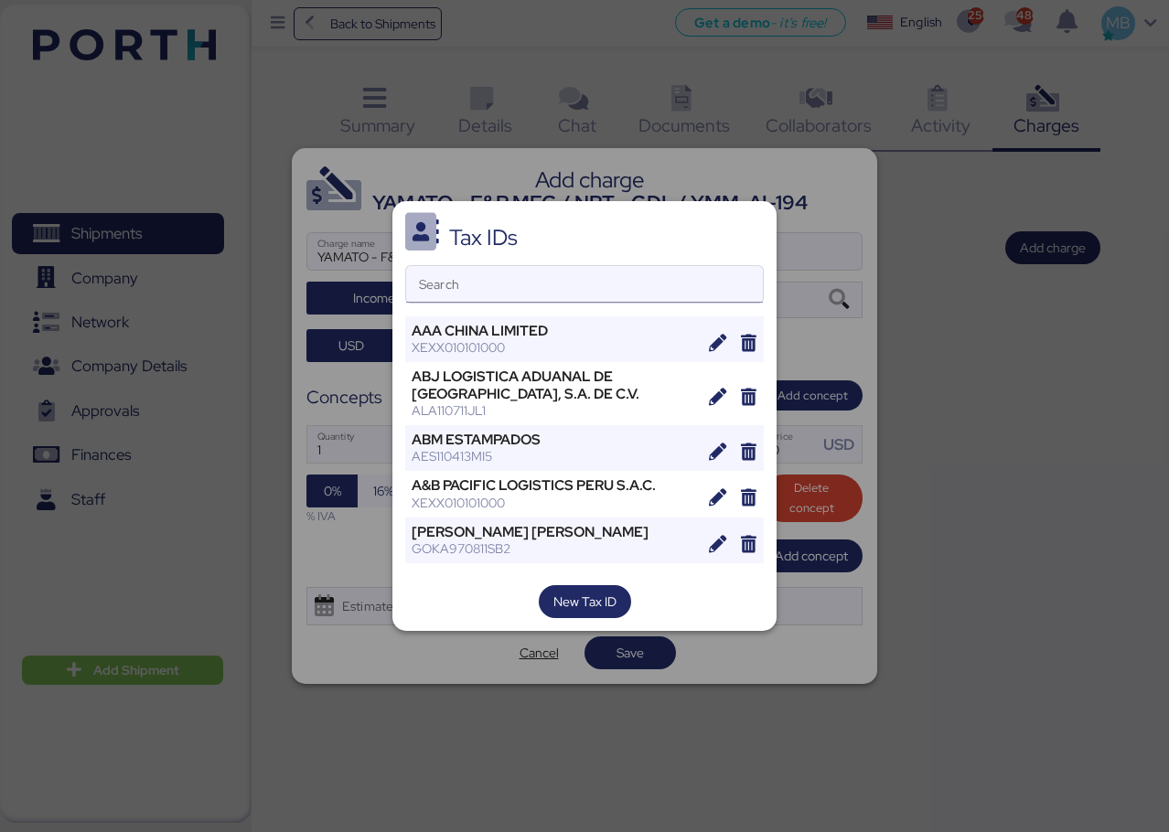
click at [619, 289] on input "Search" at bounding box center [584, 284] width 357 height 37
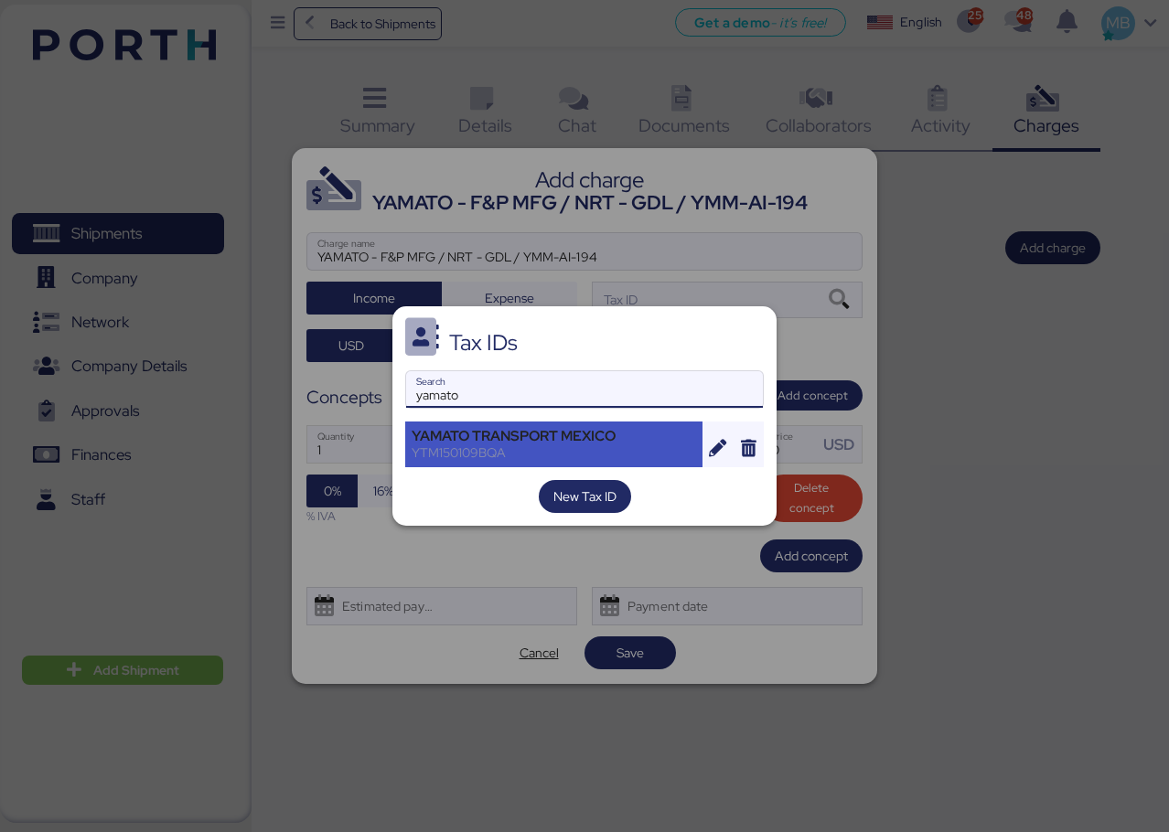
type input "yamato"
click at [598, 428] on div "YAMATO TRANSPORT MEXICO" at bounding box center [554, 436] width 284 height 16
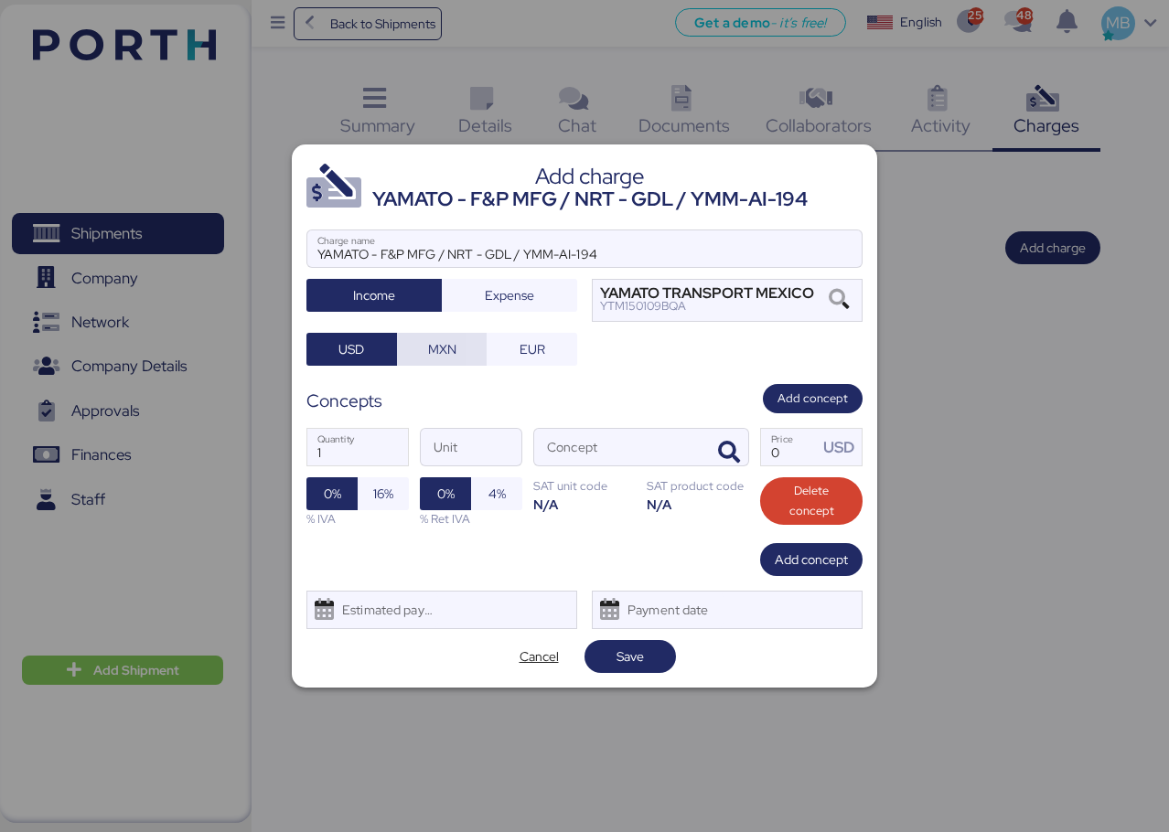
click at [444, 349] on span "MXN" at bounding box center [442, 349] width 28 height 22
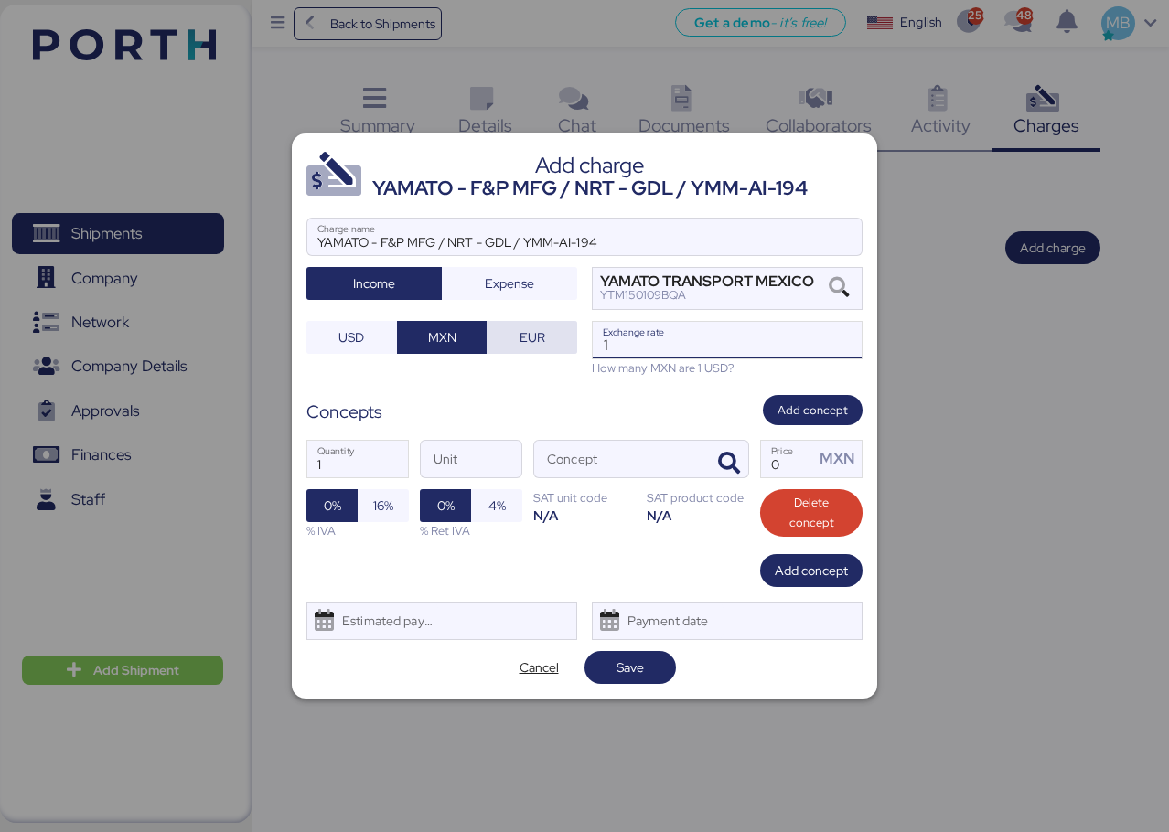
drag, startPoint x: 600, startPoint y: 339, endPoint x: 565, endPoint y: 338, distance: 34.8
click at [566, 338] on div "YAMATO - F&P MFG / NRT - GDL / YMM-AI-194 Charge name Income Expense YAMATO TRA…" at bounding box center [584, 297] width 556 height 159
paste input "8.7143"
type input "18.7143"
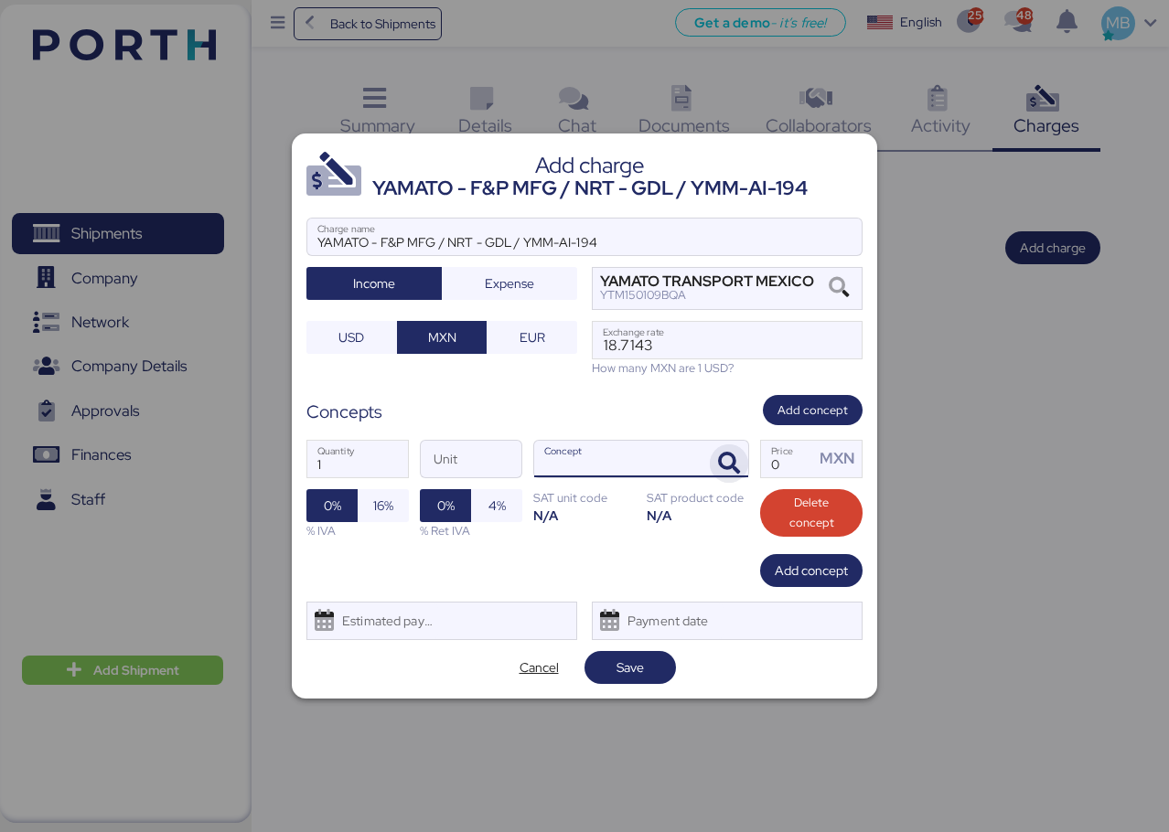
click at [743, 459] on span "button" at bounding box center [729, 464] width 38 height 38
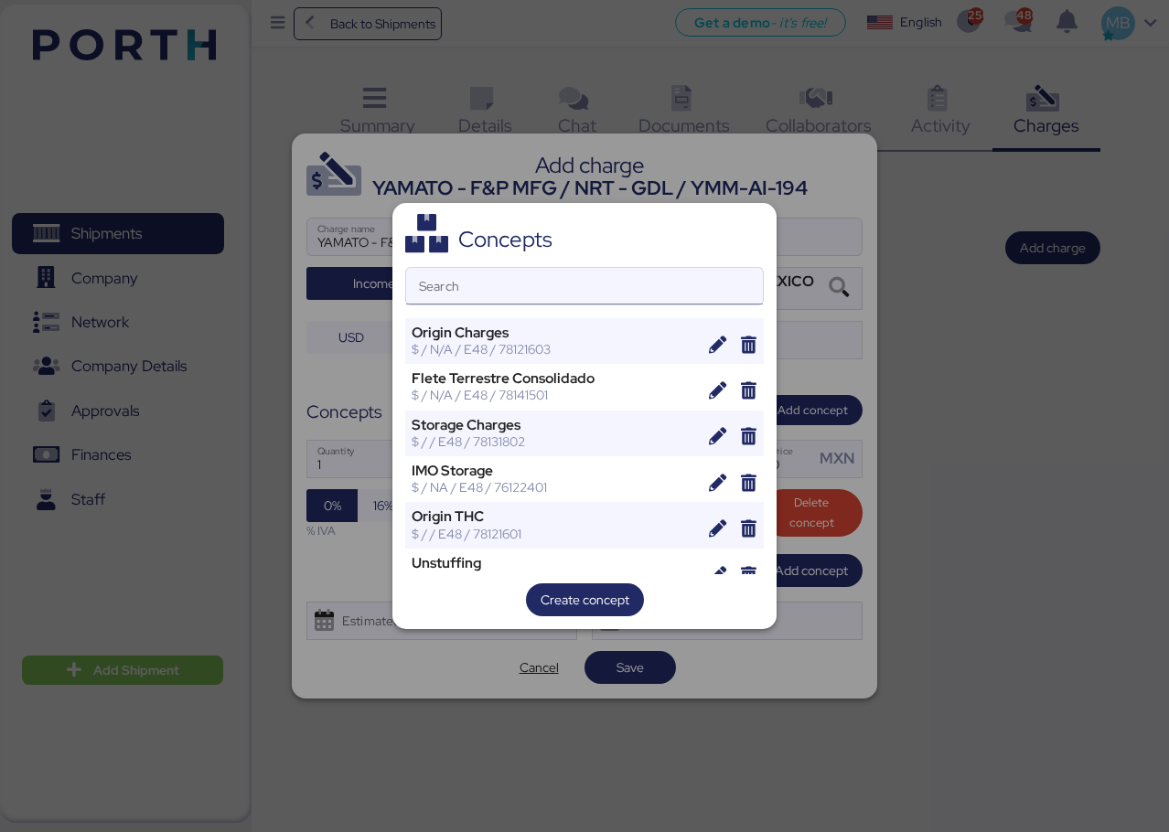
click at [566, 272] on input "Search" at bounding box center [584, 286] width 357 height 37
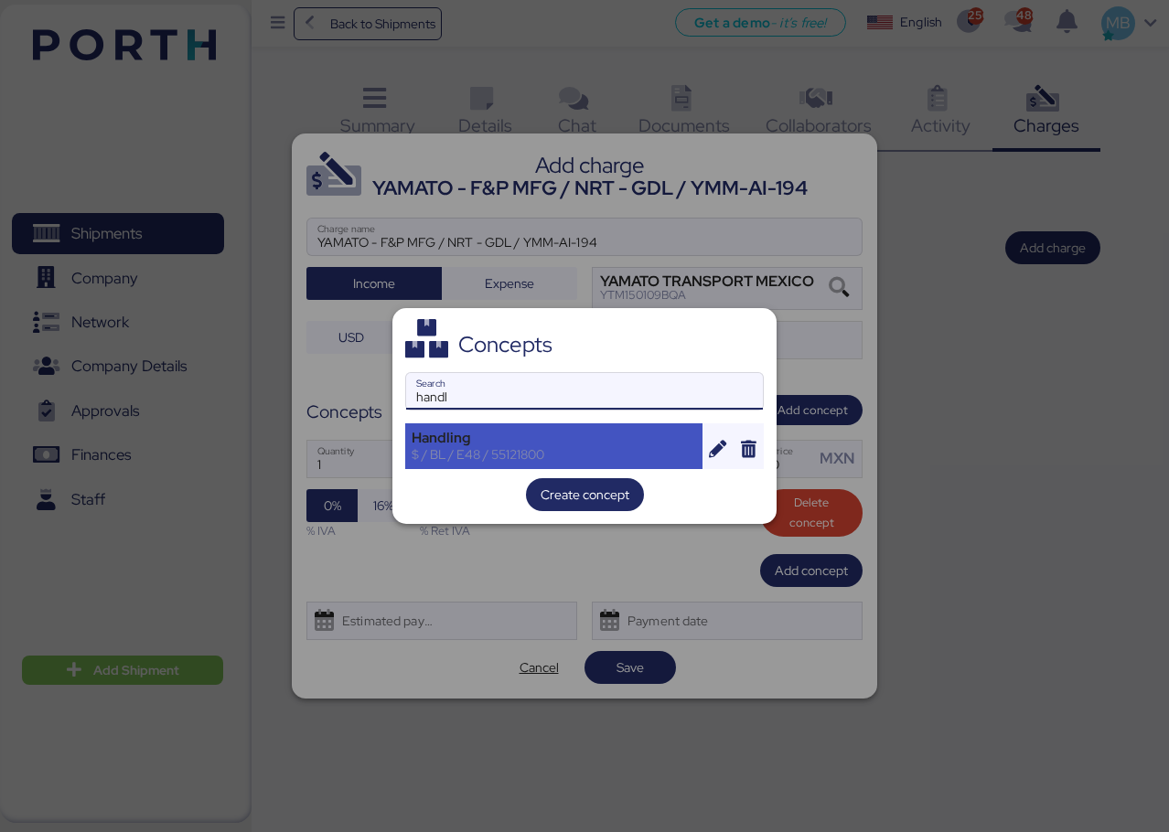
type input "handl"
click at [513, 451] on div "$ / BL / E48 / 55121800" at bounding box center [554, 454] width 284 height 16
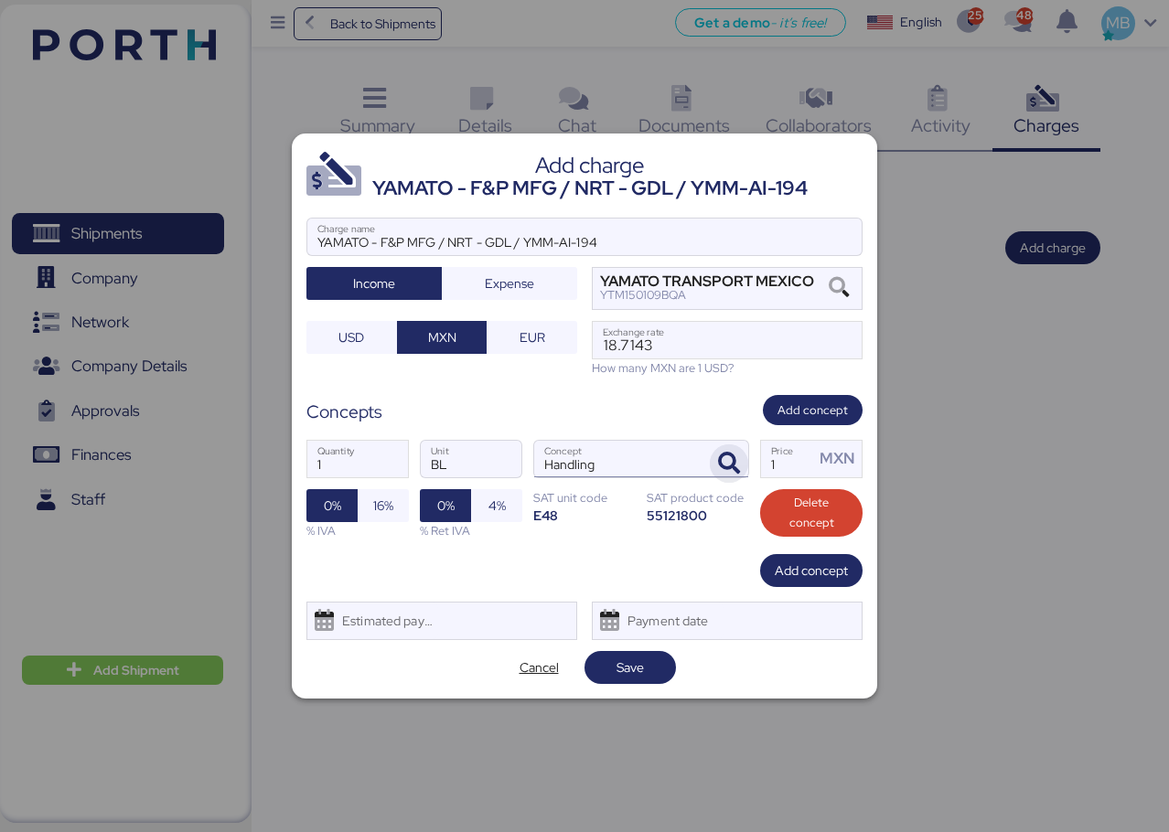
drag, startPoint x: 792, startPoint y: 458, endPoint x: 737, endPoint y: 447, distance: 56.0
click at [737, 447] on div "1 Quantity BL Unit Handling Concept 1 Price MXN 0% 16% % IVA 0% 4% % Ret IVA SA…" at bounding box center [584, 489] width 556 height 129
type input "680"
click at [798, 575] on span "Add concept" at bounding box center [811, 571] width 73 height 22
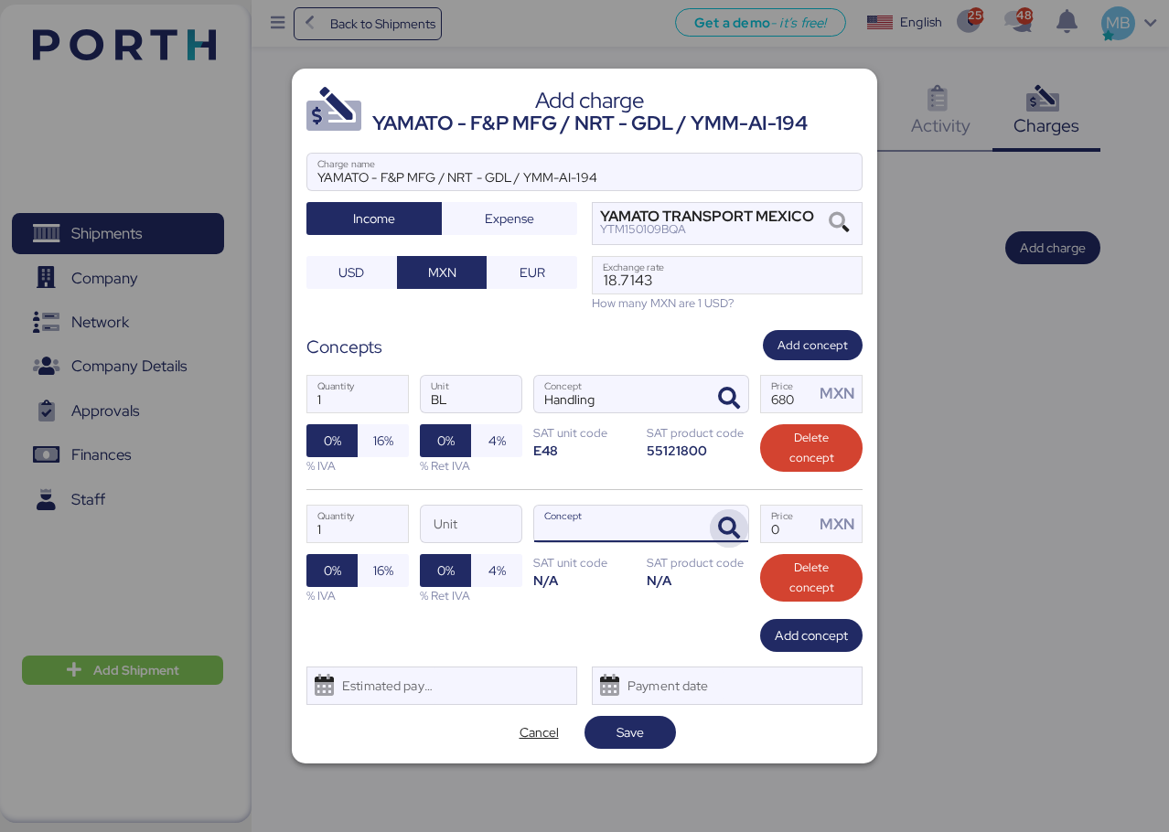
click at [733, 529] on icon "button" at bounding box center [729, 529] width 22 height 22
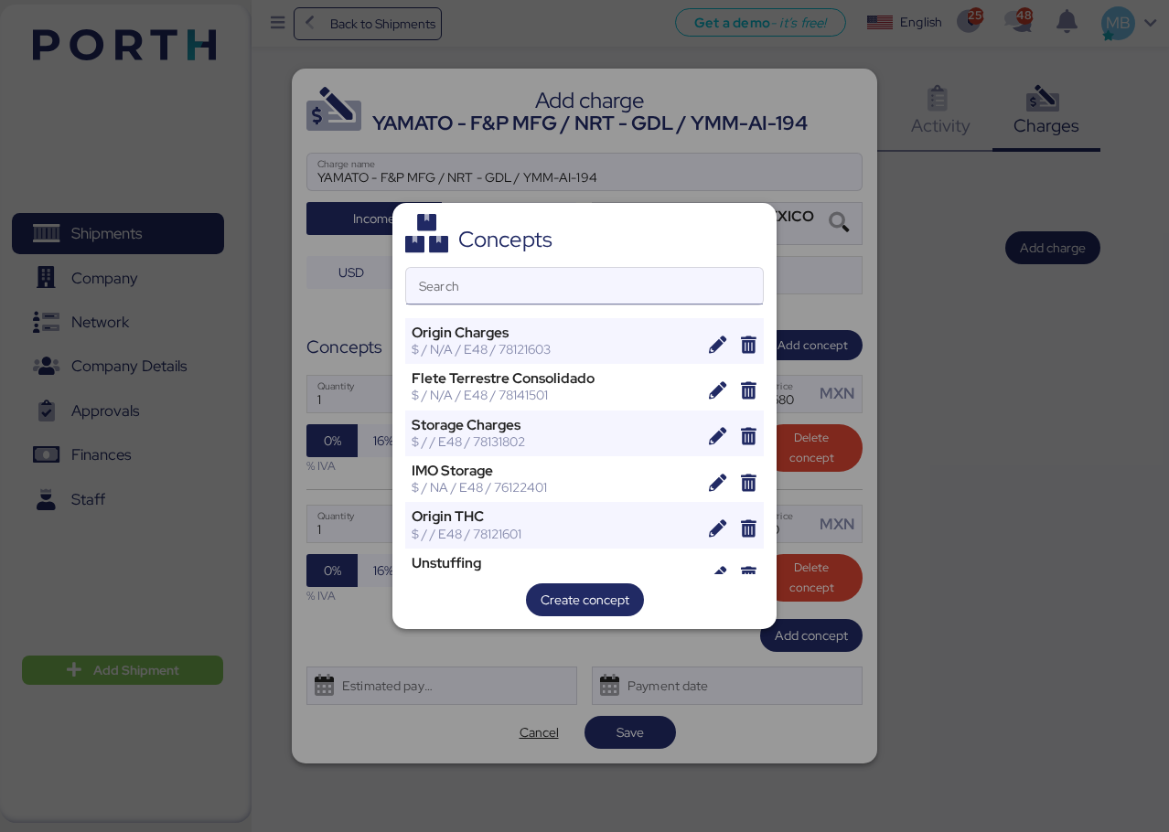
click at [560, 285] on input "Search" at bounding box center [584, 286] width 357 height 37
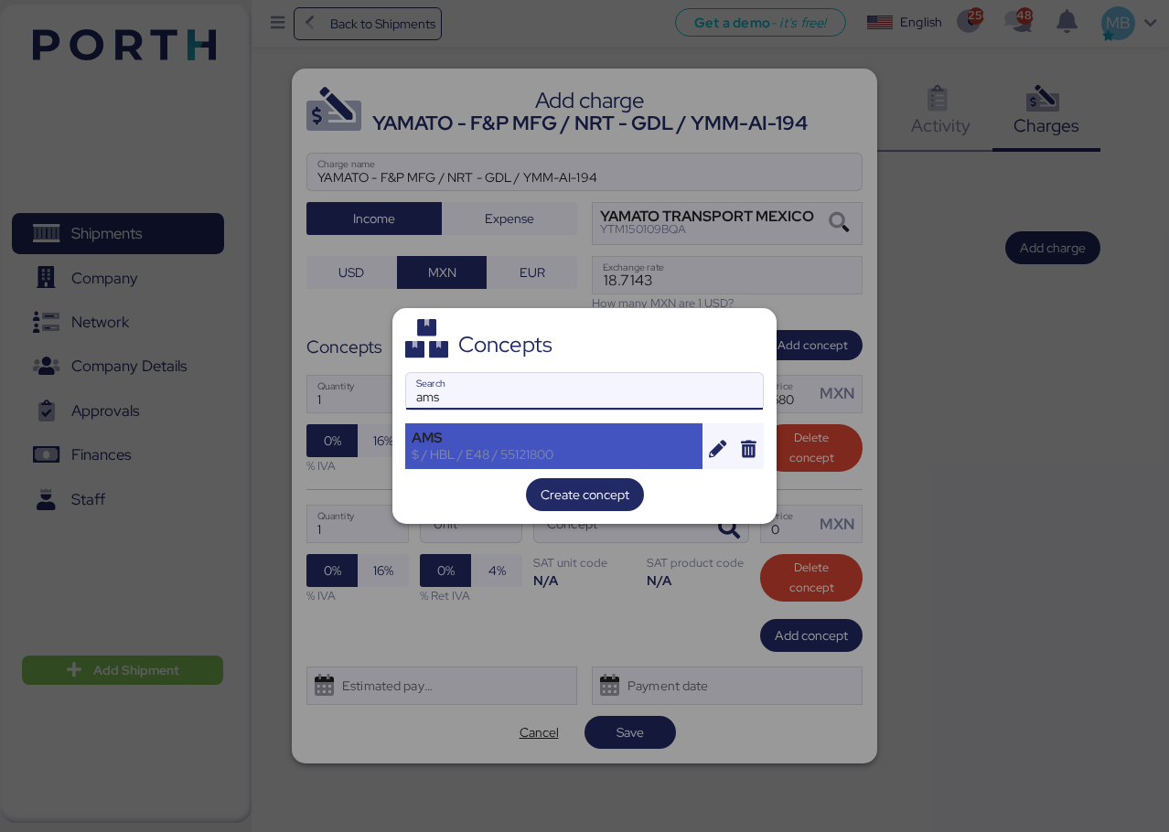
type input "ams"
click at [509, 440] on div "AMS" at bounding box center [554, 438] width 284 height 16
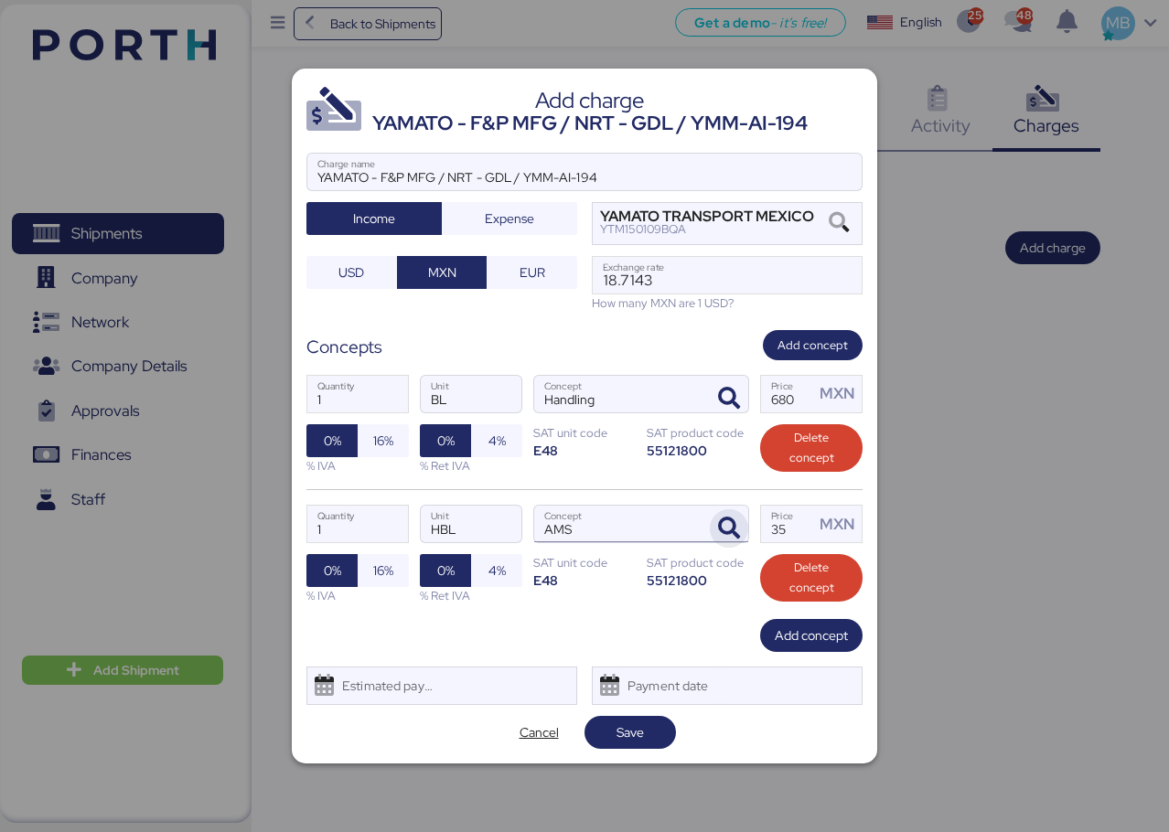
drag, startPoint x: 794, startPoint y: 530, endPoint x: 738, endPoint y: 513, distance: 58.4
click at [738, 513] on div "1 Quantity HBL Unit AMS Concept 35 Price MXN 0% 16% % IVA 0% 4% % Ret IVA SAT u…" at bounding box center [584, 554] width 556 height 130
type input "340"
click at [388, 581] on span "16%" at bounding box center [383, 571] width 20 height 22
click at [379, 446] on span "16%" at bounding box center [383, 441] width 20 height 22
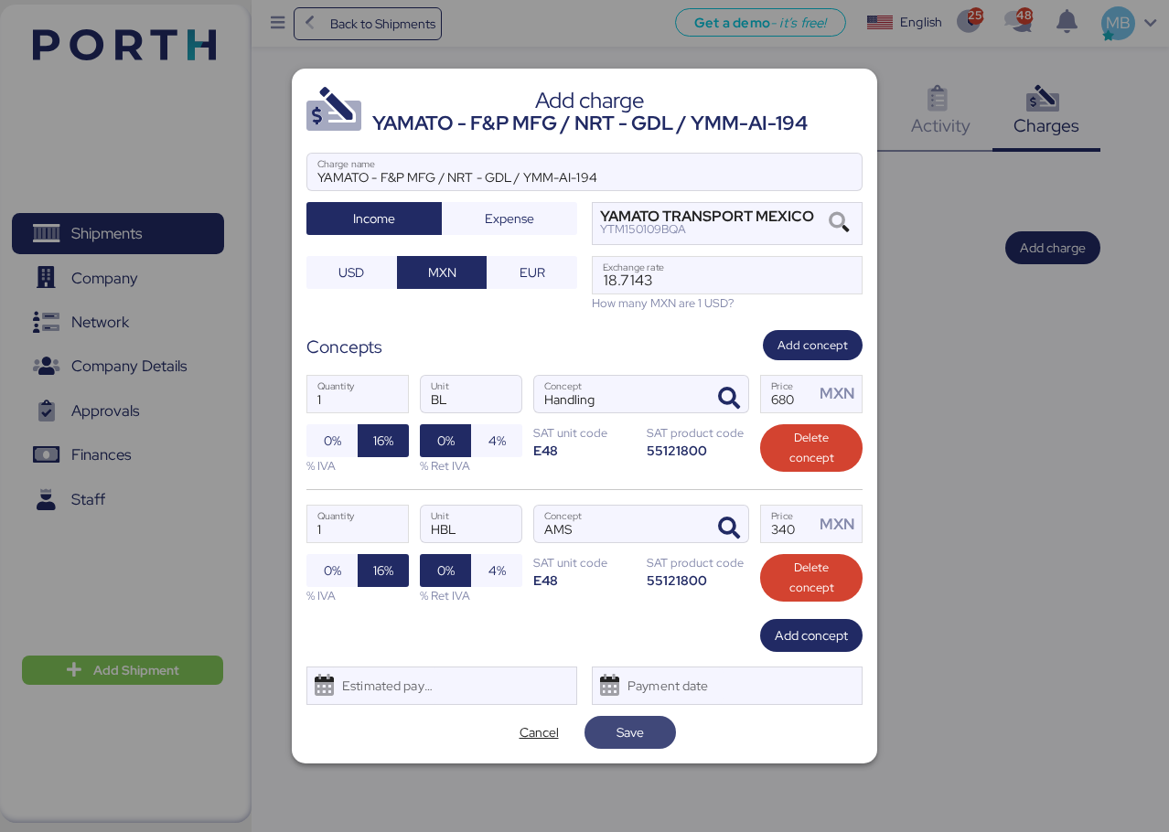
click at [650, 733] on span "Save" at bounding box center [630, 733] width 62 height 26
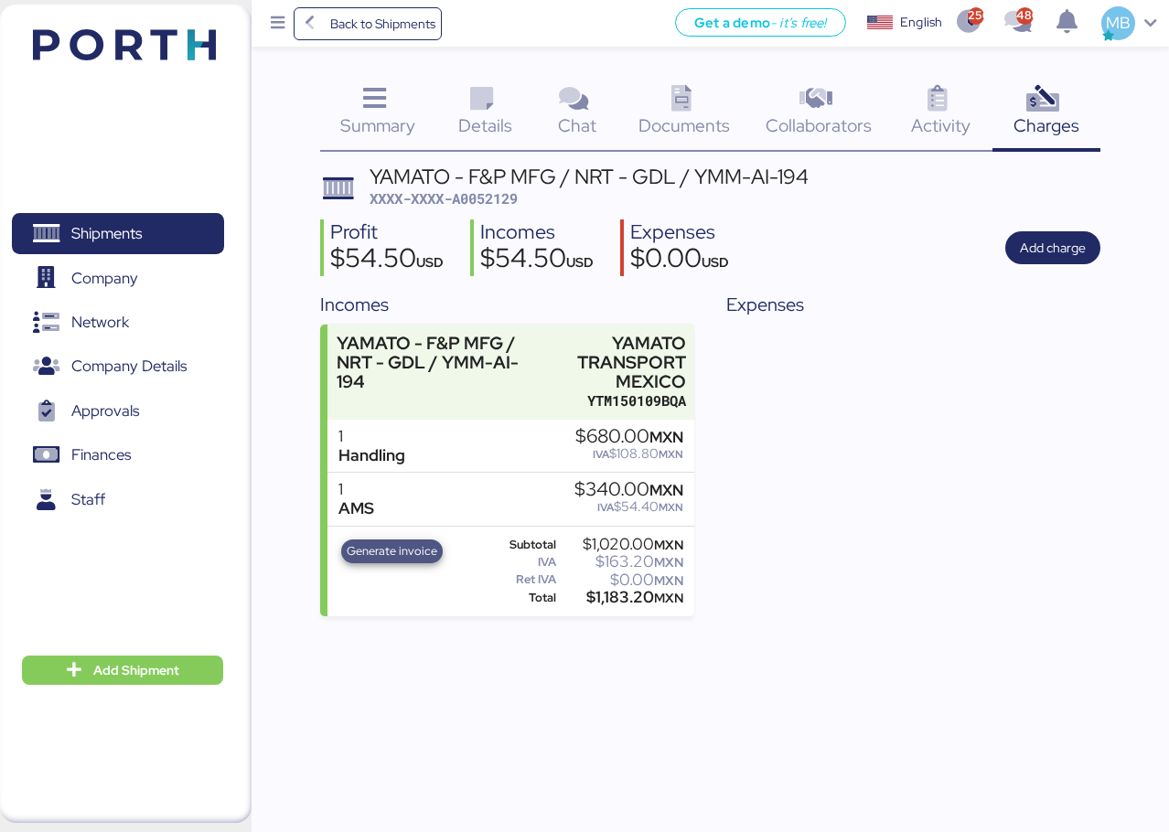
click at [393, 550] on span "Generate invoice" at bounding box center [392, 551] width 91 height 20
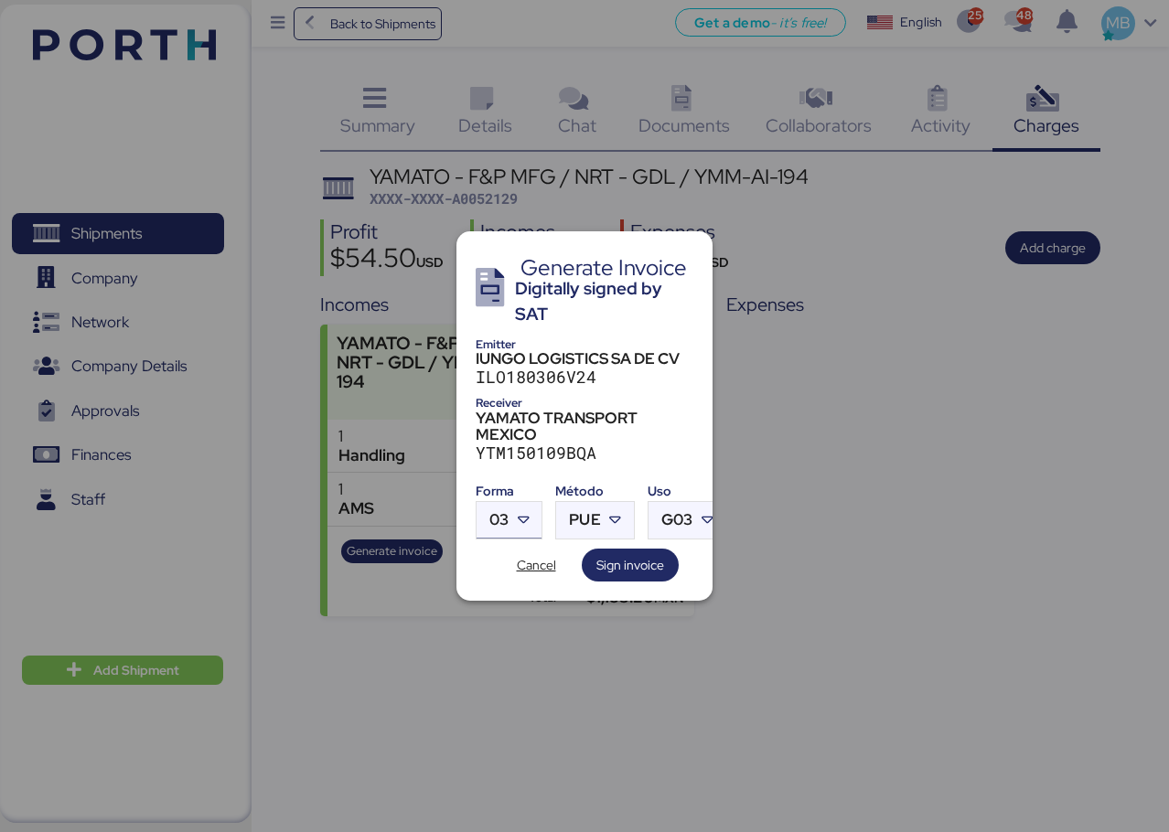
click at [526, 511] on icon at bounding box center [523, 520] width 18 height 18
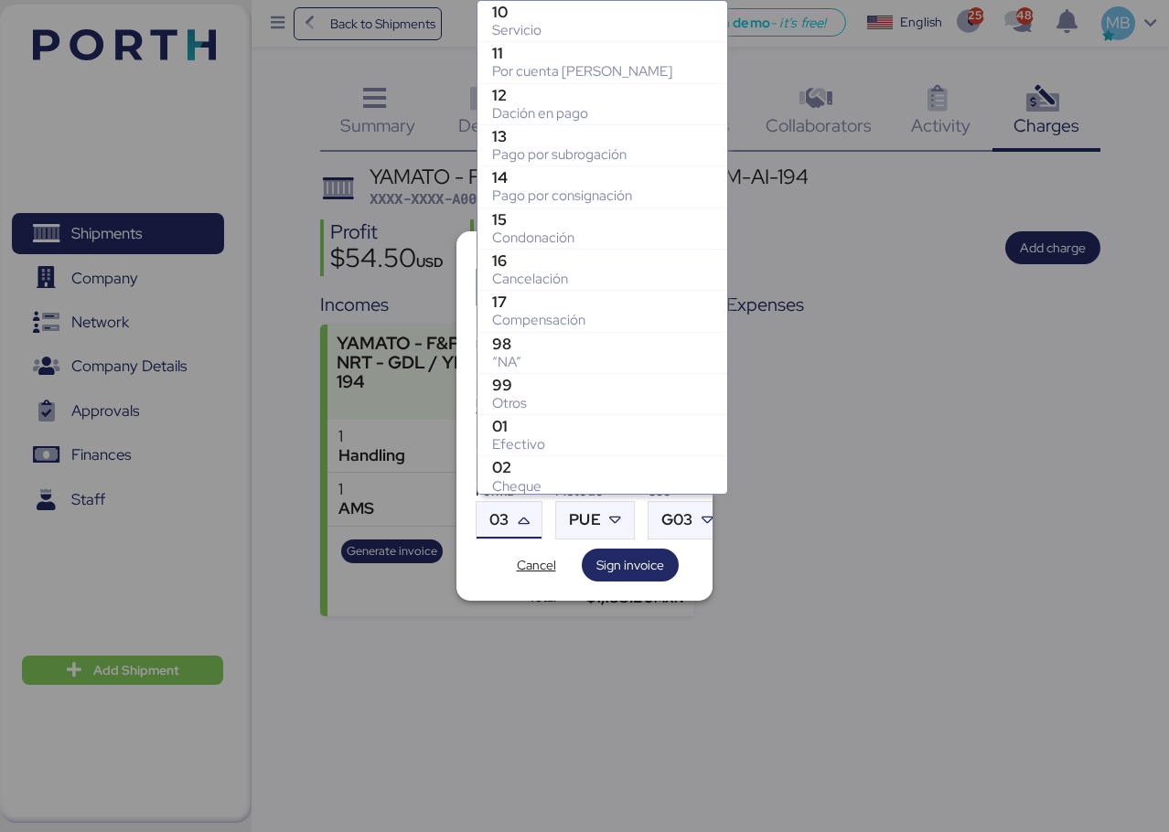
scroll to position [294, 0]
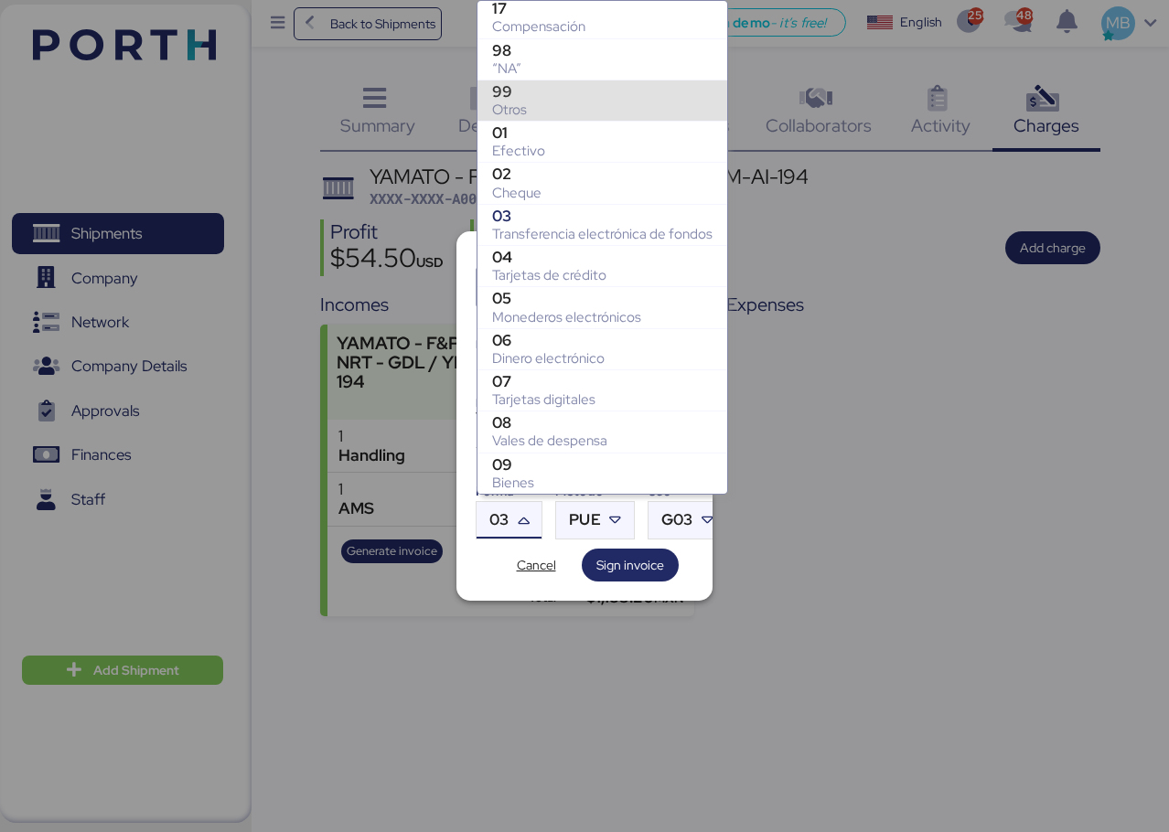
click at [573, 110] on div "Otros" at bounding box center [602, 110] width 220 height 18
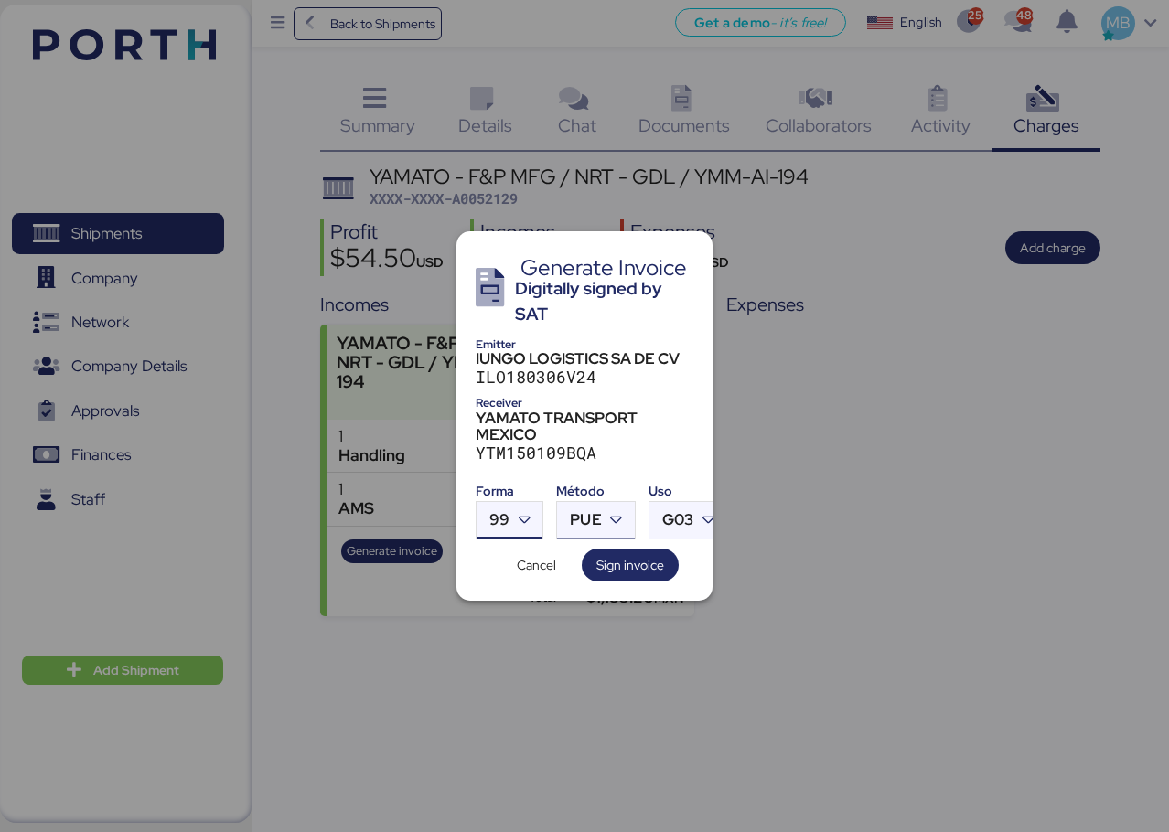
click at [603, 509] on div at bounding box center [618, 520] width 33 height 37
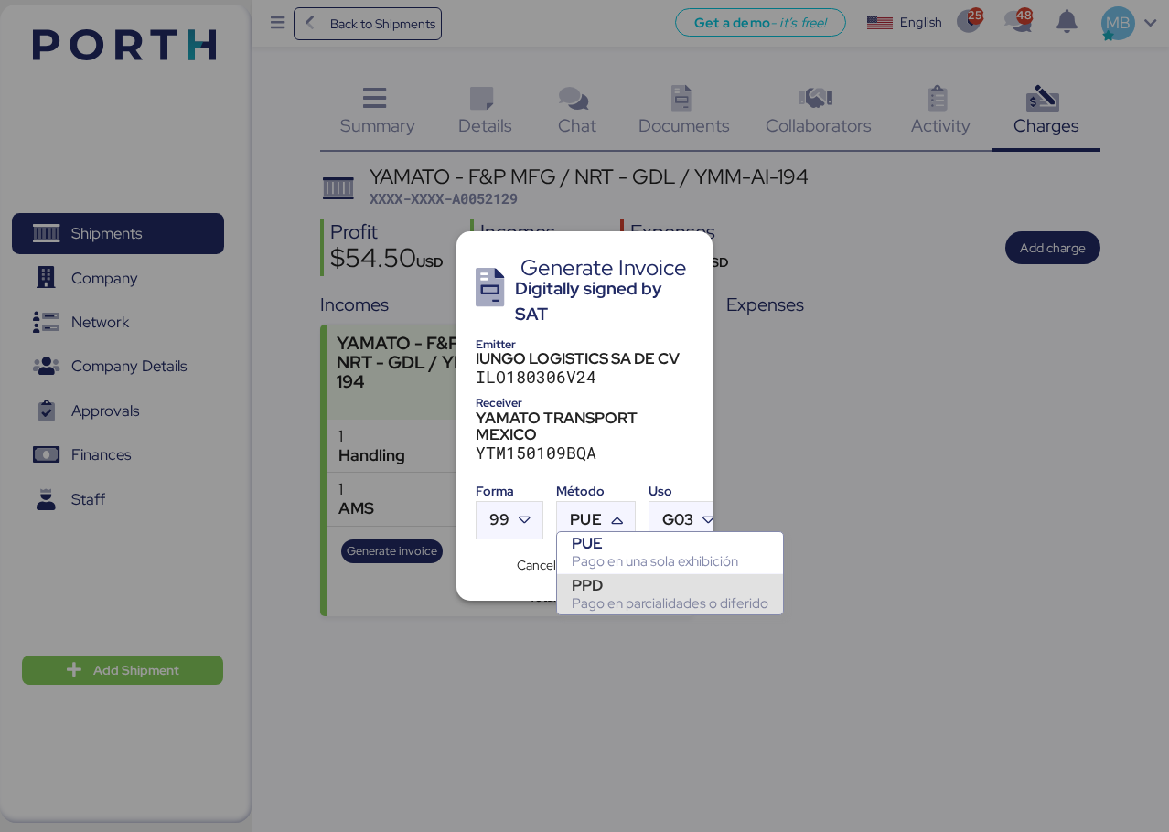
click at [637, 590] on div "PPD" at bounding box center [670, 585] width 197 height 18
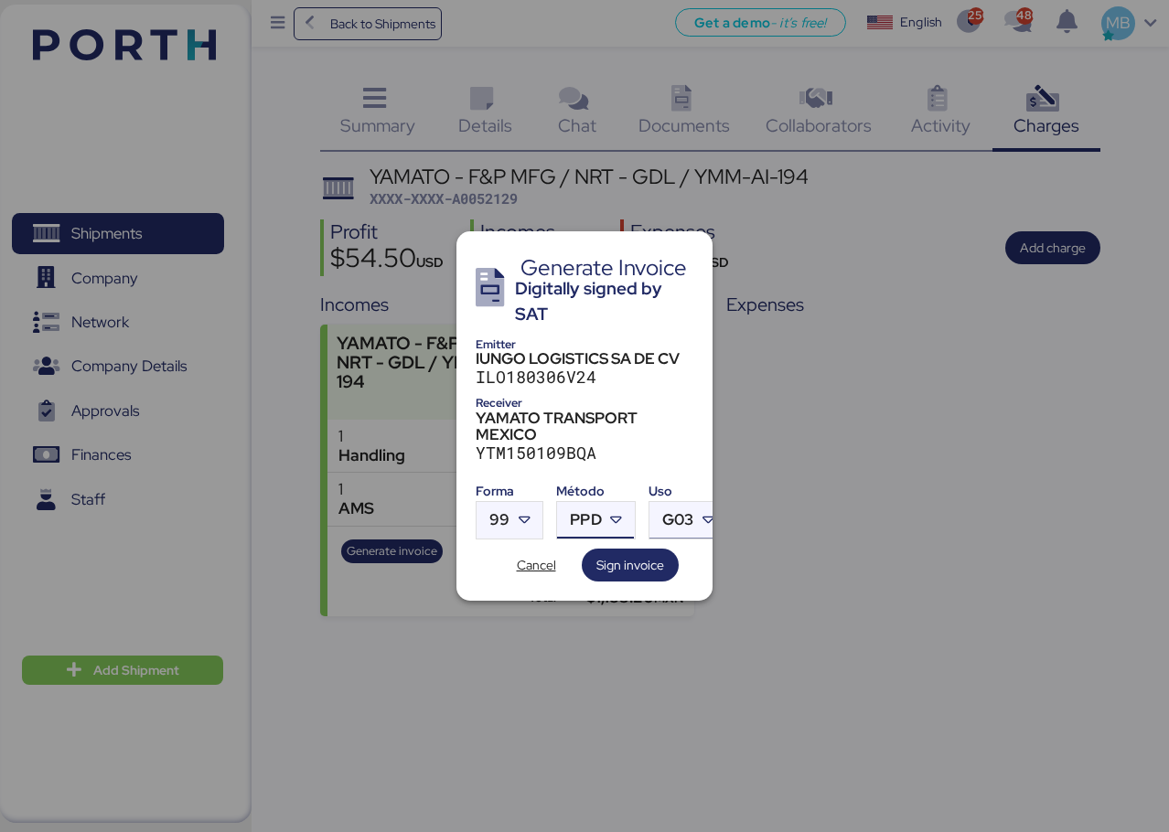
click at [689, 515] on span "G03" at bounding box center [677, 520] width 31 height 16
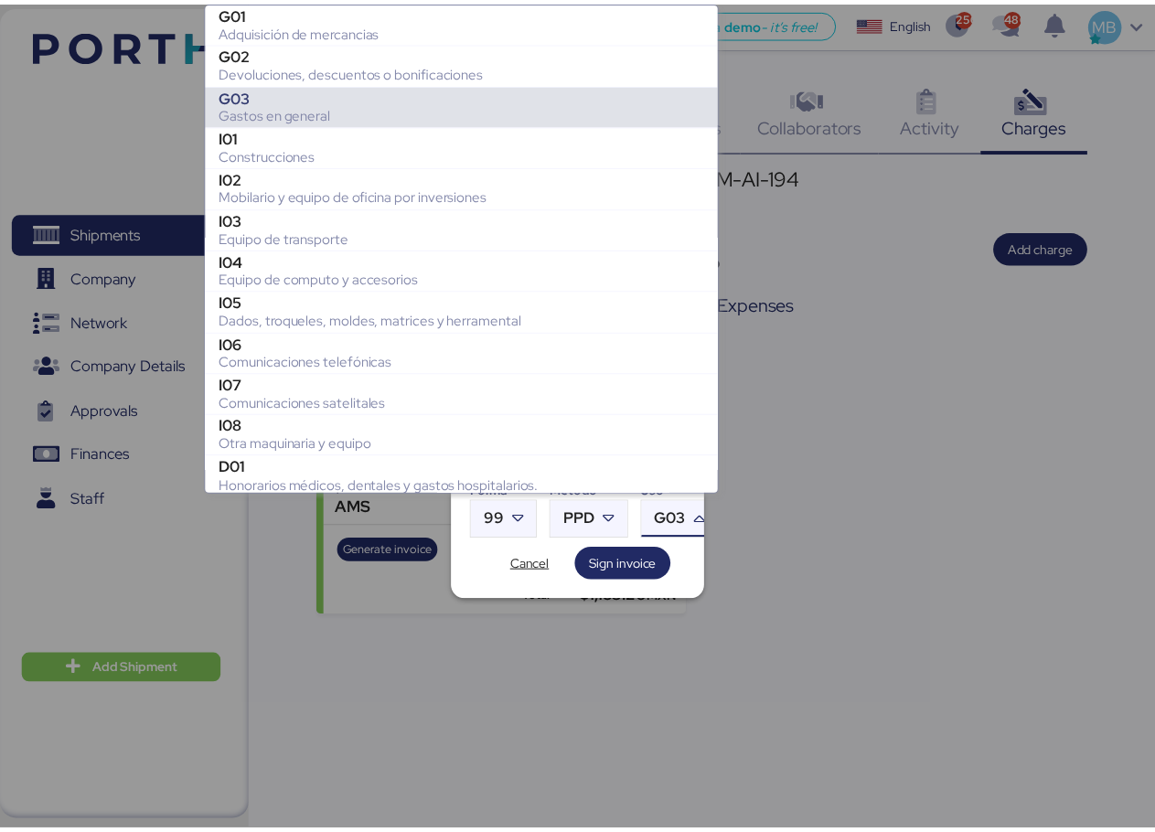
scroll to position [81, 0]
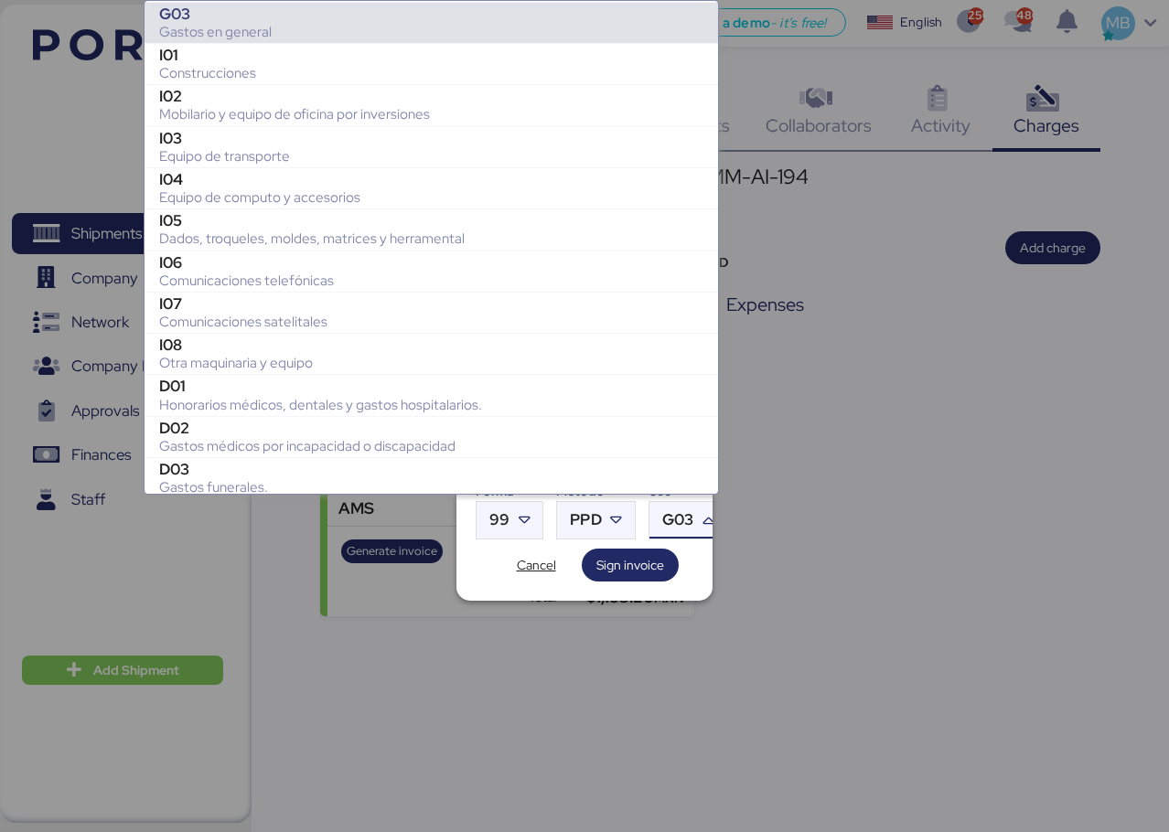
click at [433, 25] on div "Gastos en general" at bounding box center [431, 32] width 544 height 18
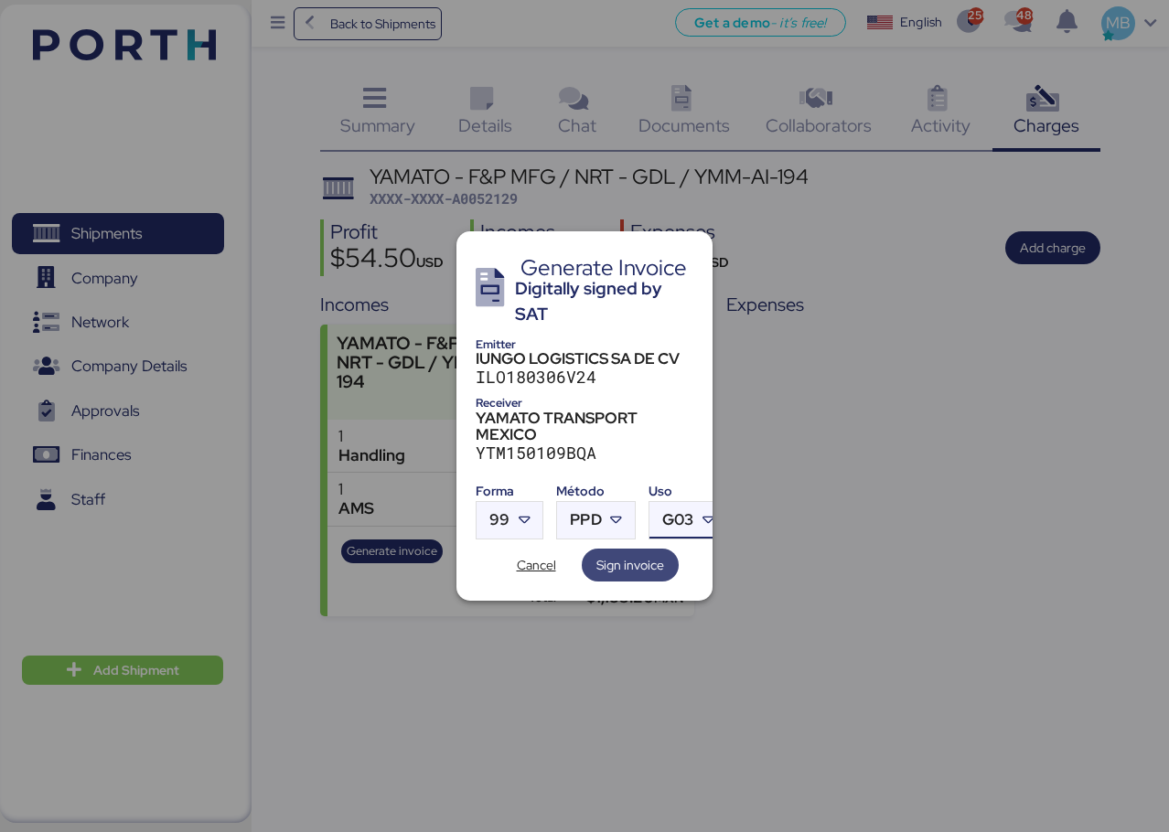
click at [653, 561] on span "Sign invoice" at bounding box center [630, 565] width 68 height 22
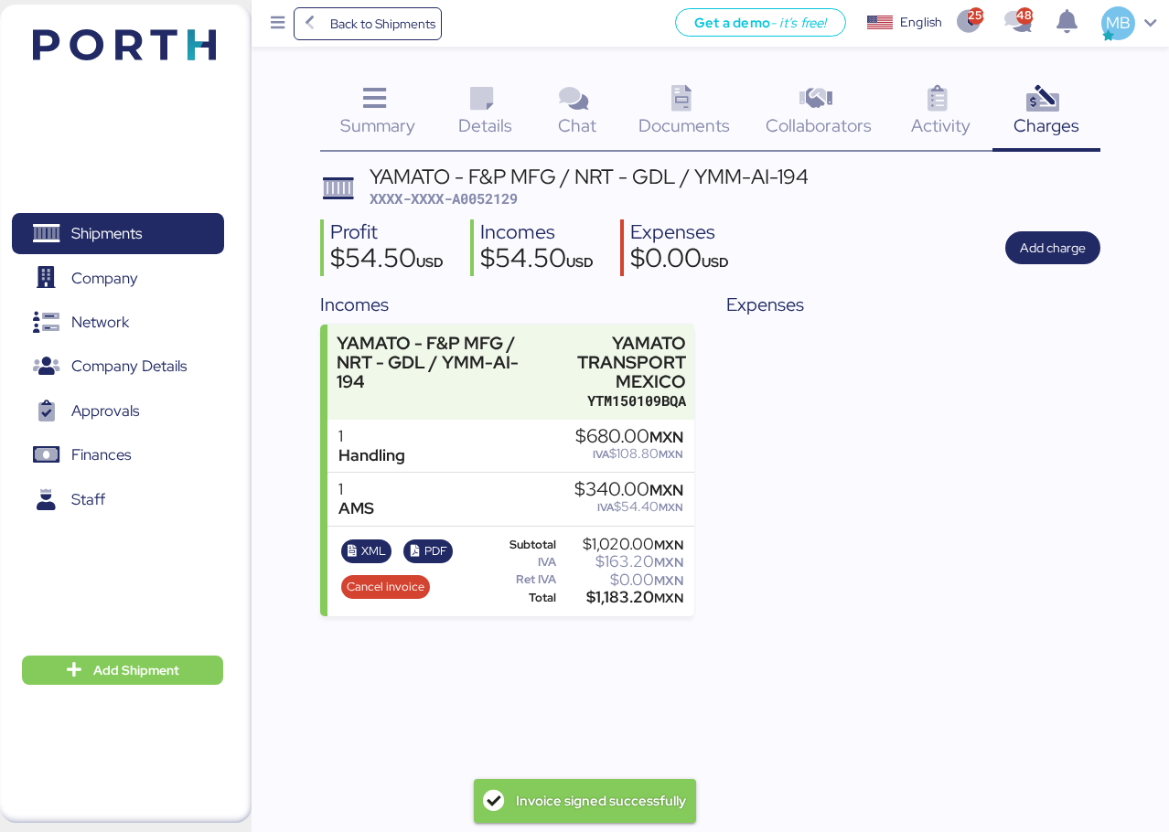
click at [511, 203] on span "XXXX-XXXX-A0052129" at bounding box center [444, 198] width 148 height 18
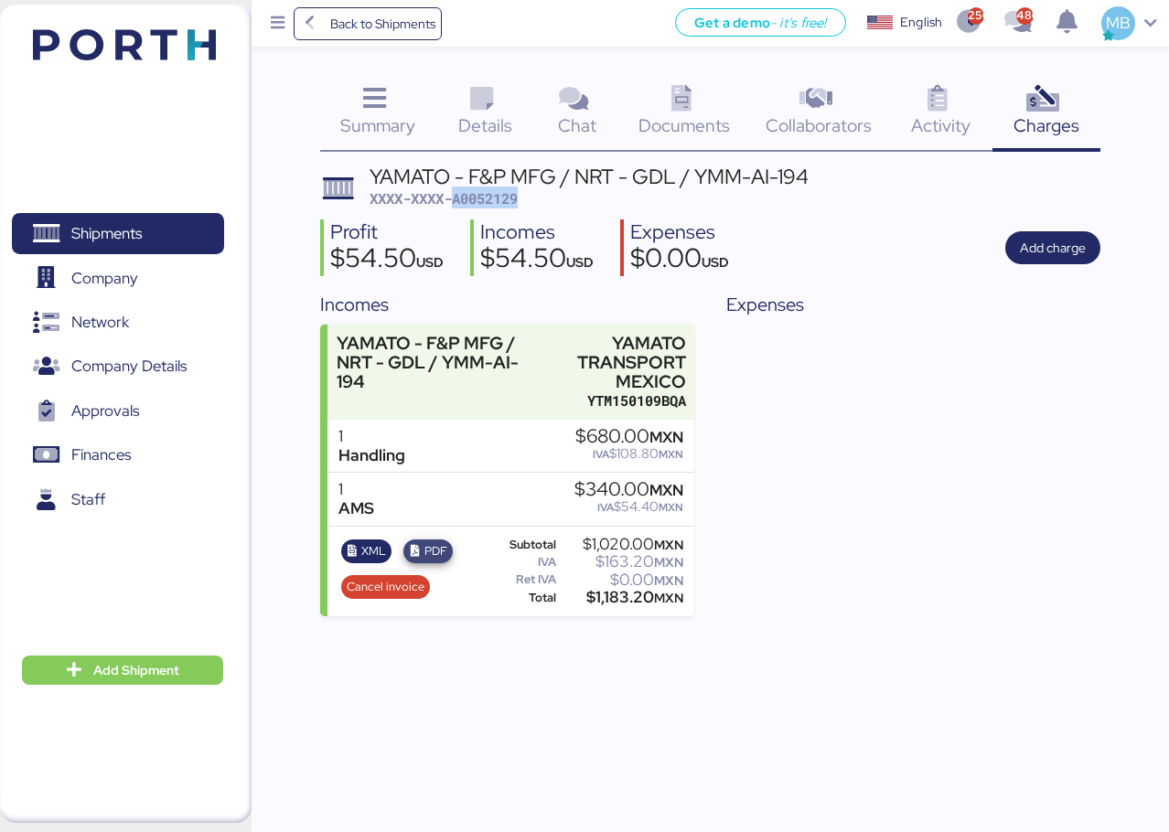
click at [442, 554] on span "PDF" at bounding box center [435, 551] width 23 height 20
click at [371, 556] on span "XML" at bounding box center [373, 551] width 25 height 20
click at [487, 201] on span "XXXX-XXXX-A0052129" at bounding box center [444, 198] width 148 height 18
click at [107, 226] on span "Shipments" at bounding box center [106, 233] width 70 height 27
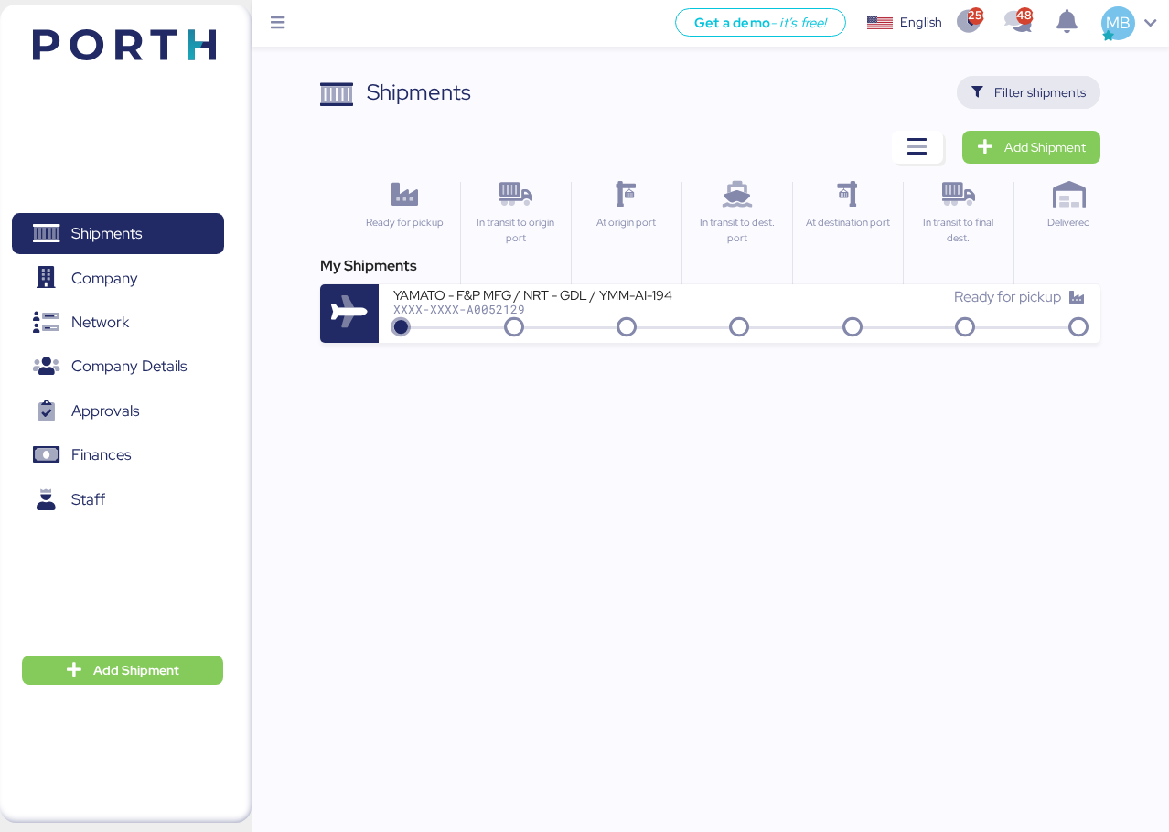
click at [1030, 94] on span "Filter shipments" at bounding box center [1039, 92] width 91 height 22
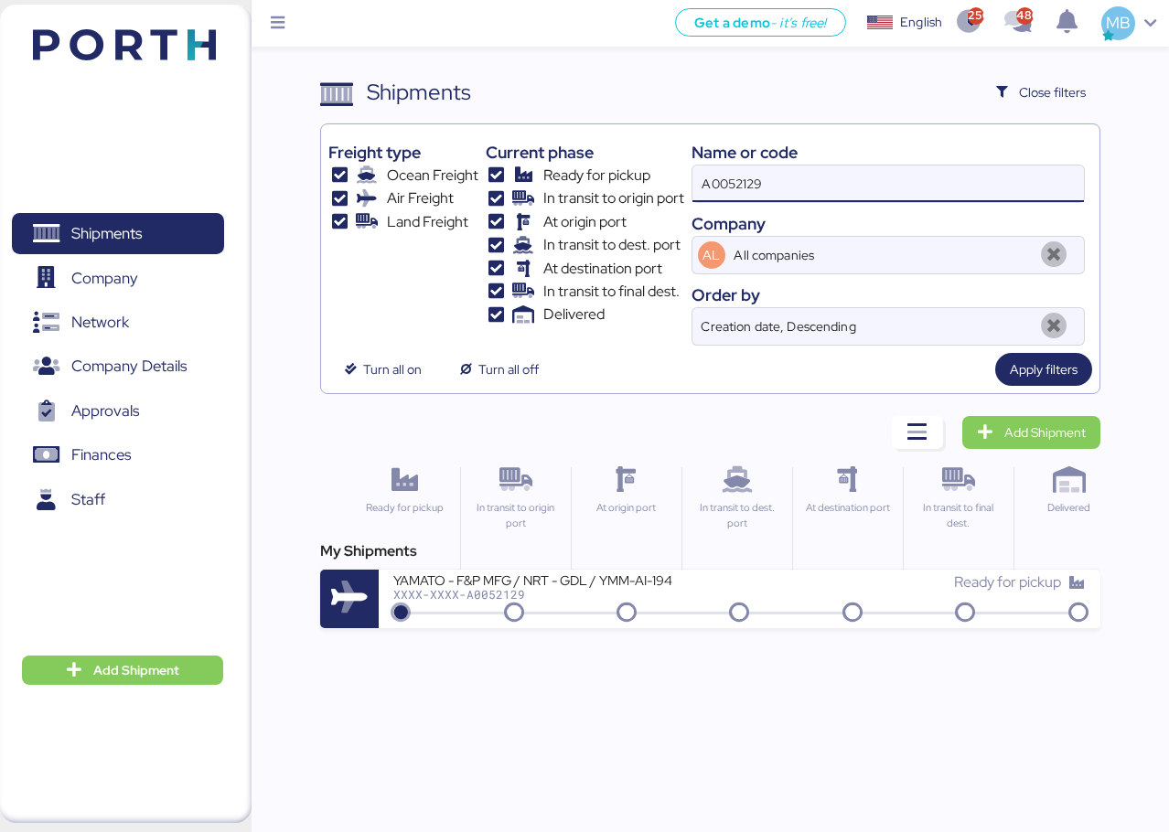
drag, startPoint x: 841, startPoint y: 178, endPoint x: 651, endPoint y: 198, distance: 190.3
click at [651, 198] on div "Freight type Ocean Freight Air Freight Land Freight Current phase Ready for pic…" at bounding box center [710, 239] width 764 height 214
paste input "O0051912"
type input "O0051912"
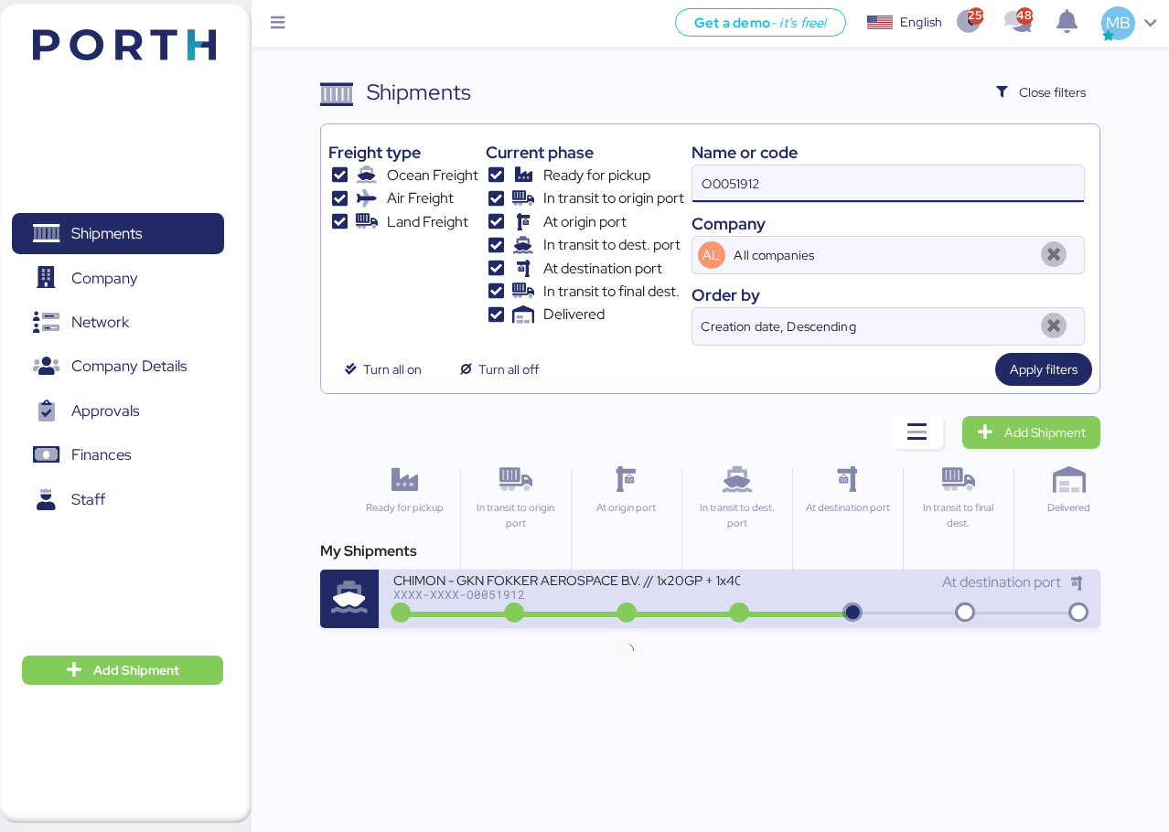
click at [638, 612] on icon at bounding box center [627, 614] width 88 height 20
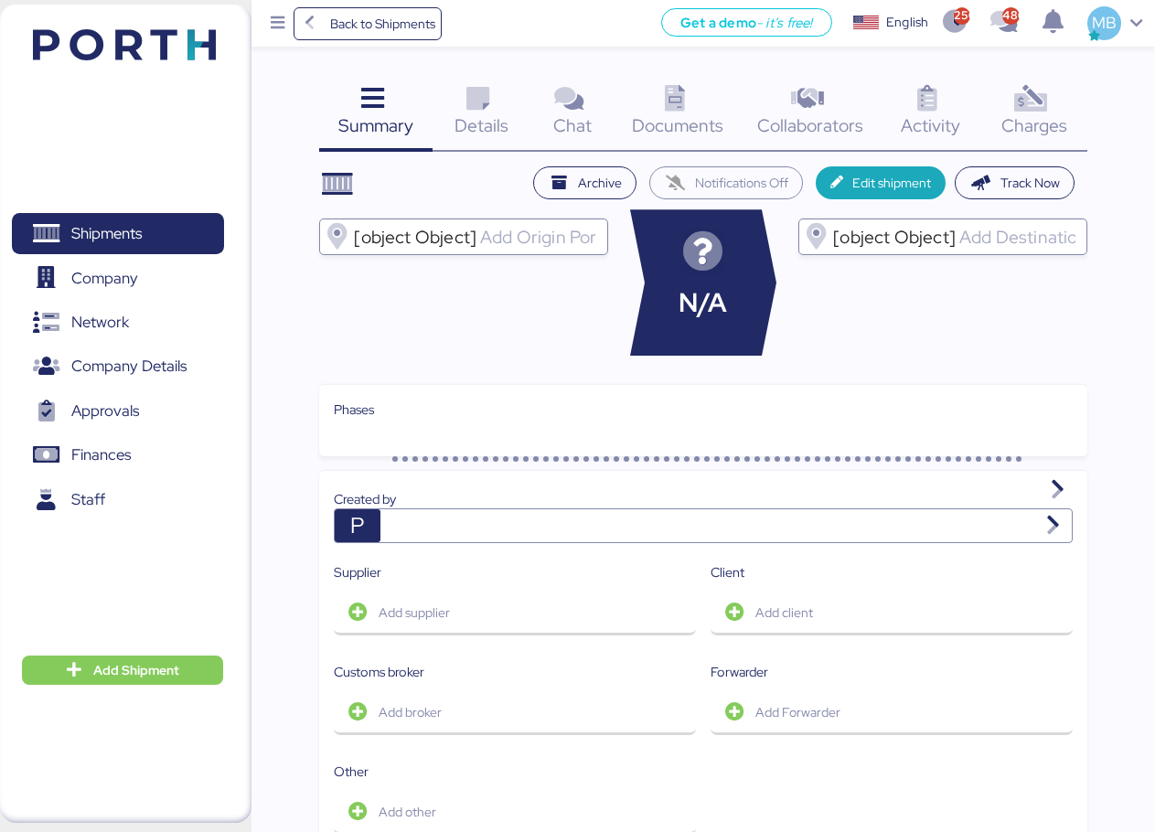
click at [1044, 102] on icon at bounding box center [1031, 99] width 39 height 27
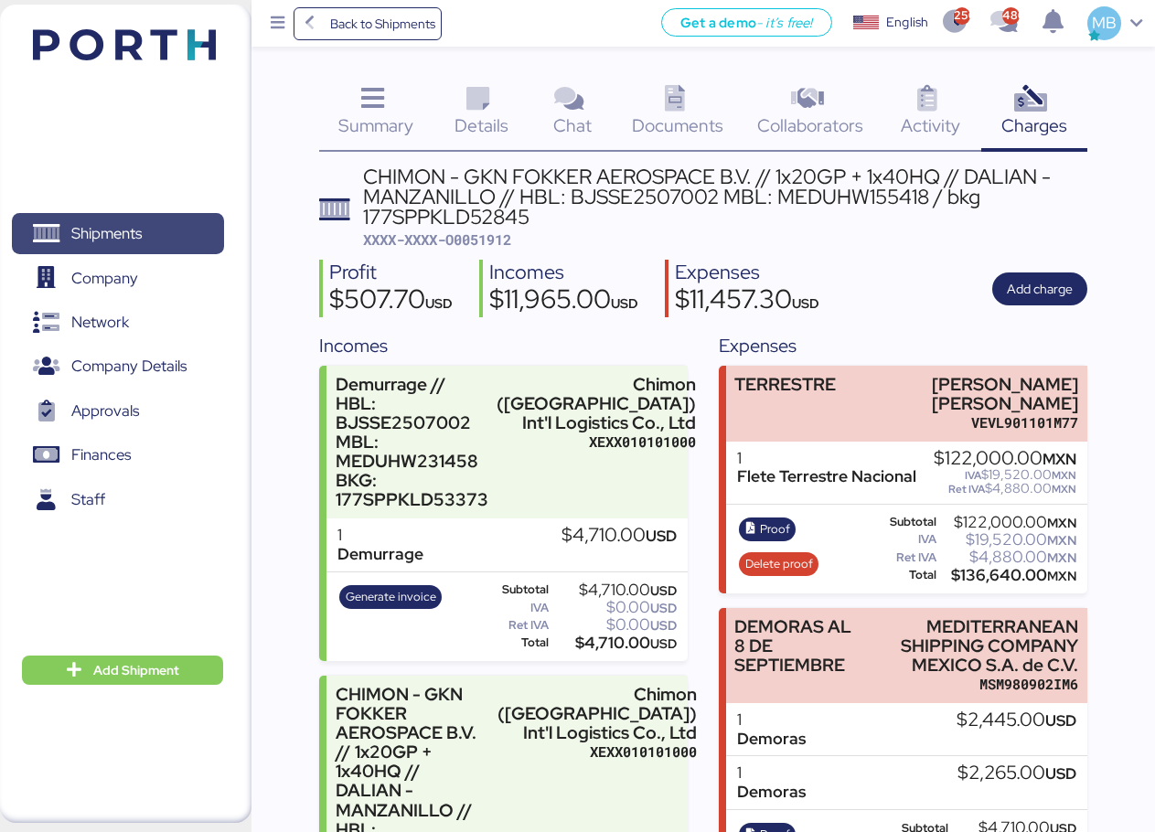
click at [149, 229] on span "Shipments" at bounding box center [117, 233] width 197 height 27
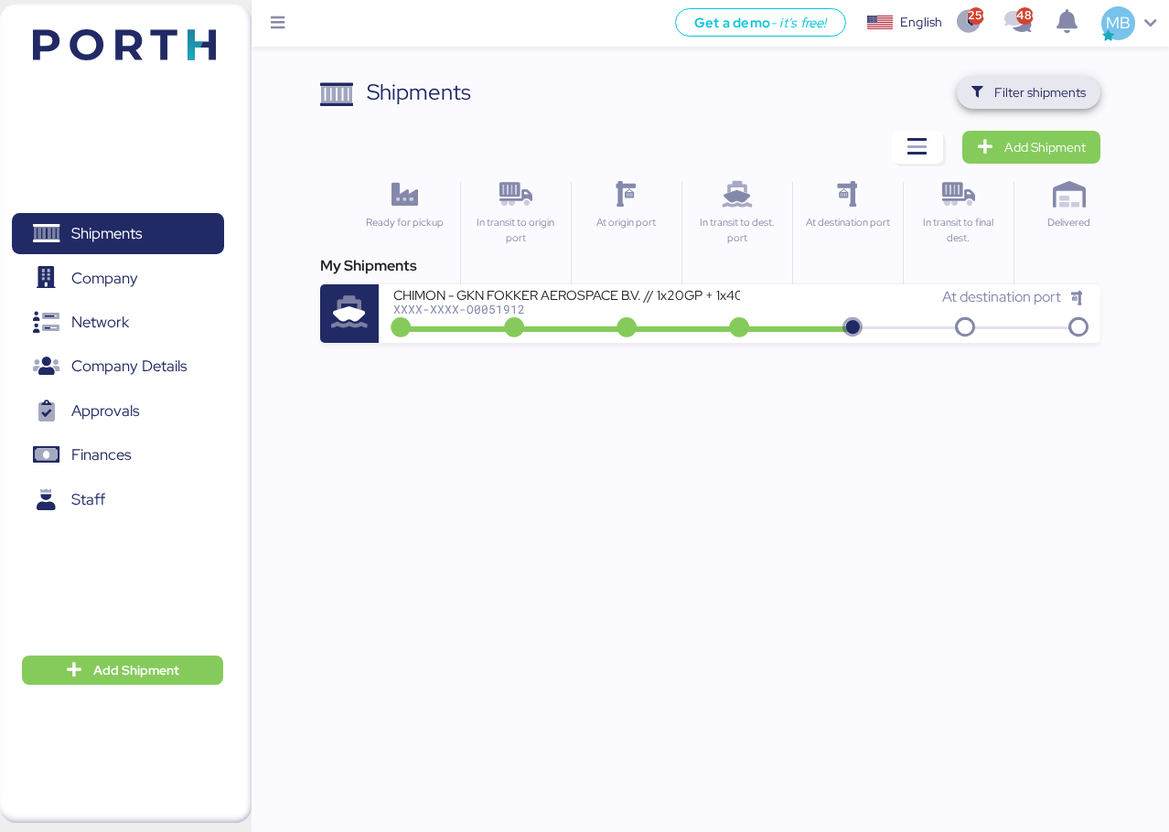
click at [1042, 100] on span "Filter shipments" at bounding box center [1039, 92] width 91 height 22
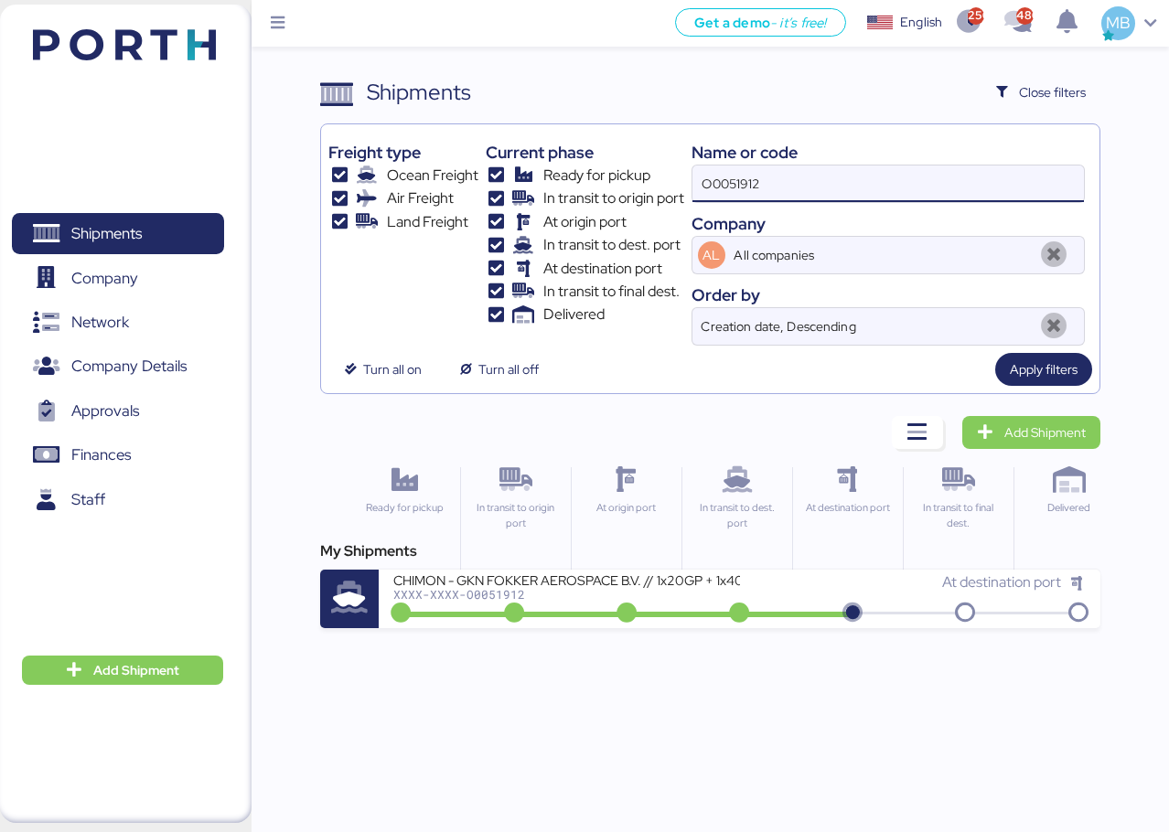
drag, startPoint x: 852, startPoint y: 169, endPoint x: 632, endPoint y: 167, distance: 219.5
click at [663, 167] on div "Freight type Ocean Freight Air Freight Land Freight Current phase Ready for pic…" at bounding box center [710, 239] width 764 height 214
paste input "A0052129"
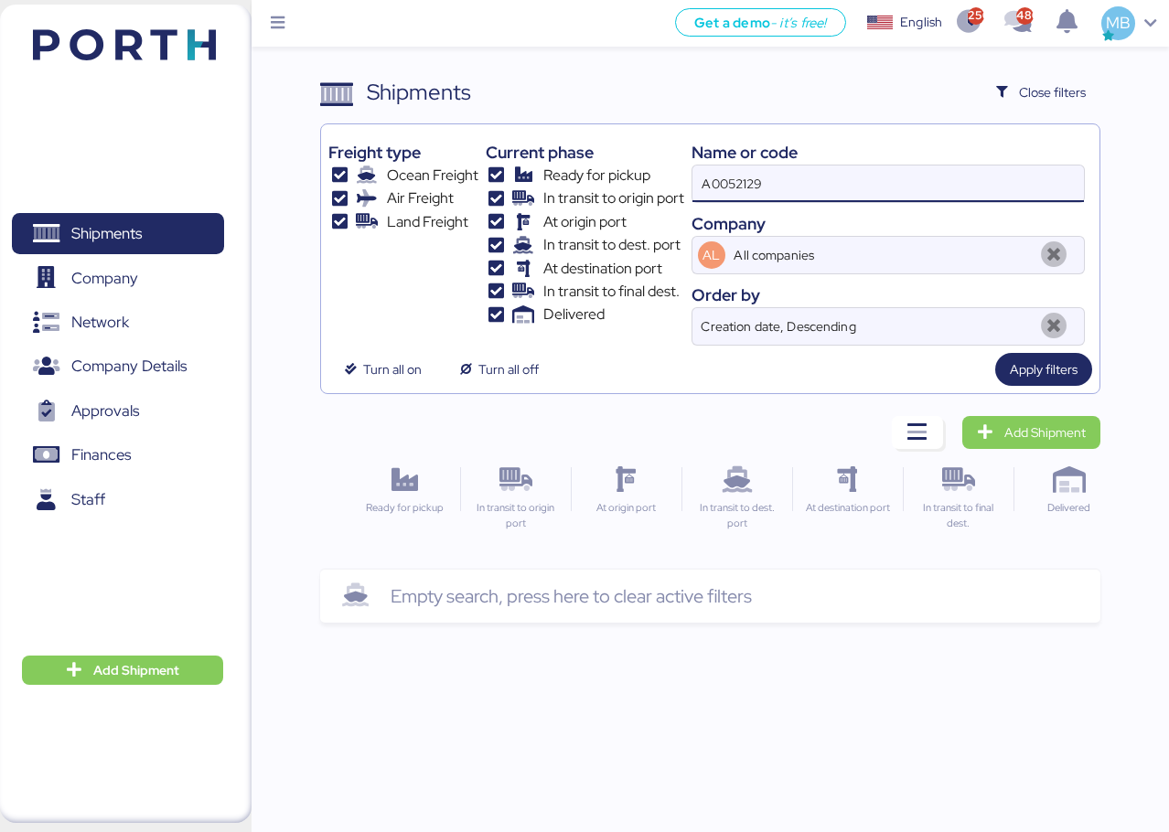
type input "A0052129"
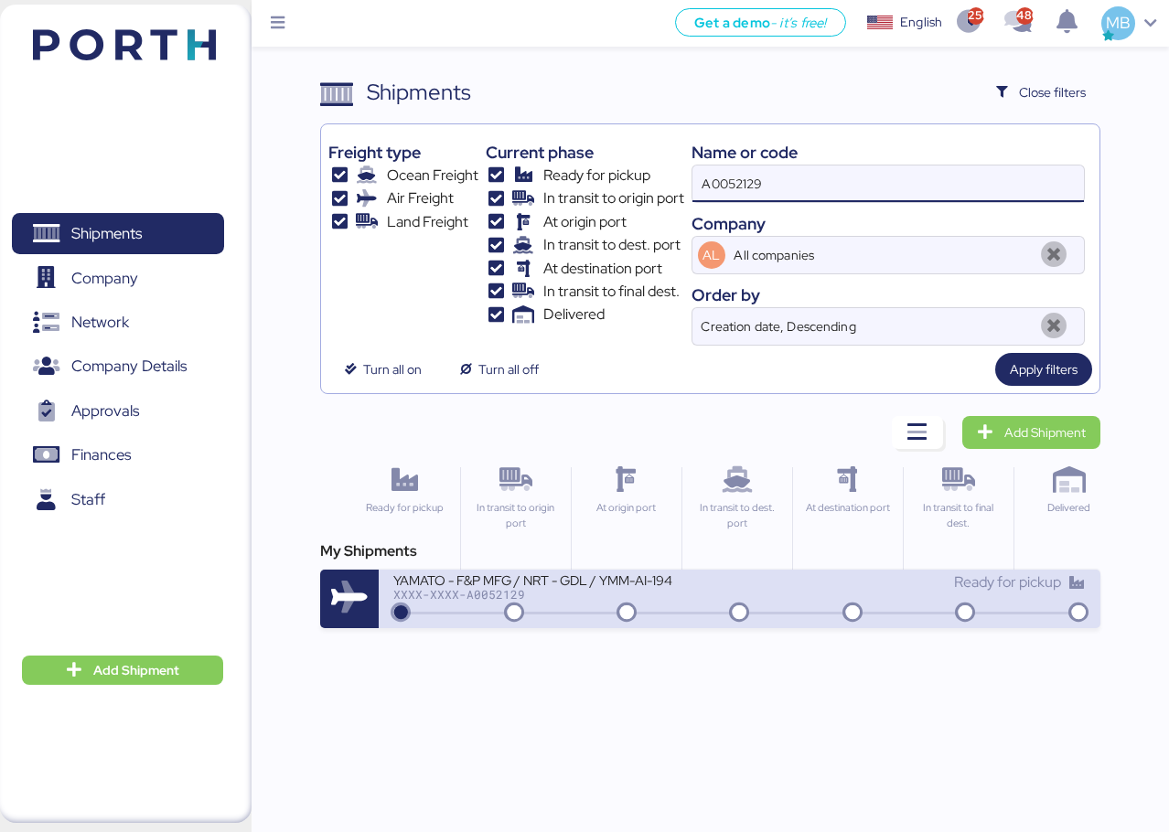
click at [604, 596] on div "XXXX-XXXX-A0052129" at bounding box center [566, 594] width 346 height 13
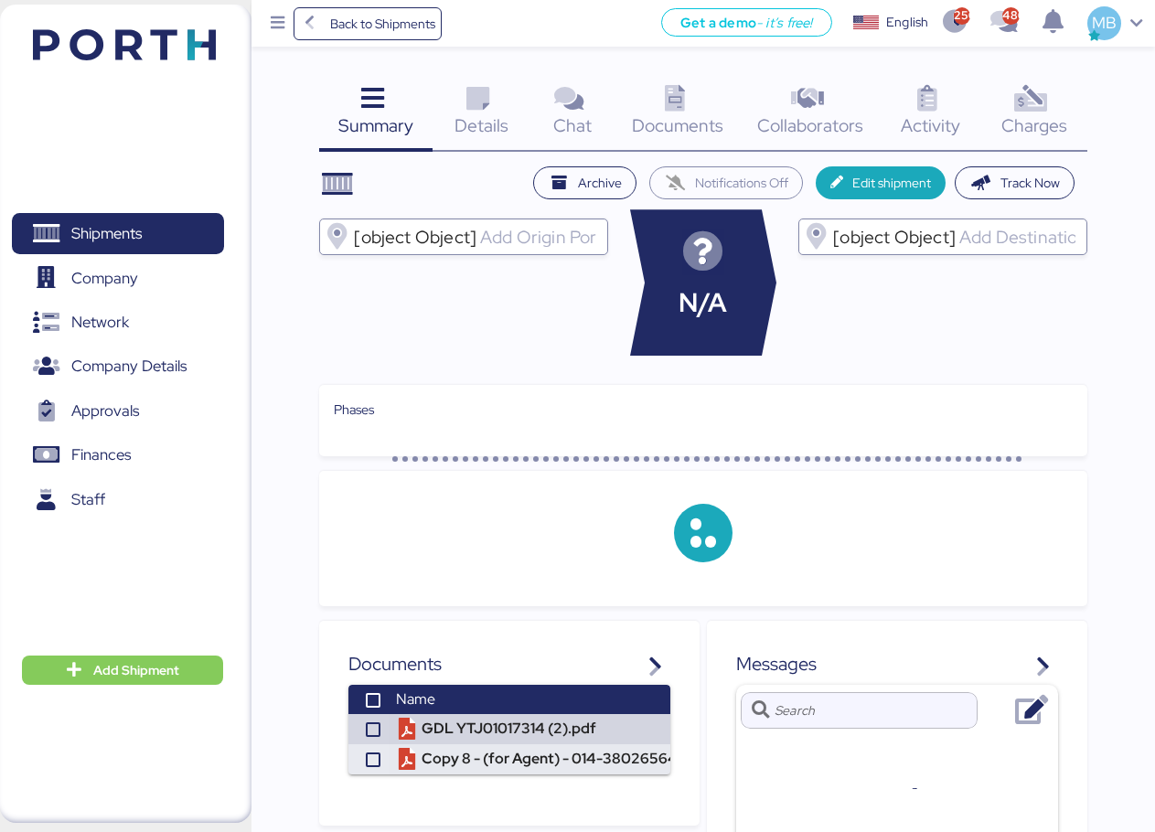
click at [1061, 93] on div "Charges 0" at bounding box center [1034, 114] width 106 height 76
